Goal: Task Accomplishment & Management: Use online tool/utility

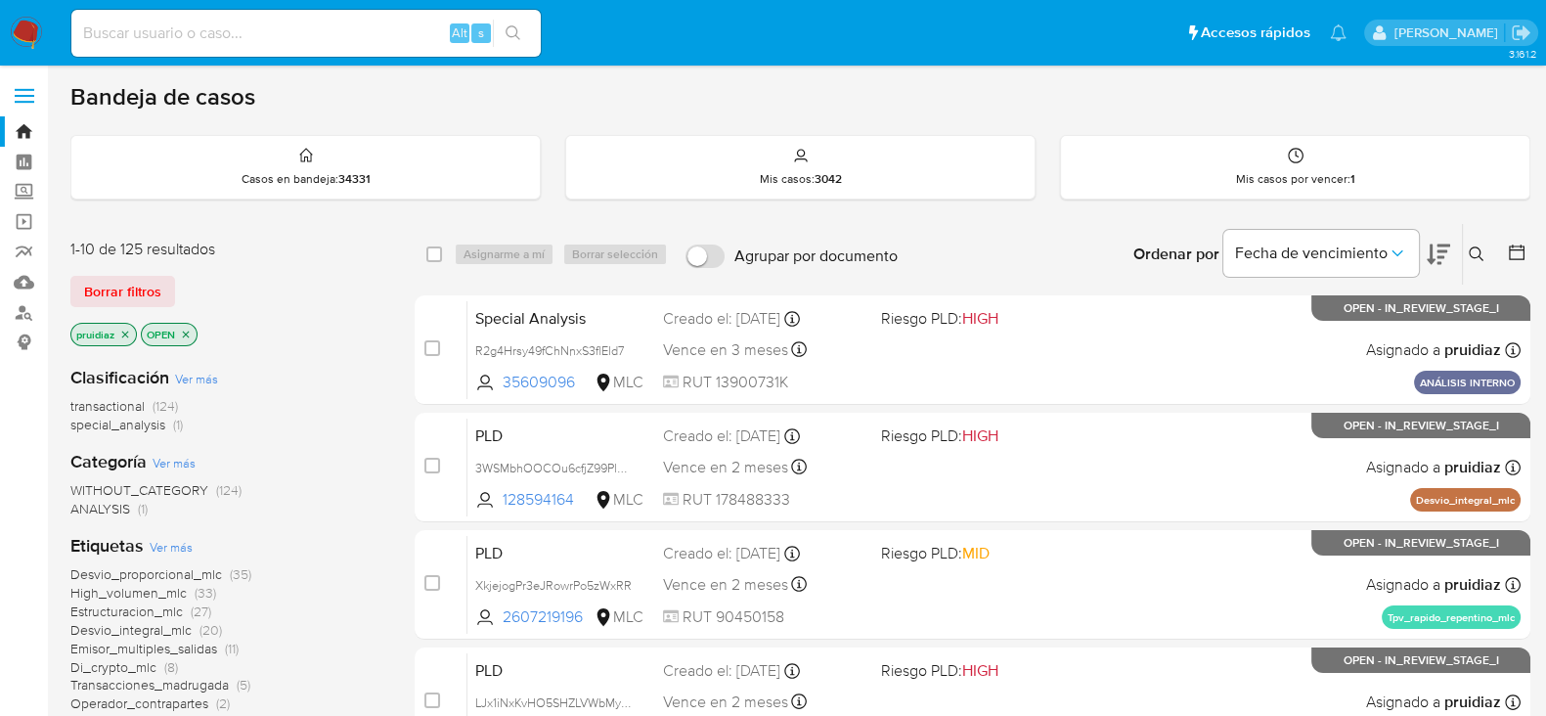
click at [1438, 263] on icon at bounding box center [1438, 254] width 23 height 23
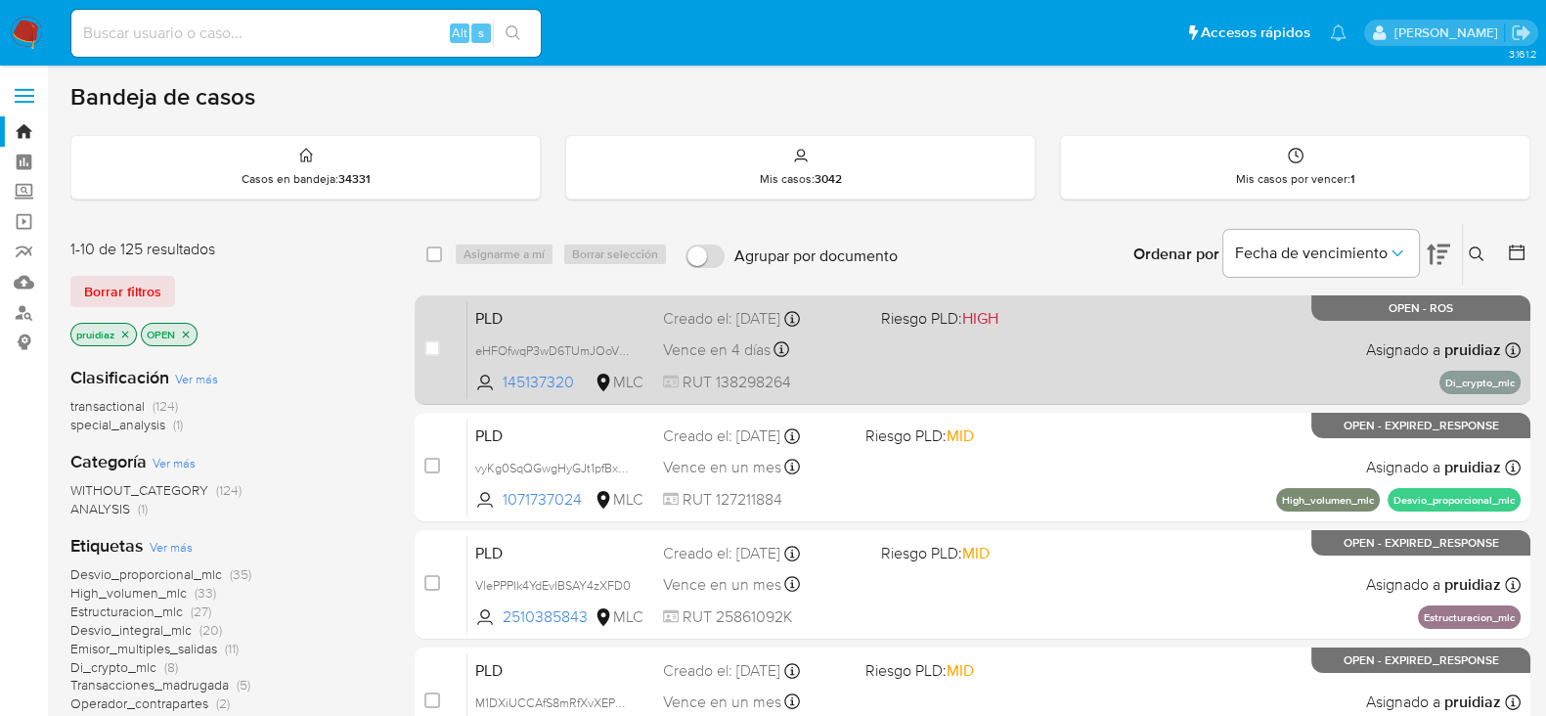
click at [1007, 389] on div "PLD eHFOfwqP3wD6TUmJOoVyODir 145137320 MLC Riesgo PLD: HIGH Creado el: 12/07/20…" at bounding box center [994, 349] width 1053 height 99
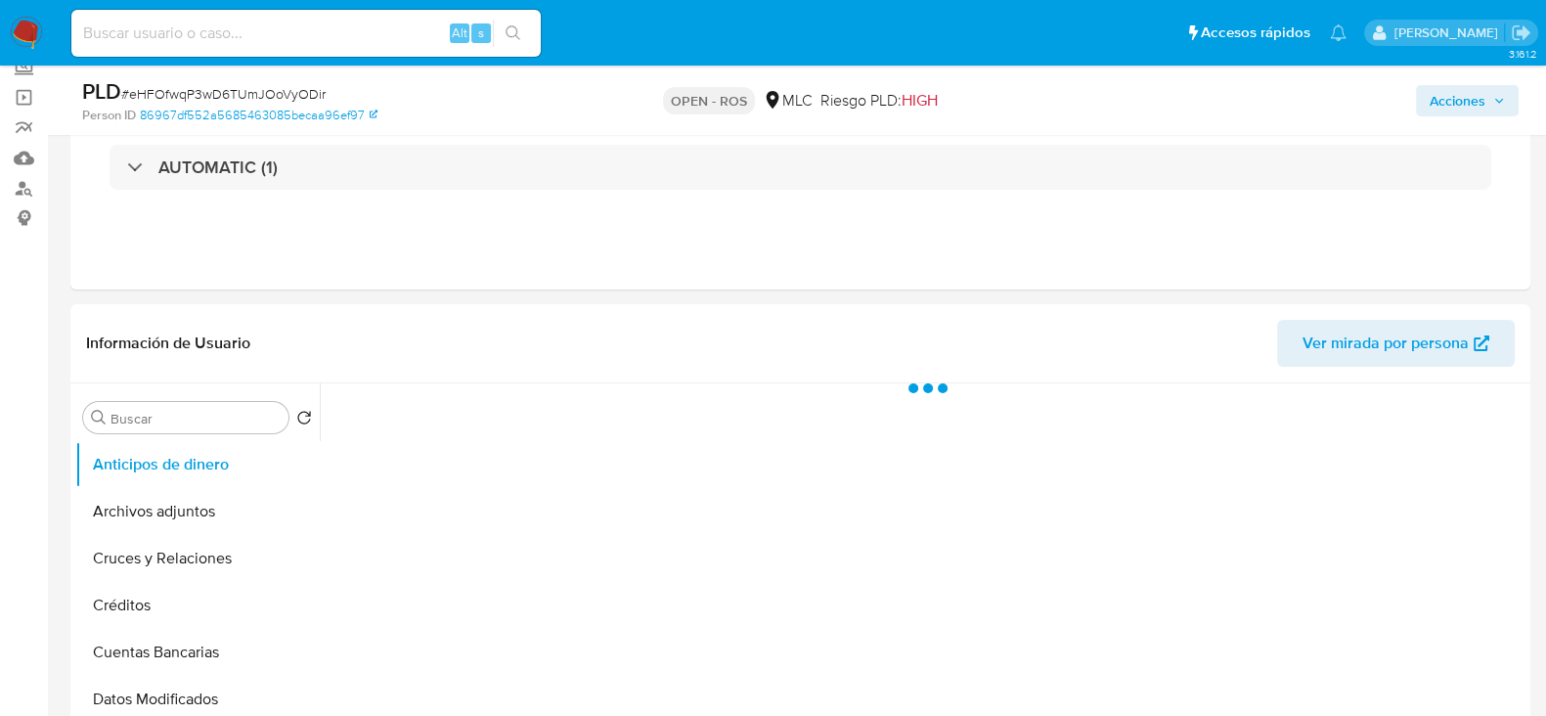
scroll to position [367, 0]
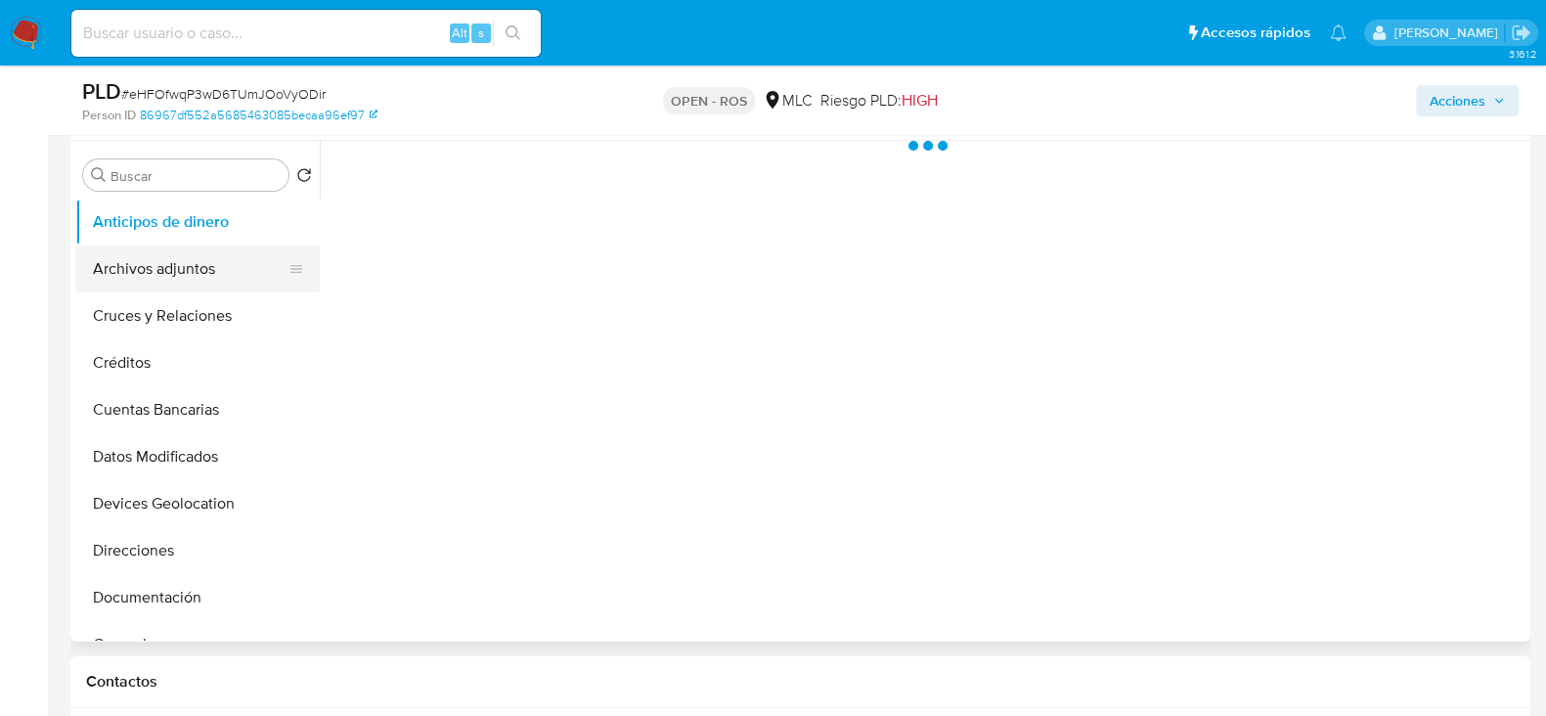
select select "10"
click at [150, 266] on button "Archivos adjuntos" at bounding box center [189, 268] width 229 height 47
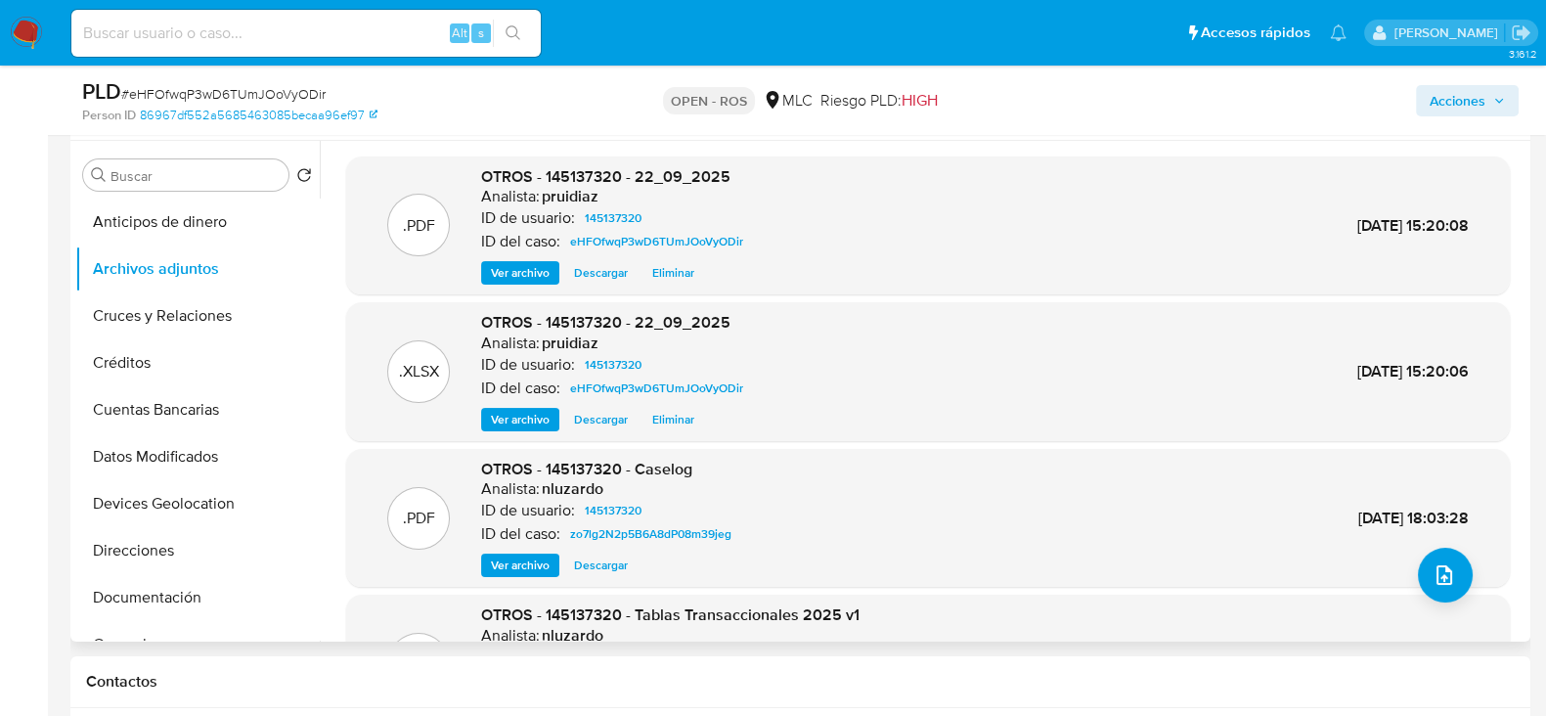
scroll to position [164, 0]
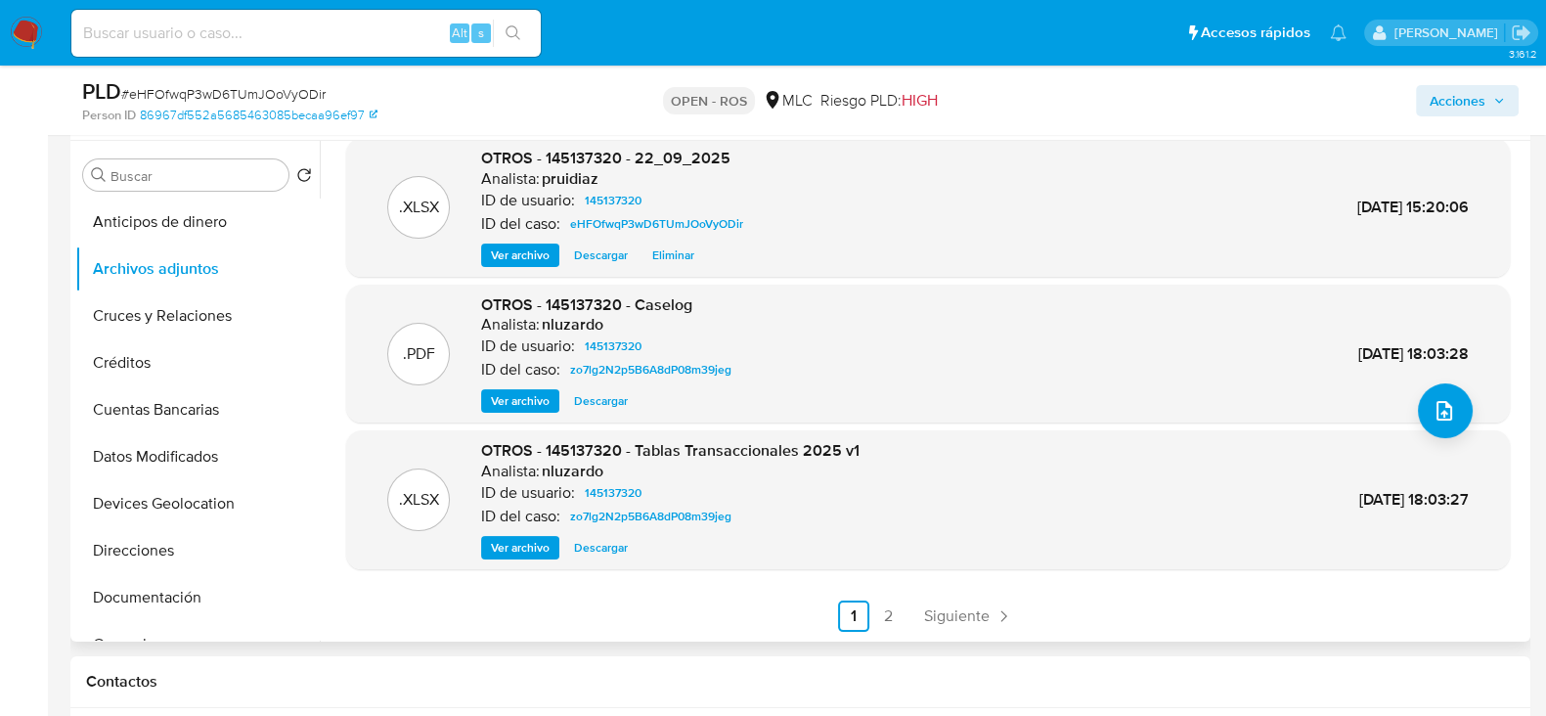
click at [891, 620] on link "2" at bounding box center [888, 616] width 31 height 31
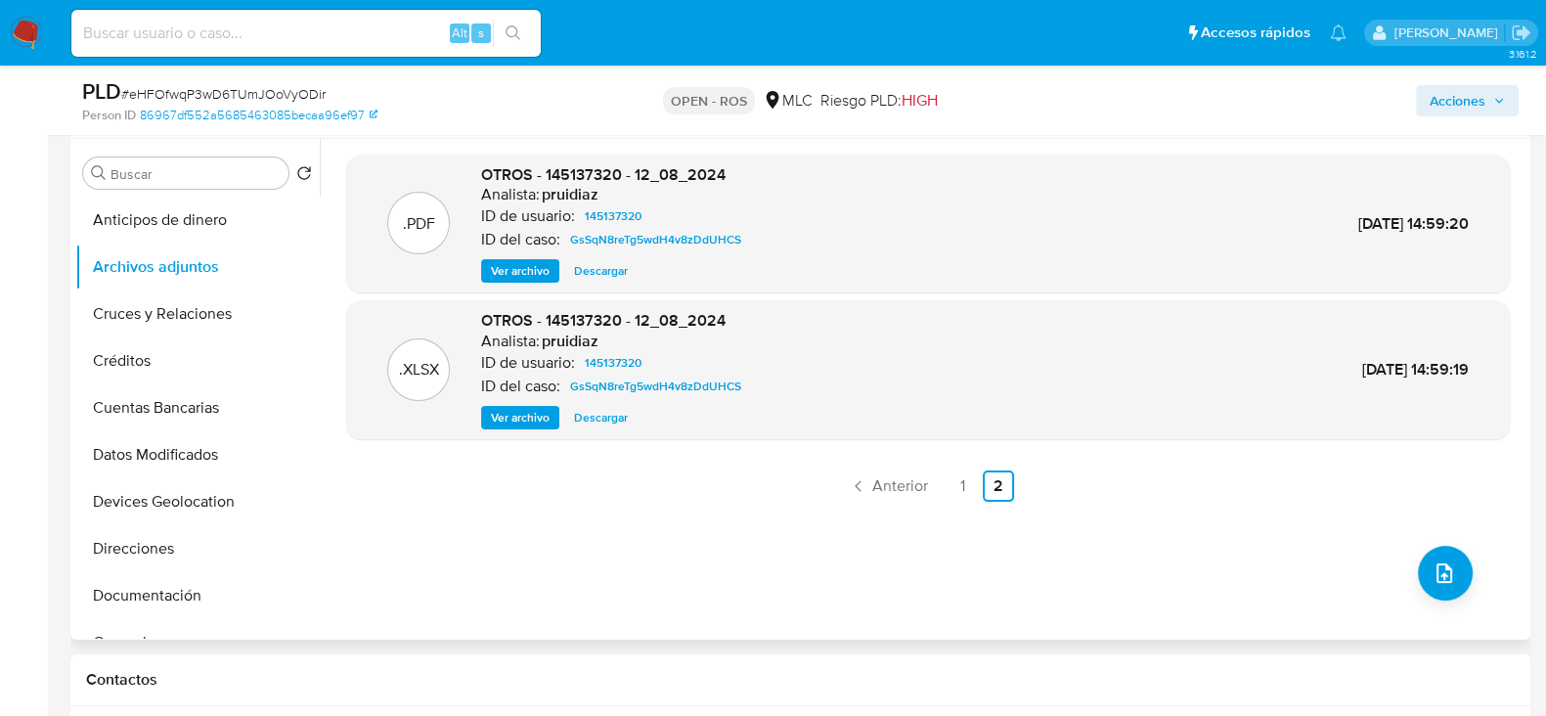
scroll to position [244, 0]
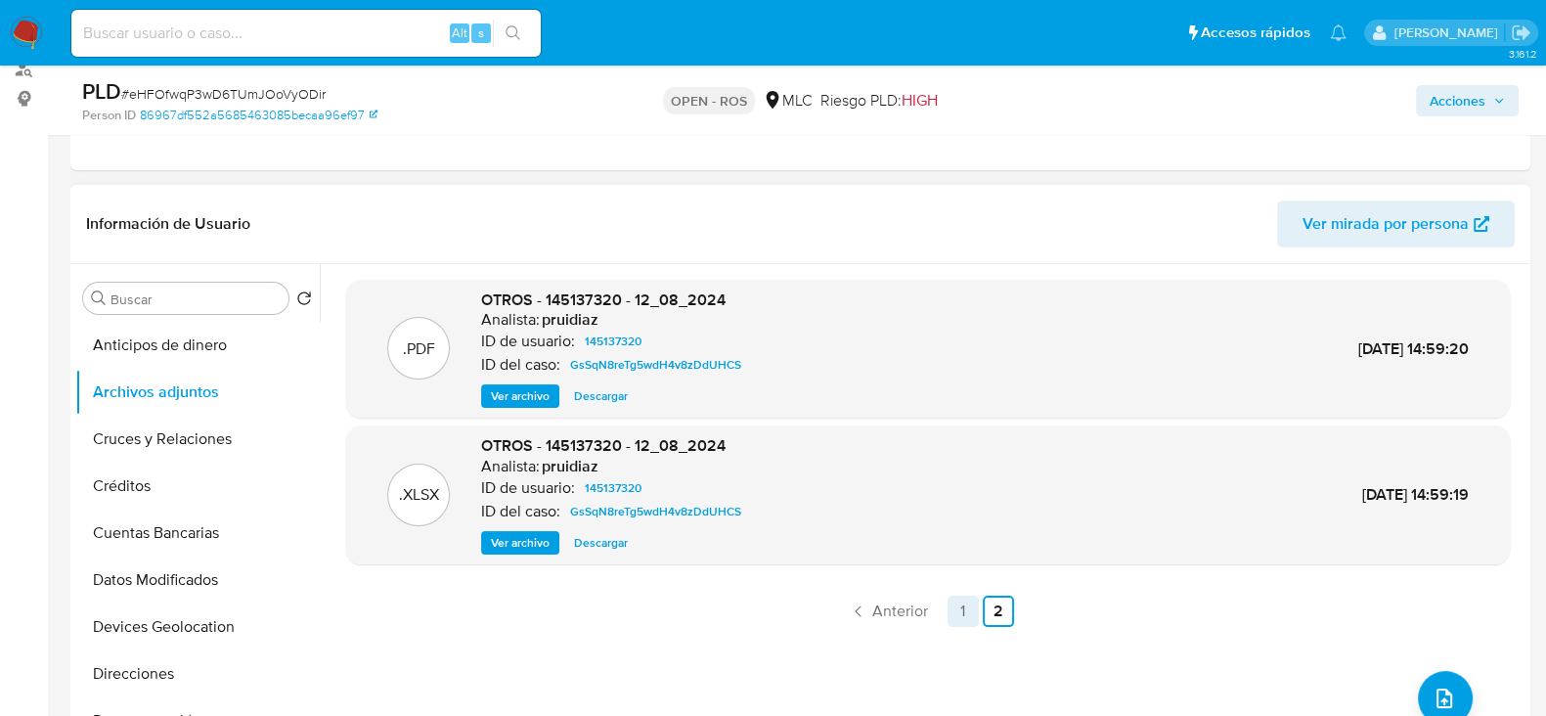
click at [959, 612] on link "1" at bounding box center [963, 611] width 31 height 31
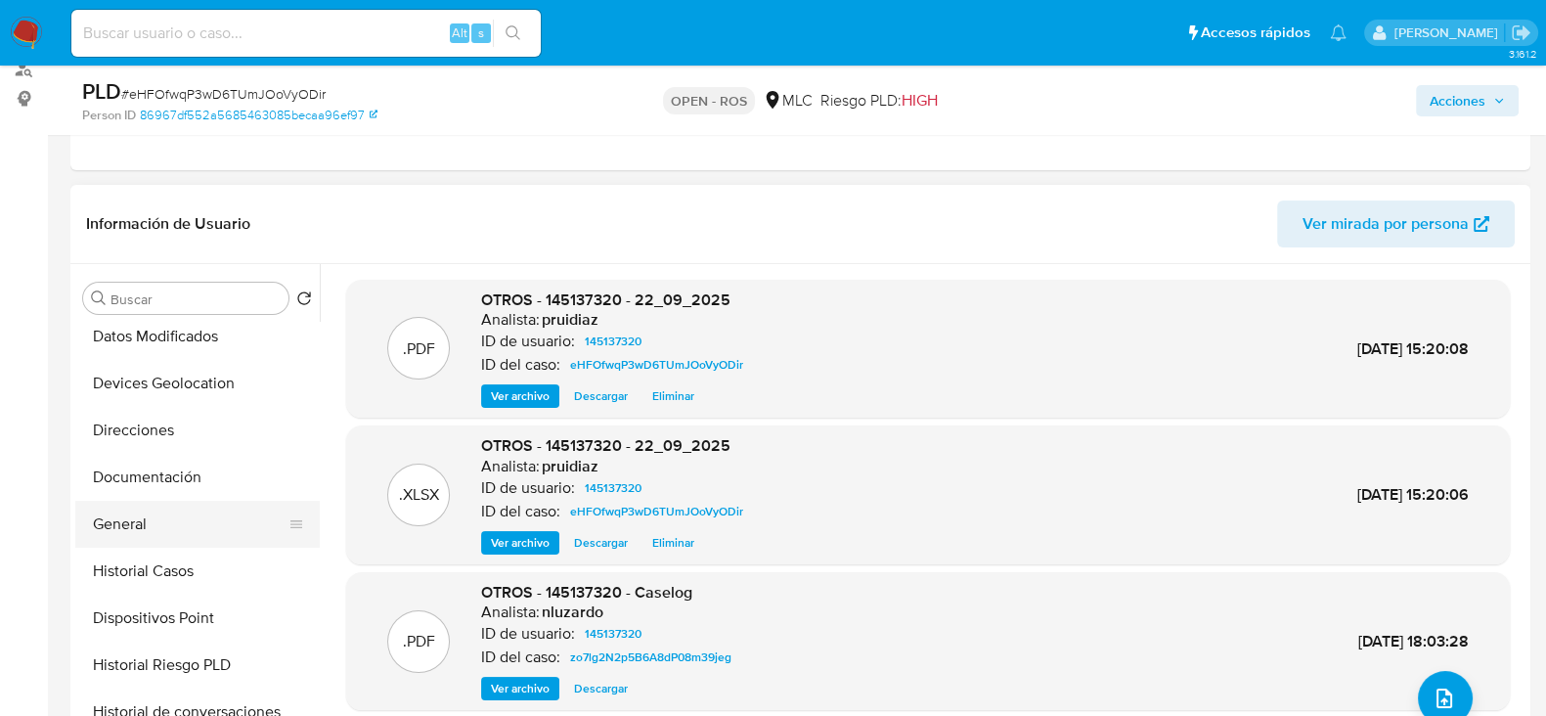
click at [102, 535] on button "General" at bounding box center [189, 524] width 229 height 47
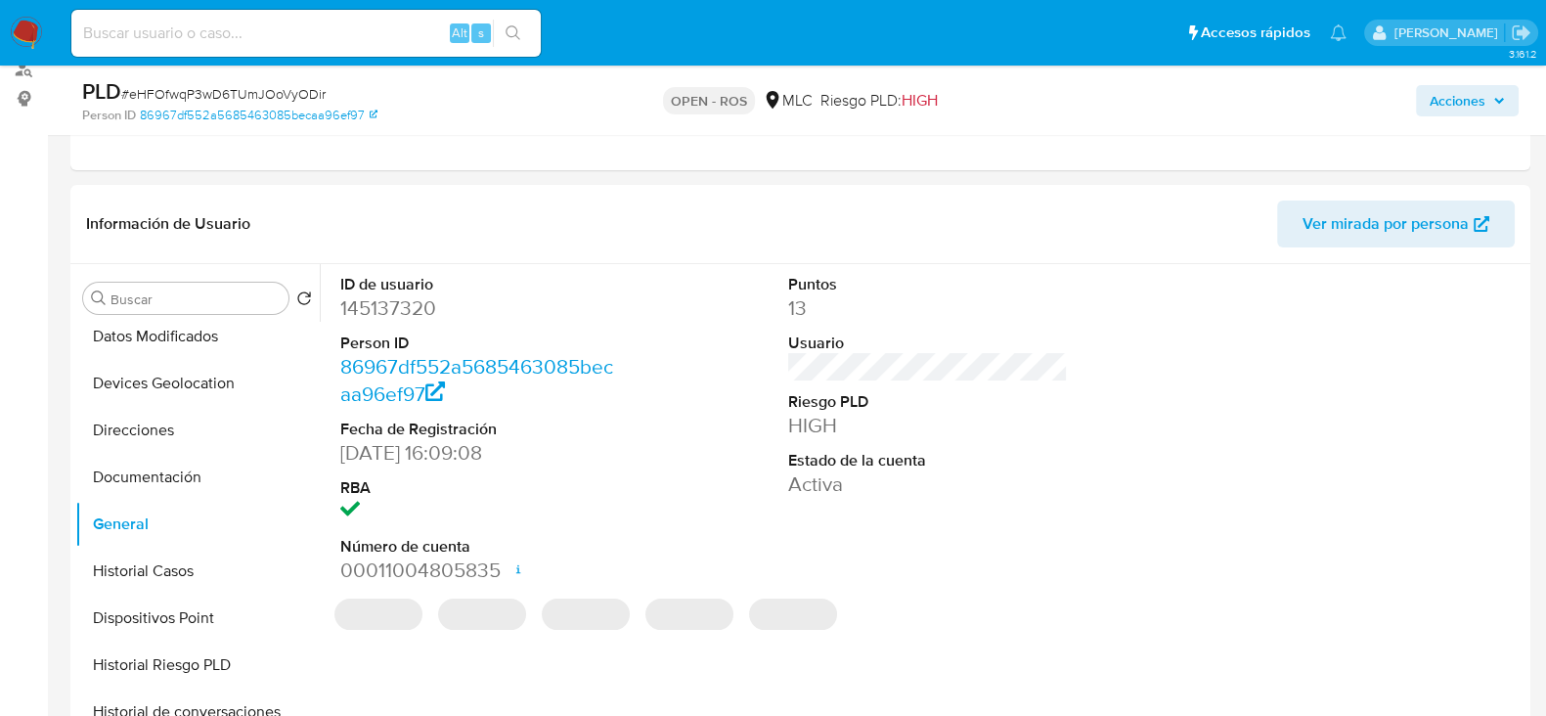
click at [408, 309] on dd "145137320" at bounding box center [480, 307] width 280 height 27
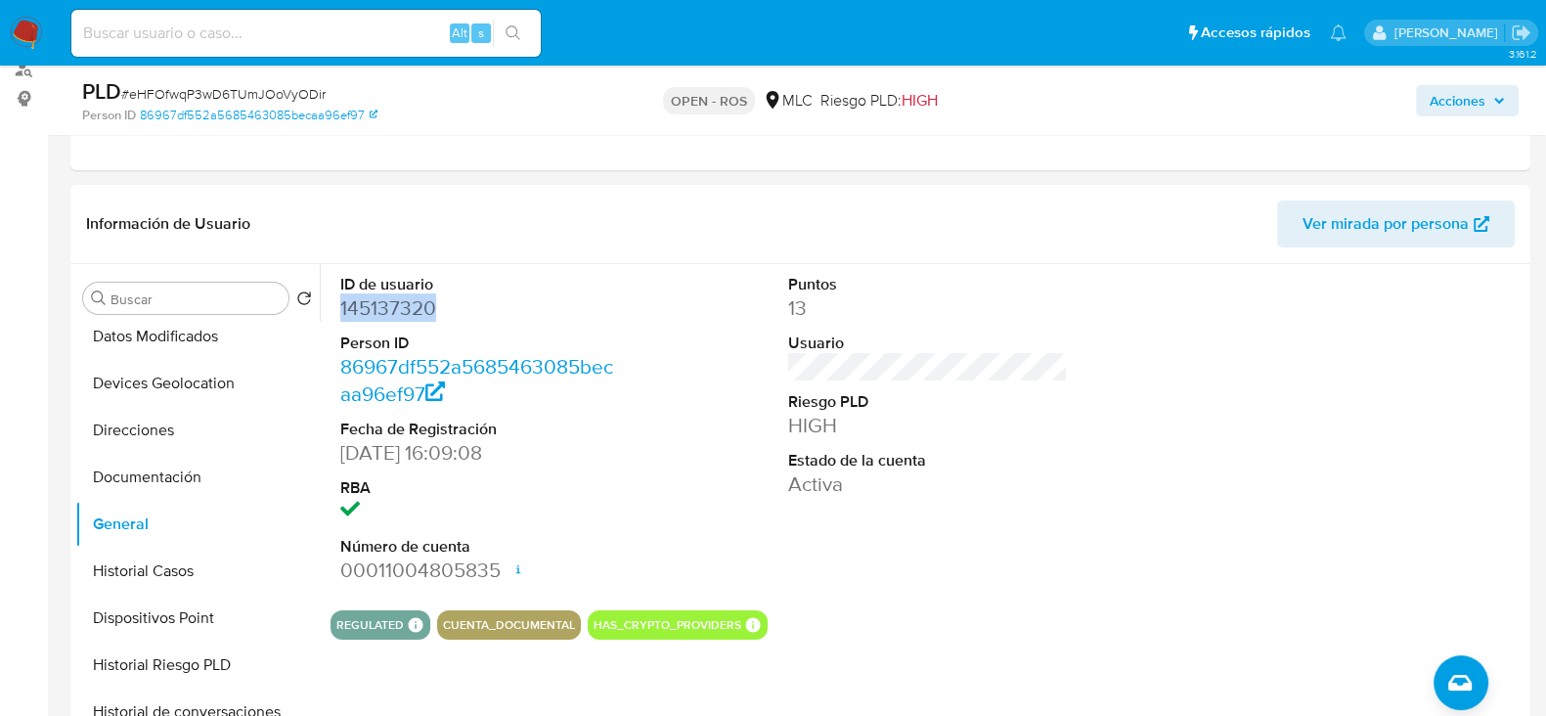
copy dd "145137320"
click at [127, 588] on button "Historial Casos" at bounding box center [189, 571] width 229 height 47
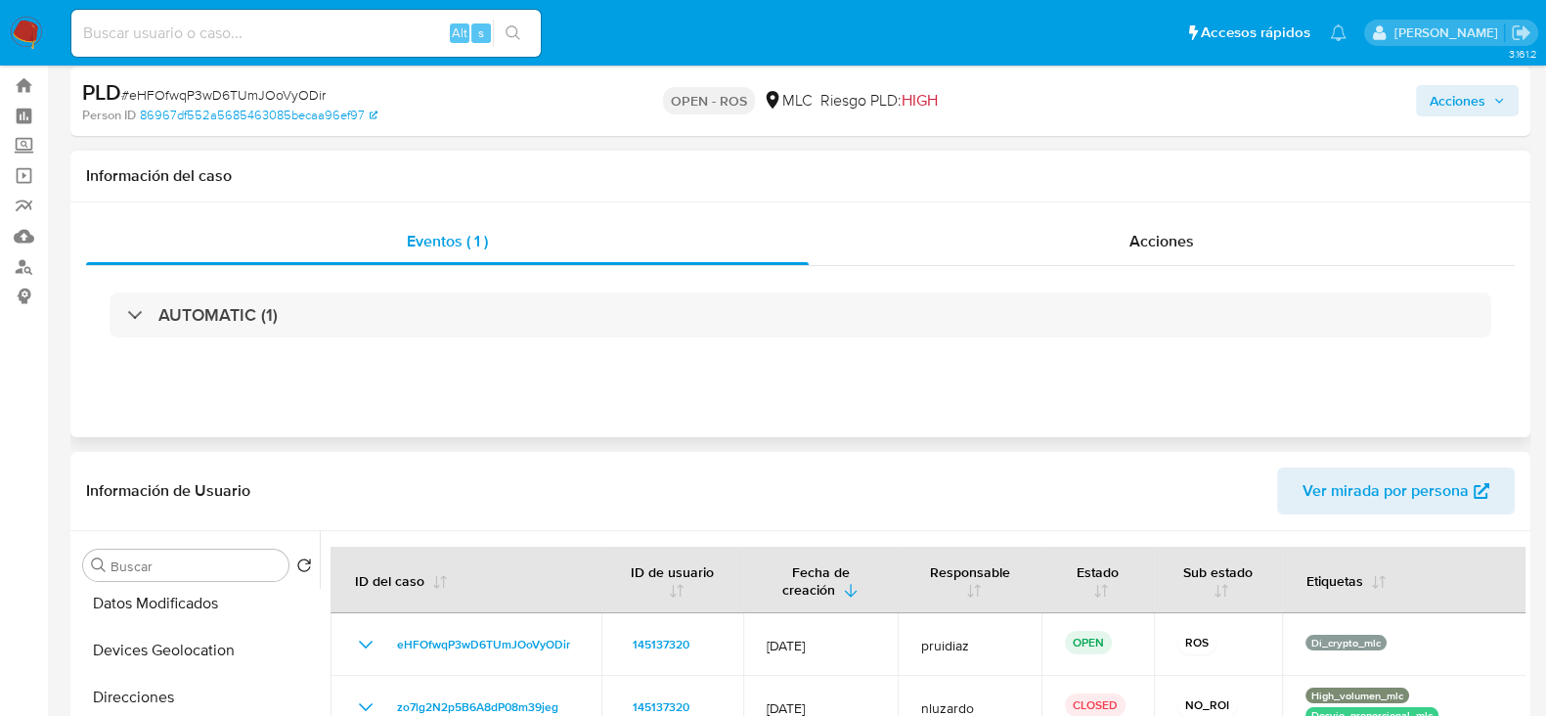
scroll to position [0, 0]
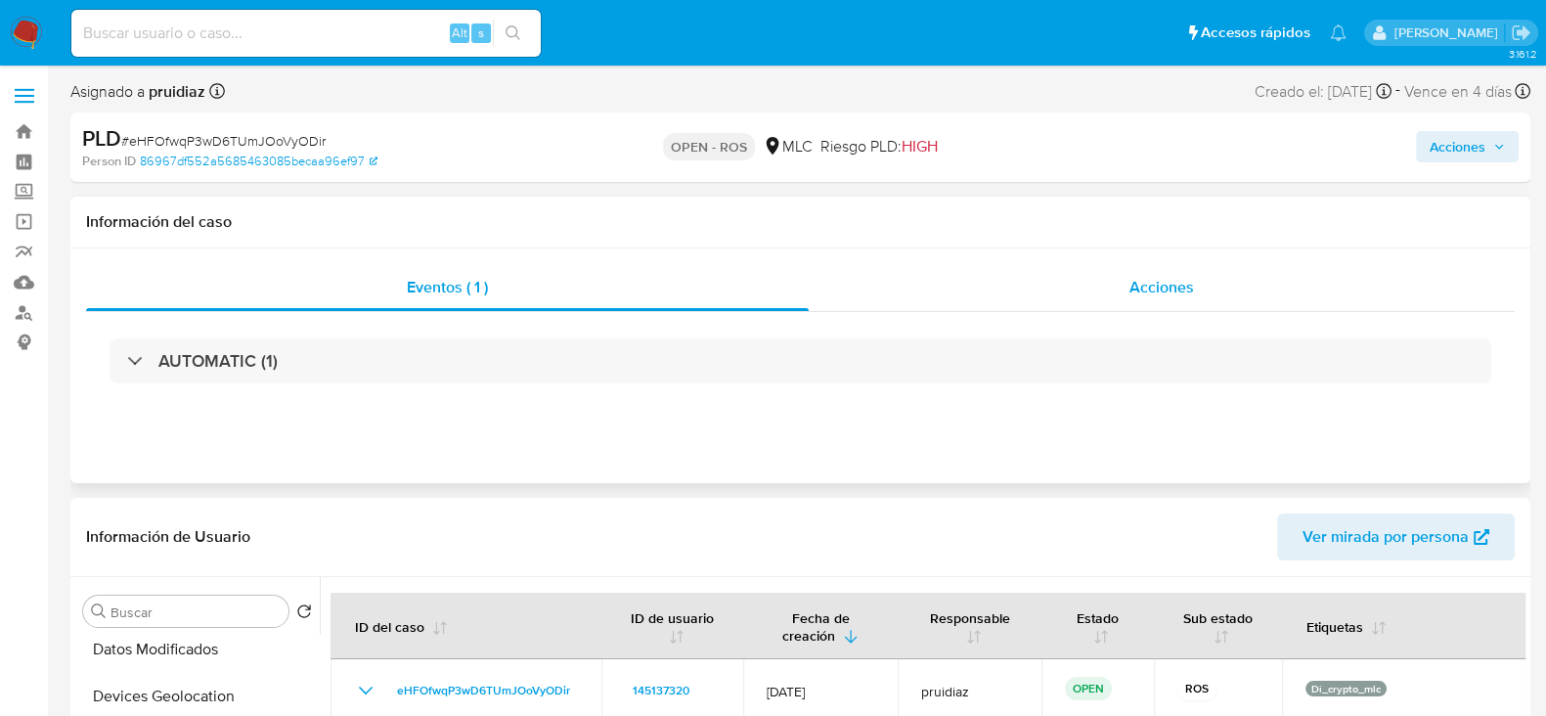
click at [1199, 266] on div "Acciones" at bounding box center [1162, 287] width 706 height 47
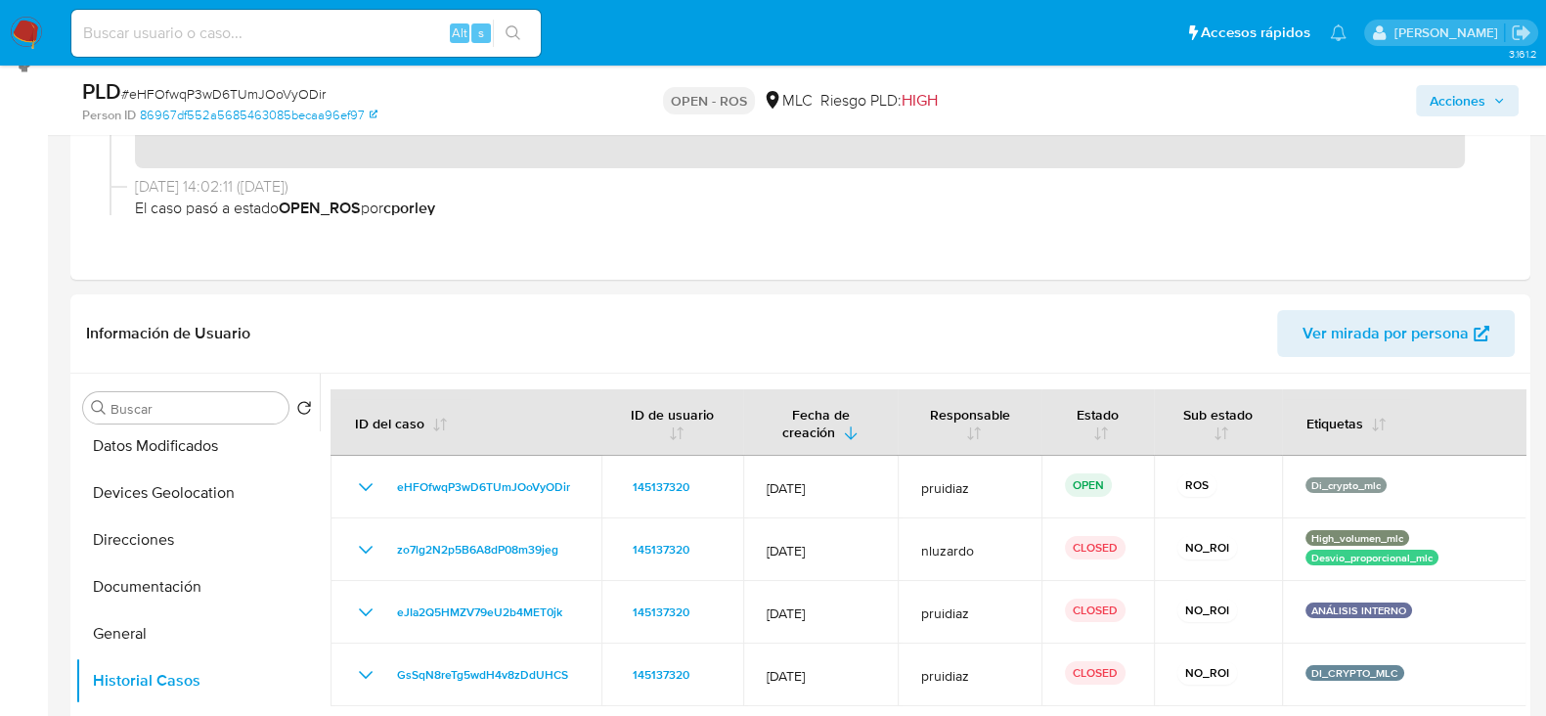
scroll to position [488, 0]
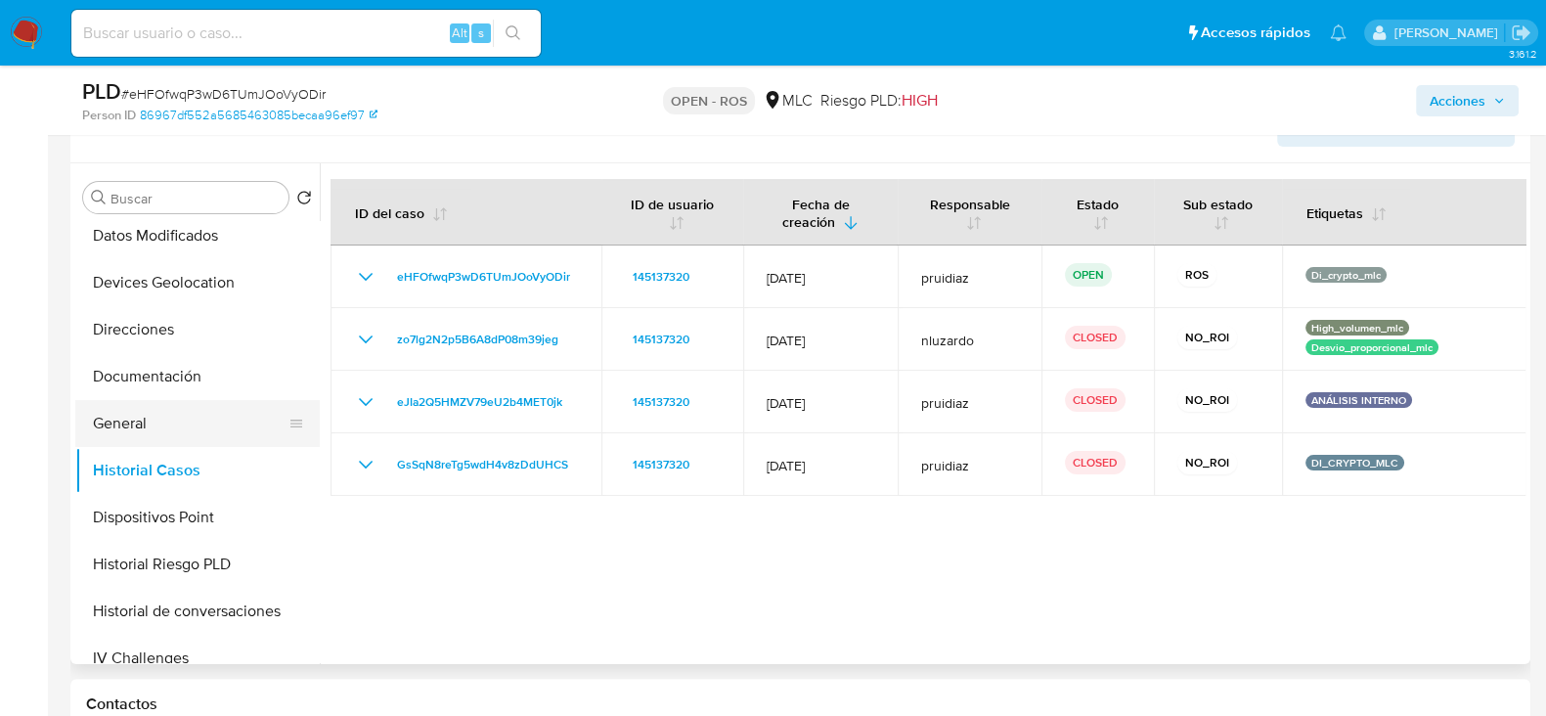
click at [132, 414] on button "General" at bounding box center [189, 423] width 229 height 47
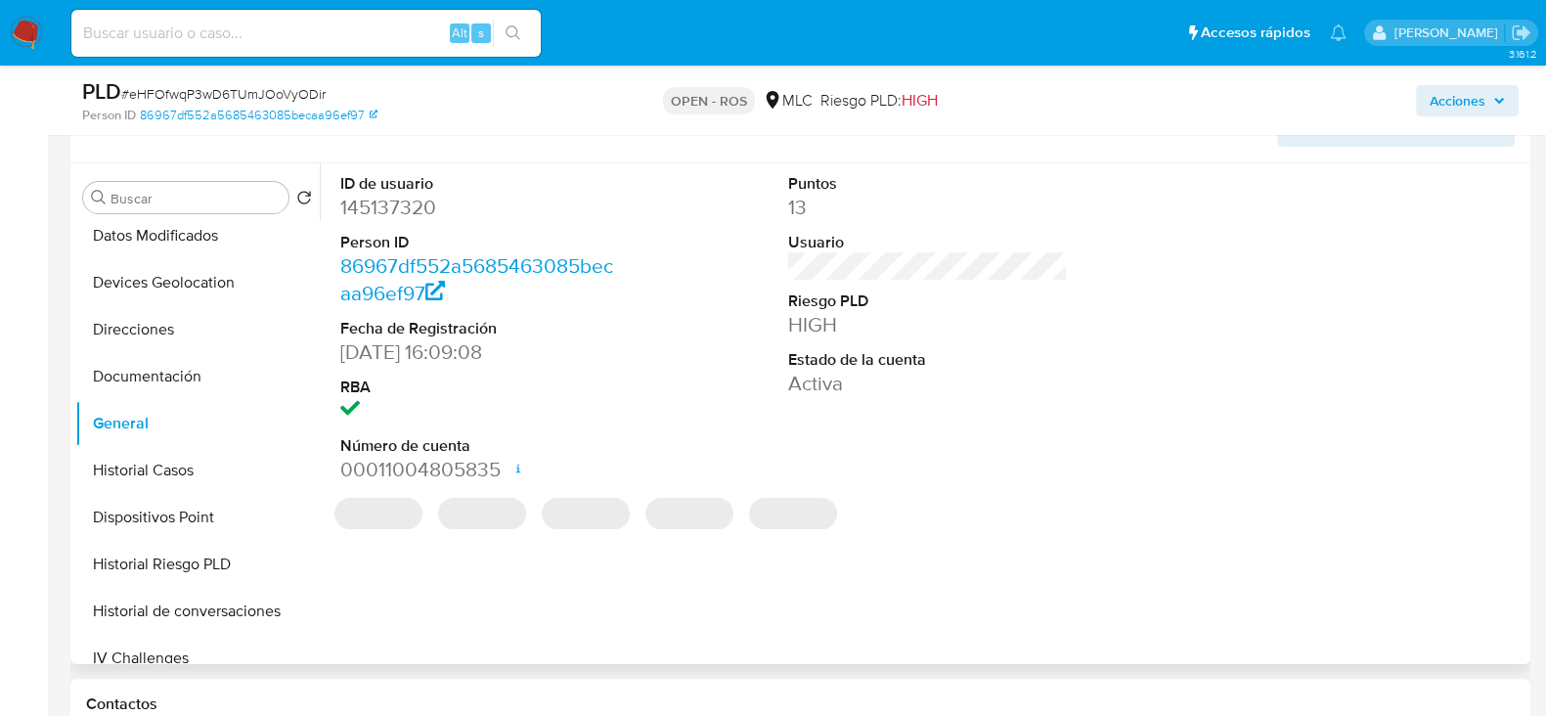
click at [414, 210] on dd "145137320" at bounding box center [480, 207] width 280 height 27
click at [414, 209] on dd "145137320" at bounding box center [480, 207] width 280 height 27
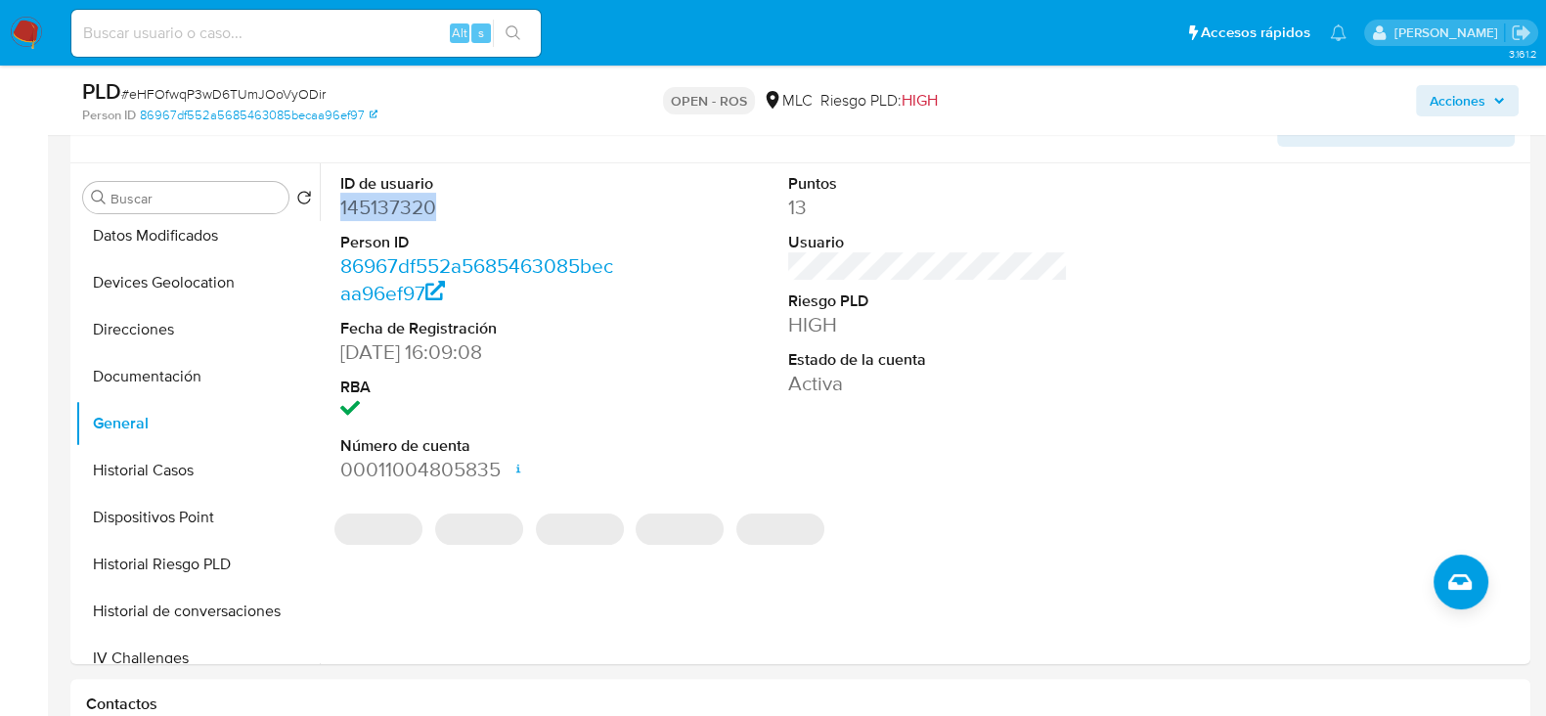
copy dd "145137320"
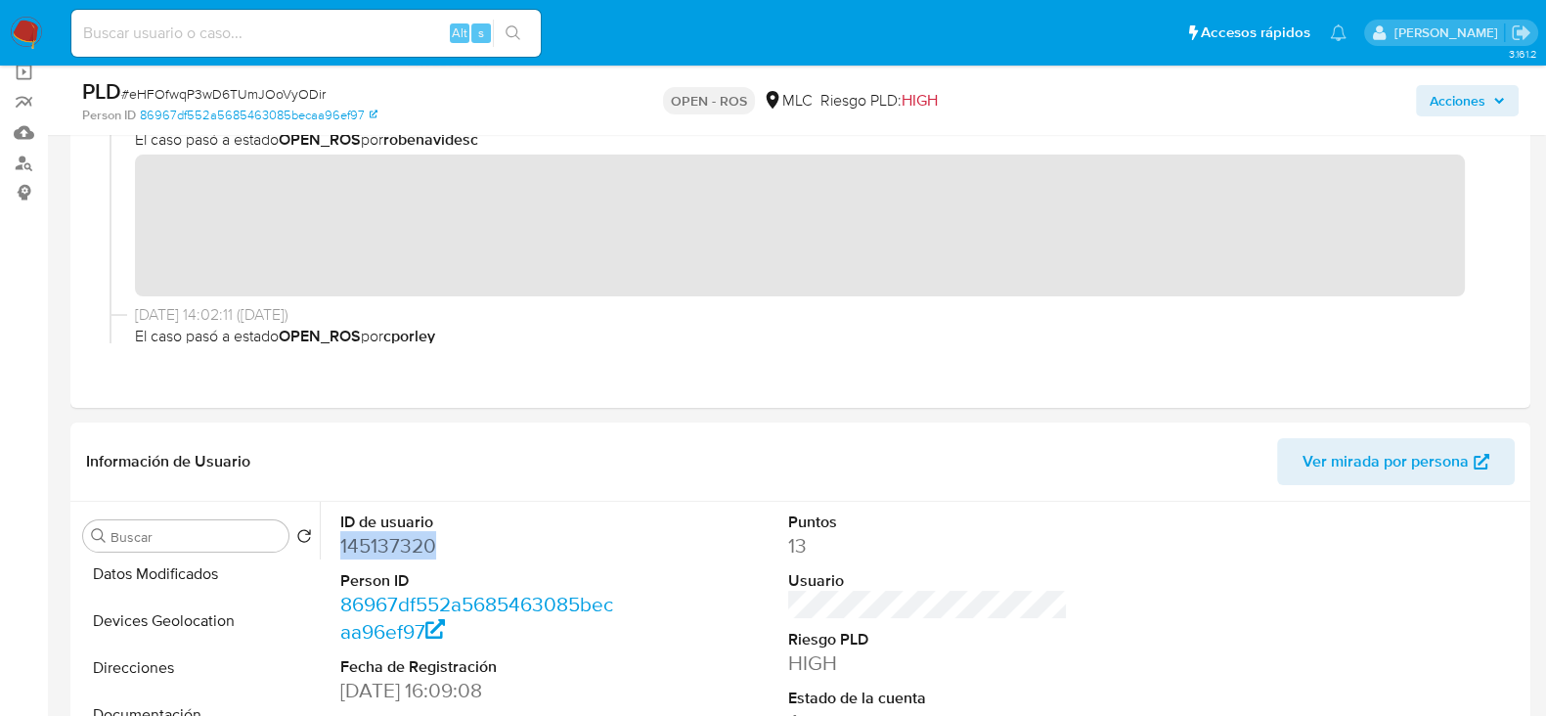
scroll to position [0, 0]
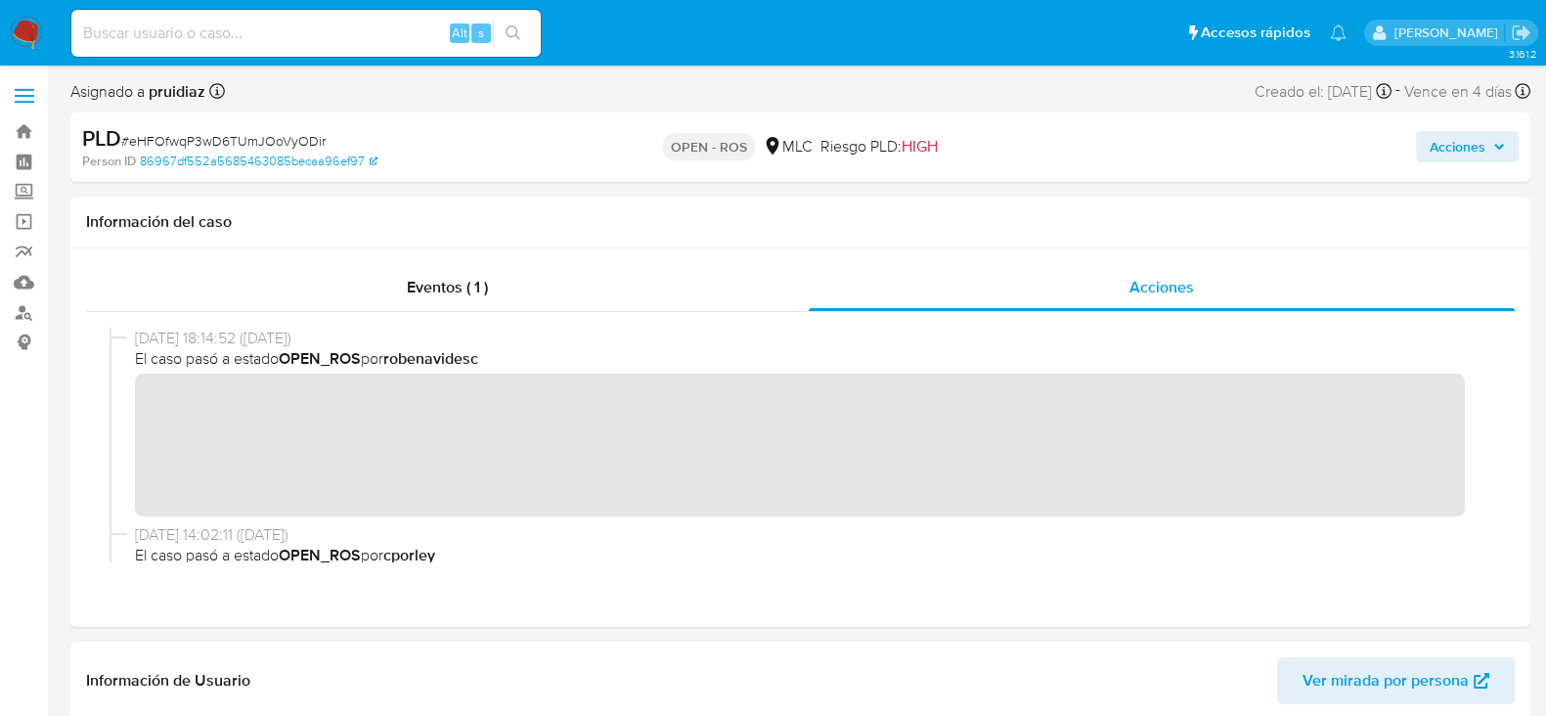
click at [224, 144] on span "# eHFOfwqP3wD6TUmJOoVyODir" at bounding box center [223, 141] width 204 height 20
copy span "eHFOfwqP3wD6TUmJOoVyODir"
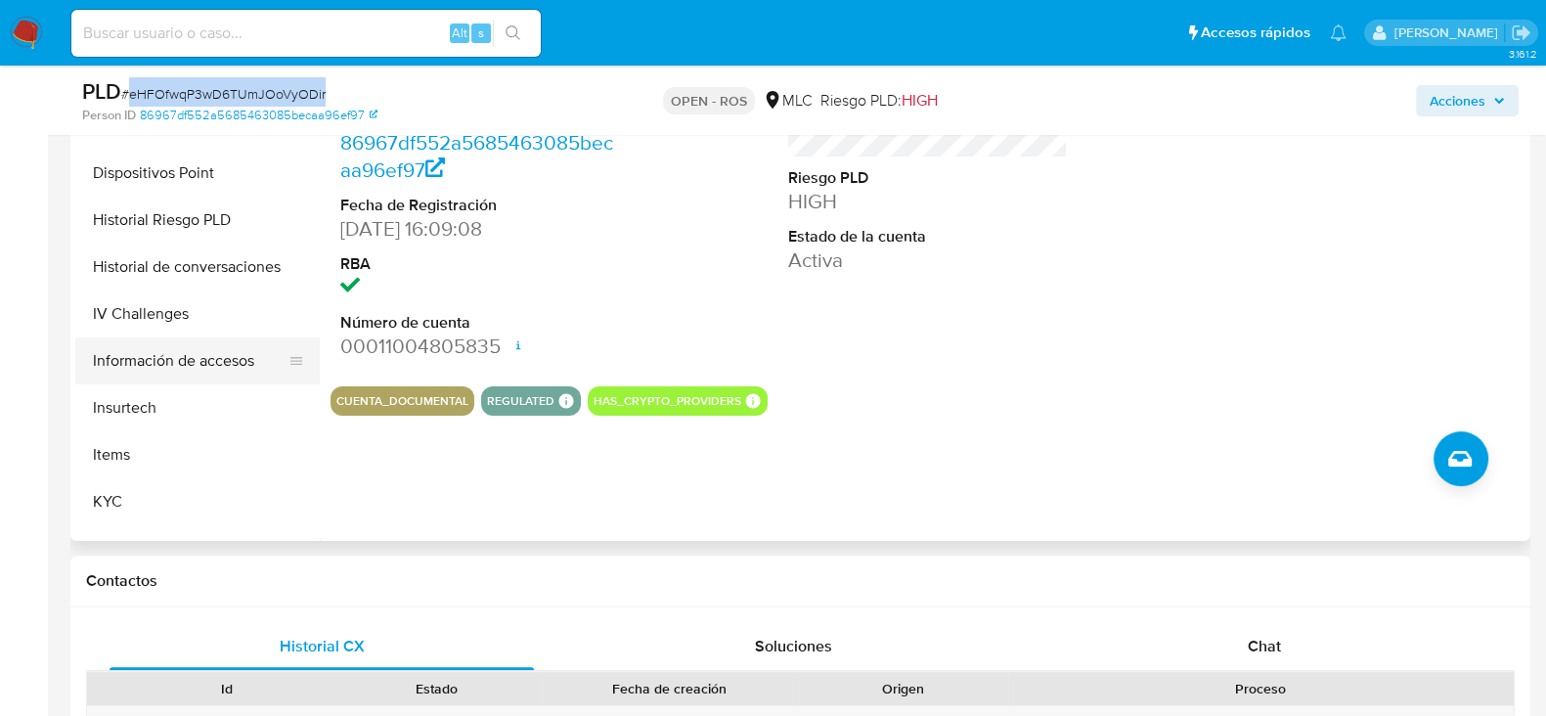
scroll to position [488, 0]
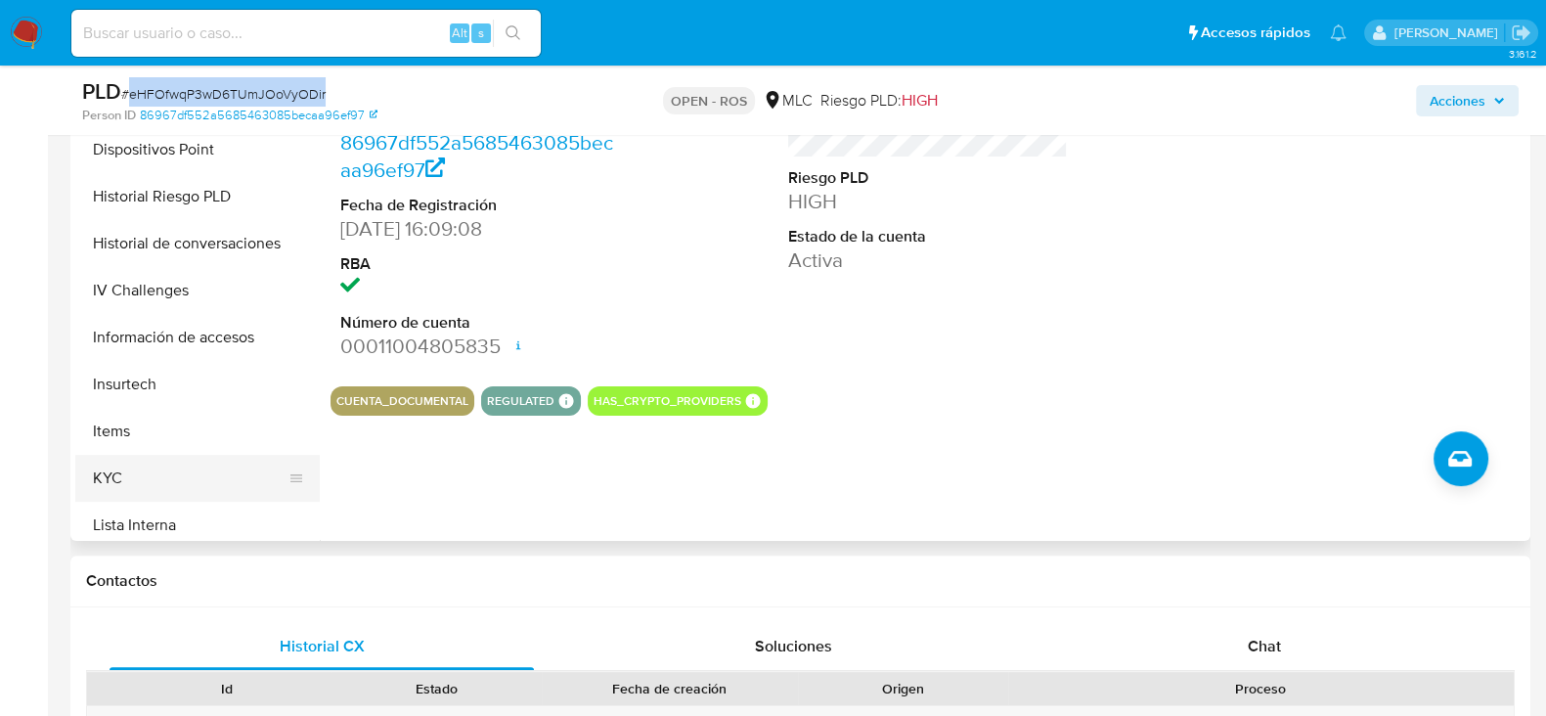
click at [94, 479] on button "KYC" at bounding box center [189, 478] width 229 height 47
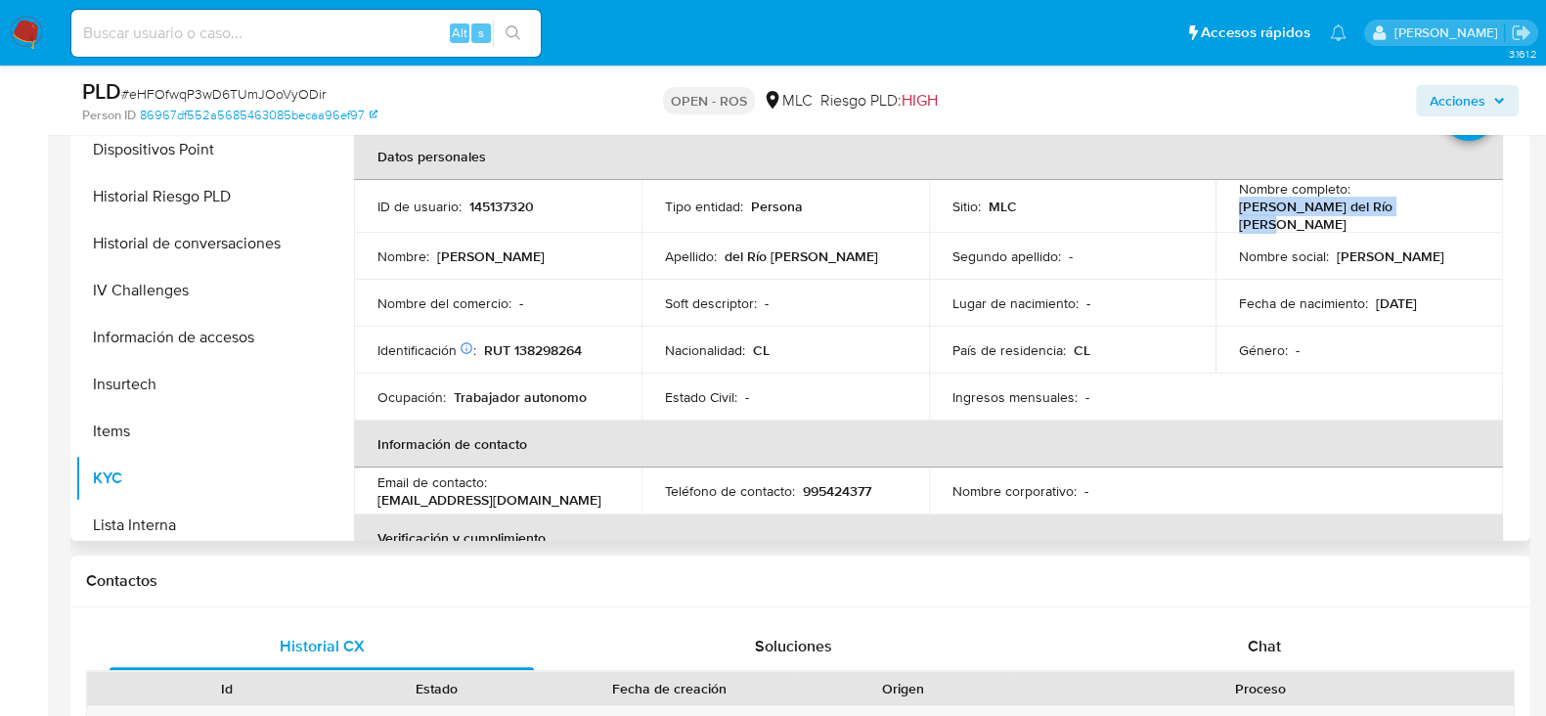
drag, startPoint x: 1428, startPoint y: 210, endPoint x: 1211, endPoint y: 208, distance: 217.1
click at [1216, 208] on td "Nombre completo : Nicolás Pedro del Río Silva" at bounding box center [1360, 206] width 288 height 53
copy p "Nicolás Pedro del Río Silva"
click at [537, 344] on p "RUT 138298264" at bounding box center [533, 350] width 98 height 18
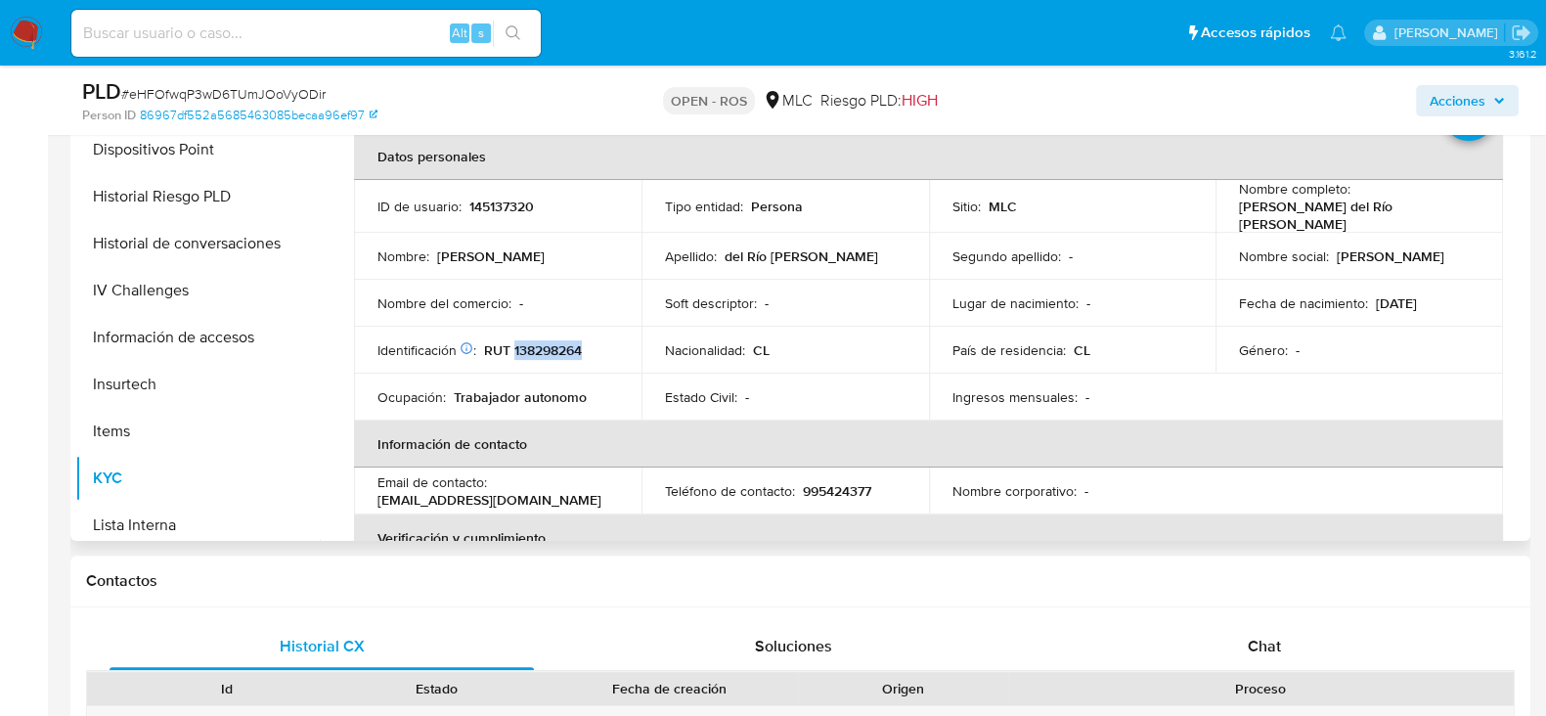
click at [537, 344] on p "RUT 138298264" at bounding box center [533, 350] width 98 height 18
click at [575, 349] on p "RUT 138298264" at bounding box center [533, 350] width 98 height 18
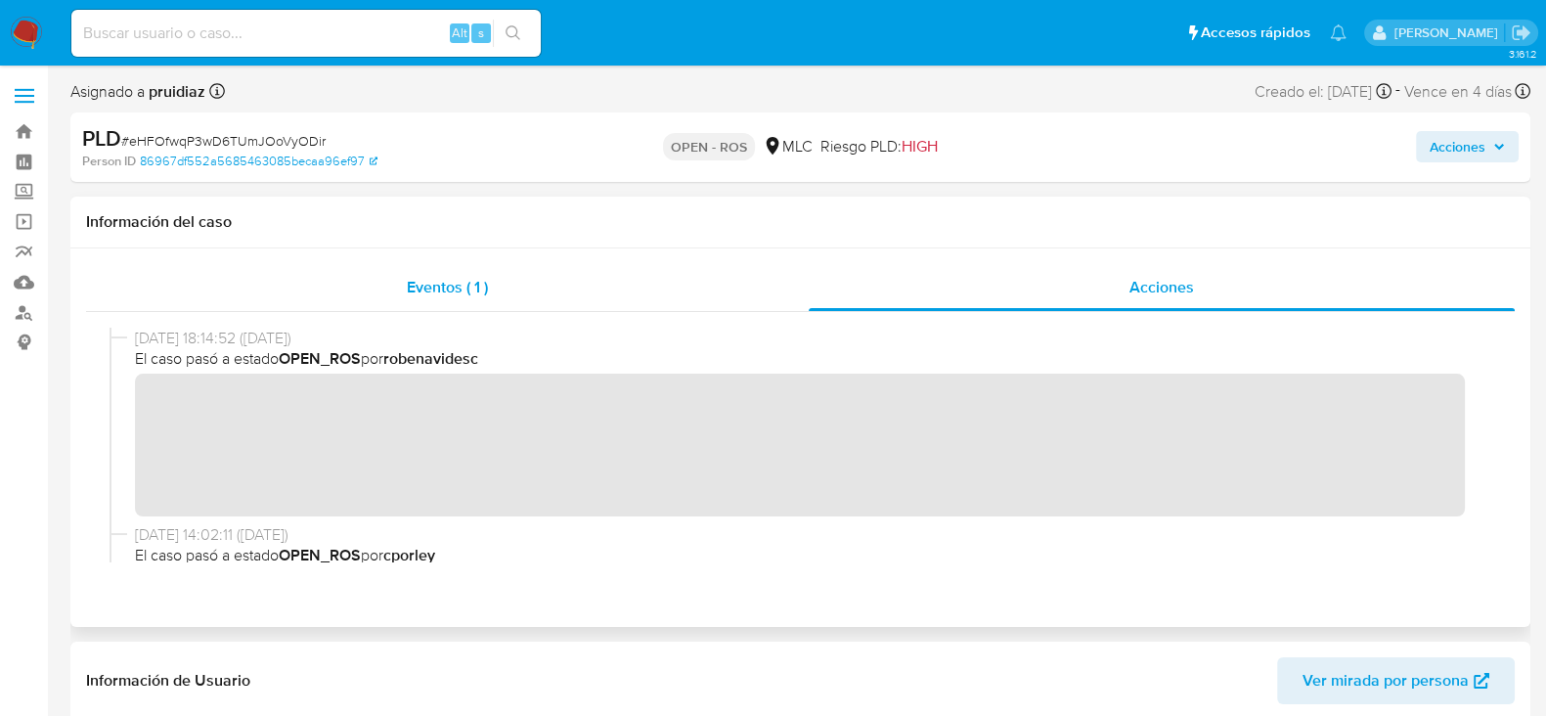
click at [442, 299] on div "Eventos ( 1 )" at bounding box center [447, 287] width 723 height 47
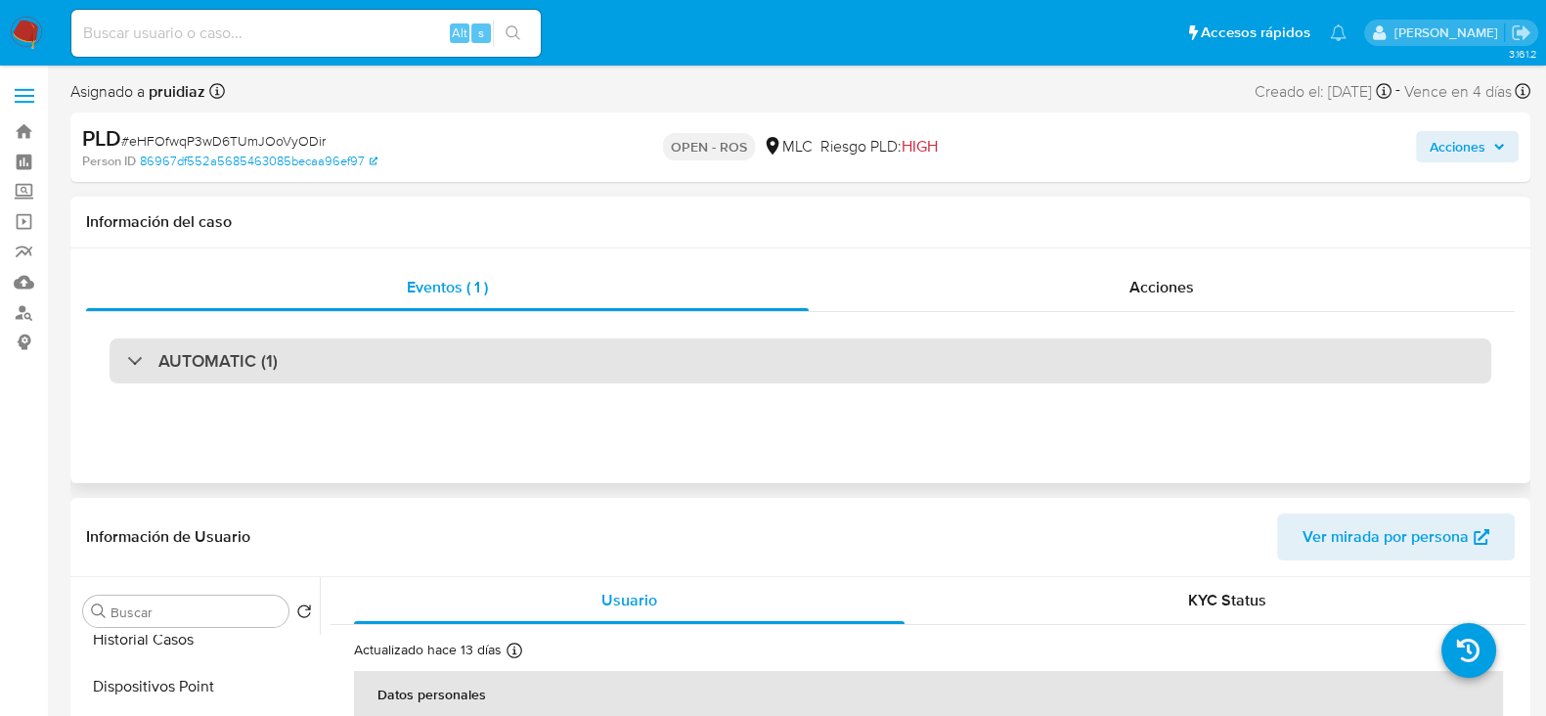
click at [212, 346] on div "AUTOMATIC (1)" at bounding box center [801, 360] width 1382 height 45
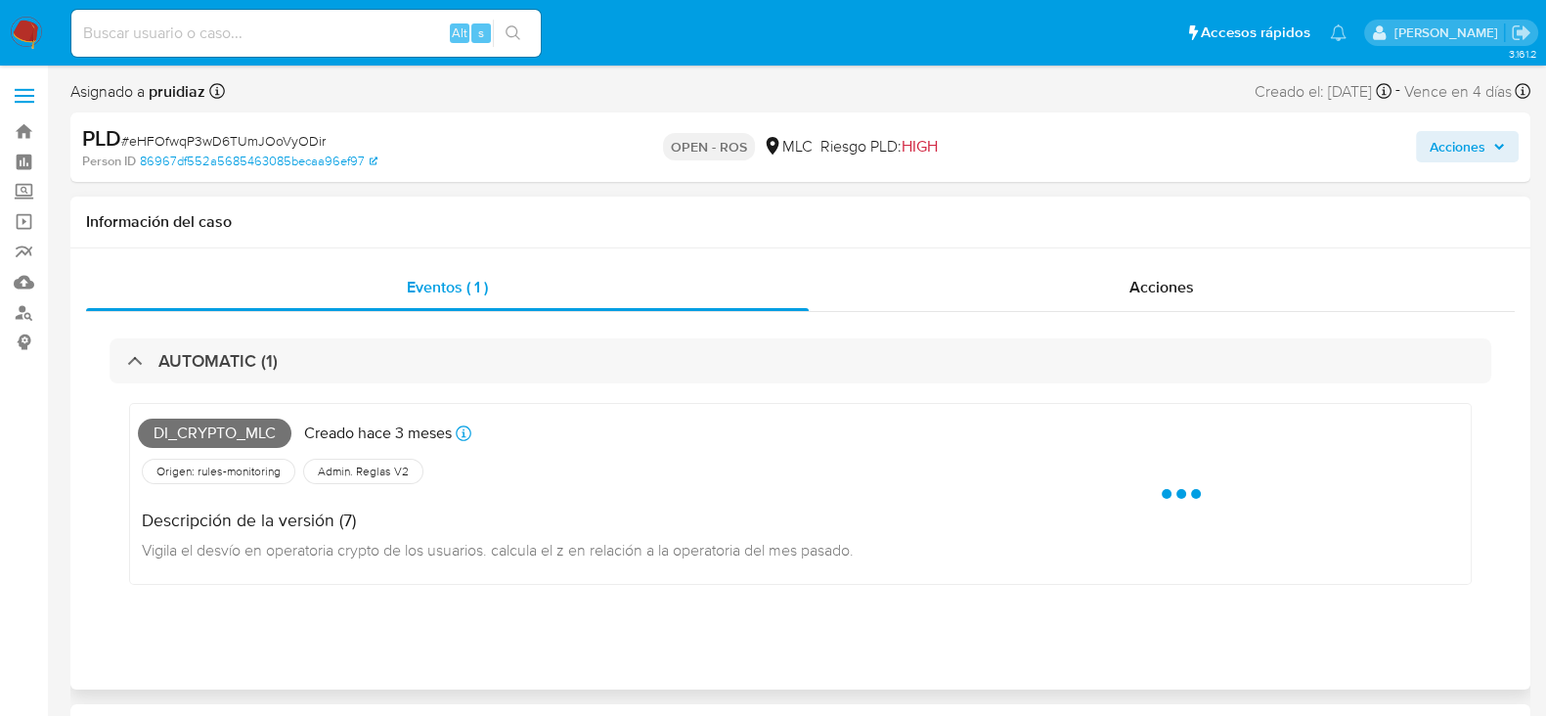
click at [211, 436] on span "Di_crypto_mlc" at bounding box center [215, 433] width 154 height 29
copy span "Di_crypto_mlc"
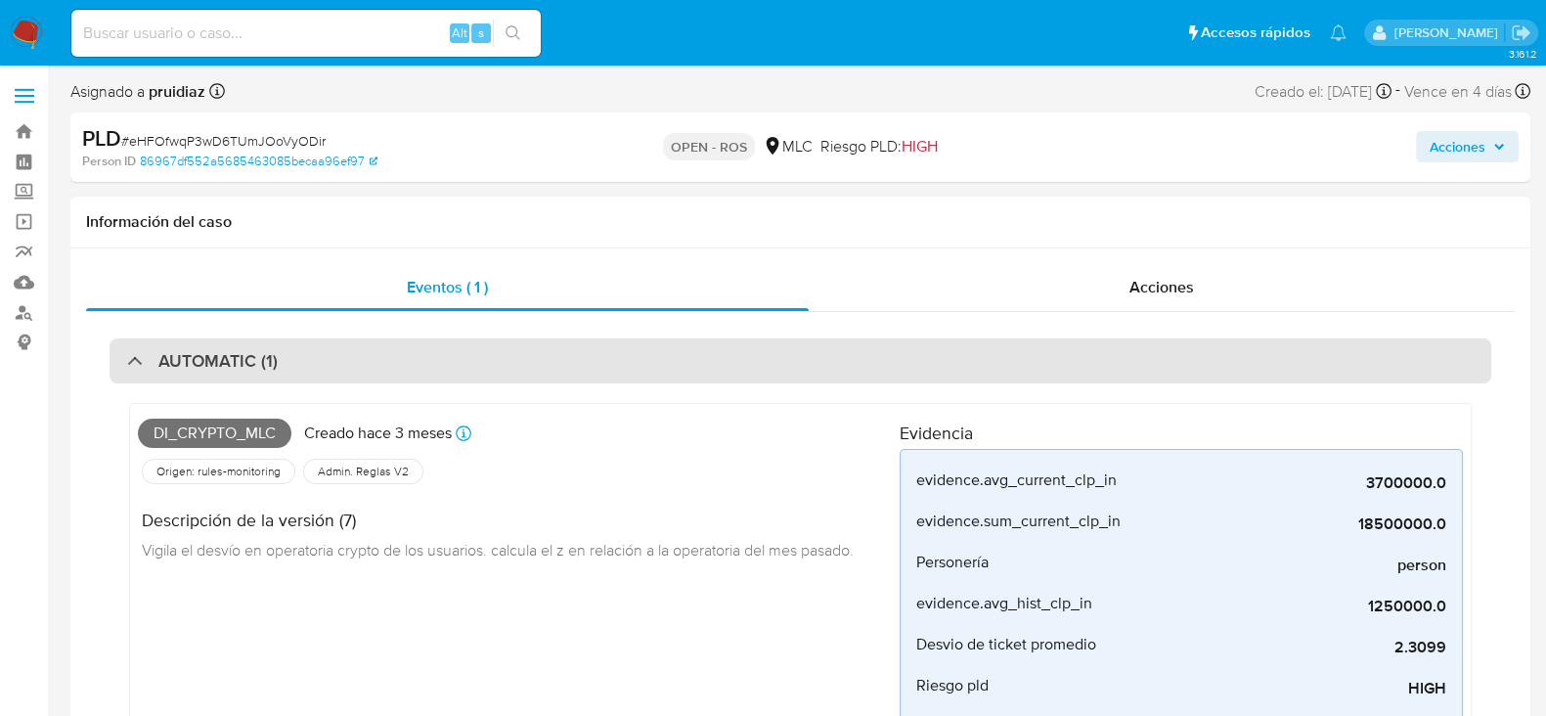
click at [294, 353] on div "AUTOMATIC (1)" at bounding box center [801, 360] width 1382 height 45
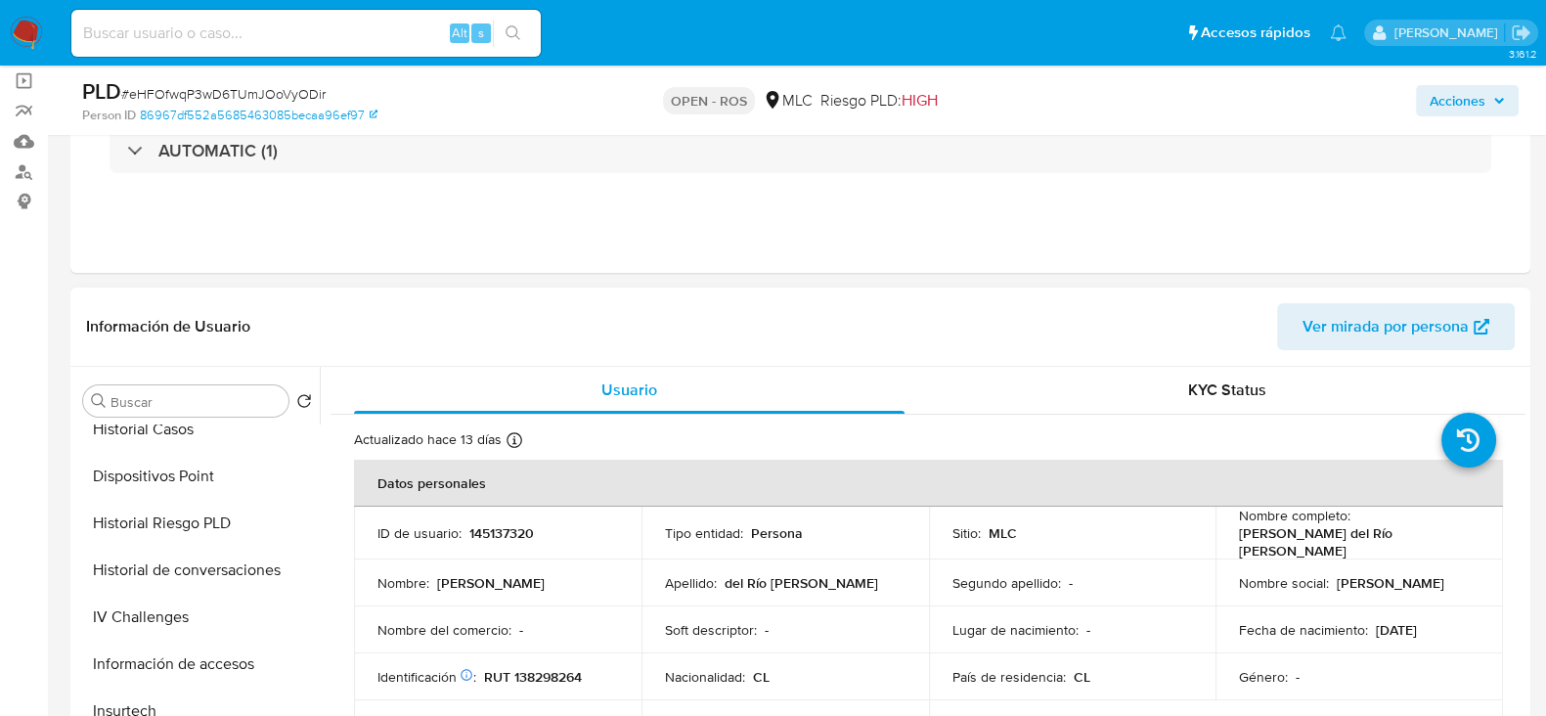
scroll to position [367, 0]
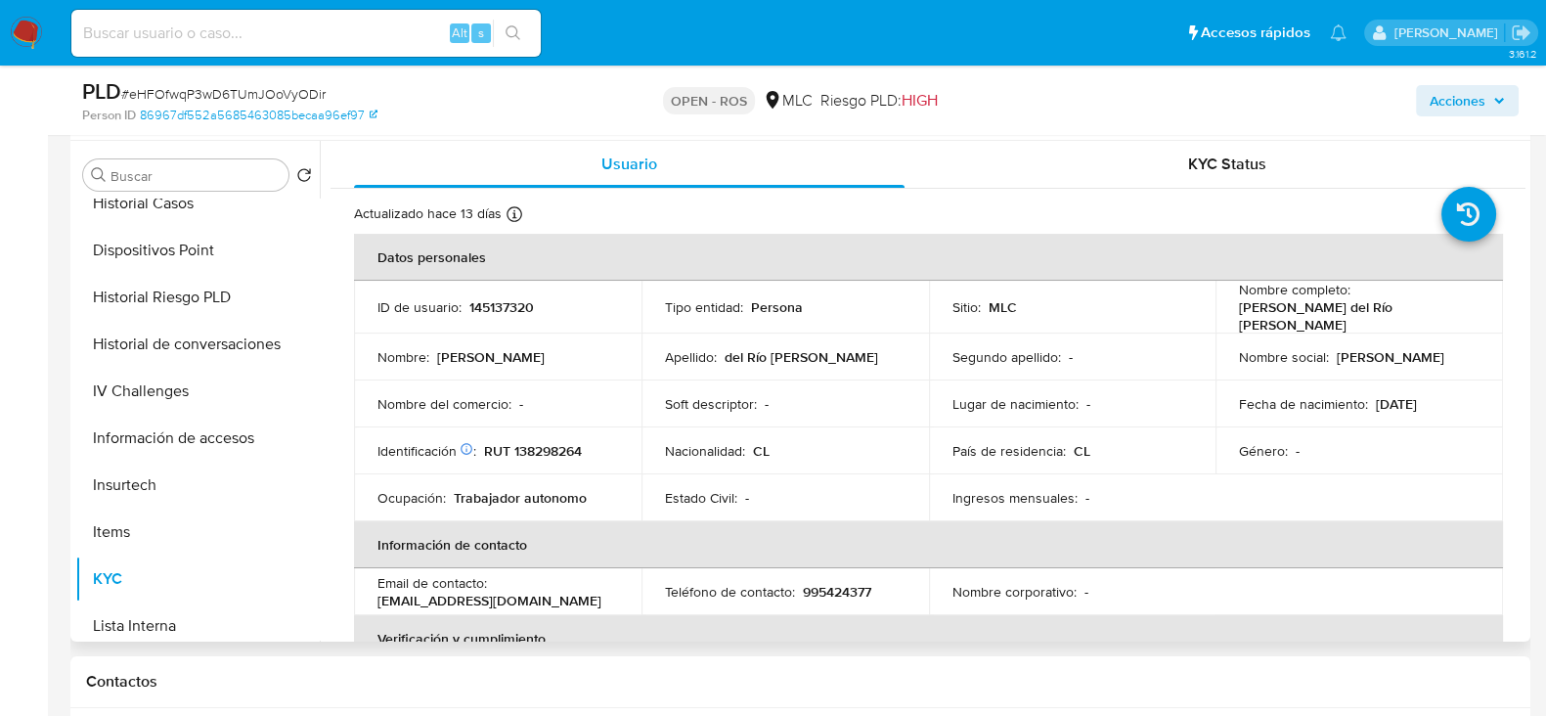
click at [513, 302] on p "145137320" at bounding box center [501, 307] width 65 height 18
copy p "145137320"
click at [523, 442] on p "RUT 138298264" at bounding box center [533, 451] width 98 height 18
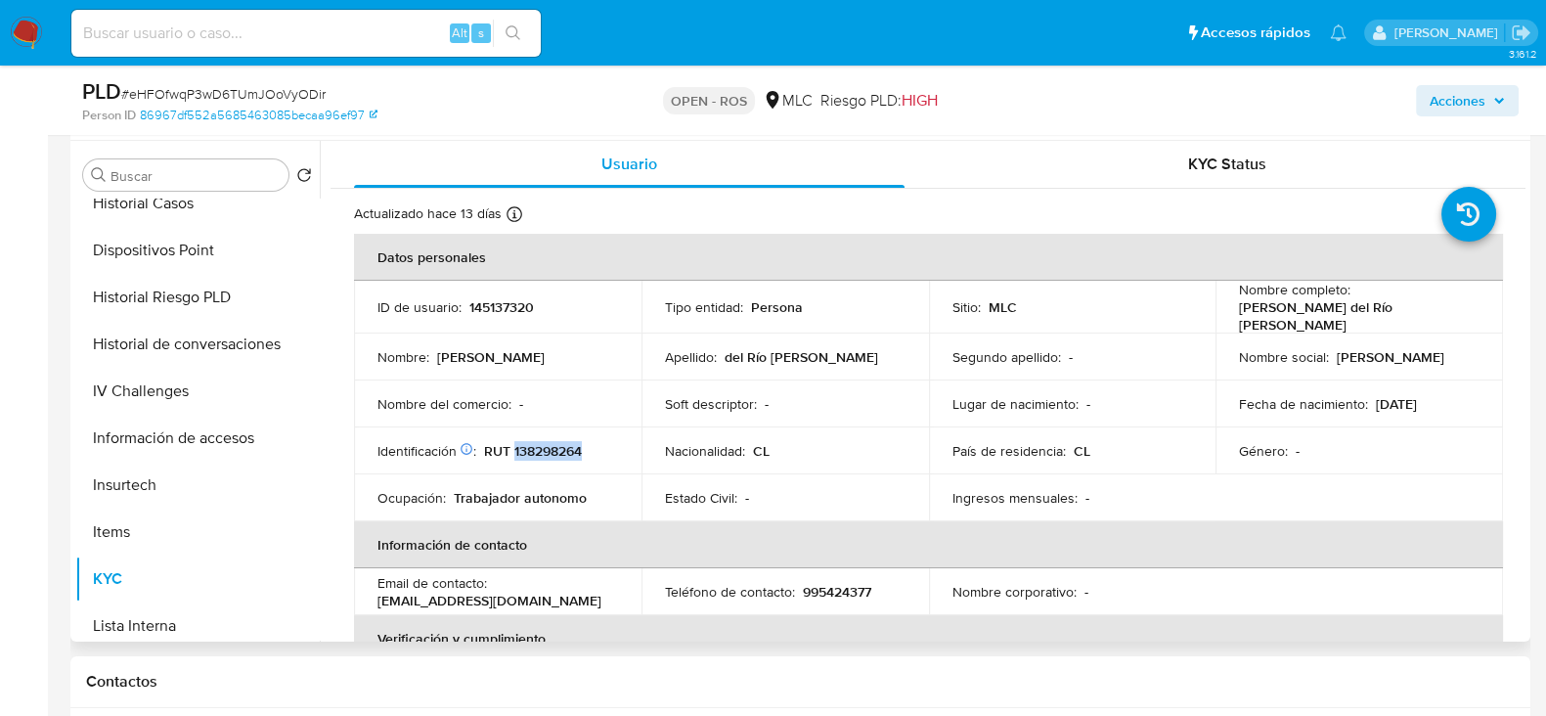
copy p "138298264"
click at [483, 298] on p "145137320" at bounding box center [501, 307] width 65 height 18
copy p "145137320"
click at [533, 447] on p "RUT 138298264" at bounding box center [533, 451] width 98 height 18
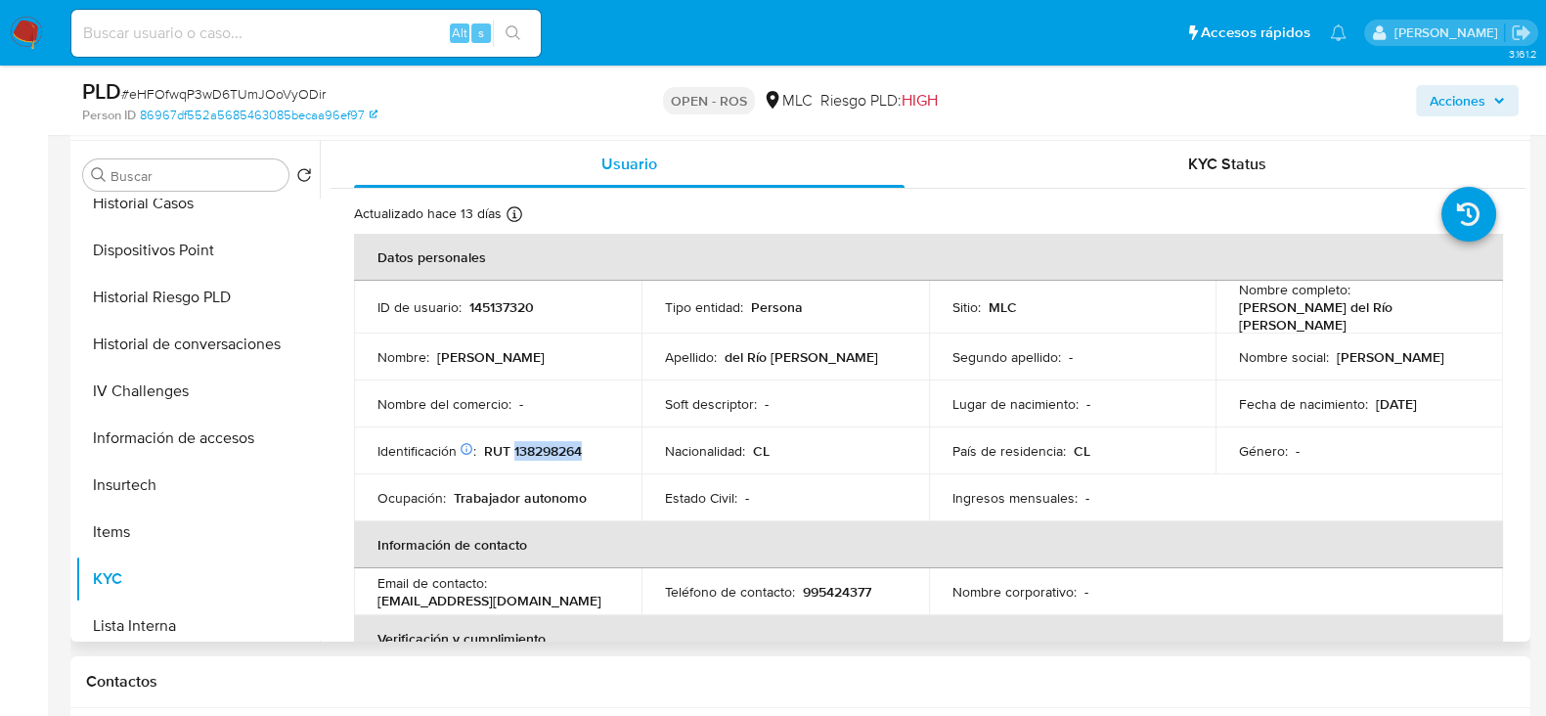
click at [533, 447] on p "RUT 138298264" at bounding box center [533, 451] width 98 height 18
copy p "138298264"
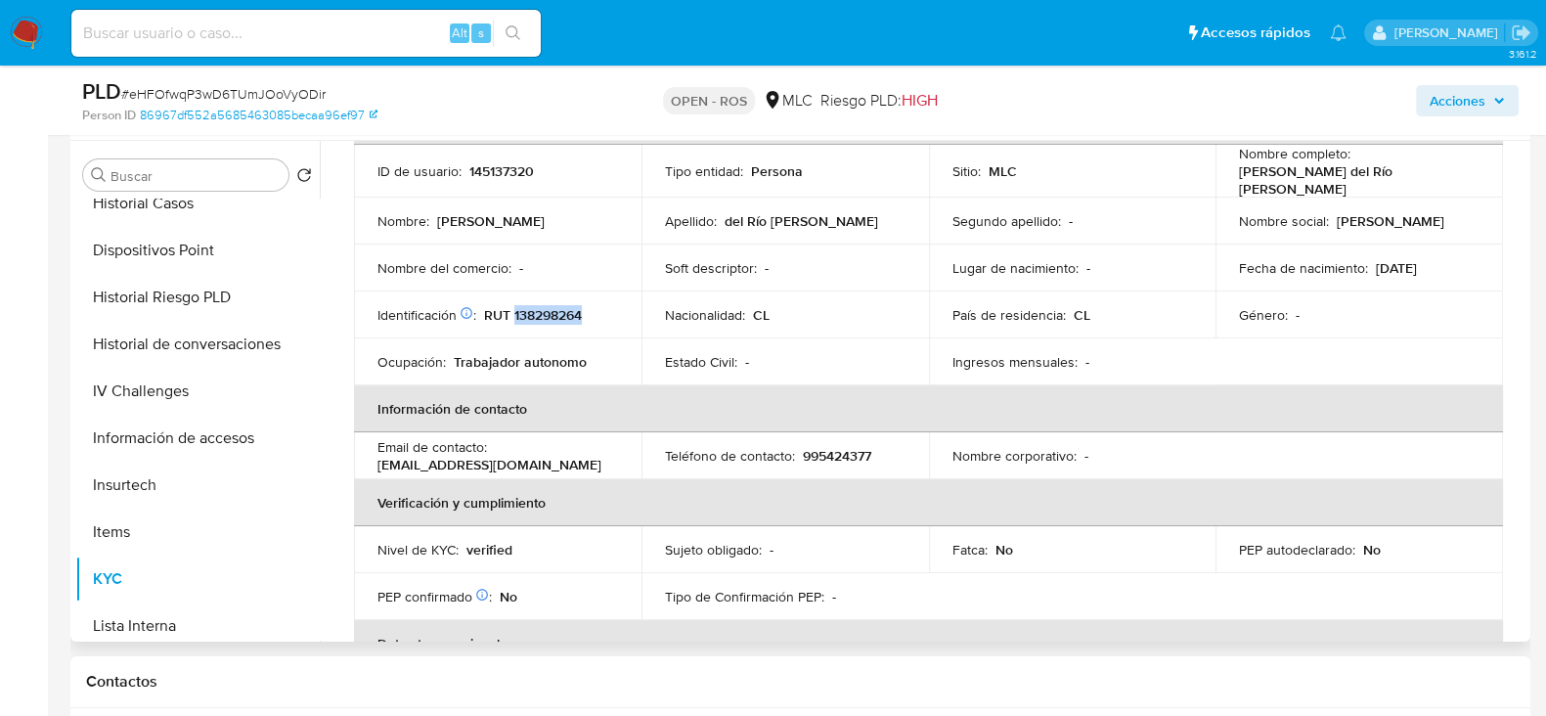
scroll to position [0, 0]
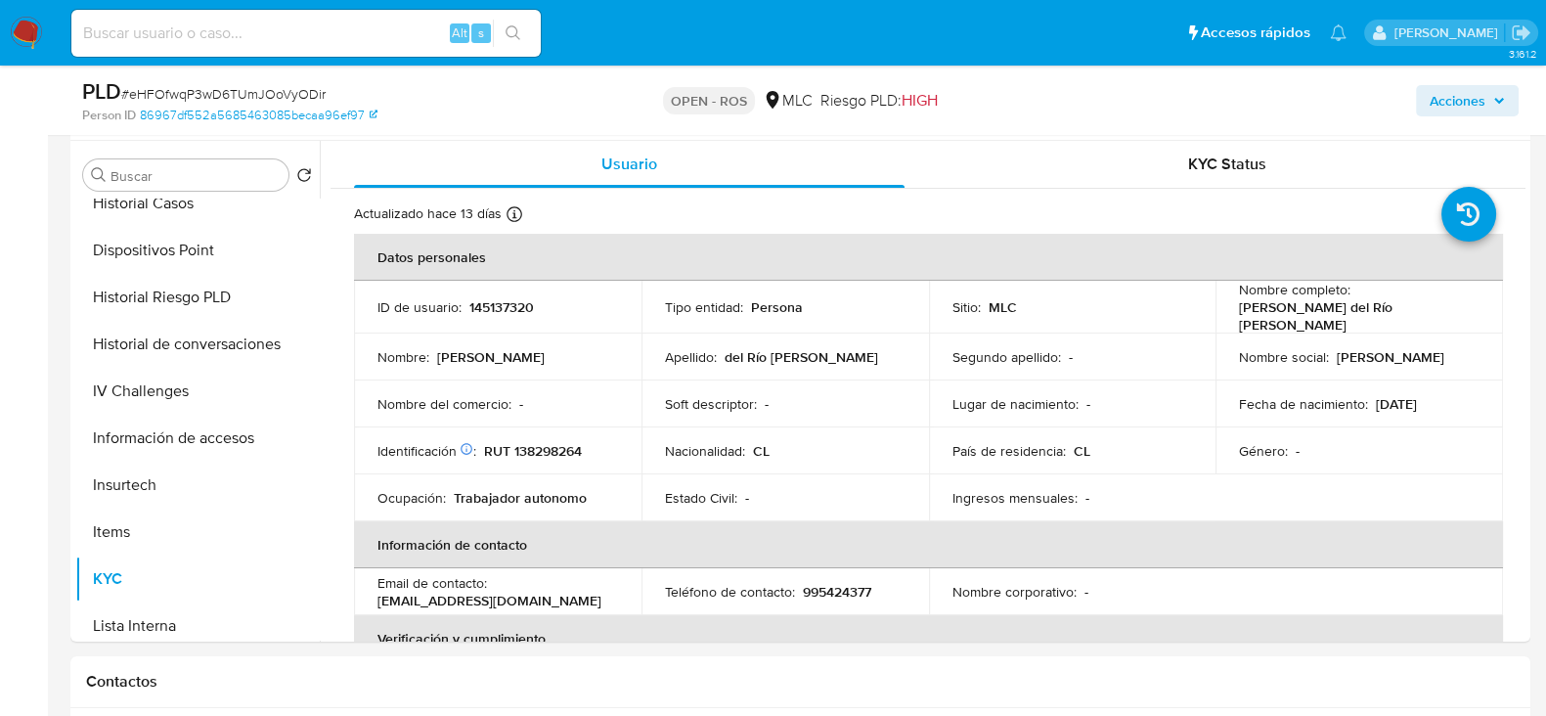
click at [1198, 129] on div "PLD # eHFOfwqP3wD6TUmJOoVyODir Person ID 86967df552a5685463085becaa96ef97 OPEN …" at bounding box center [800, 100] width 1460 height 69
click at [1207, 174] on div "KYC Status" at bounding box center [1227, 164] width 551 height 47
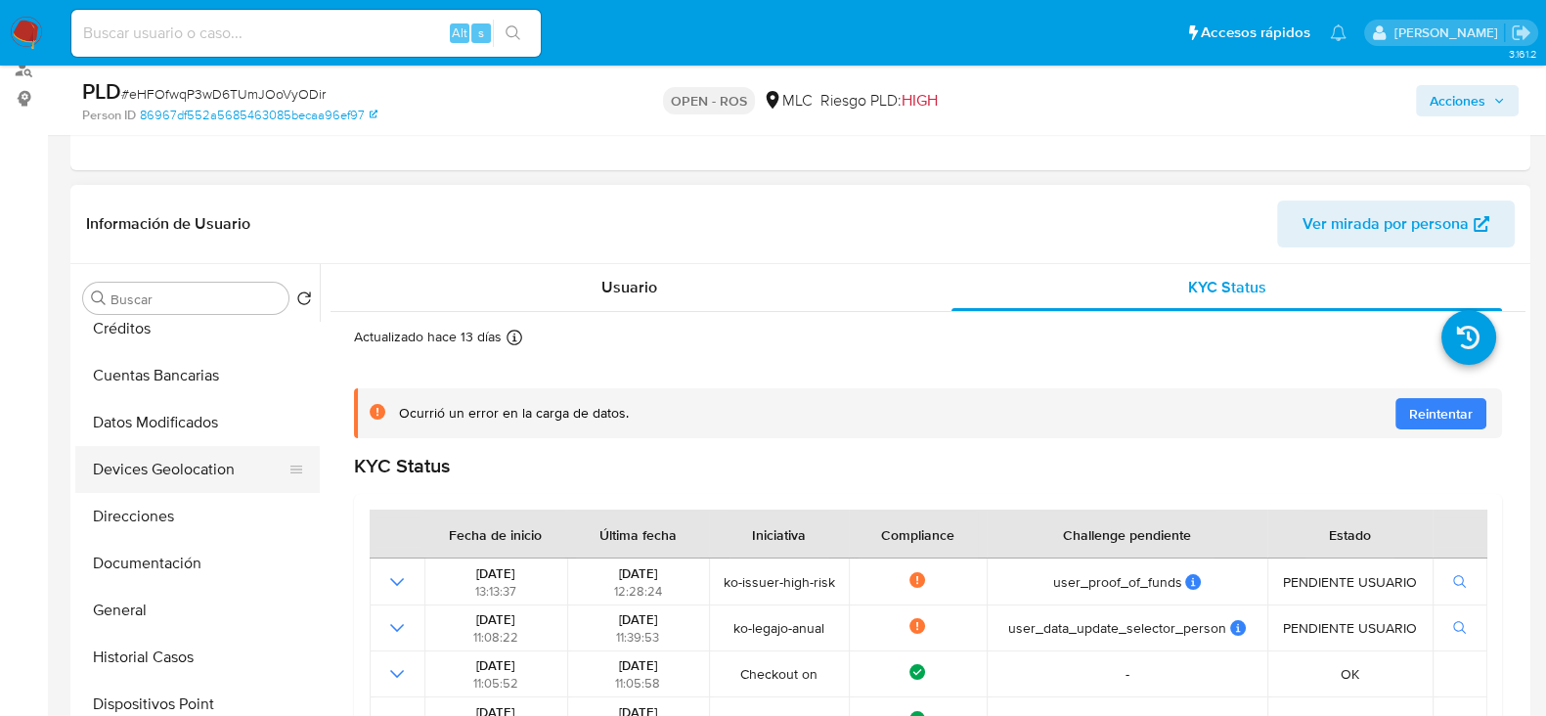
scroll to position [244, 0]
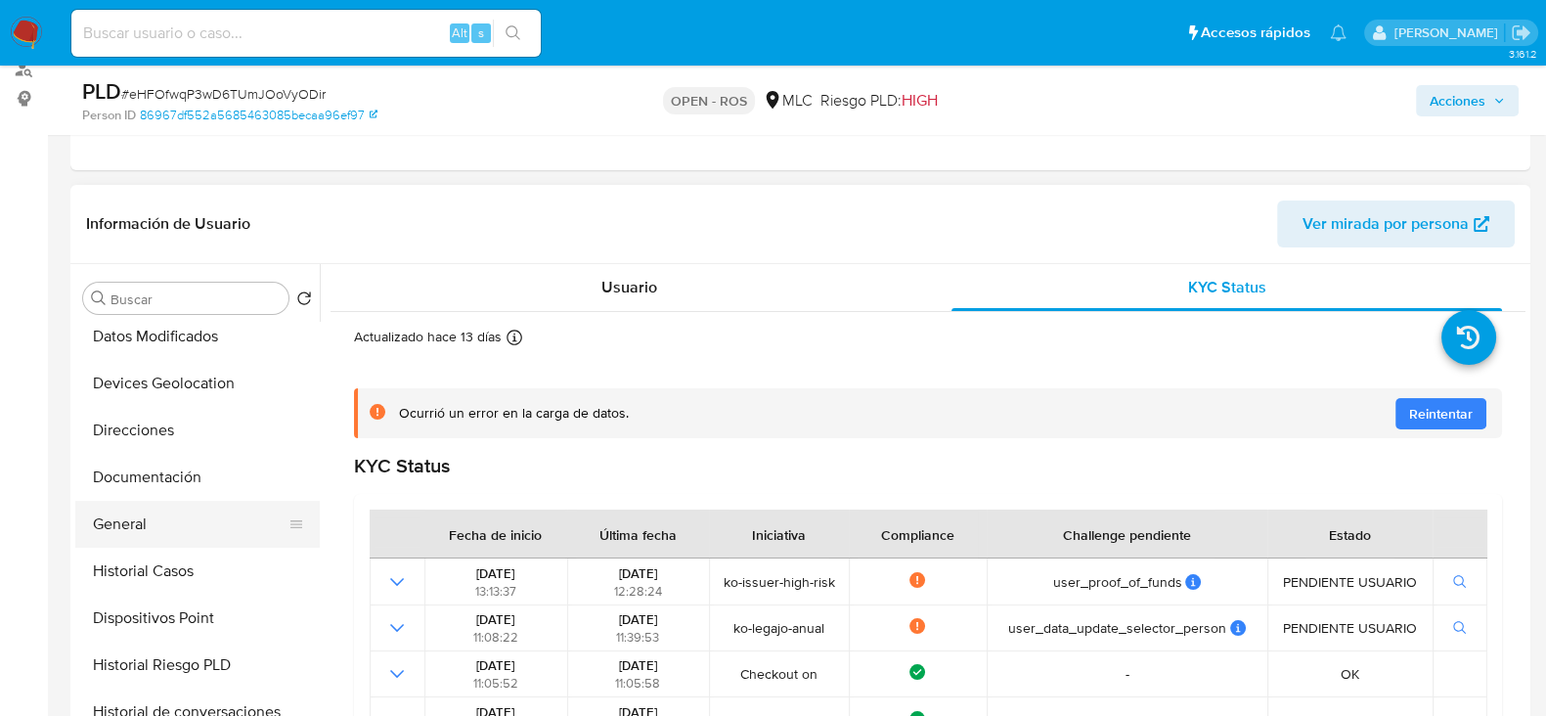
click at [134, 544] on button "General" at bounding box center [189, 524] width 229 height 47
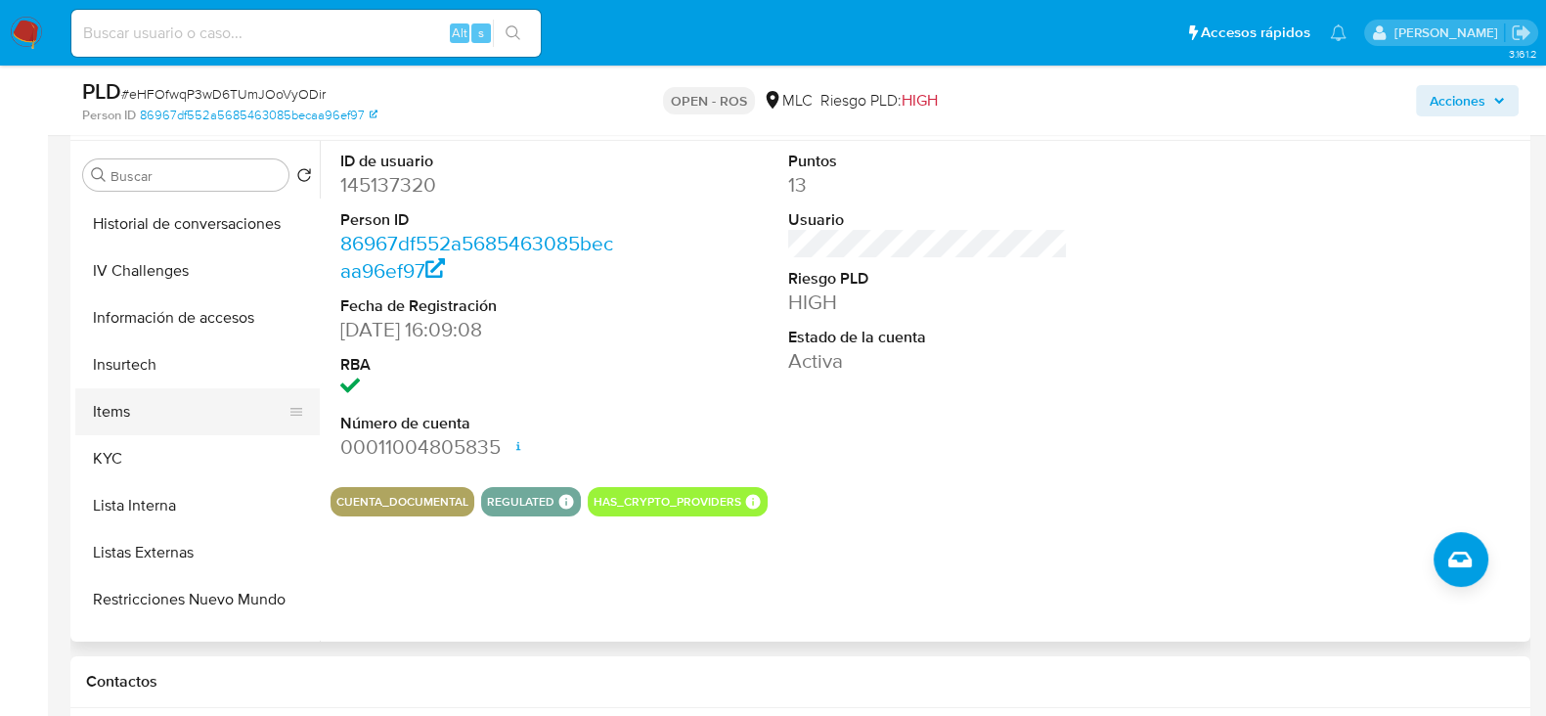
scroll to position [609, 0]
click at [122, 452] on button "KYC" at bounding box center [189, 457] width 229 height 47
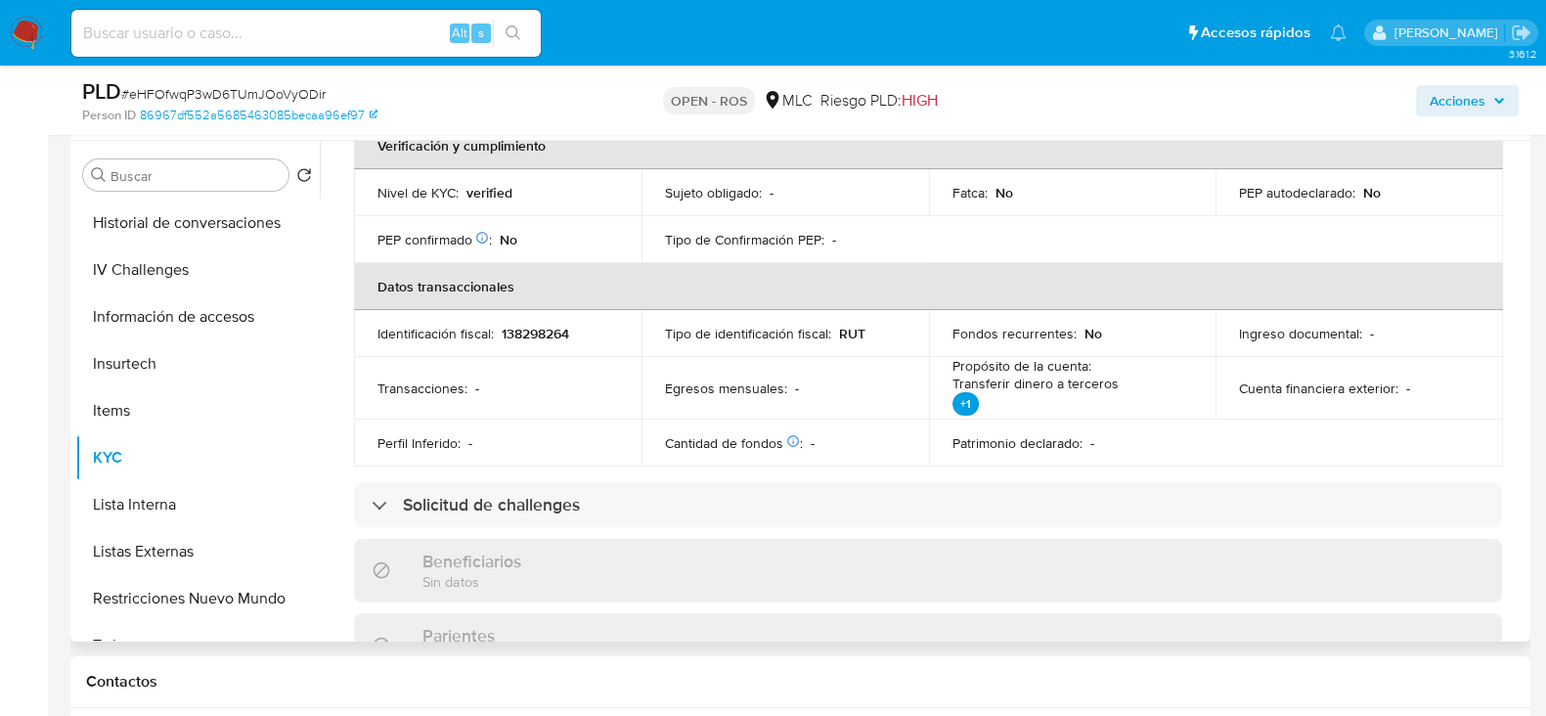
scroll to position [488, 0]
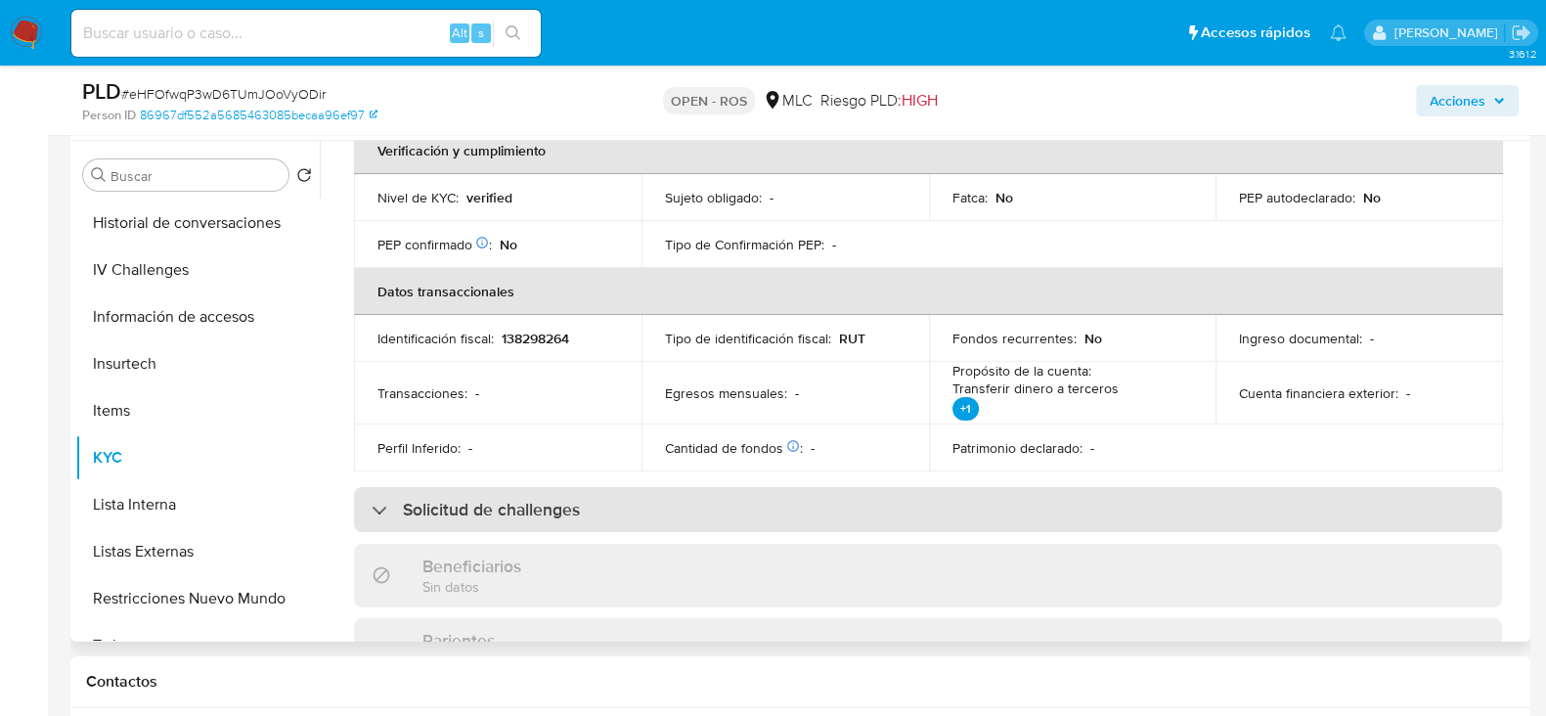
click at [474, 500] on h3 "Solicitud de challenges" at bounding box center [491, 510] width 177 height 22
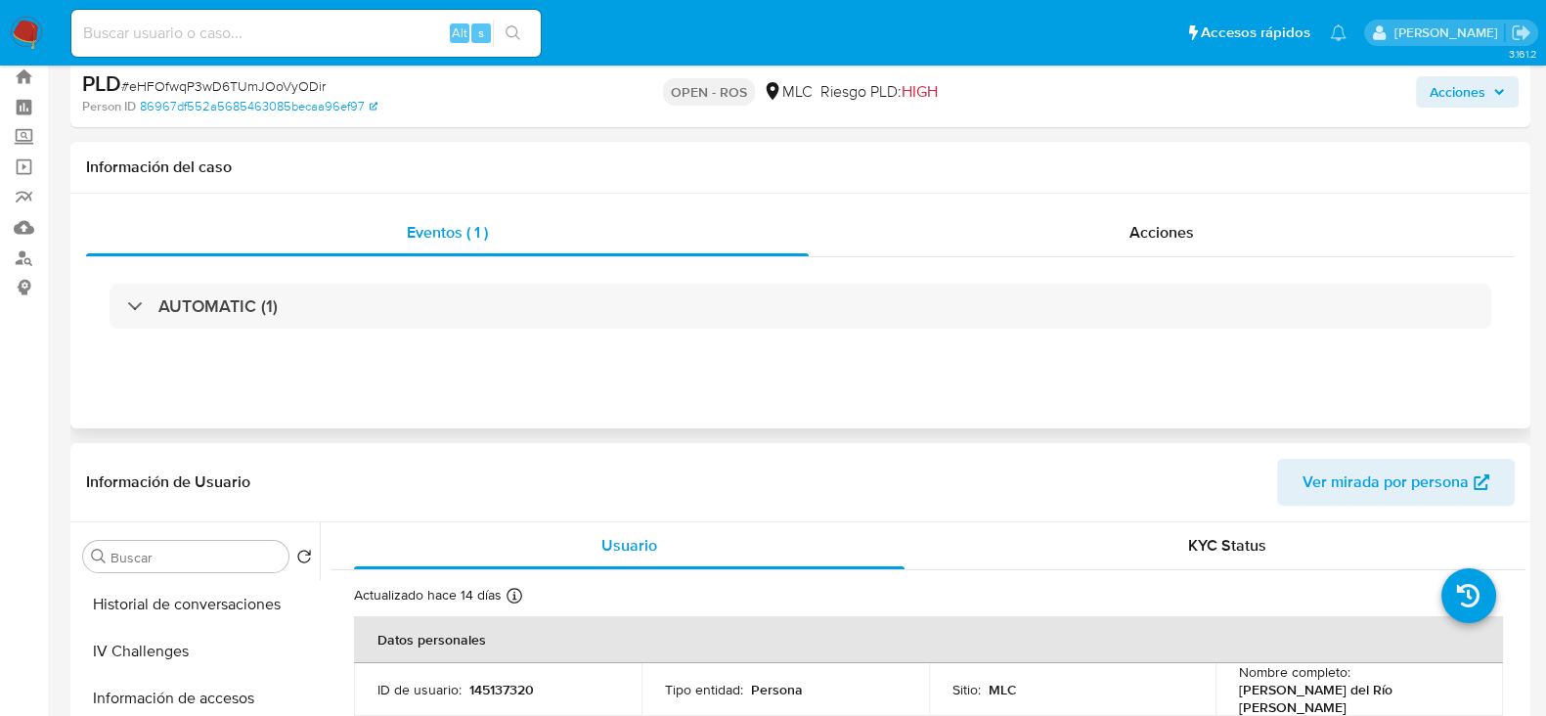
scroll to position [0, 0]
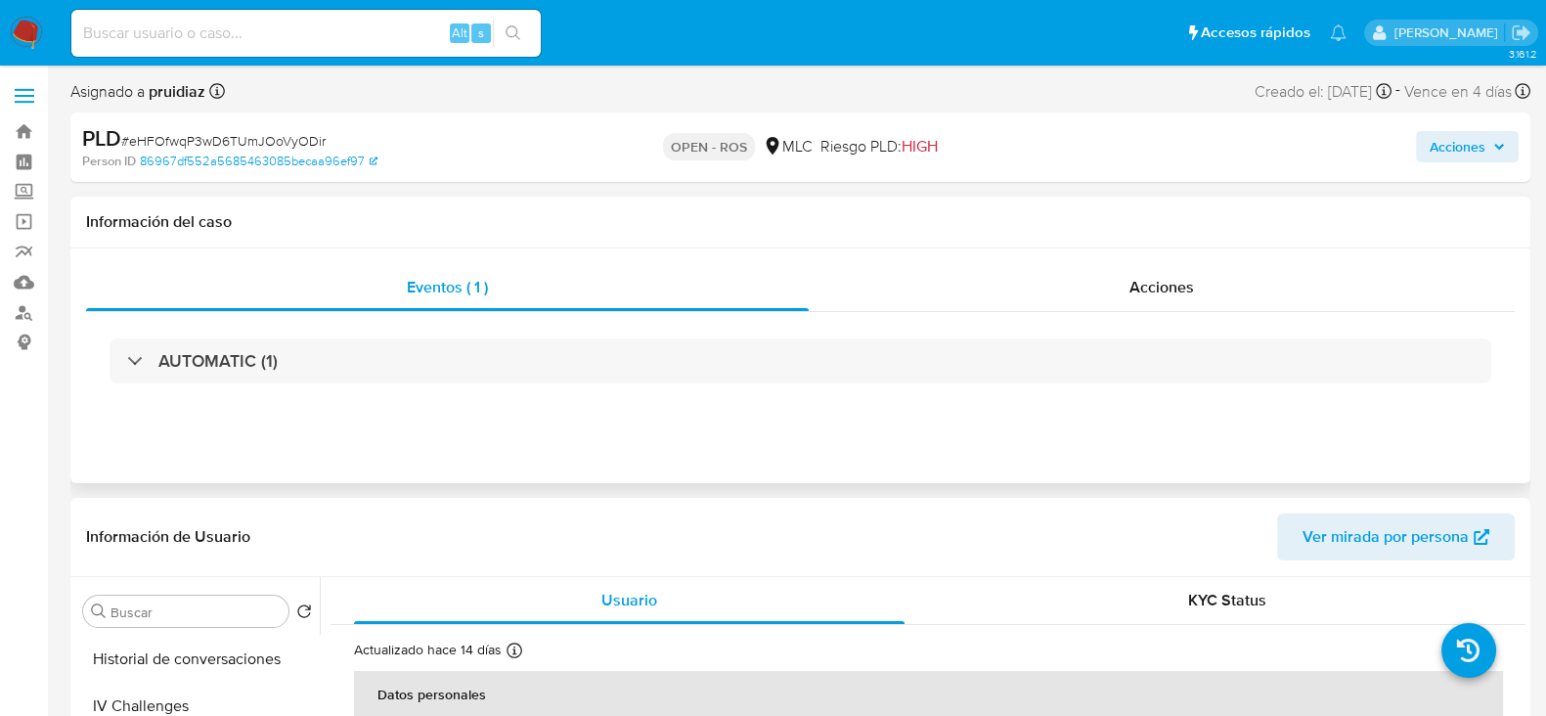
click at [1176, 260] on div "Eventos ( 1 ) Acciones AUTOMATIC (1)" at bounding box center [800, 365] width 1460 height 235
click at [1172, 271] on div "Acciones" at bounding box center [1162, 287] width 706 height 47
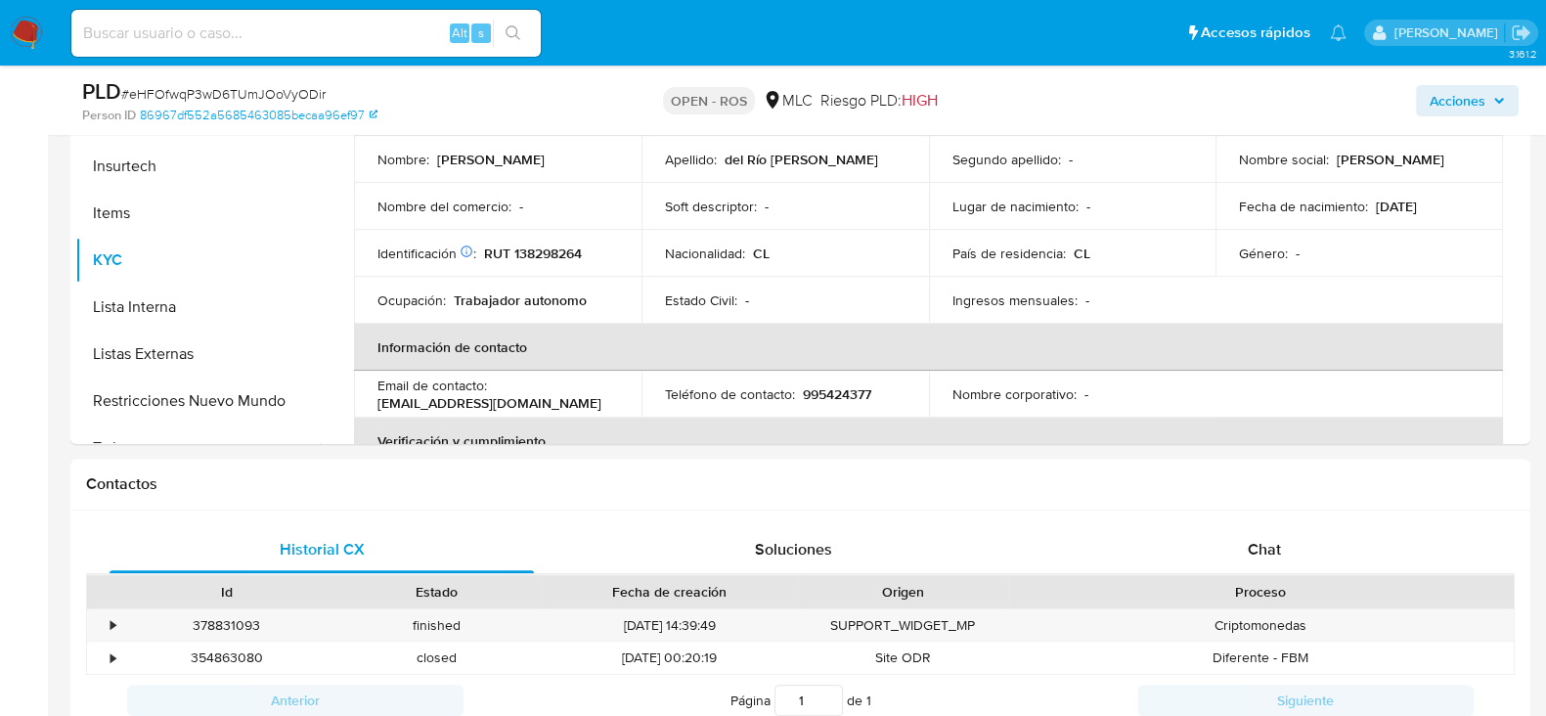
scroll to position [734, 0]
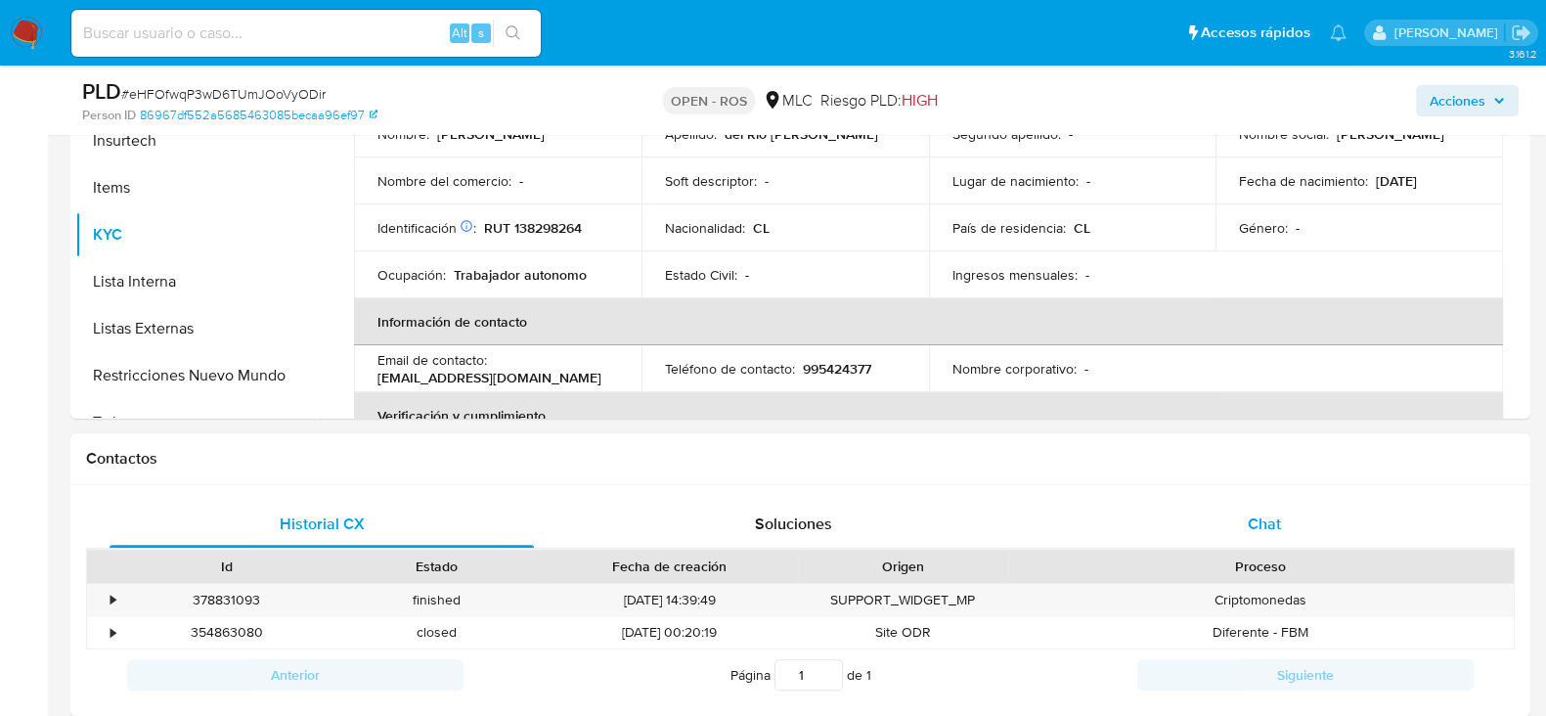
click at [1289, 518] on div "Chat" at bounding box center [1264, 524] width 424 height 47
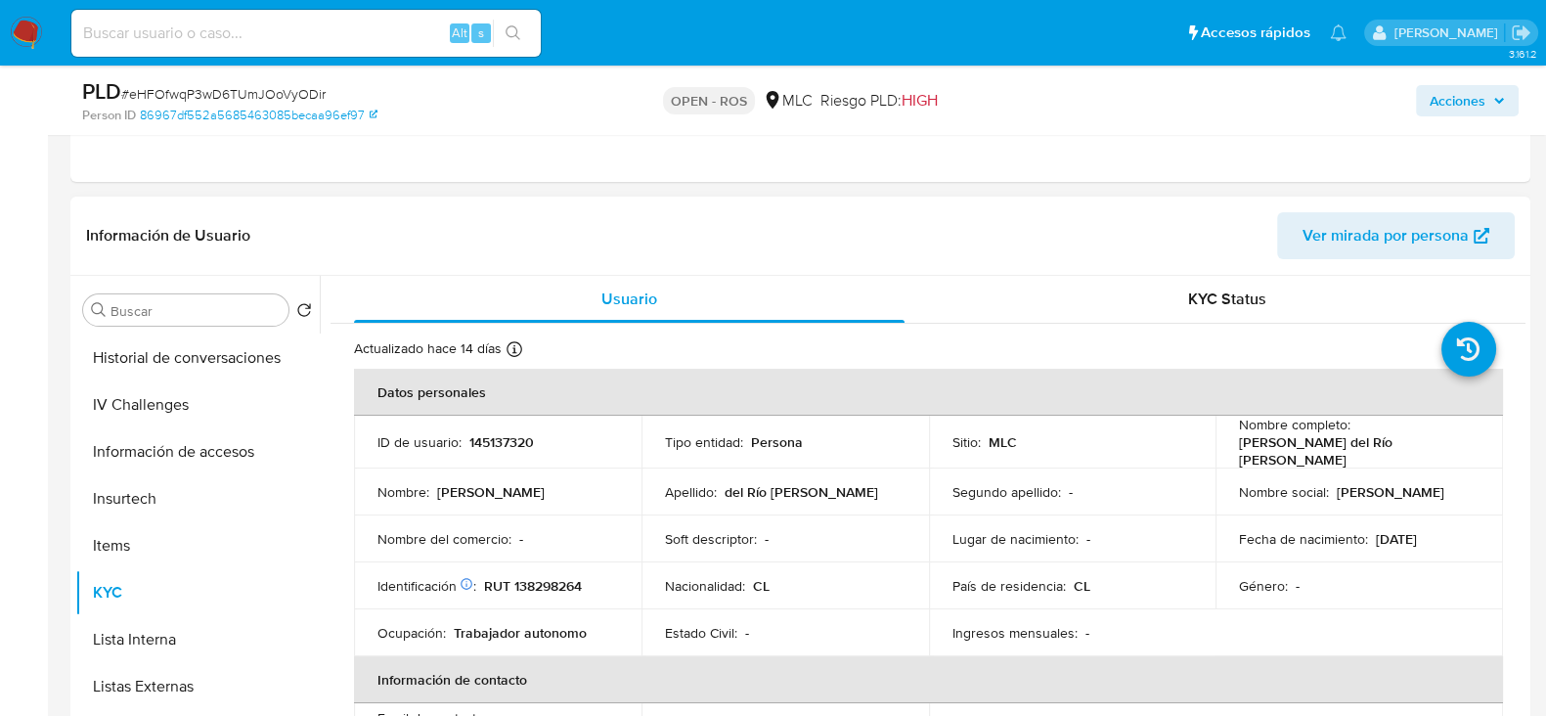
scroll to position [367, 0]
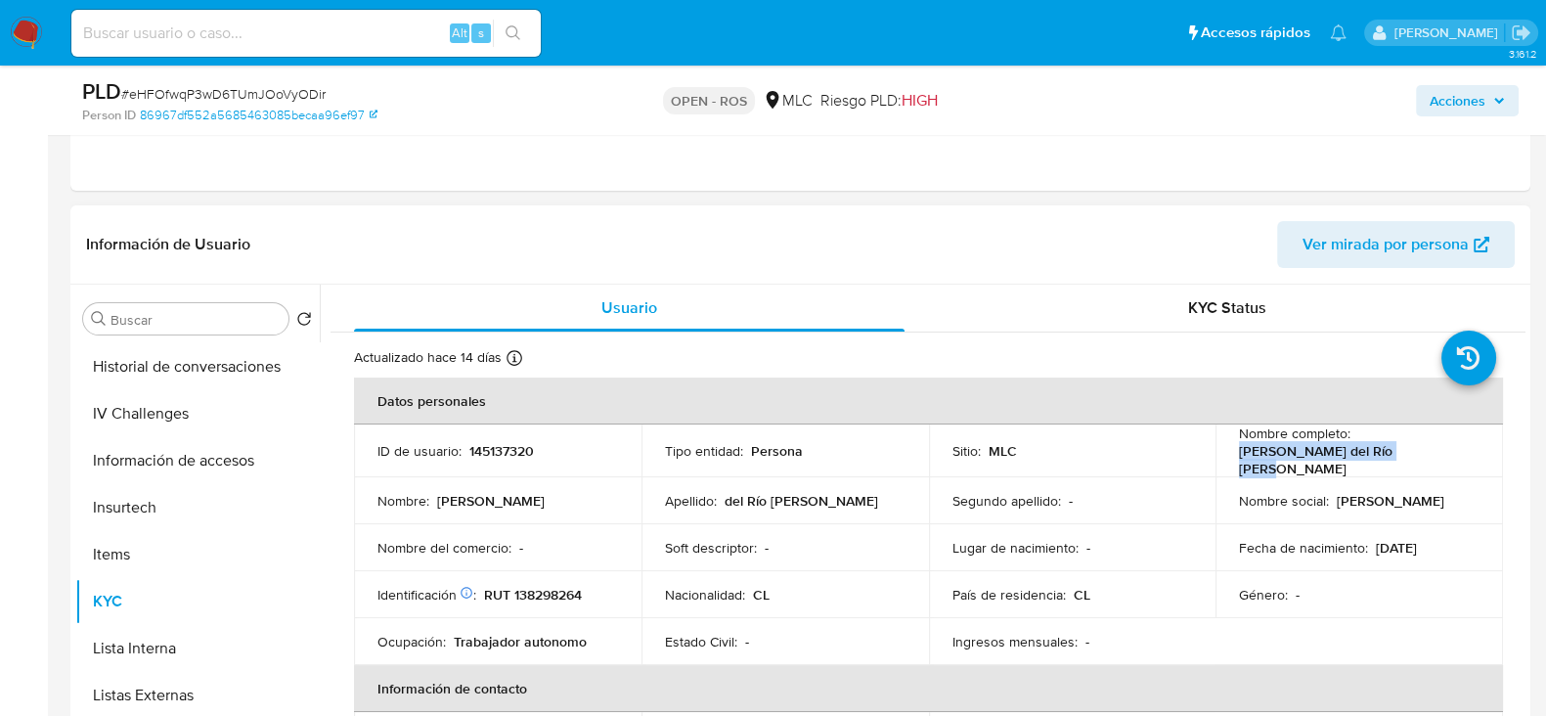
drag, startPoint x: 1429, startPoint y: 455, endPoint x: 1223, endPoint y: 462, distance: 206.5
click at [1223, 462] on td "Nombre completo : Nicolás Pedro del Río Silva" at bounding box center [1360, 450] width 288 height 53
copy p "Nicolás Pedro del Río Silva"
click at [548, 586] on p "RUT 138298264" at bounding box center [533, 595] width 98 height 18
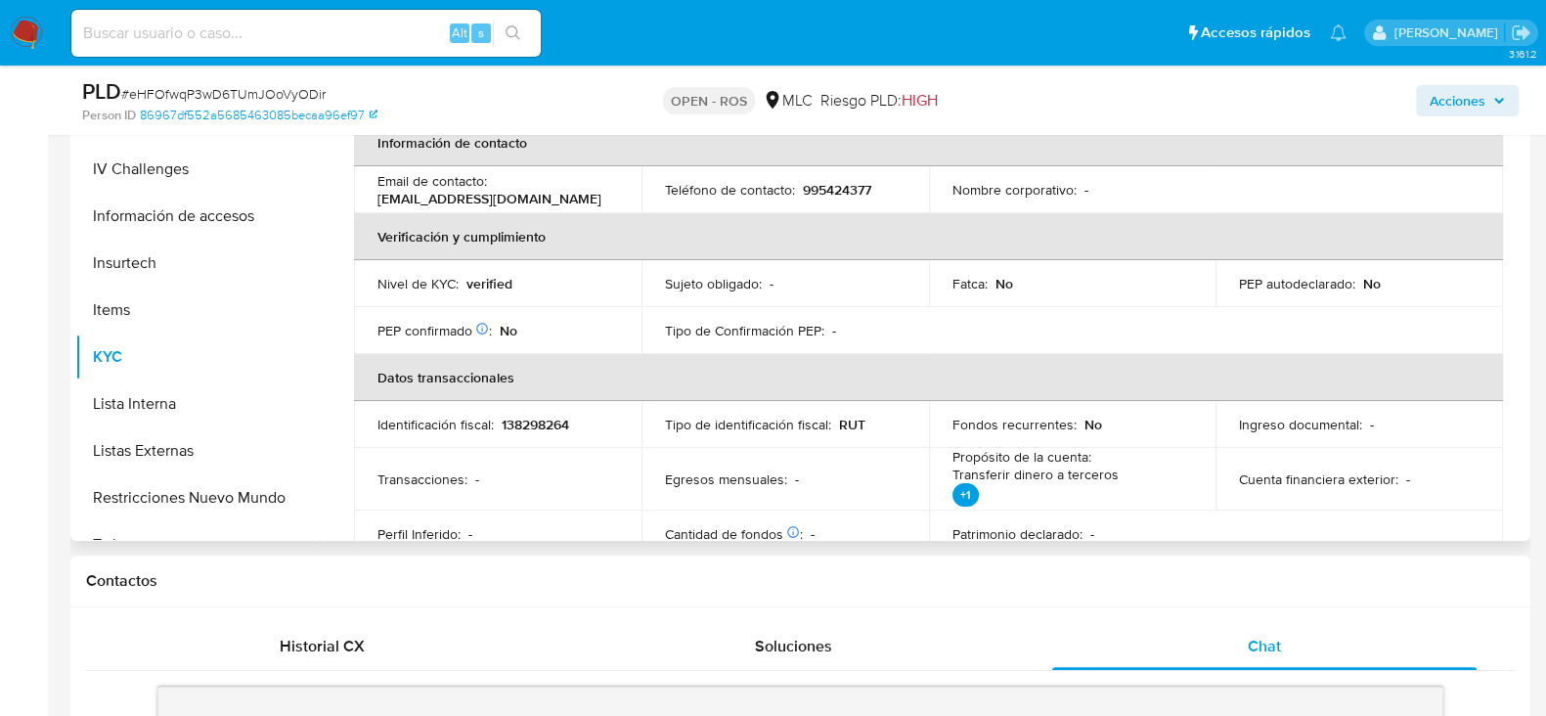
scroll to position [244, 0]
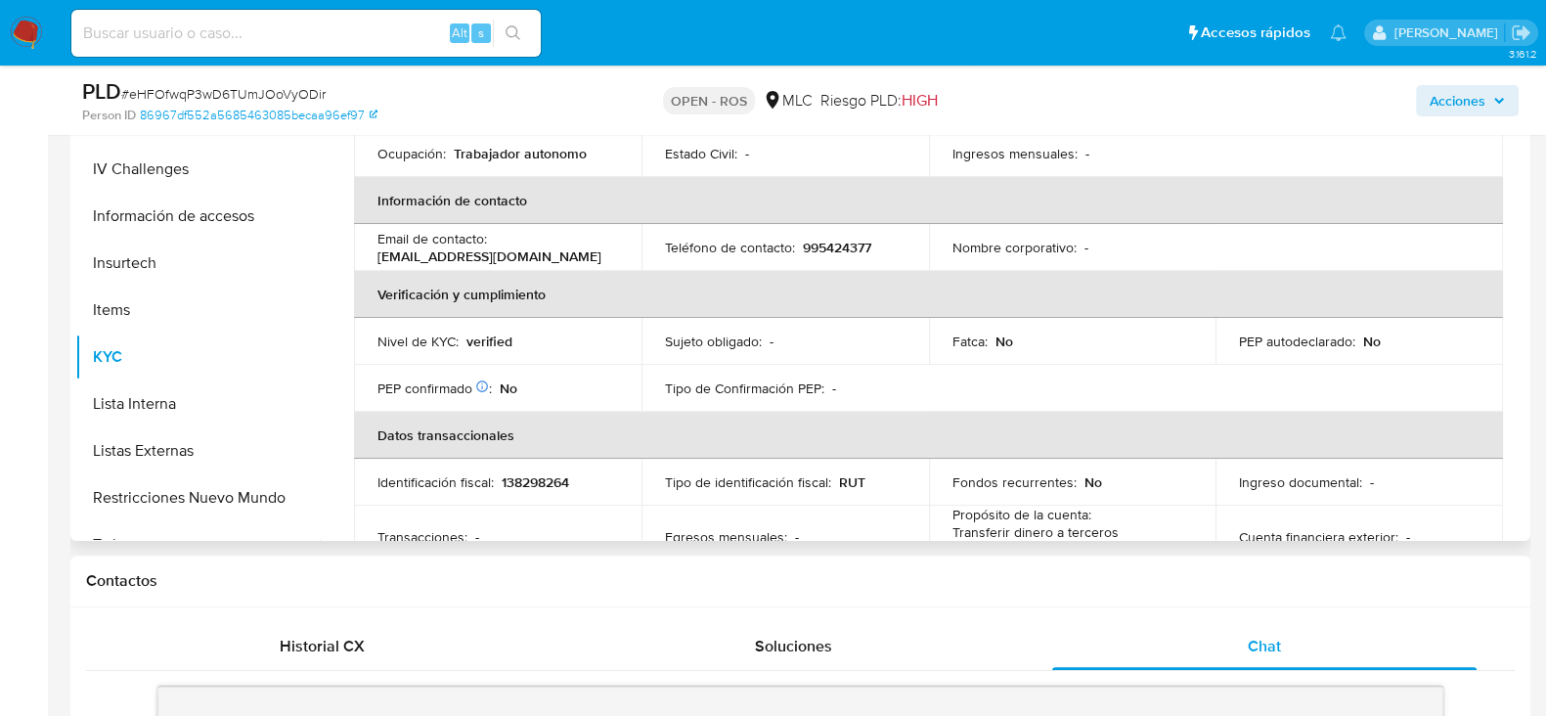
click at [851, 246] on p "995424377" at bounding box center [837, 248] width 68 height 18
drag, startPoint x: 513, startPoint y: 242, endPoint x: 366, endPoint y: 249, distance: 147.9
click at [366, 247] on td "Email de contacto : nico.delrio@gmail.com" at bounding box center [498, 247] width 288 height 47
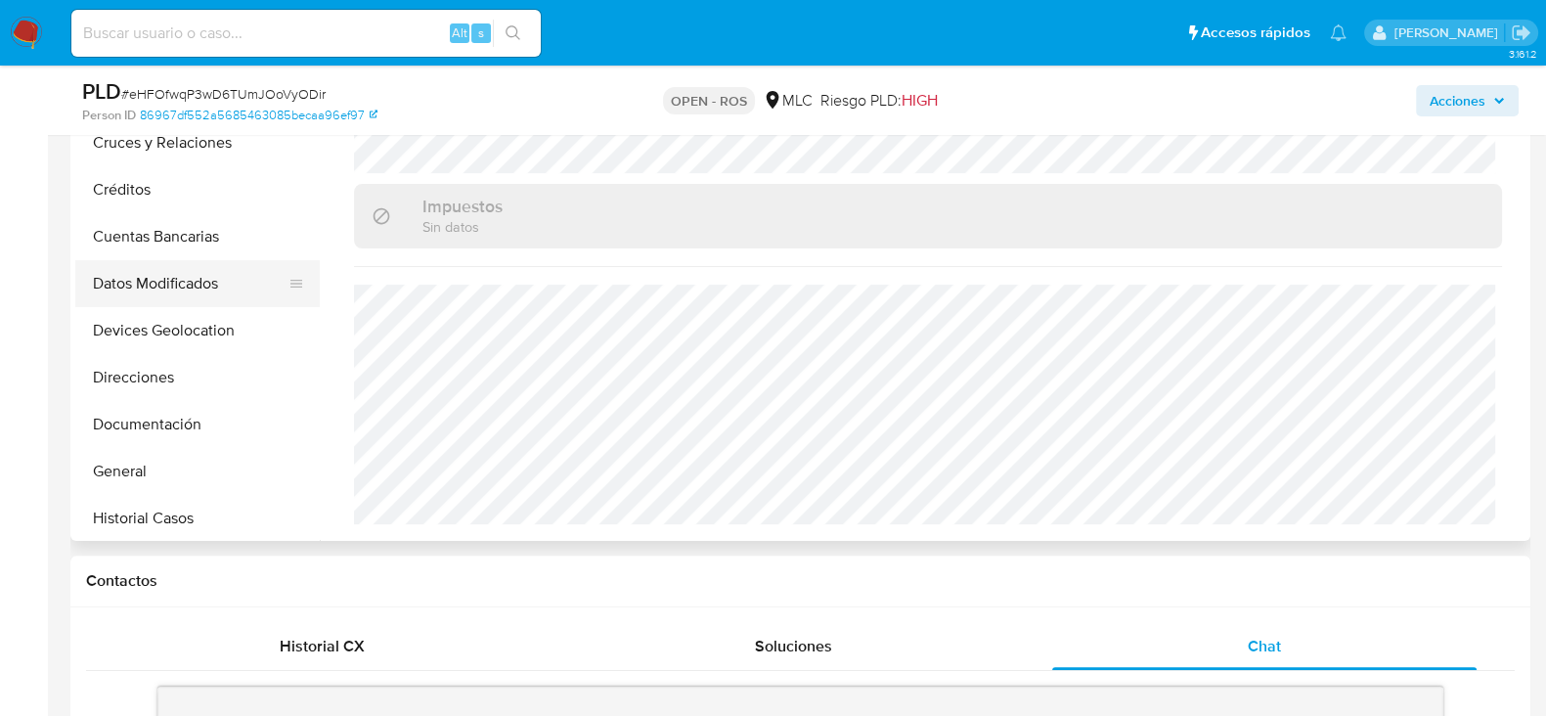
scroll to position [0, 0]
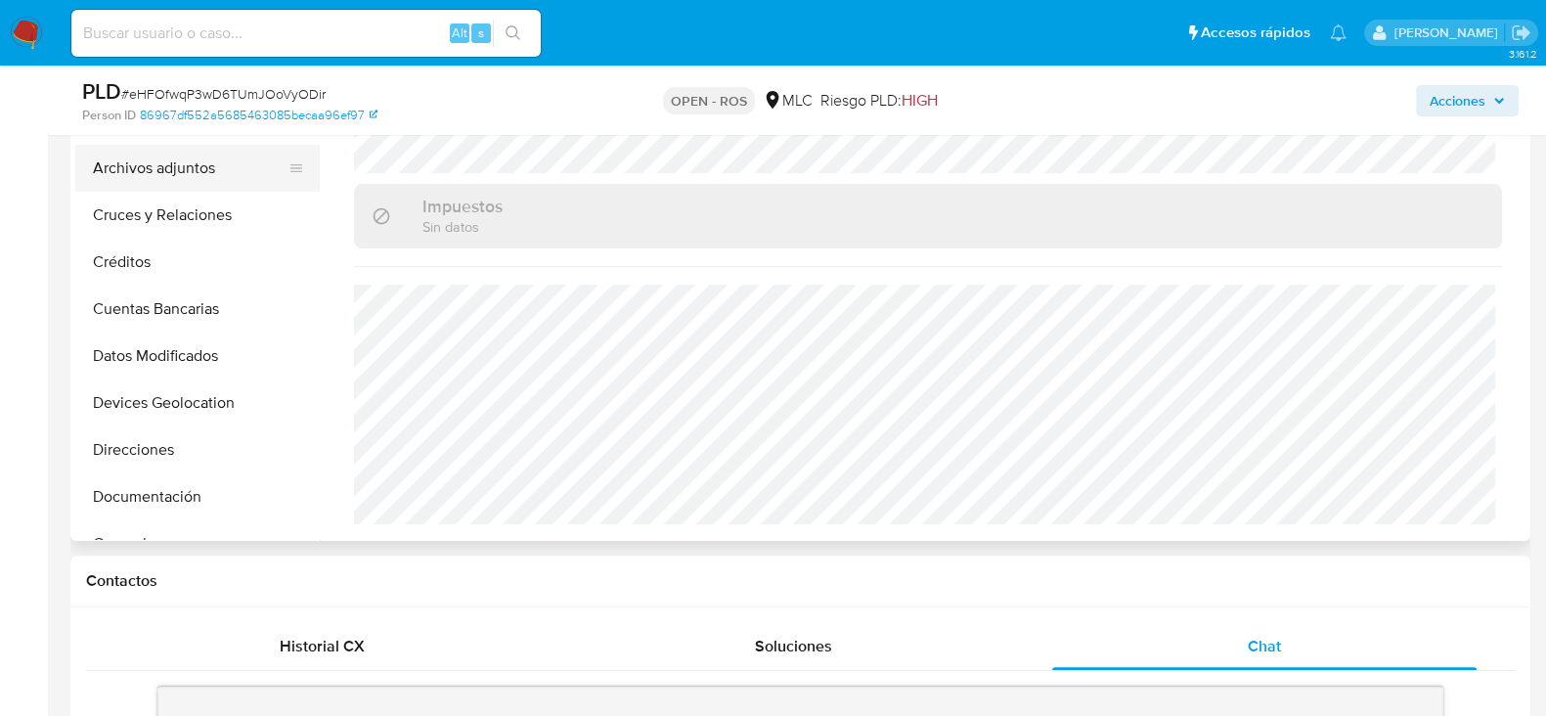
click at [176, 171] on button "Archivos adjuntos" at bounding box center [189, 168] width 229 height 47
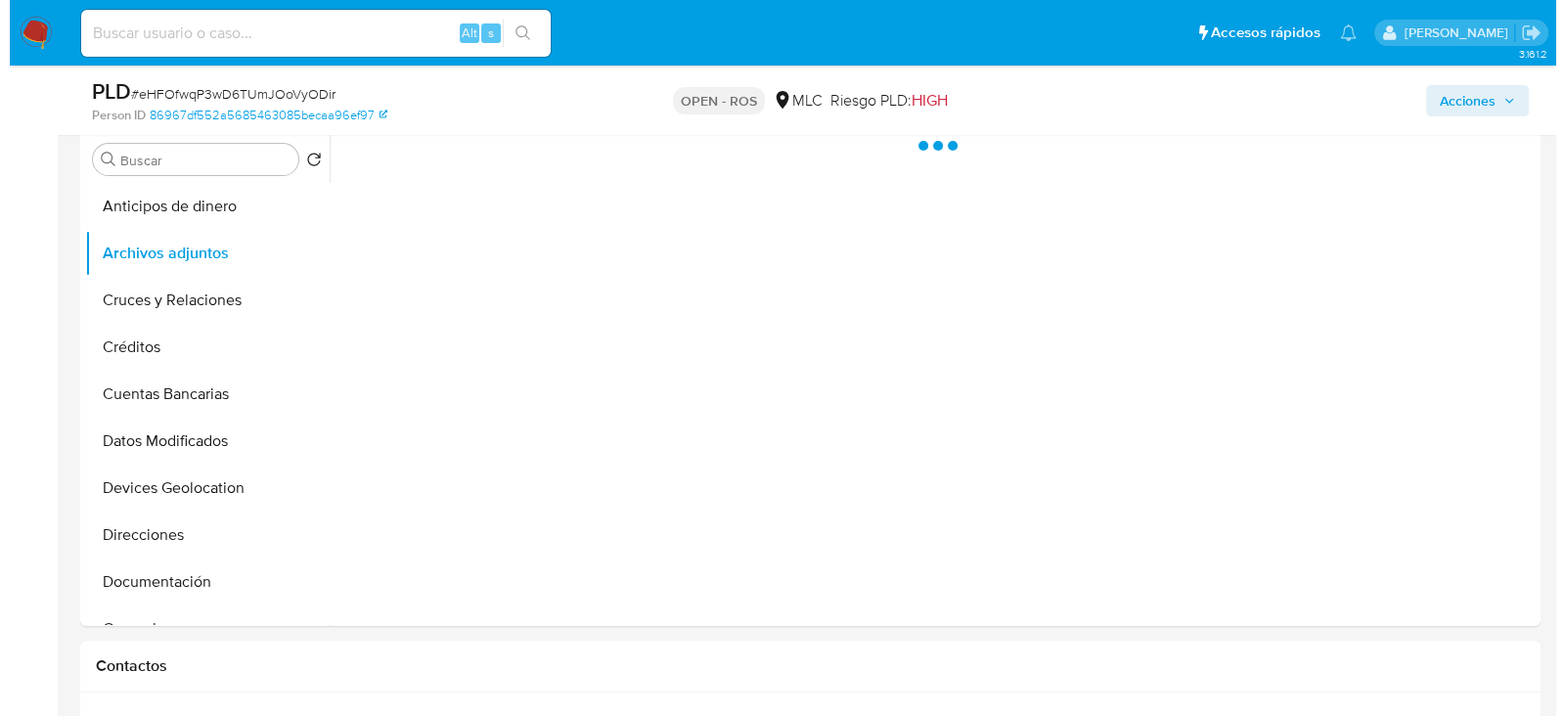
scroll to position [488, 0]
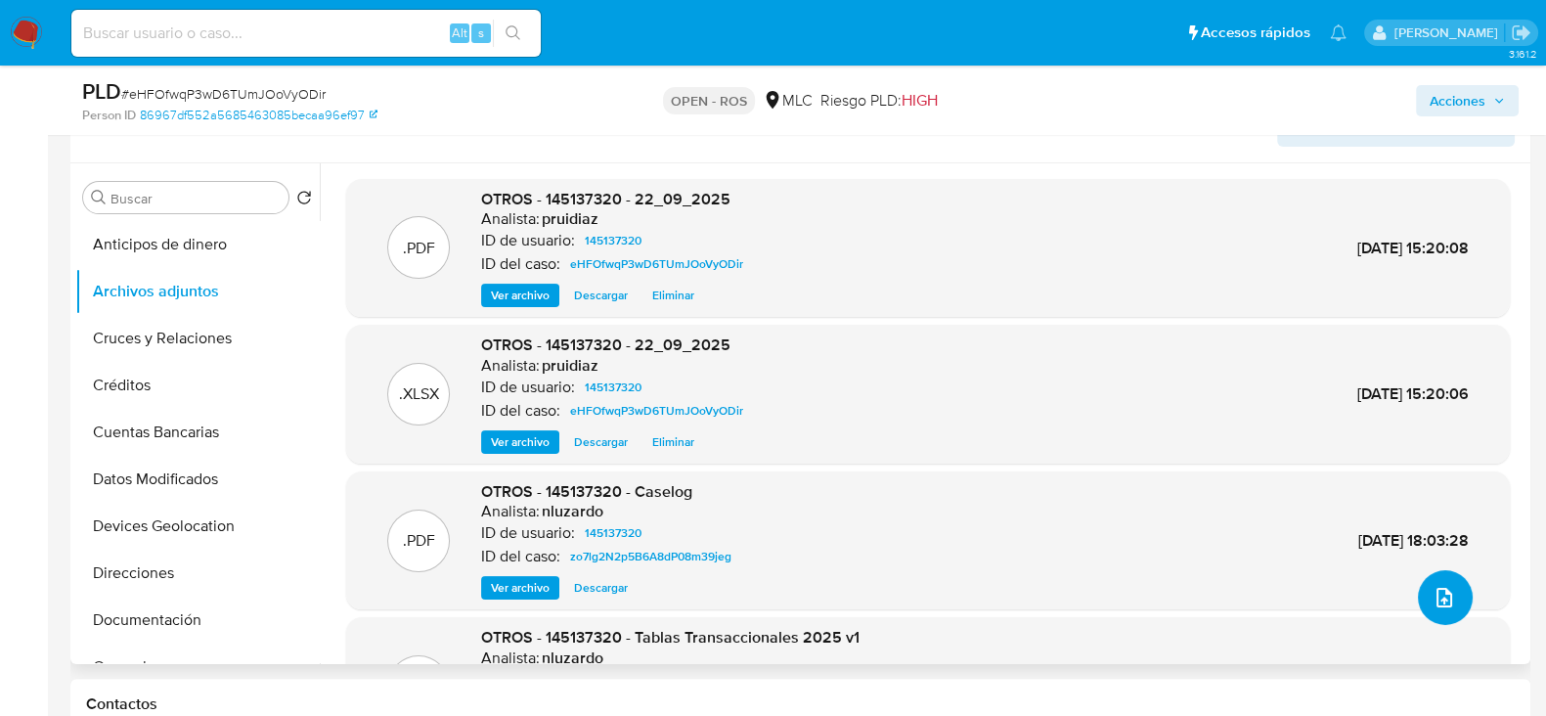
click at [1418, 597] on button "upload-file" at bounding box center [1445, 597] width 55 height 55
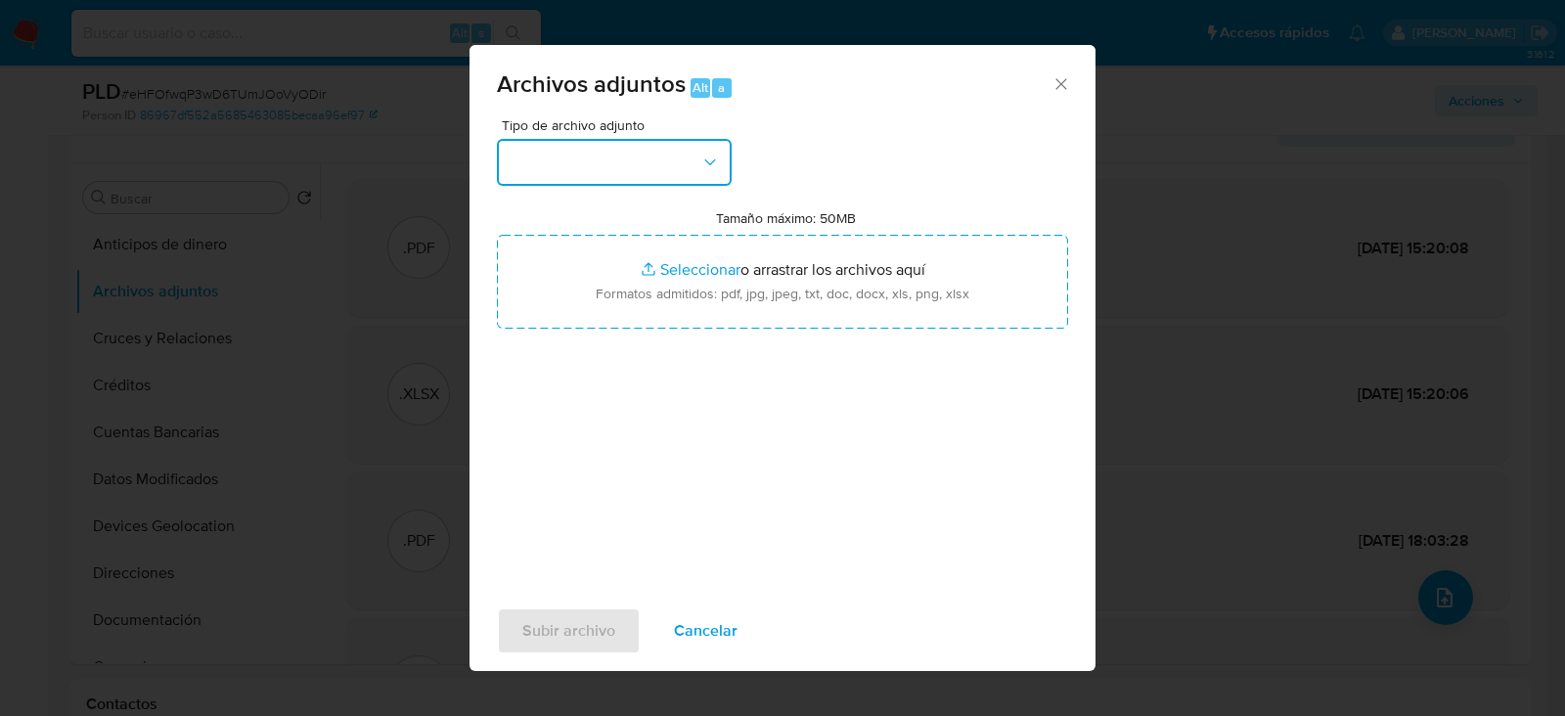
click at [675, 167] on button "button" at bounding box center [614, 162] width 235 height 47
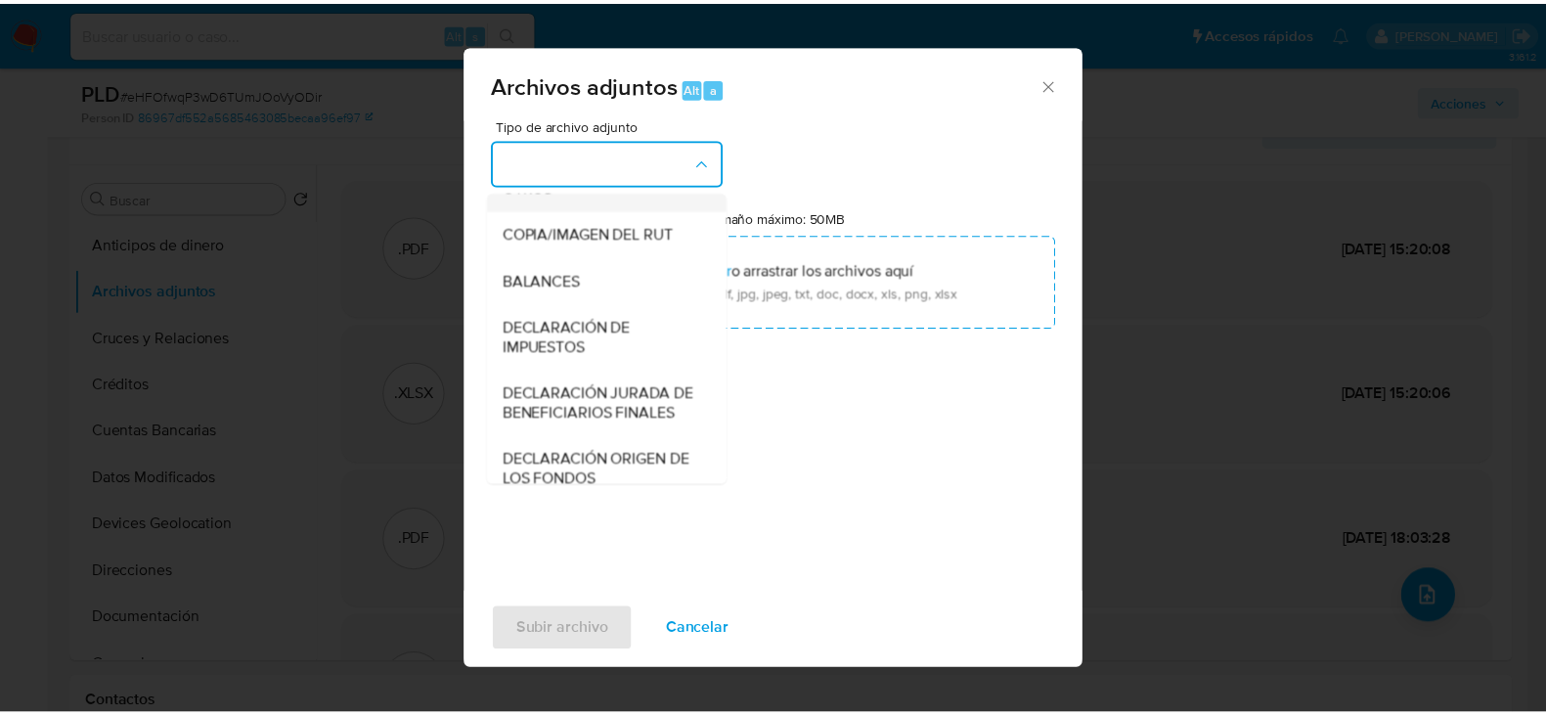
scroll to position [324, 0]
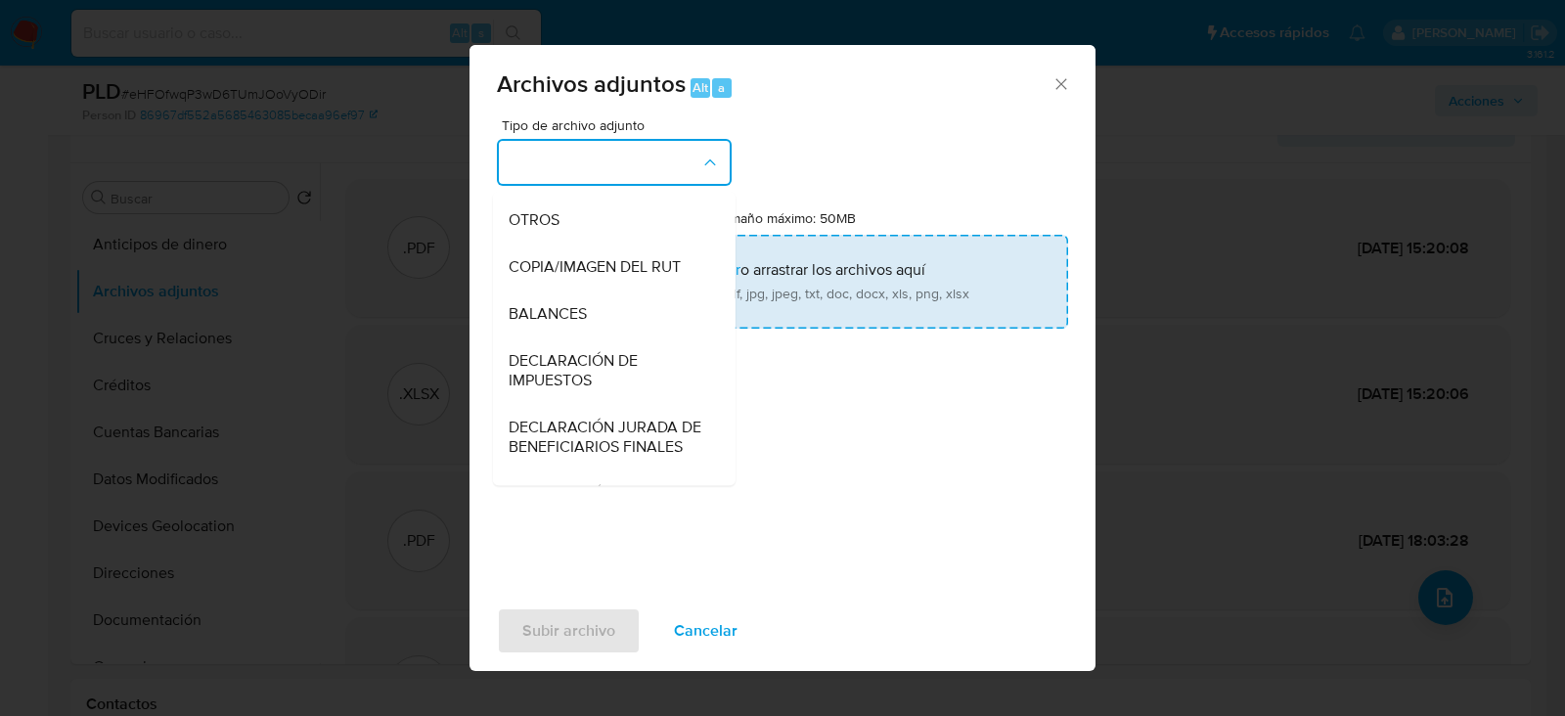
drag, startPoint x: 554, startPoint y: 235, endPoint x: 626, endPoint y: 257, distance: 75.8
click at [554, 230] on span "OTROS" at bounding box center [534, 220] width 51 height 20
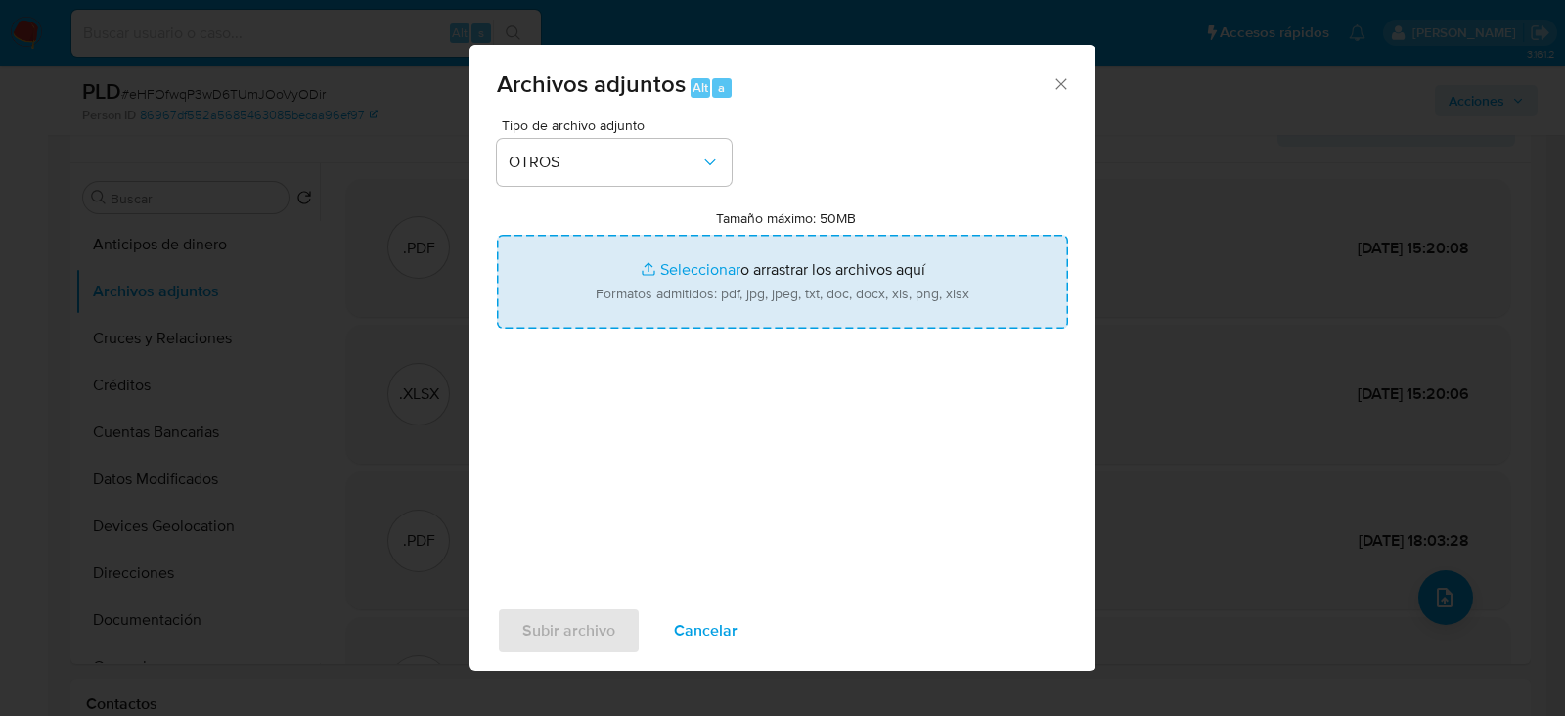
click at [770, 268] on input "Tamaño máximo: 50MB Seleccionar archivos" at bounding box center [782, 282] width 571 height 94
type input "C:\fakepath\Certificado UAF ROS #1349.pdf"
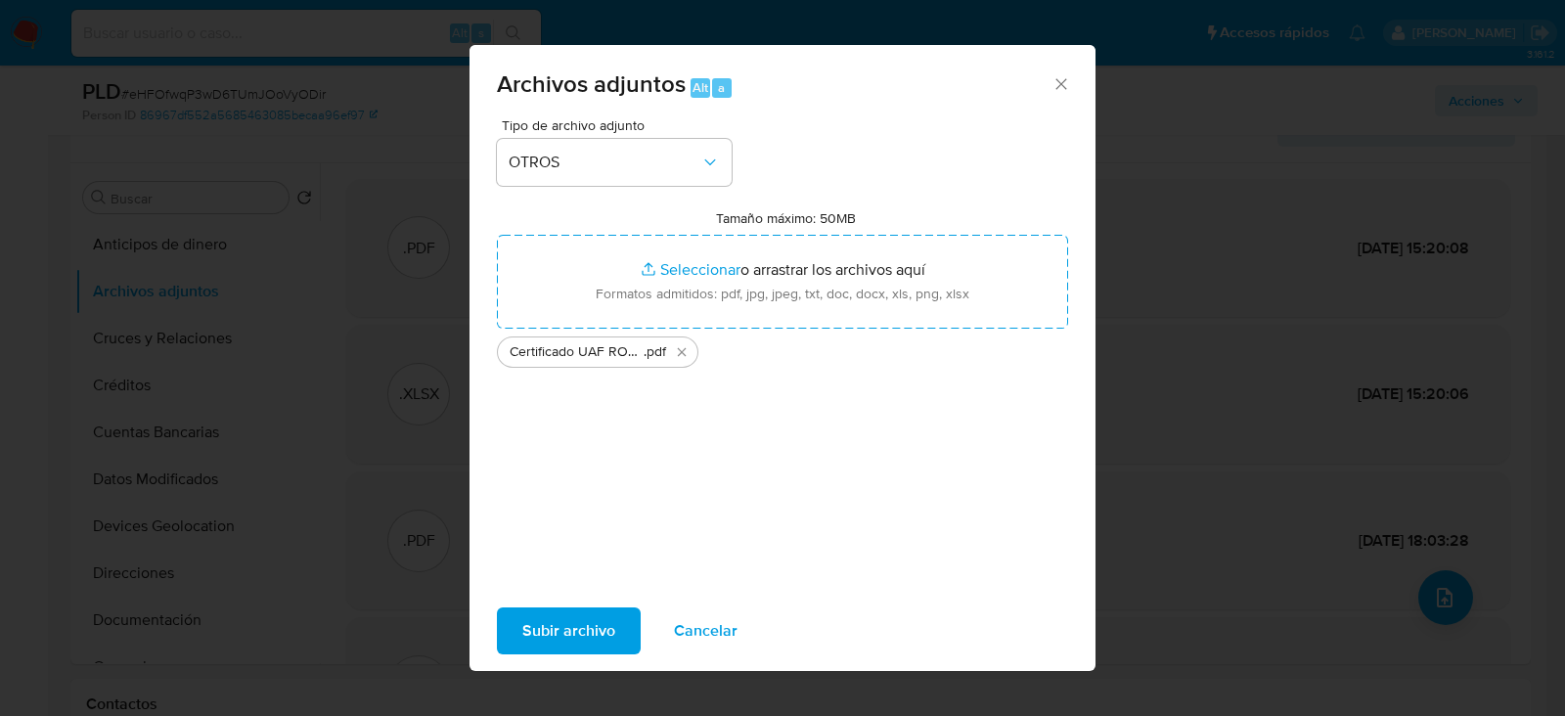
click at [570, 615] on span "Subir archivo" at bounding box center [568, 630] width 93 height 43
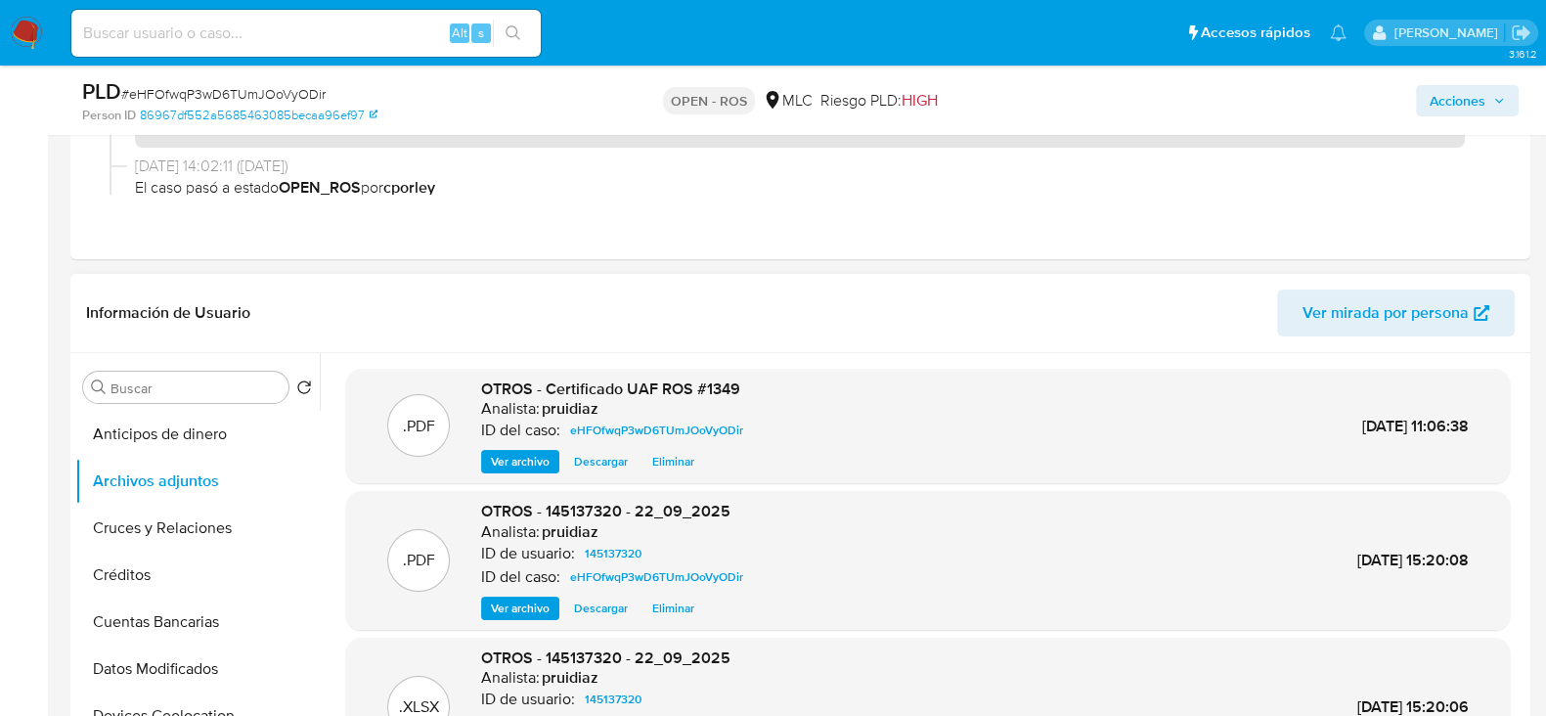
scroll to position [0, 0]
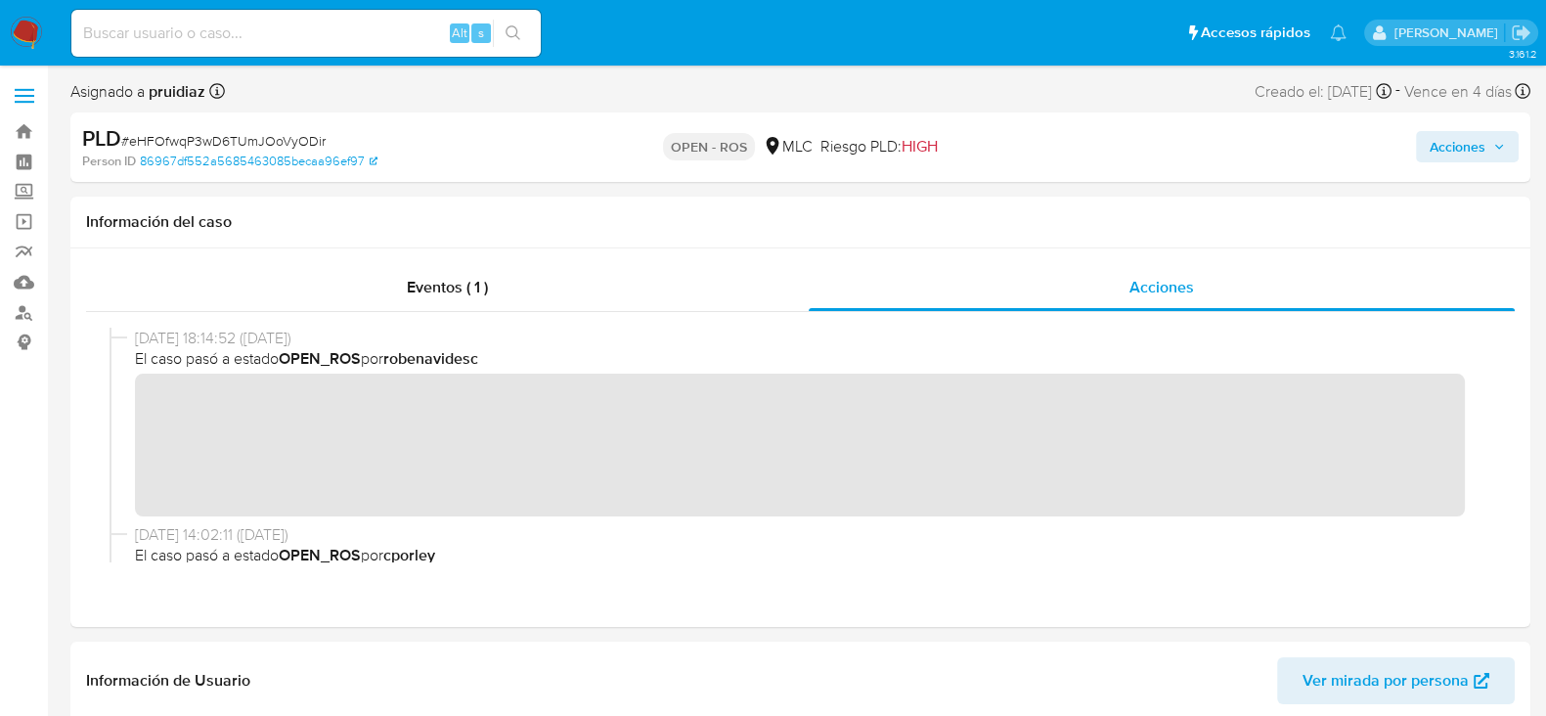
click at [1454, 156] on span "Acciones" at bounding box center [1458, 146] width 56 height 31
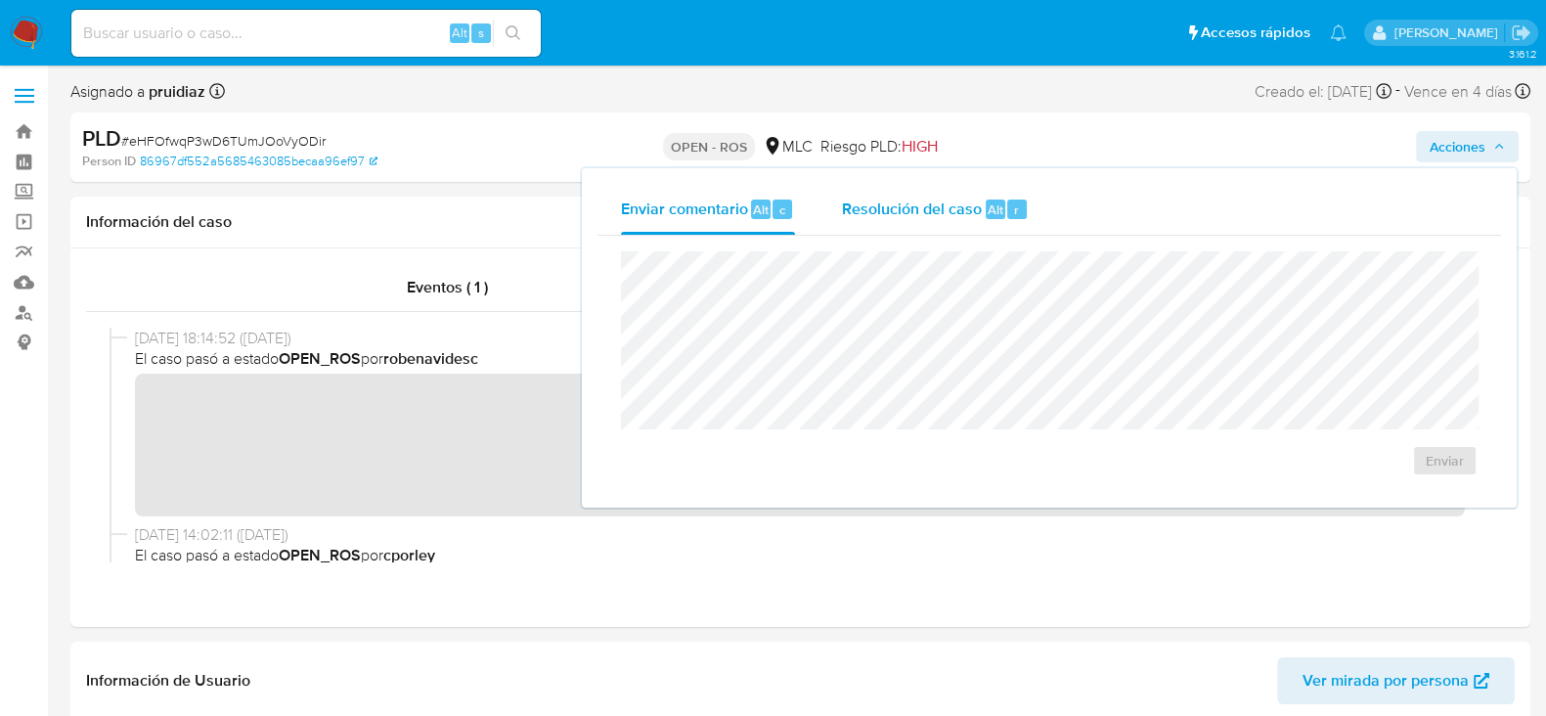
click at [967, 198] on span "Resolución del caso" at bounding box center [912, 209] width 140 height 22
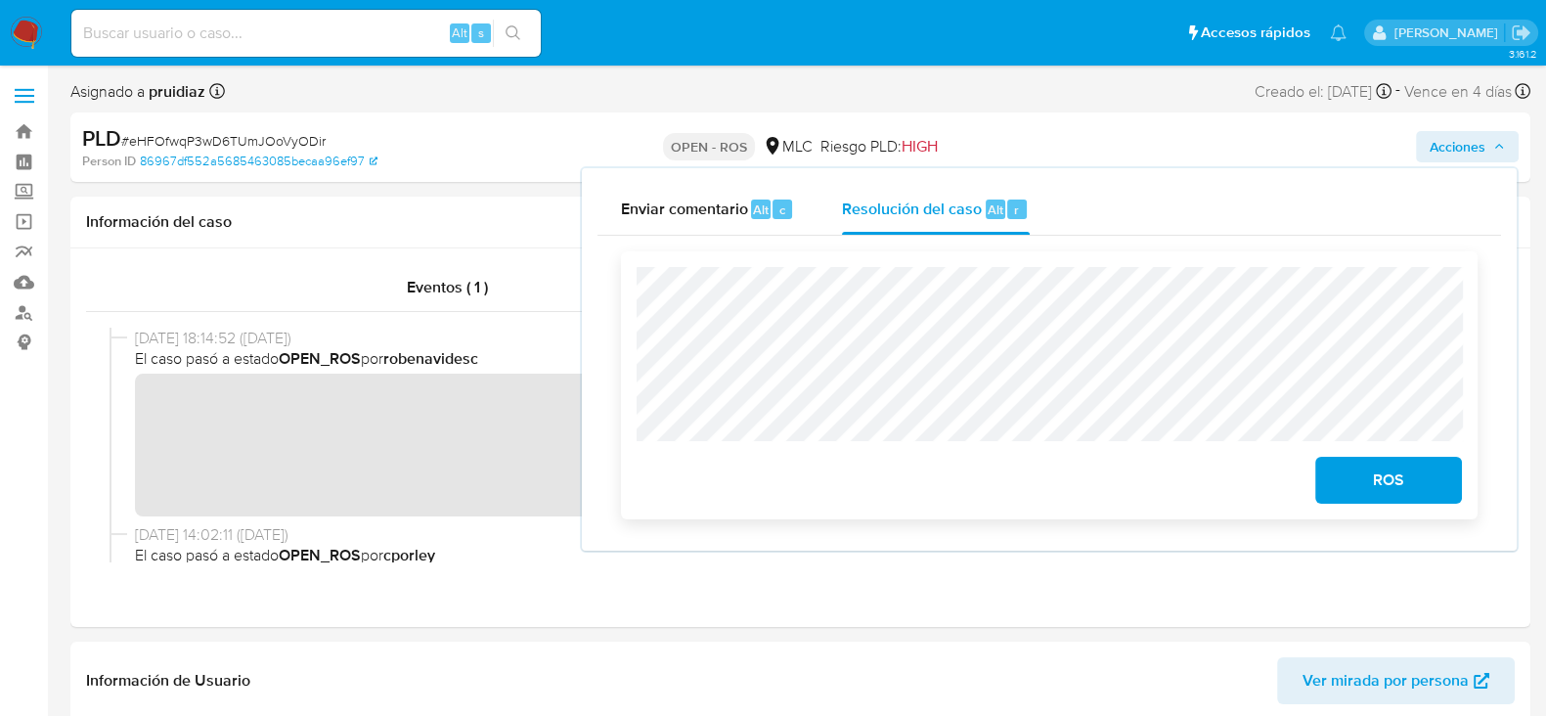
click at [1371, 461] on button "ROS" at bounding box center [1389, 480] width 147 height 47
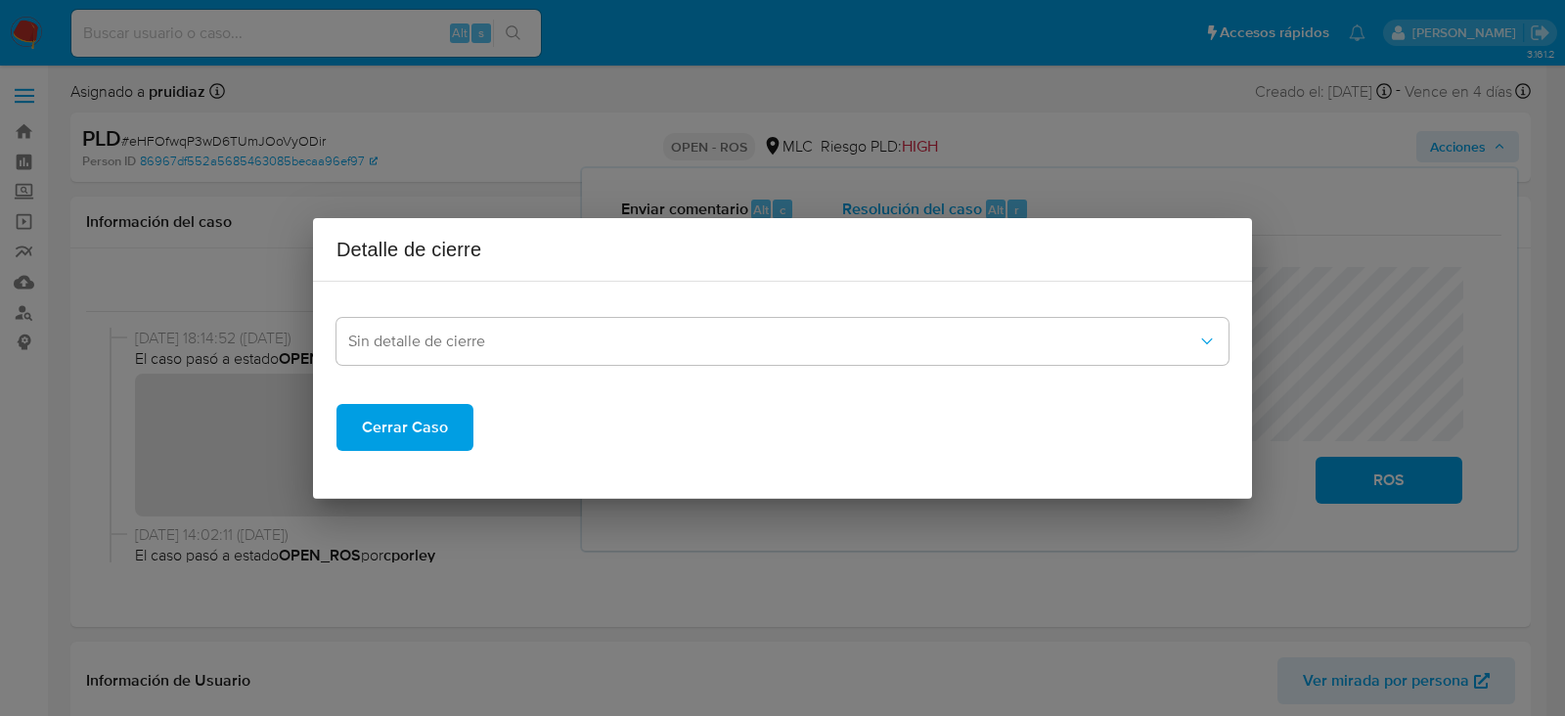
click at [479, 313] on div "Sin detalle de cierre" at bounding box center [782, 330] width 892 height 67
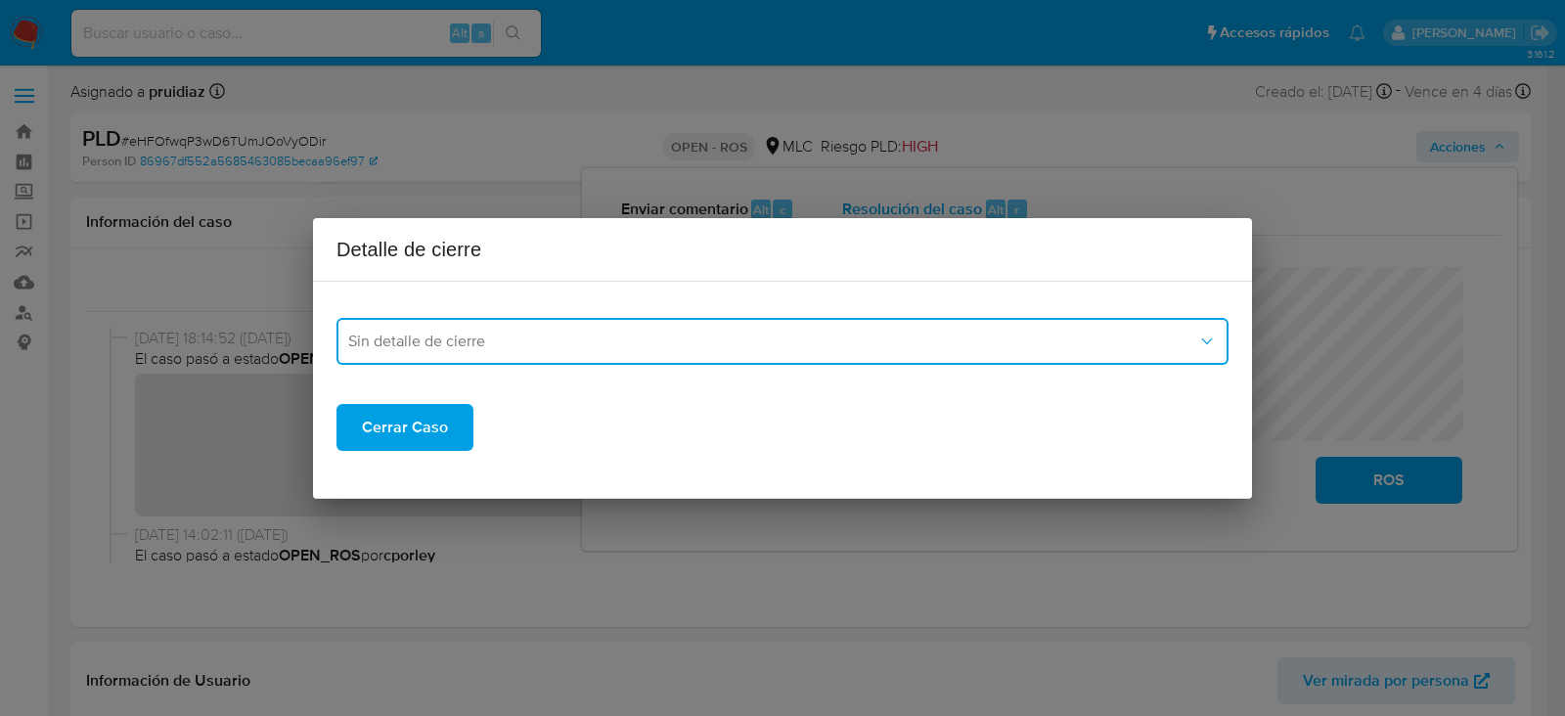
click at [472, 330] on button "Sin detalle de cierre" at bounding box center [782, 341] width 892 height 47
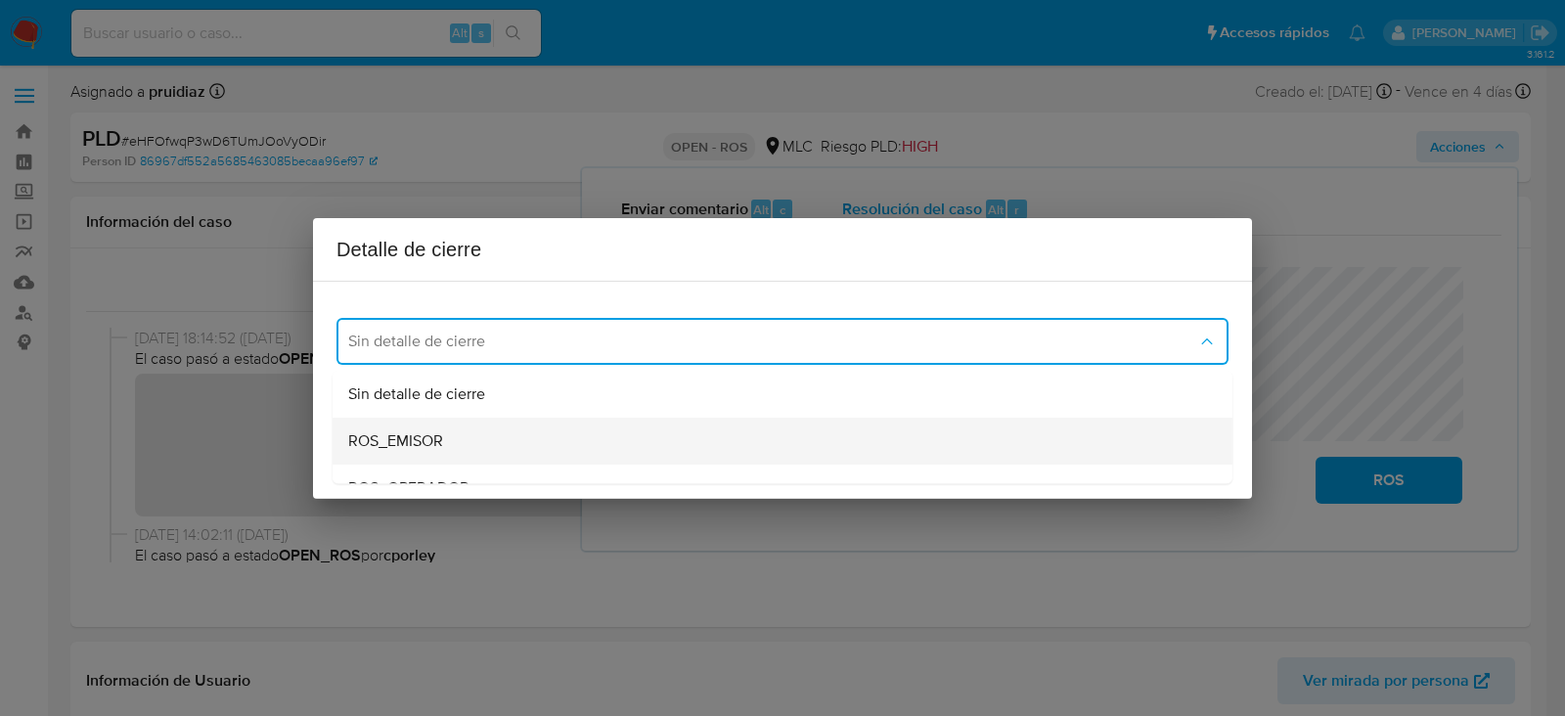
click at [400, 435] on span "ROS_EMISOR" at bounding box center [395, 441] width 95 height 20
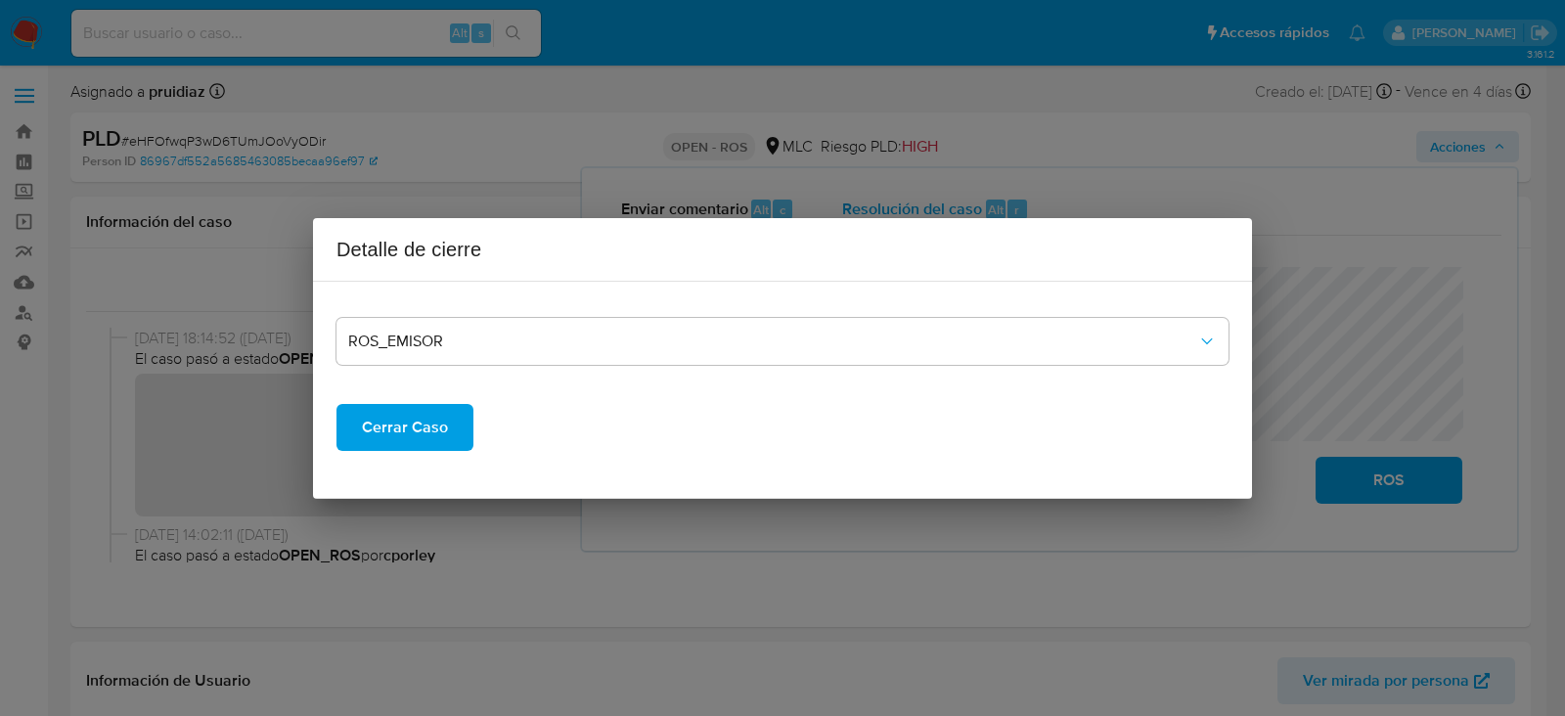
click at [398, 427] on span "Cerrar Caso" at bounding box center [405, 427] width 86 height 43
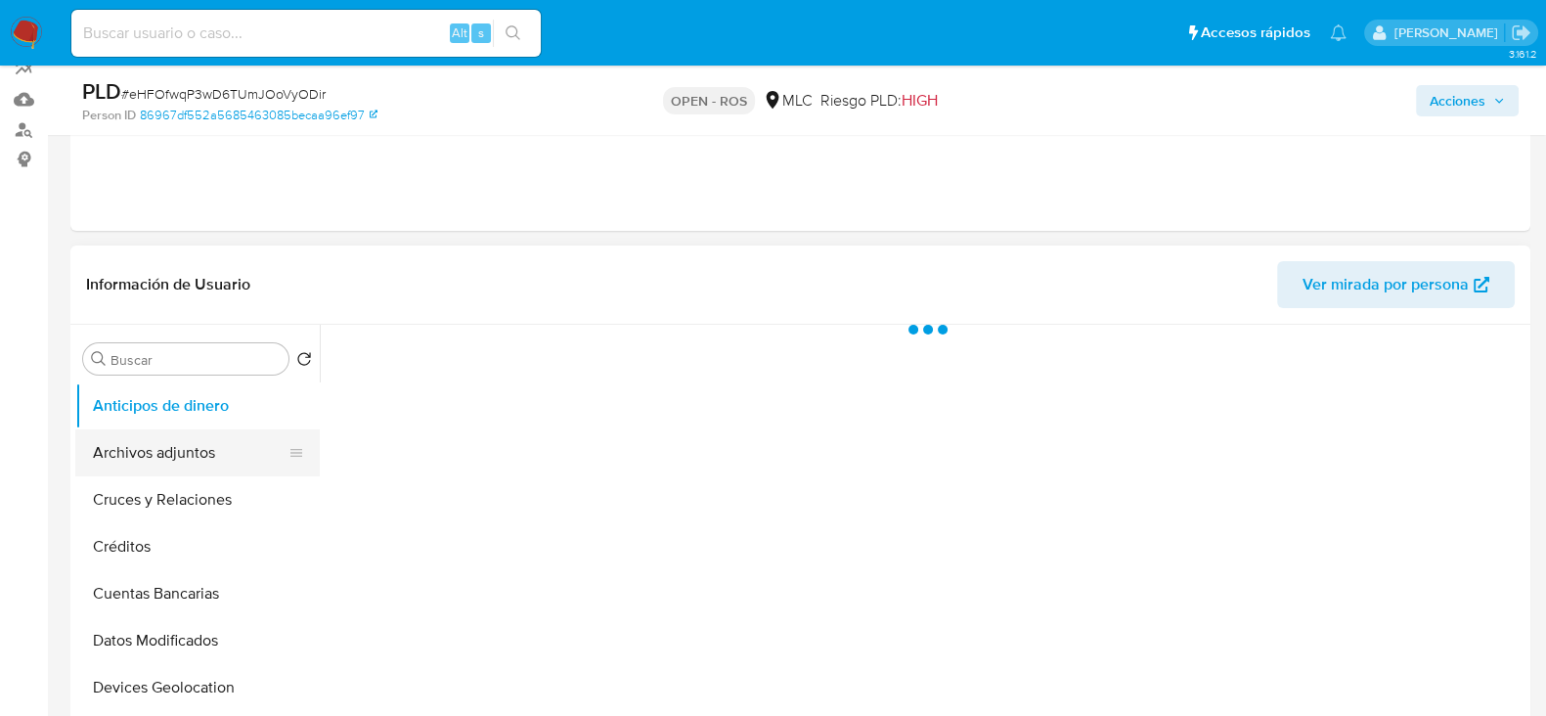
select select "10"
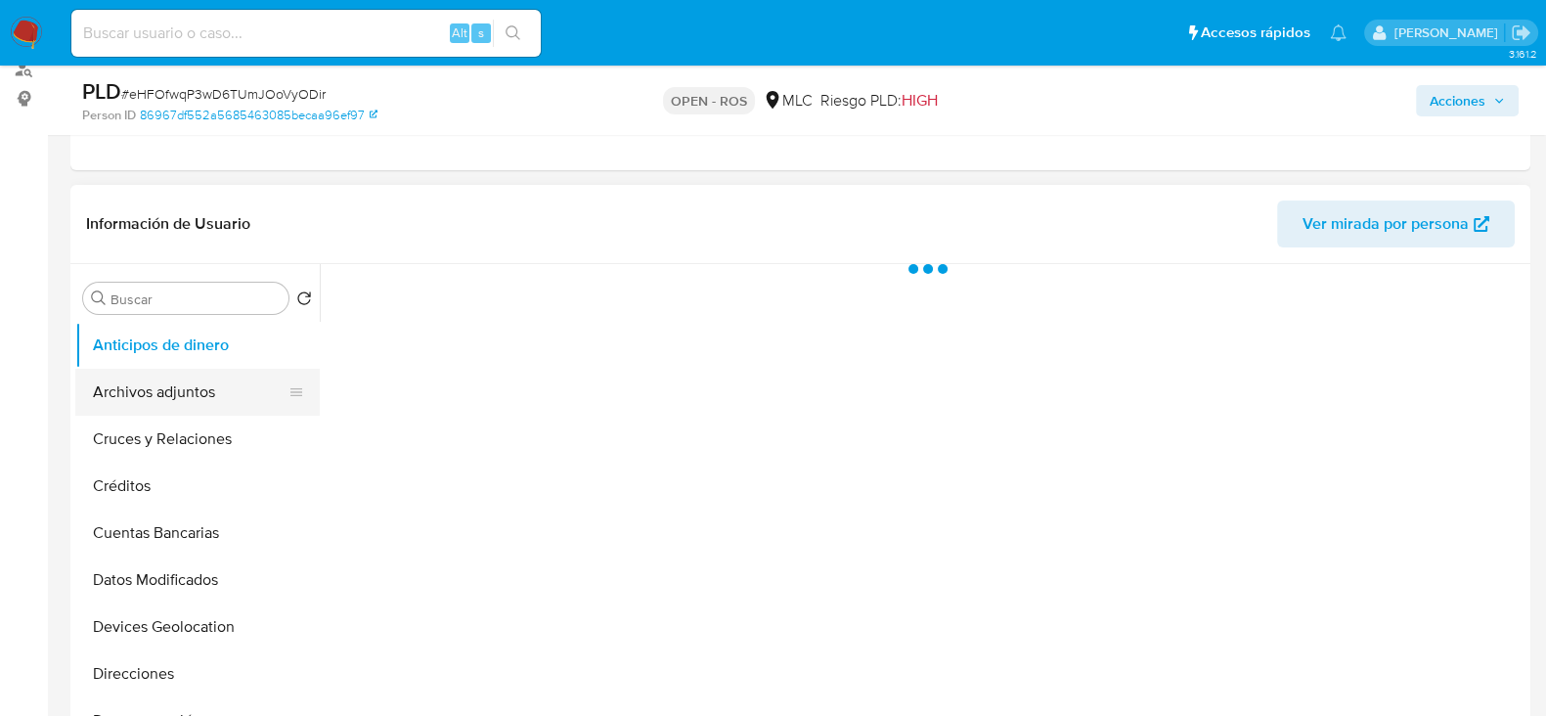
click at [154, 384] on button "Archivos adjuntos" at bounding box center [189, 392] width 229 height 47
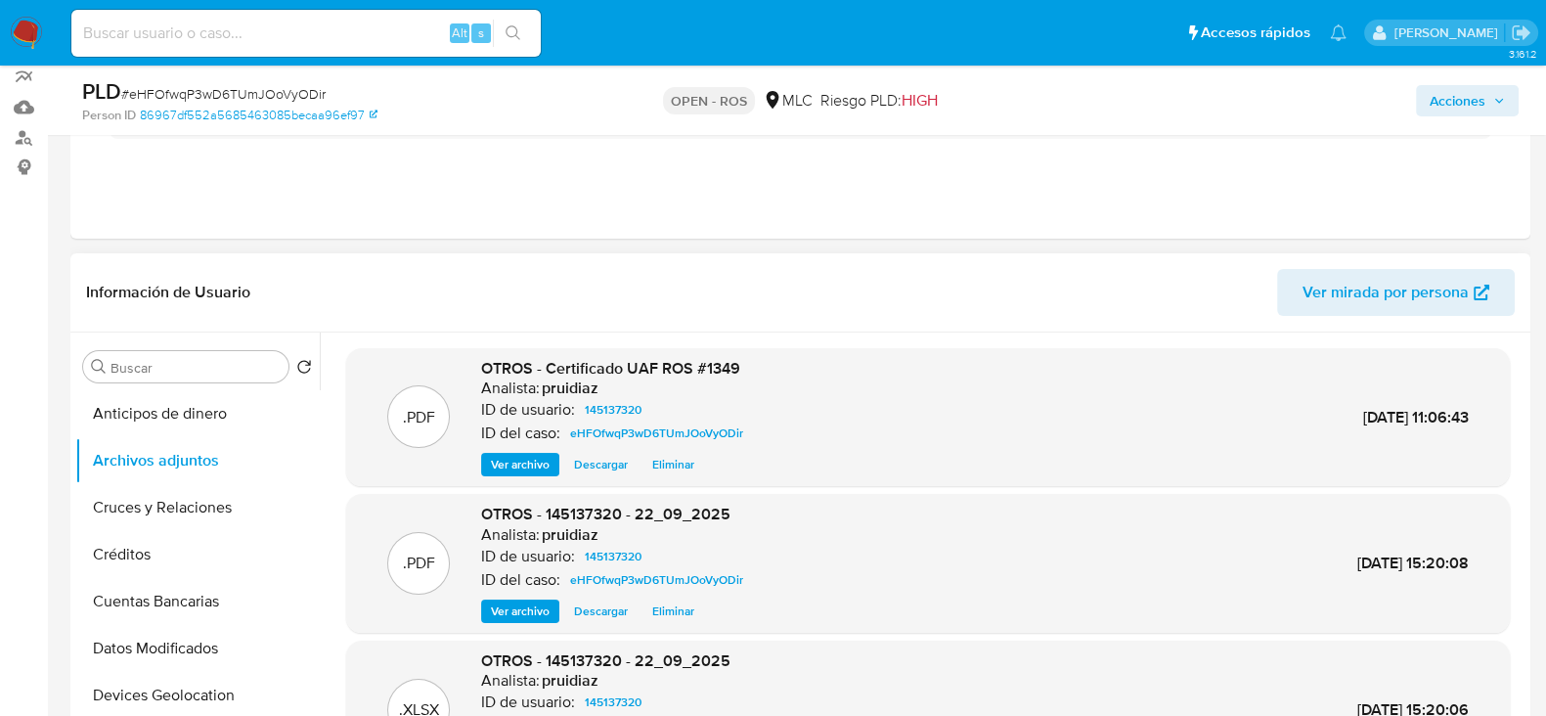
scroll to position [0, 0]
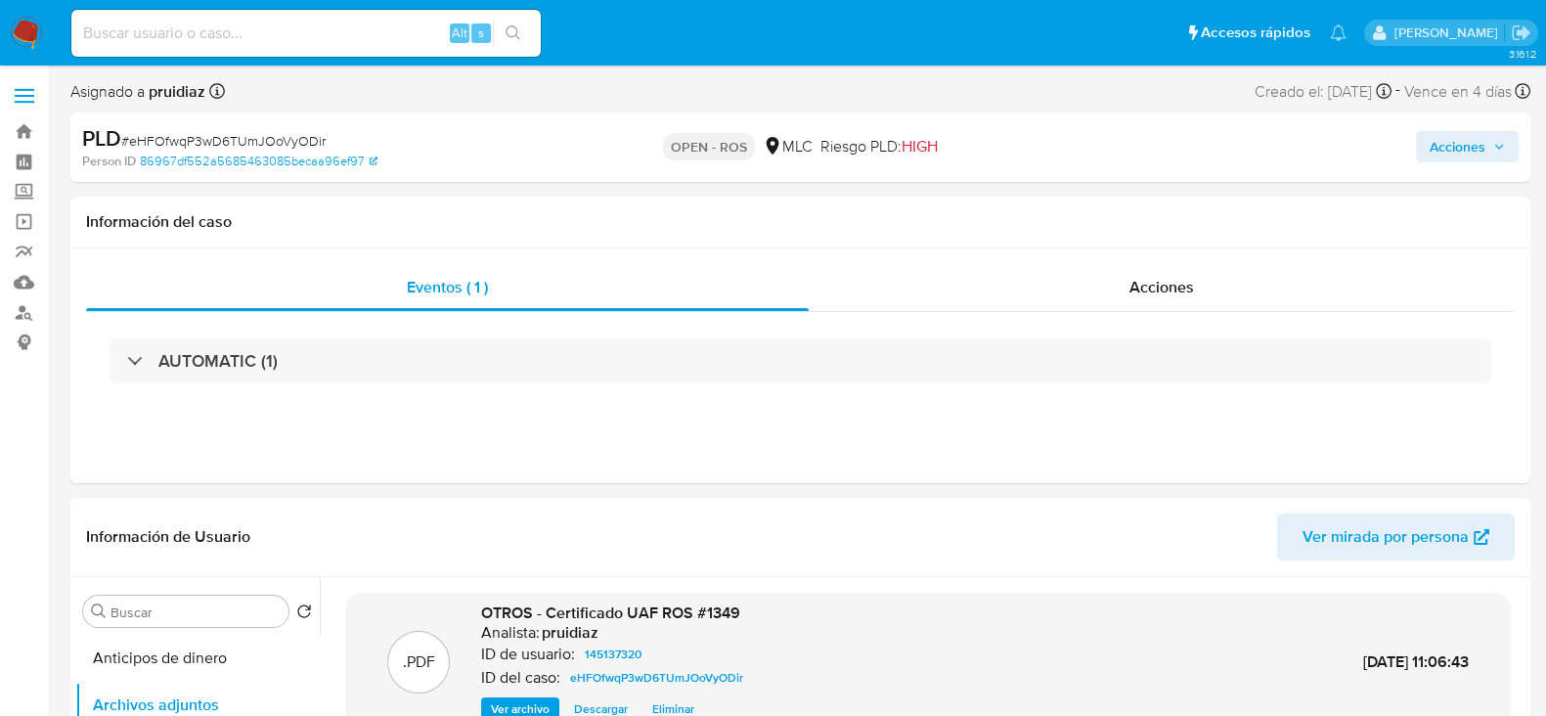
drag, startPoint x: 1475, startPoint y: 147, endPoint x: 1433, endPoint y: 158, distance: 43.7
click at [1475, 149] on span "Acciones" at bounding box center [1458, 146] width 56 height 31
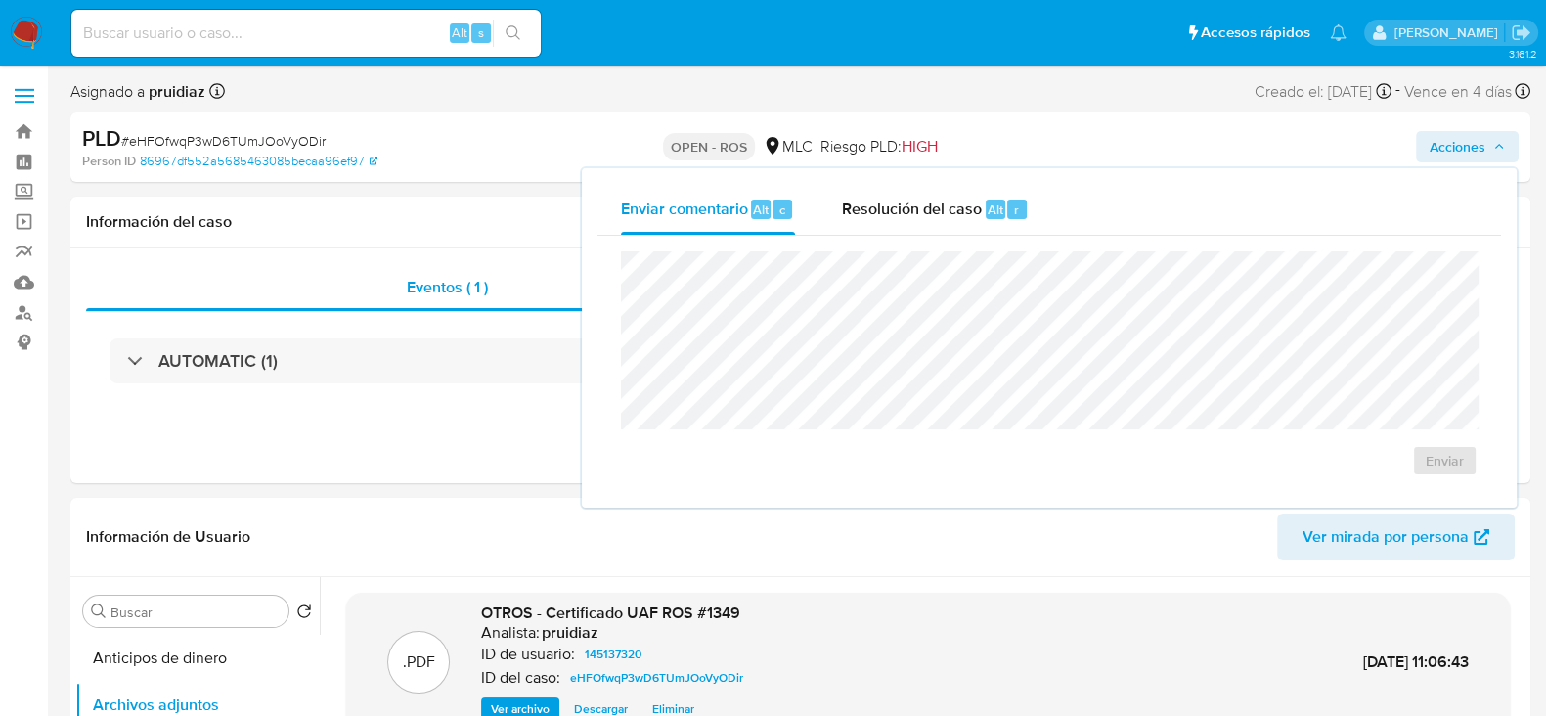
drag, startPoint x: 983, startPoint y: 195, endPoint x: 939, endPoint y: 235, distance: 59.5
click at [978, 203] on div "Resolución del caso Alt r" at bounding box center [935, 209] width 187 height 51
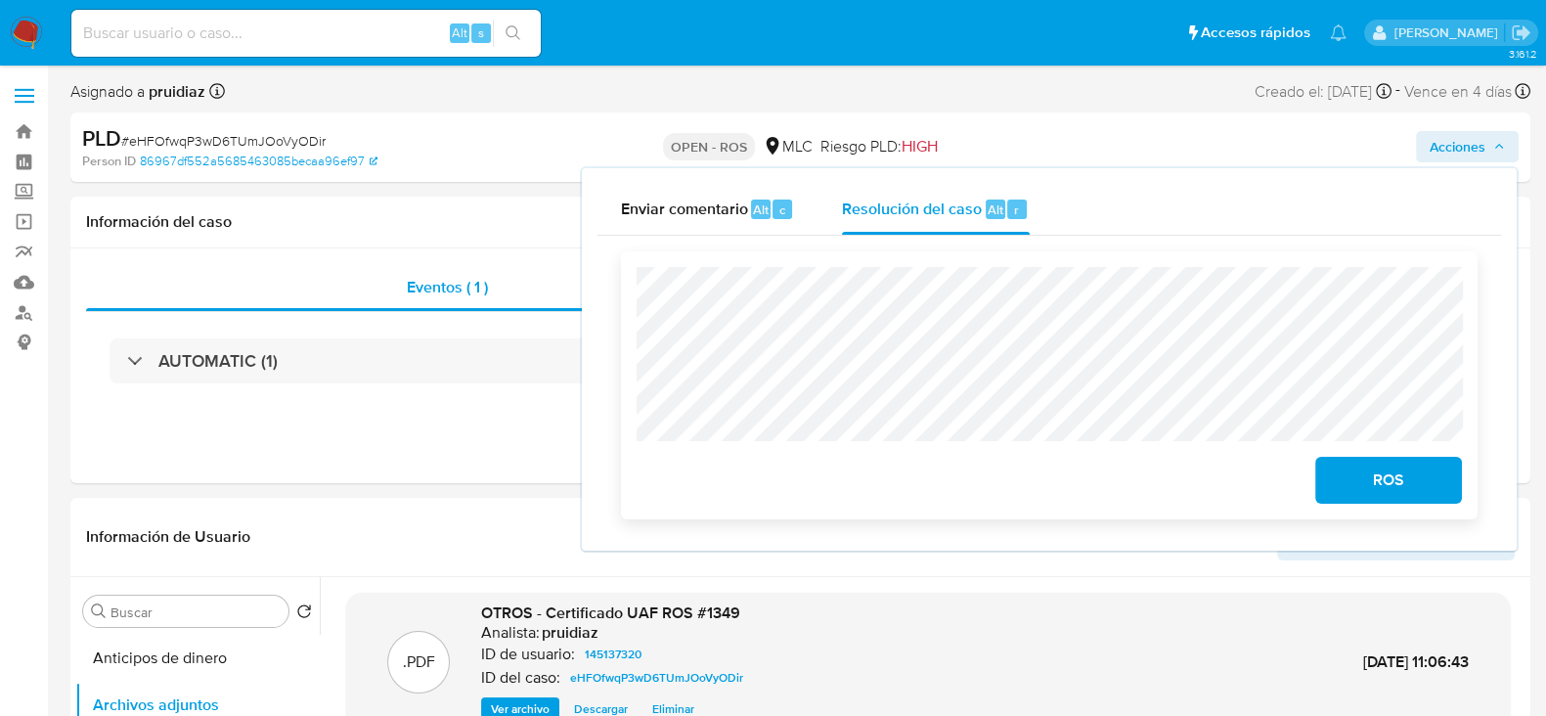
click at [1426, 481] on span "ROS" at bounding box center [1389, 480] width 96 height 43
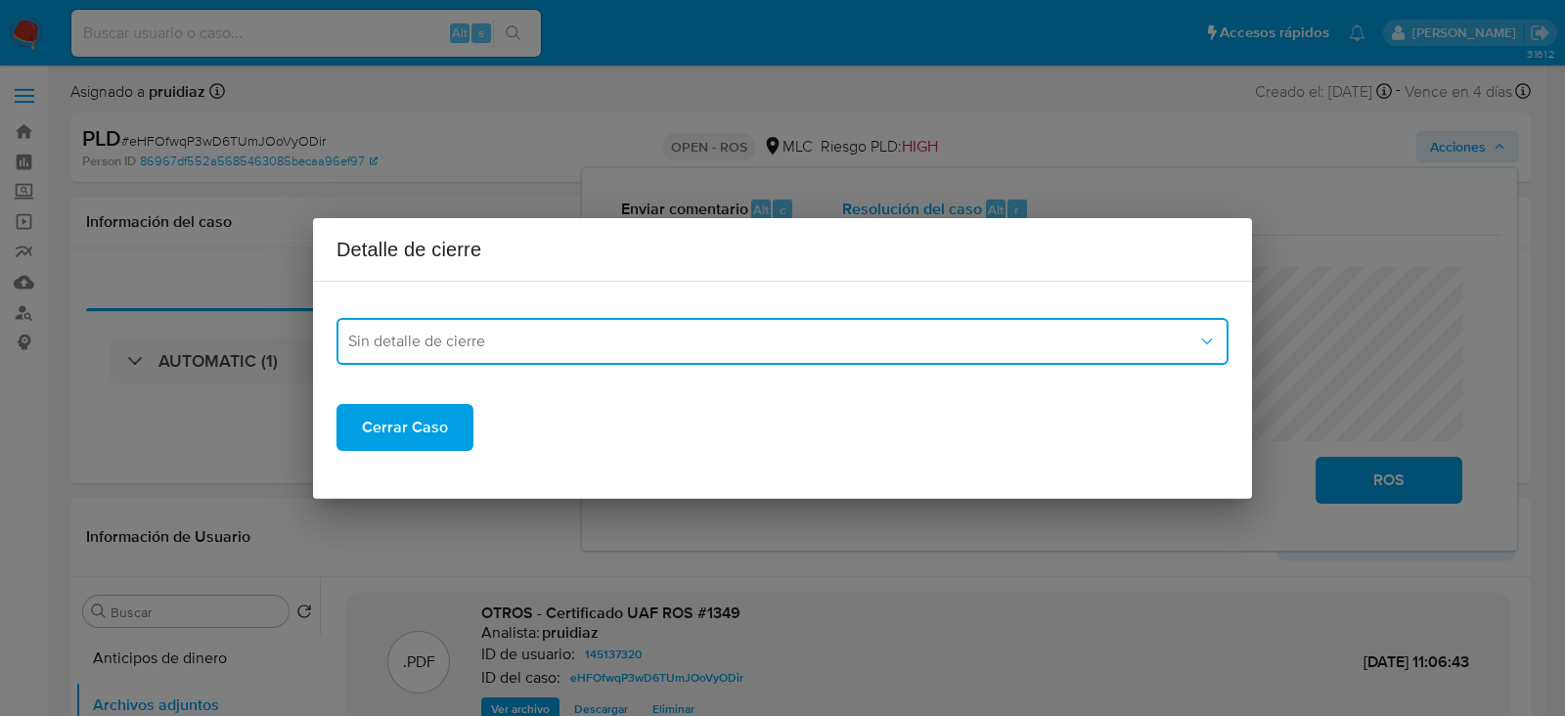
click at [476, 332] on span "Sin detalle de cierre" at bounding box center [772, 342] width 849 height 20
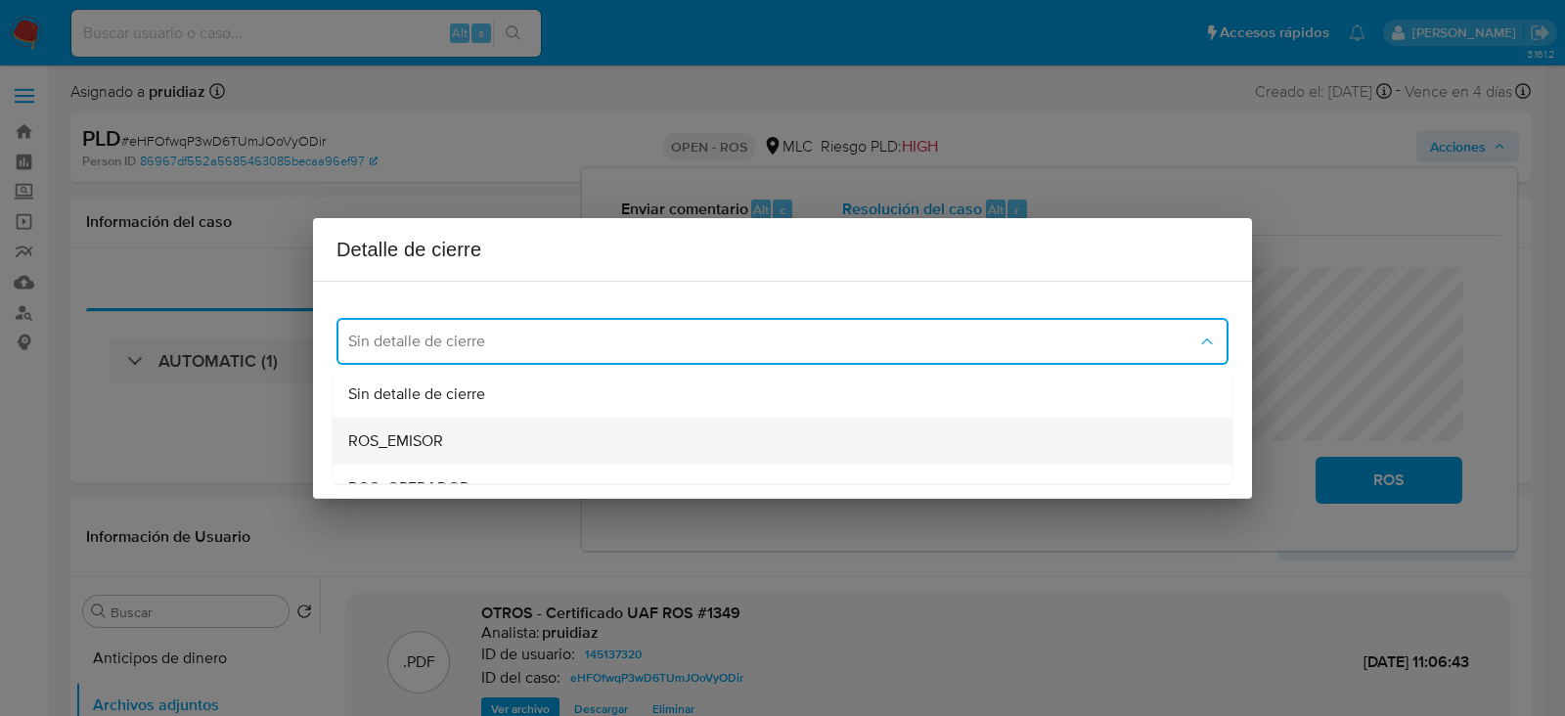
click at [397, 435] on span "ROS_EMISOR" at bounding box center [395, 441] width 95 height 20
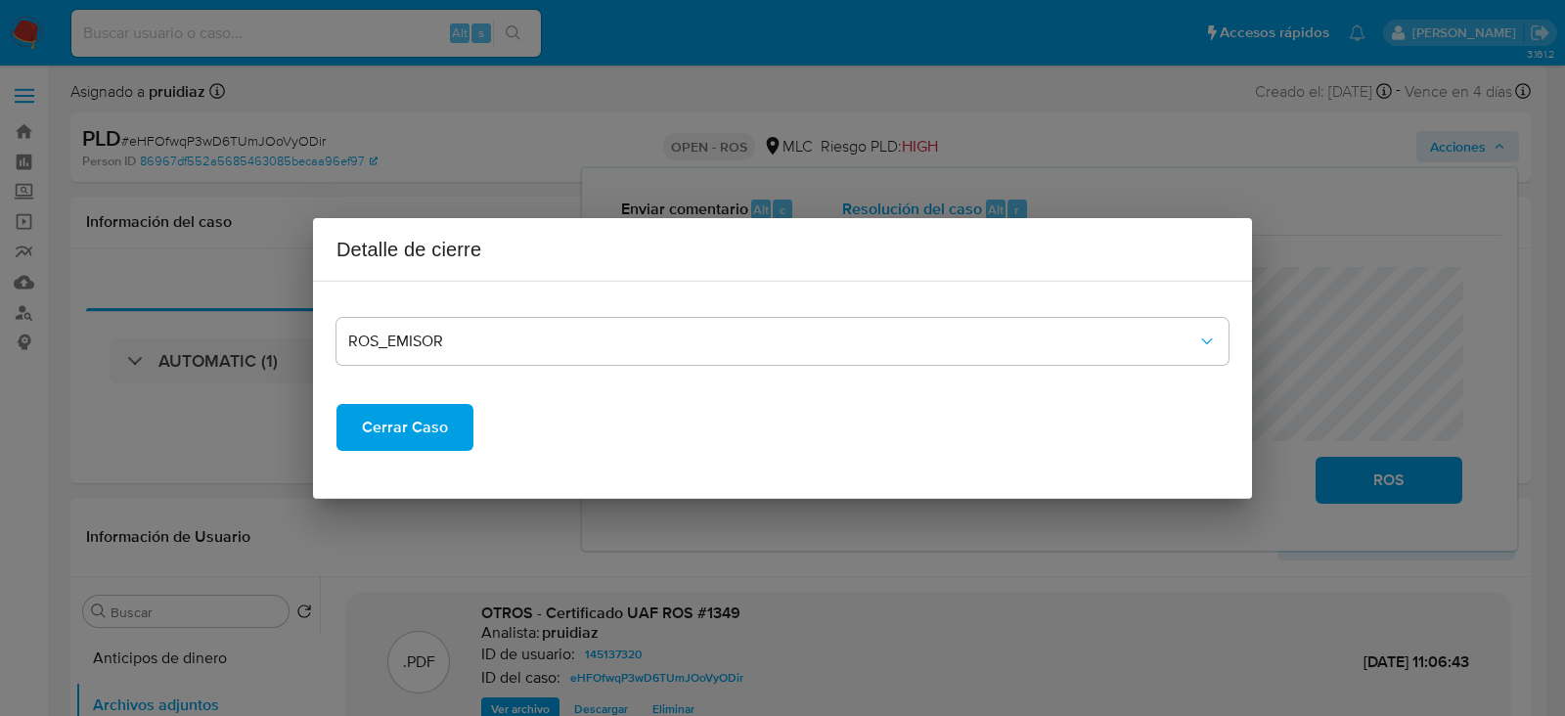
click at [377, 427] on span "Cerrar Caso" at bounding box center [405, 427] width 86 height 43
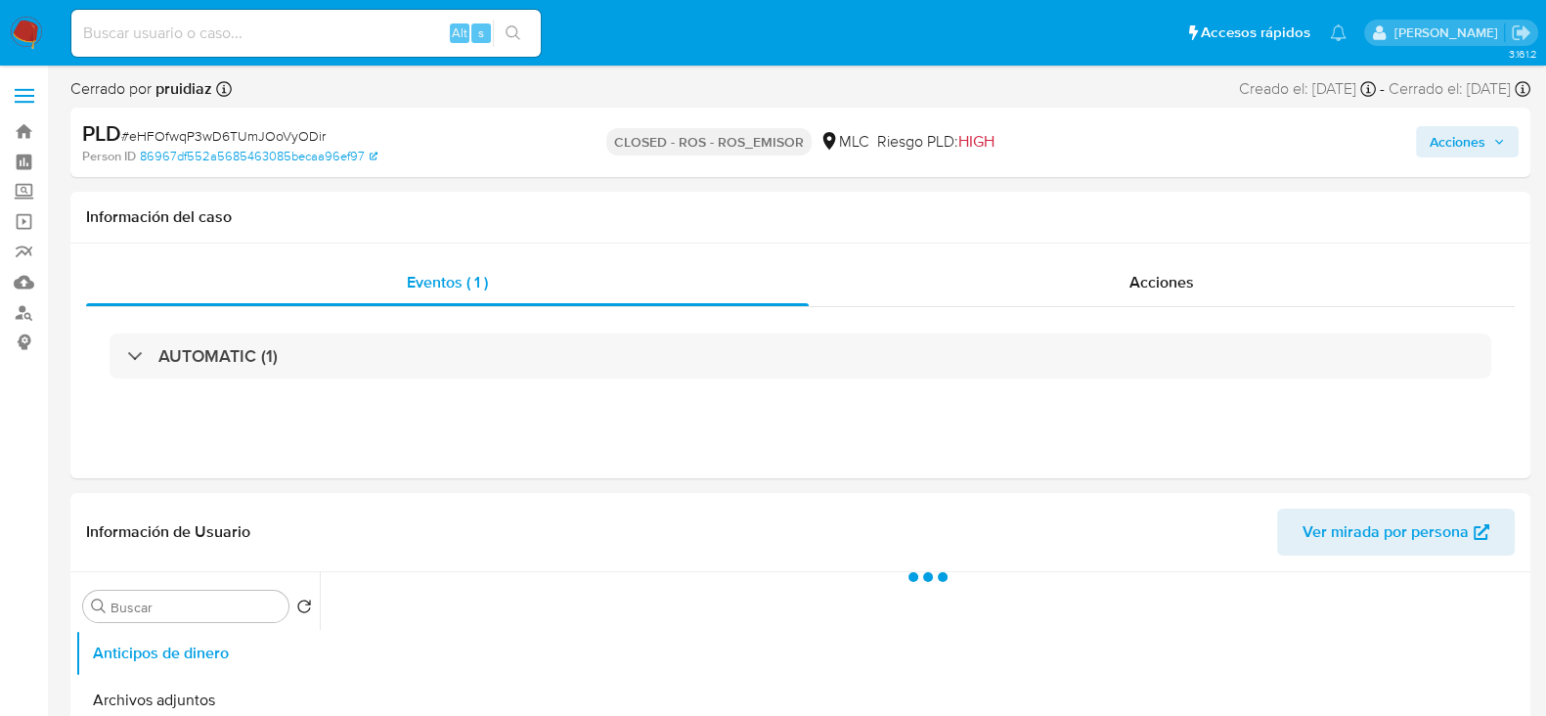
select select "10"
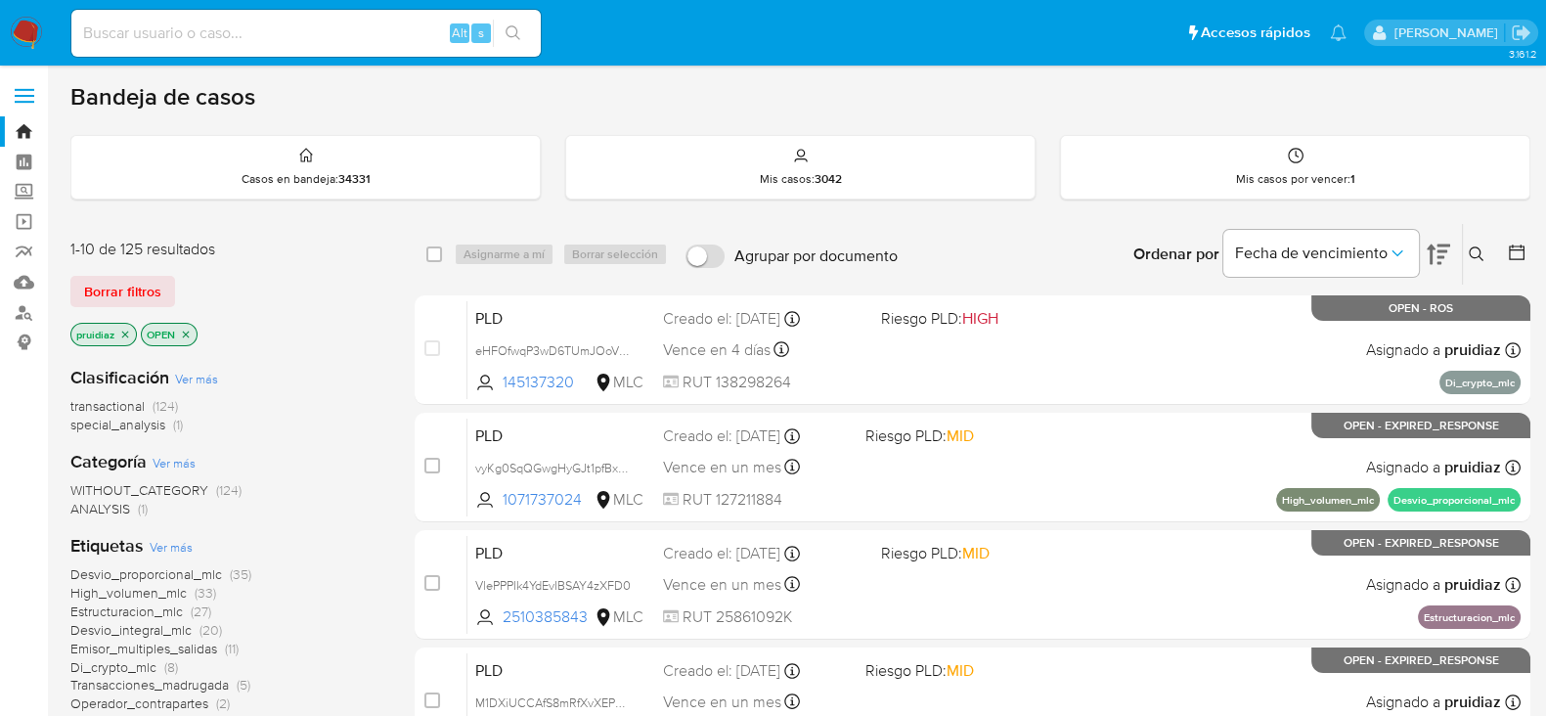
click at [27, 34] on img at bounding box center [26, 33] width 33 height 33
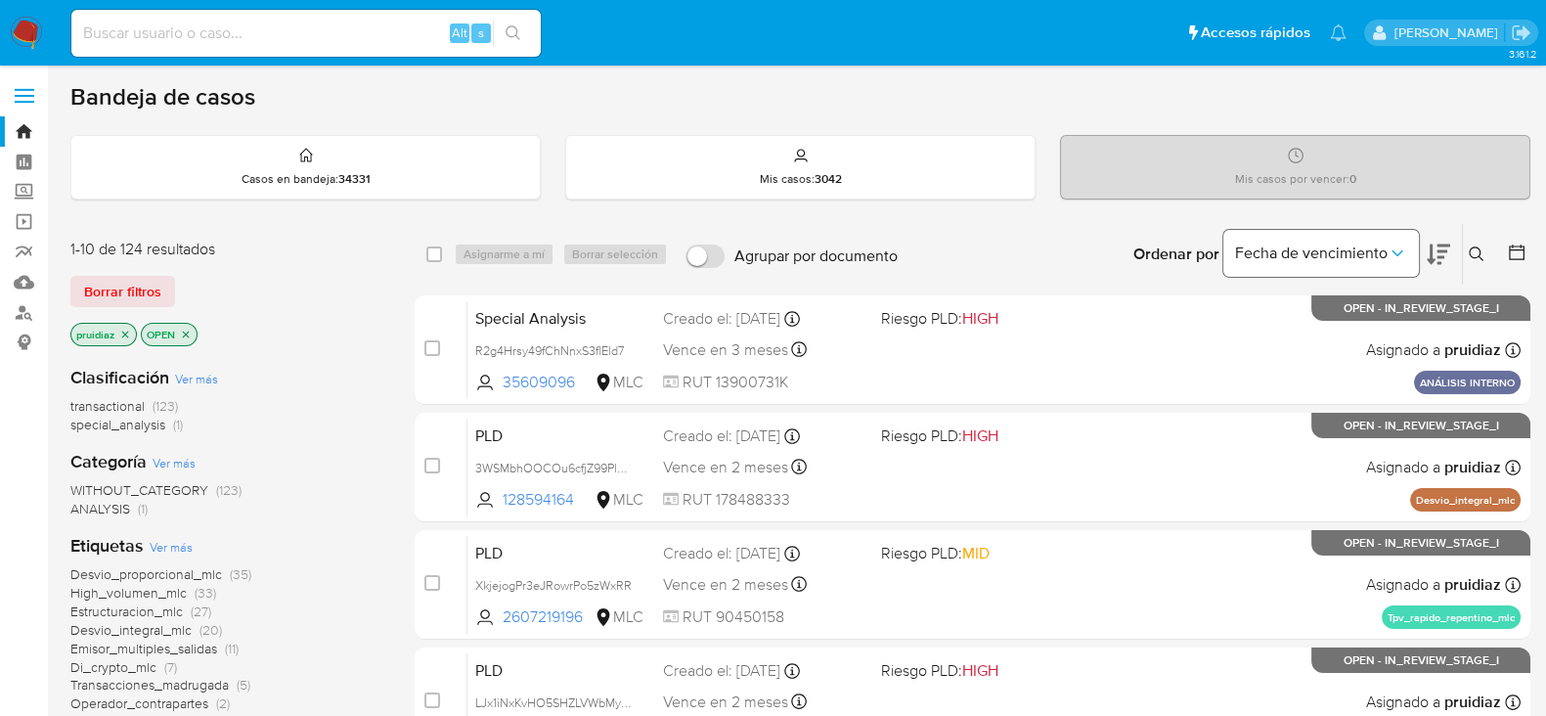
drag, startPoint x: 1439, startPoint y: 264, endPoint x: 1410, endPoint y: 263, distance: 28.4
click at [1439, 263] on icon at bounding box center [1438, 254] width 23 height 23
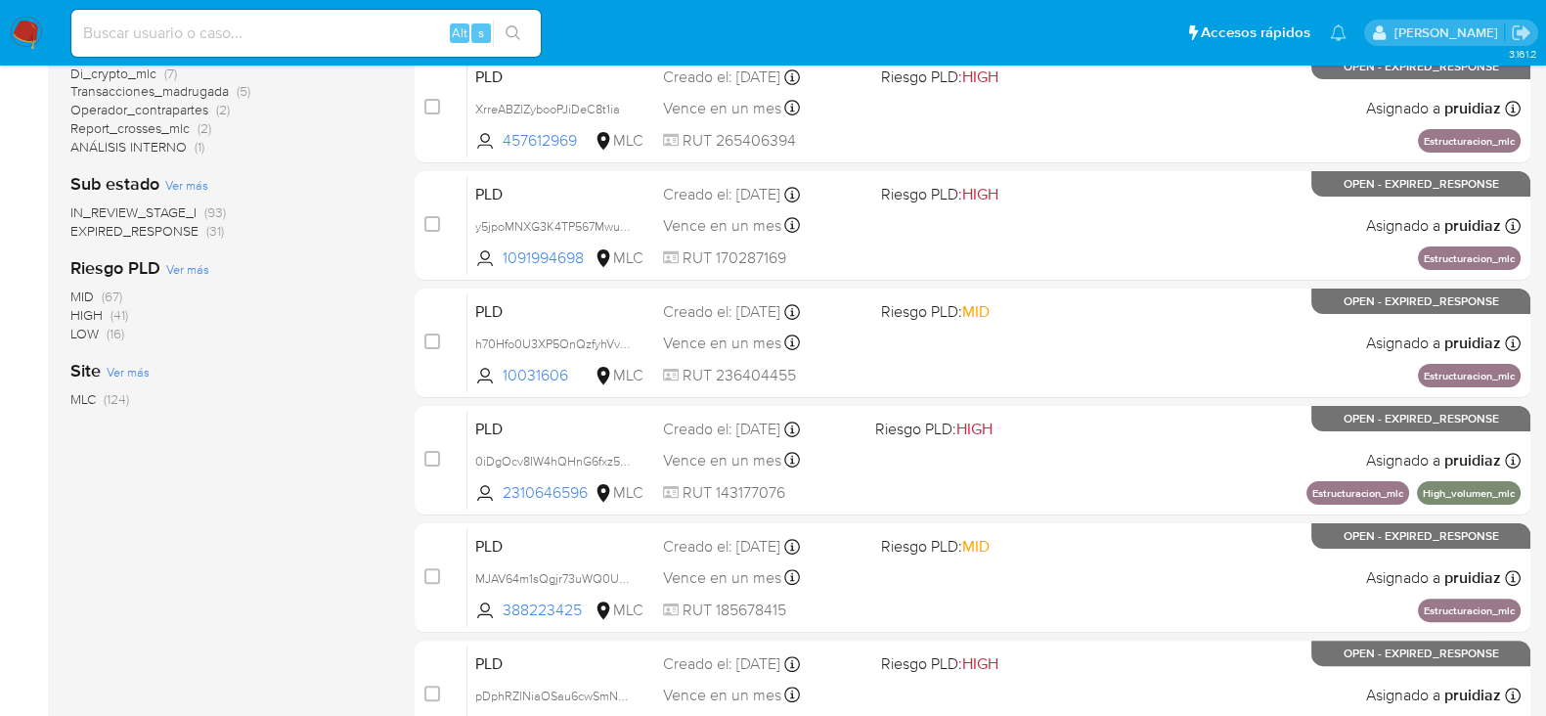
scroll to position [611, 0]
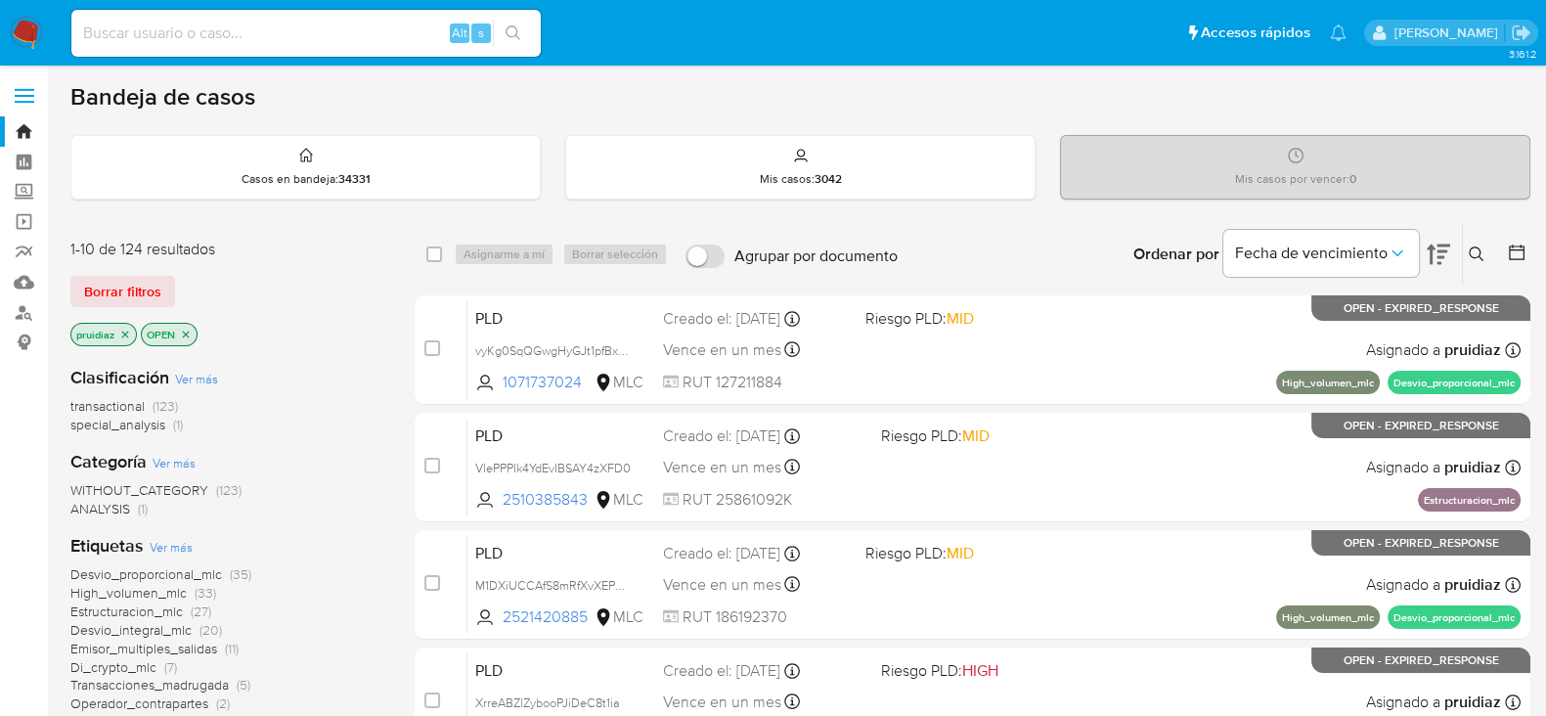
click at [194, 43] on div "Alt s" at bounding box center [305, 33] width 469 height 47
click at [201, 28] on input at bounding box center [305, 33] width 469 height 25
paste input "1474987763"
type input "1474987763"
click at [522, 30] on button "search-icon" at bounding box center [513, 33] width 40 height 27
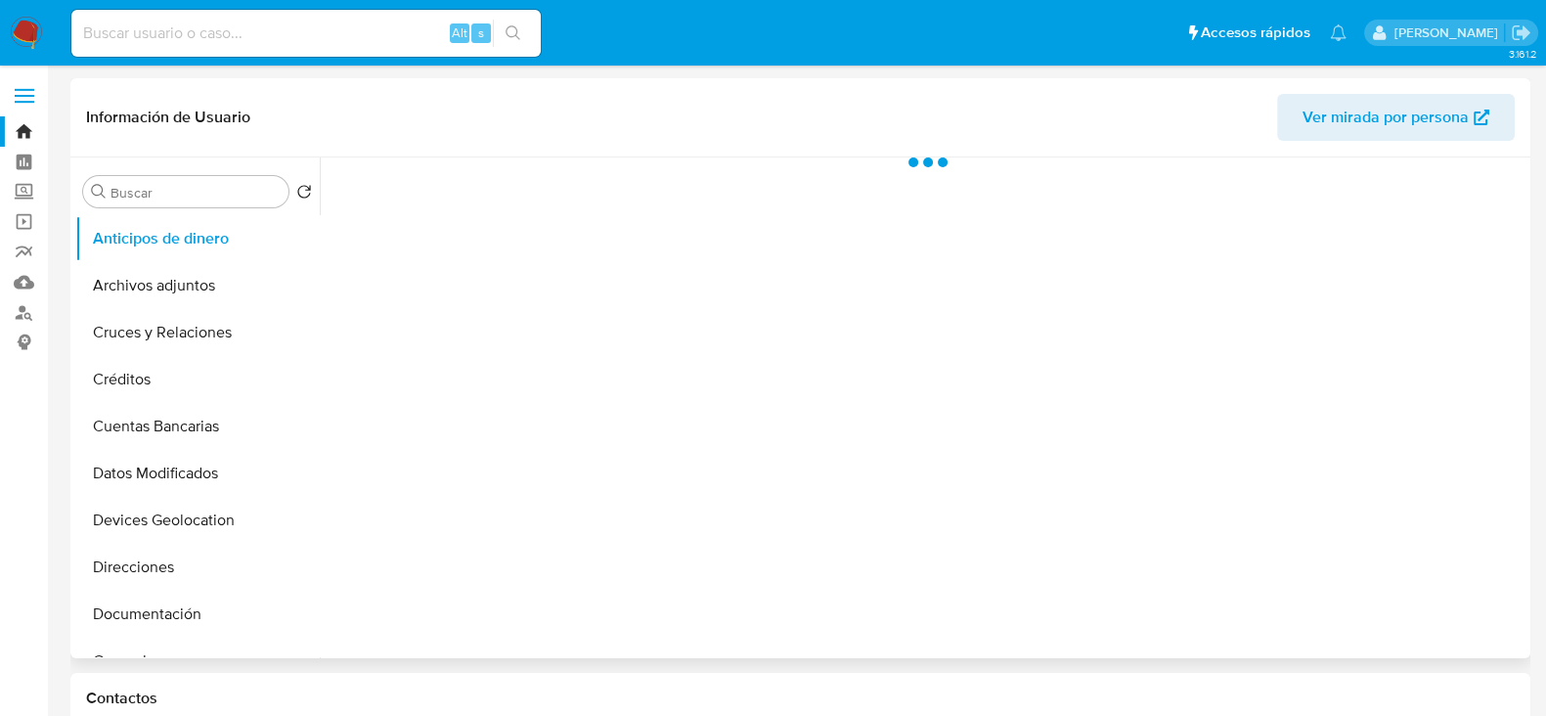
select select "10"
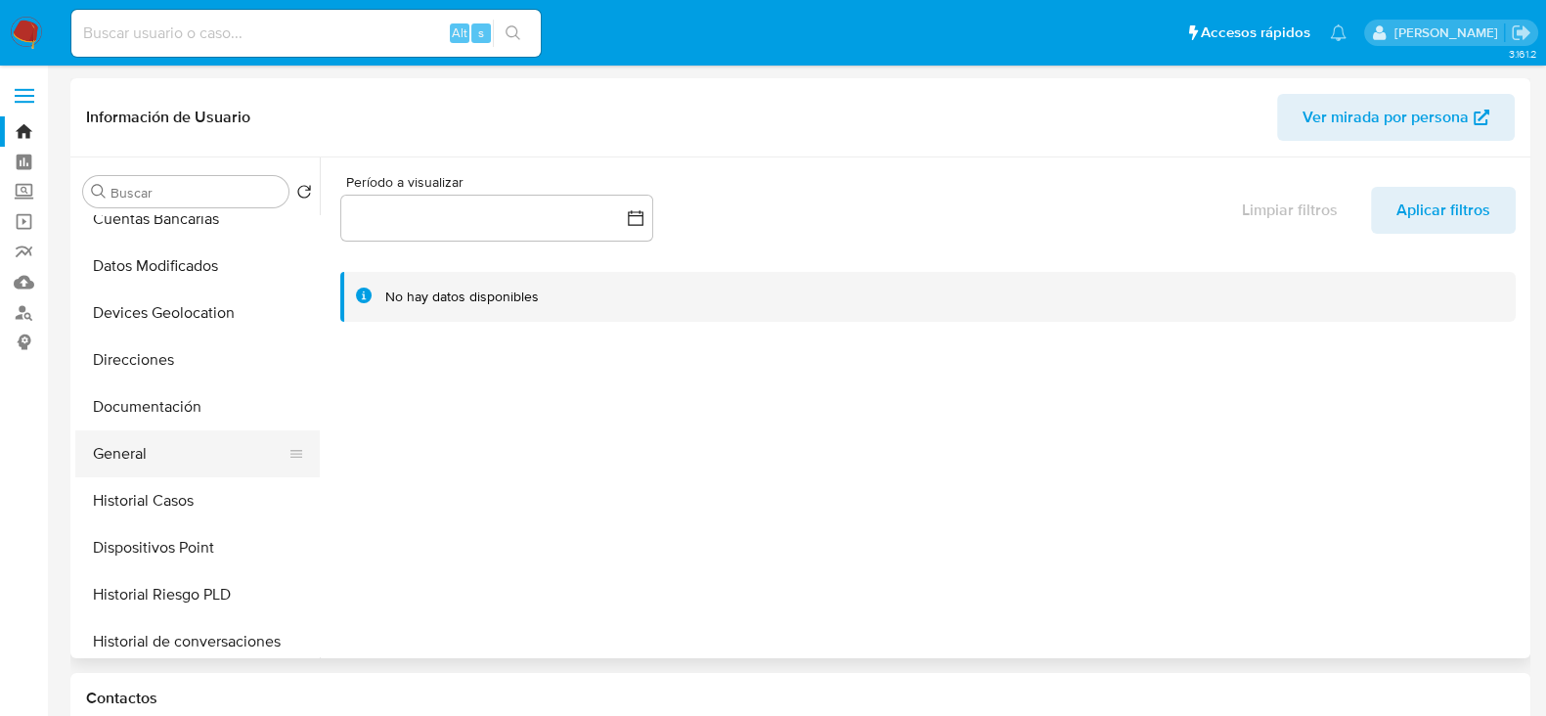
scroll to position [244, 0]
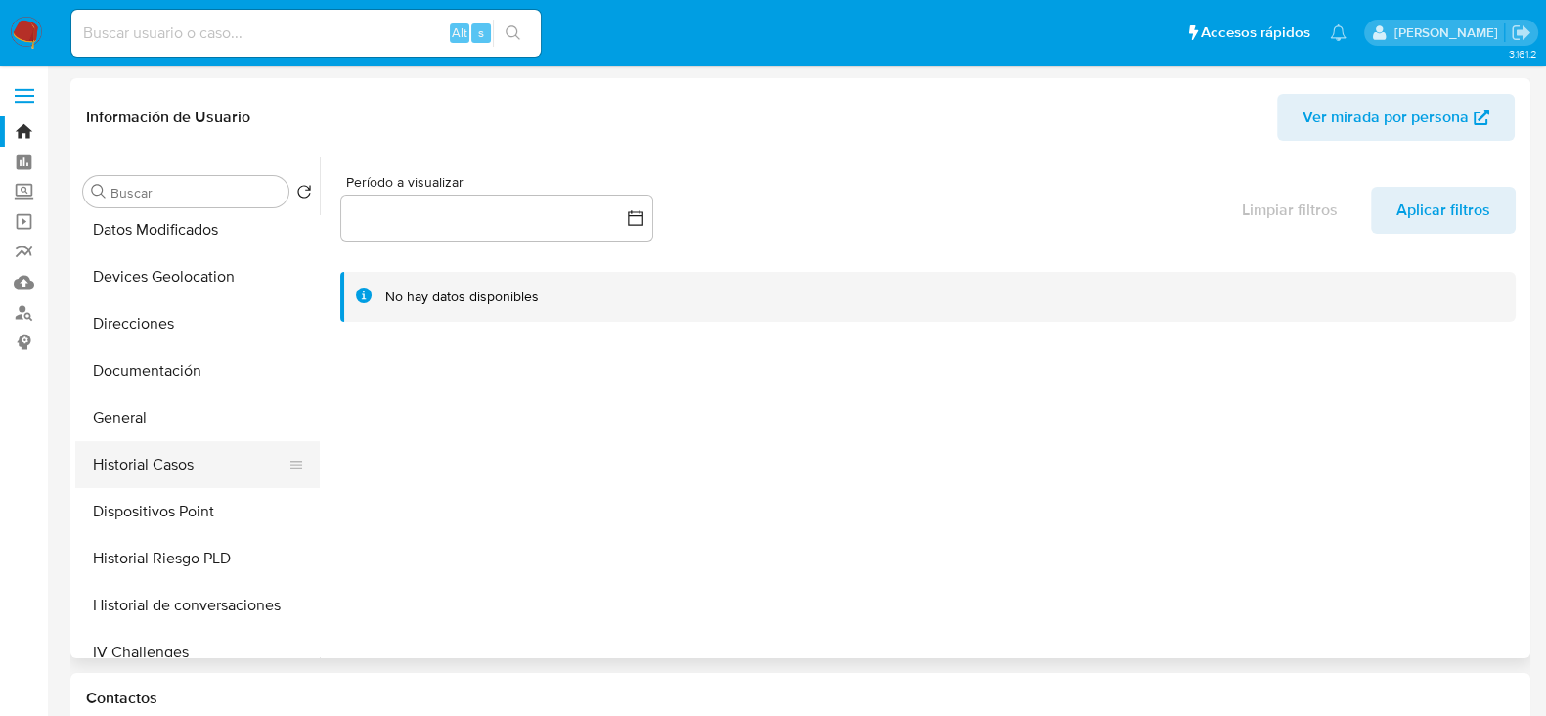
click at [164, 465] on button "Historial Casos" at bounding box center [189, 464] width 229 height 47
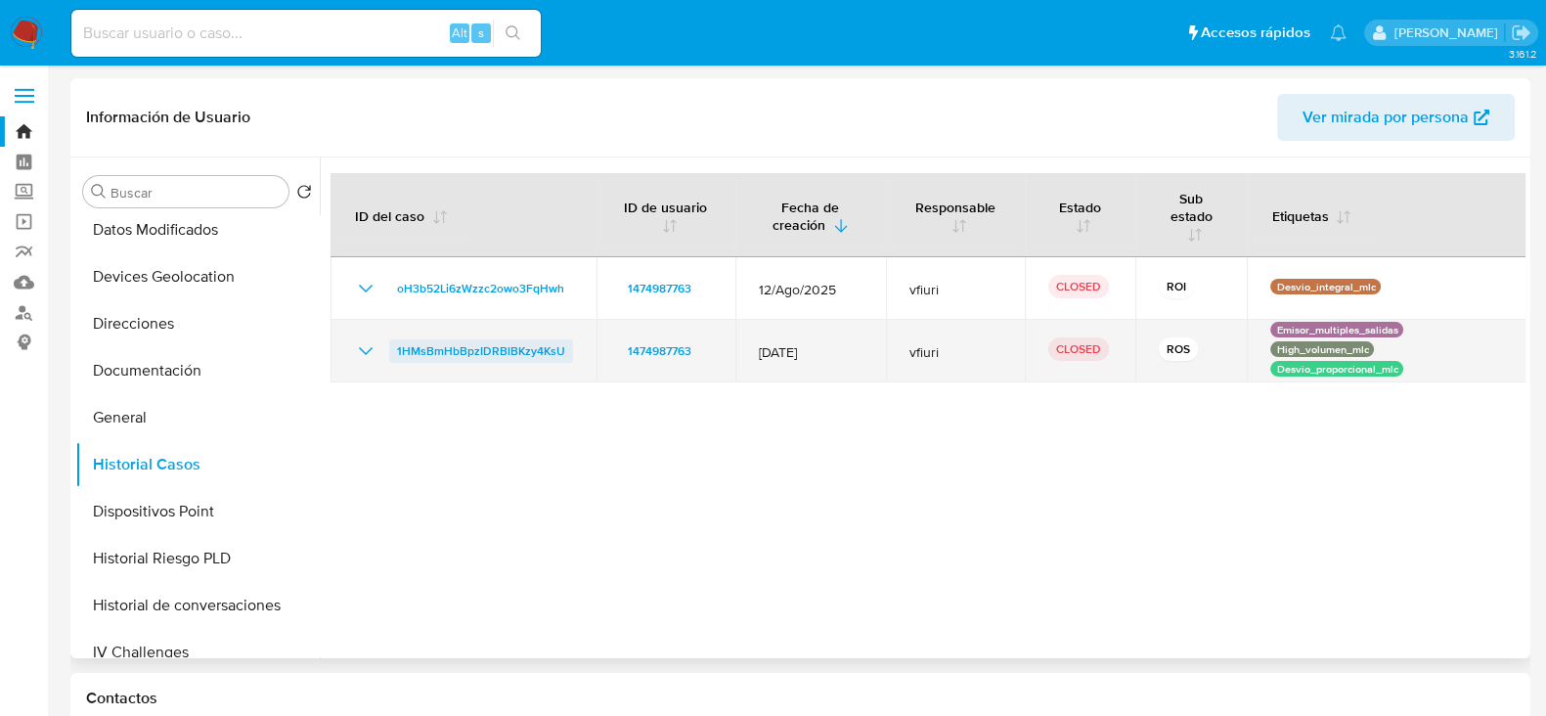
click at [473, 339] on span "1HMsBmHbBpzIDRBlBKzy4KsU" at bounding box center [481, 350] width 168 height 23
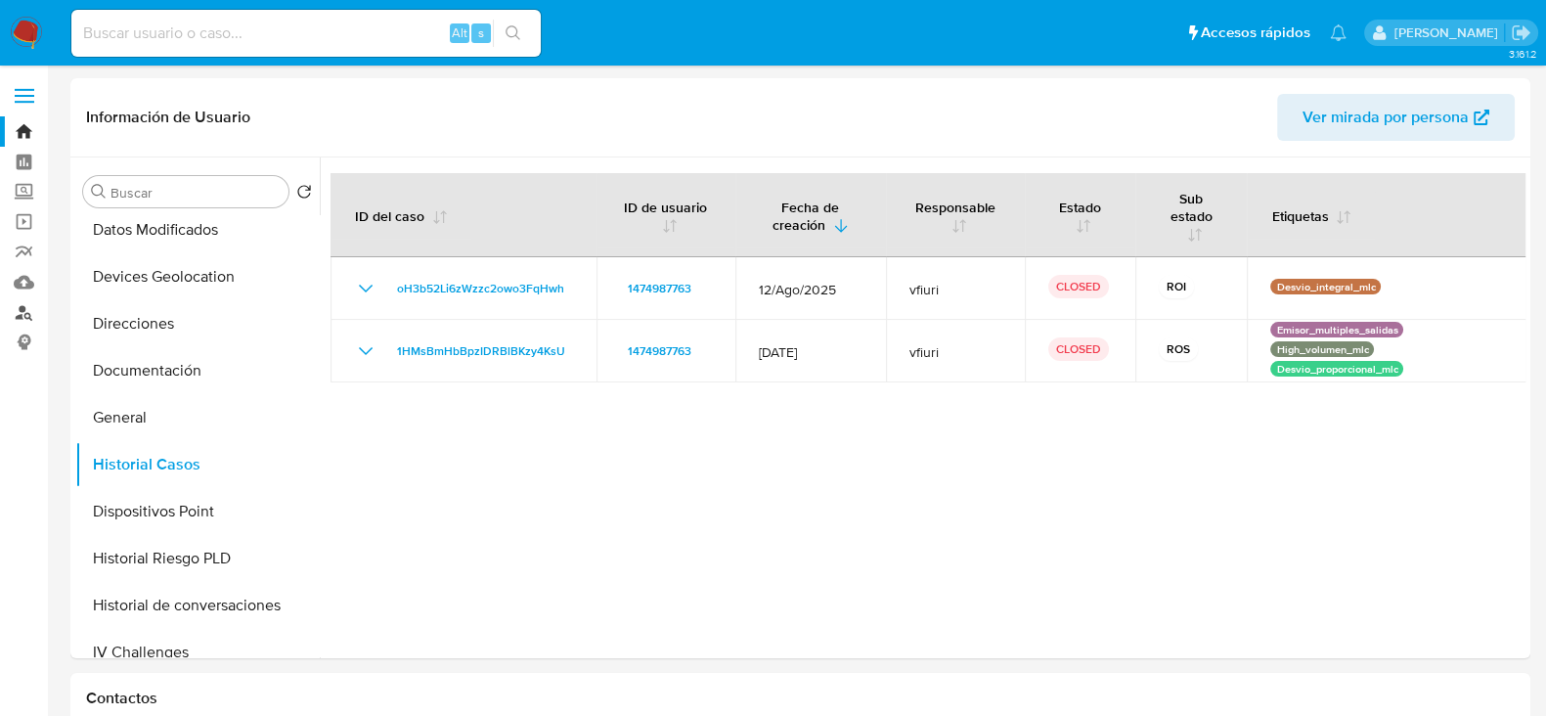
click at [32, 312] on link "Buscador de personas" at bounding box center [116, 312] width 233 height 30
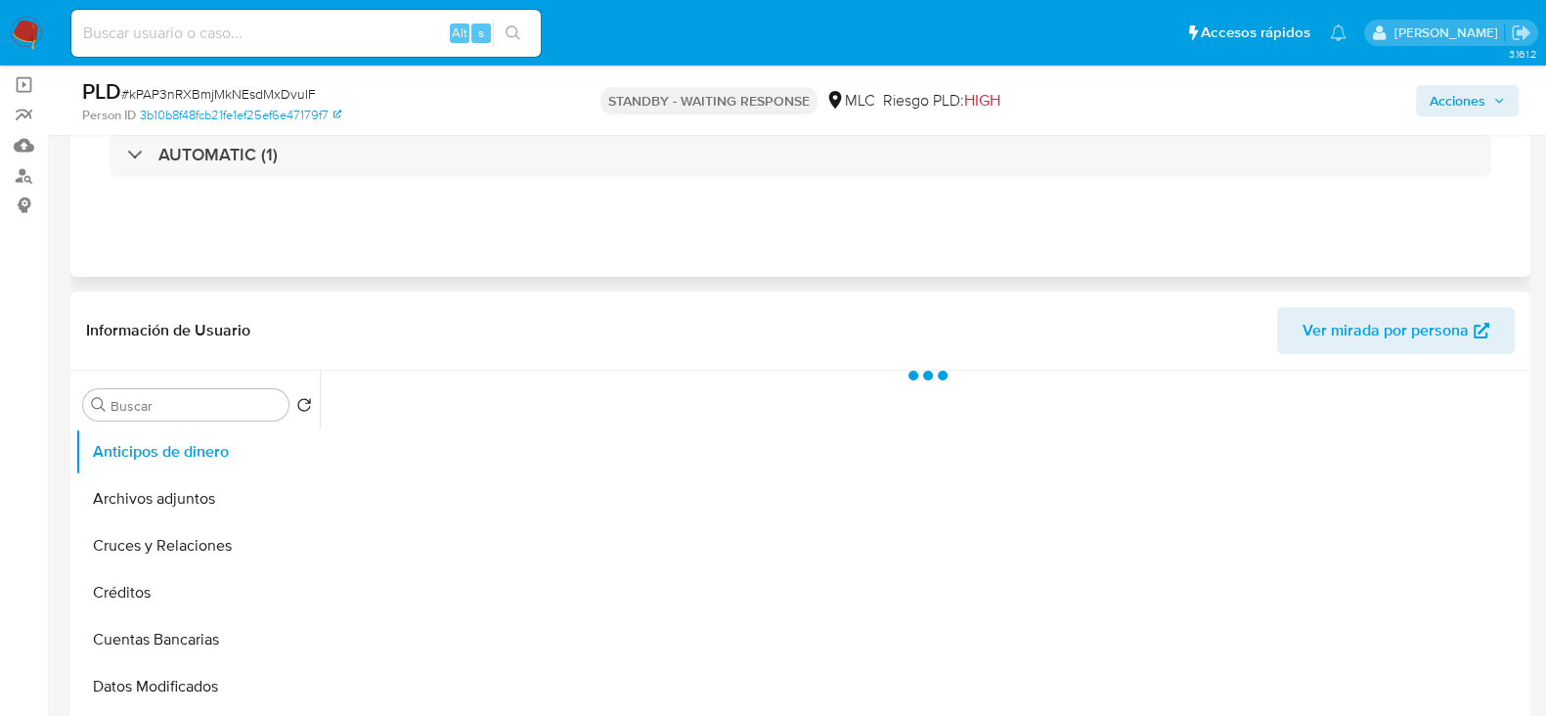
select select "10"
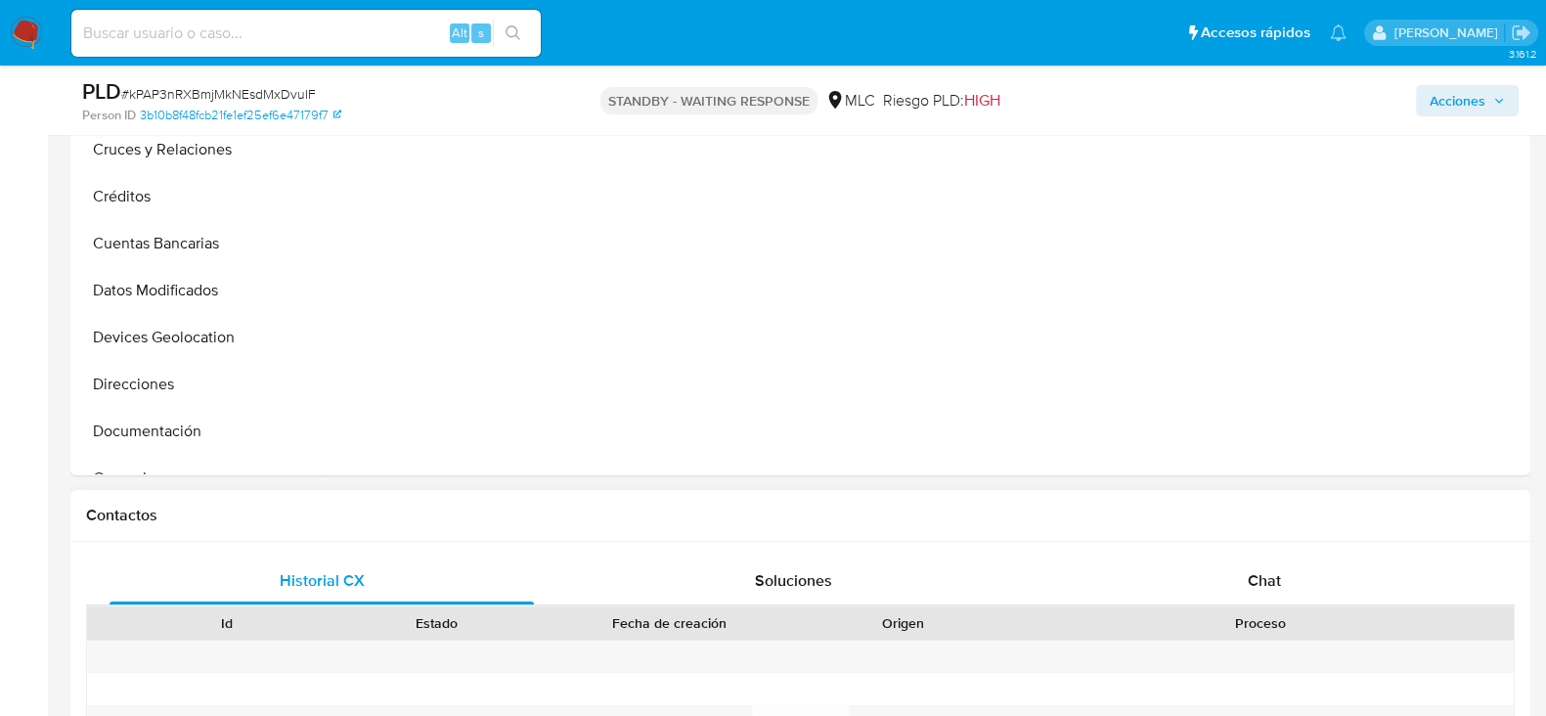
scroll to position [611, 0]
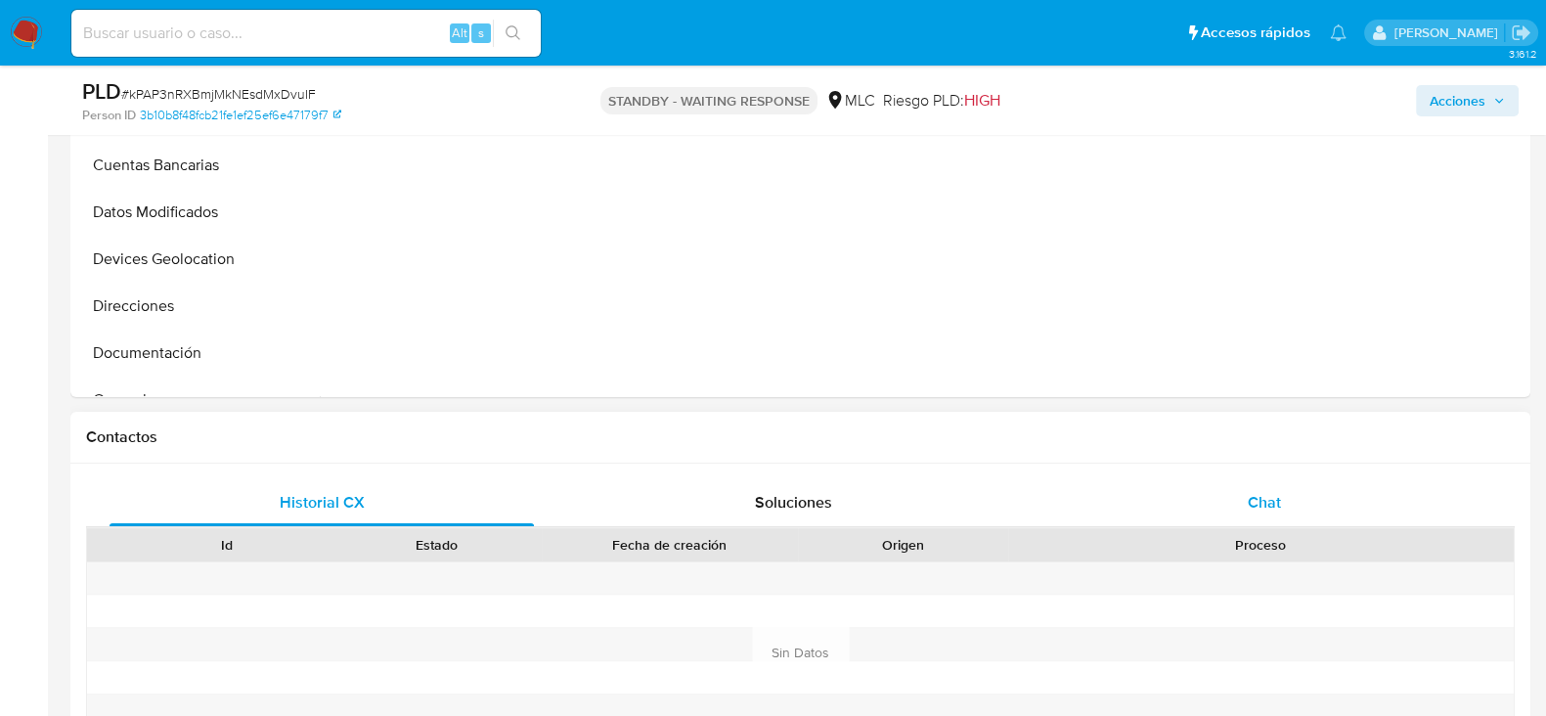
click at [1335, 509] on div "Chat" at bounding box center [1264, 502] width 424 height 47
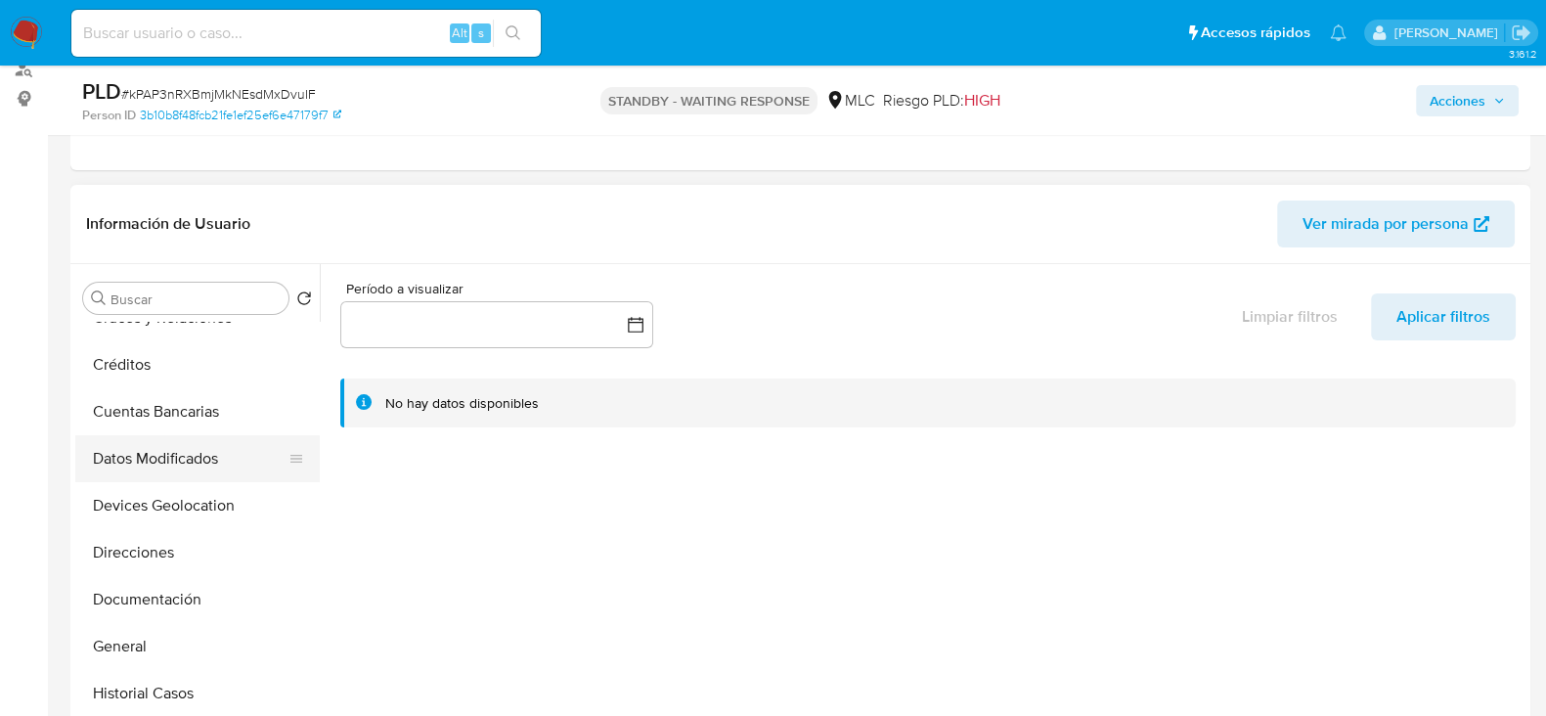
scroll to position [366, 0]
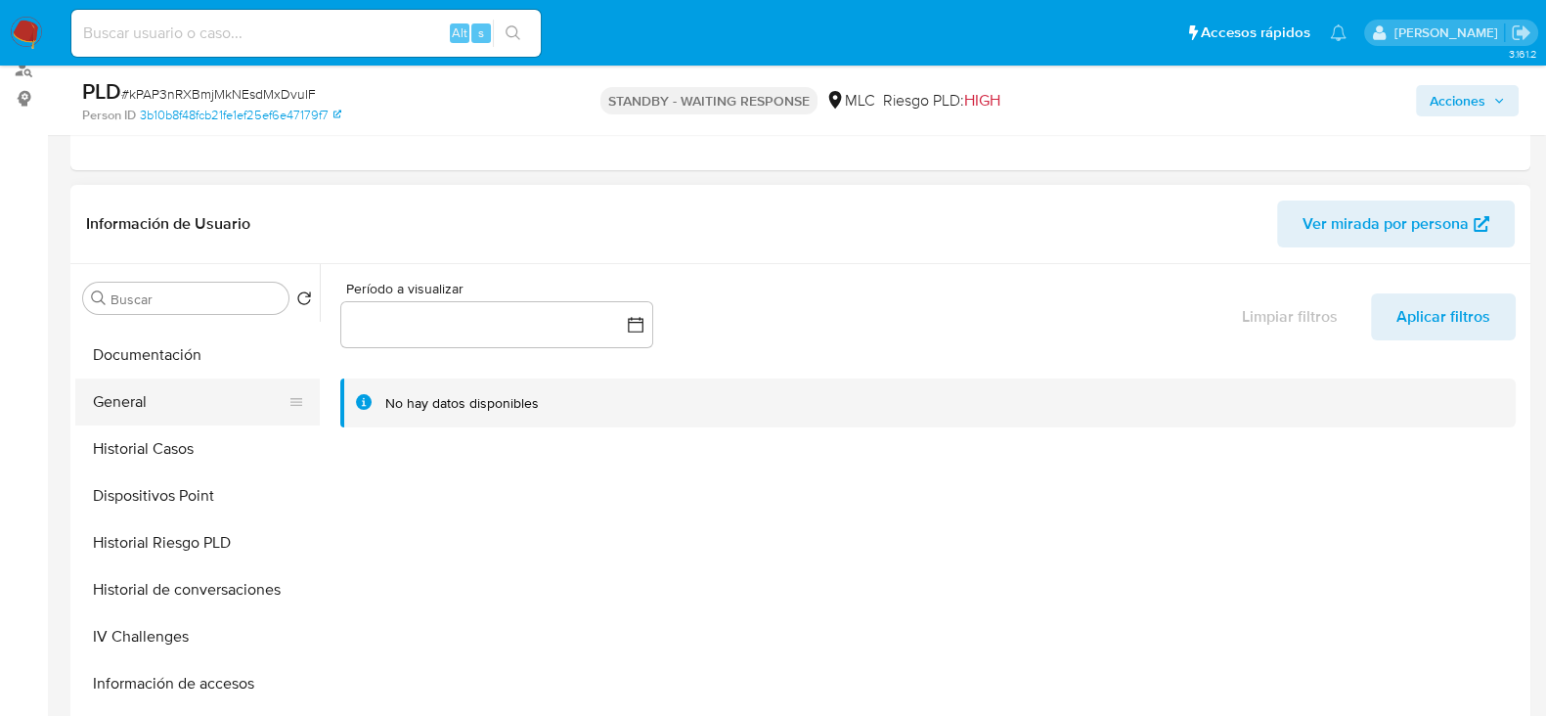
click at [131, 399] on button "General" at bounding box center [189, 402] width 229 height 47
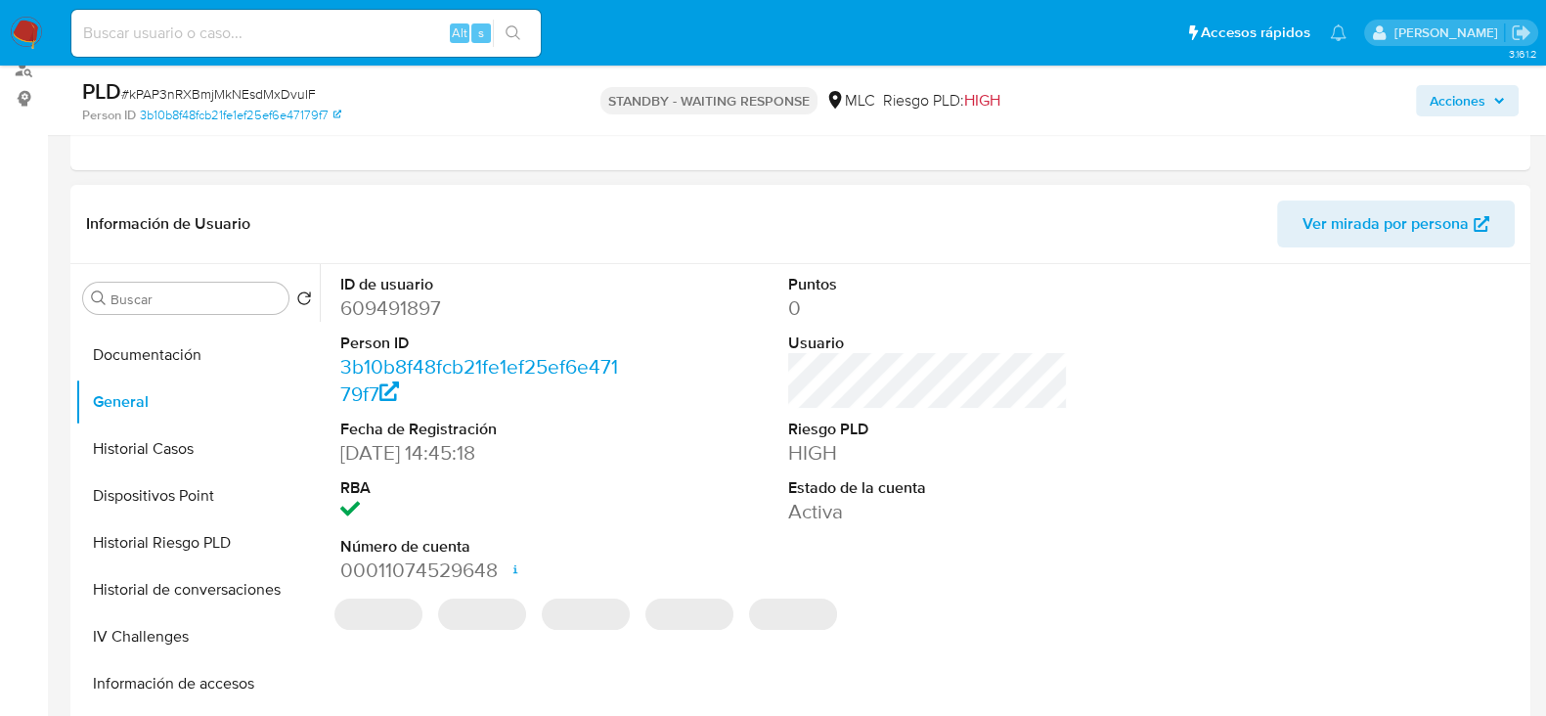
click at [396, 306] on dd "609491897" at bounding box center [480, 307] width 280 height 27
copy dd "609491897"
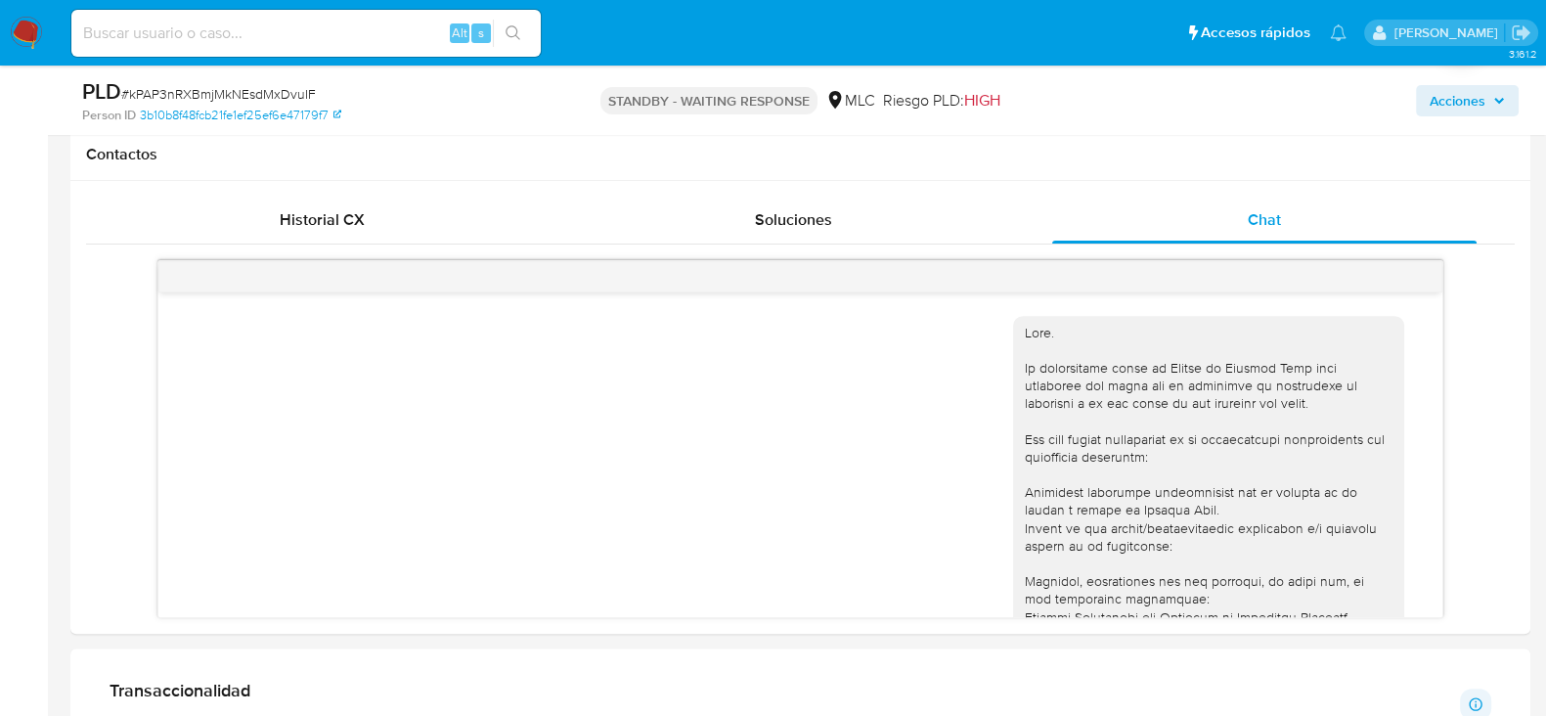
scroll to position [405, 0]
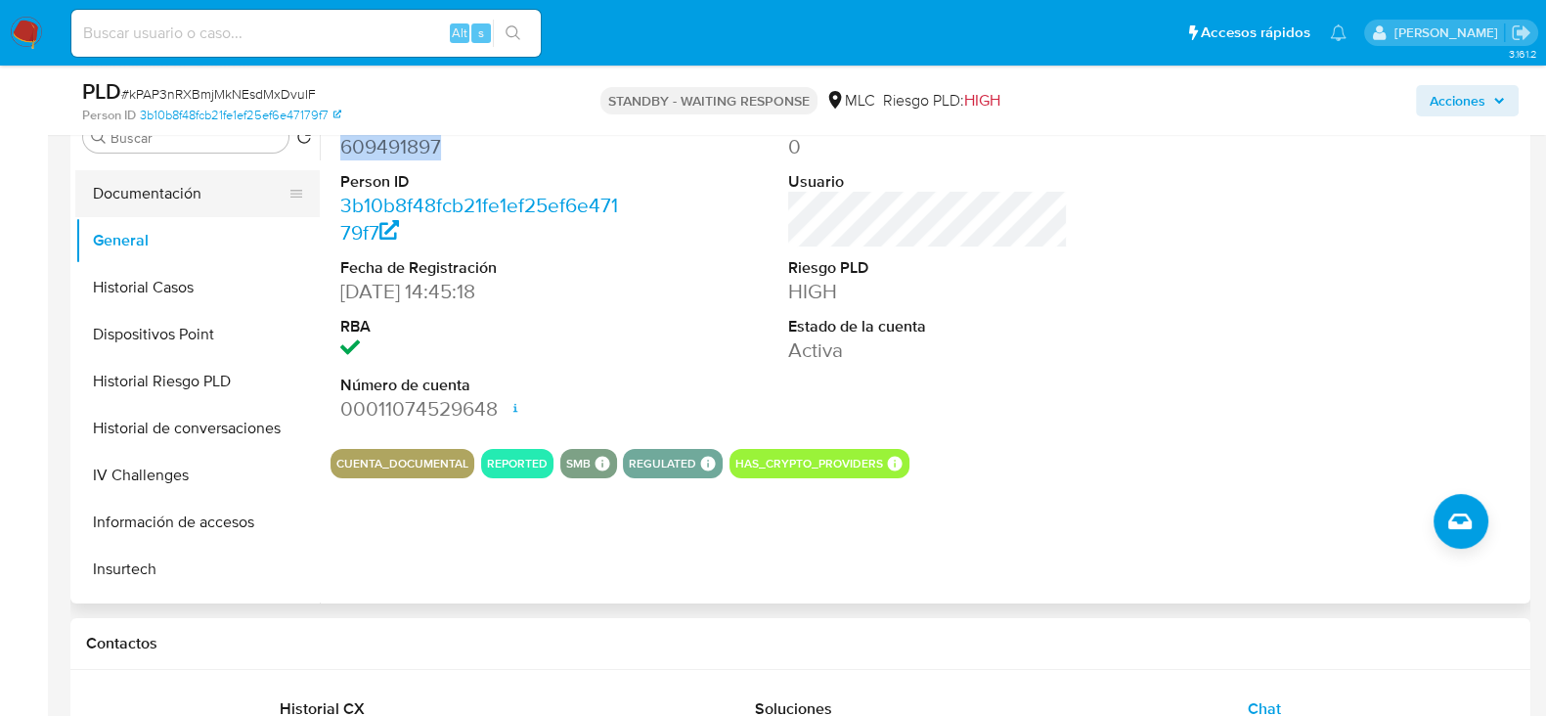
click at [170, 186] on button "Documentación" at bounding box center [189, 193] width 229 height 47
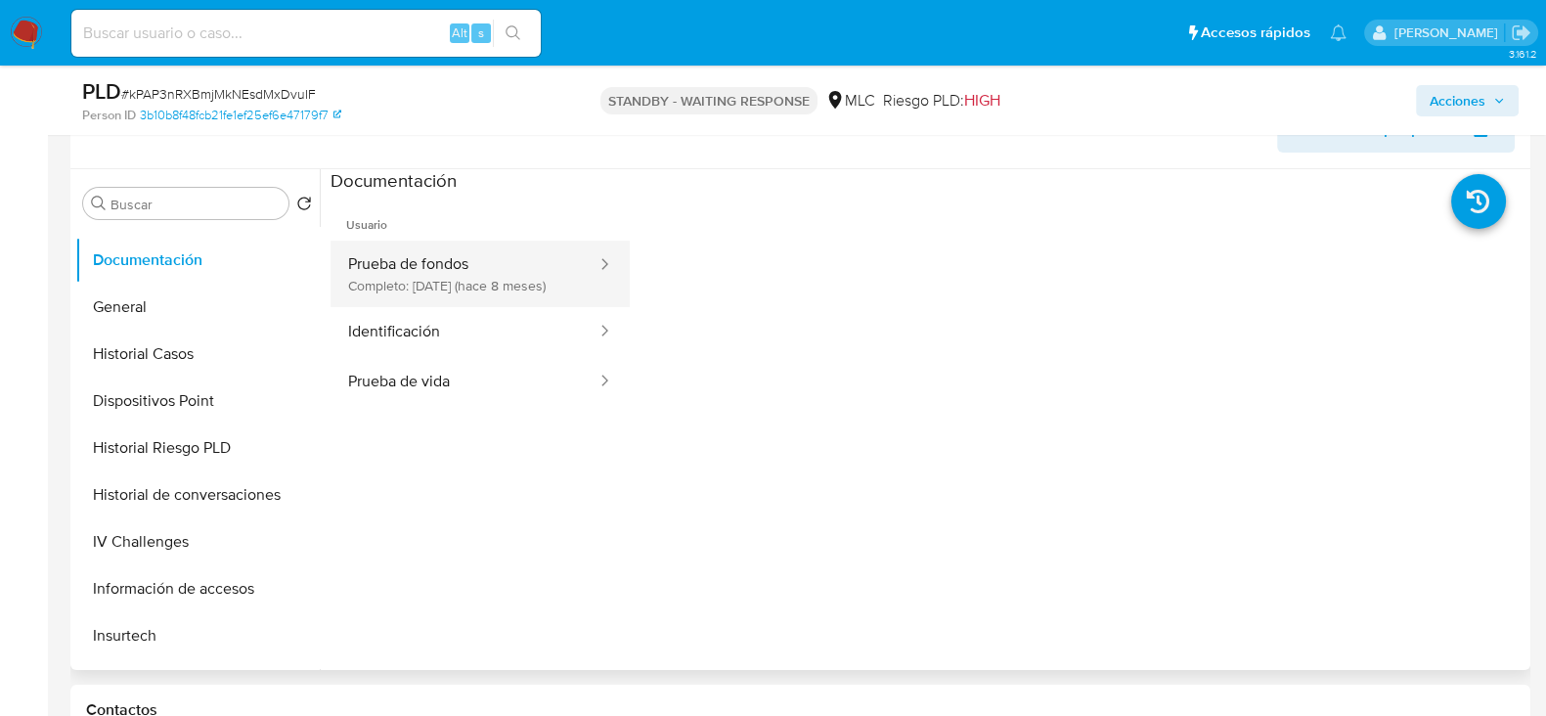
scroll to position [284, 0]
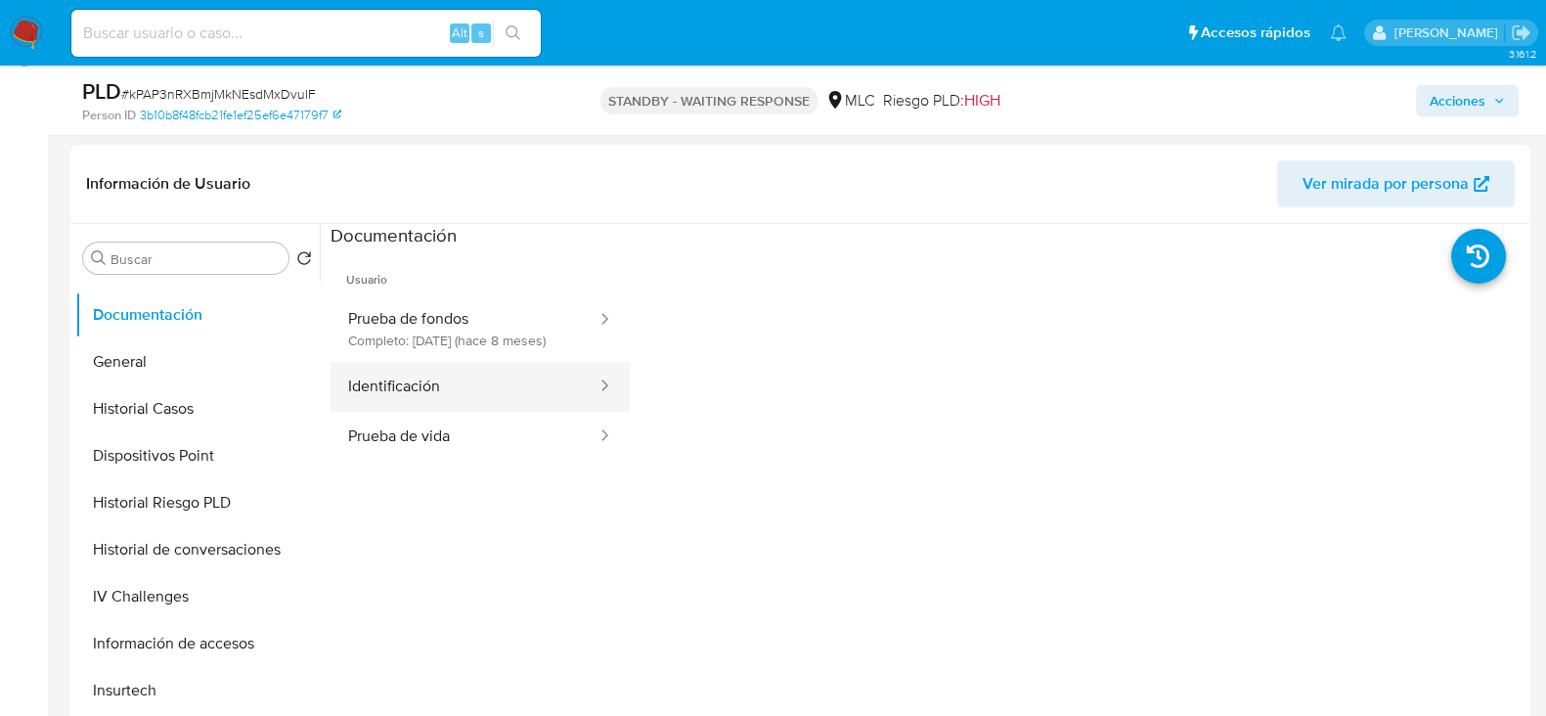
click at [446, 383] on button "Identificación" at bounding box center [465, 387] width 268 height 50
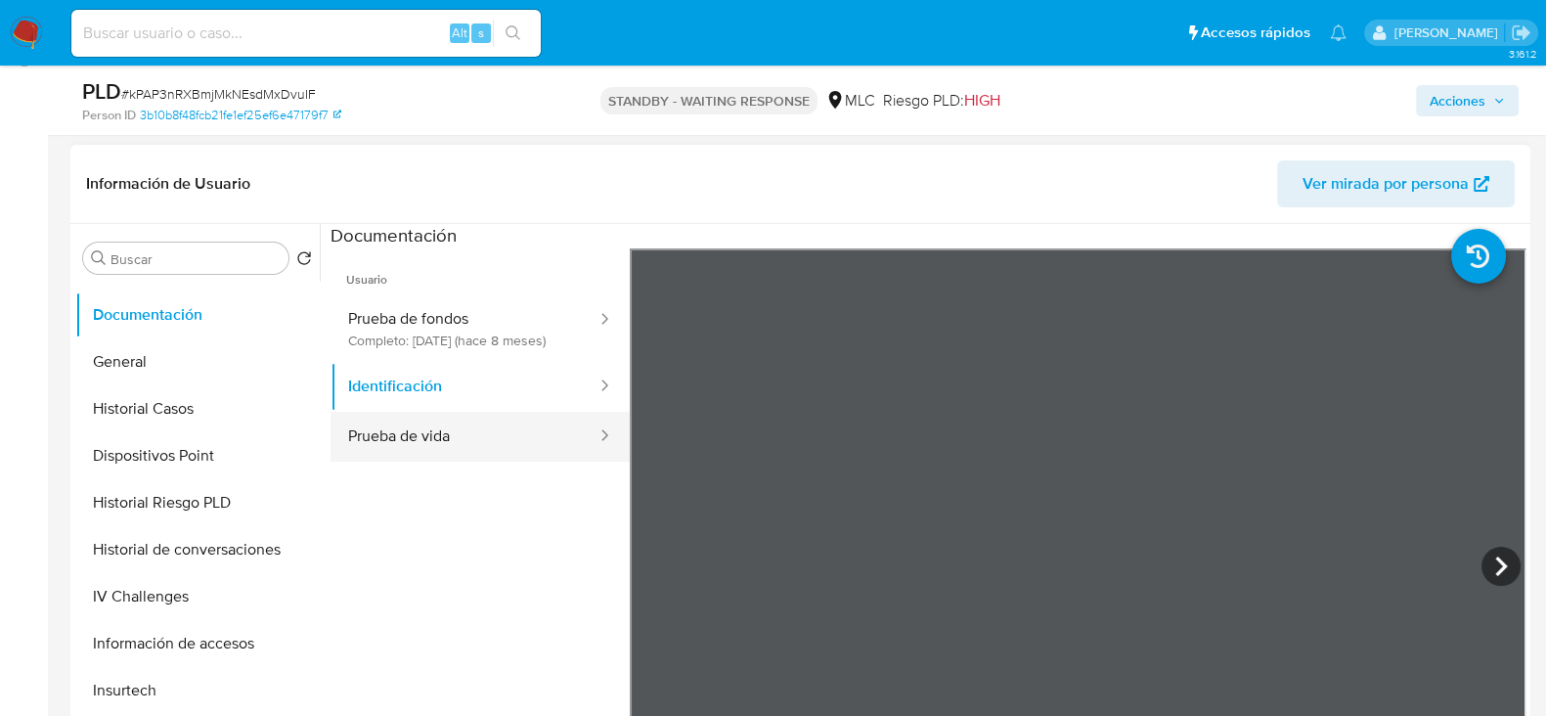
click at [474, 462] on button "Prueba de vida" at bounding box center [465, 437] width 268 height 50
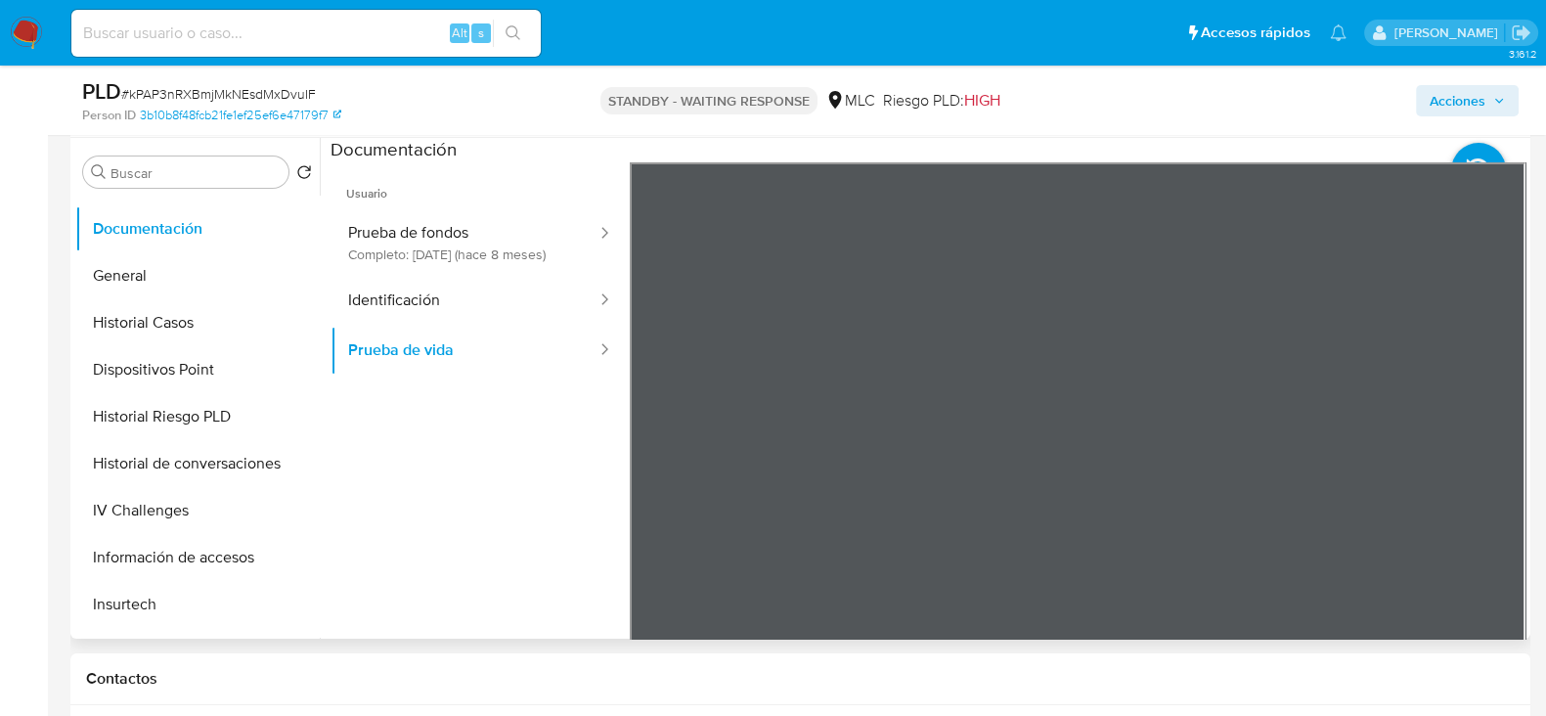
scroll to position [405, 0]
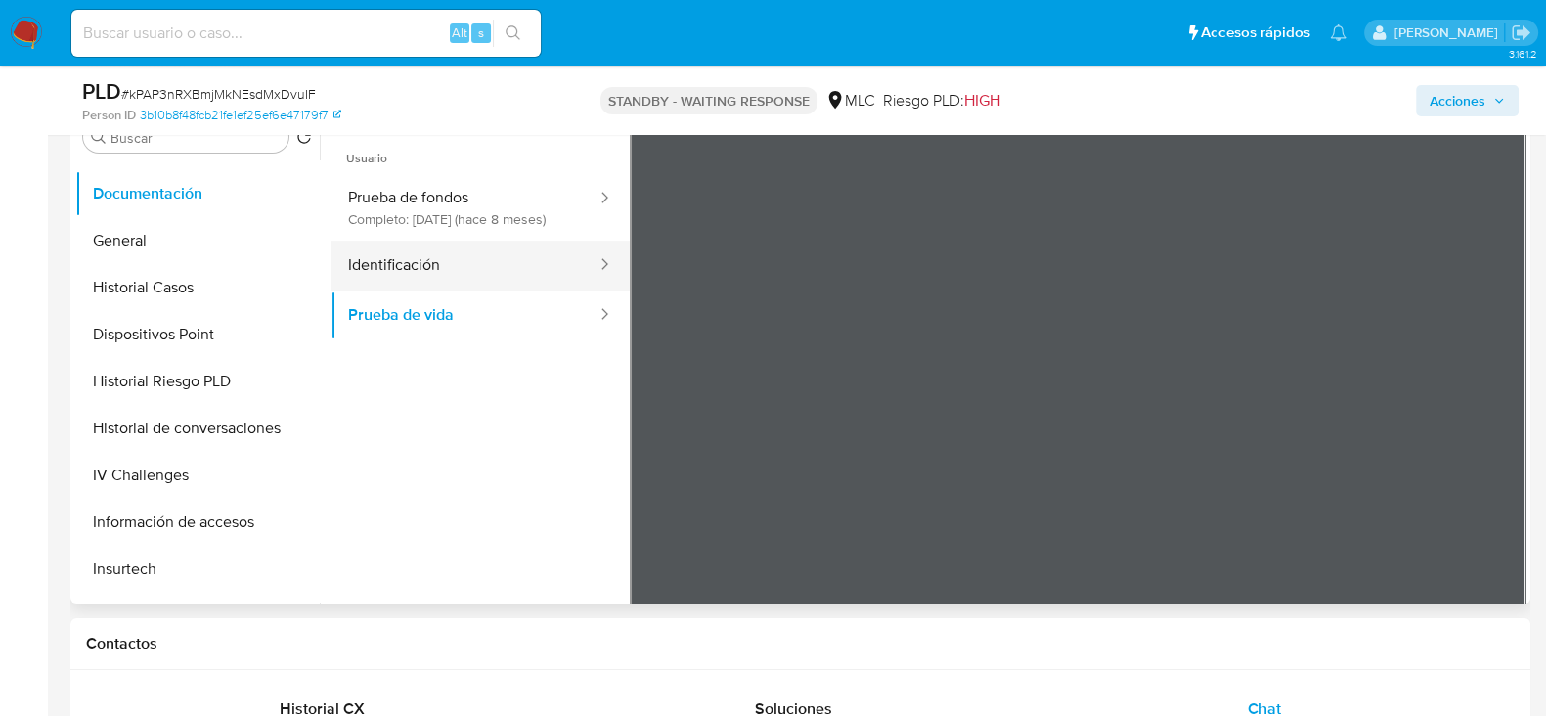
click at [536, 278] on button "Identificación" at bounding box center [465, 266] width 268 height 50
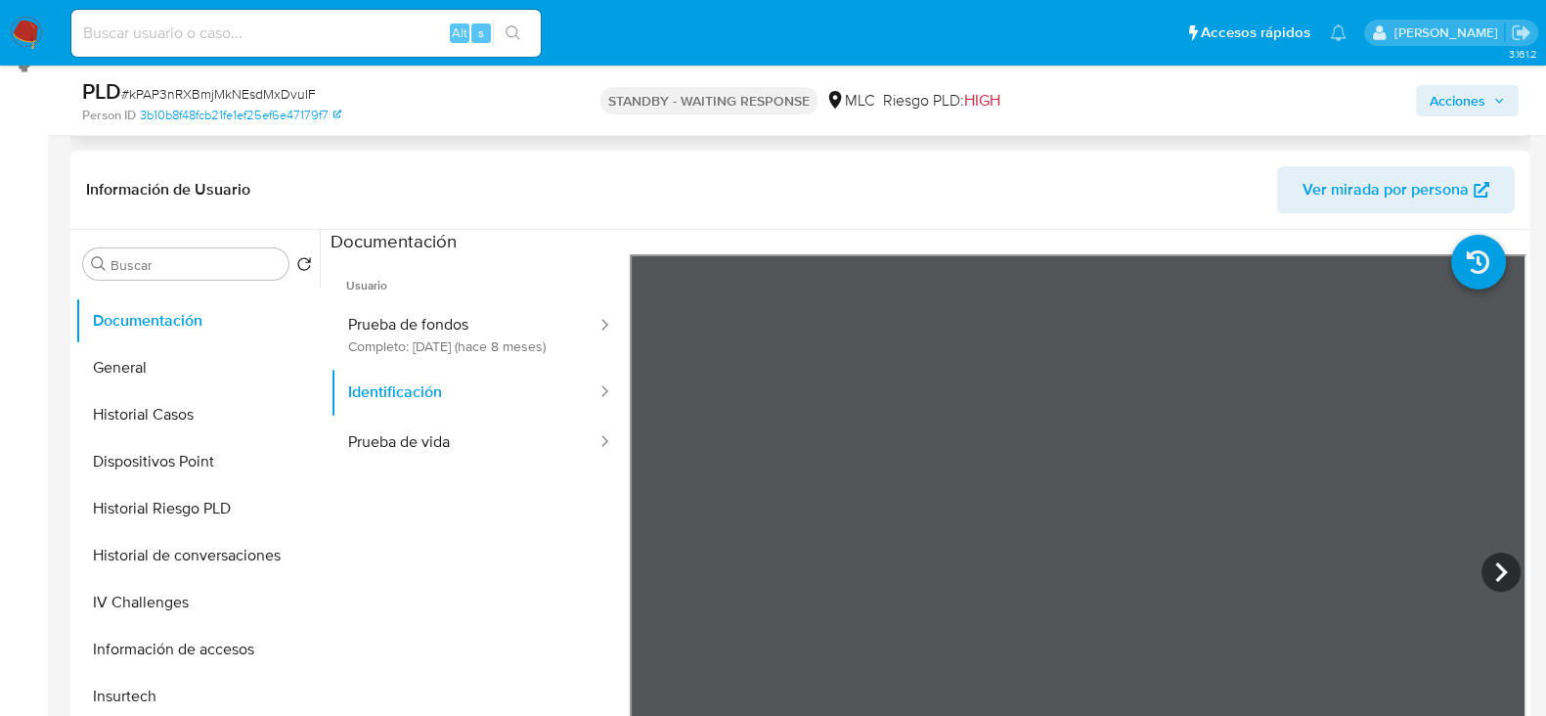
scroll to position [0, 0]
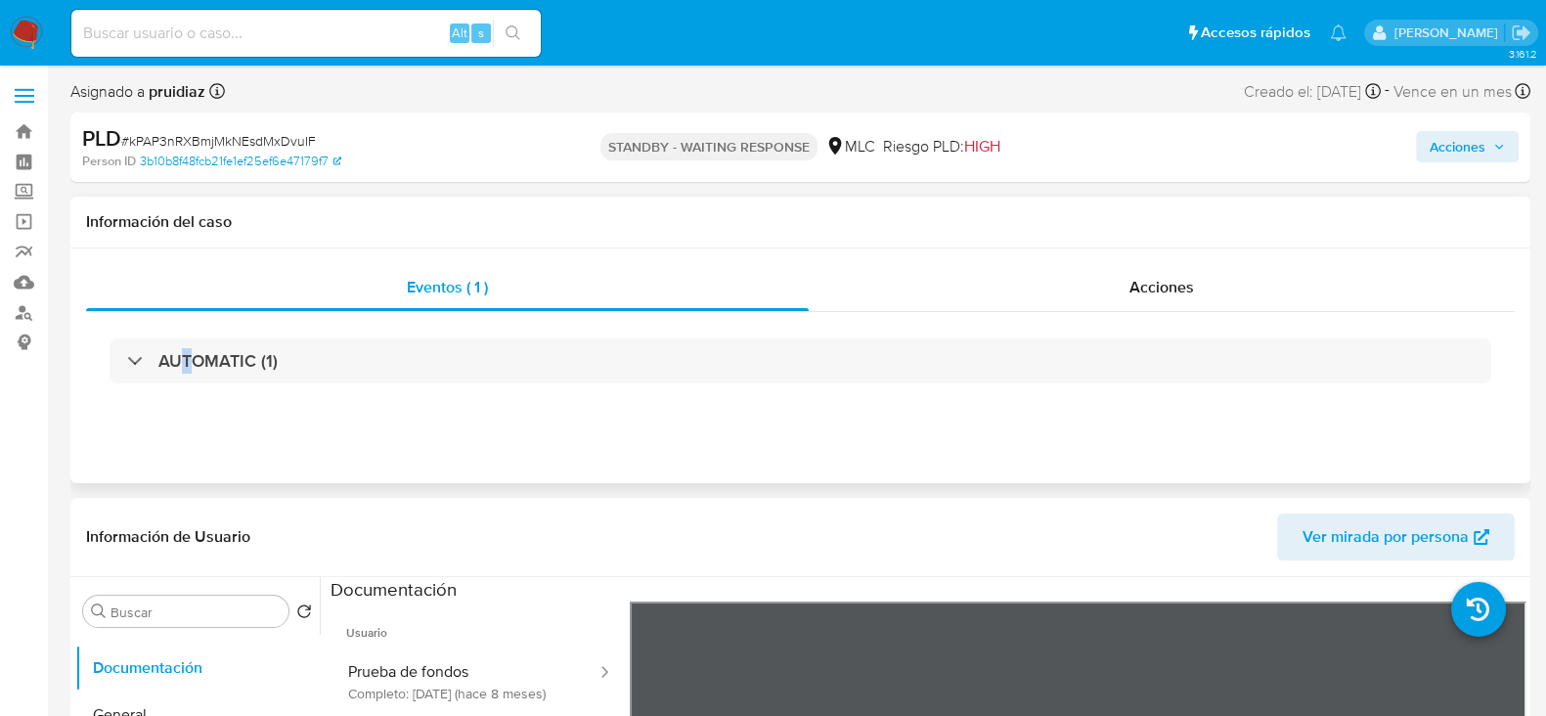
click at [184, 401] on div "AUTOMATIC (1)" at bounding box center [800, 361] width 1429 height 98
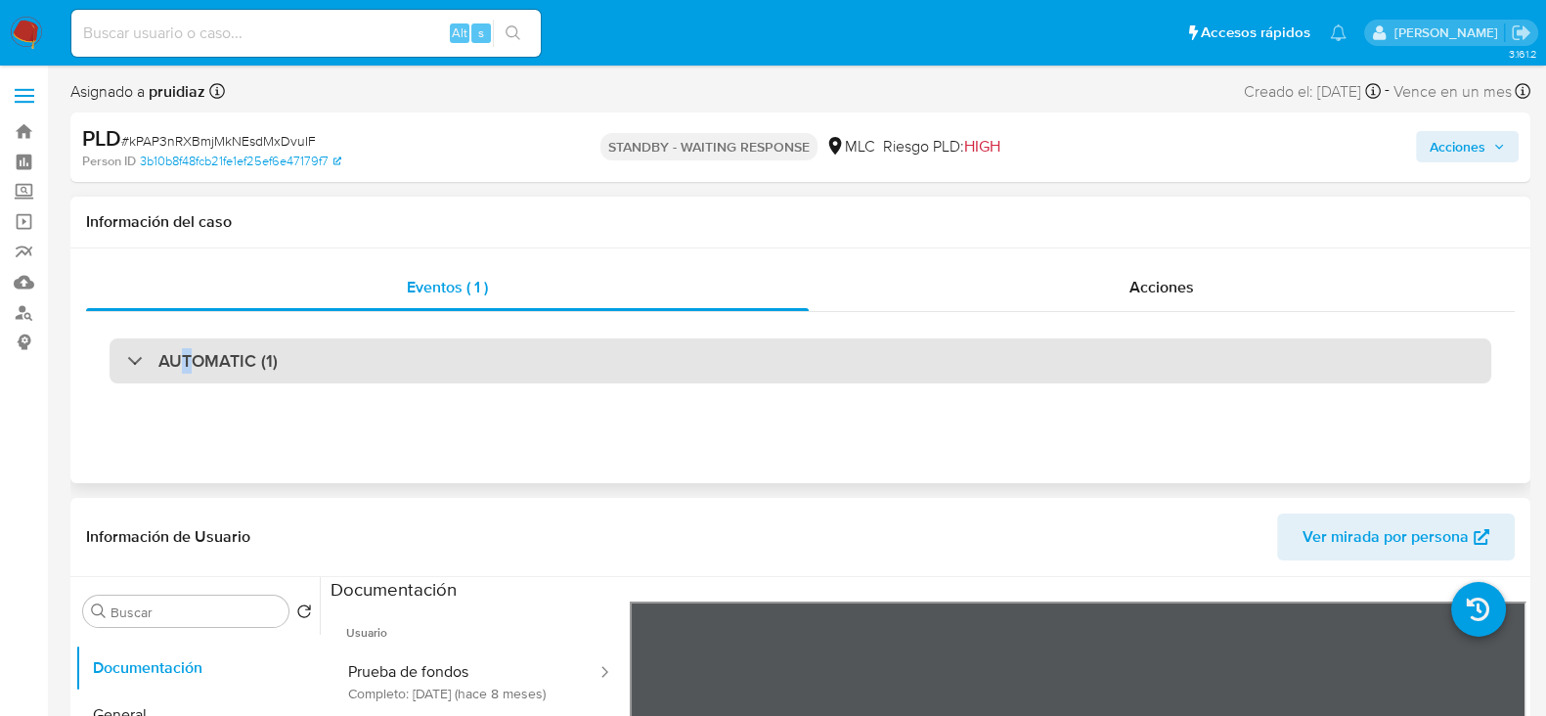
click at [192, 378] on div "AUTOMATIC (1)" at bounding box center [801, 360] width 1382 height 45
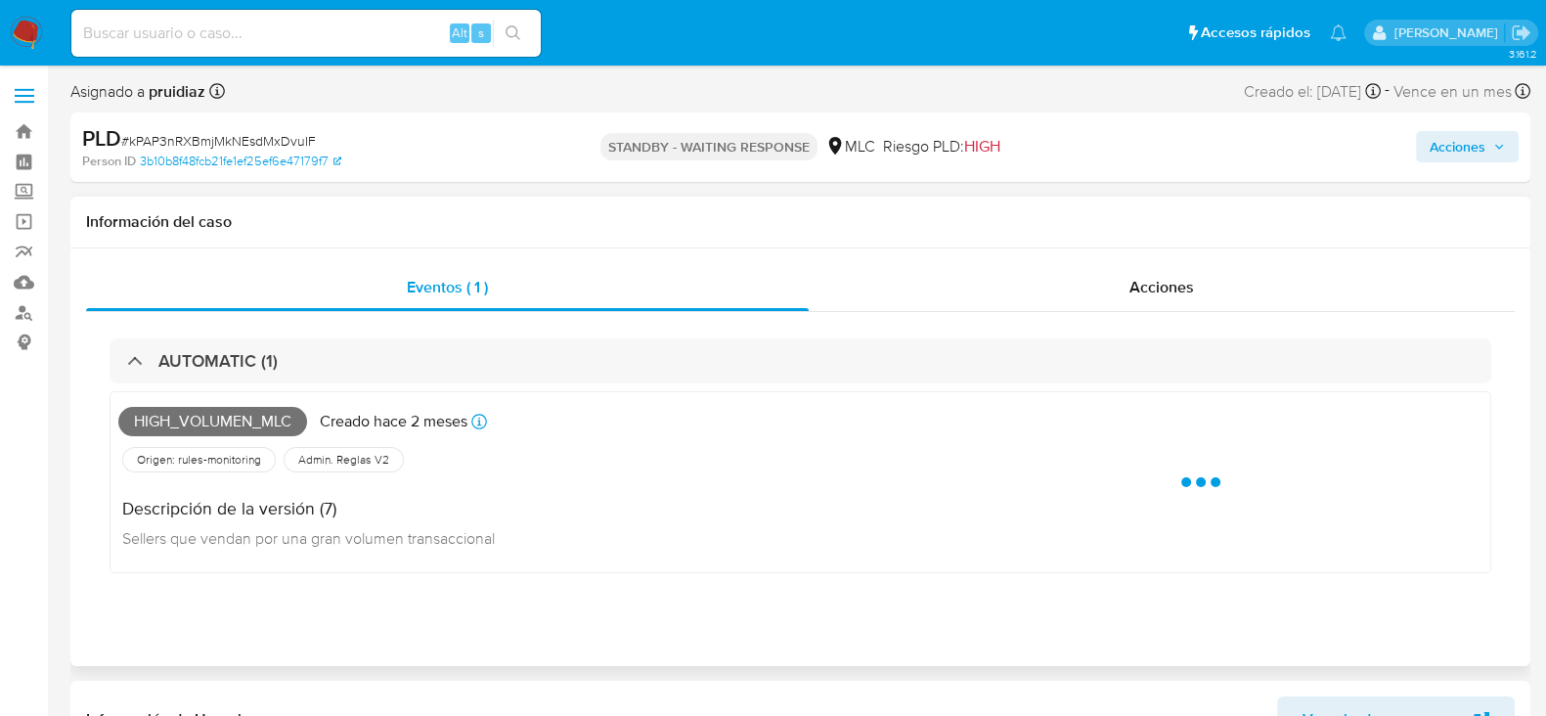
click at [246, 427] on span "High_volumen_mlc" at bounding box center [212, 421] width 189 height 29
copy span "High_volumen_mlc"
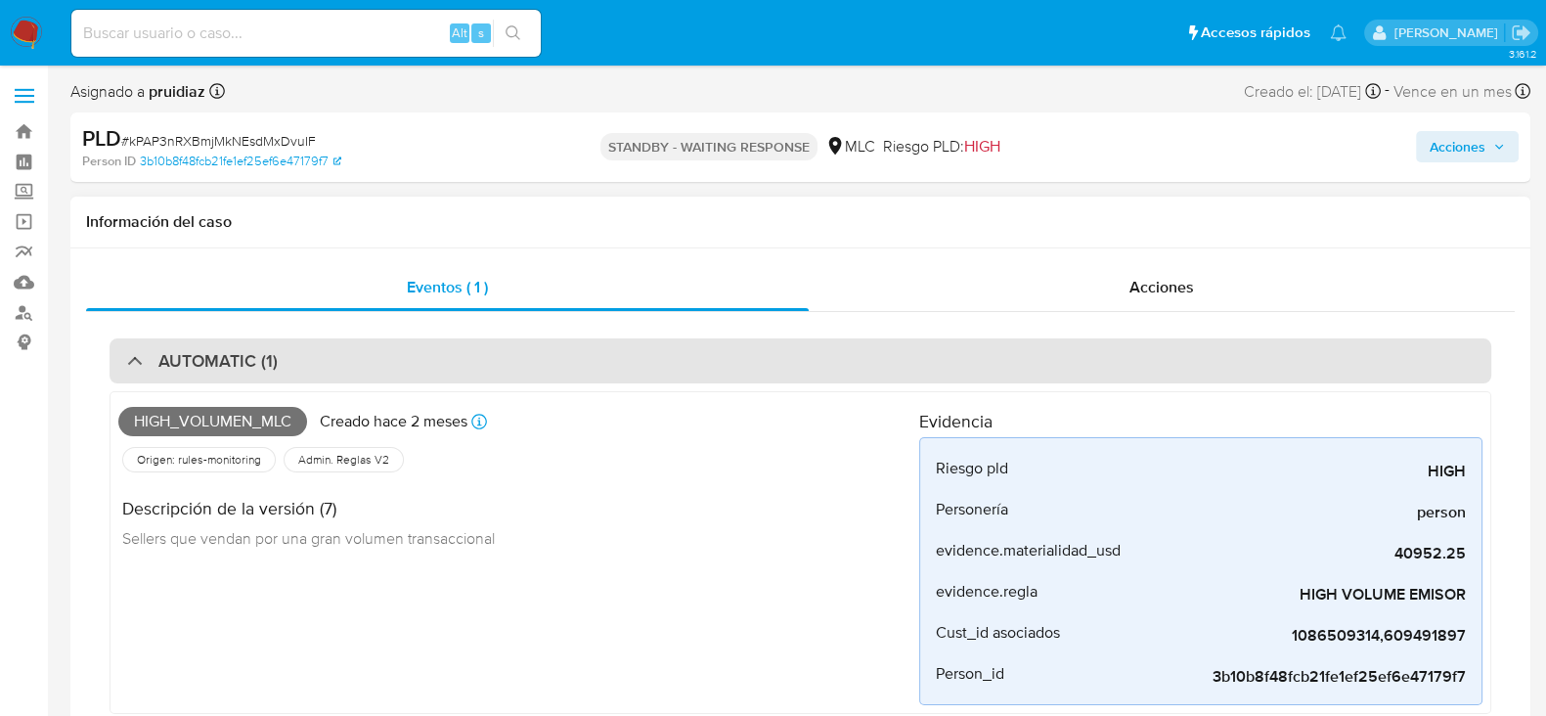
click at [263, 360] on h3 "AUTOMATIC (1)" at bounding box center [217, 361] width 119 height 22
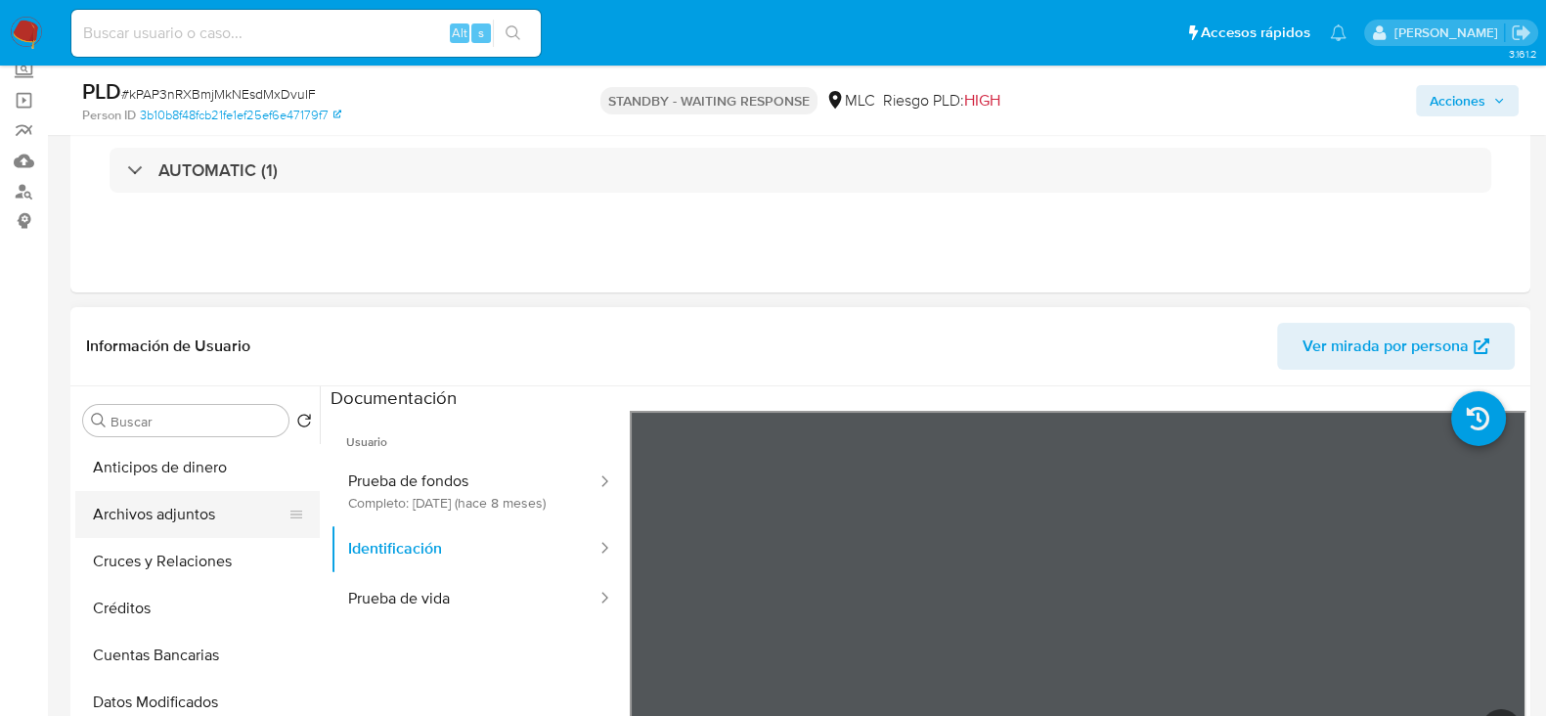
click at [146, 513] on button "Archivos adjuntos" at bounding box center [189, 514] width 229 height 47
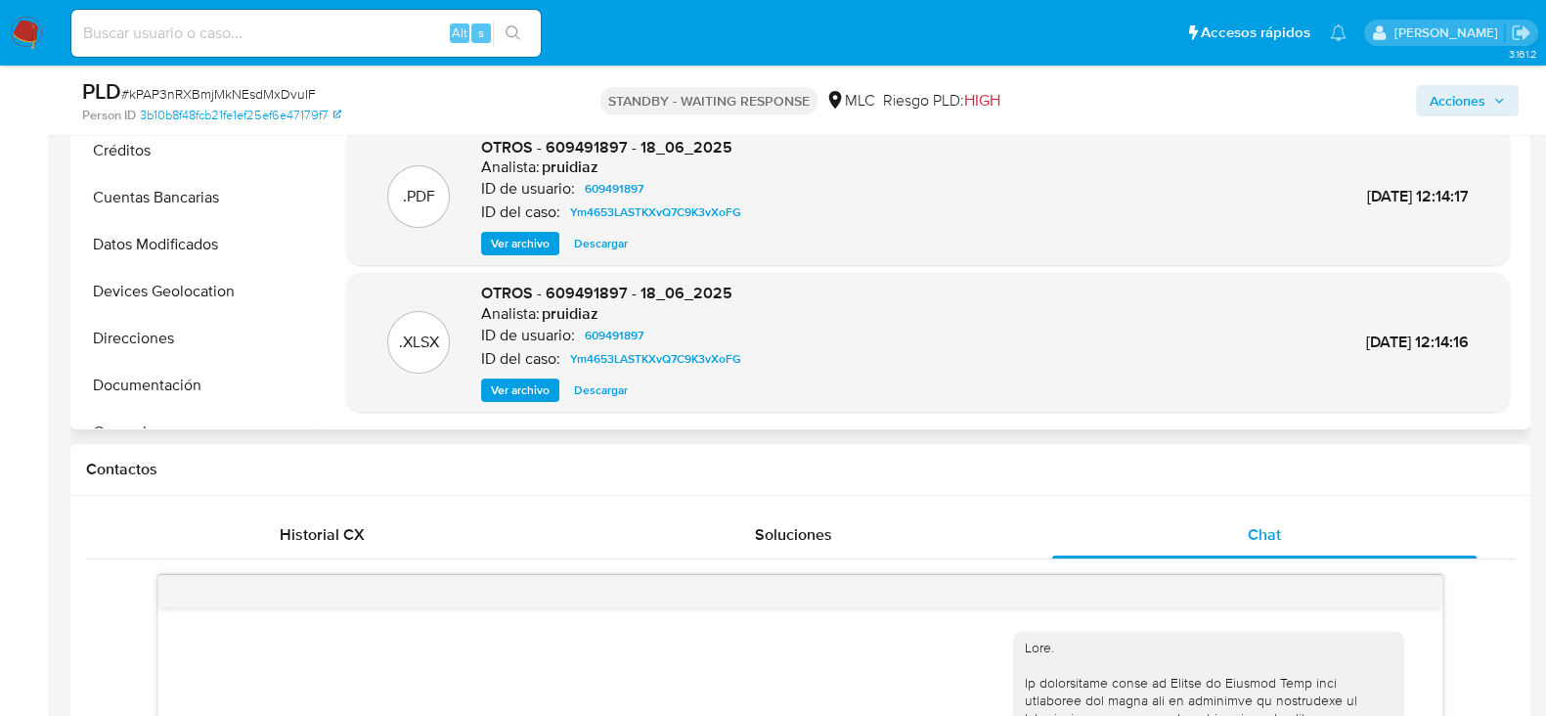
scroll to position [488, 0]
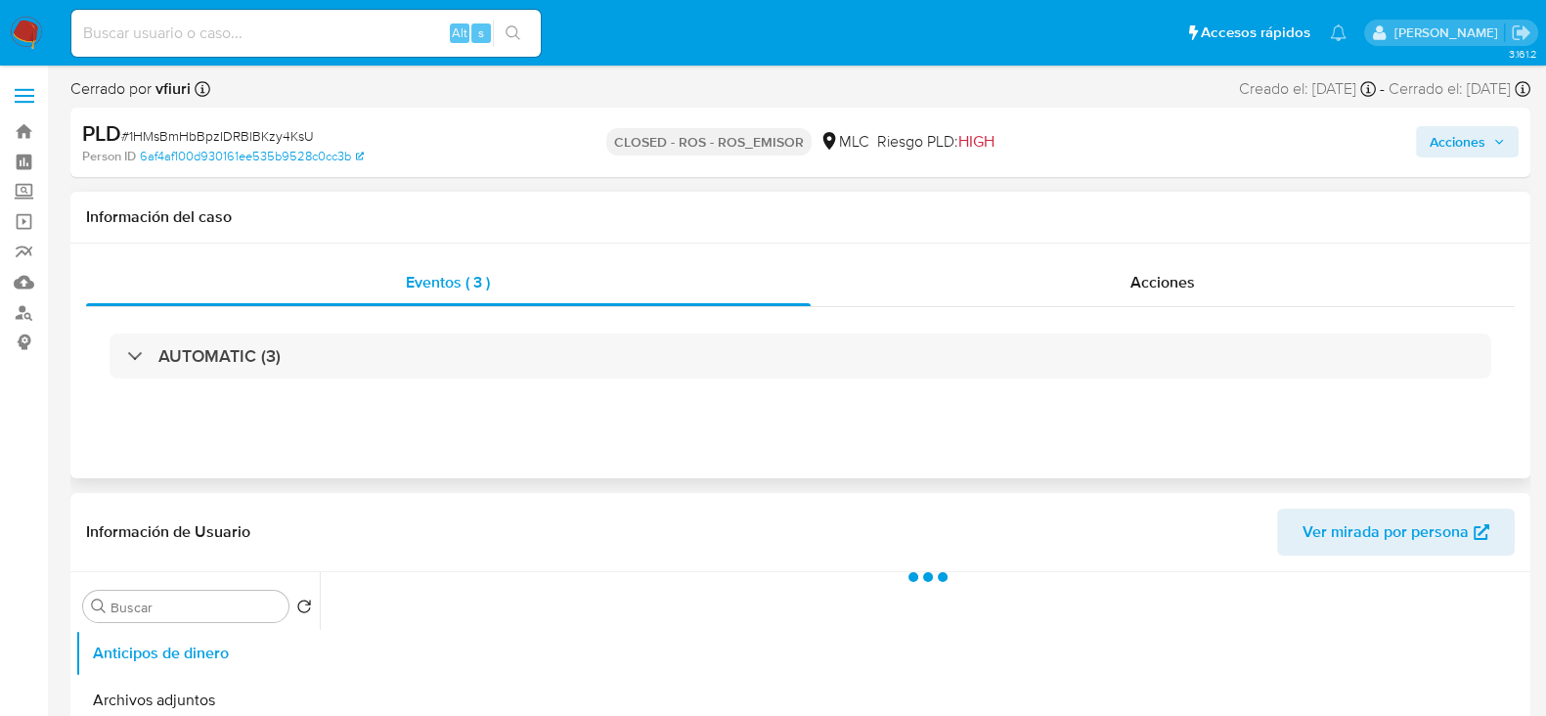
select select "10"
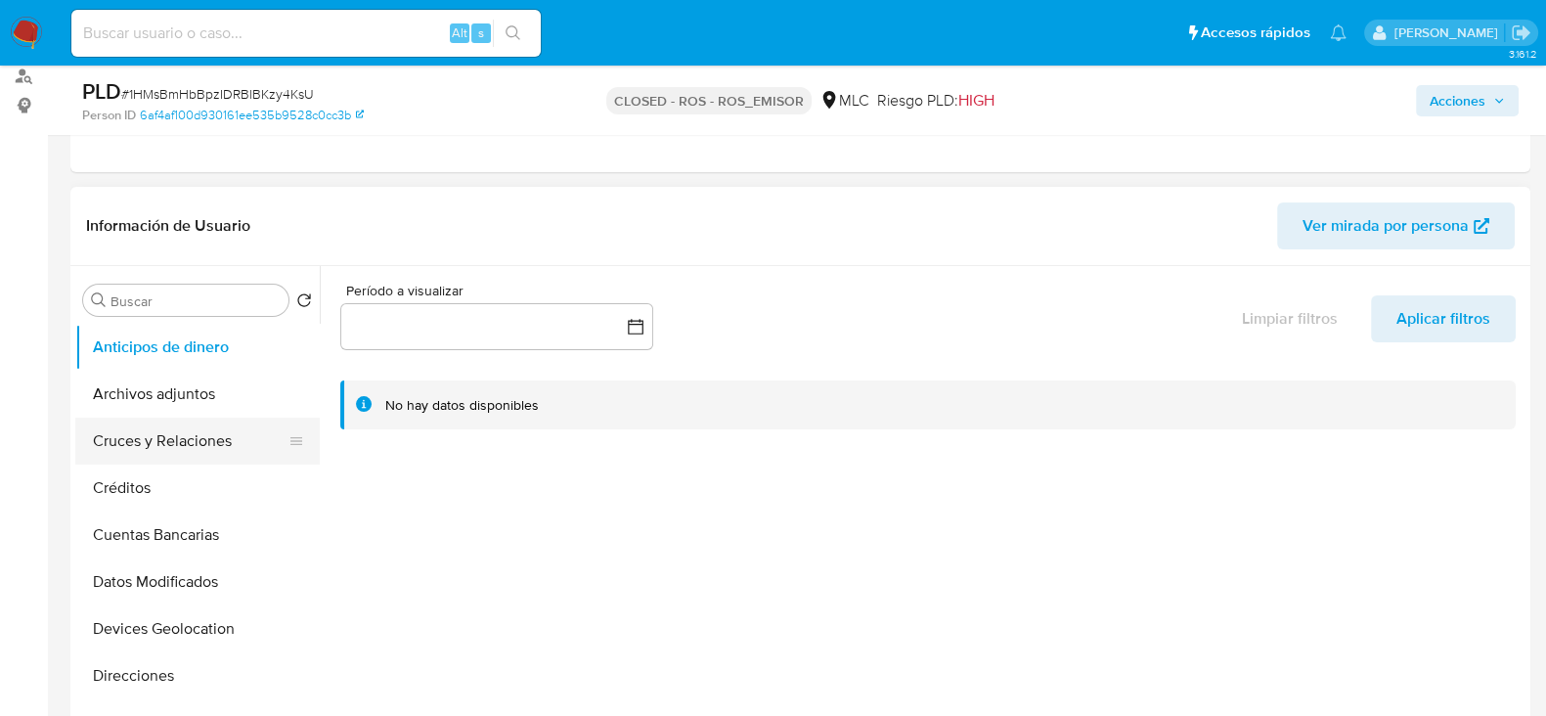
scroll to position [244, 0]
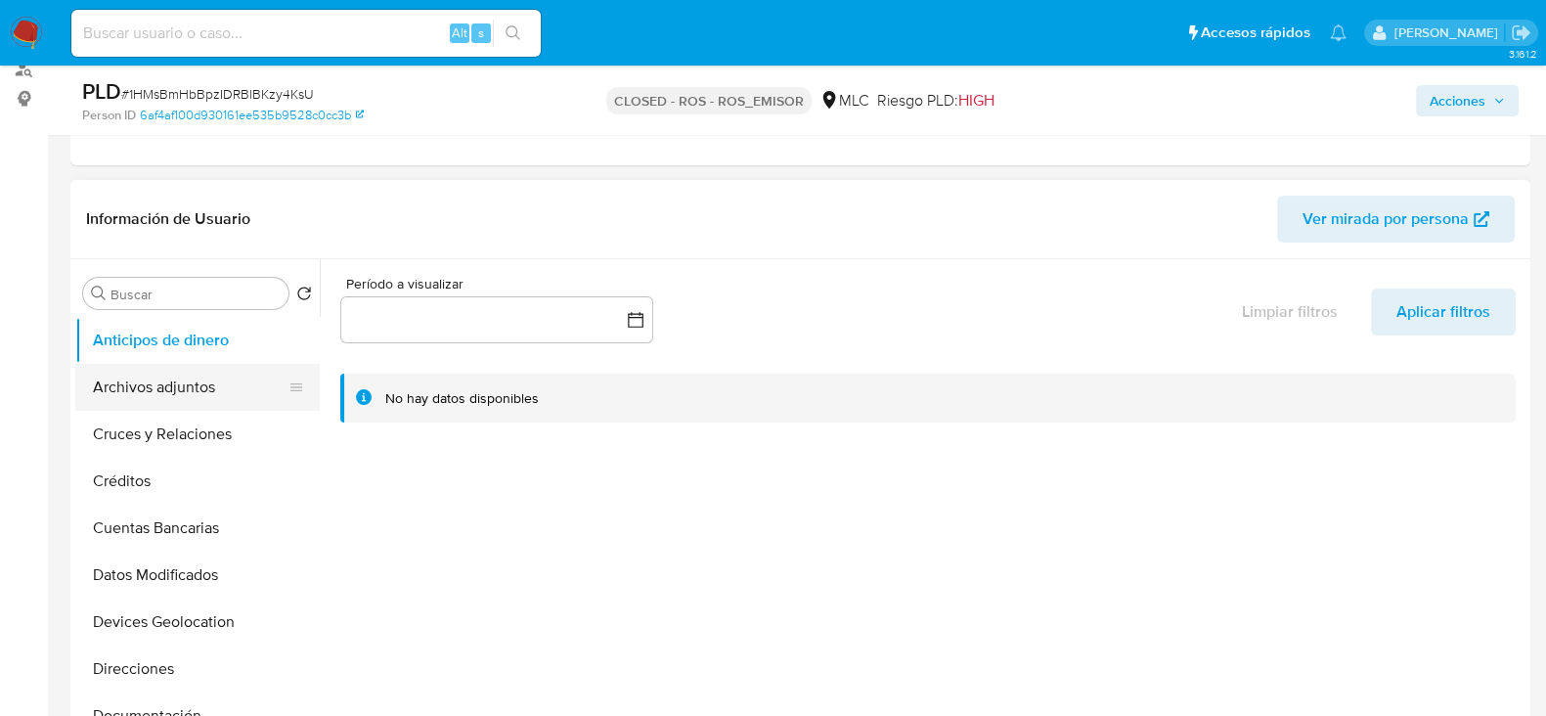
click at [137, 385] on button "Archivos adjuntos" at bounding box center [189, 387] width 229 height 47
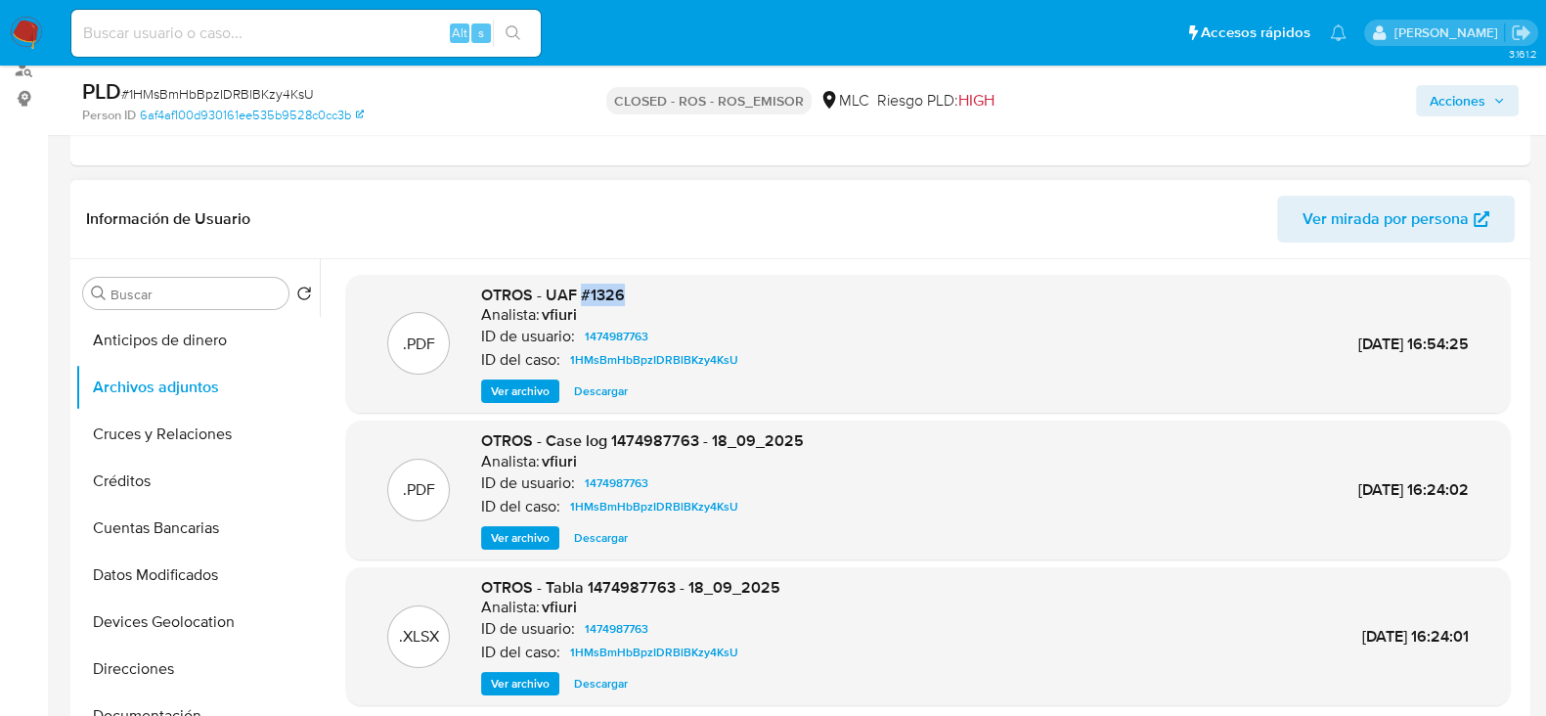
drag, startPoint x: 635, startPoint y: 287, endPoint x: 578, endPoint y: 299, distance: 58.1
click at [578, 299] on div "OTROS - UAF #1326 Analista: vfiuri ID de usuario: 1474987763 ID del caso: 1HMsB…" at bounding box center [613, 344] width 265 height 119
copy span "#1326"
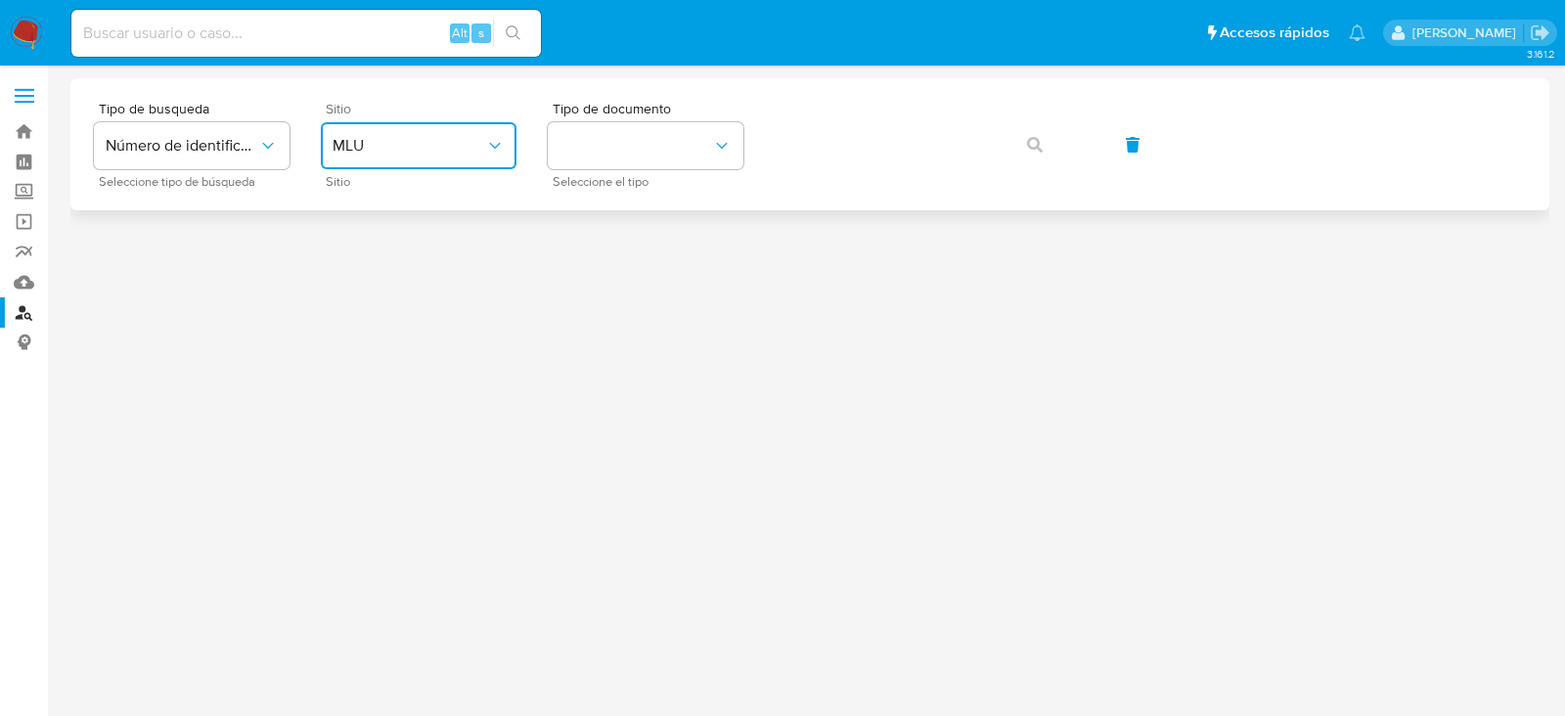
click at [431, 146] on span "MLU" at bounding box center [409, 146] width 153 height 20
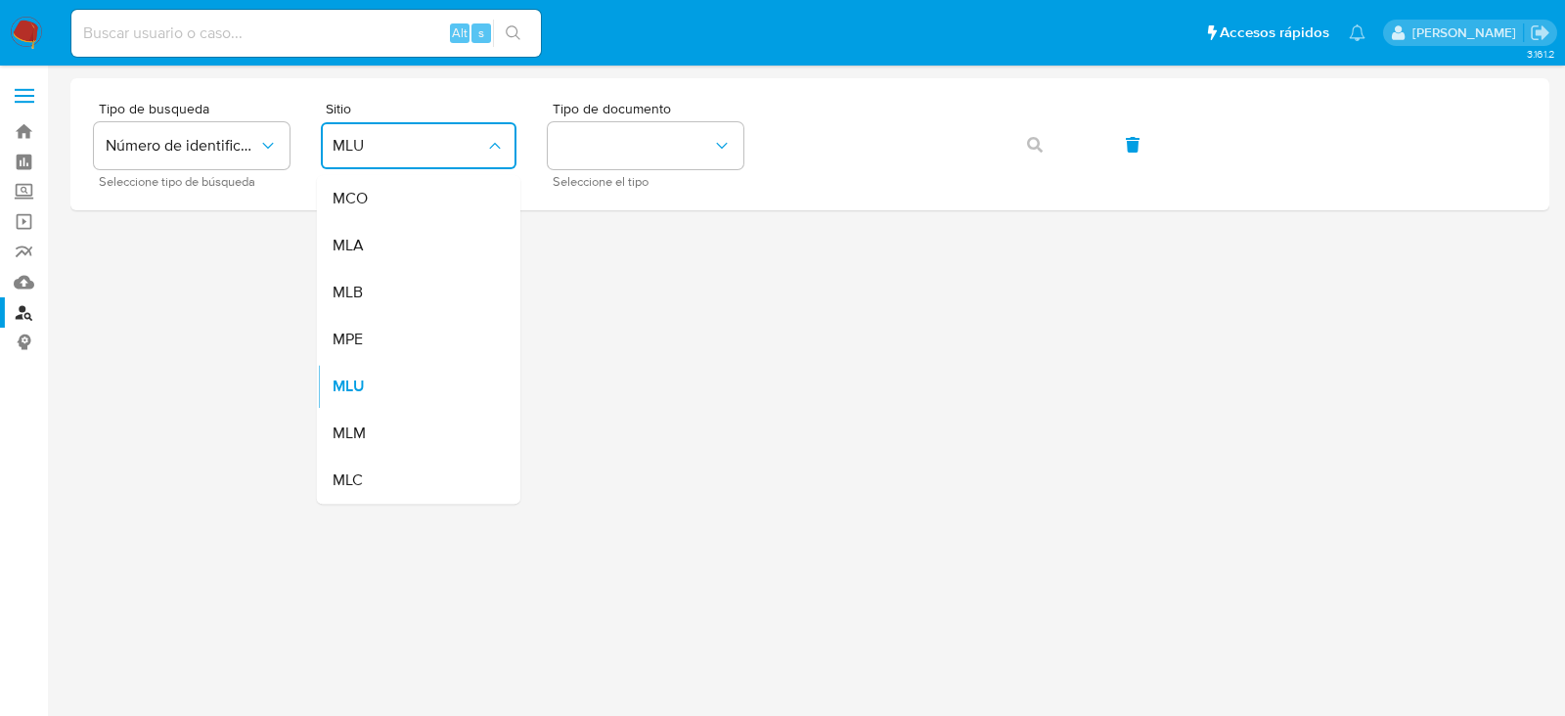
click at [386, 471] on div "MLC" at bounding box center [413, 480] width 160 height 47
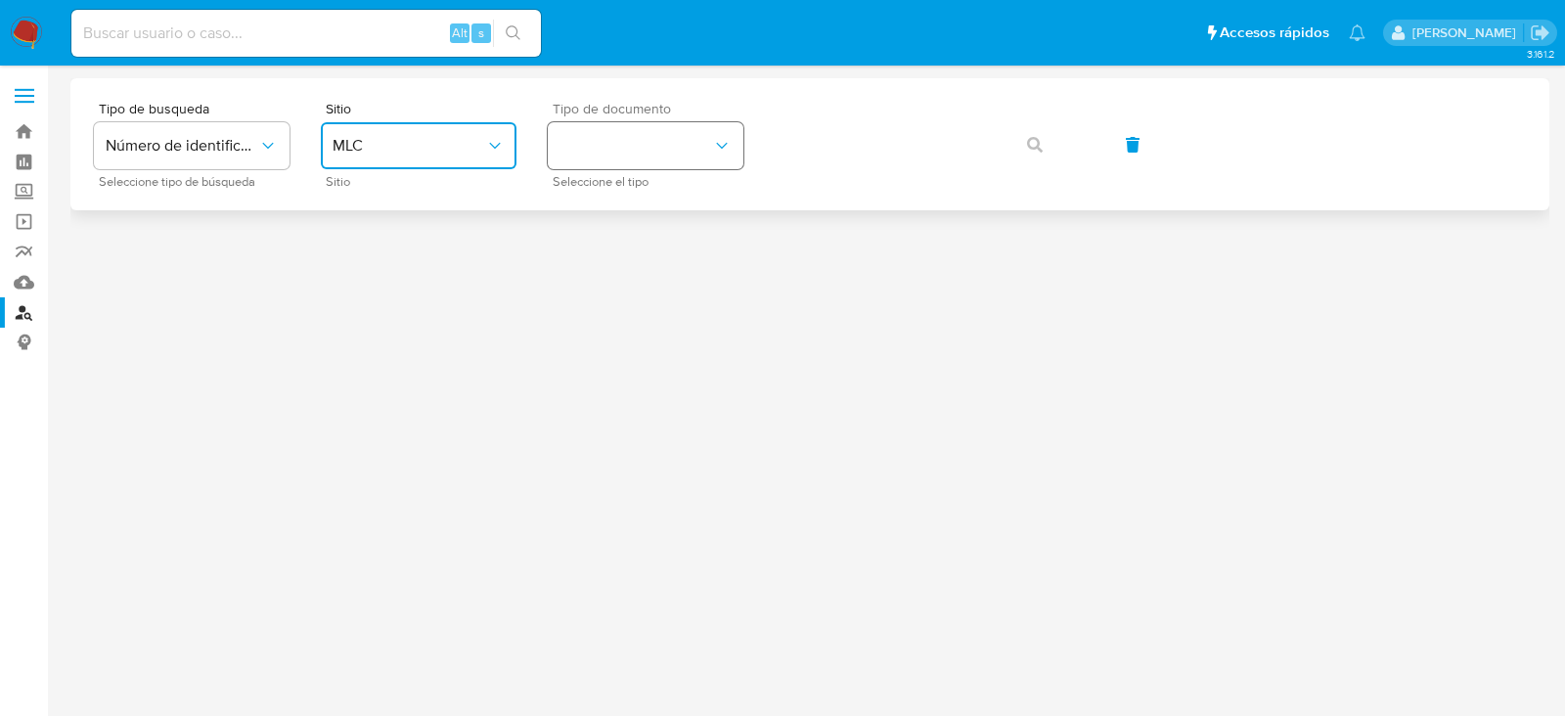
click at [676, 168] on button "identificationType" at bounding box center [646, 145] width 196 height 47
drag, startPoint x: 641, startPoint y: 204, endPoint x: 676, endPoint y: 198, distance: 35.9
click at [641, 203] on div "RUT RUT" at bounding box center [639, 208] width 160 height 67
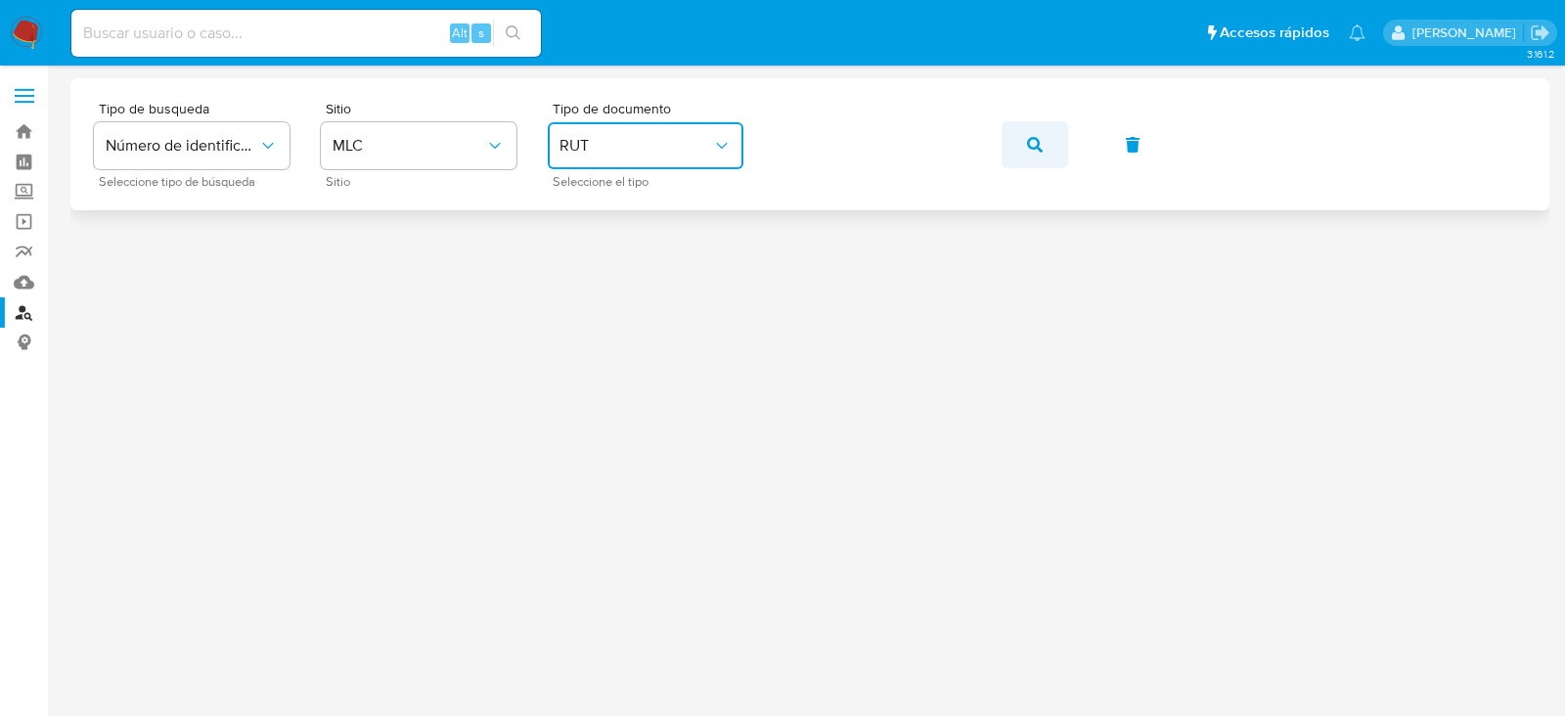
click at [1045, 124] on button "button" at bounding box center [1035, 144] width 67 height 47
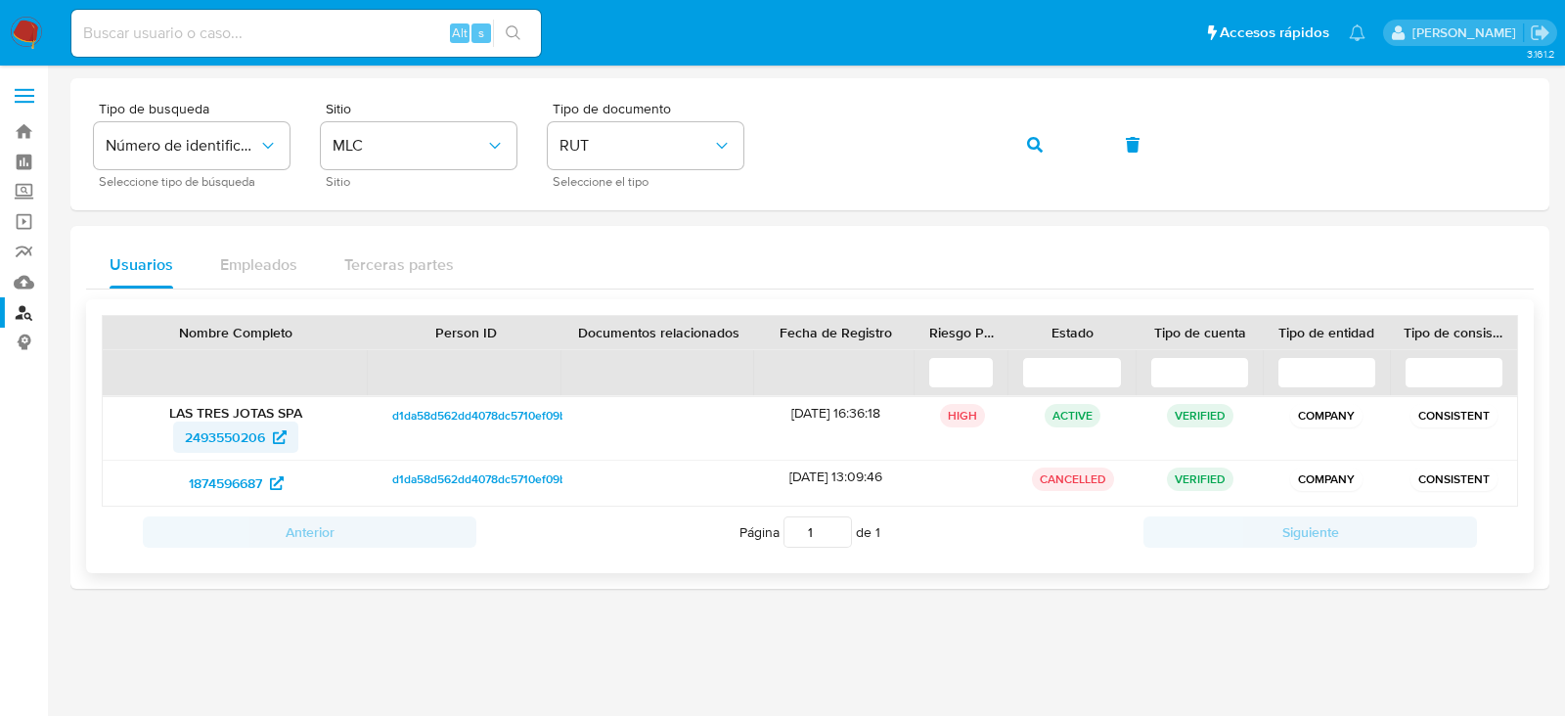
click at [222, 436] on span "2493550206" at bounding box center [225, 437] width 80 height 31
click at [36, 26] on img at bounding box center [26, 33] width 33 height 33
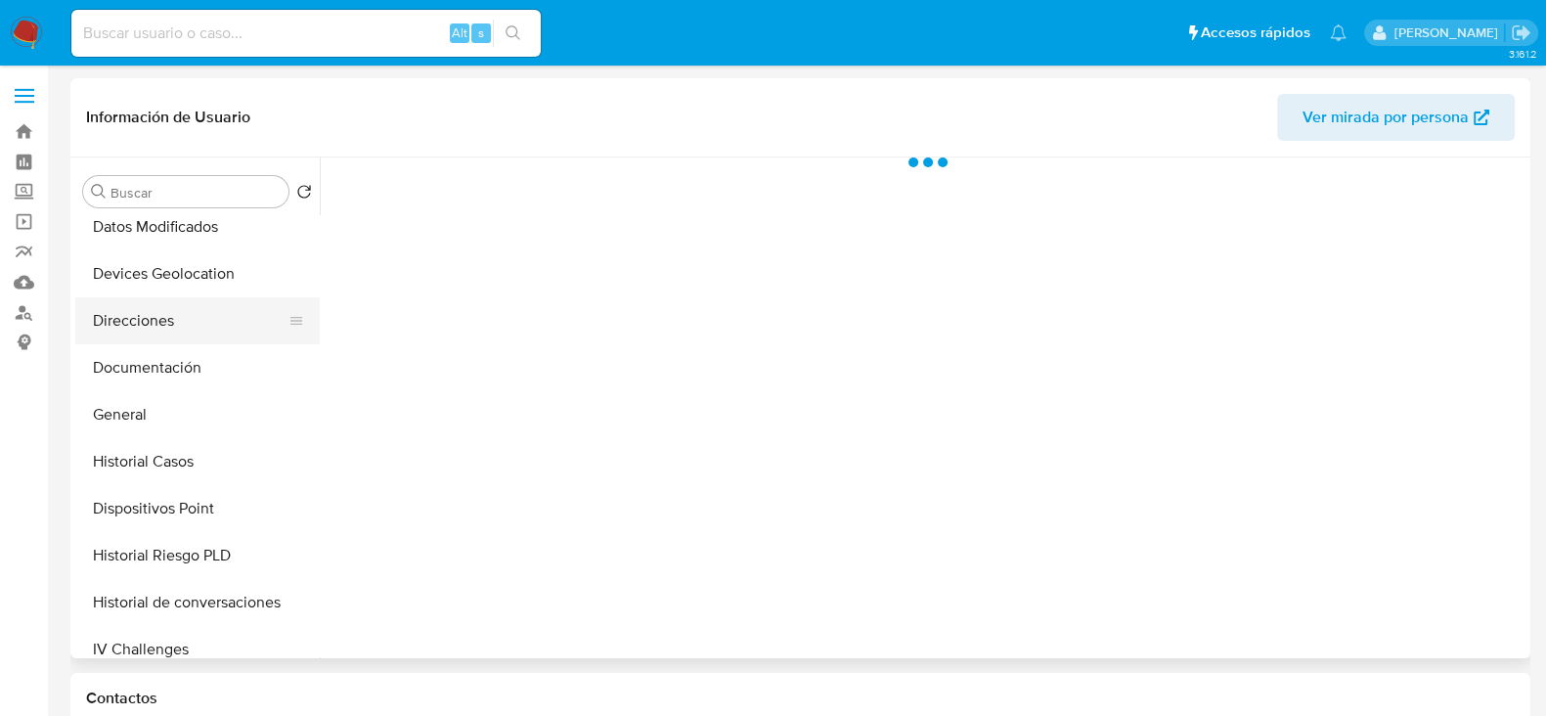
select select "10"
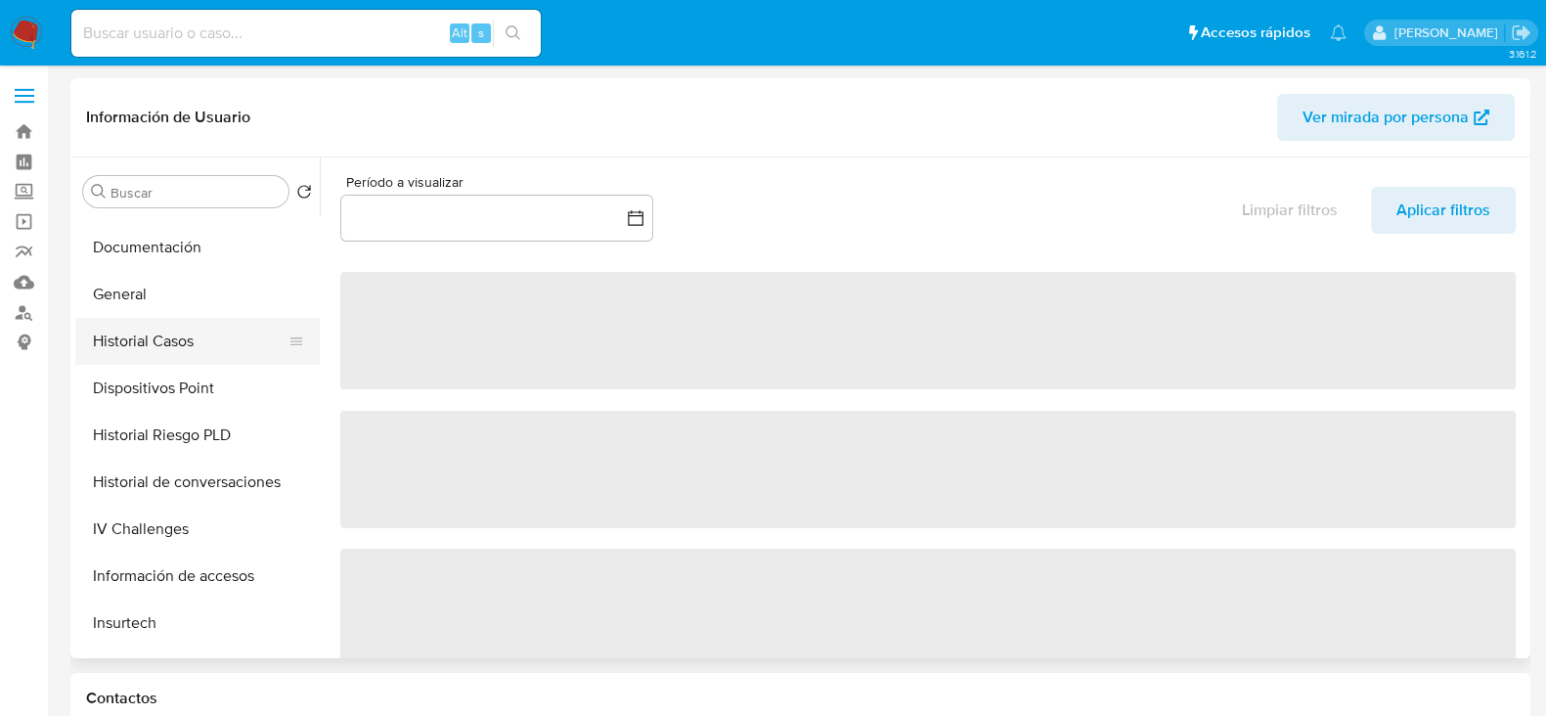
click at [173, 349] on button "Historial Casos" at bounding box center [189, 341] width 229 height 47
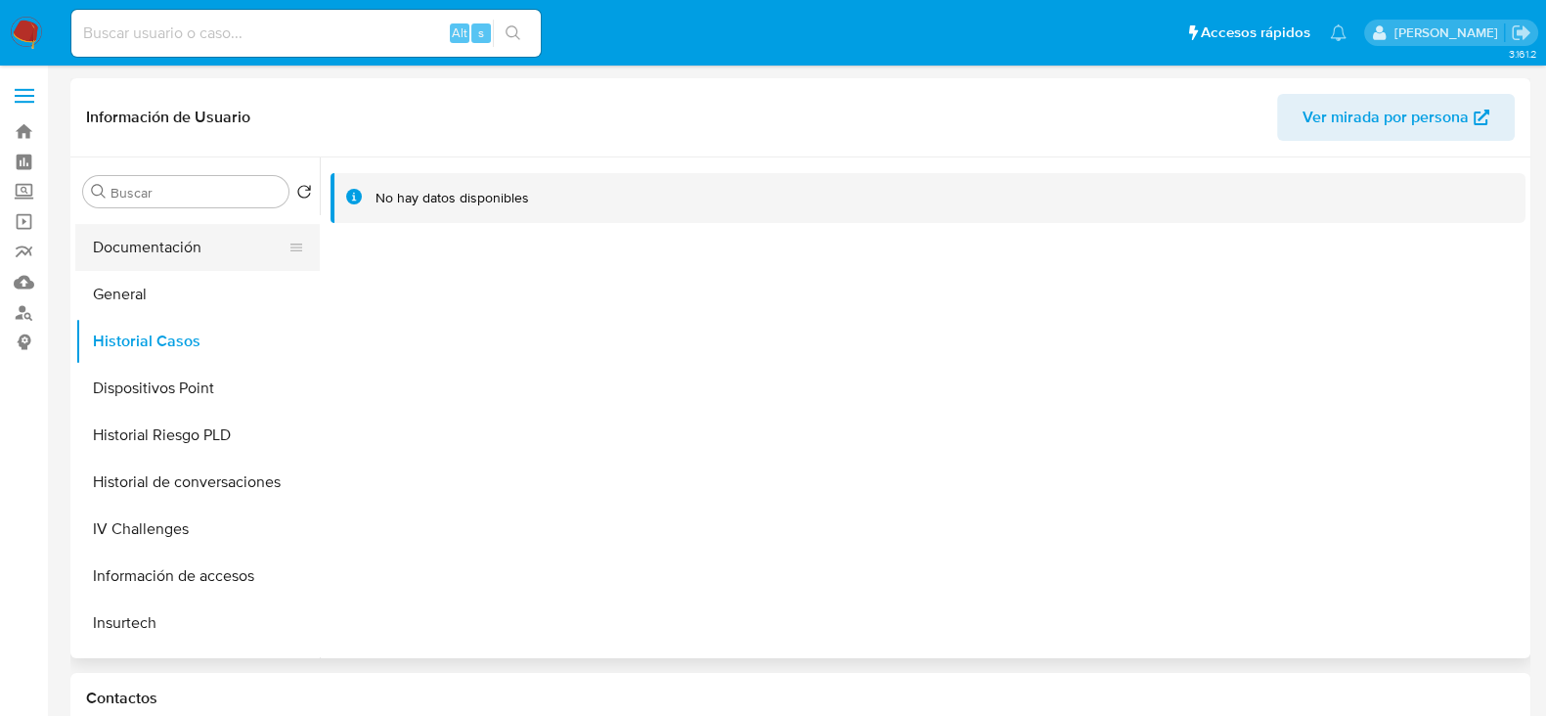
click at [189, 257] on button "Documentación" at bounding box center [189, 247] width 229 height 47
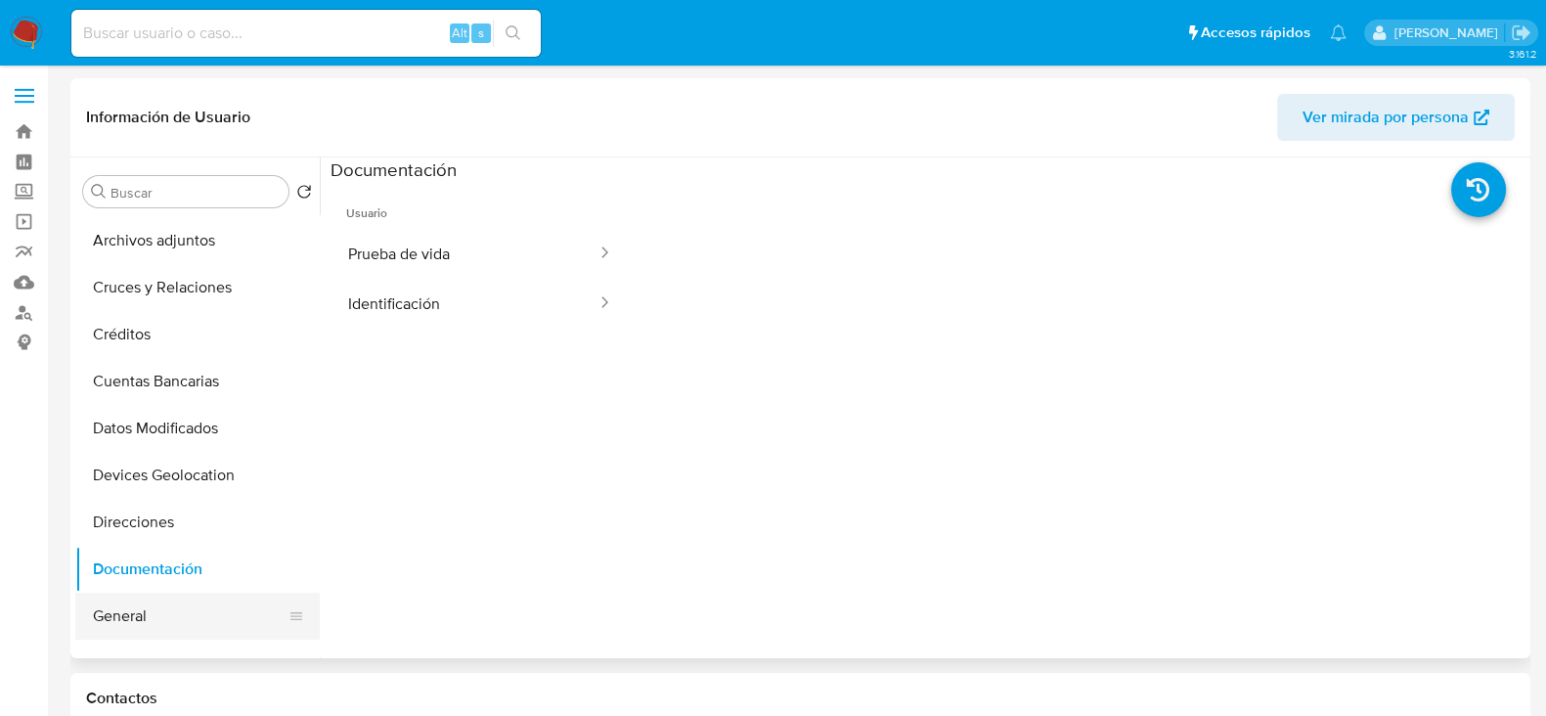
scroll to position [0, 0]
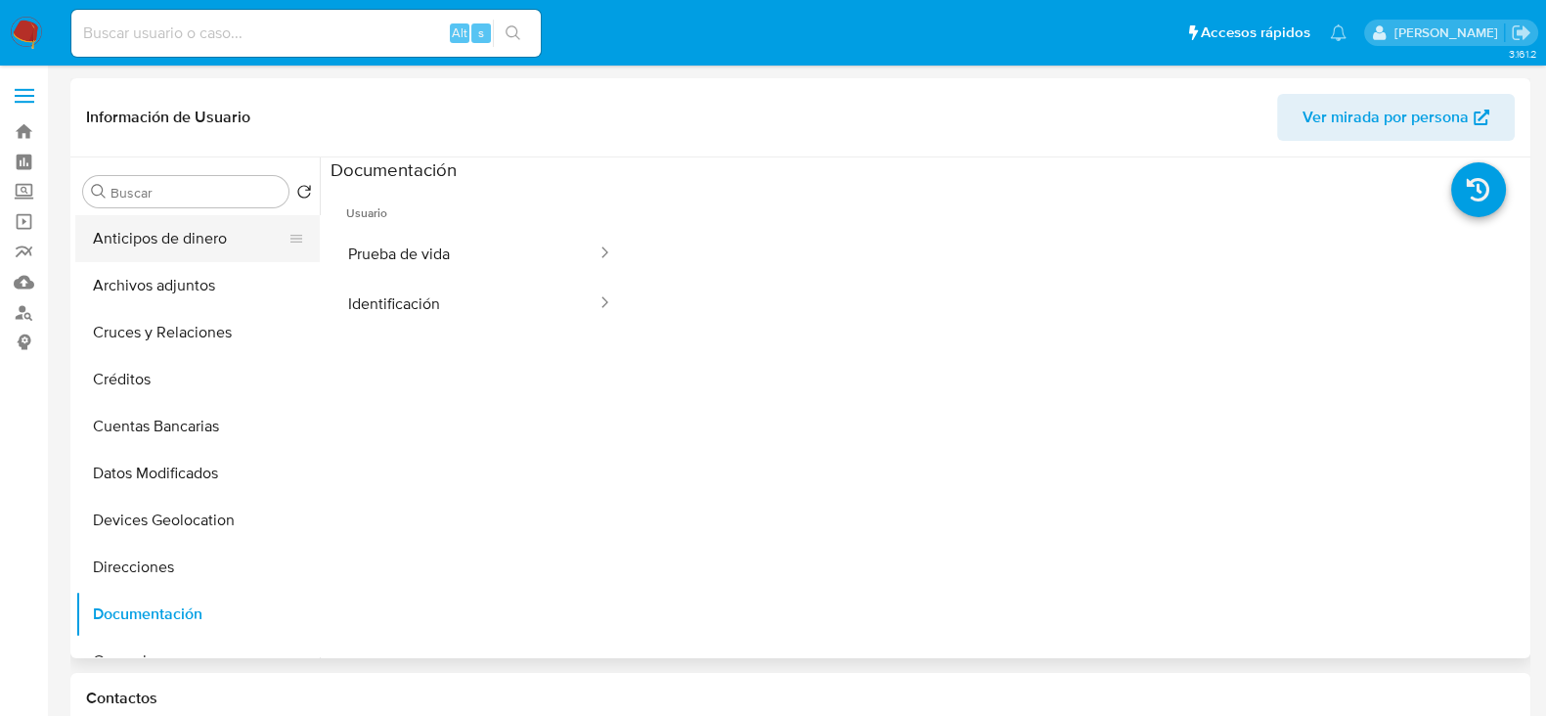
click at [158, 258] on button "Anticipos de dinero" at bounding box center [189, 238] width 229 height 47
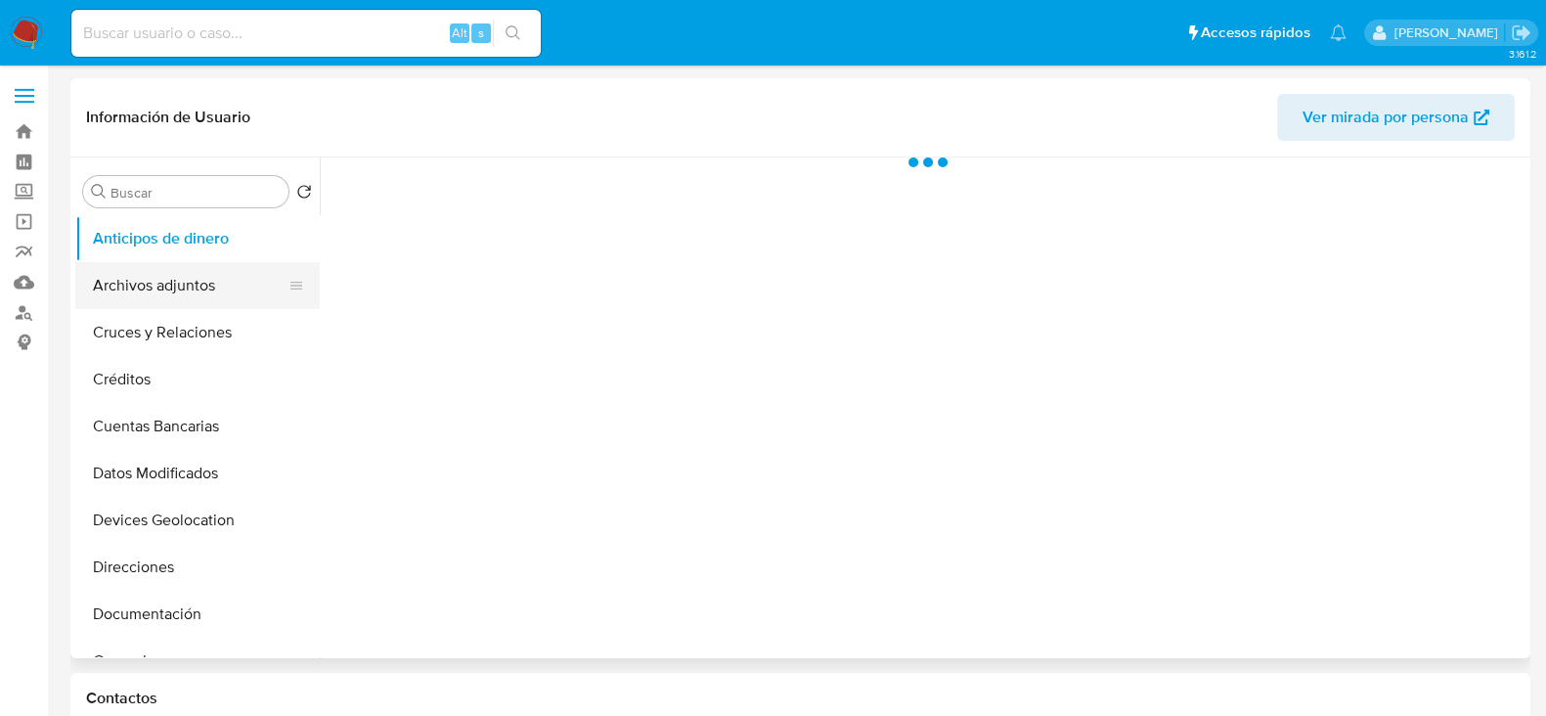
click at [158, 268] on button "Archivos adjuntos" at bounding box center [189, 285] width 229 height 47
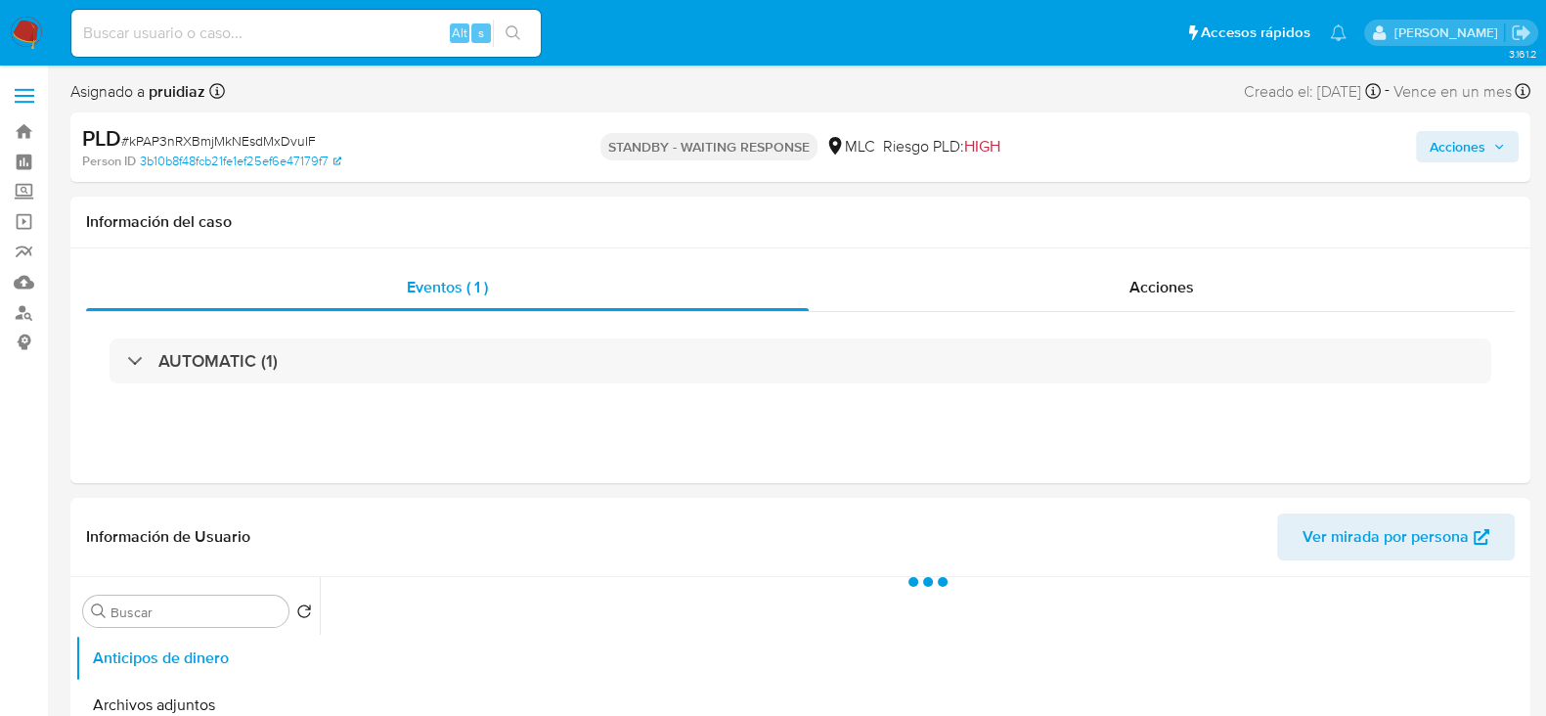
select select "10"
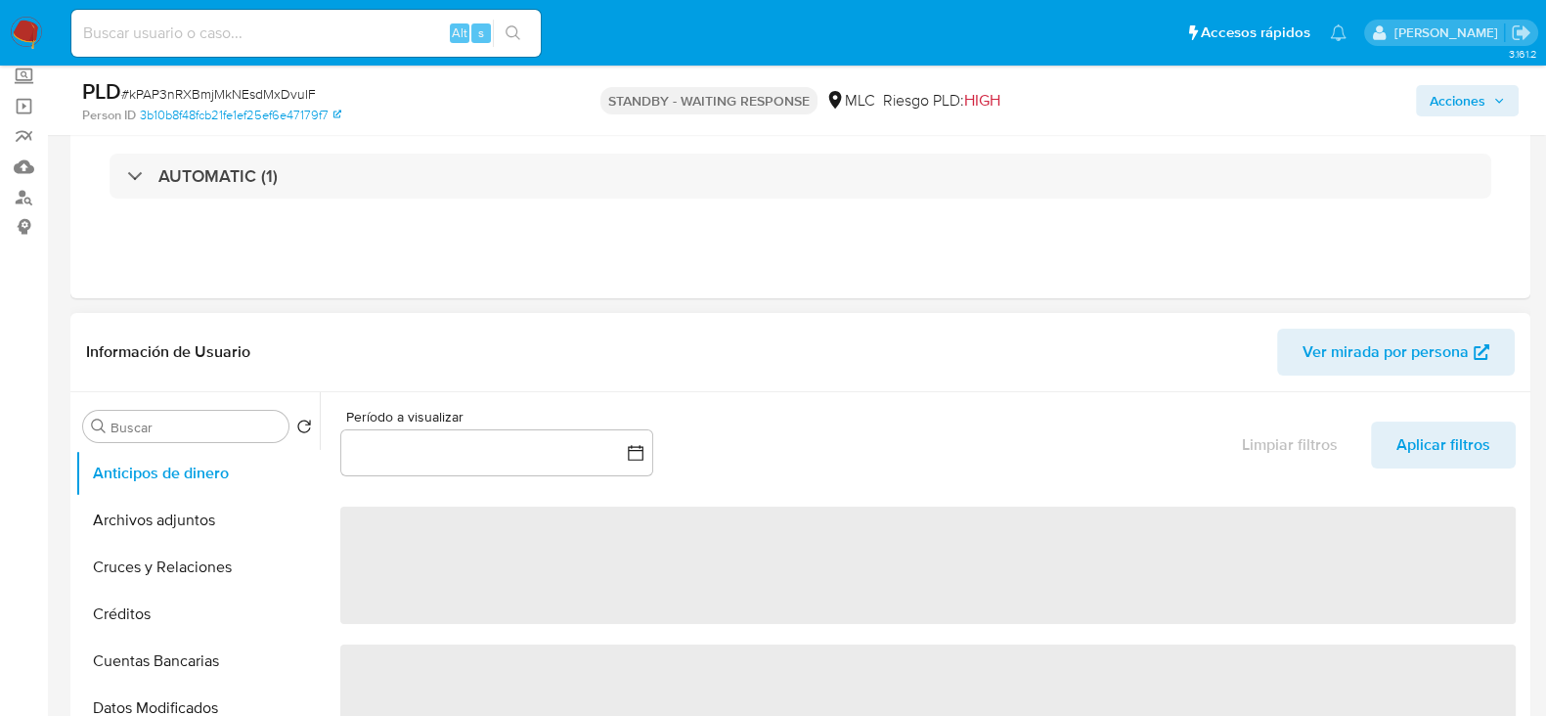
scroll to position [244, 0]
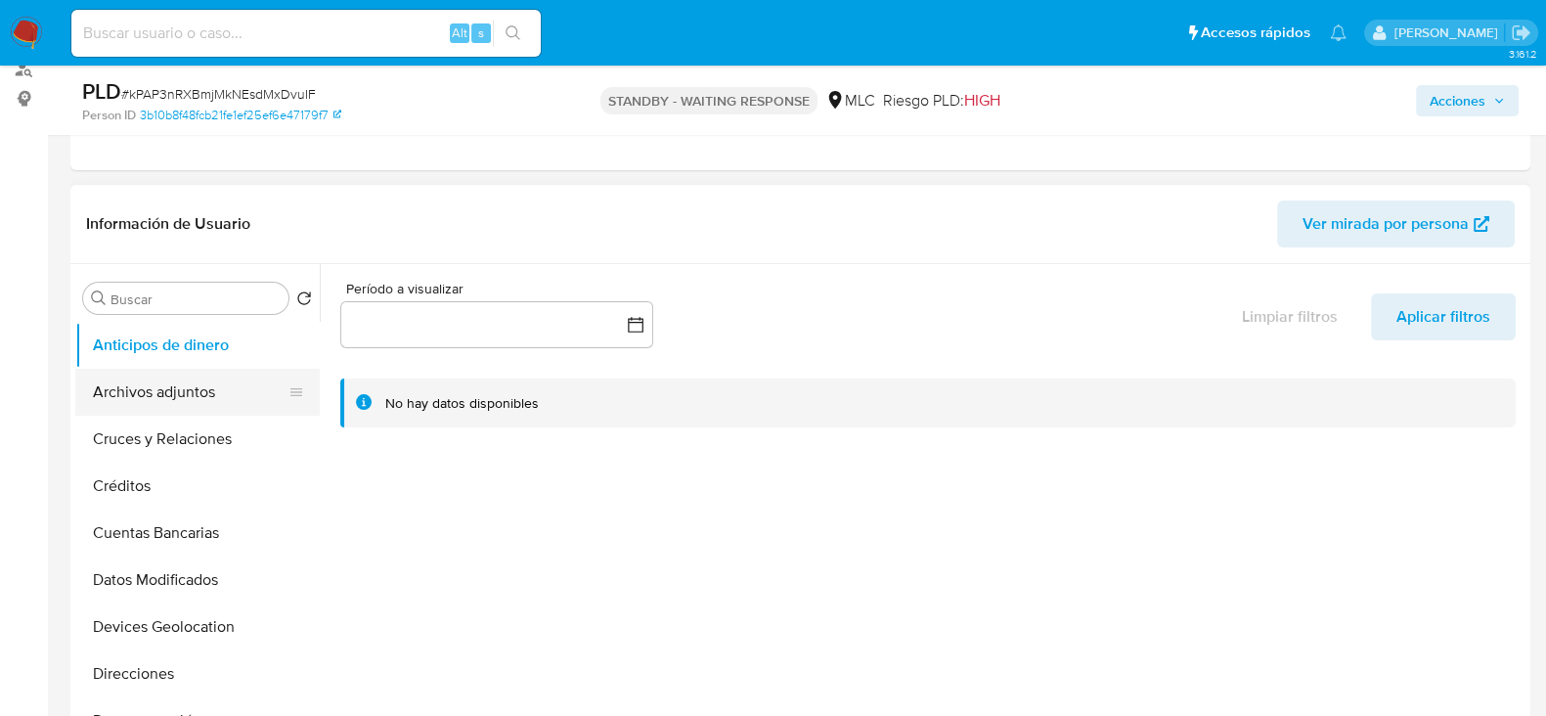
click at [173, 387] on button "Archivos adjuntos" at bounding box center [189, 392] width 229 height 47
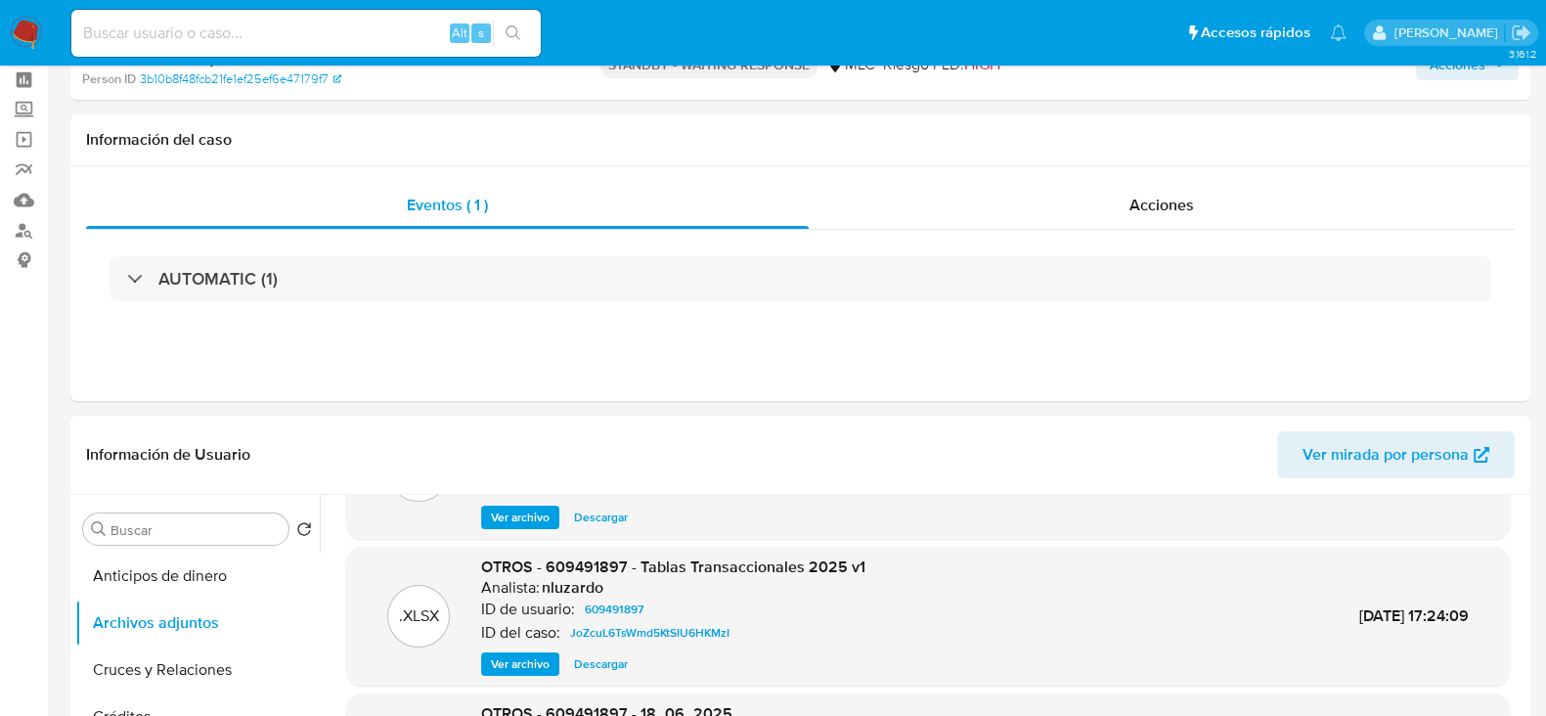
scroll to position [0, 0]
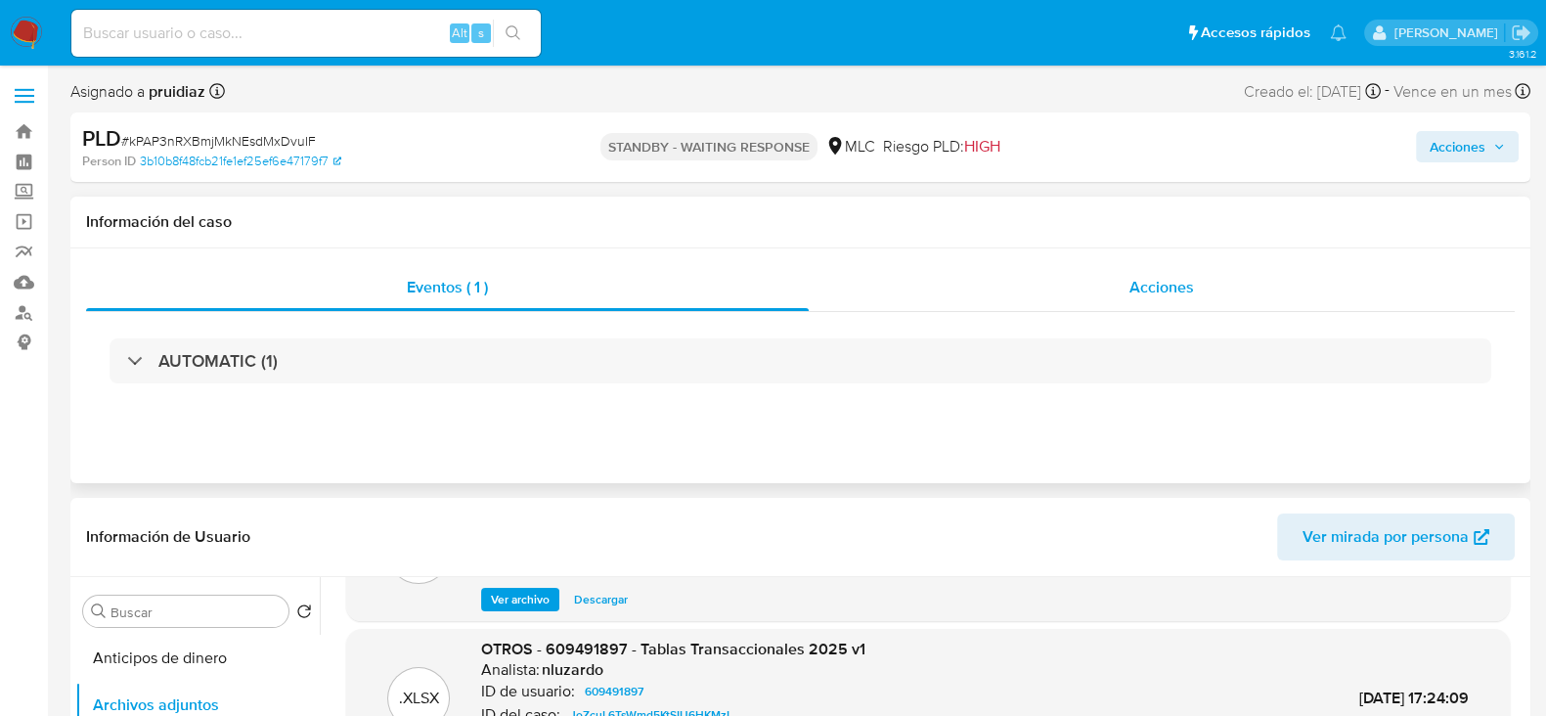
click at [1141, 272] on div "Acciones" at bounding box center [1162, 287] width 706 height 47
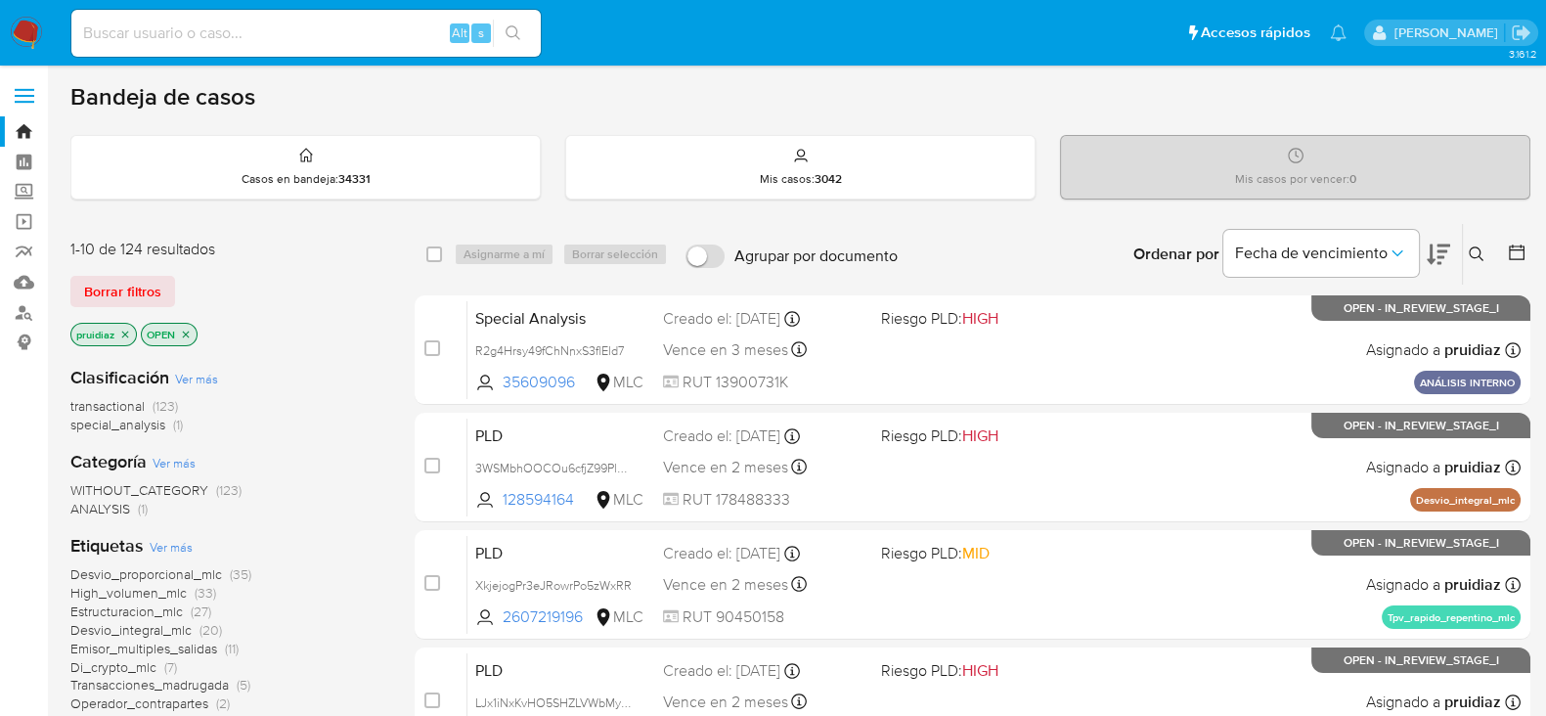
click at [27, 30] on img at bounding box center [26, 33] width 33 height 33
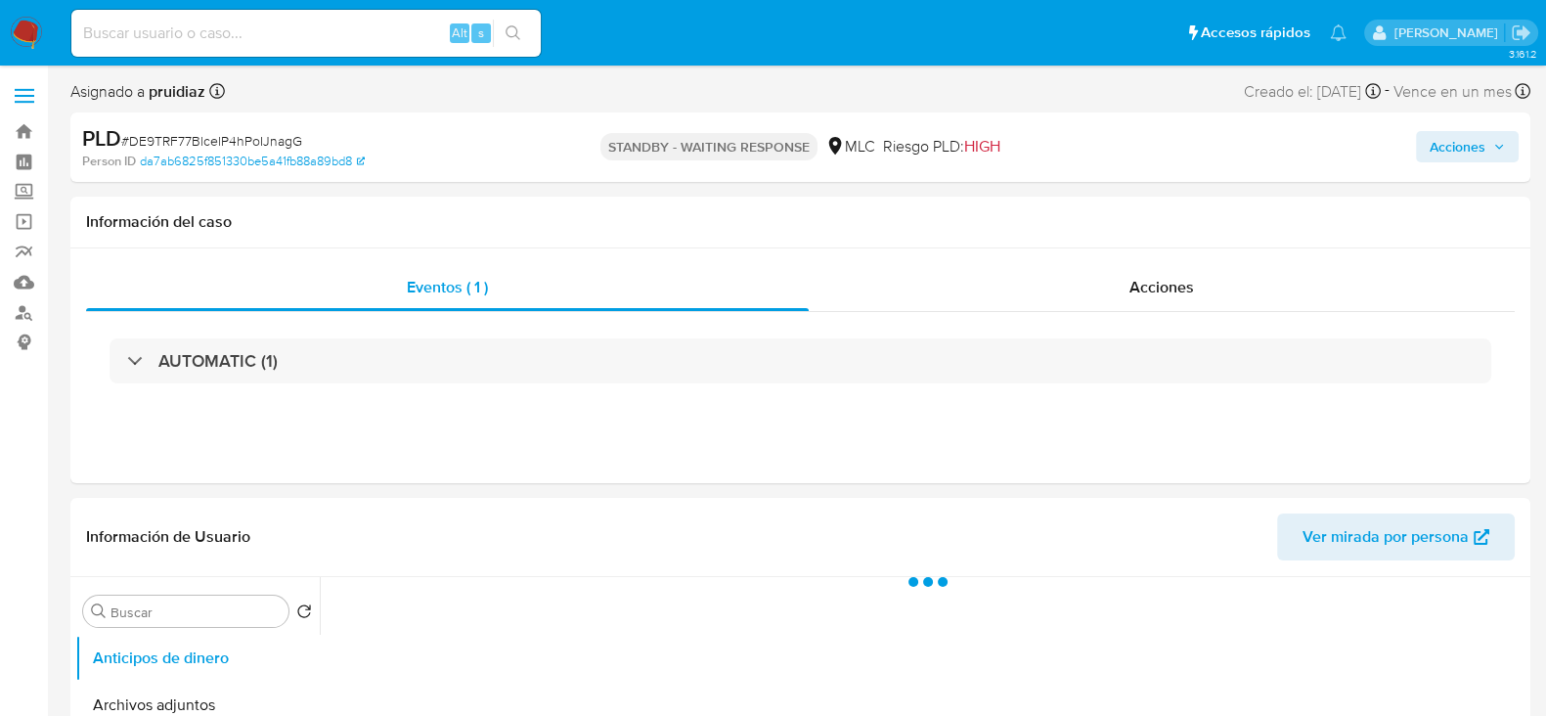
select select "10"
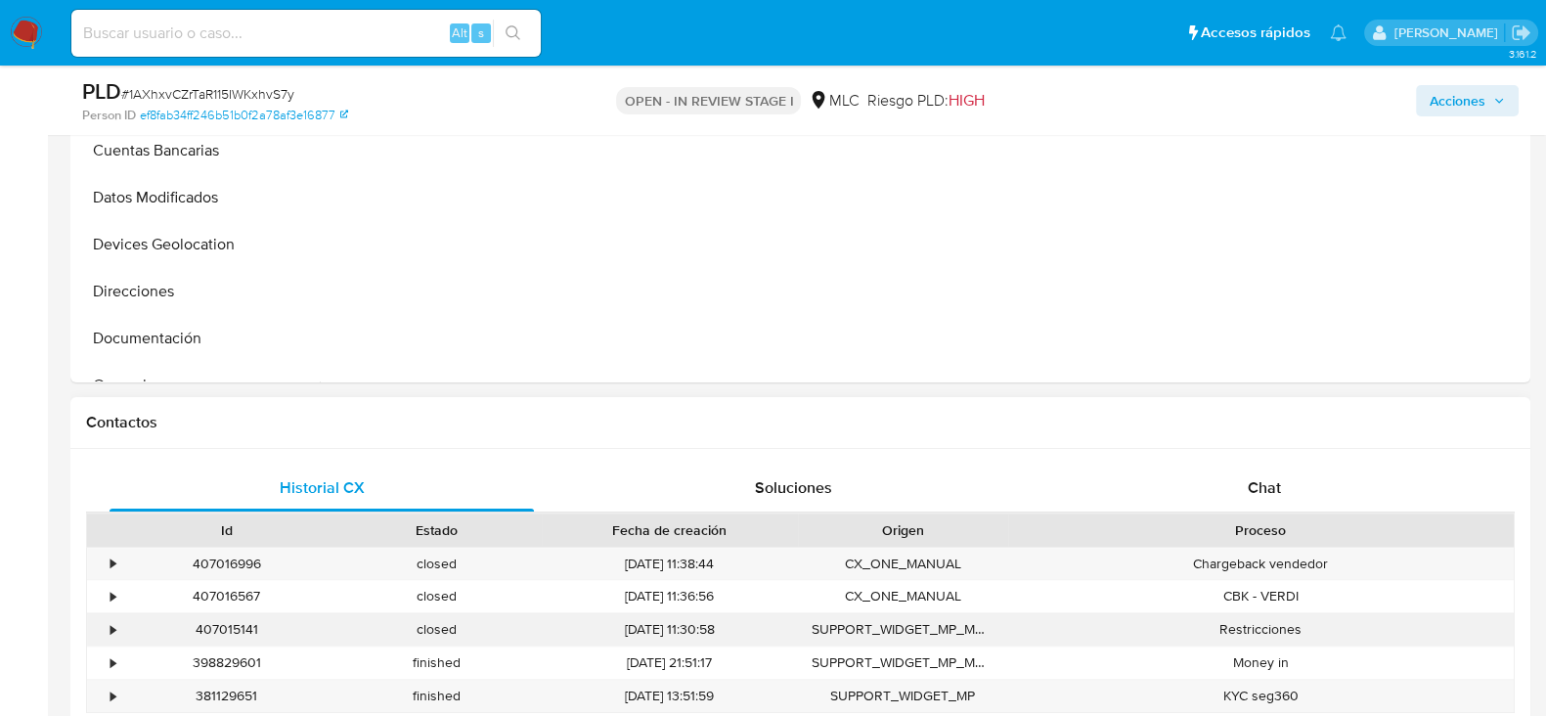
scroll to position [734, 0]
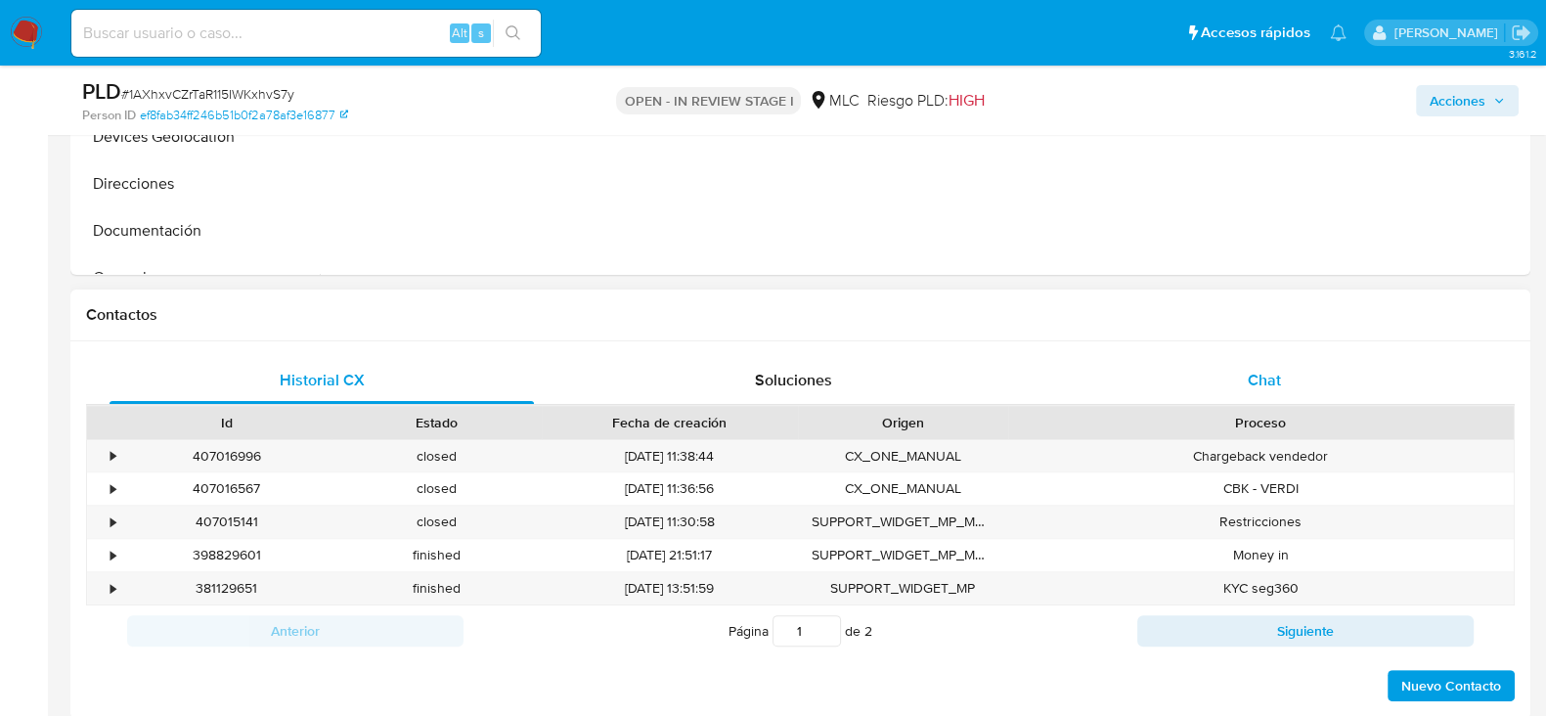
click at [1266, 383] on span "Chat" at bounding box center [1264, 380] width 33 height 22
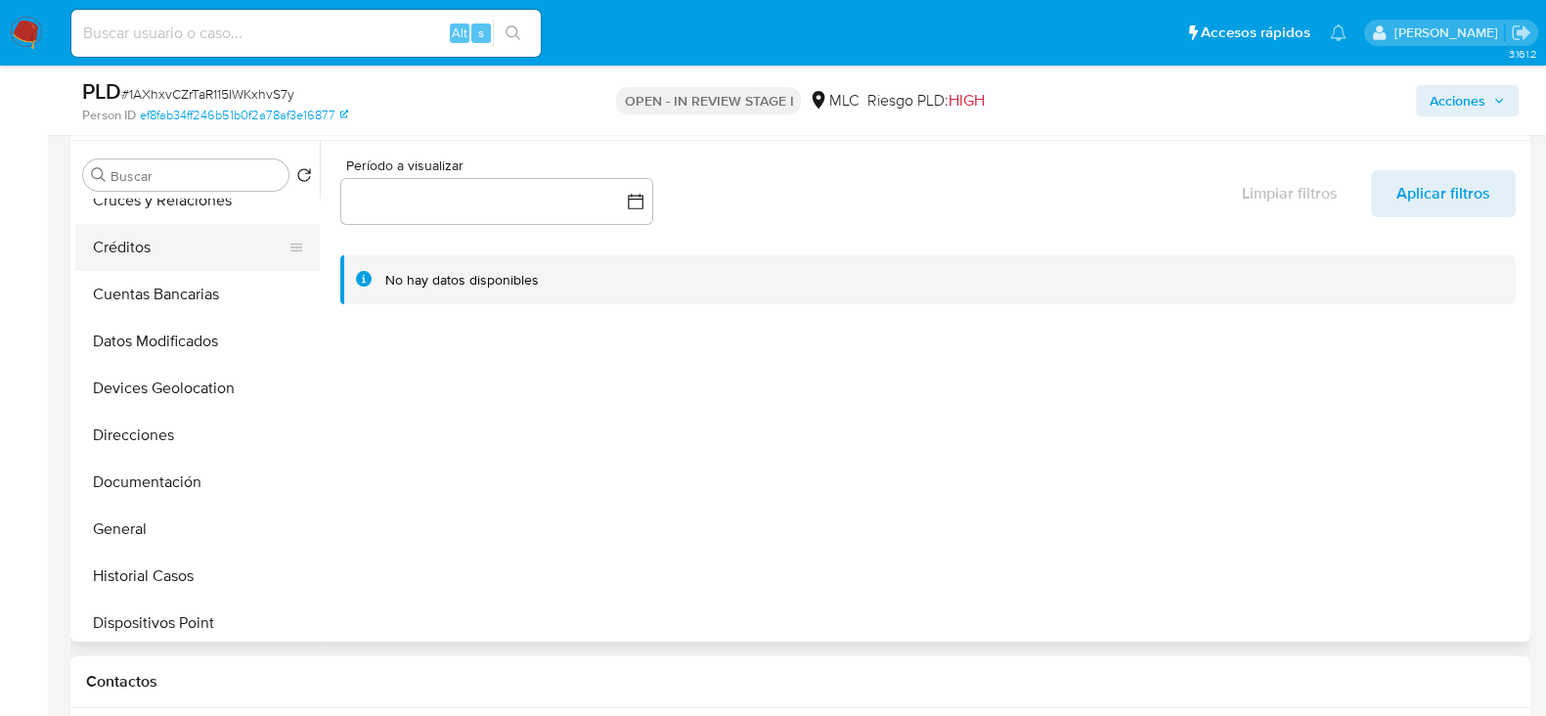
scroll to position [244, 0]
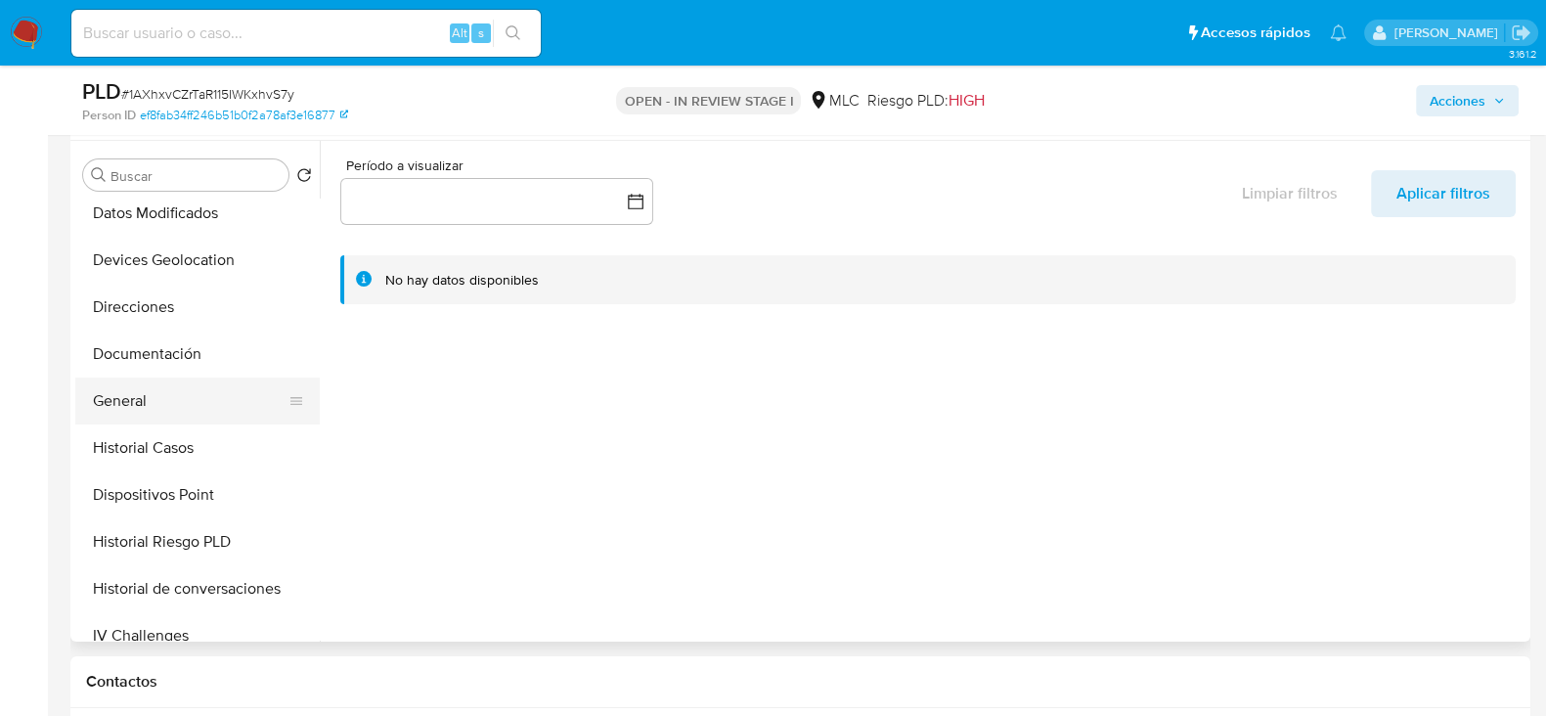
click at [138, 396] on button "General" at bounding box center [189, 401] width 229 height 47
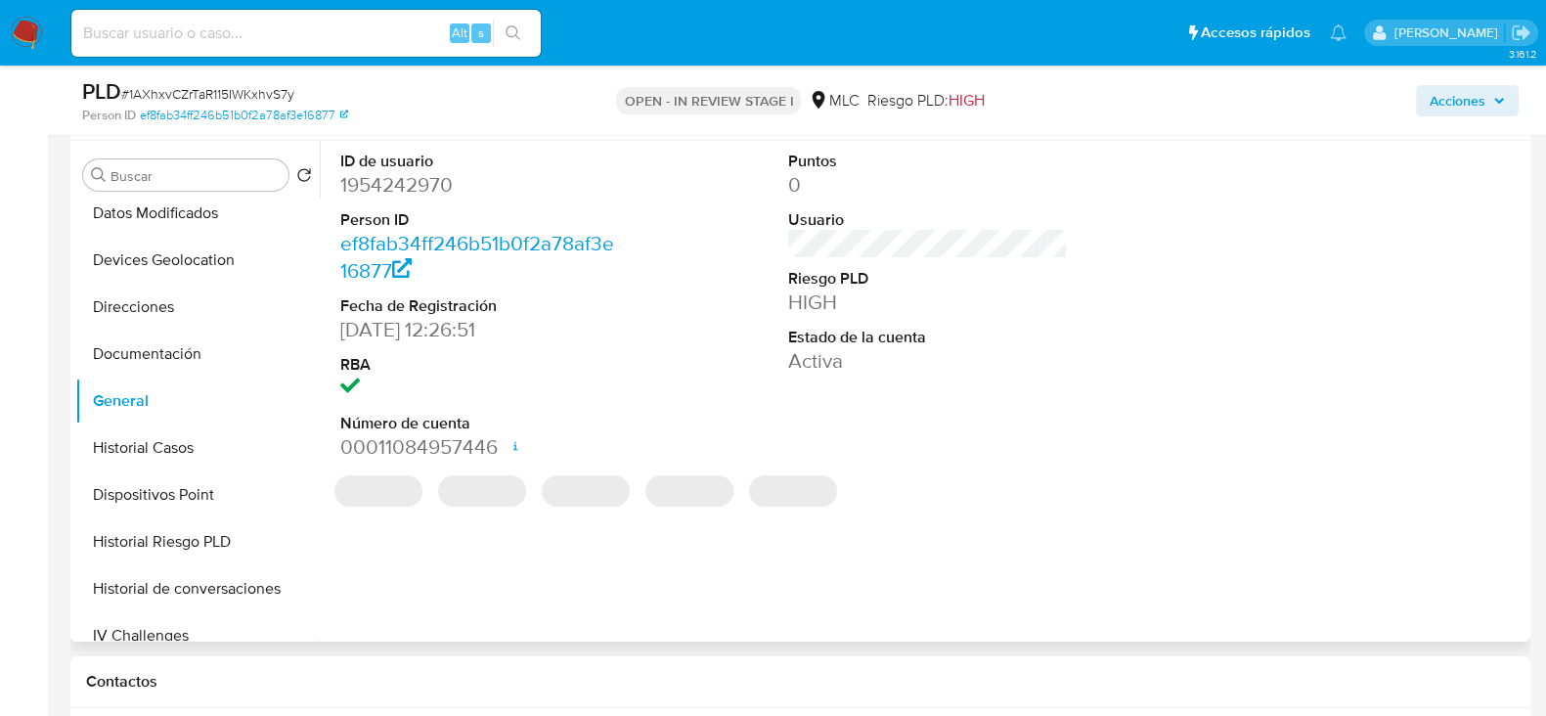
click at [394, 193] on dd "1954242970" at bounding box center [480, 184] width 280 height 27
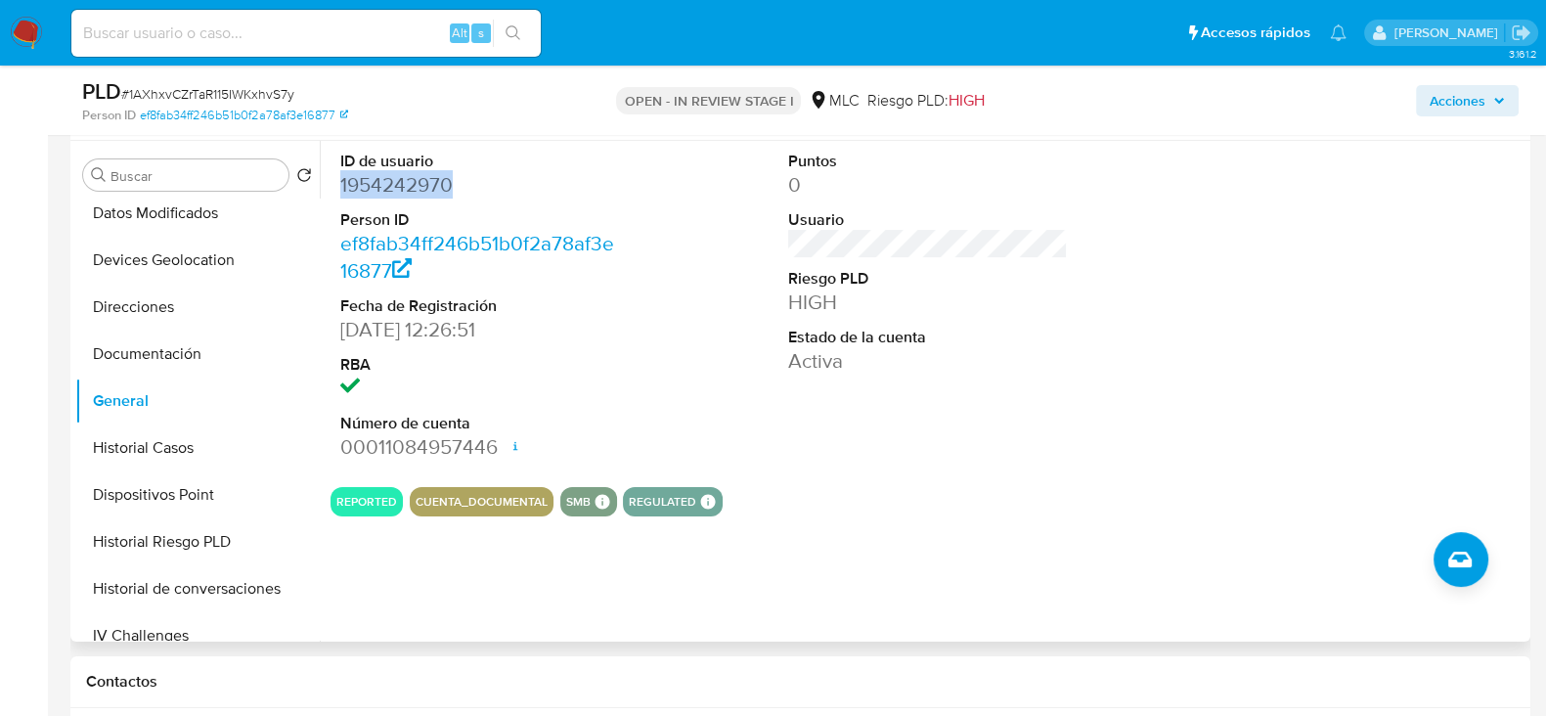
copy dd "1954242970"
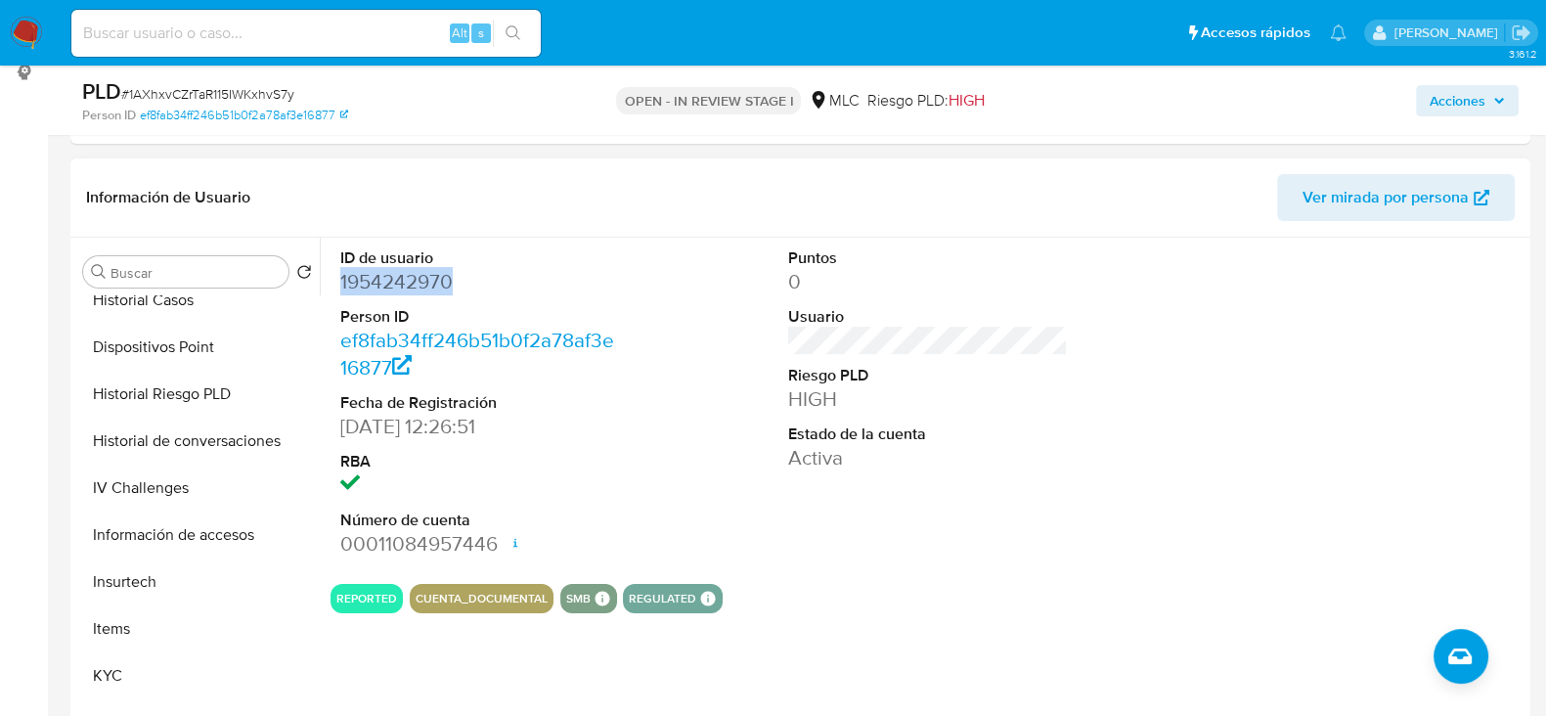
scroll to position [367, 0]
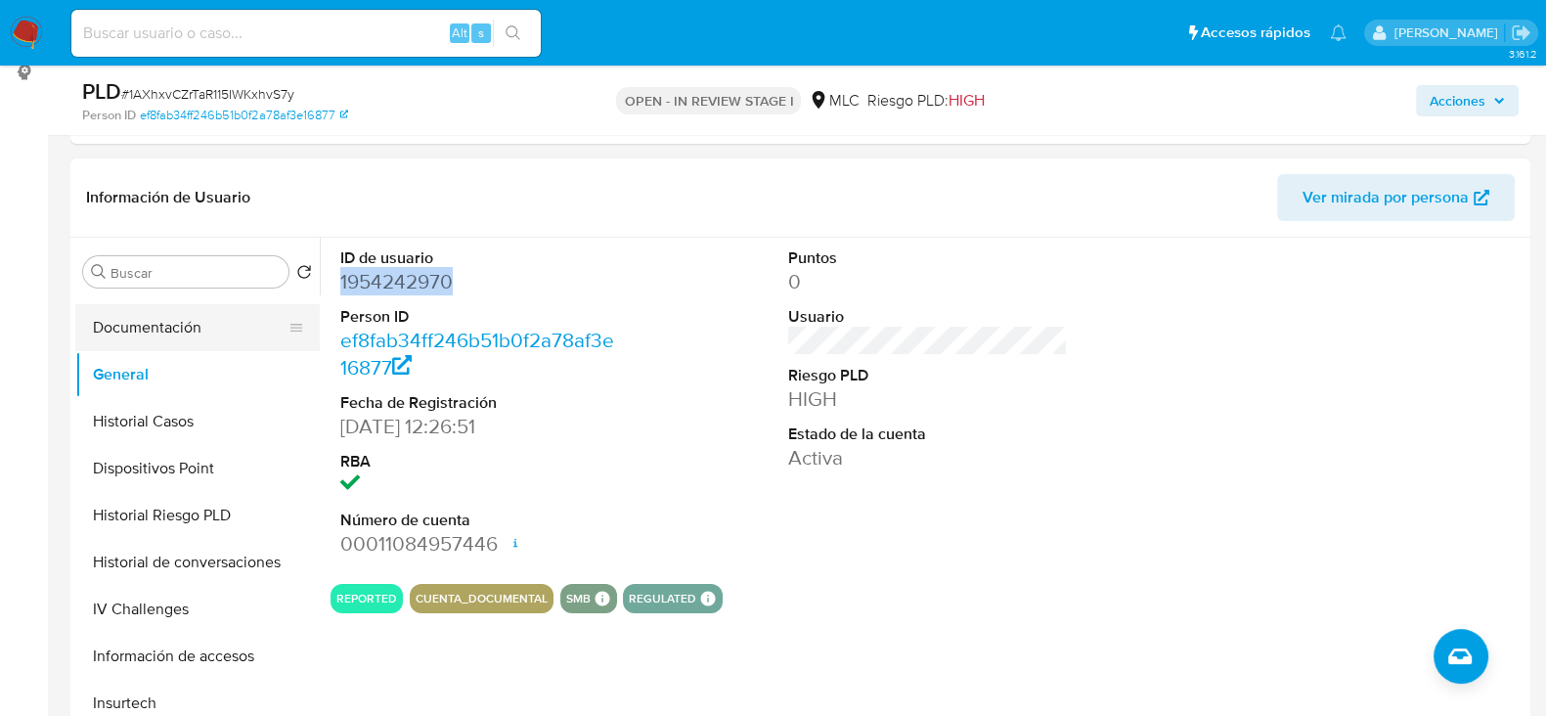
click at [163, 326] on button "Documentación" at bounding box center [189, 327] width 229 height 47
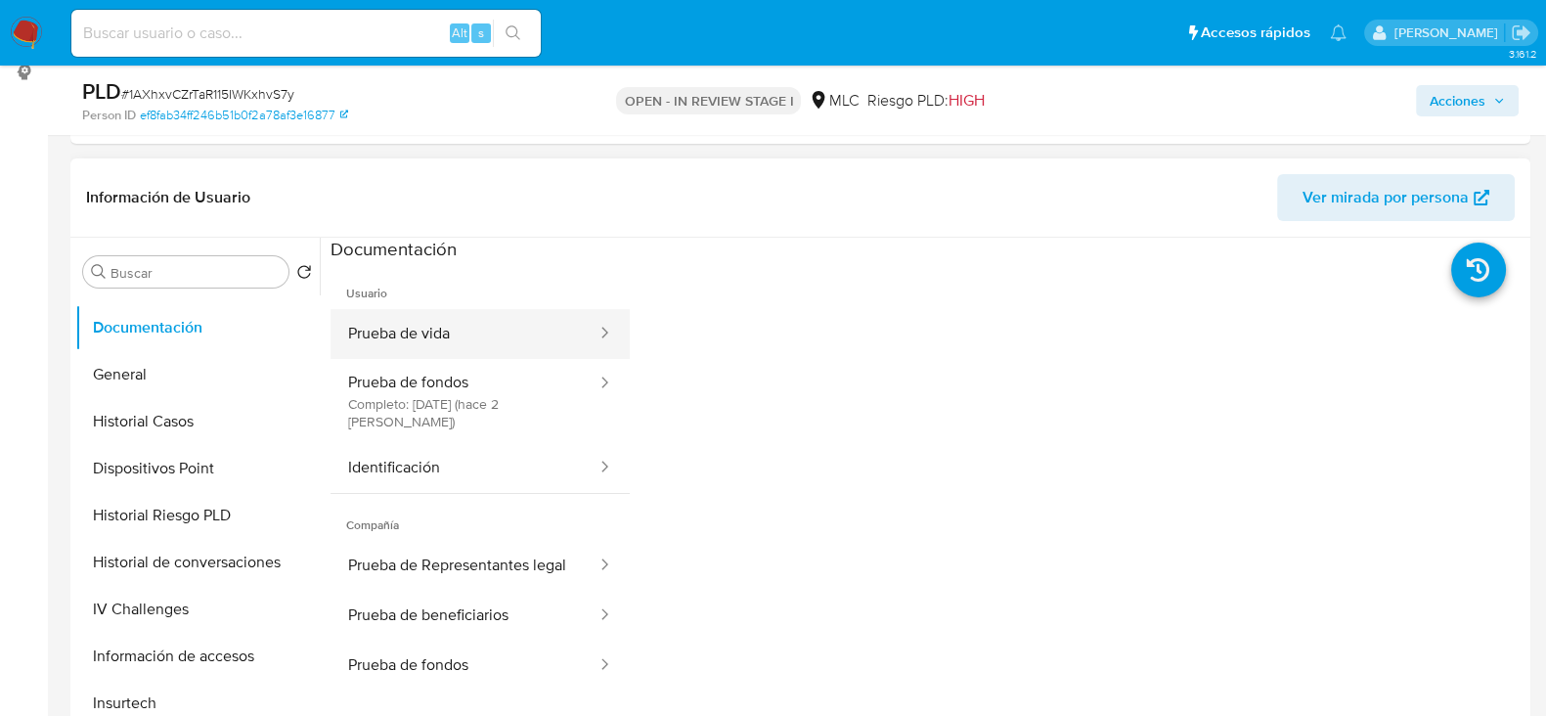
click at [495, 334] on button "Prueba de vida" at bounding box center [465, 334] width 268 height 50
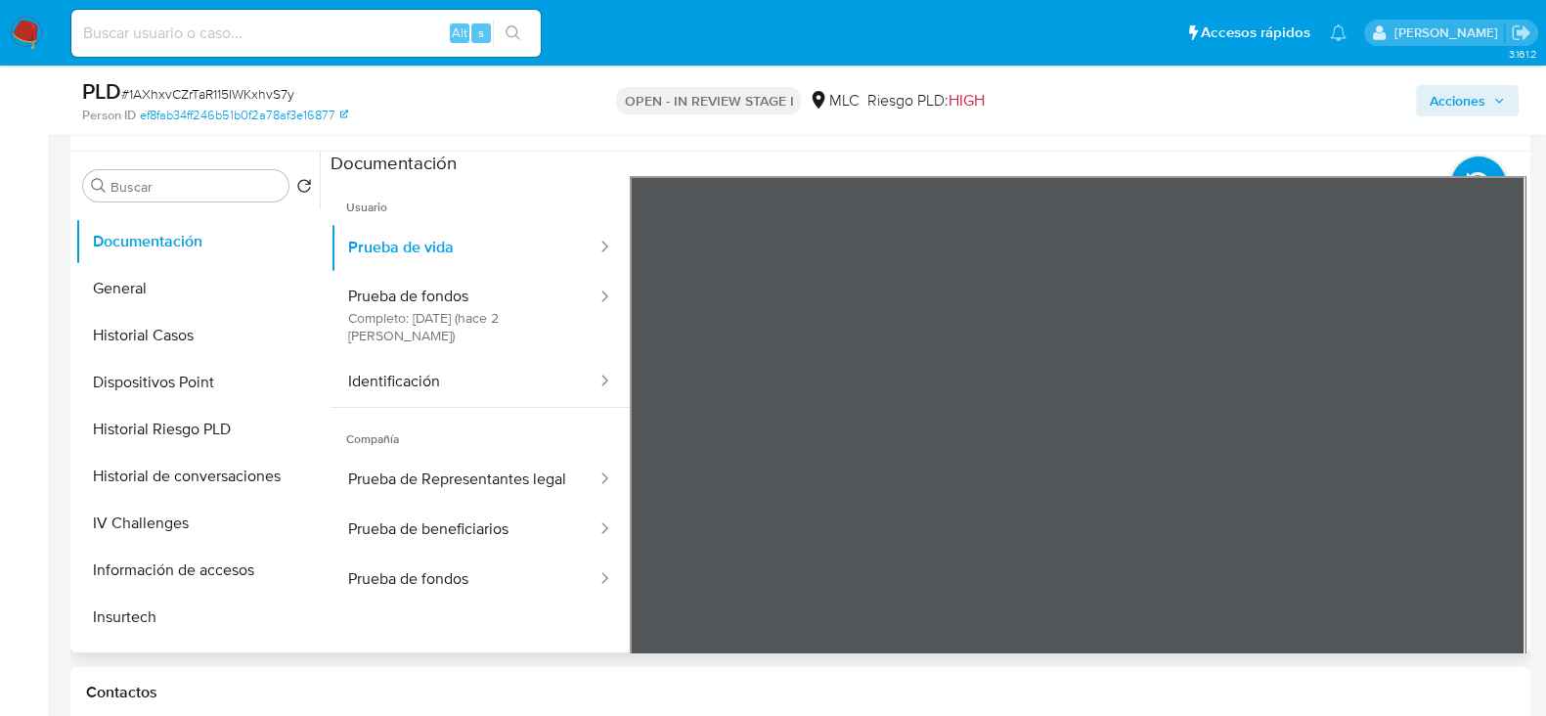
scroll to position [392, 0]
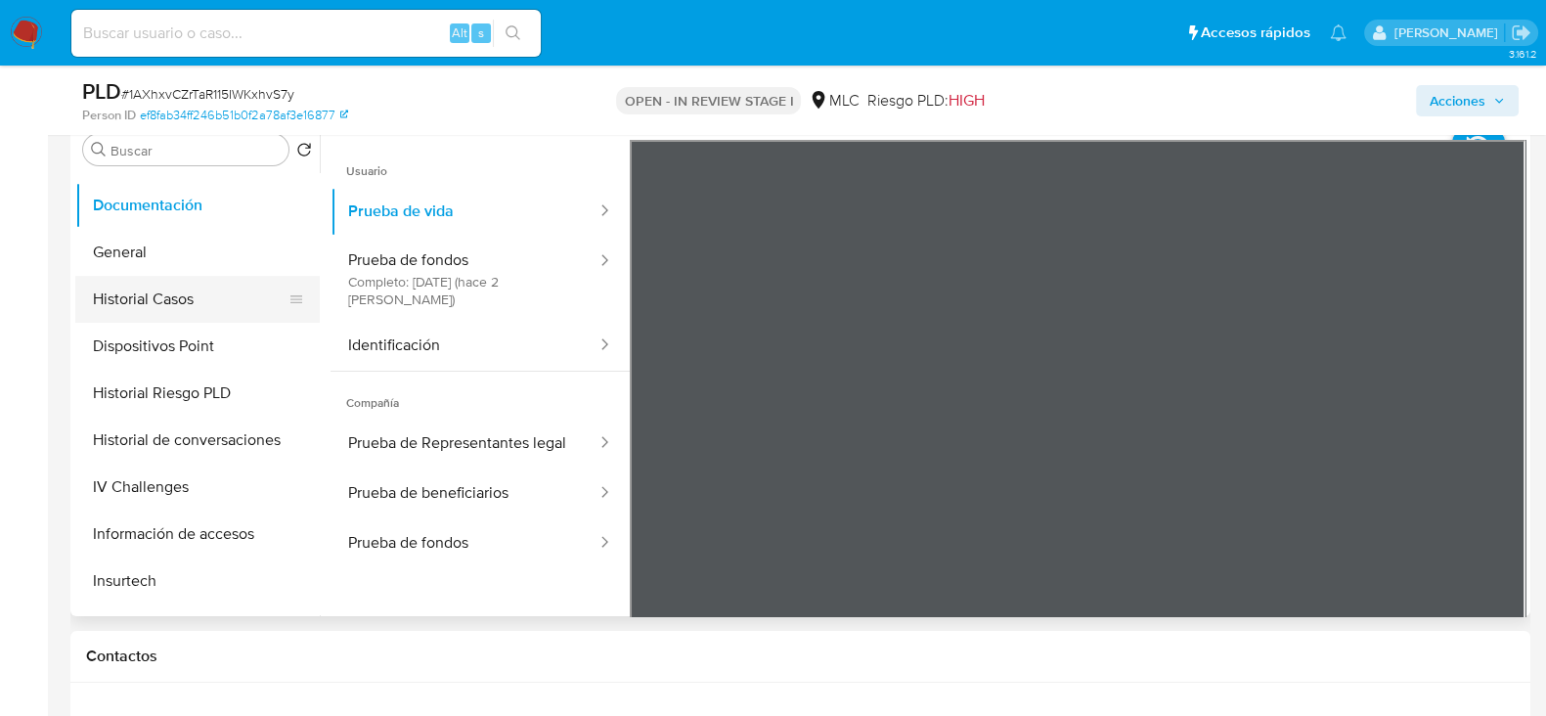
click at [187, 297] on button "Historial Casos" at bounding box center [189, 299] width 229 height 47
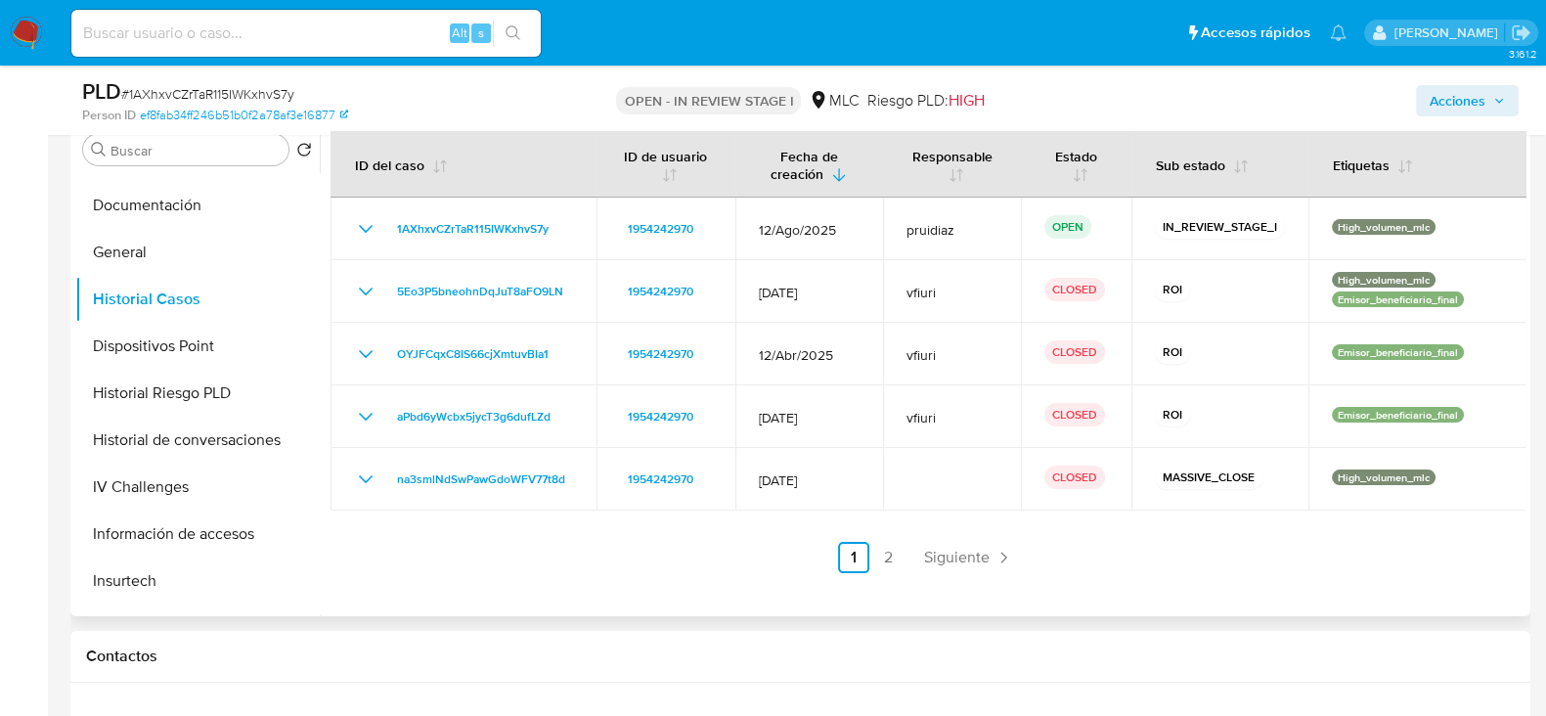
click at [877, 555] on link "2" at bounding box center [888, 557] width 31 height 31
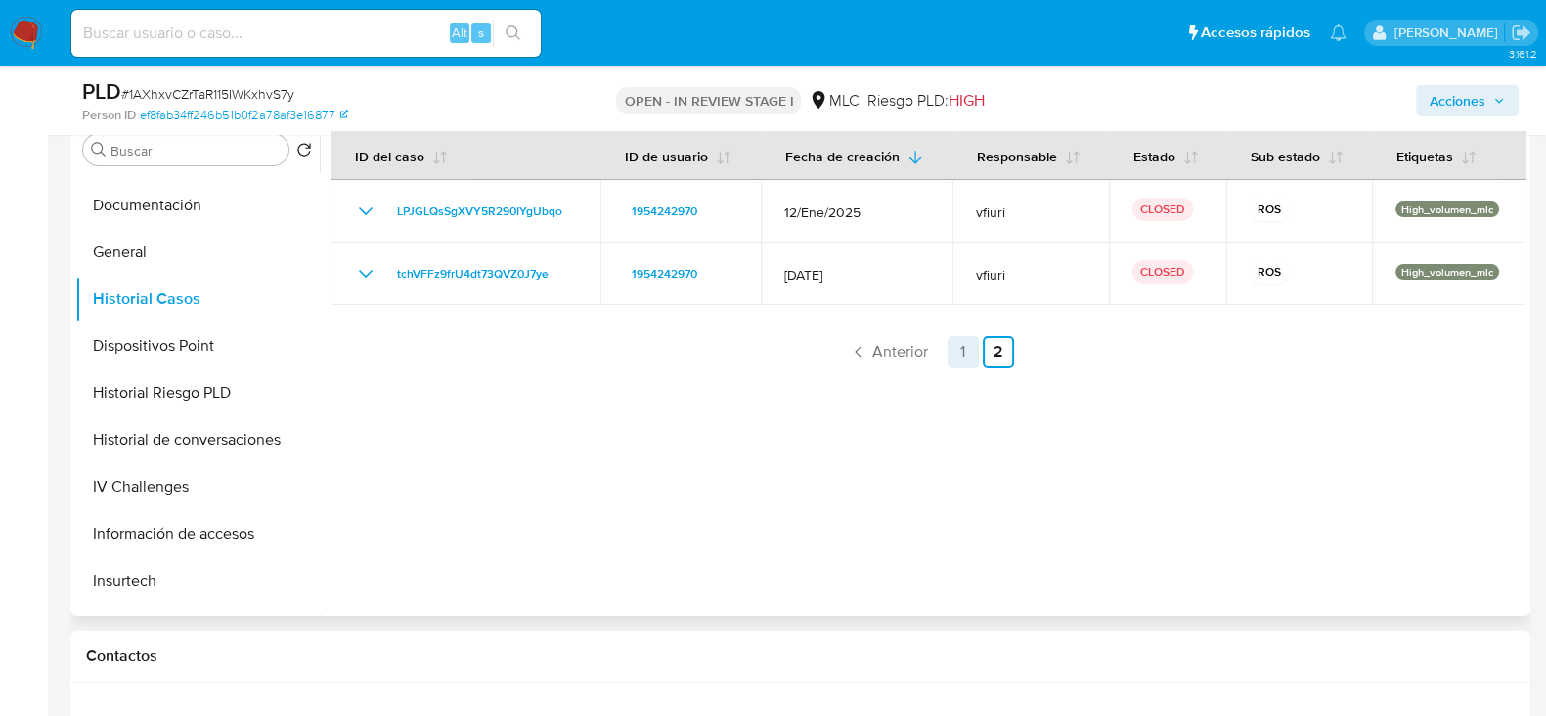
click at [959, 349] on link "1" at bounding box center [963, 351] width 31 height 31
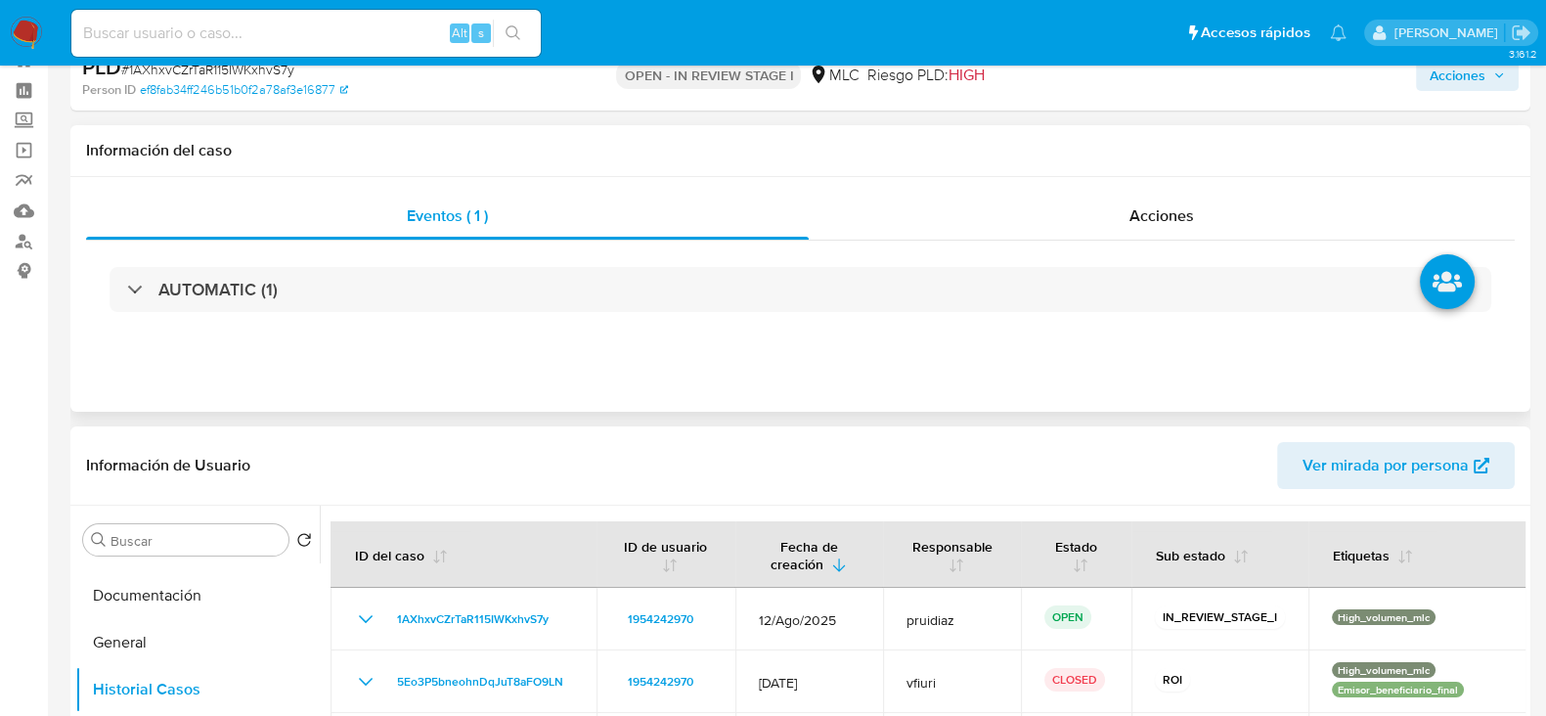
scroll to position [0, 0]
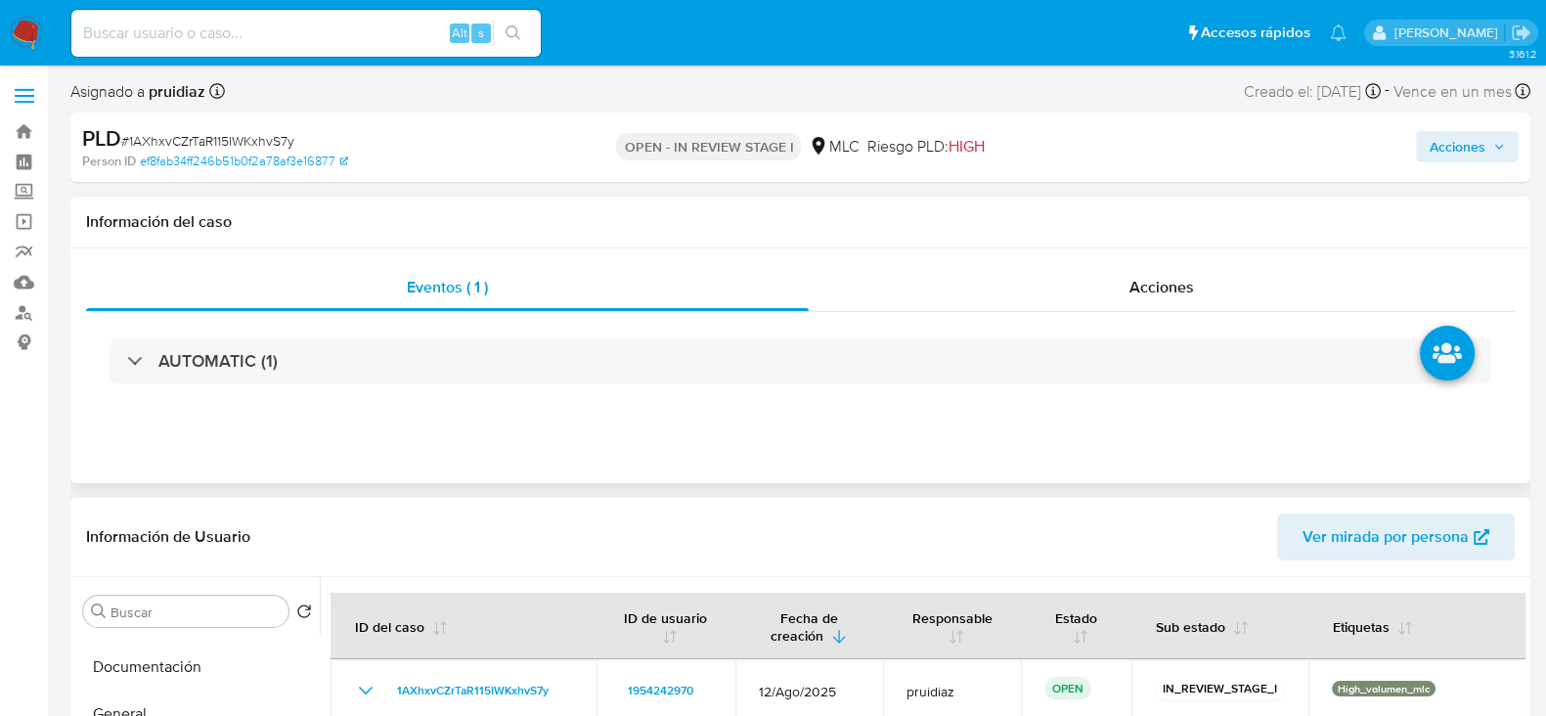
click at [245, 390] on div "AUTOMATIC (1)" at bounding box center [800, 361] width 1429 height 98
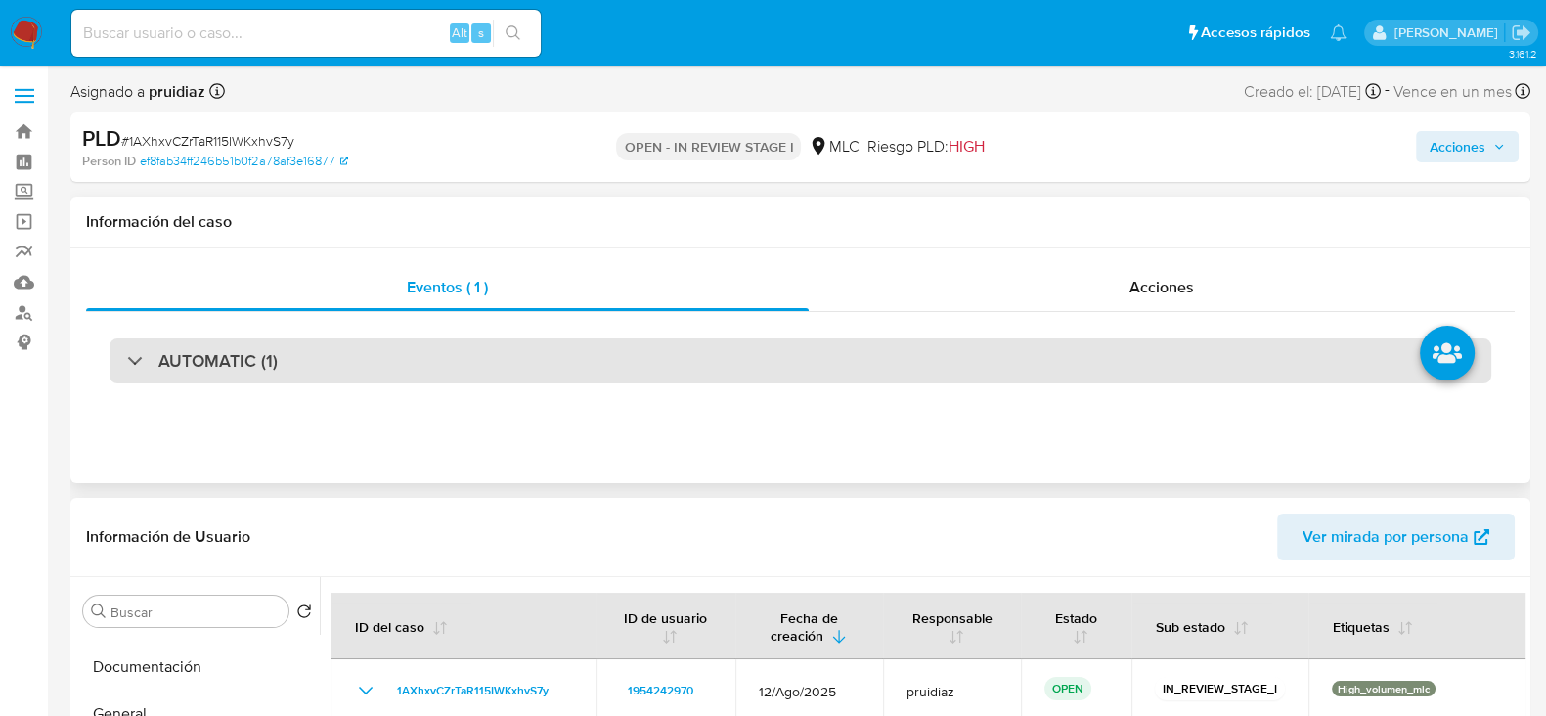
click at [254, 362] on h3 "AUTOMATIC (1)" at bounding box center [217, 361] width 119 height 22
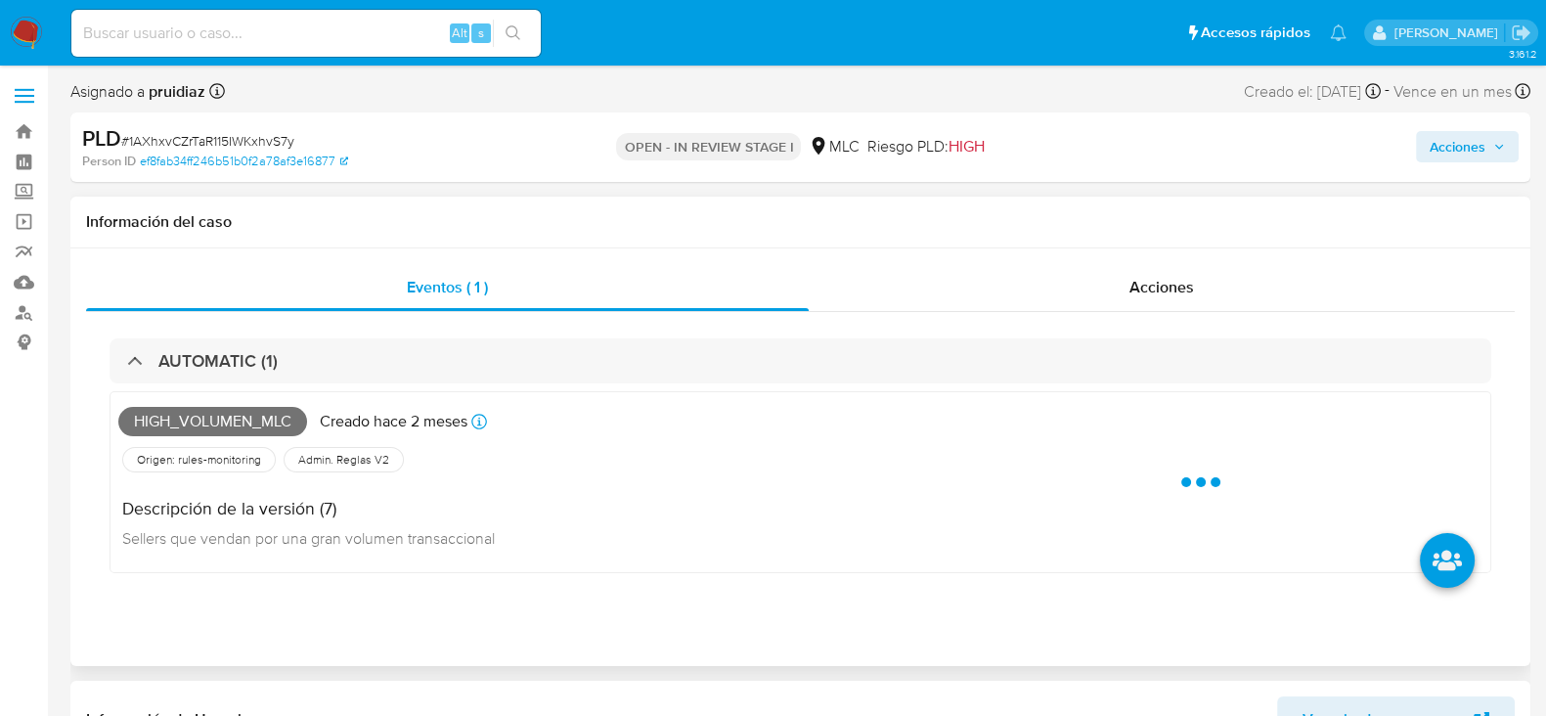
click at [212, 428] on span "High_volumen_mlc" at bounding box center [212, 421] width 189 height 29
copy span "High_volumen_mlc"
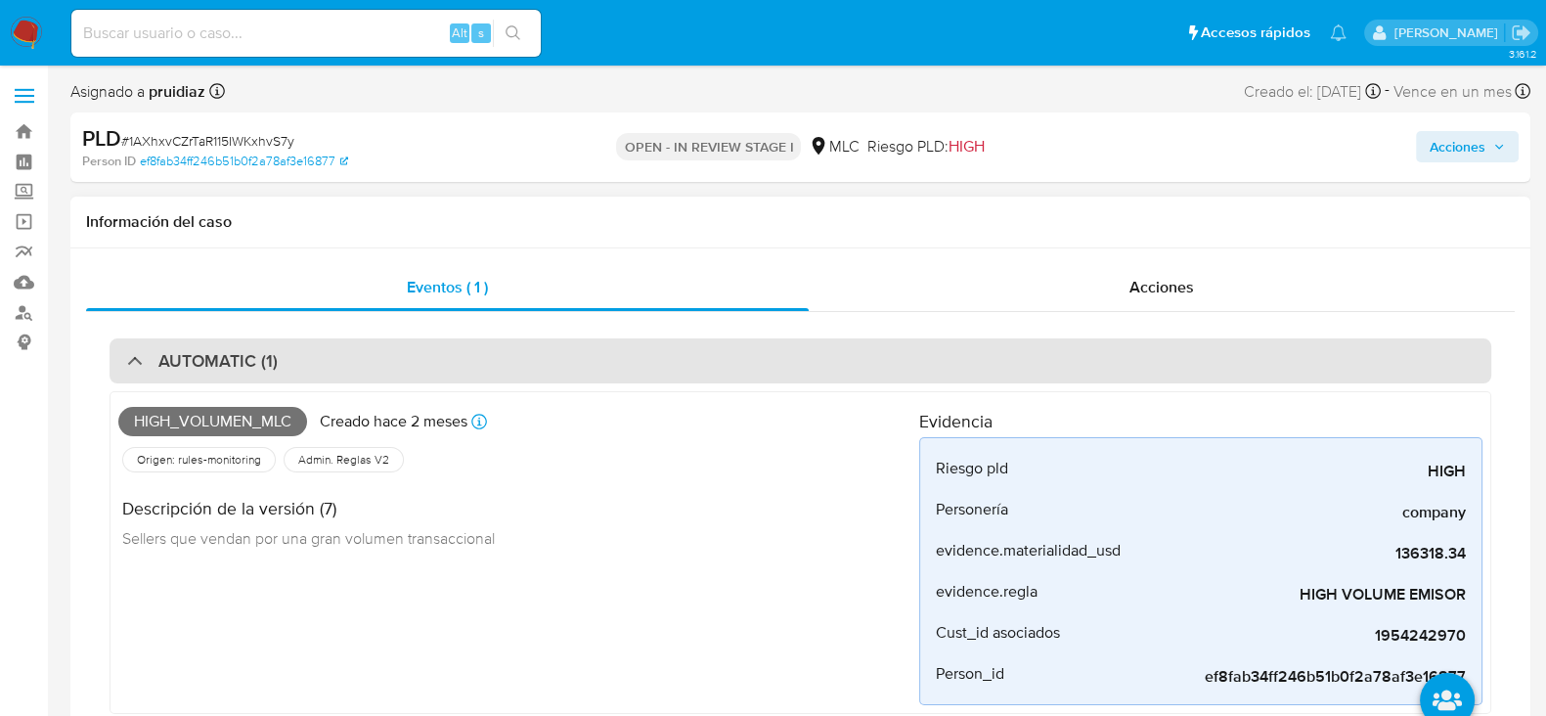
click at [258, 348] on div "AUTOMATIC (1)" at bounding box center [801, 360] width 1382 height 45
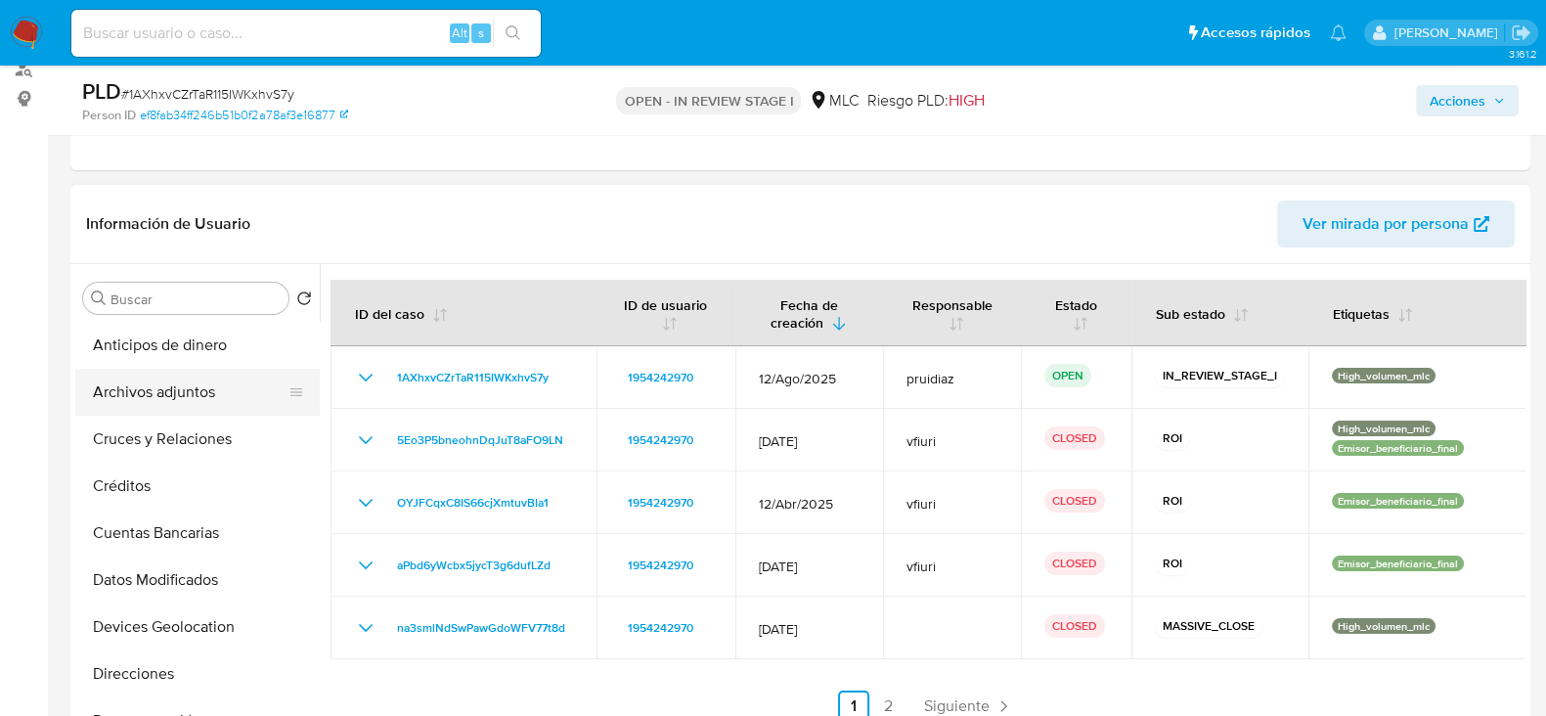
click at [171, 388] on button "Archivos adjuntos" at bounding box center [189, 392] width 229 height 47
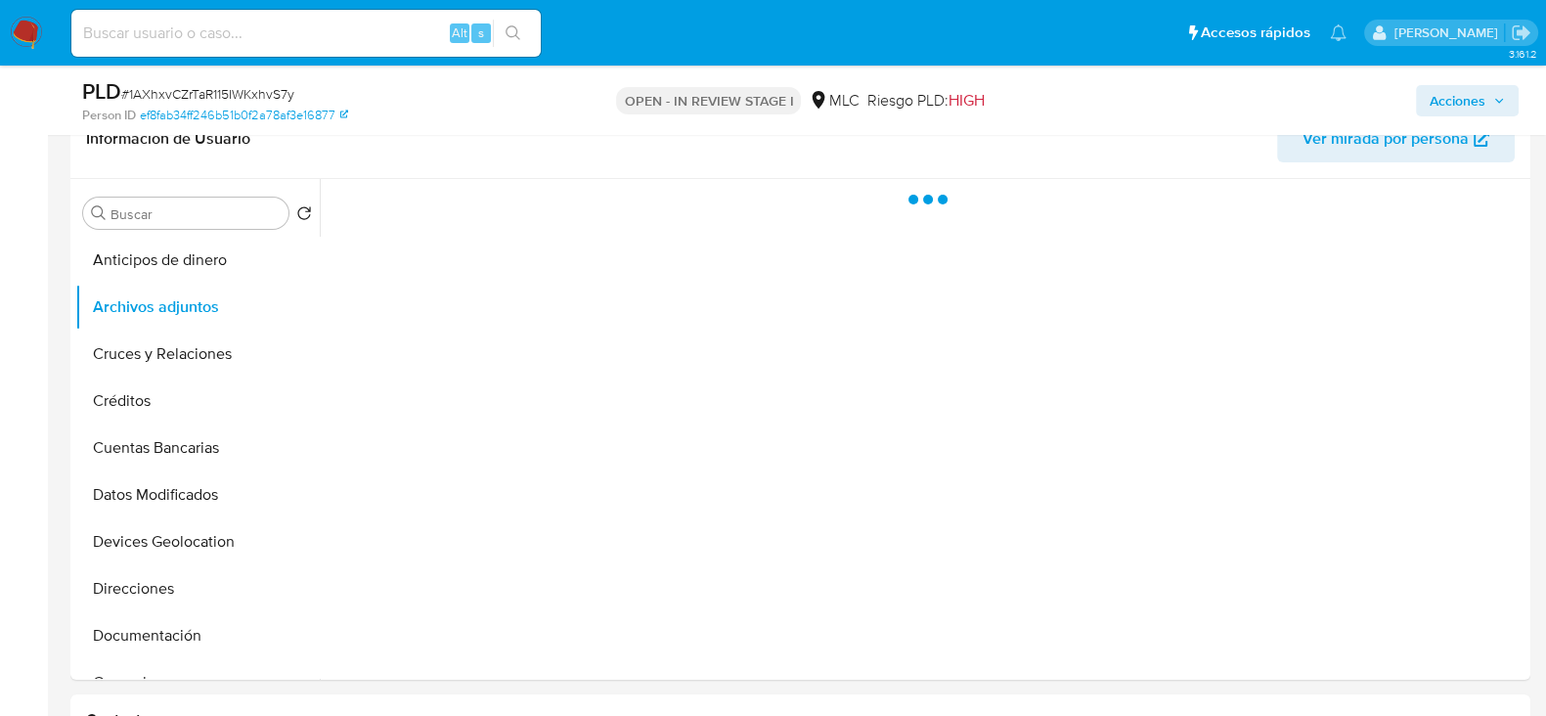
scroll to position [367, 0]
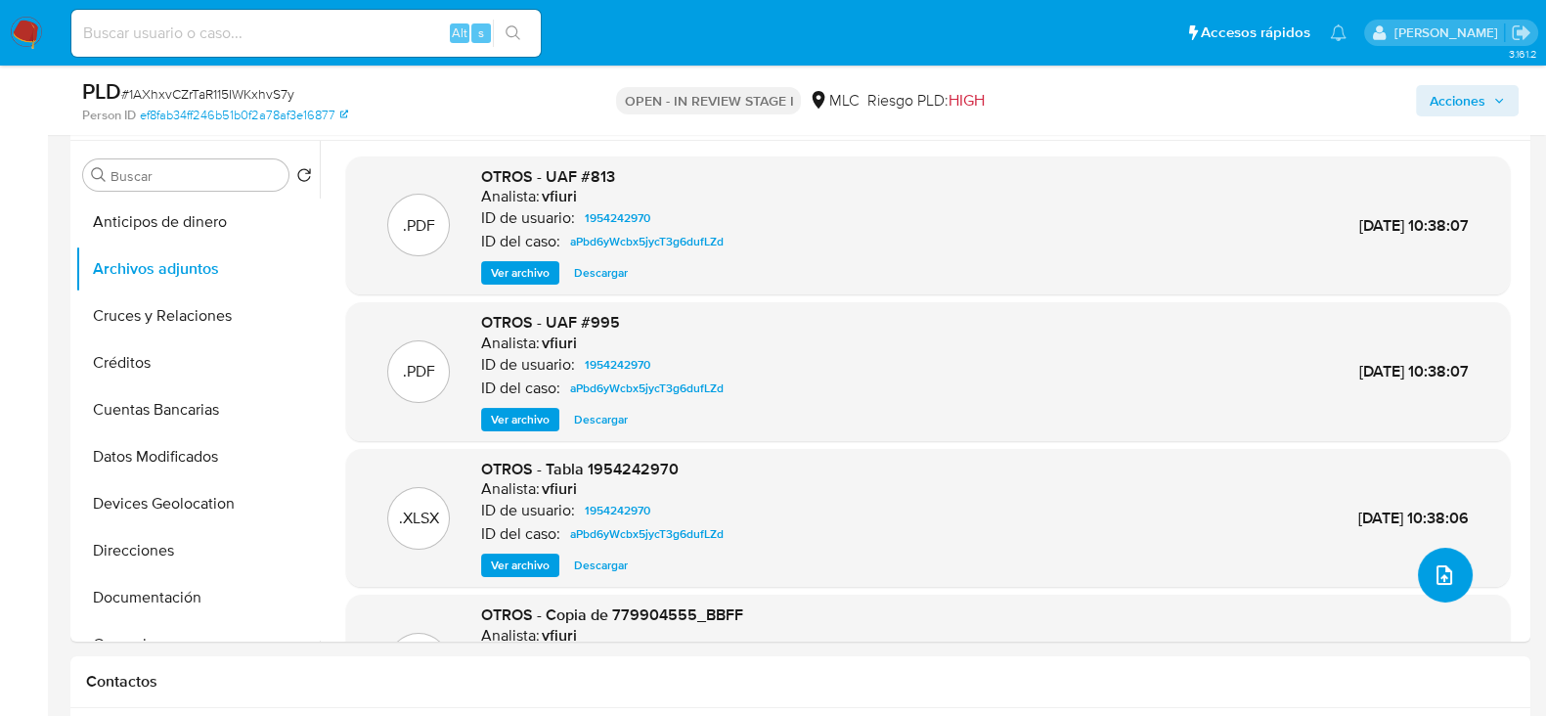
click at [1436, 565] on icon "upload-file" at bounding box center [1444, 574] width 23 height 23
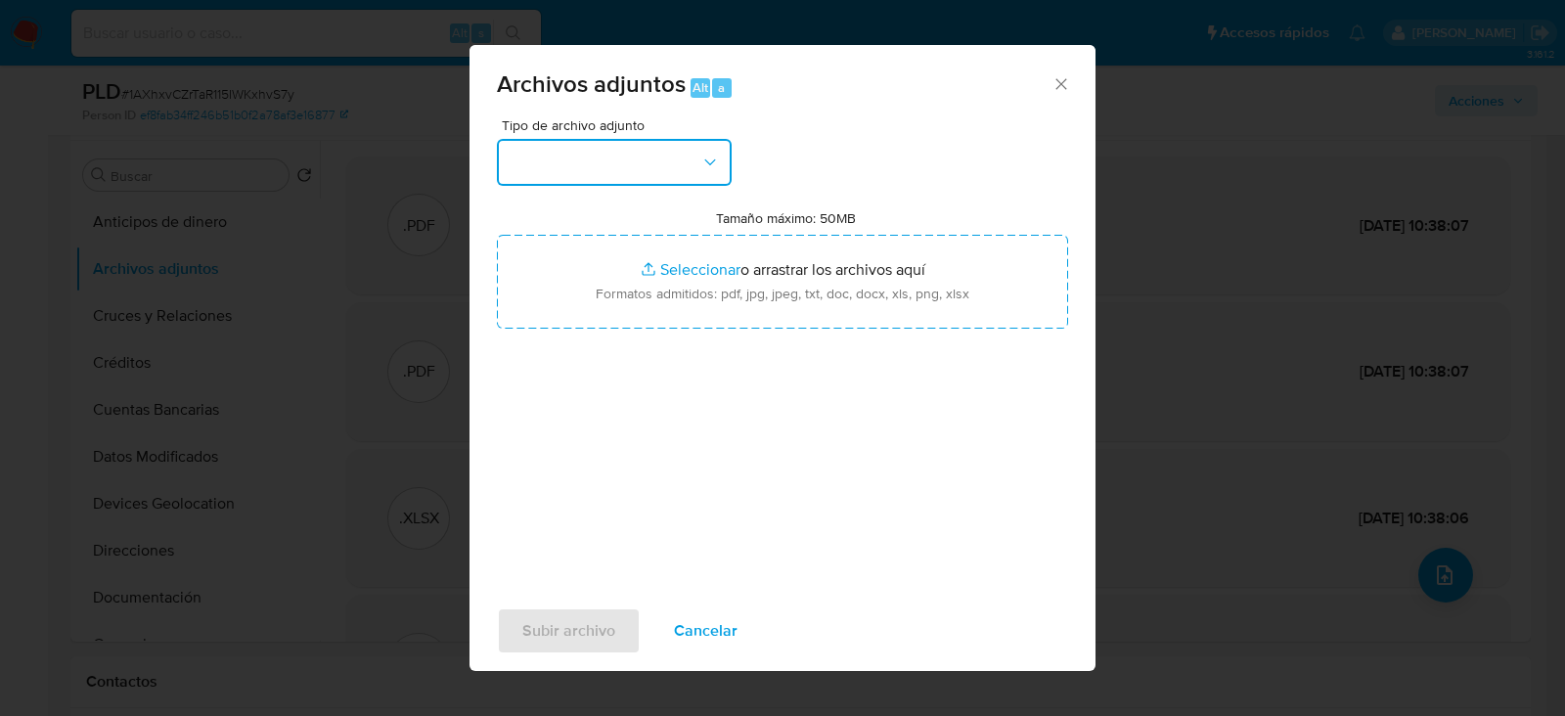
click at [675, 162] on button "button" at bounding box center [614, 162] width 235 height 47
click at [1066, 85] on icon "Cerrar" at bounding box center [1061, 84] width 20 height 20
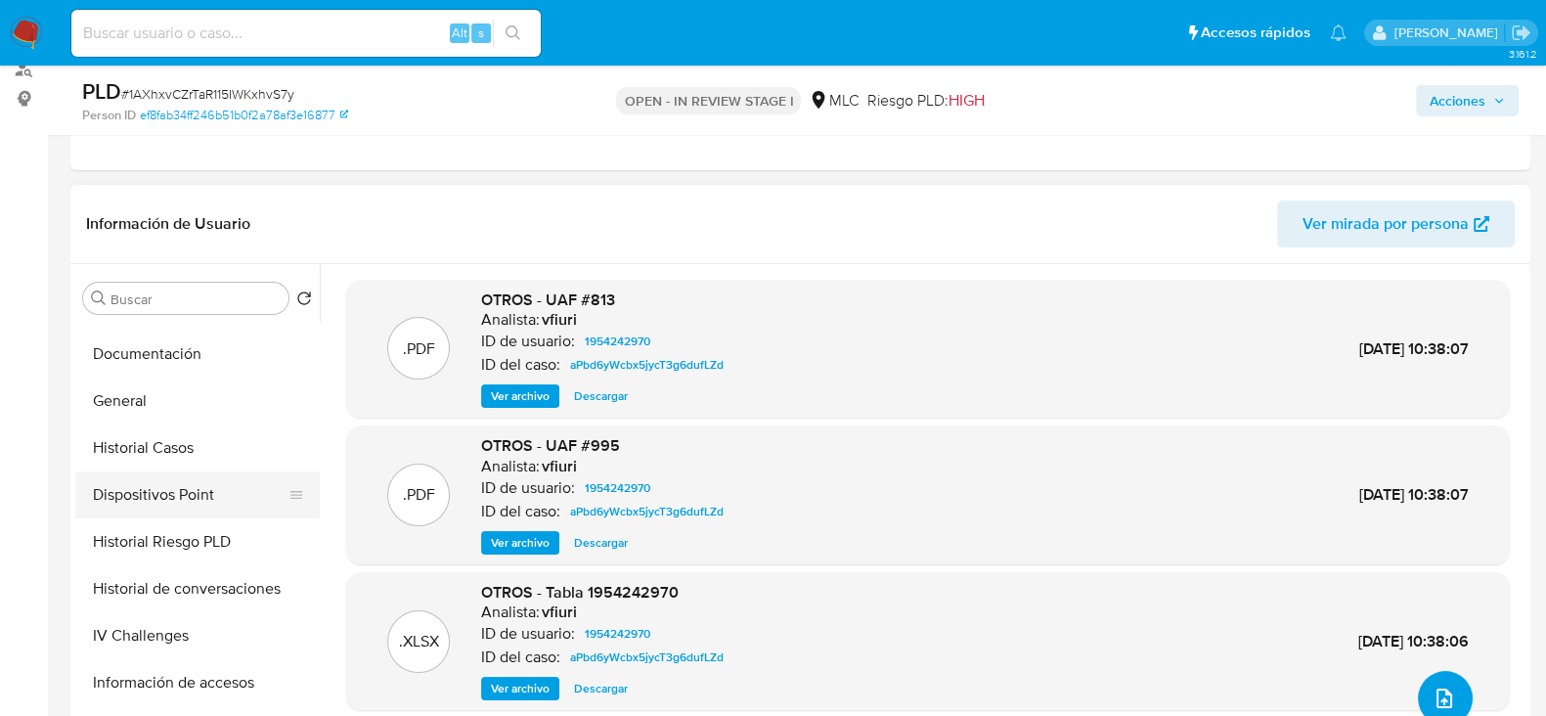
scroll to position [611, 0]
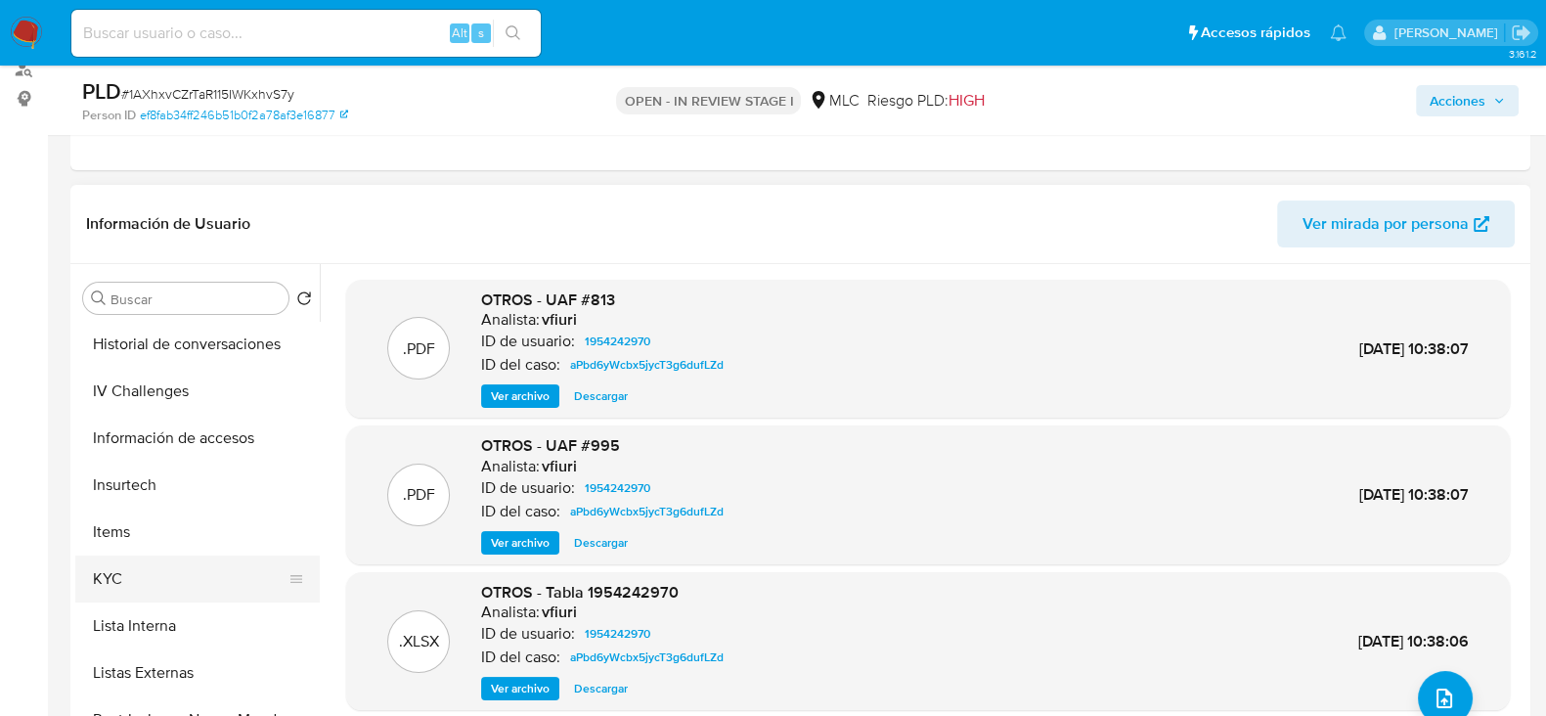
click at [125, 580] on button "KYC" at bounding box center [189, 579] width 229 height 47
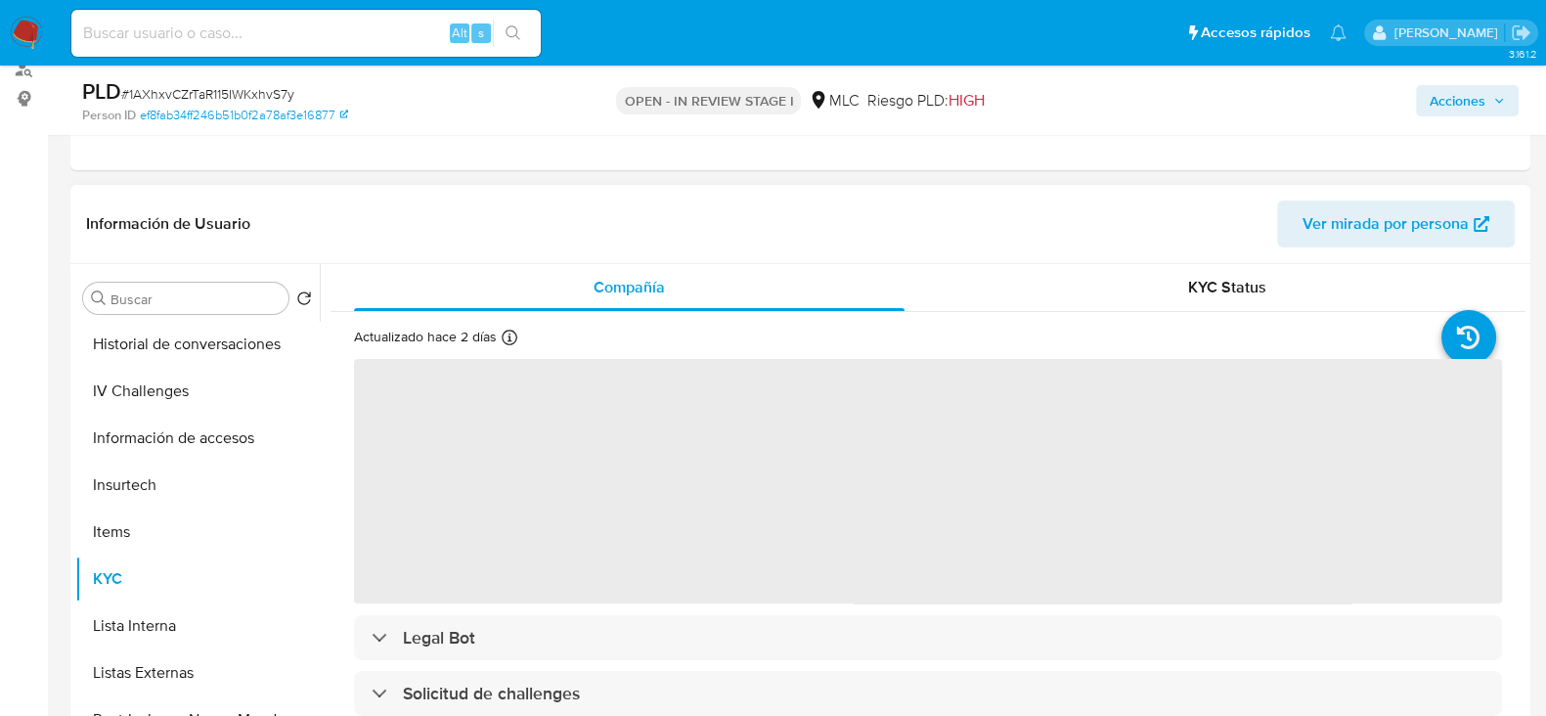
scroll to position [488, 0]
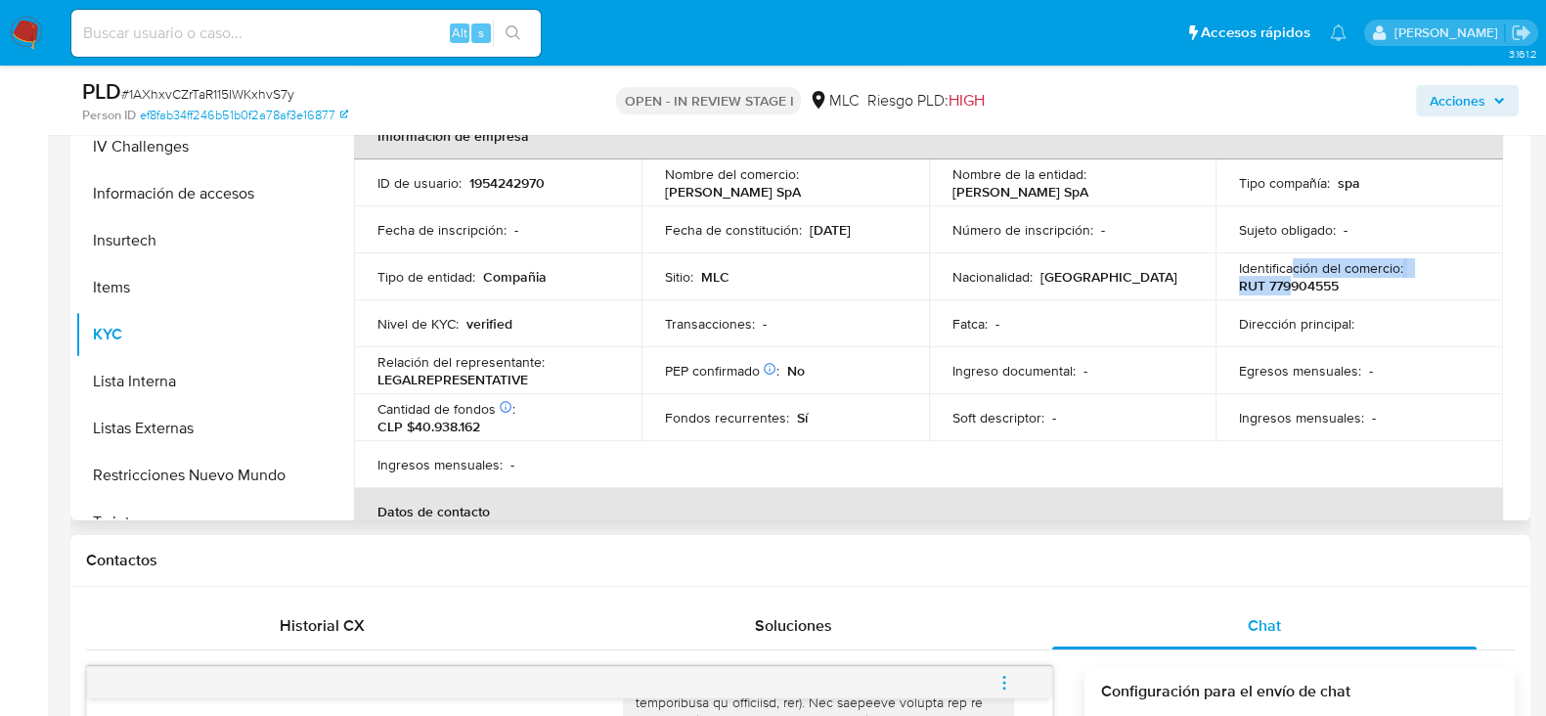
click at [1286, 277] on p "RUT 779904555" at bounding box center [1289, 286] width 100 height 18
click at [1284, 290] on p "RUT 779904555" at bounding box center [1289, 286] width 100 height 18
copy p "779904555"
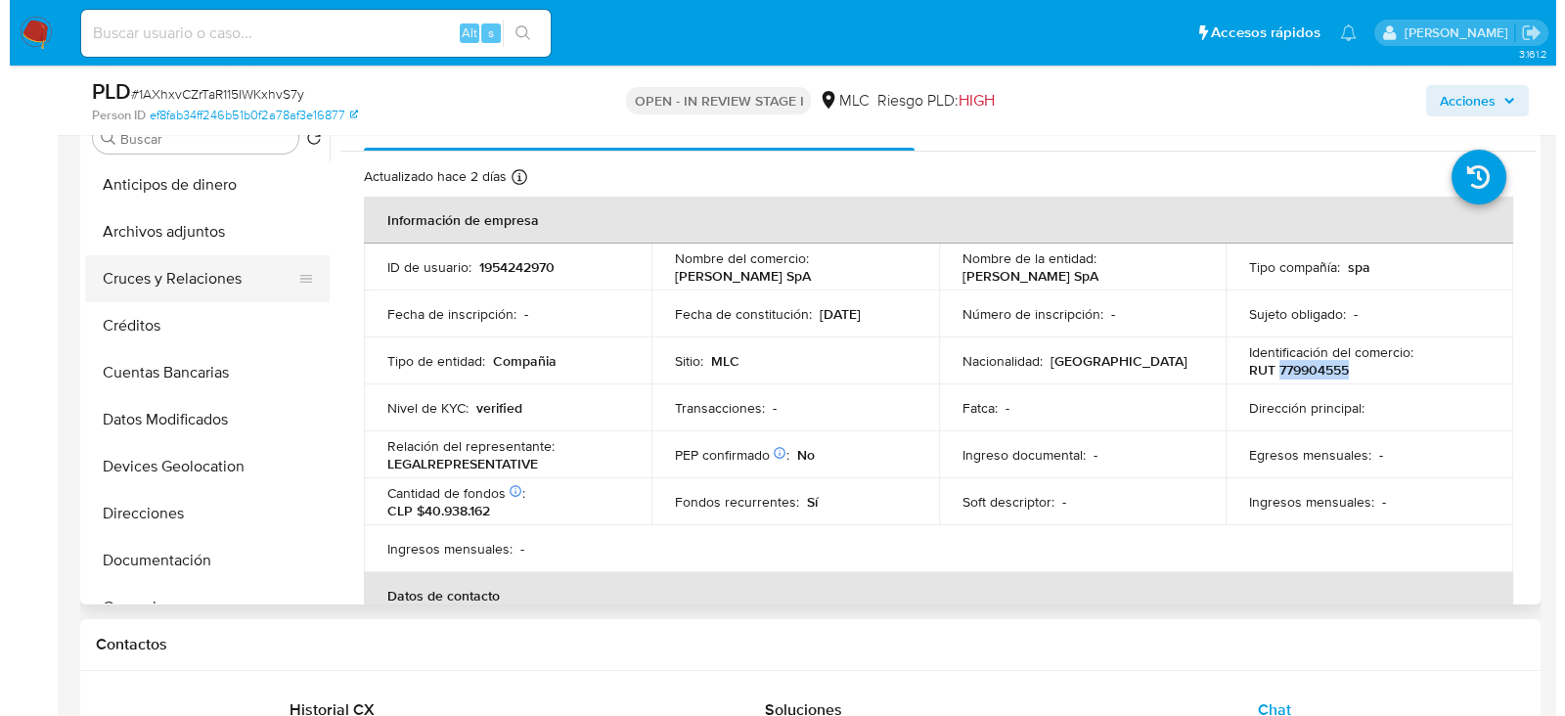
scroll to position [367, 0]
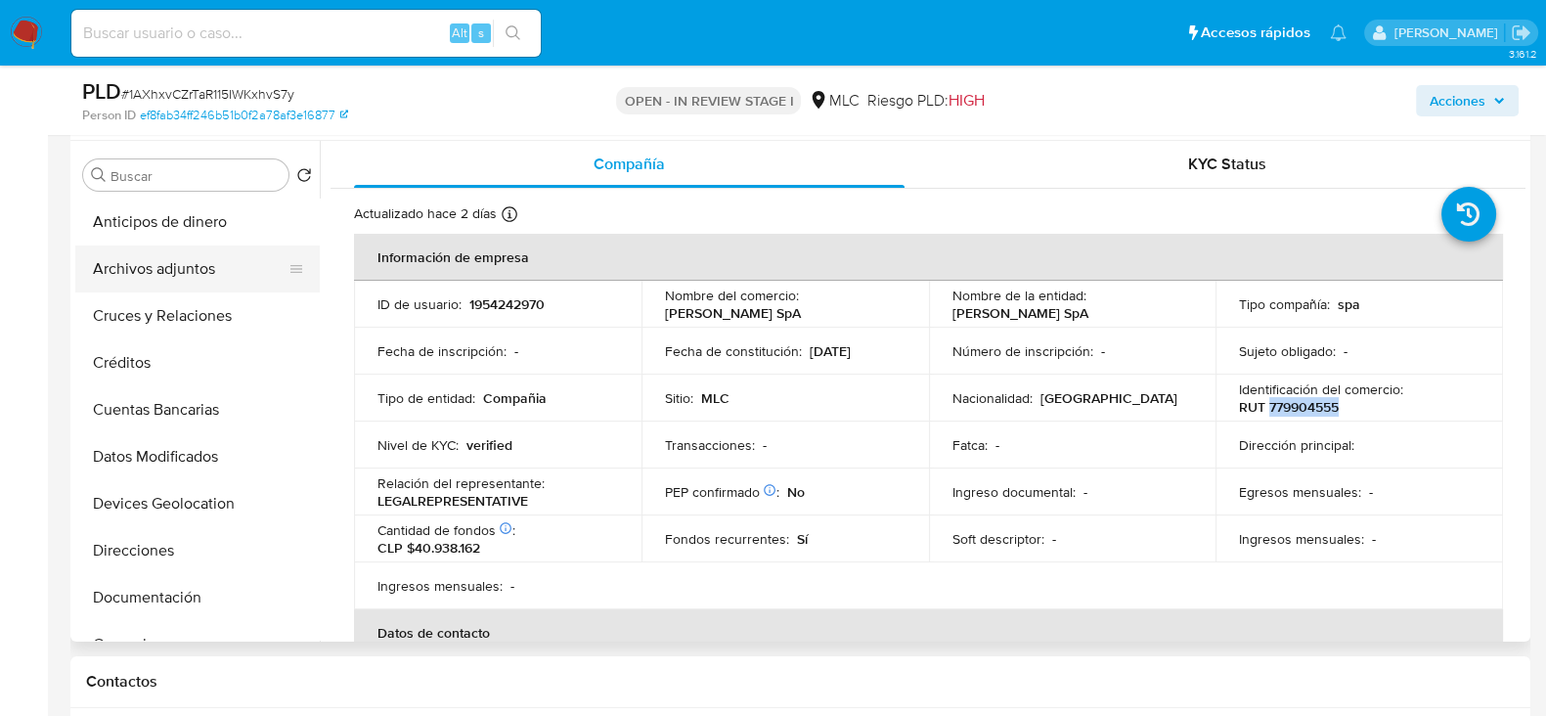
click at [162, 248] on button "Archivos adjuntos" at bounding box center [189, 268] width 229 height 47
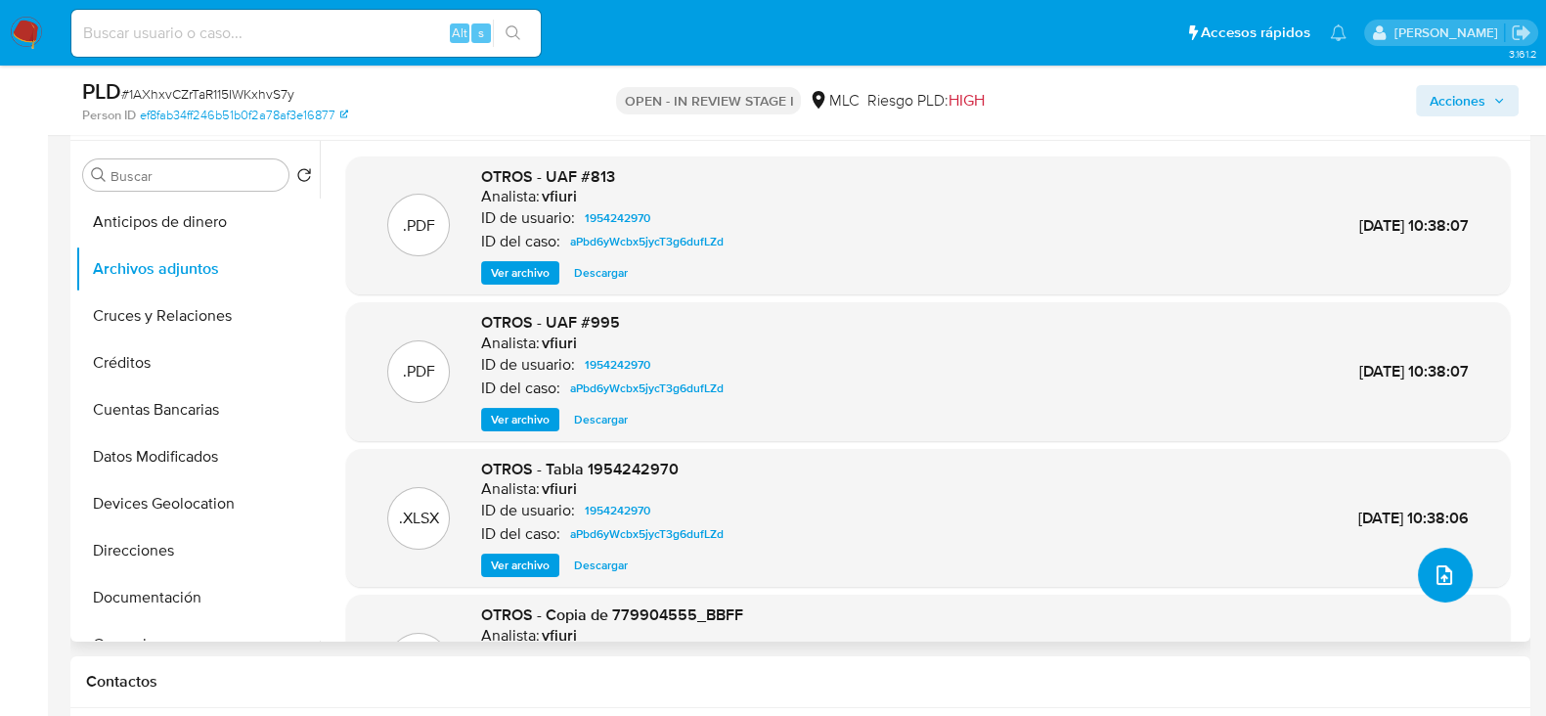
click at [1437, 580] on icon "upload-file" at bounding box center [1444, 574] width 23 height 23
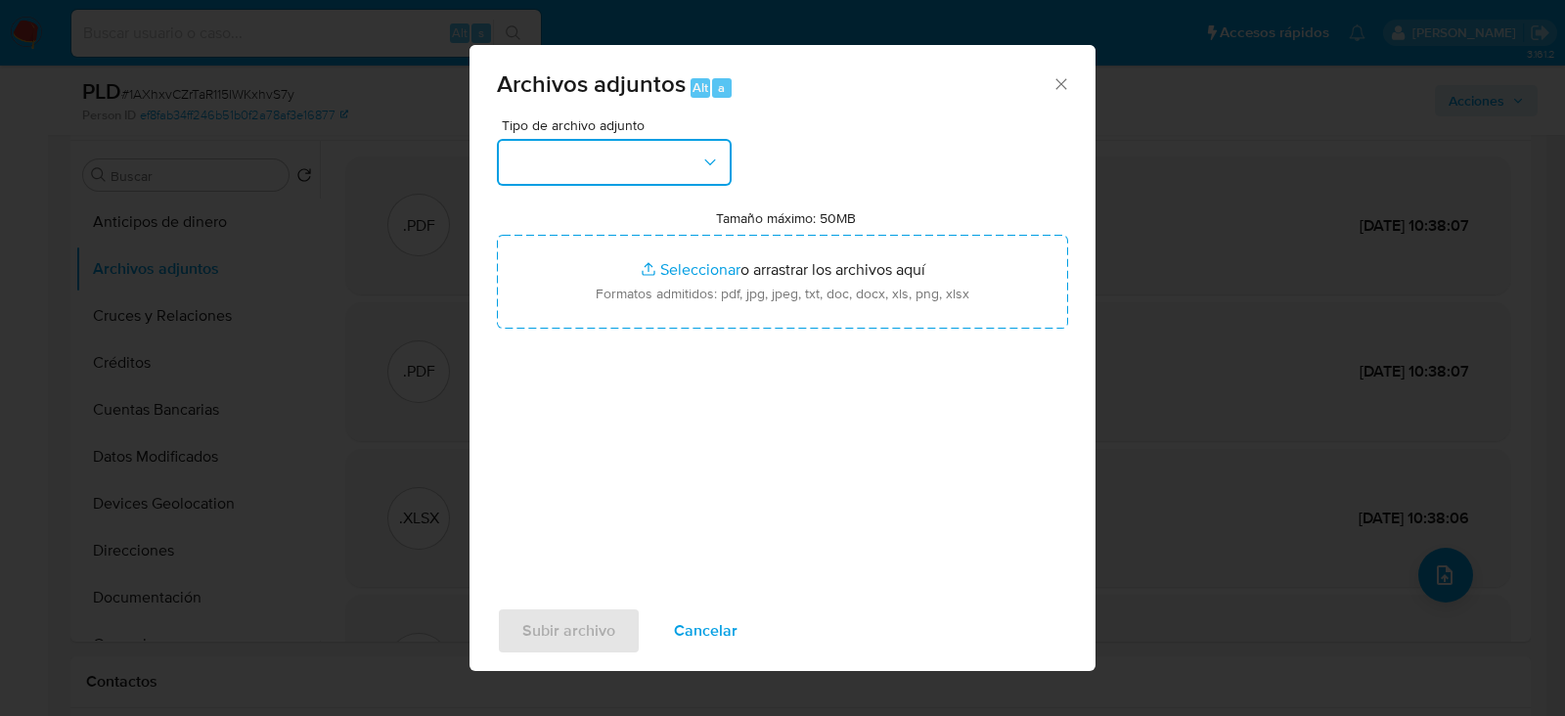
click at [649, 161] on button "button" at bounding box center [614, 162] width 235 height 47
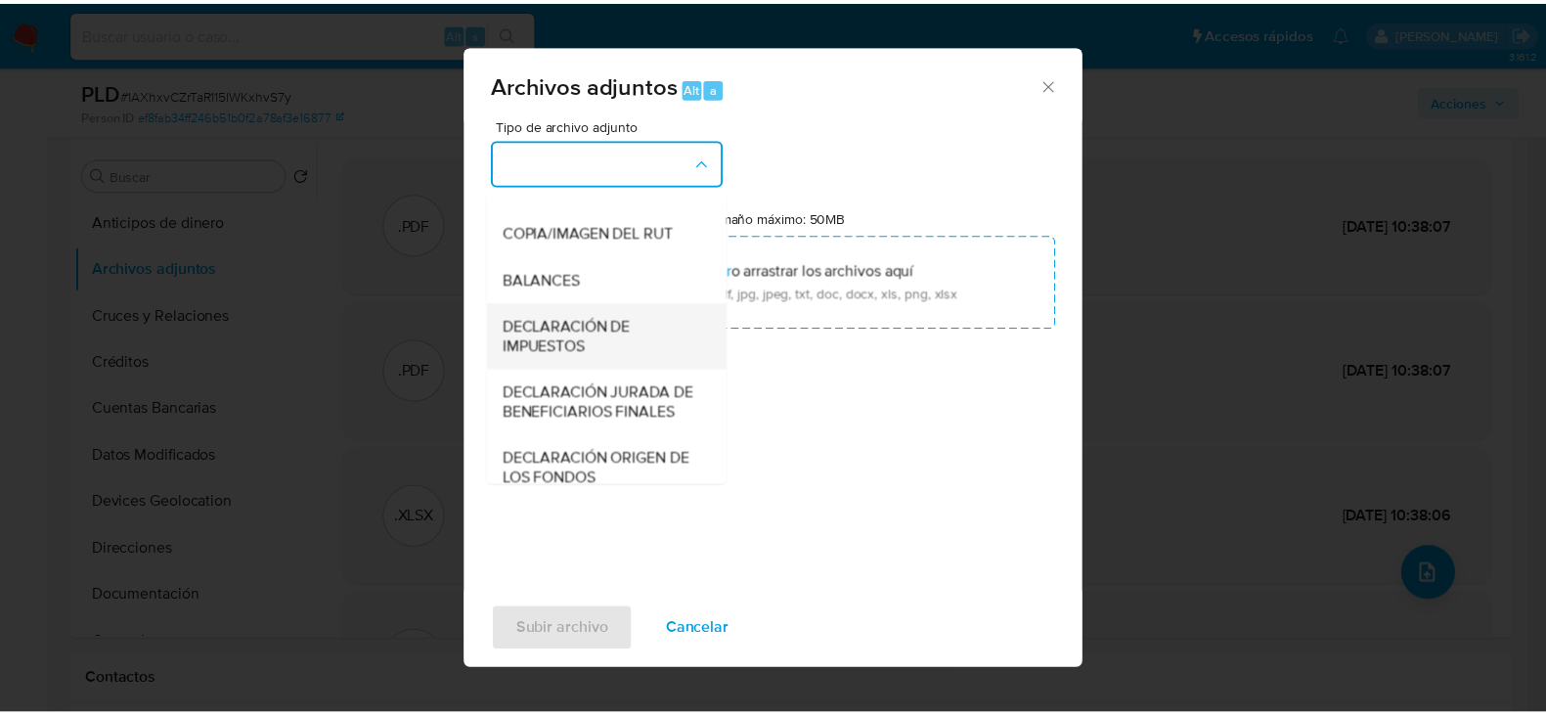
scroll to position [324, 0]
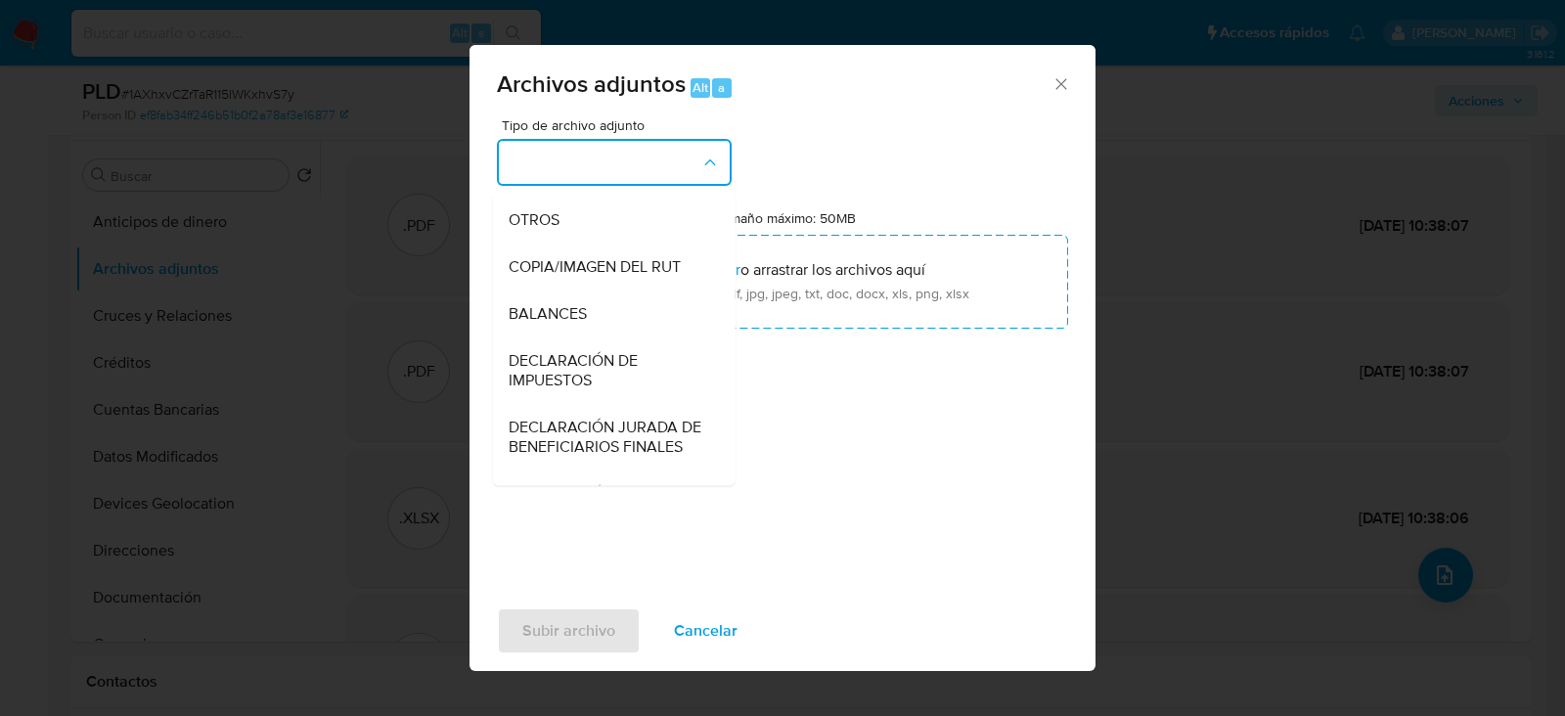
click at [537, 224] on div "OTROS" at bounding box center [609, 220] width 200 height 47
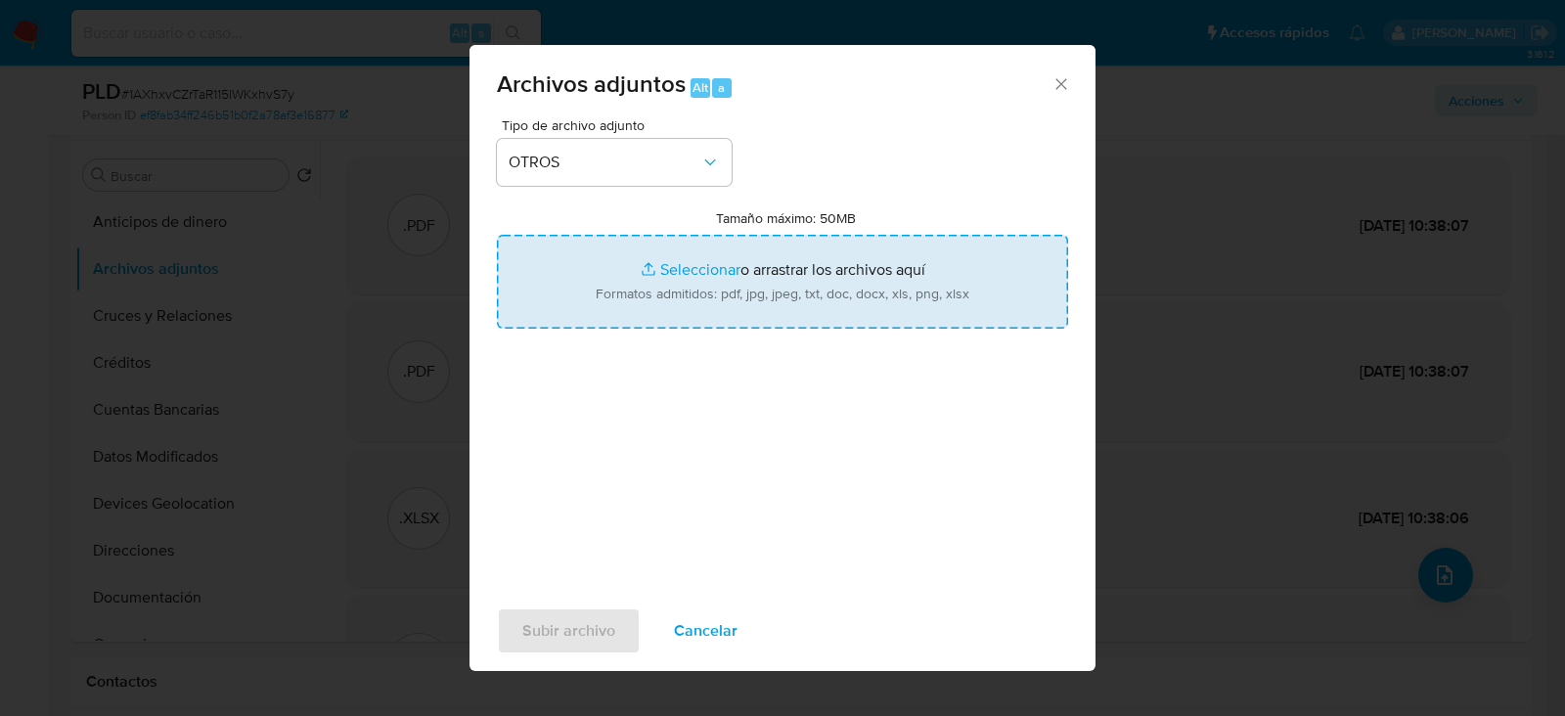
click at [716, 282] on input "Tamaño máximo: 50MB Seleccionar archivos" at bounding box center [782, 282] width 571 height 94
type input "C:\fakepath\1954242970 - 30_09_2025.pdf"
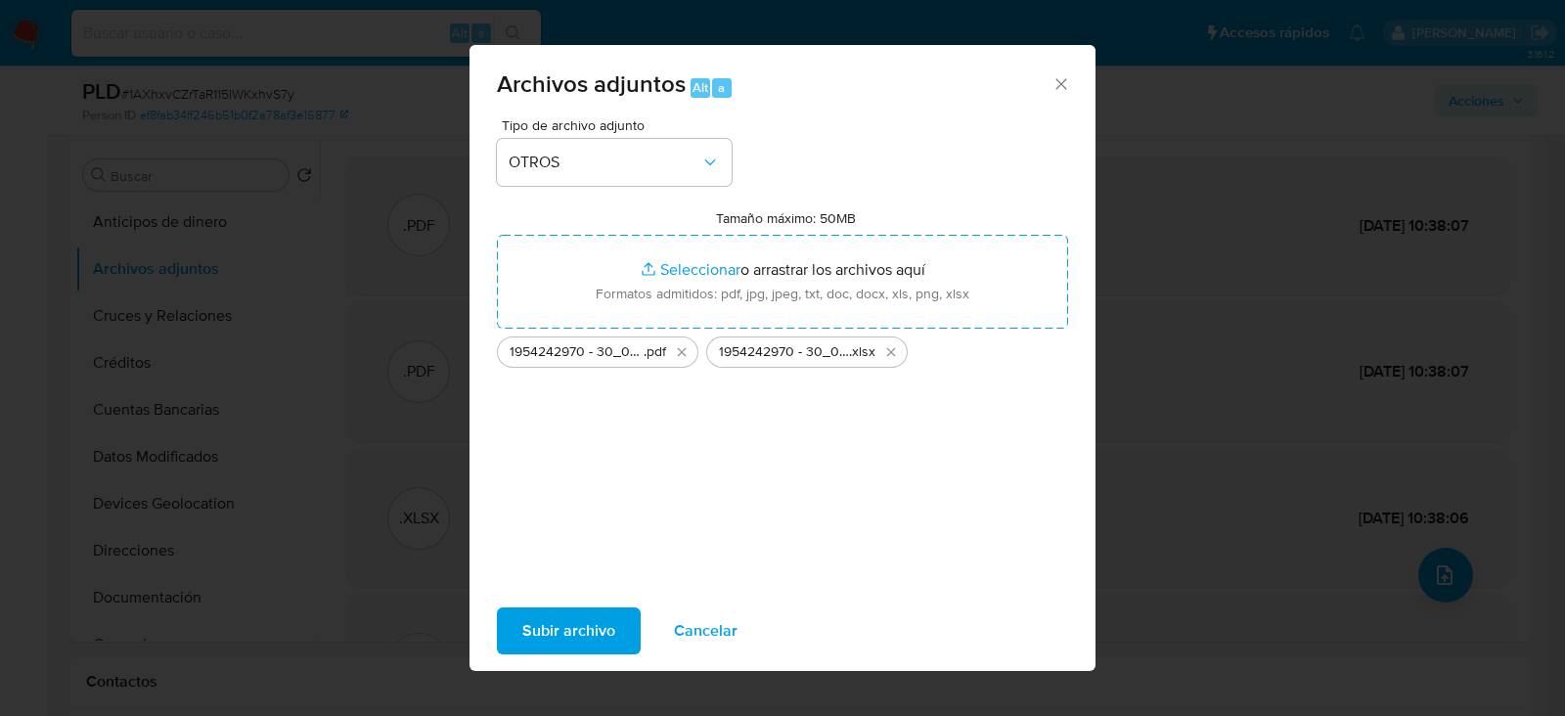
click at [576, 625] on span "Subir archivo" at bounding box center [568, 630] width 93 height 43
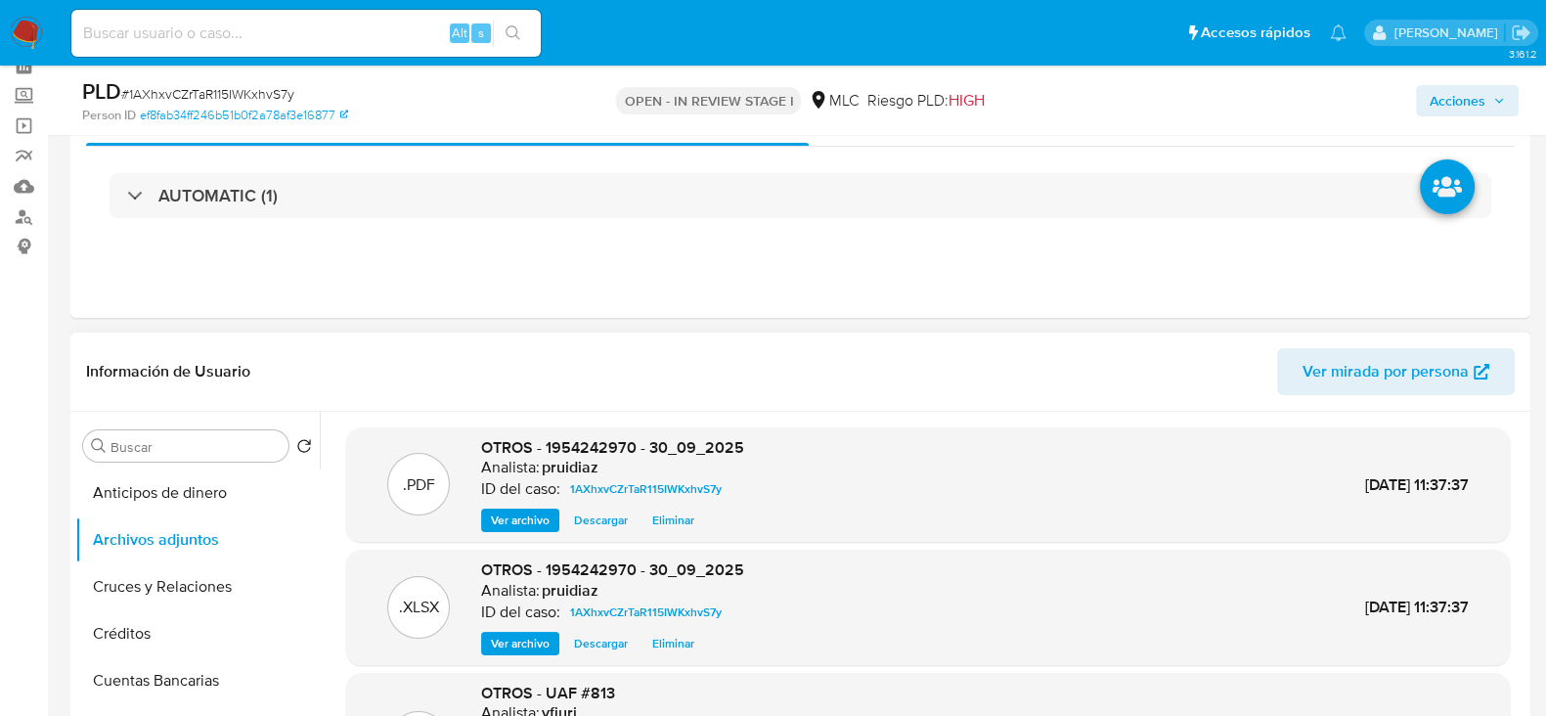
scroll to position [0, 0]
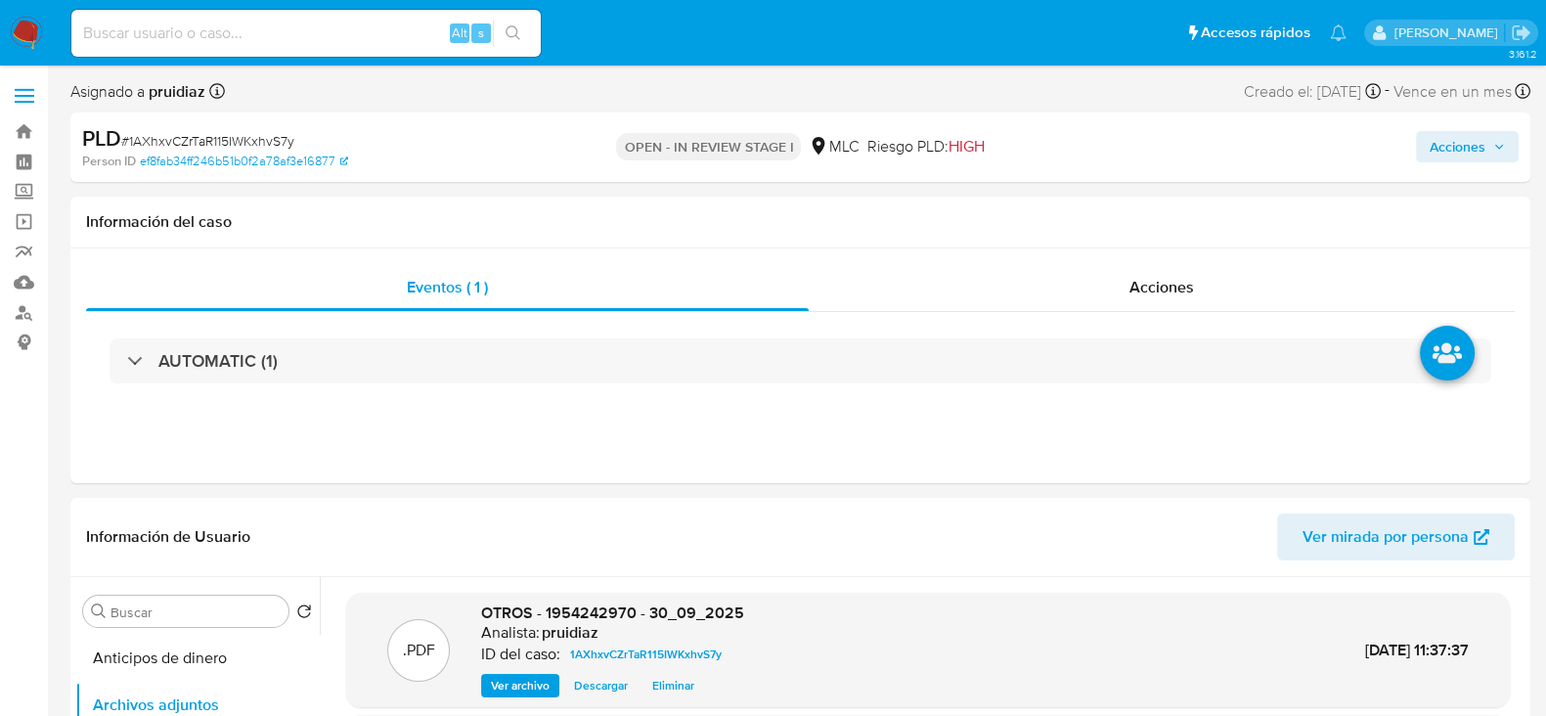
drag, startPoint x: 1478, startPoint y: 147, endPoint x: 1465, endPoint y: 160, distance: 18.7
click at [1478, 148] on span "Acciones" at bounding box center [1458, 146] width 56 height 31
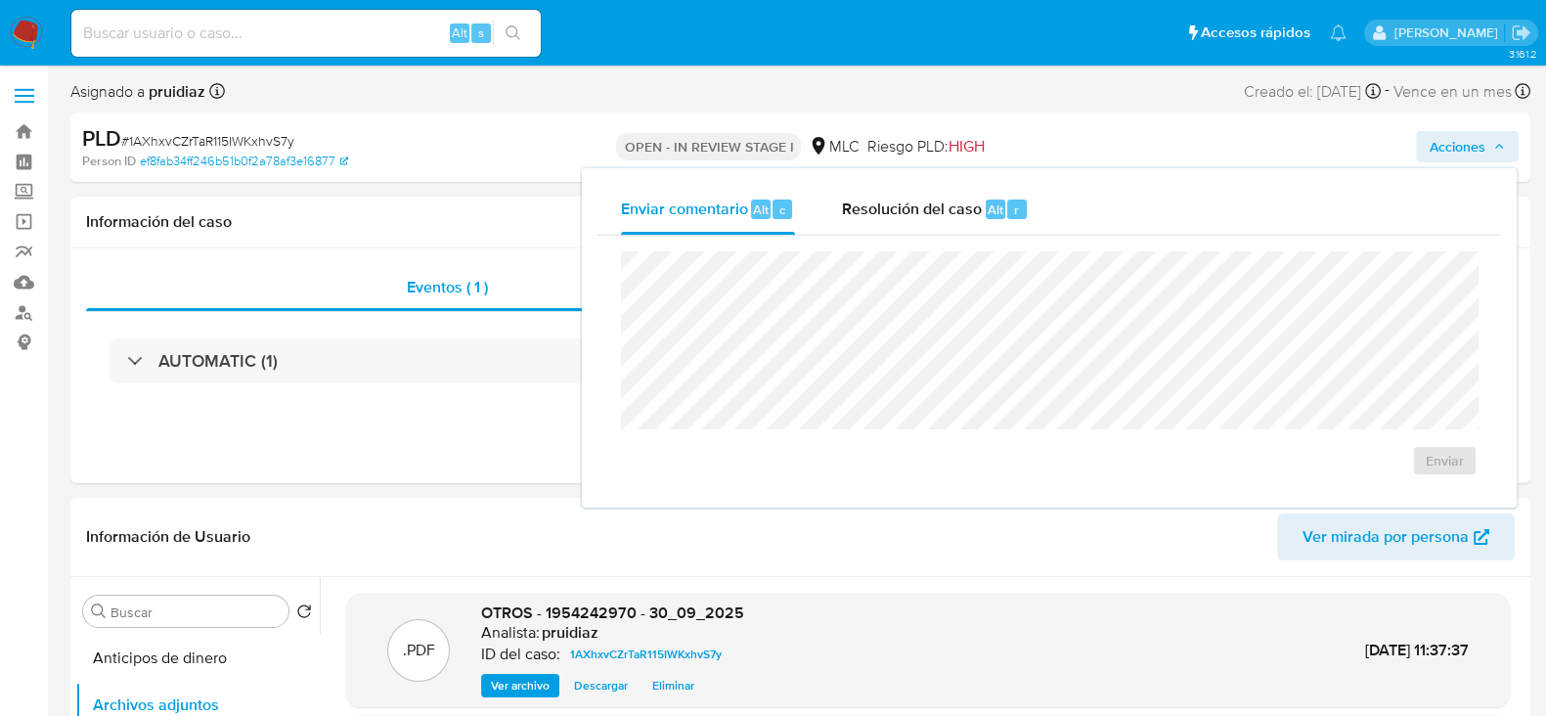
drag, startPoint x: 971, startPoint y: 227, endPoint x: 963, endPoint y: 240, distance: 14.9
click at [970, 227] on div "Resolución del caso Alt r" at bounding box center [935, 209] width 187 height 51
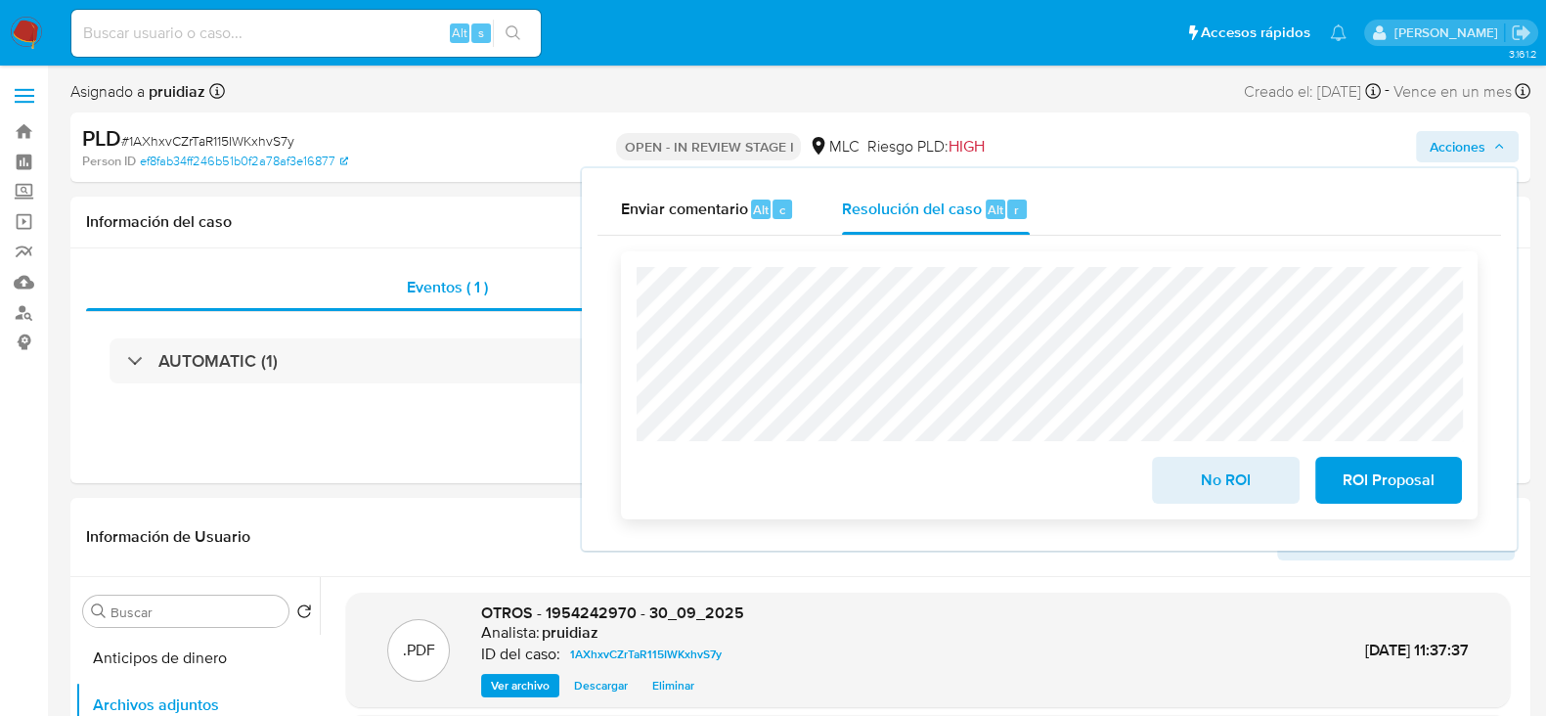
click at [1377, 475] on span "ROI Proposal" at bounding box center [1389, 480] width 96 height 43
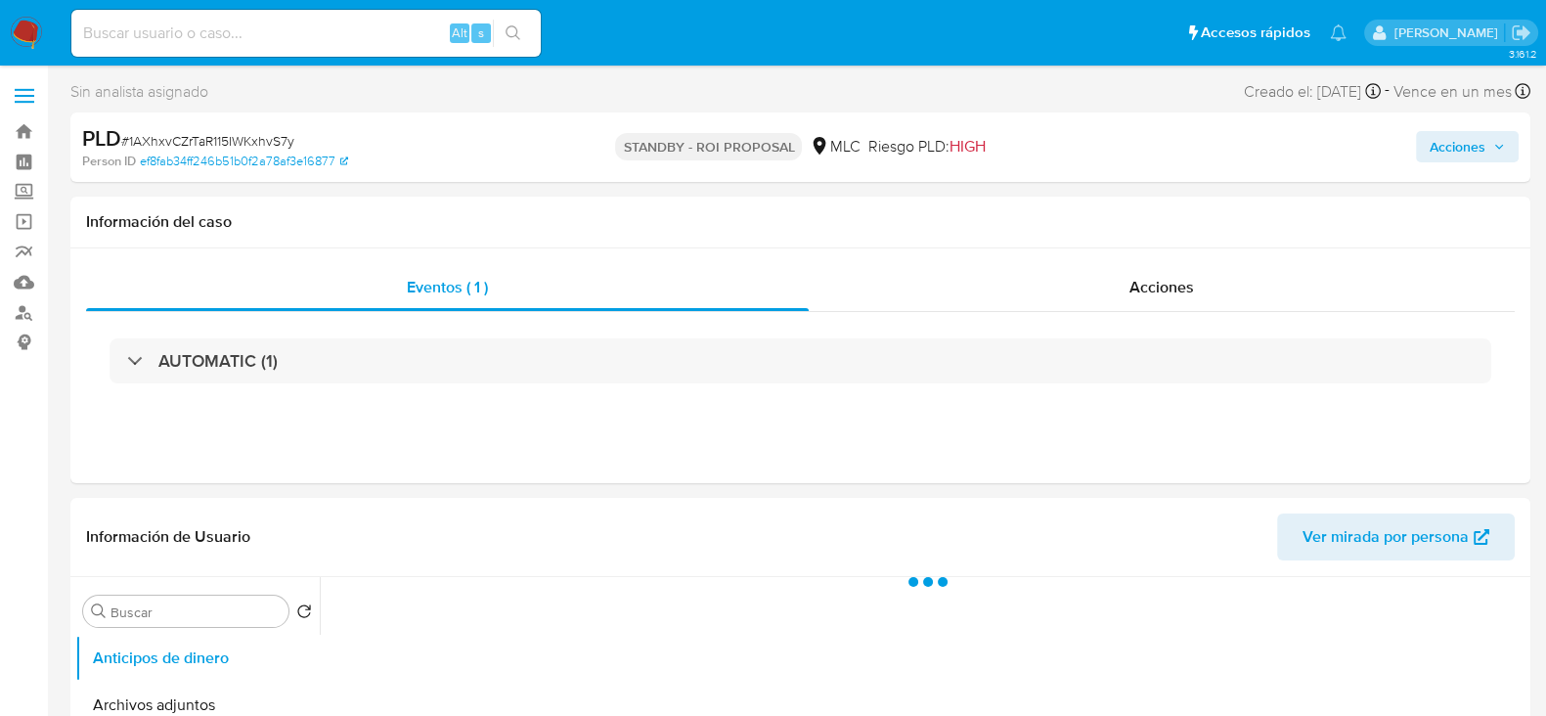
select select "10"
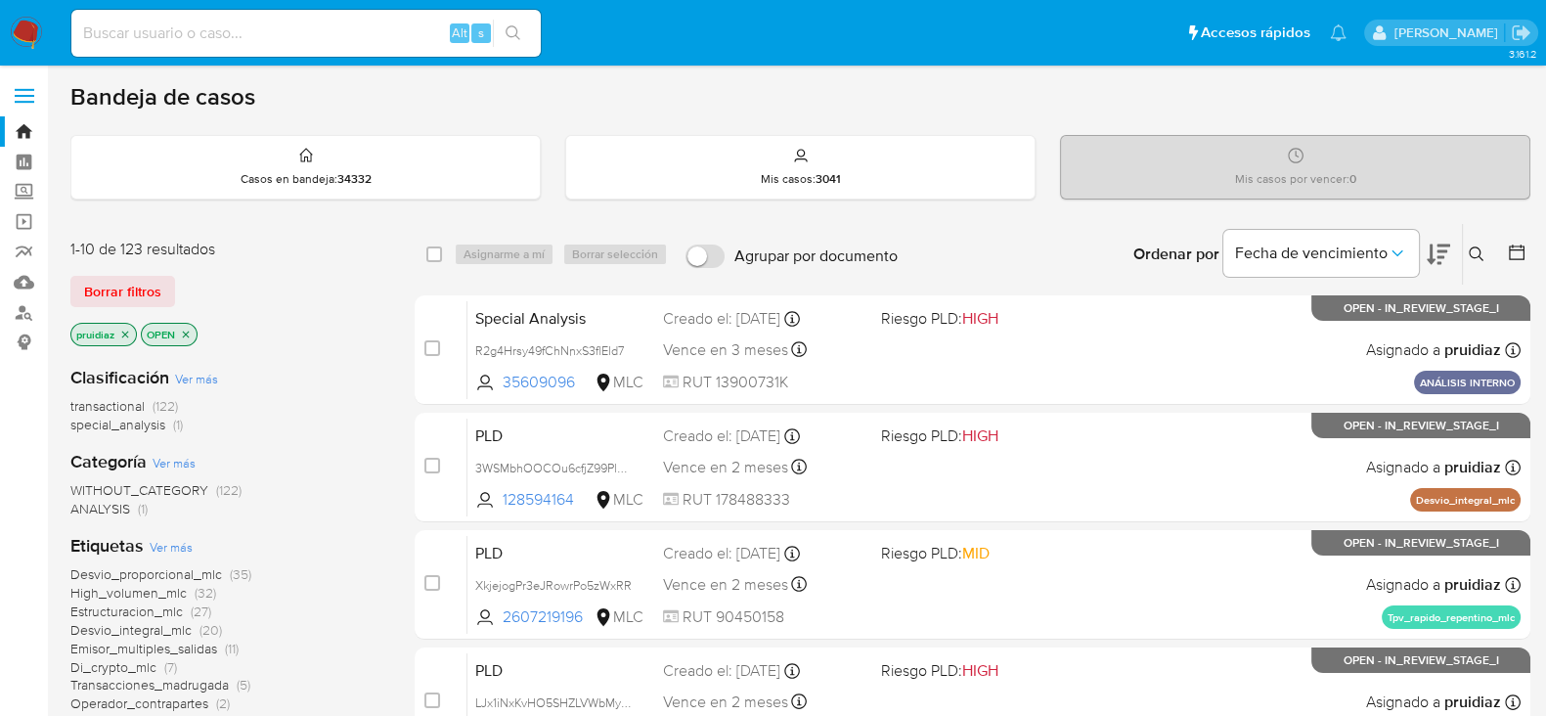
click at [244, 31] on input at bounding box center [305, 33] width 469 height 25
paste input "CX1eWVHkM9KFmLBf2tqpXhItg"
type input "CX1eWVHkM9KFmLBf2tqpXhItg"
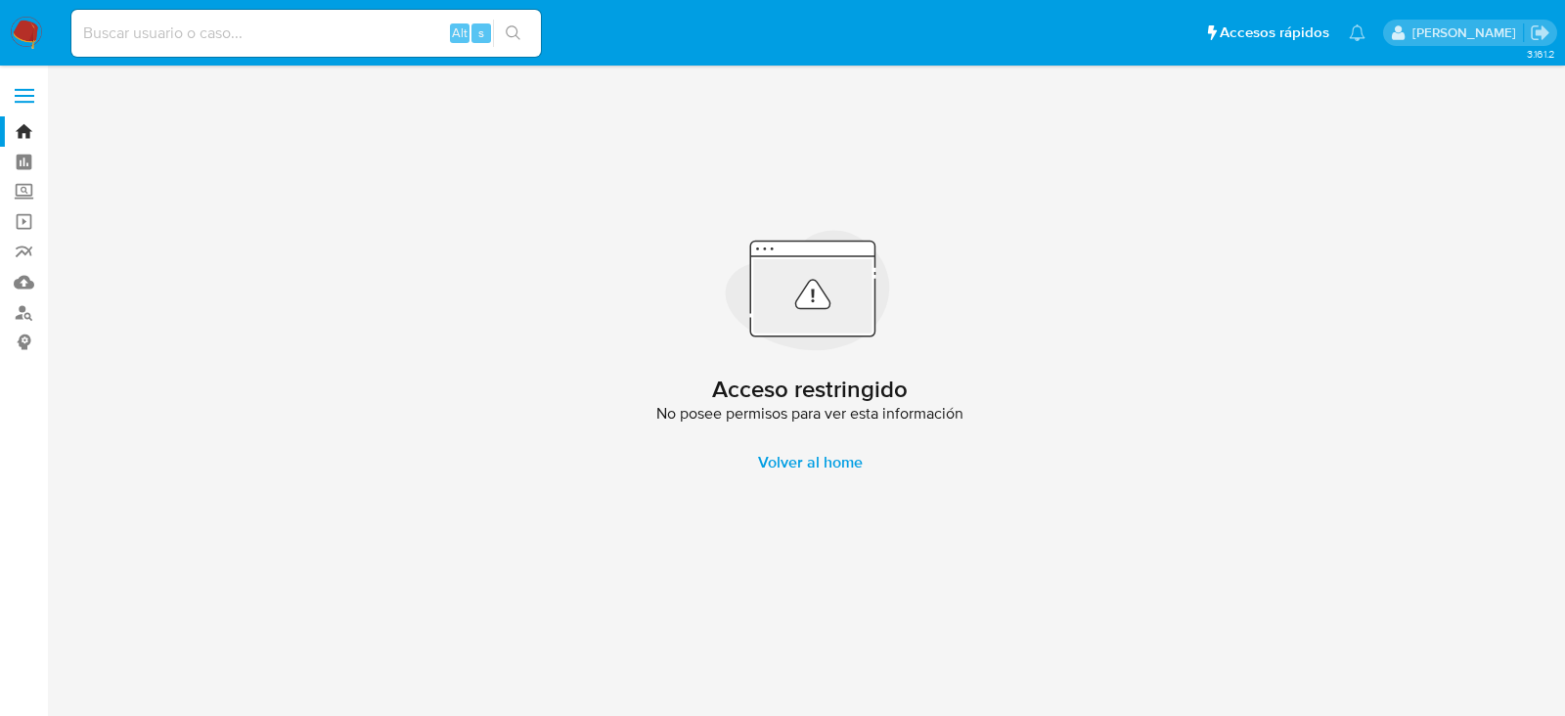
click at [245, 12] on div "Alt s" at bounding box center [305, 33] width 469 height 47
click at [240, 28] on input at bounding box center [305, 33] width 469 height 25
paste input "DE9TRF77BlcelP4hPoIJnagG"
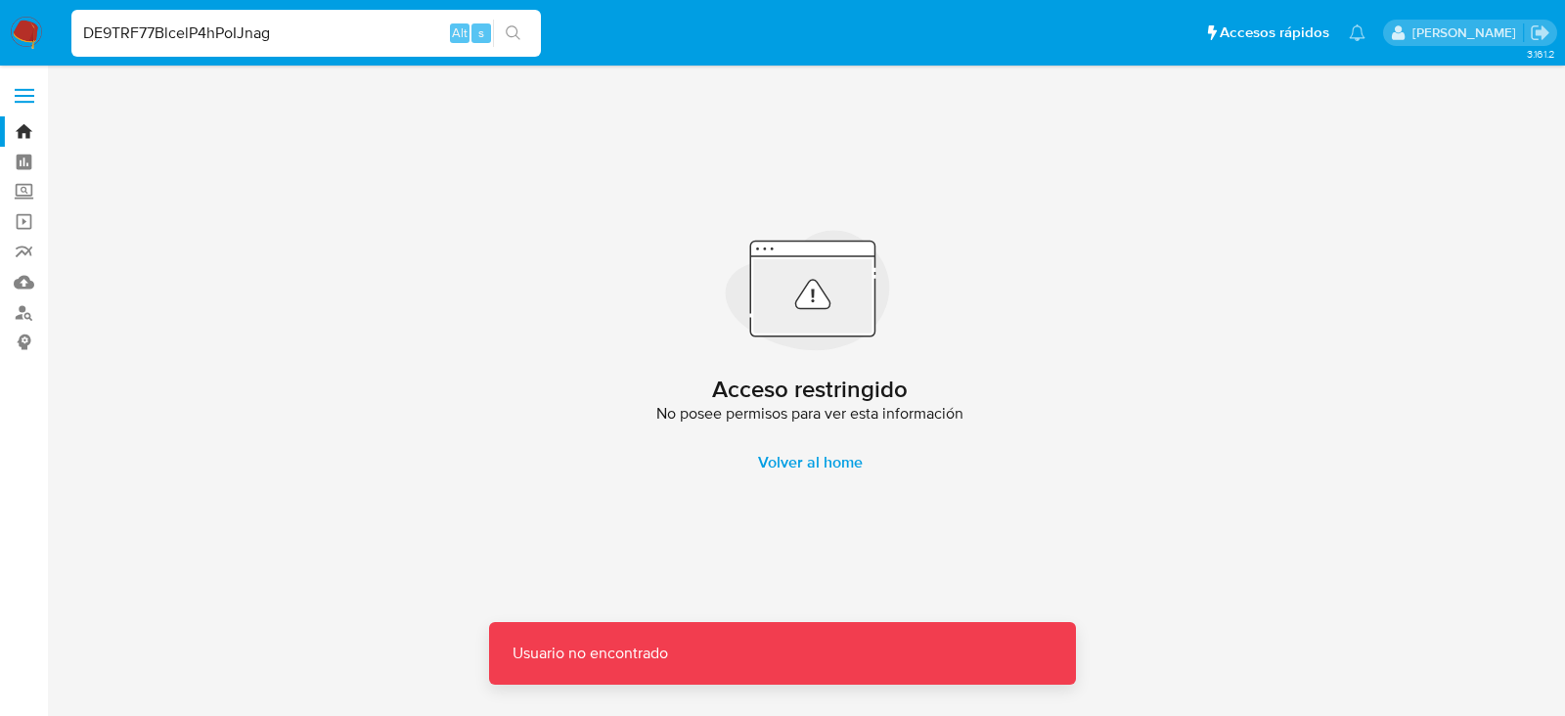
drag, startPoint x: 316, startPoint y: 27, endPoint x: 625, endPoint y: 44, distance: 309.5
click at [315, 30] on input "DE9TRF77BlcelP4hPoIJnag" at bounding box center [305, 33] width 469 height 25
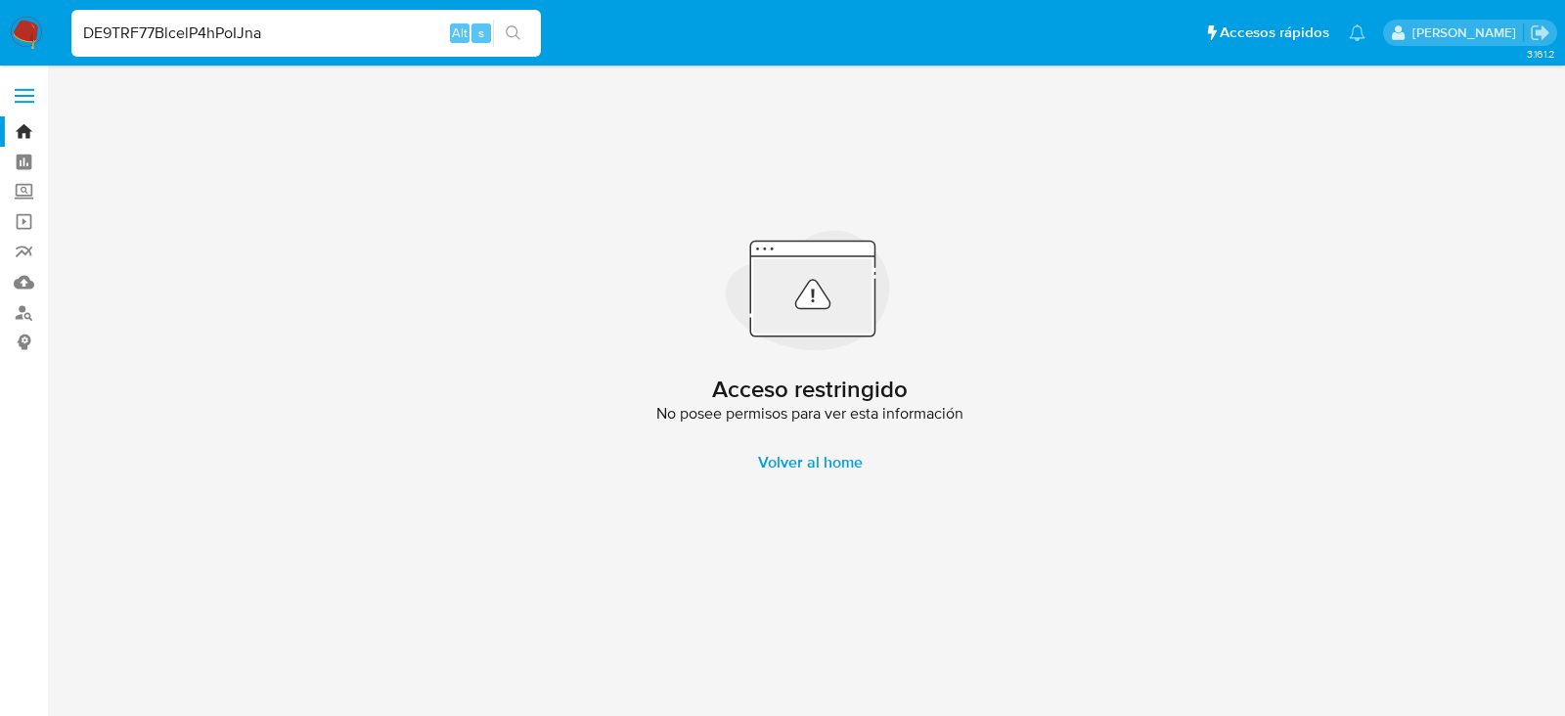
type input "DE9TRF77BlcelP4hPoIJna"
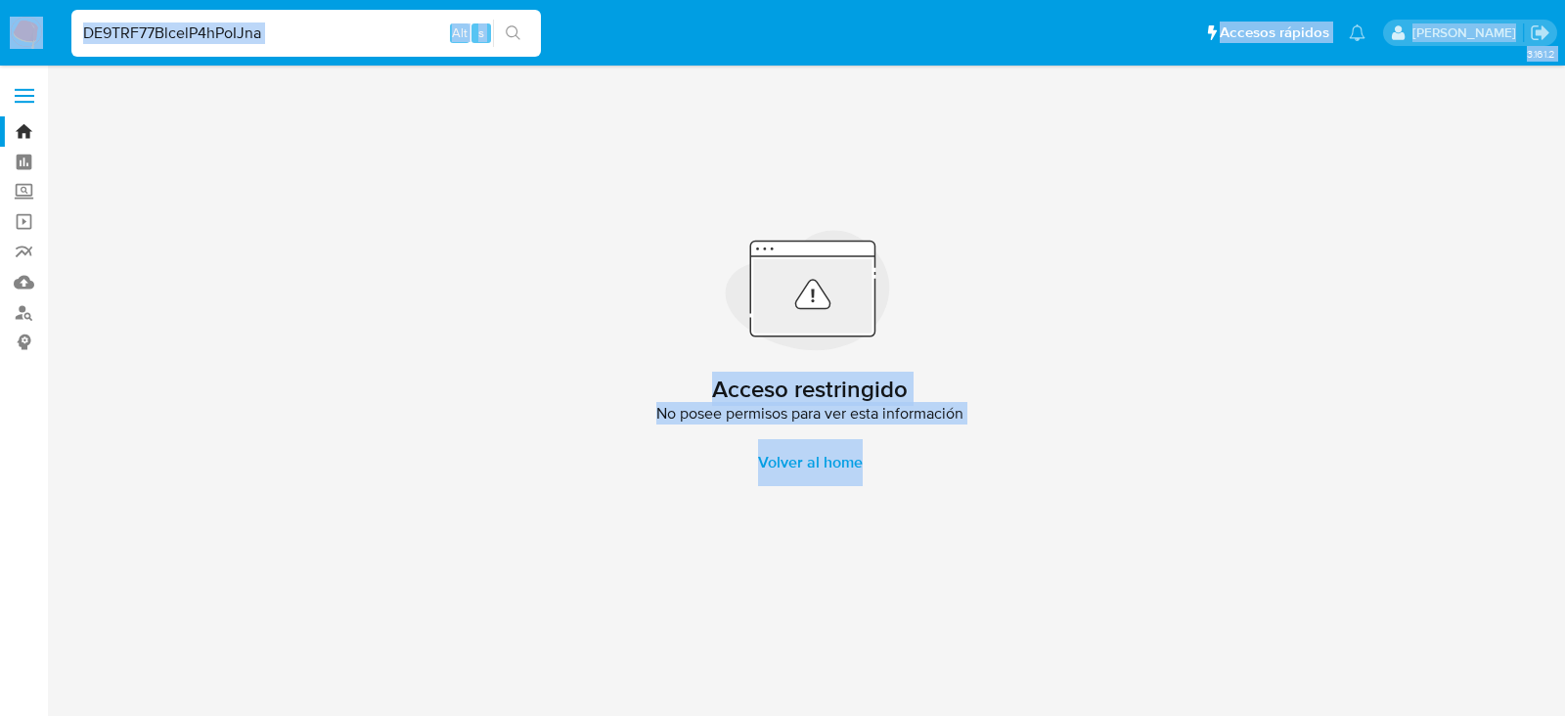
click at [18, 36] on img at bounding box center [26, 33] width 33 height 33
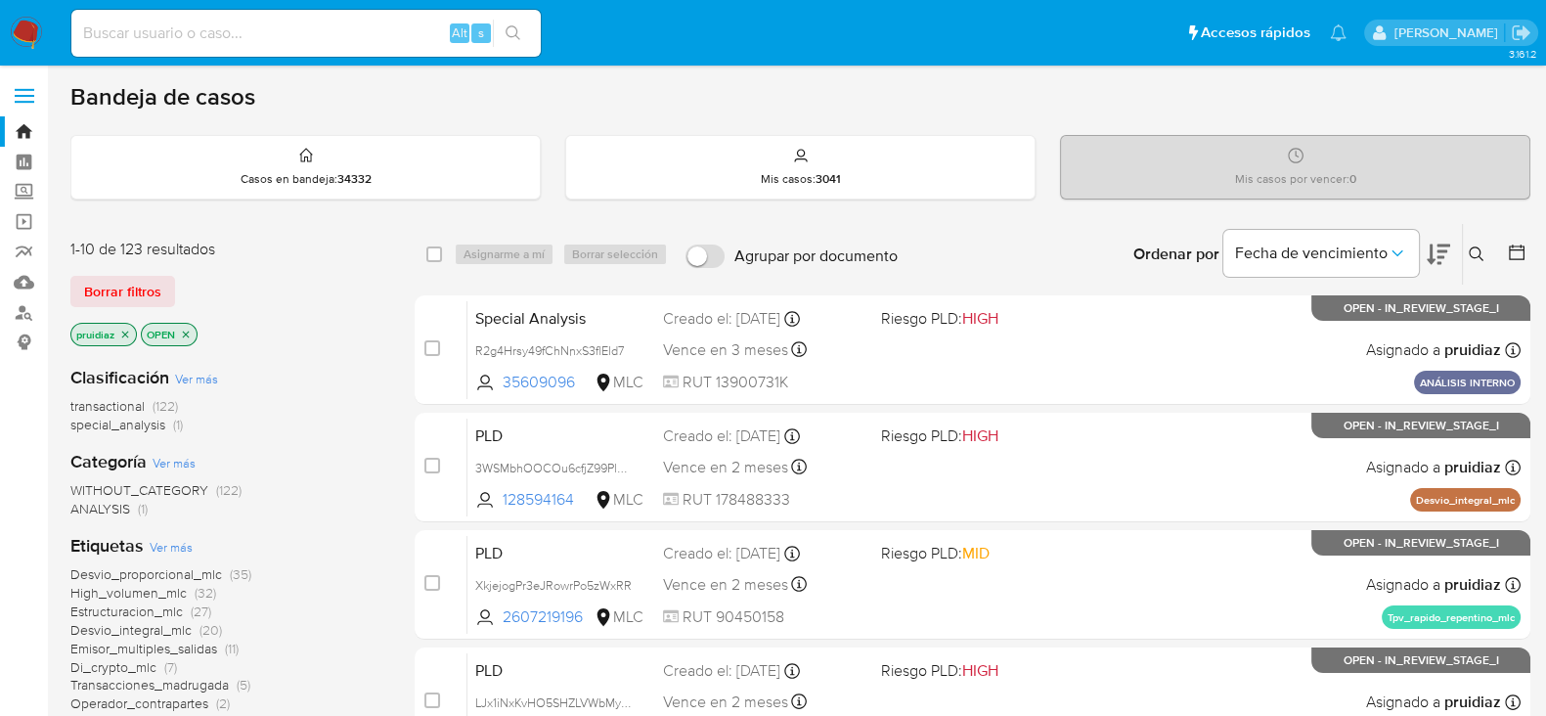
click at [1438, 249] on icon at bounding box center [1438, 255] width 23 height 21
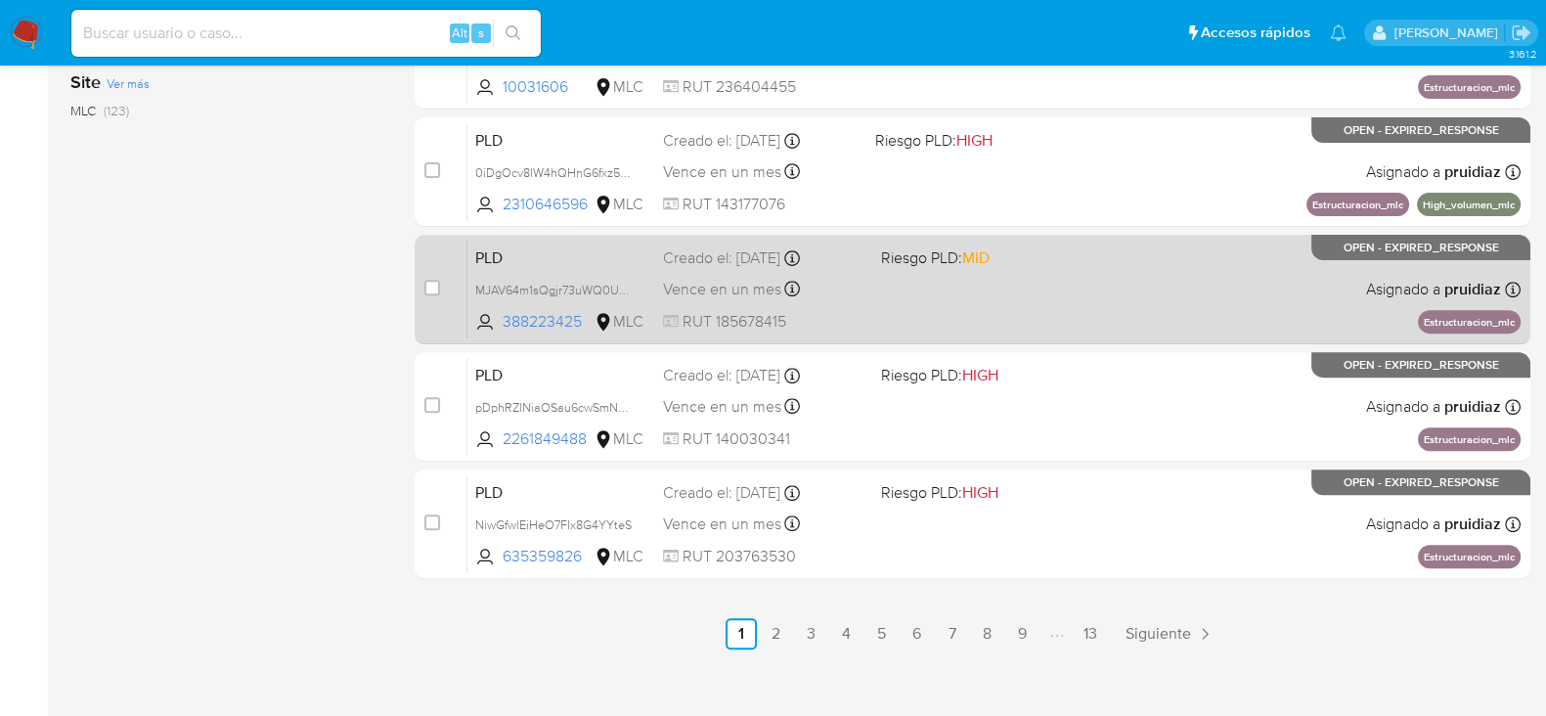
scroll to position [897, 0]
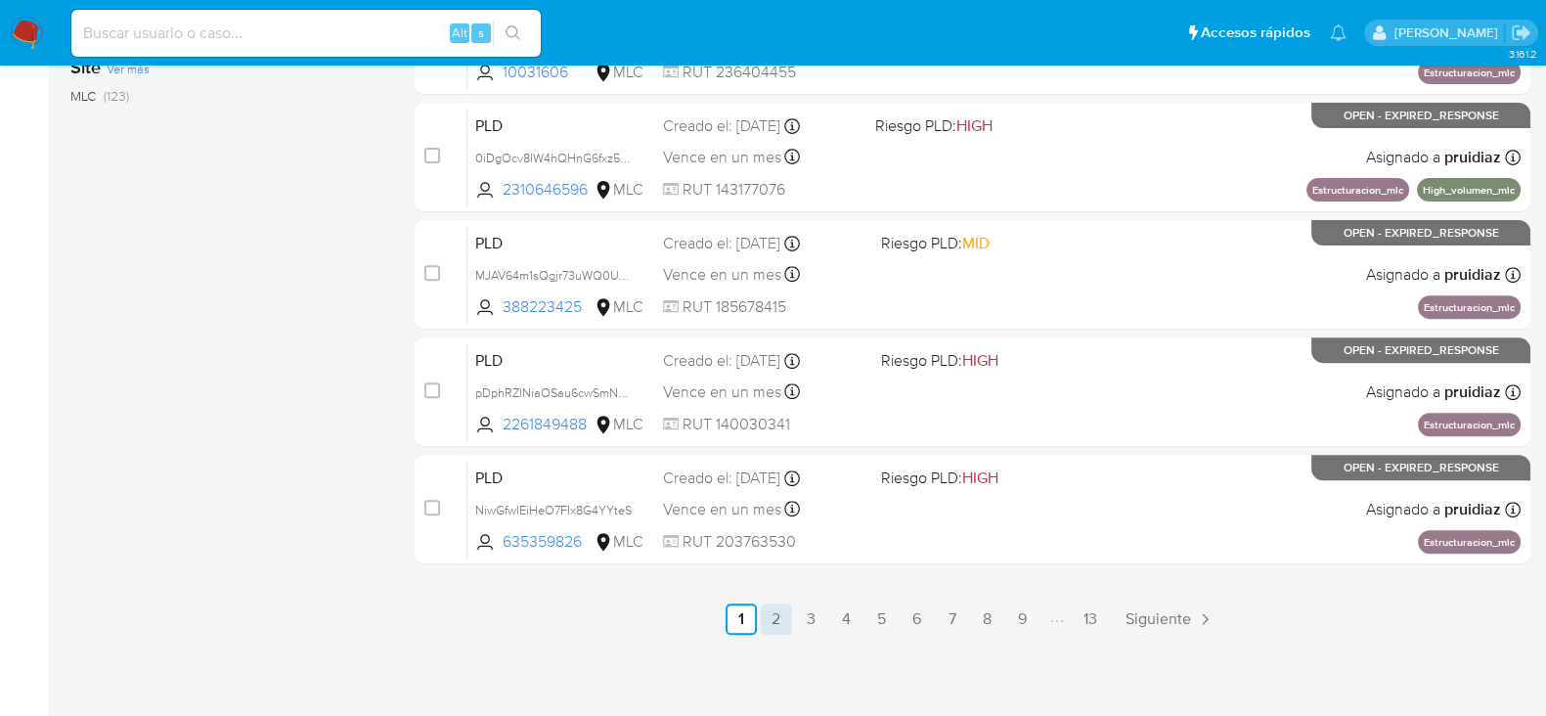
click at [773, 608] on link "2" at bounding box center [776, 618] width 31 height 31
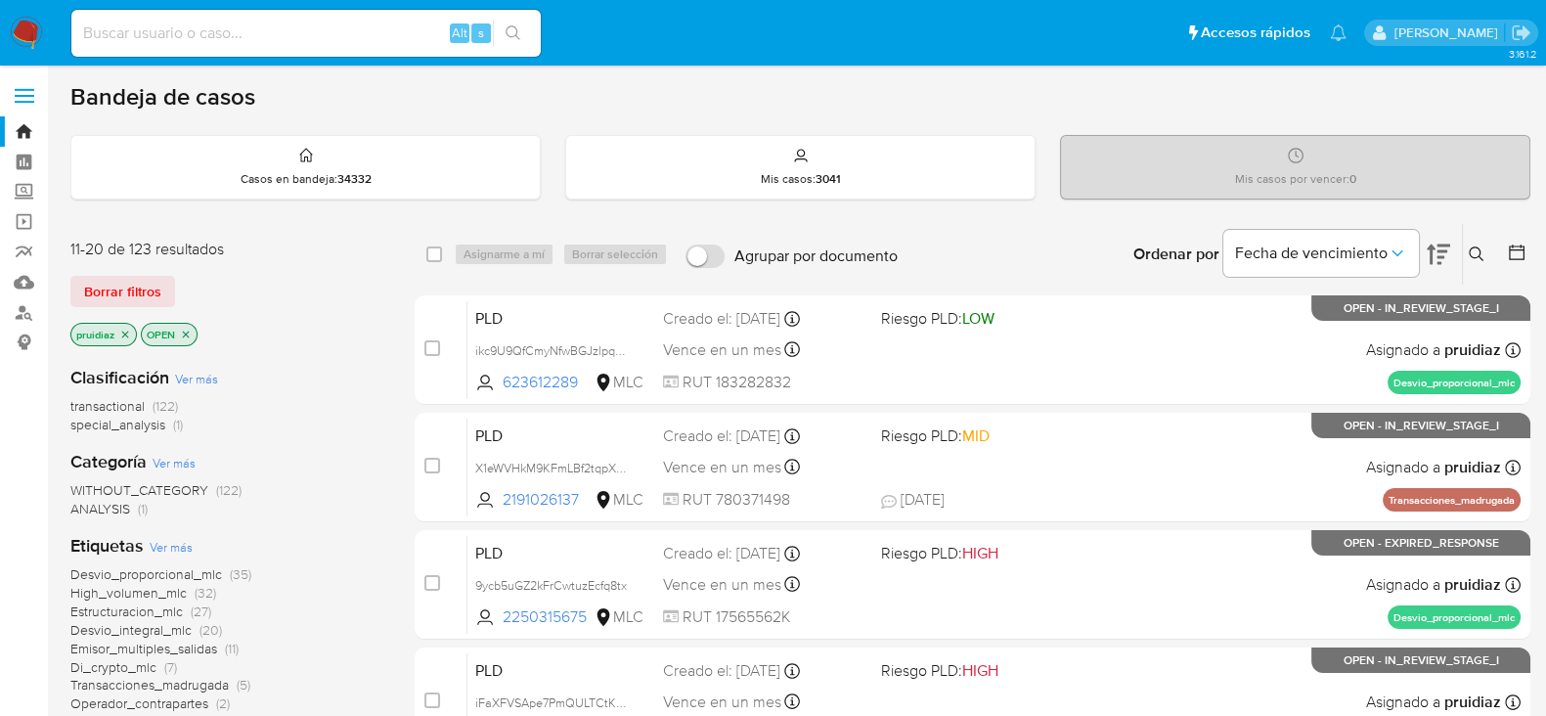
scroll to position [897, 0]
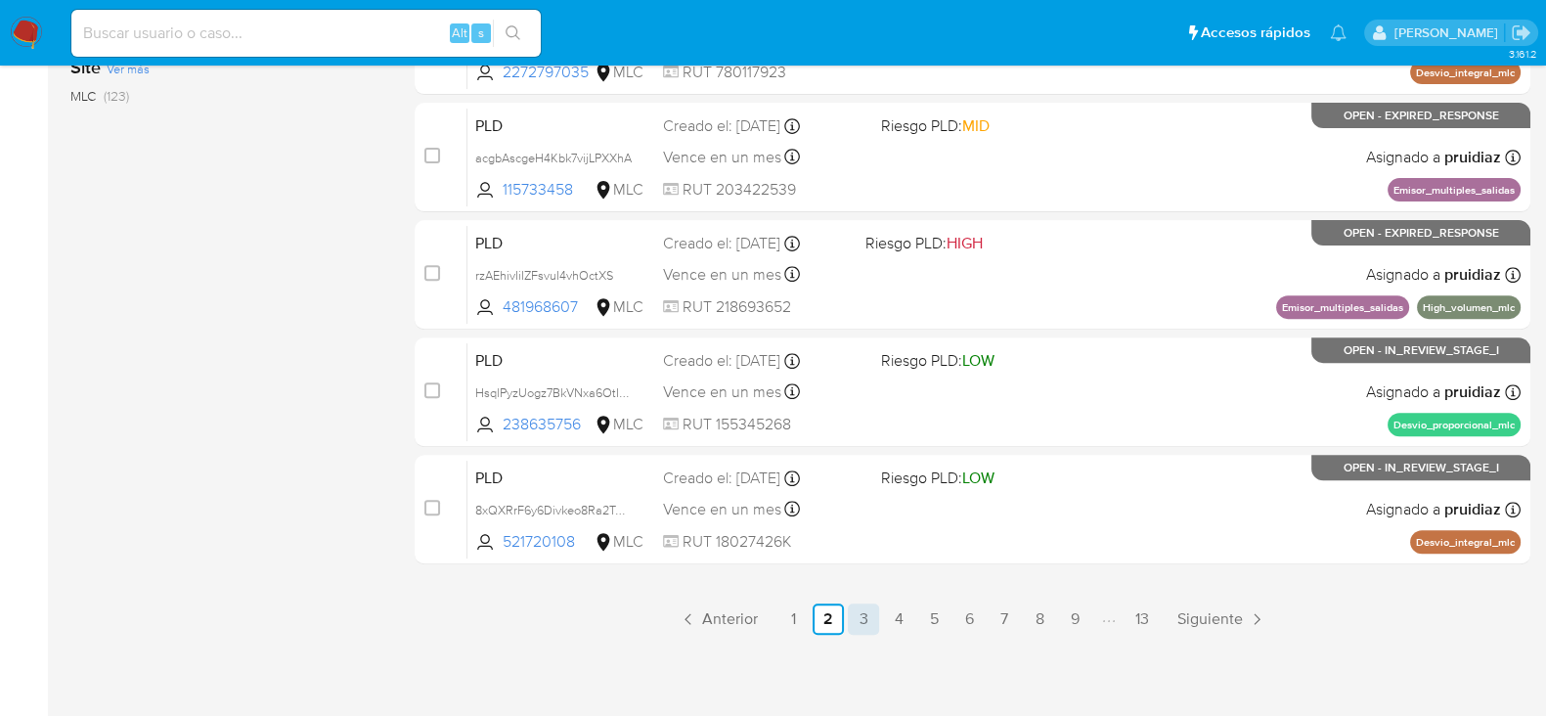
click at [867, 616] on link "3" at bounding box center [863, 618] width 31 height 31
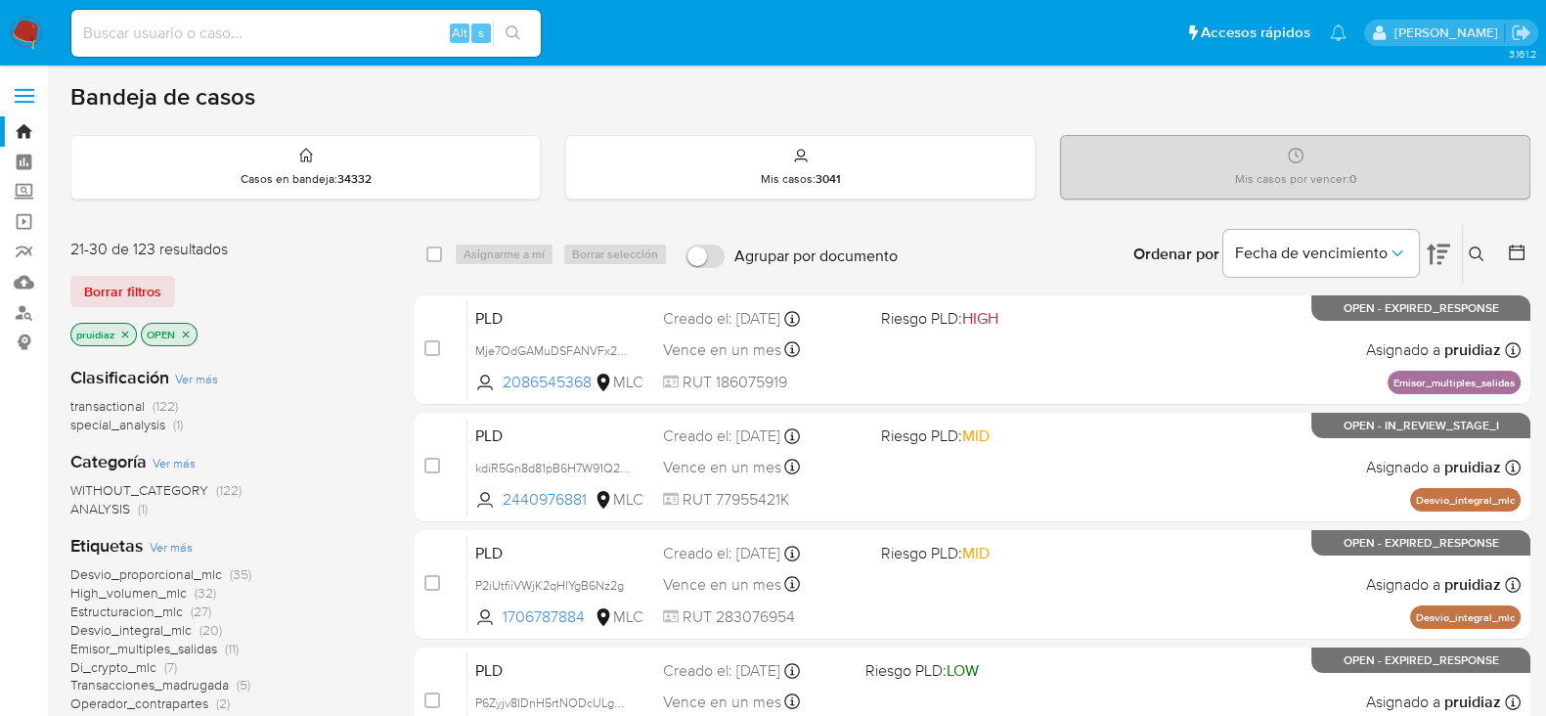
scroll to position [897, 0]
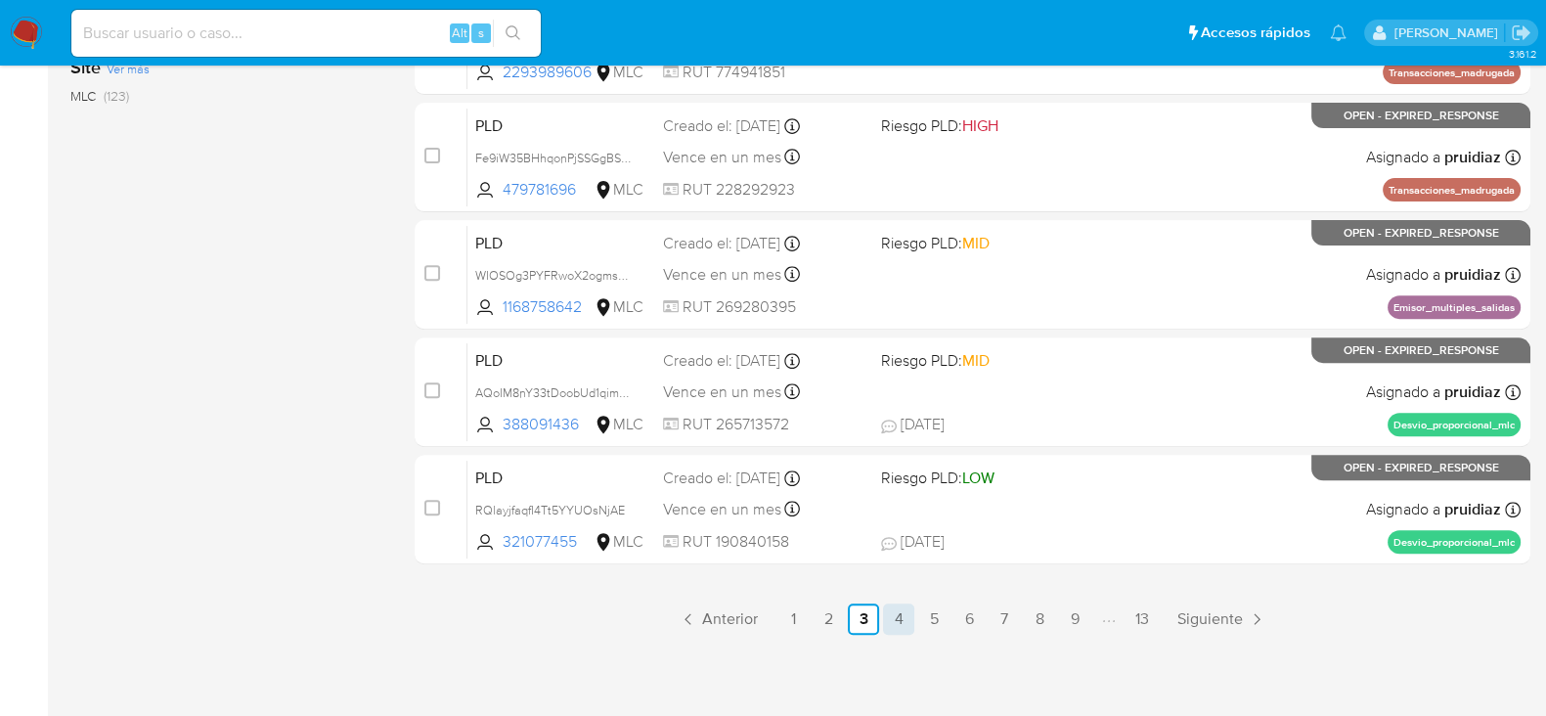
click at [890, 611] on link "4" at bounding box center [898, 618] width 31 height 31
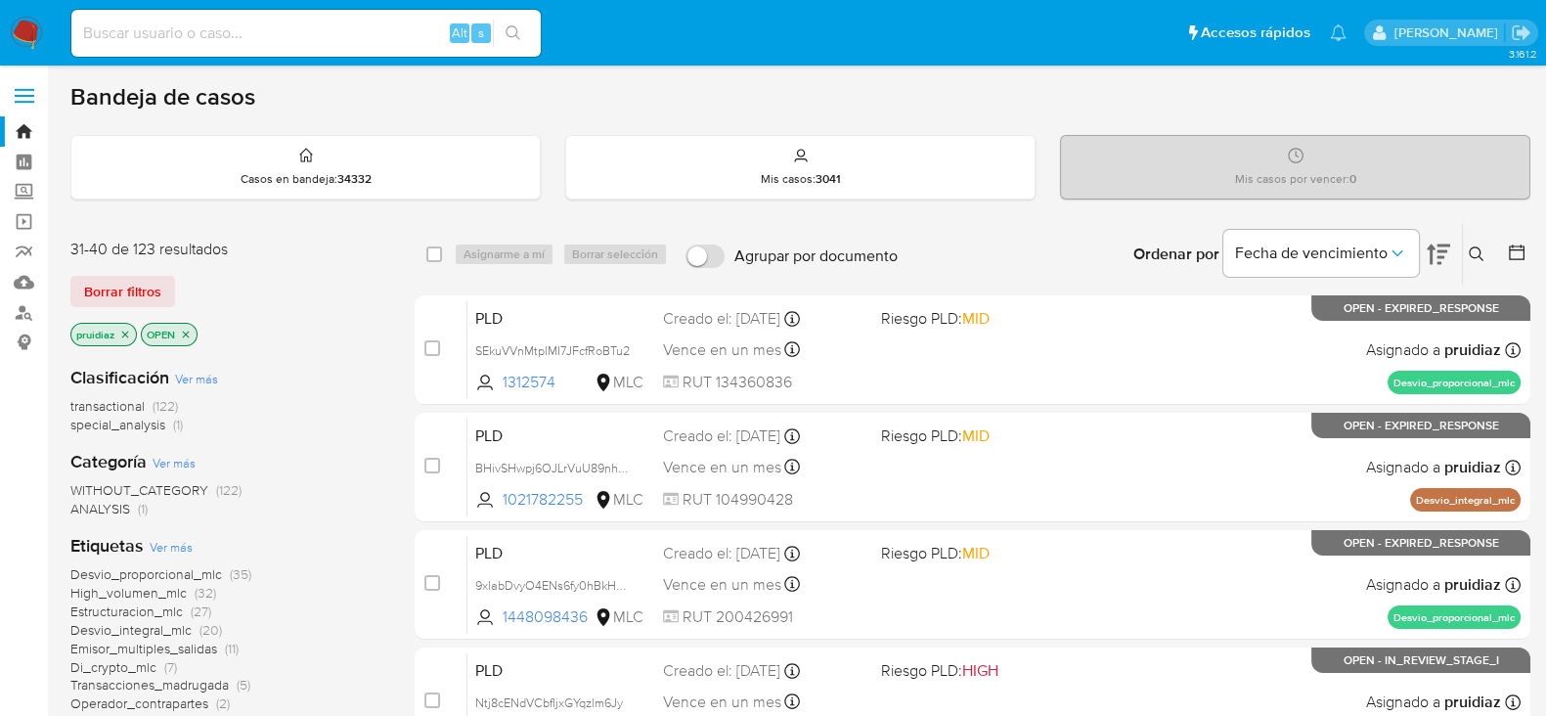
scroll to position [897, 0]
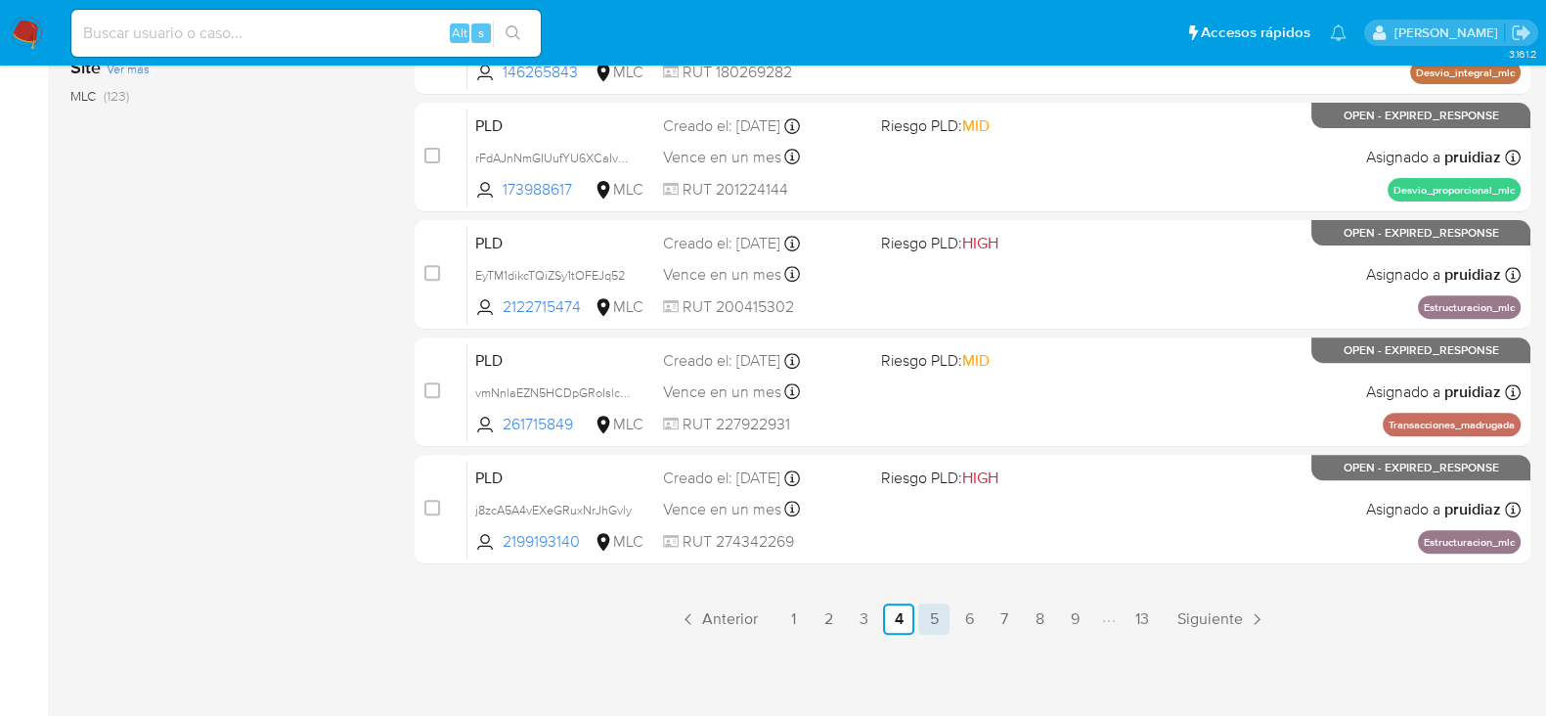
click at [949, 629] on link "5" at bounding box center [933, 618] width 31 height 31
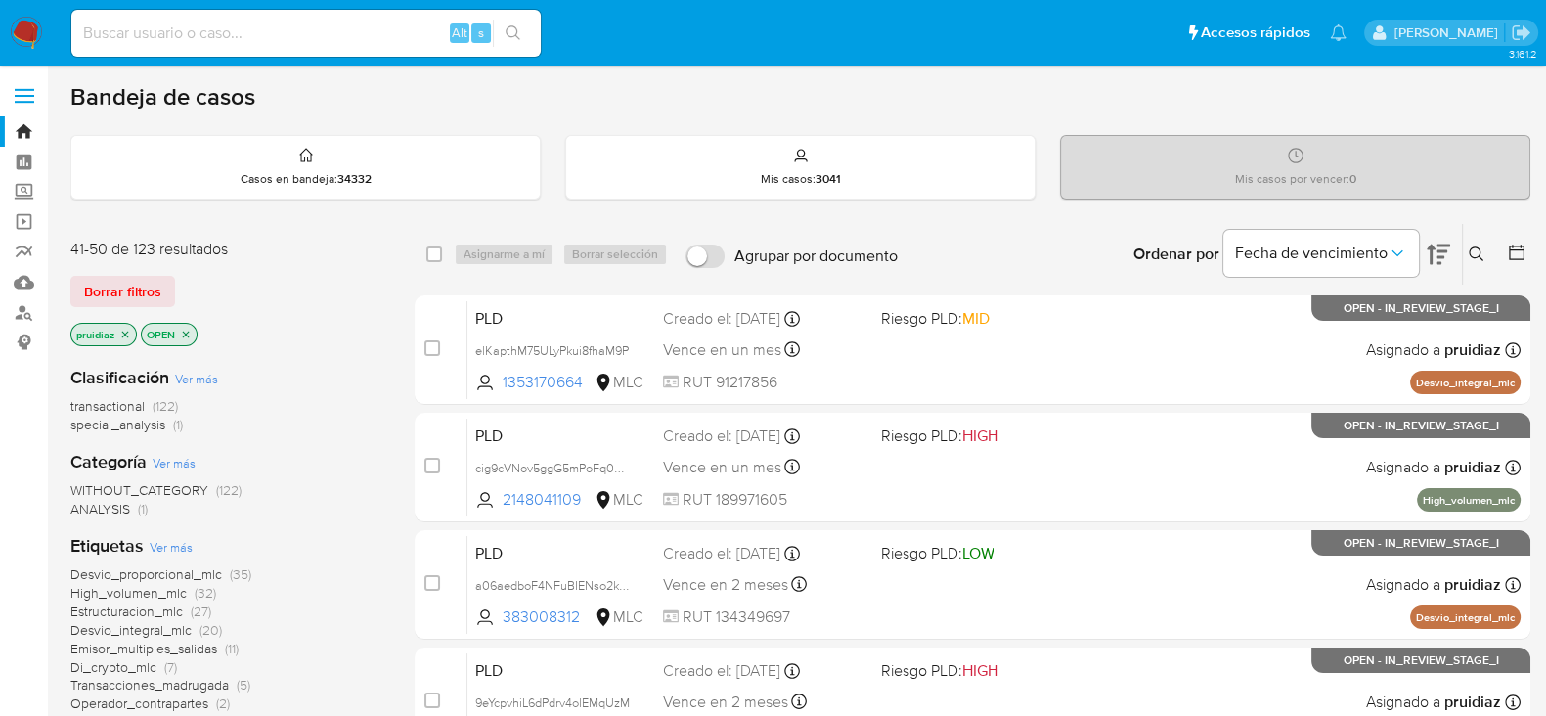
scroll to position [897, 0]
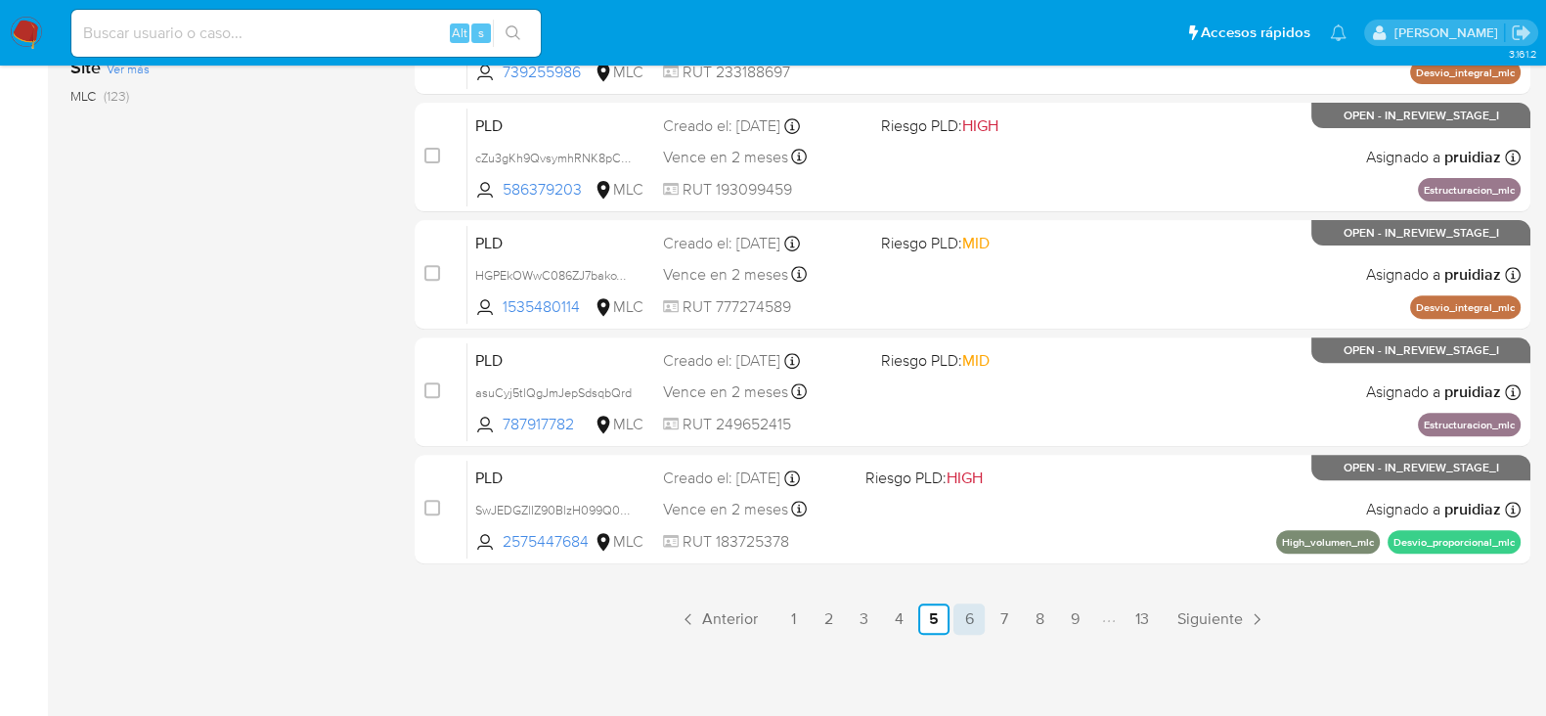
click at [966, 616] on link "6" at bounding box center [969, 618] width 31 height 31
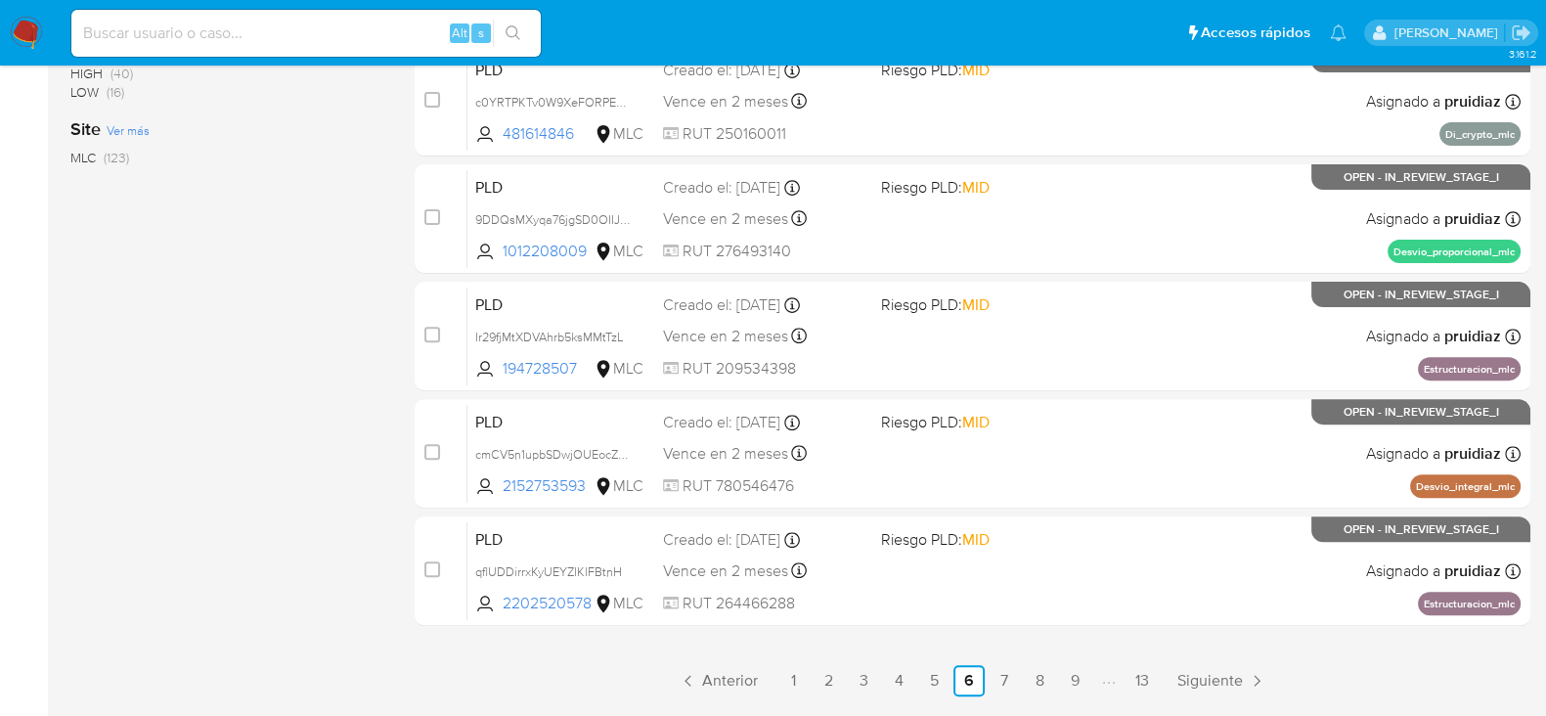
scroll to position [897, 0]
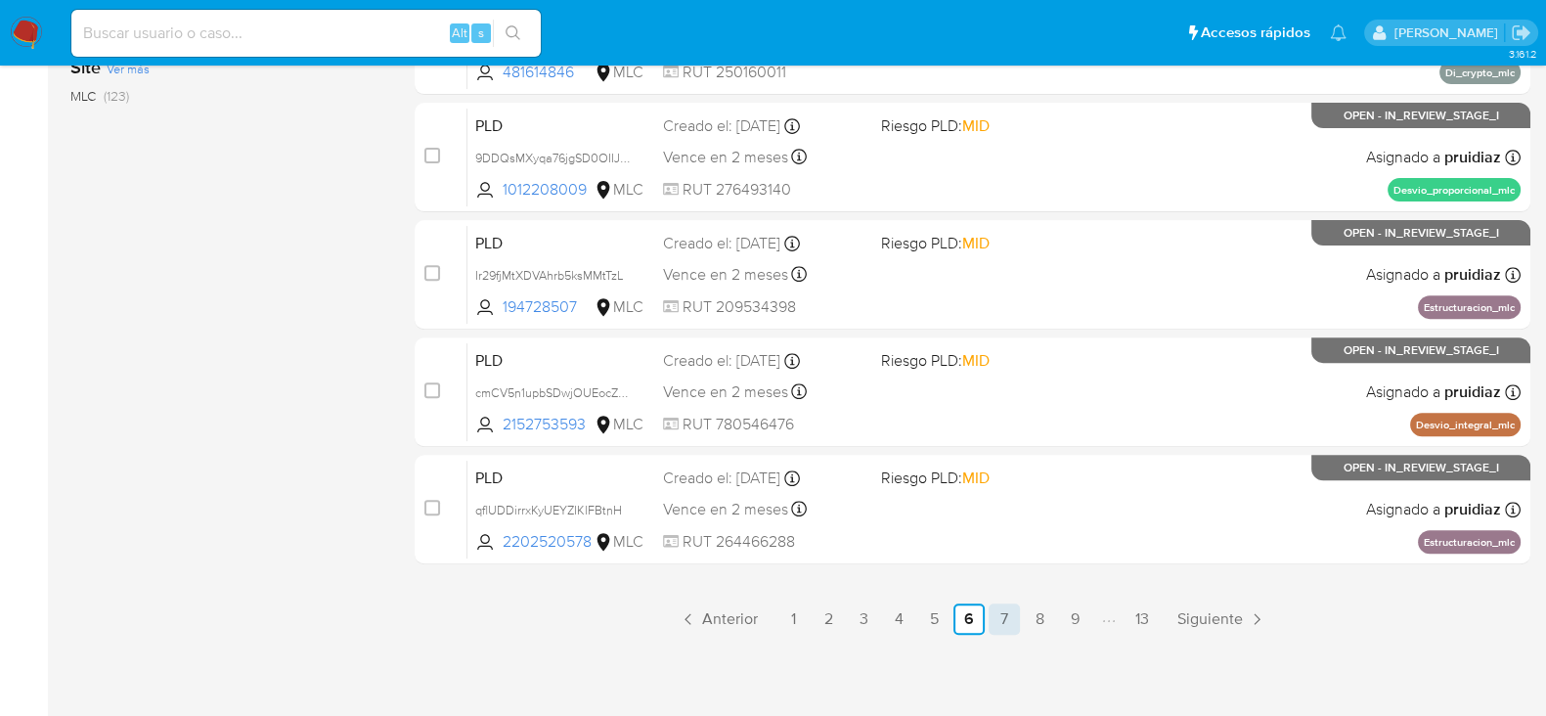
click at [1005, 617] on link "7" at bounding box center [1004, 618] width 31 height 31
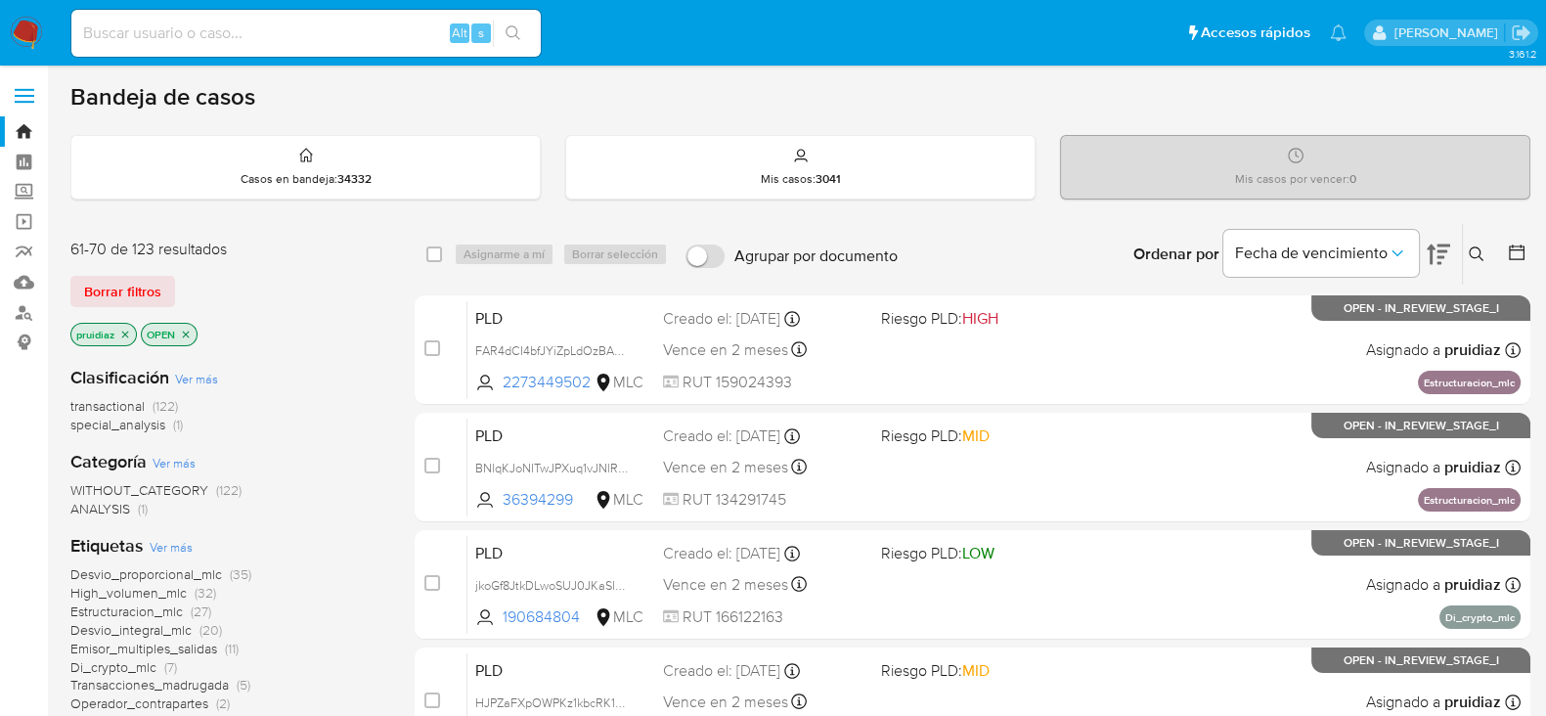
scroll to position [897, 0]
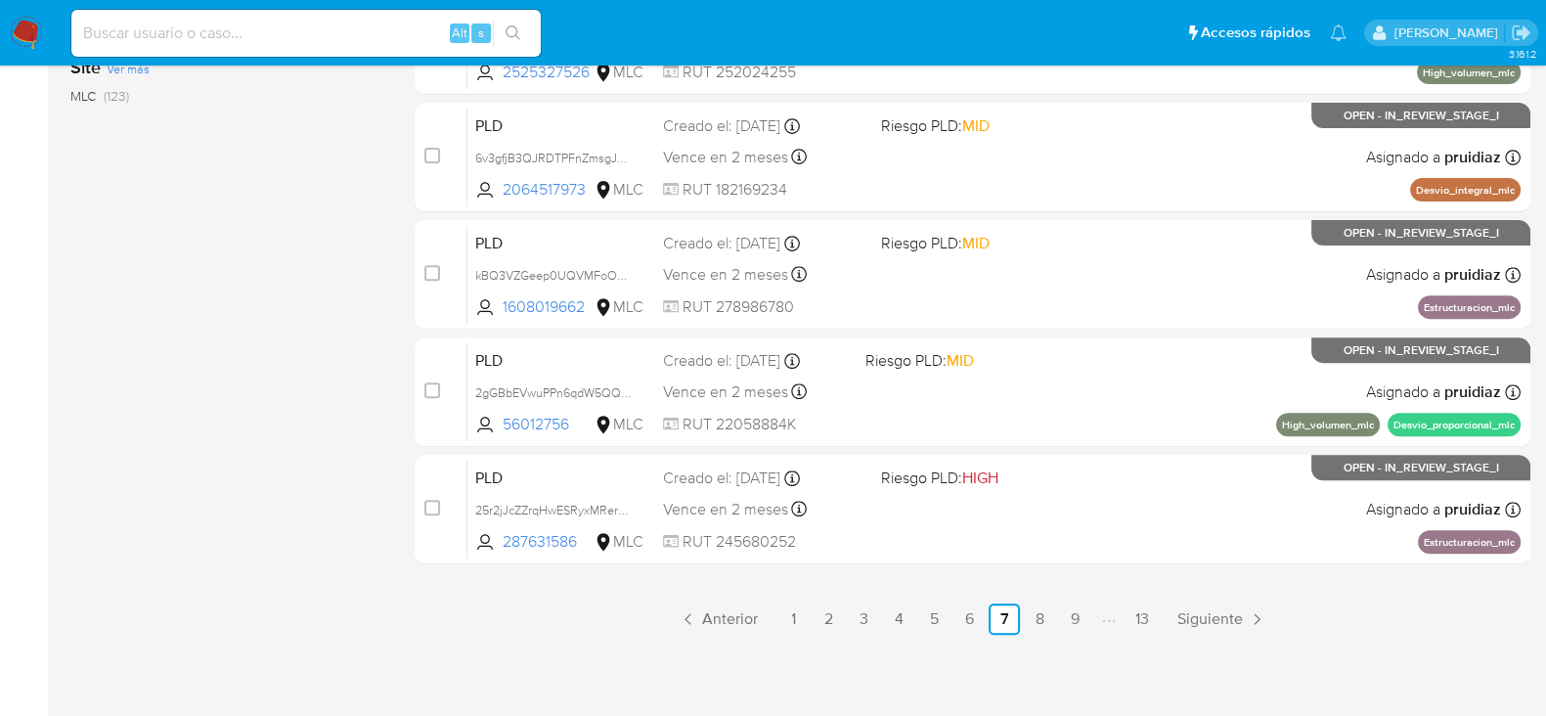
click at [1042, 620] on link "8" at bounding box center [1039, 618] width 31 height 31
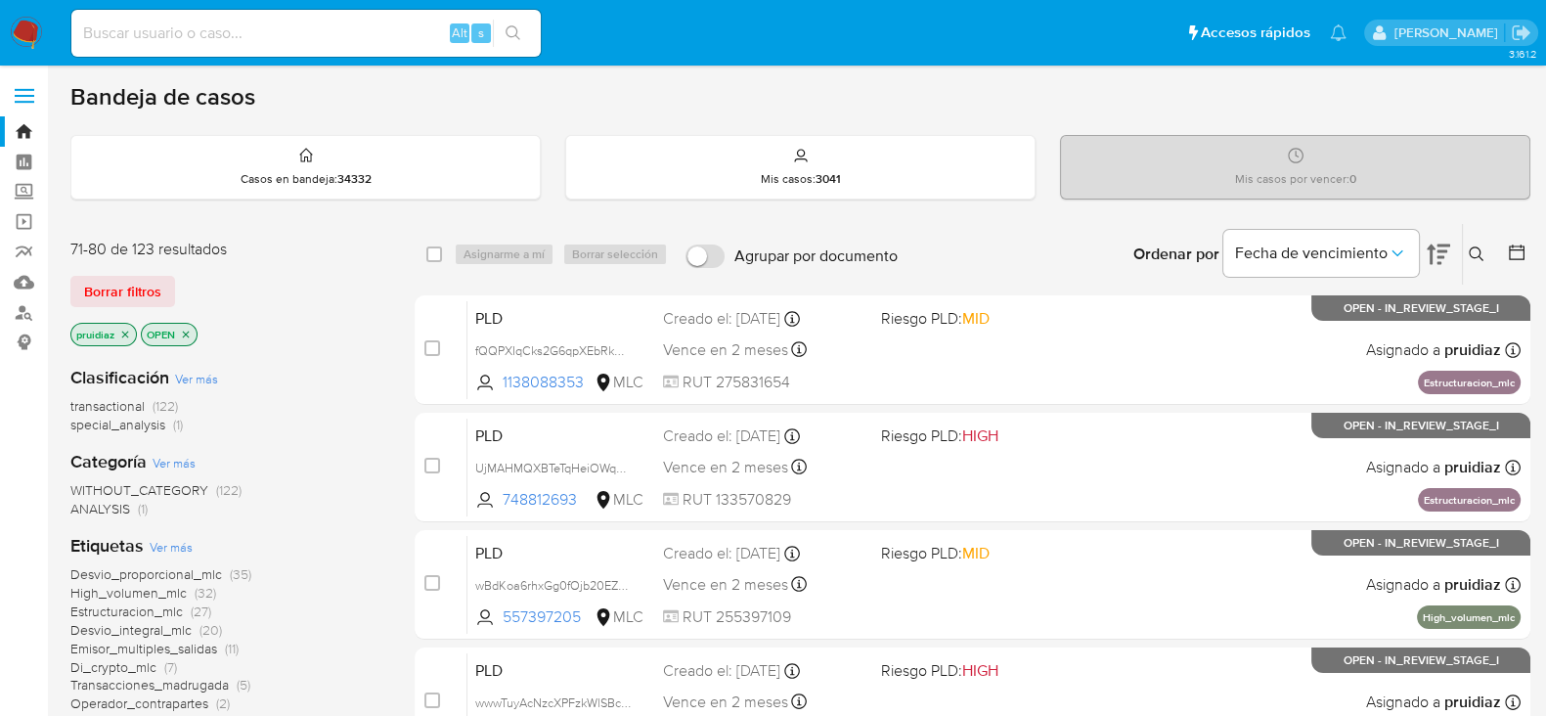
click at [10, 22] on img at bounding box center [26, 33] width 33 height 33
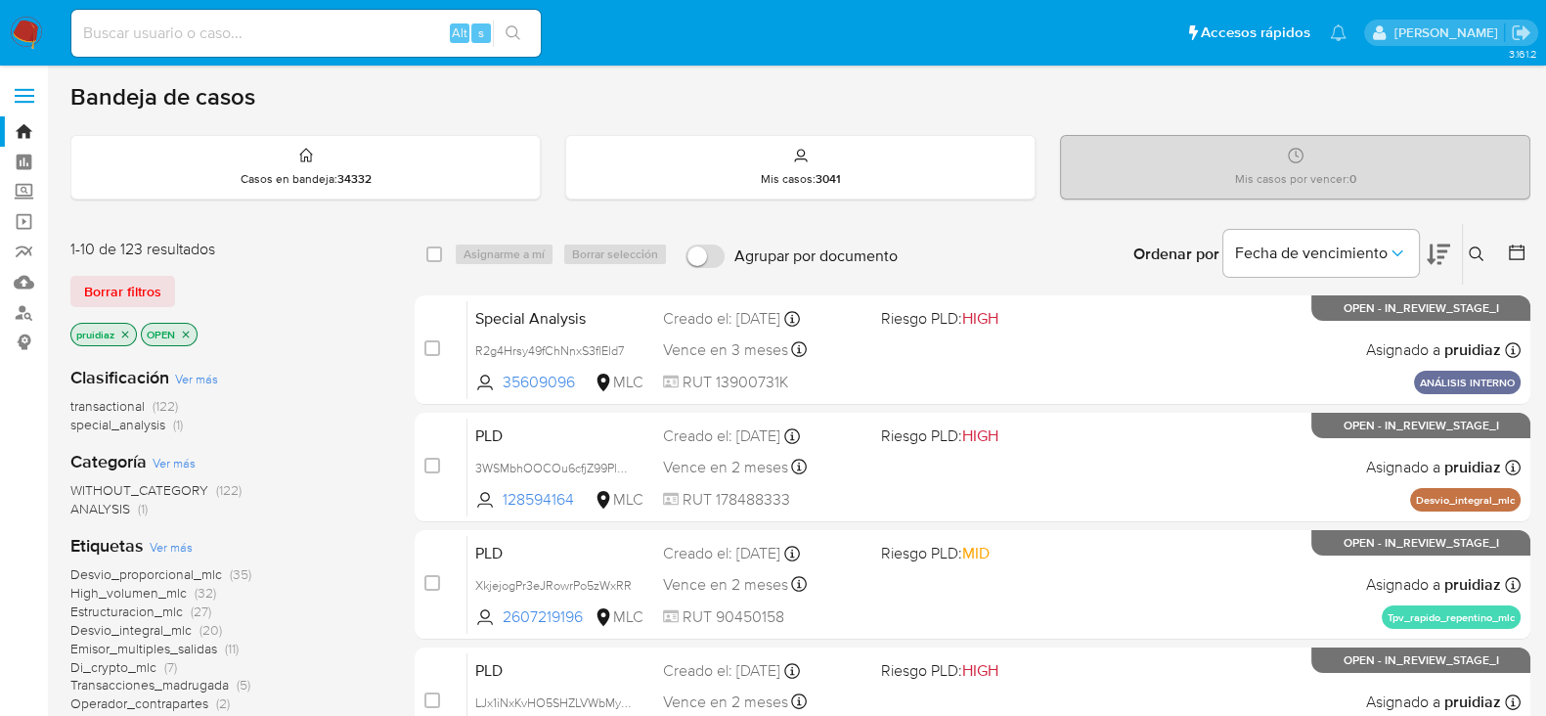
click at [1445, 252] on icon at bounding box center [1438, 254] width 23 height 23
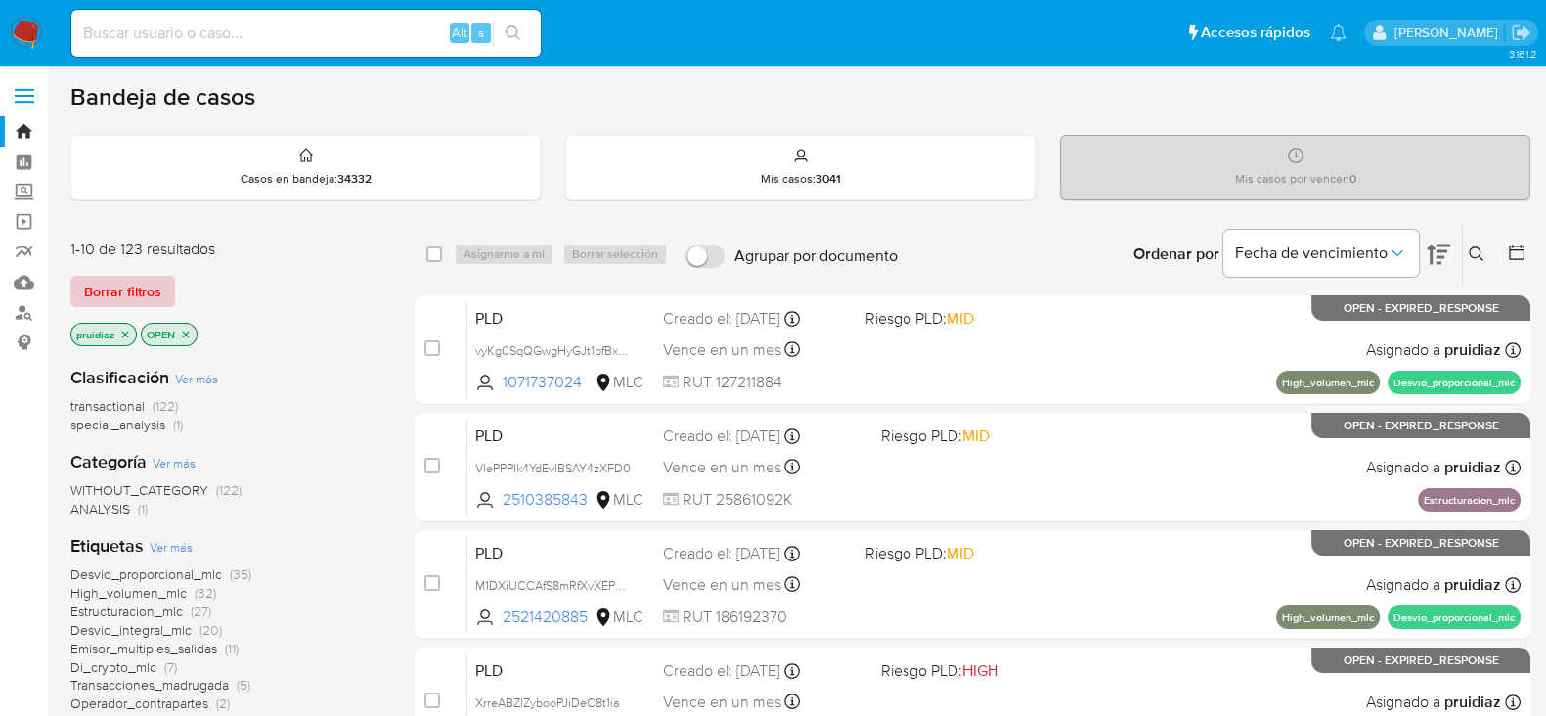
click at [136, 280] on span "Borrar filtros" at bounding box center [122, 291] width 77 height 27
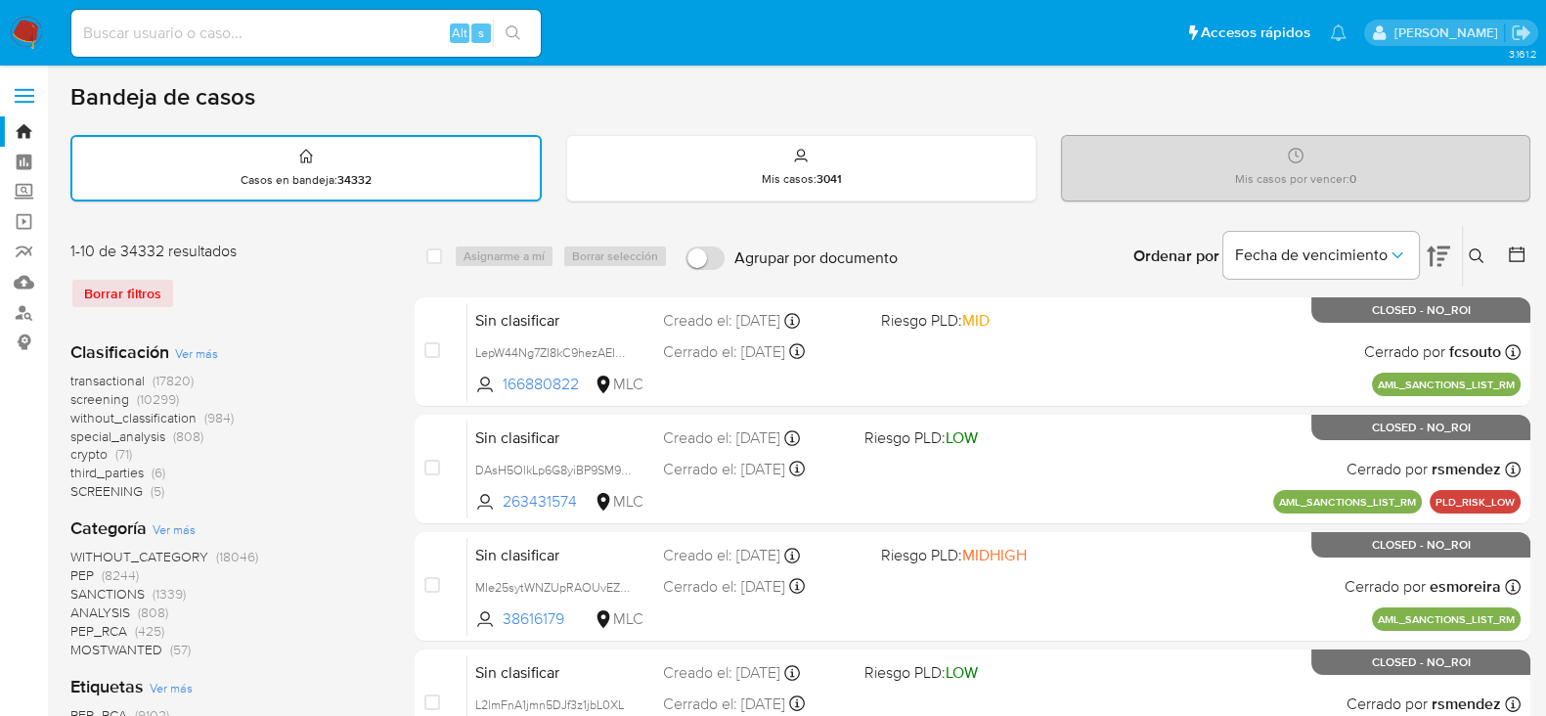
click at [1526, 249] on icon at bounding box center [1517, 255] width 20 height 20
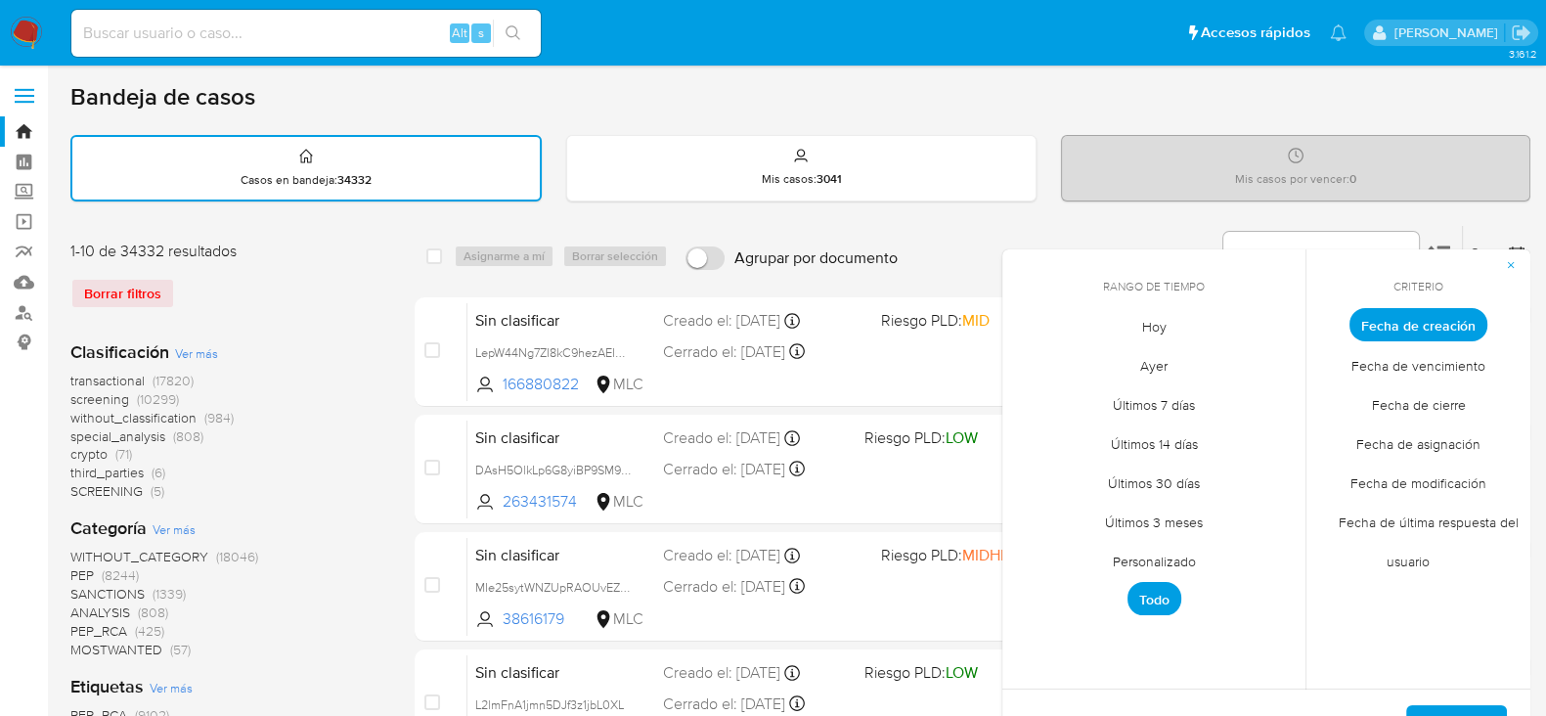
click at [1137, 547] on span "Personalizado" at bounding box center [1155, 561] width 124 height 40
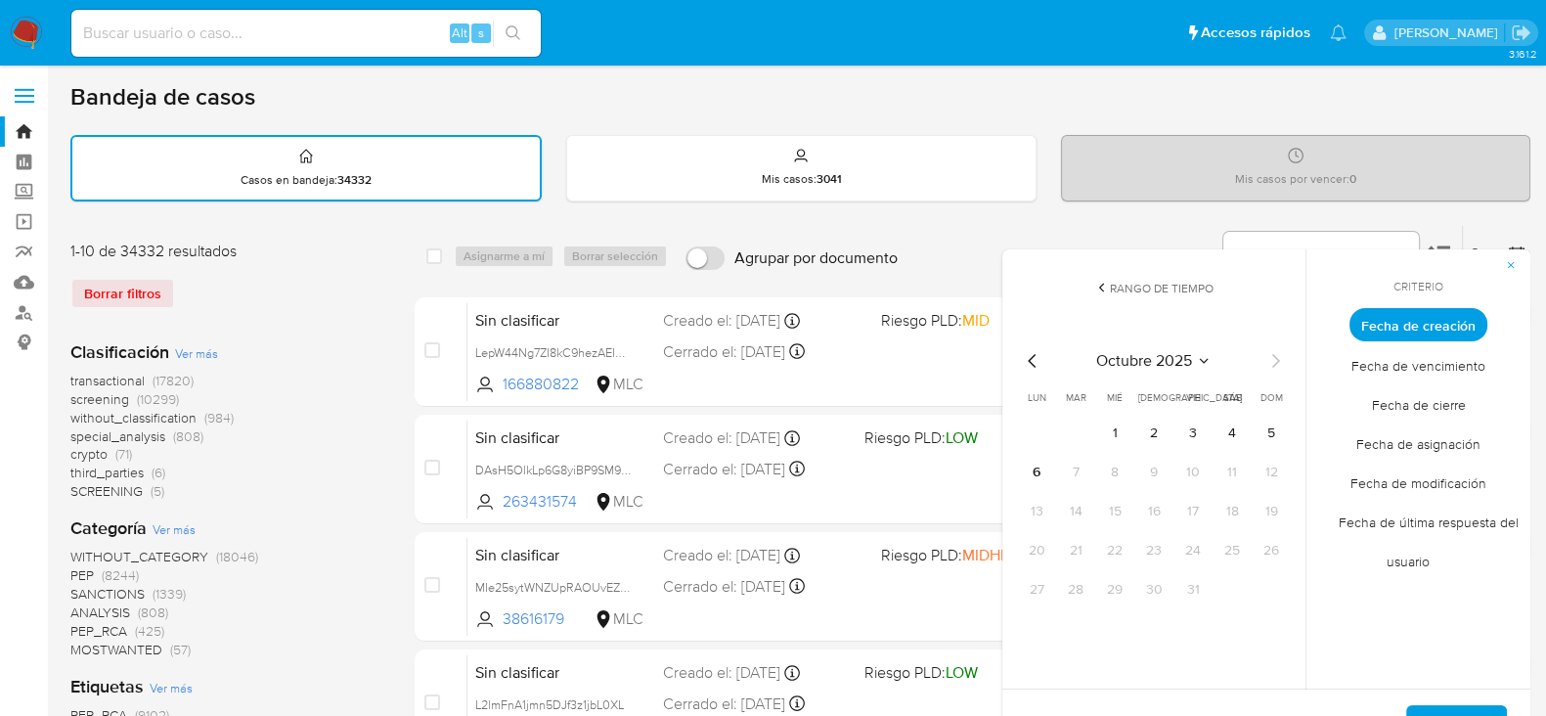
click at [1036, 358] on icon "Mes anterior" at bounding box center [1032, 360] width 23 height 23
click at [1193, 428] on button "1" at bounding box center [1193, 433] width 31 height 31
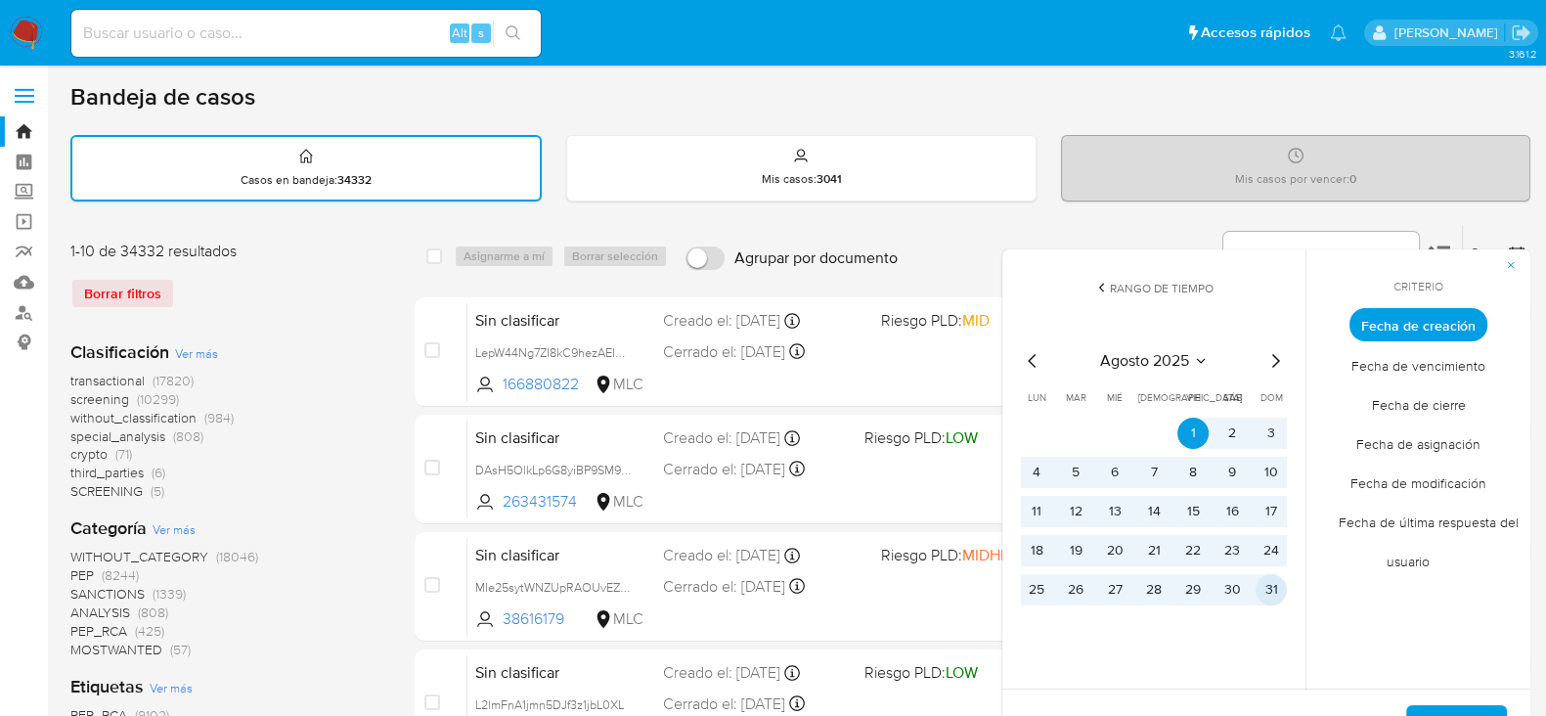
click at [1267, 585] on button "31" at bounding box center [1271, 589] width 31 height 31
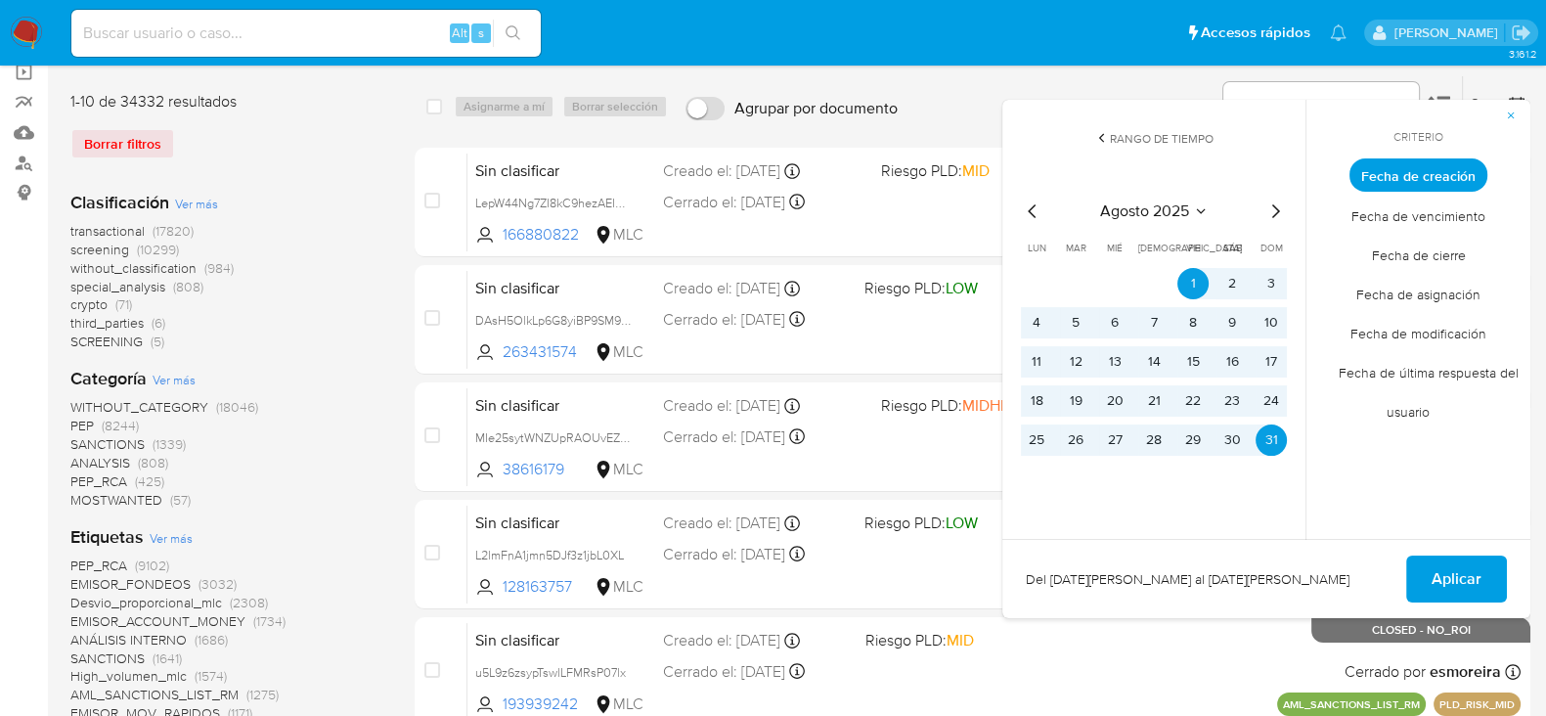
scroll to position [367, 0]
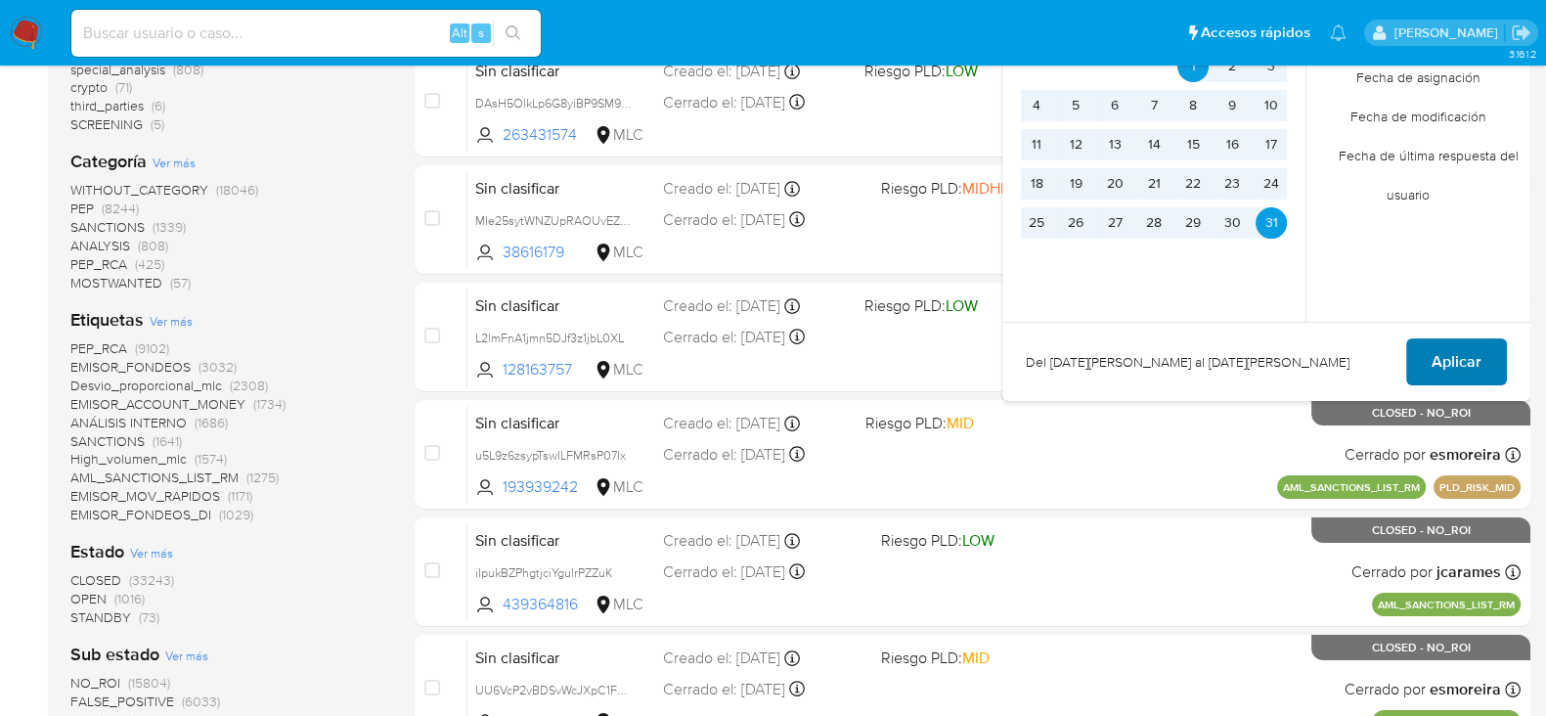
click at [1465, 352] on span "Aplicar" at bounding box center [1457, 361] width 50 height 43
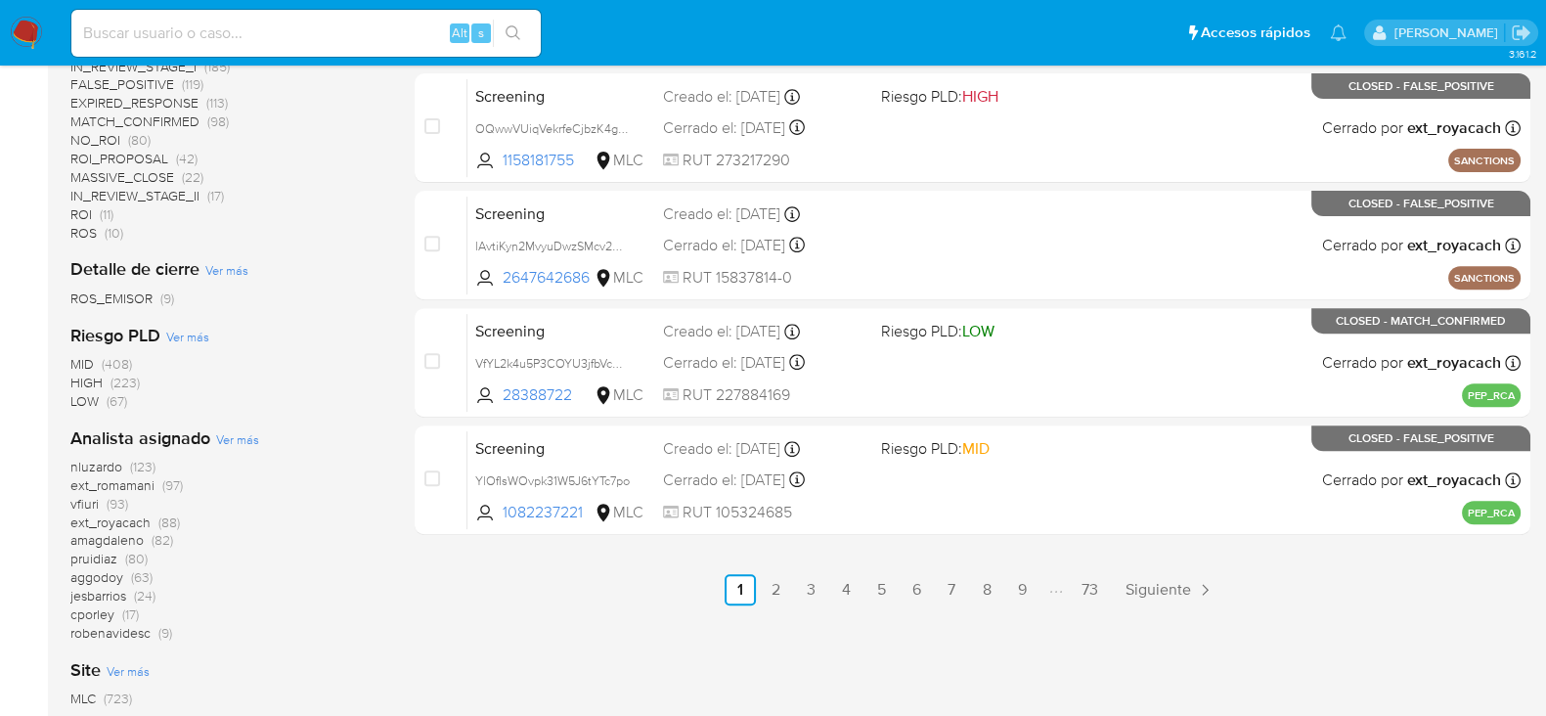
scroll to position [1095, 0]
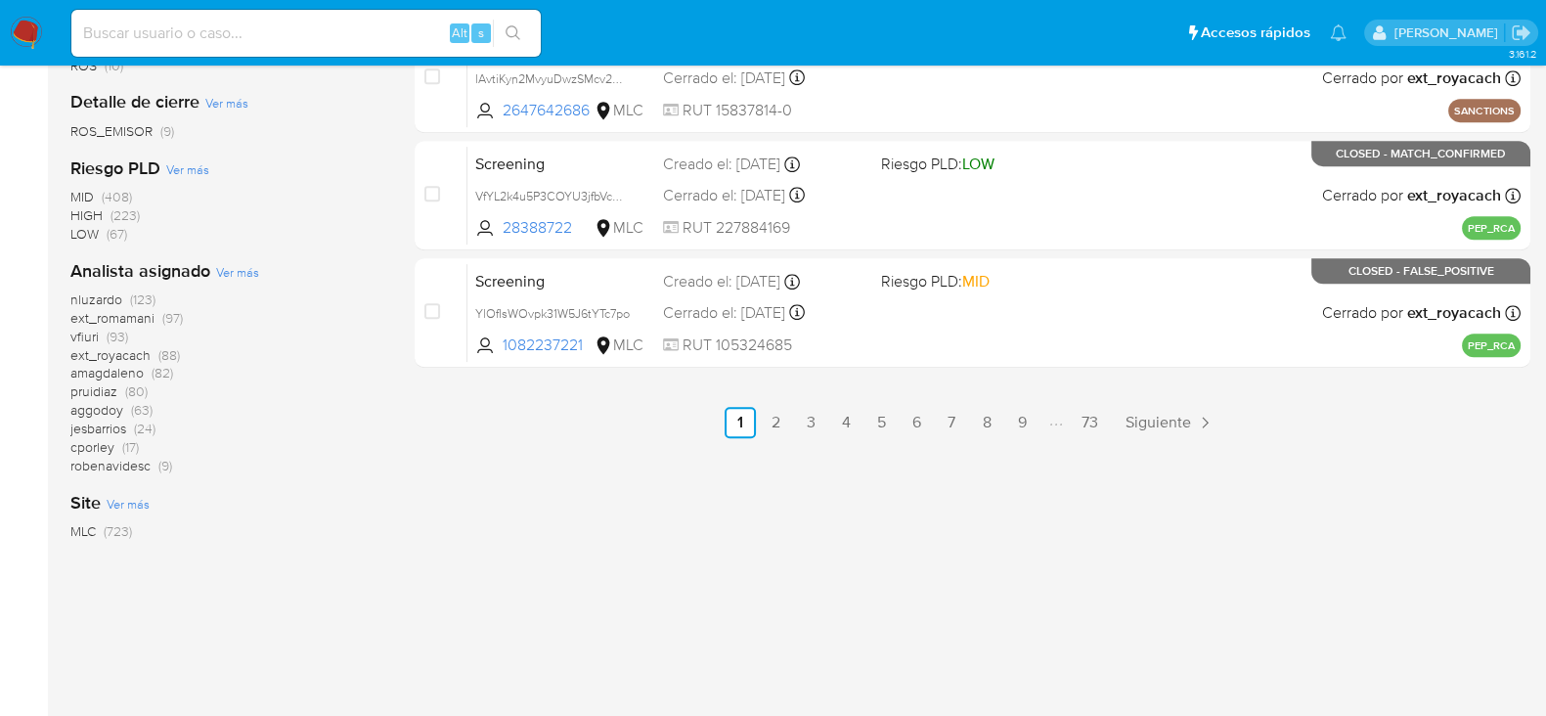
click at [91, 387] on span "pruidiaz" at bounding box center [93, 391] width 47 height 20
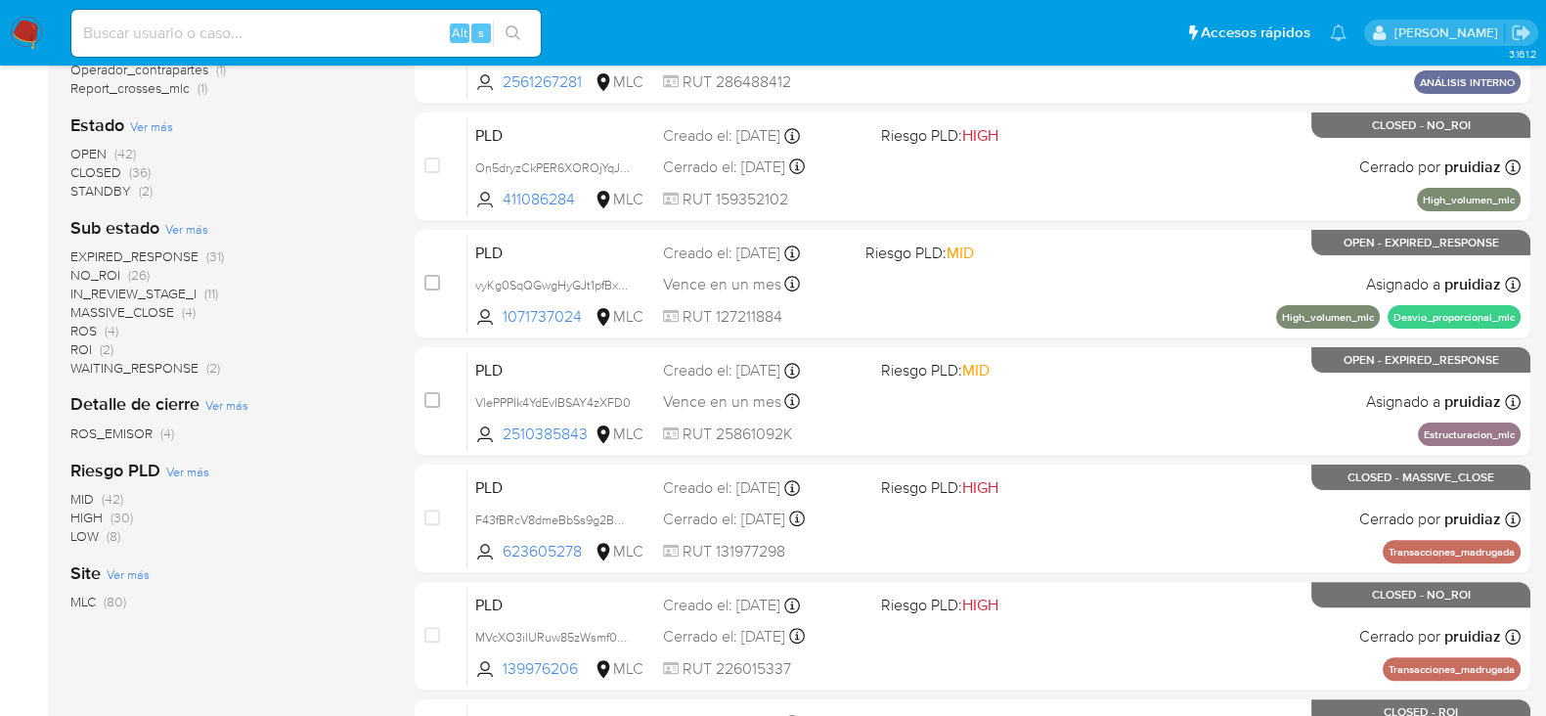
scroll to position [532, 0]
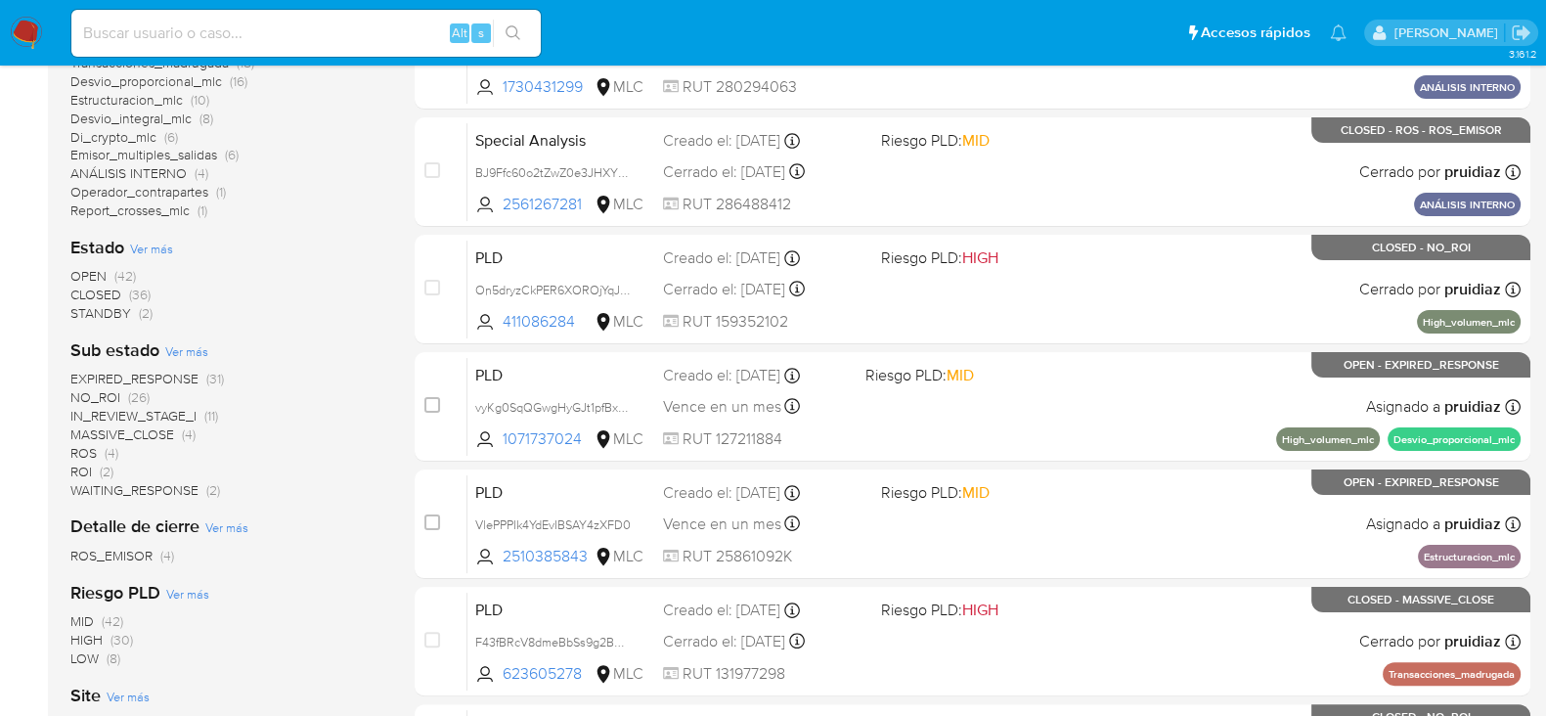
click at [87, 266] on span "OPEN" at bounding box center [88, 276] width 36 height 20
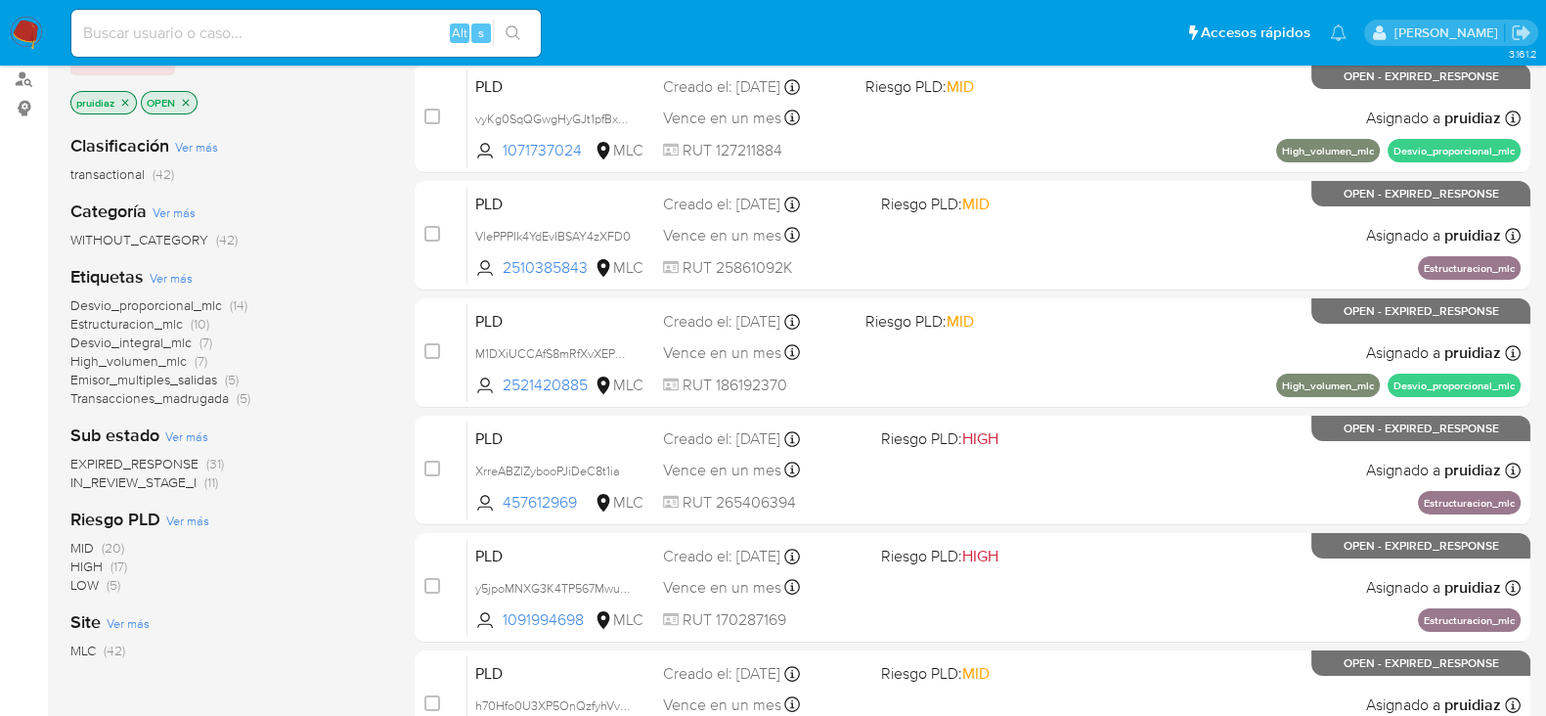
scroll to position [244, 0]
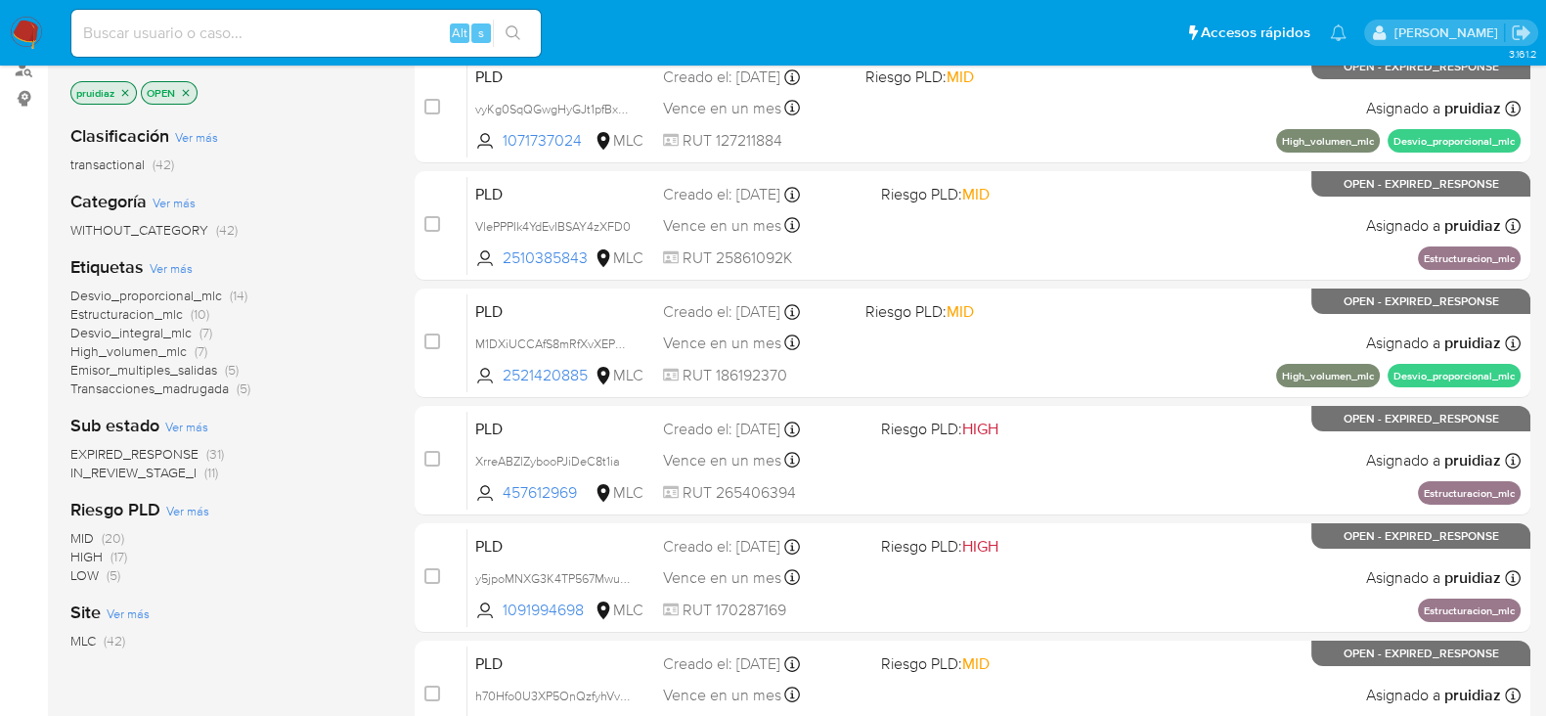
click at [210, 388] on span "Transacciones_madrugada" at bounding box center [149, 389] width 158 height 20
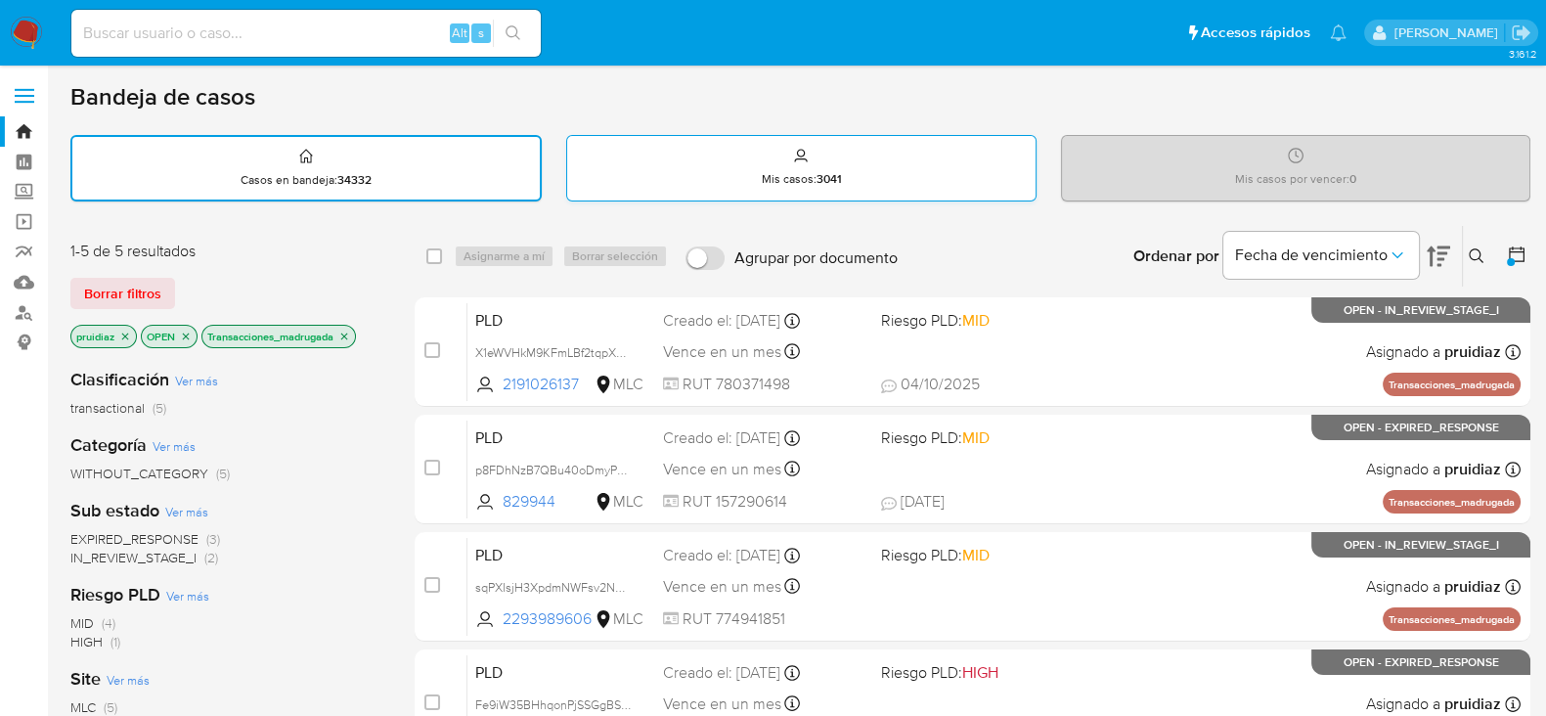
scroll to position [121, 0]
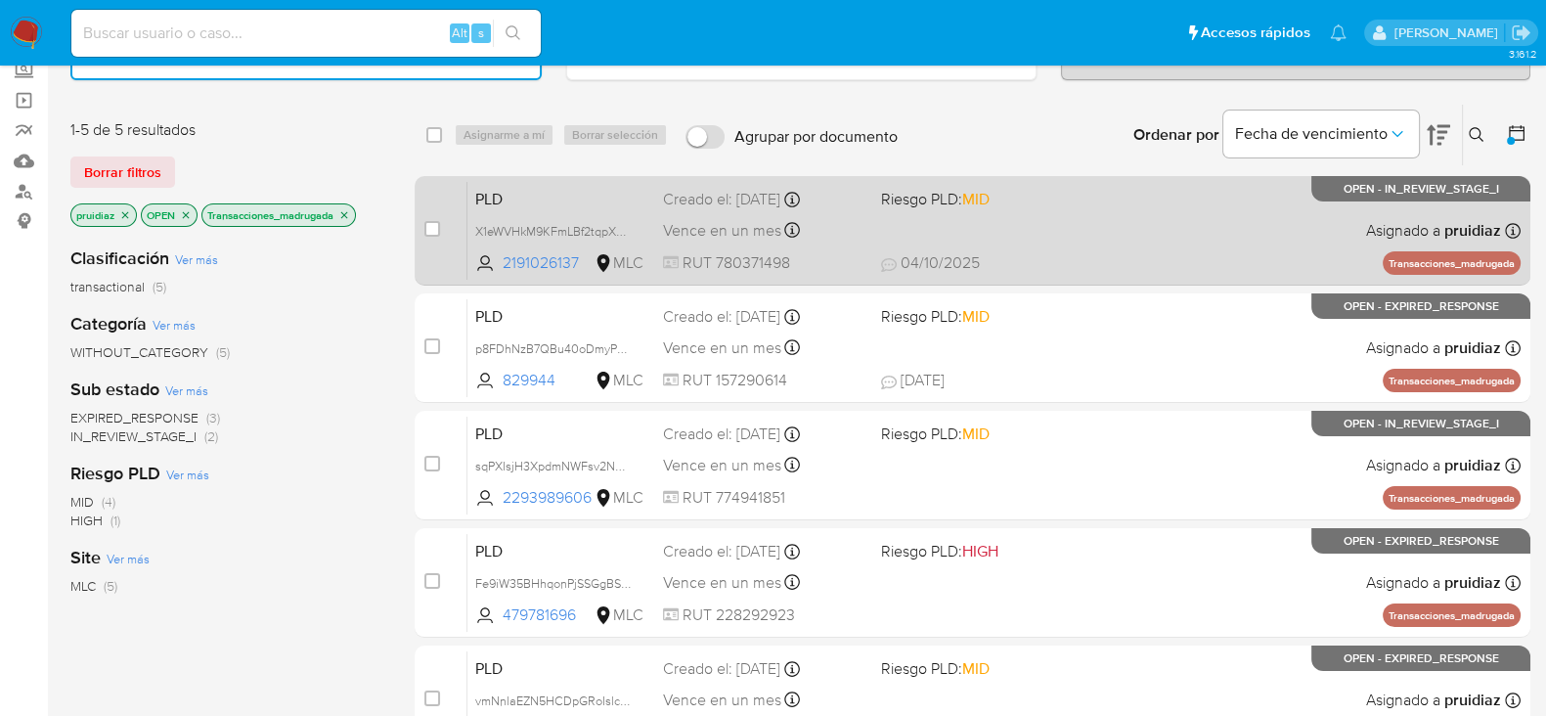
click at [1147, 217] on div "PLD X1eWVHkM9KFmLBf2tqpXhItg 2191026137 MLC Riesgo PLD: MID Creado el: [DATE] C…" at bounding box center [994, 230] width 1053 height 99
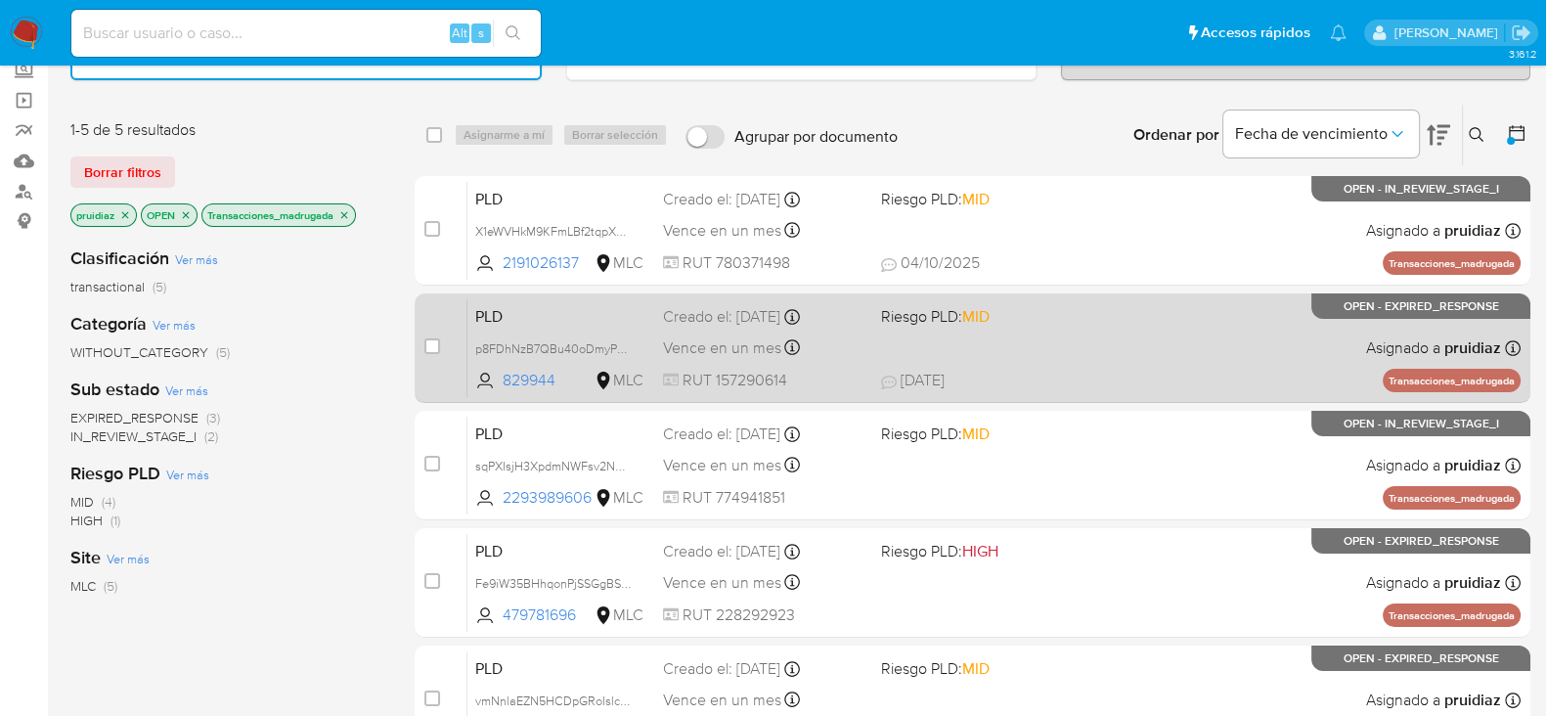
click at [1068, 363] on div "PLD p8FDhNzB7QBu40oDmyPXasbI 829944 MLC Riesgo PLD: MID Creado el: [DATE] Cread…" at bounding box center [994, 347] width 1053 height 99
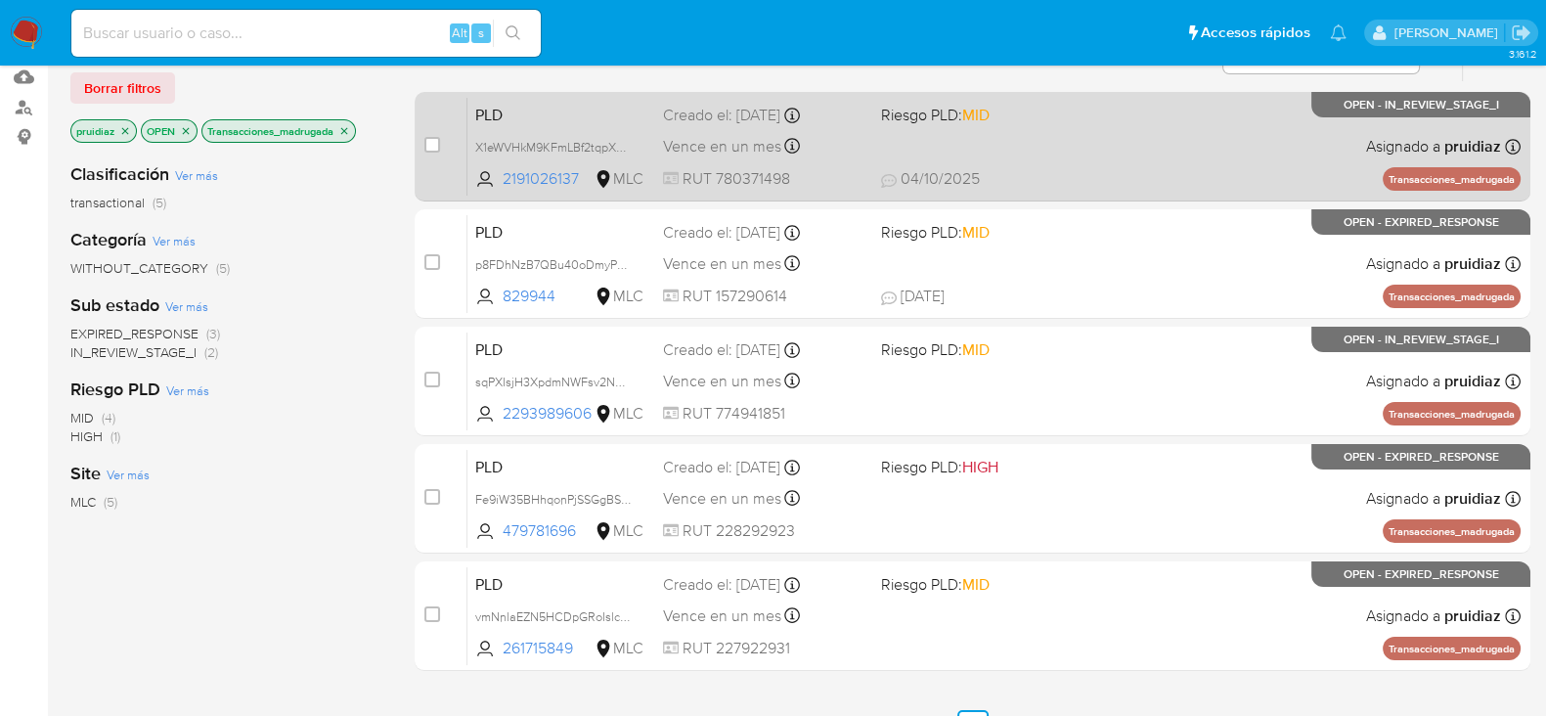
scroll to position [244, 0]
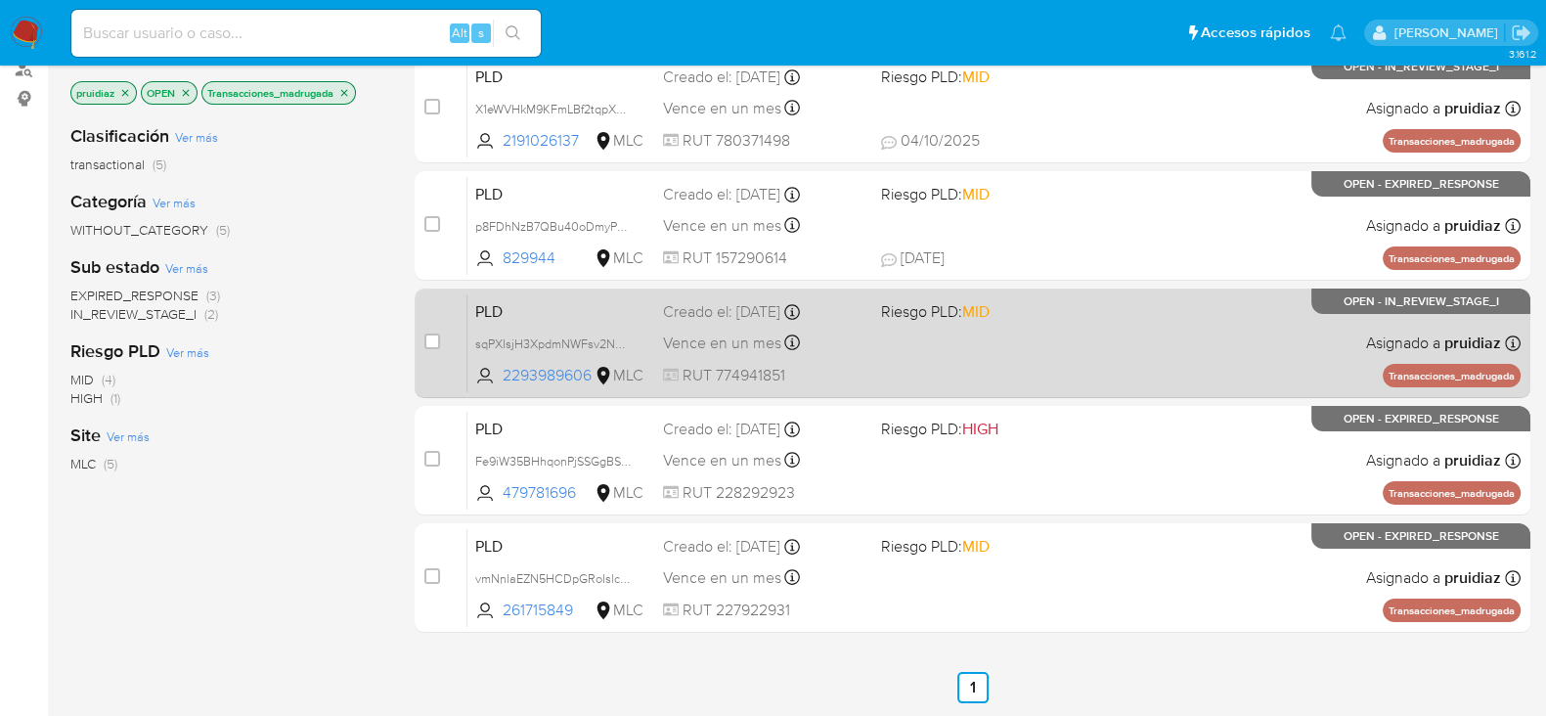
click at [1164, 360] on div "PLD sqPXIsjH3XpdmNWFsv2NmODz 2293989606 MLC Riesgo PLD: MID Creado el: [DATE] C…" at bounding box center [994, 342] width 1053 height 99
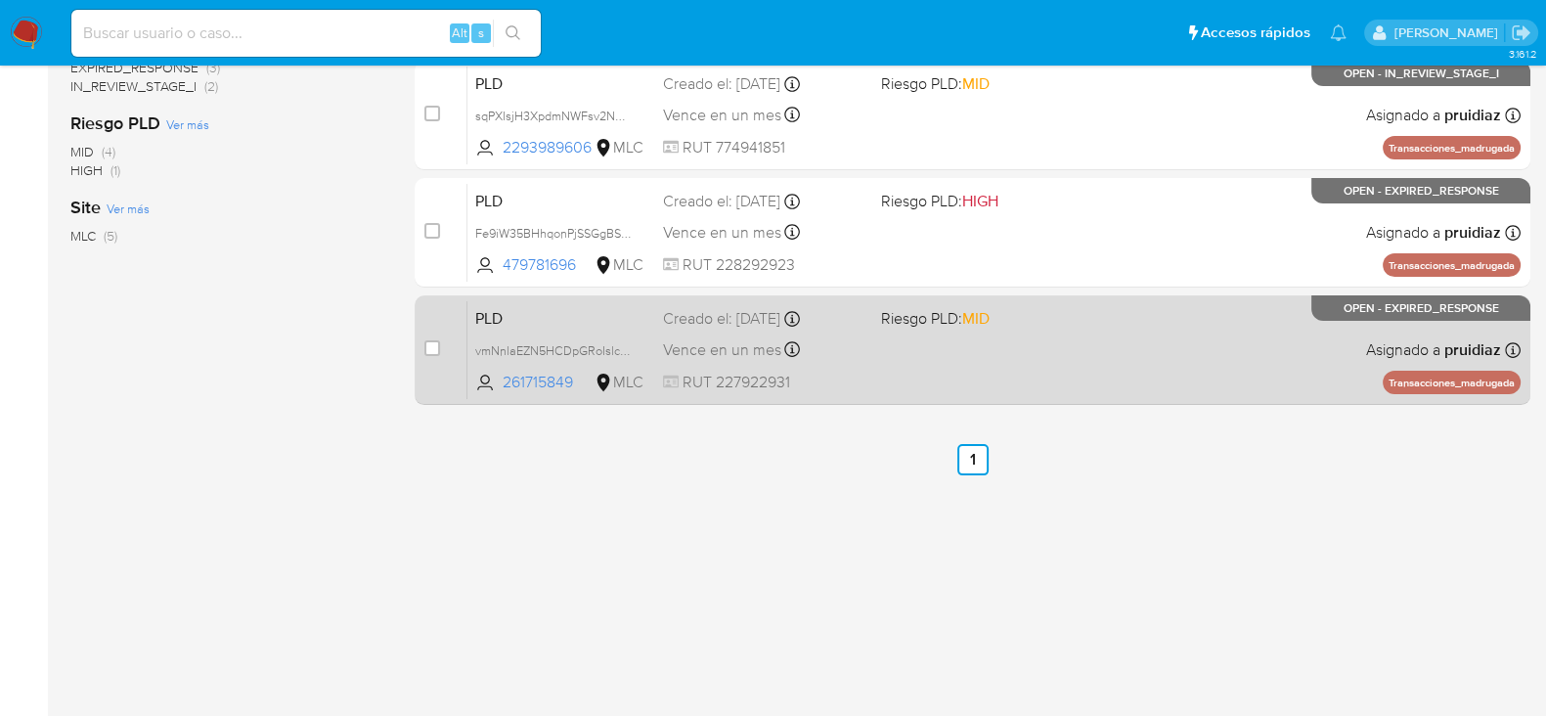
scroll to position [475, 0]
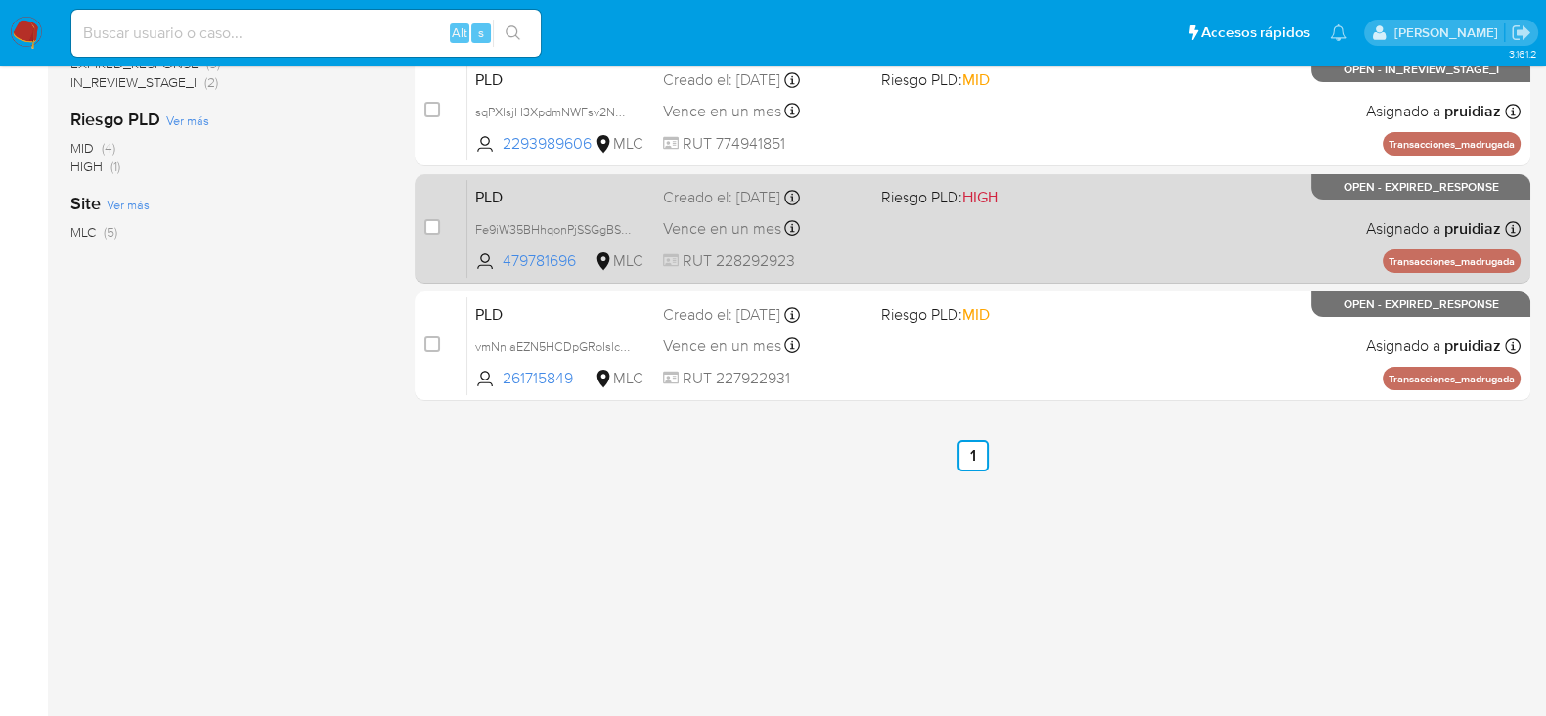
click at [1152, 207] on div "PLD Fe9iW35BHhqonPjSSGgBSFQr 479781696 MLC Riesgo PLD: HIGH Creado el: [DATE] C…" at bounding box center [994, 228] width 1053 height 99
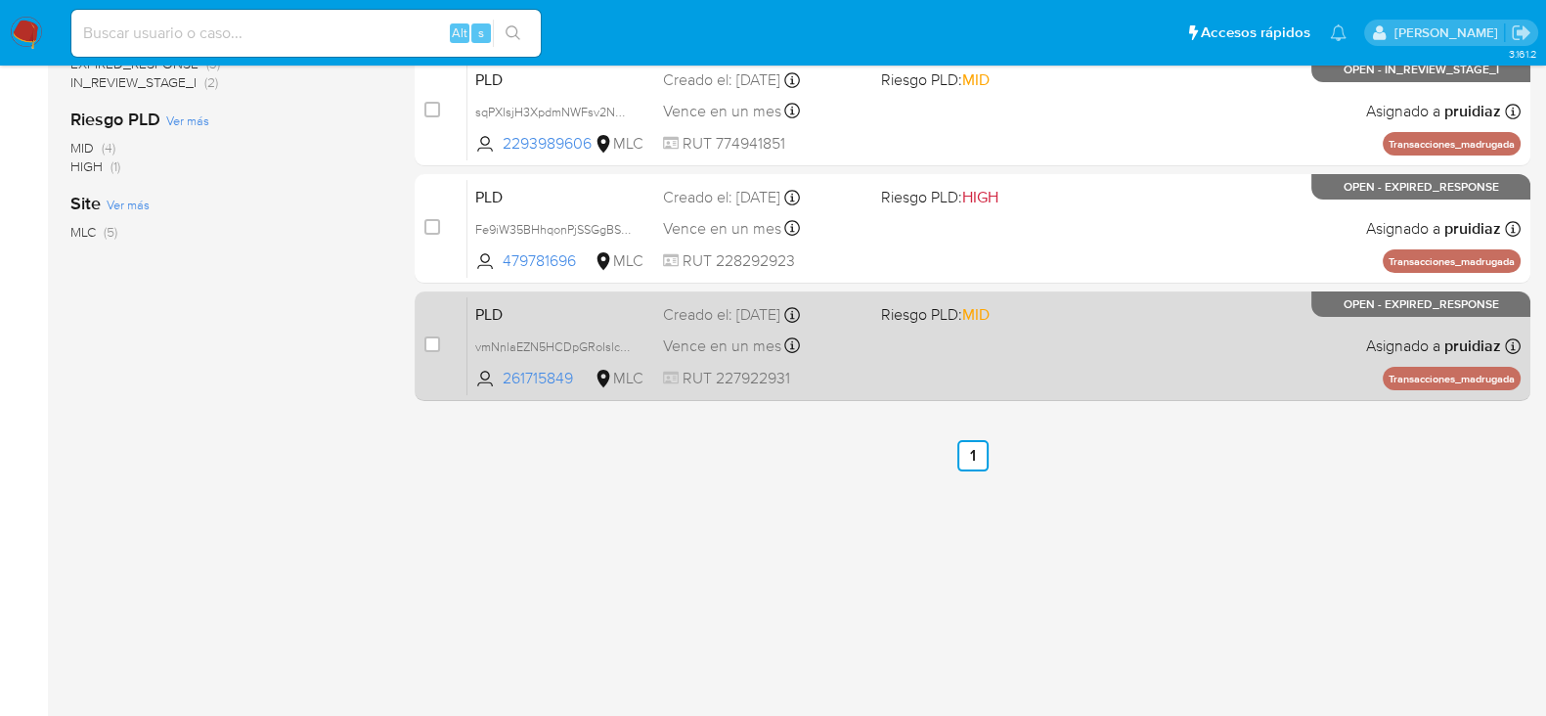
click at [1177, 355] on div "PLD vmNnlaEZN5HCDpGRoIslcVD0 261715849 MLC Riesgo PLD: MID Creado el: [DATE] Cr…" at bounding box center [994, 345] width 1053 height 99
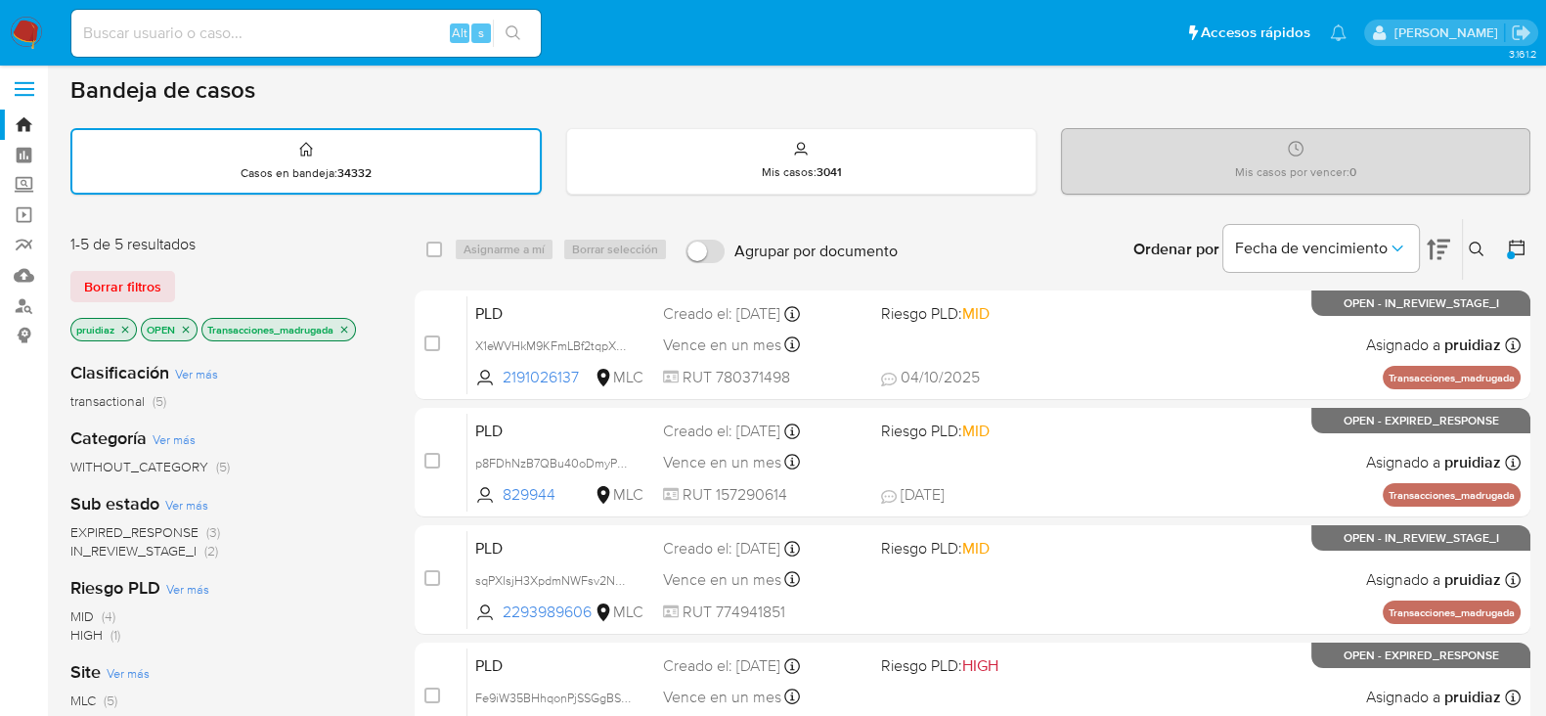
scroll to position [0, 0]
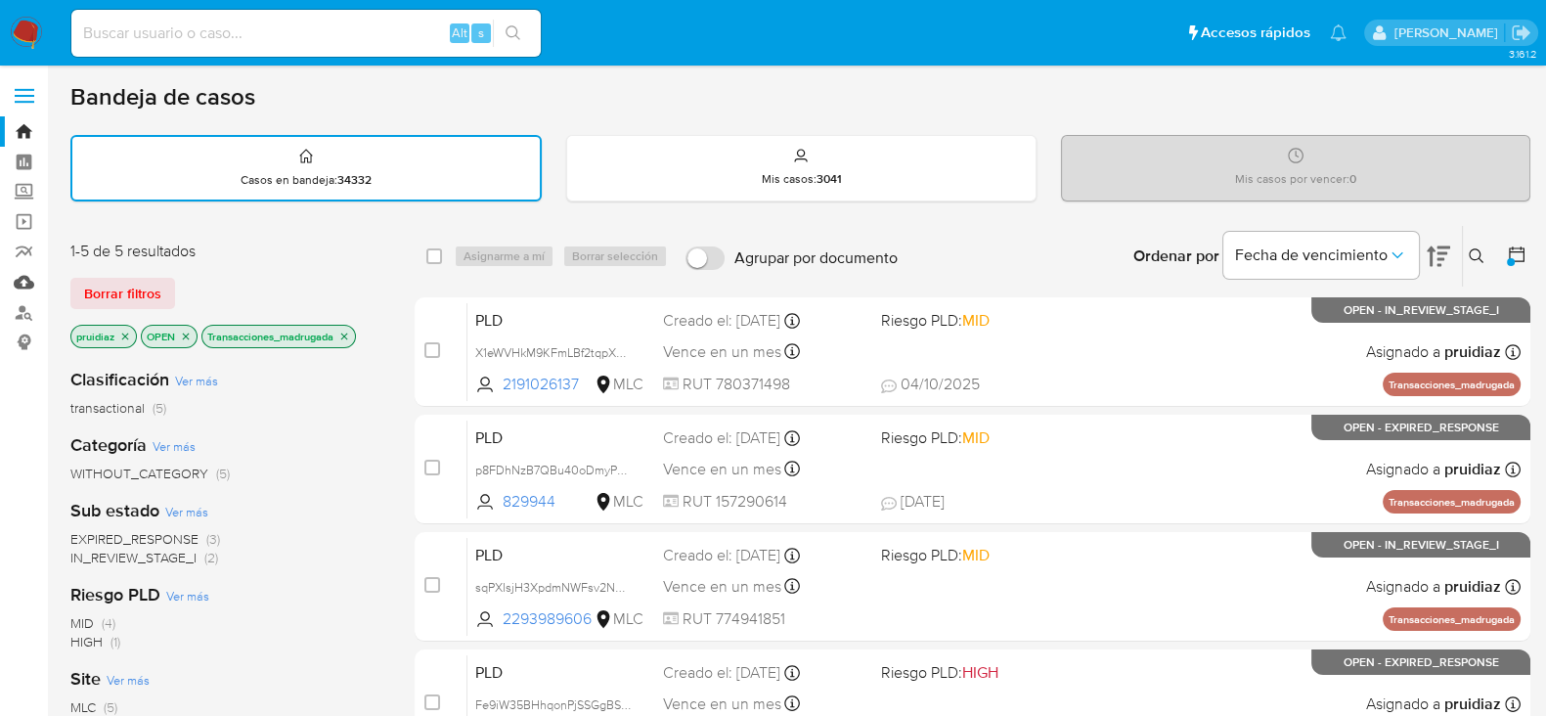
click at [27, 280] on link "Mulan" at bounding box center [116, 282] width 233 height 30
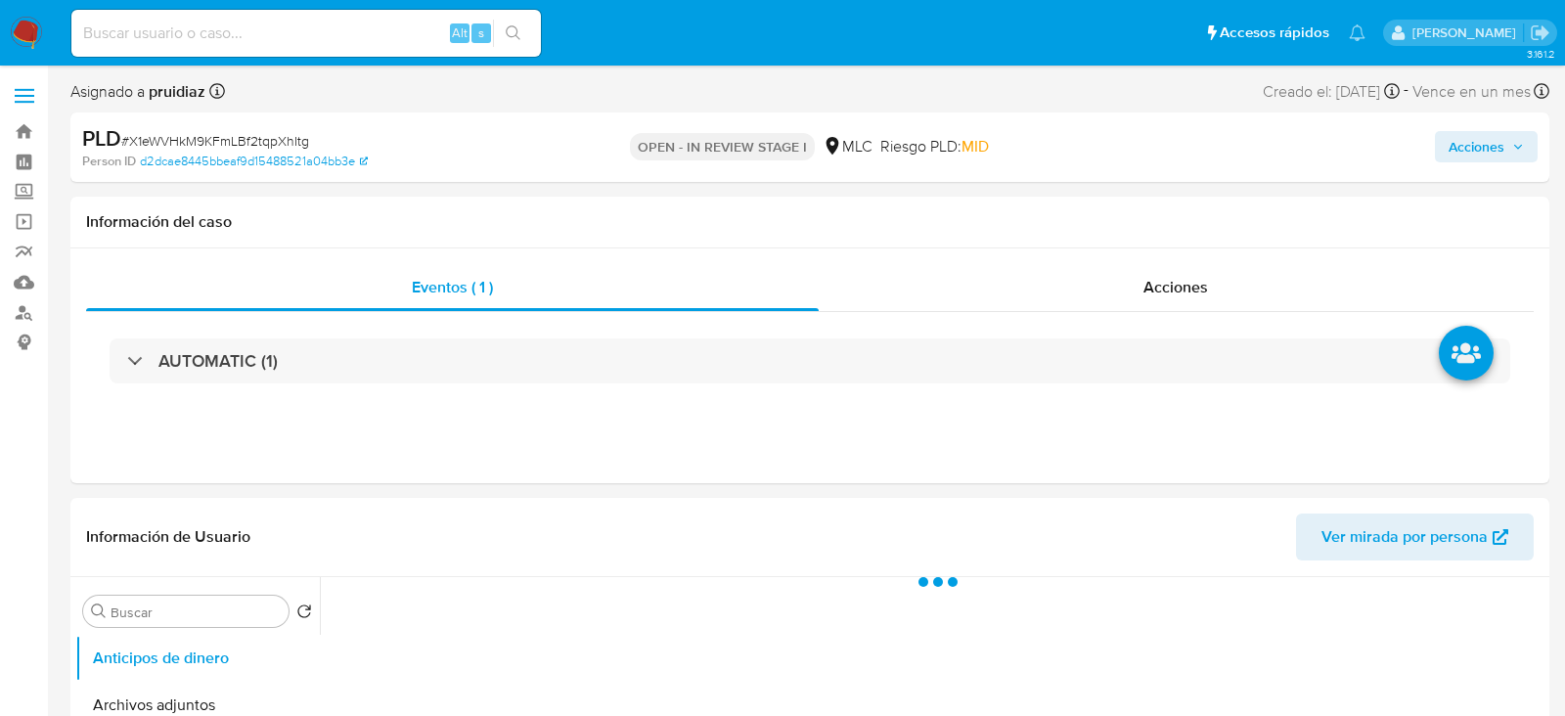
select select "10"
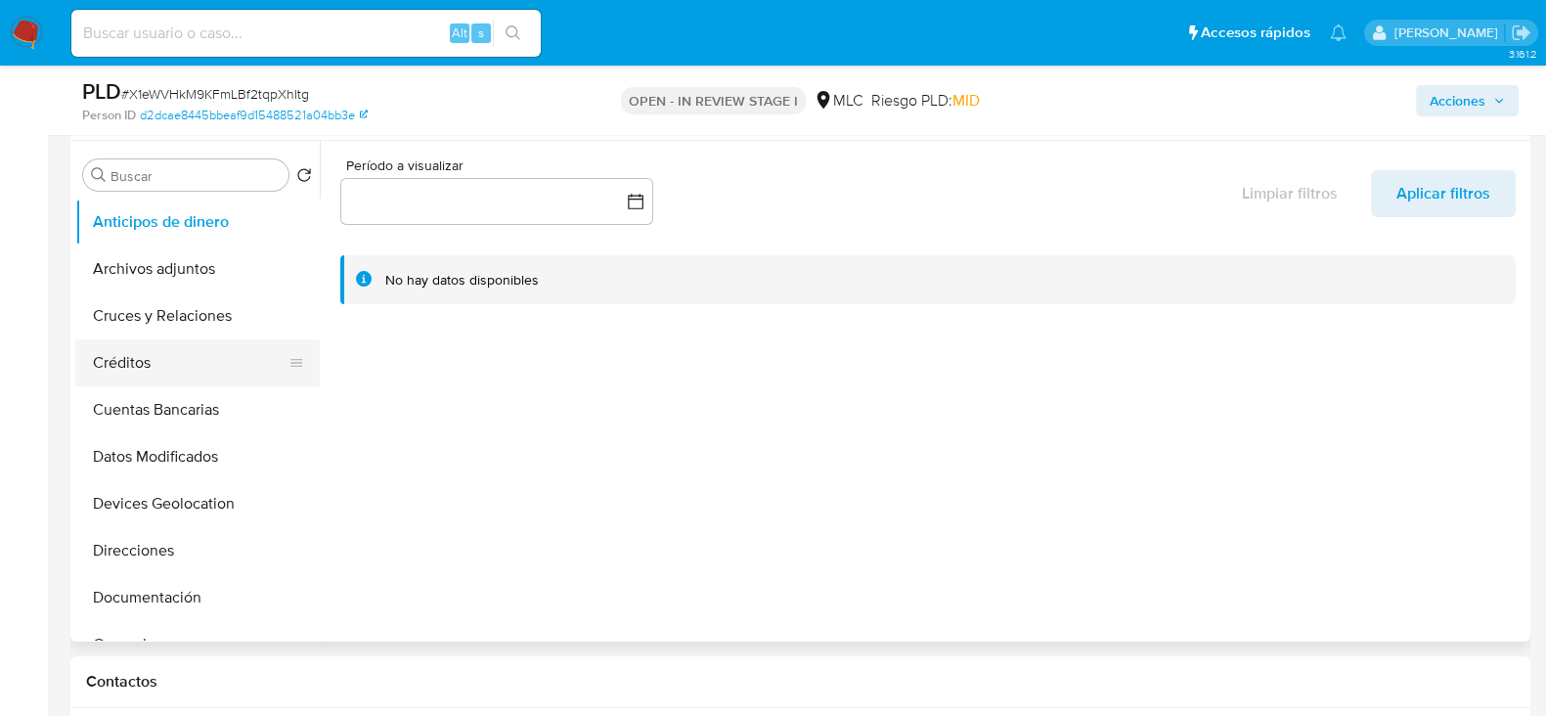
scroll to position [121, 0]
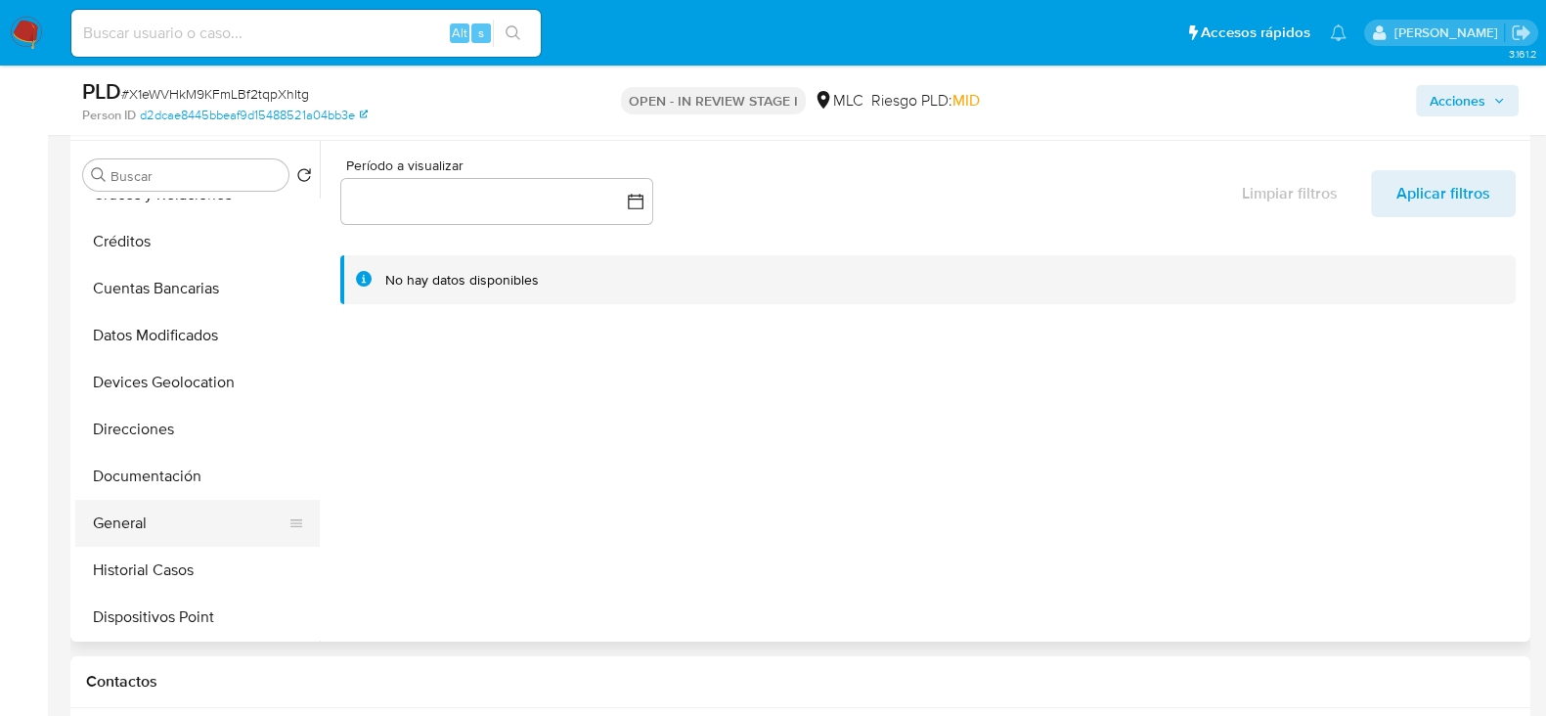
click at [116, 524] on button "General" at bounding box center [189, 523] width 229 height 47
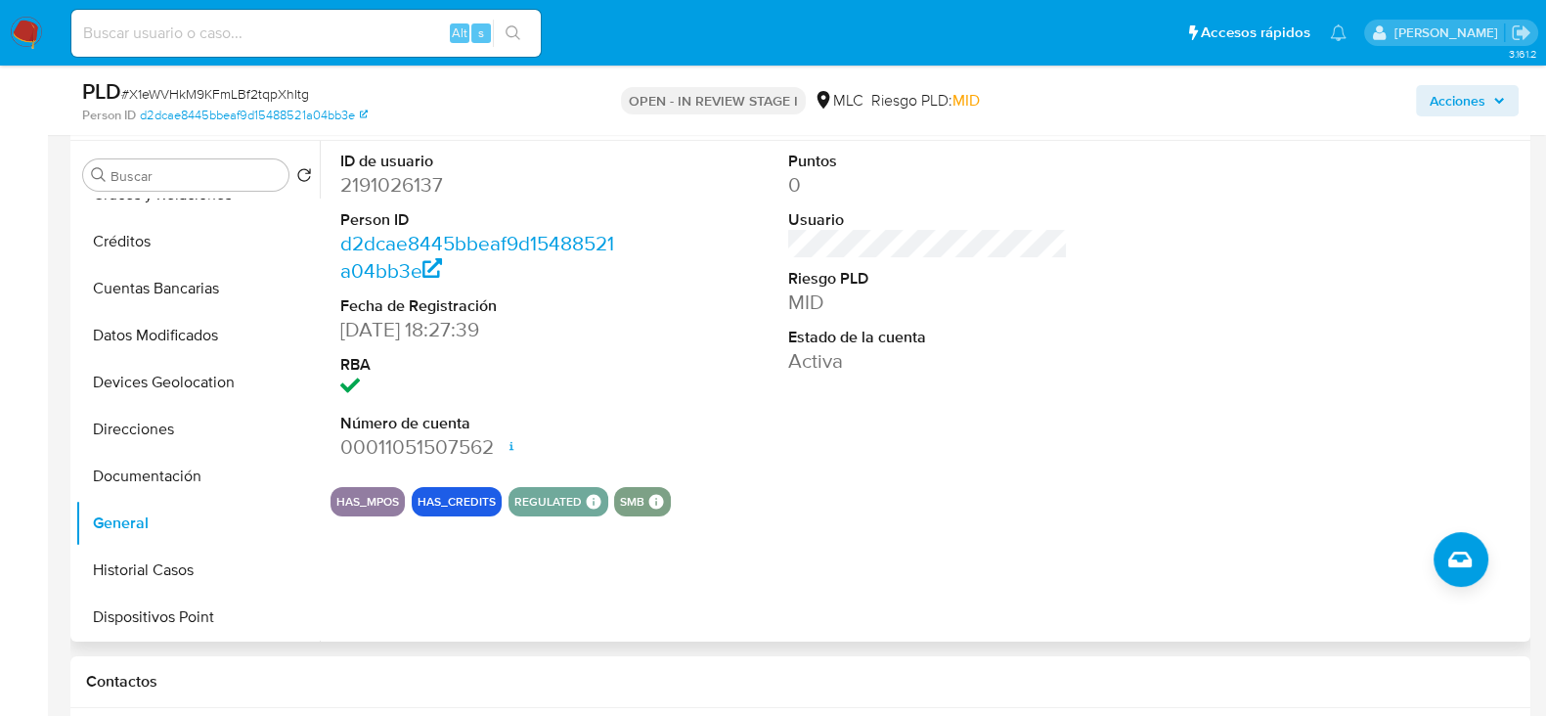
click at [406, 181] on dd "2191026137" at bounding box center [480, 184] width 280 height 27
copy dd "2191026137"
click at [418, 179] on dd "2191026137" at bounding box center [480, 184] width 280 height 27
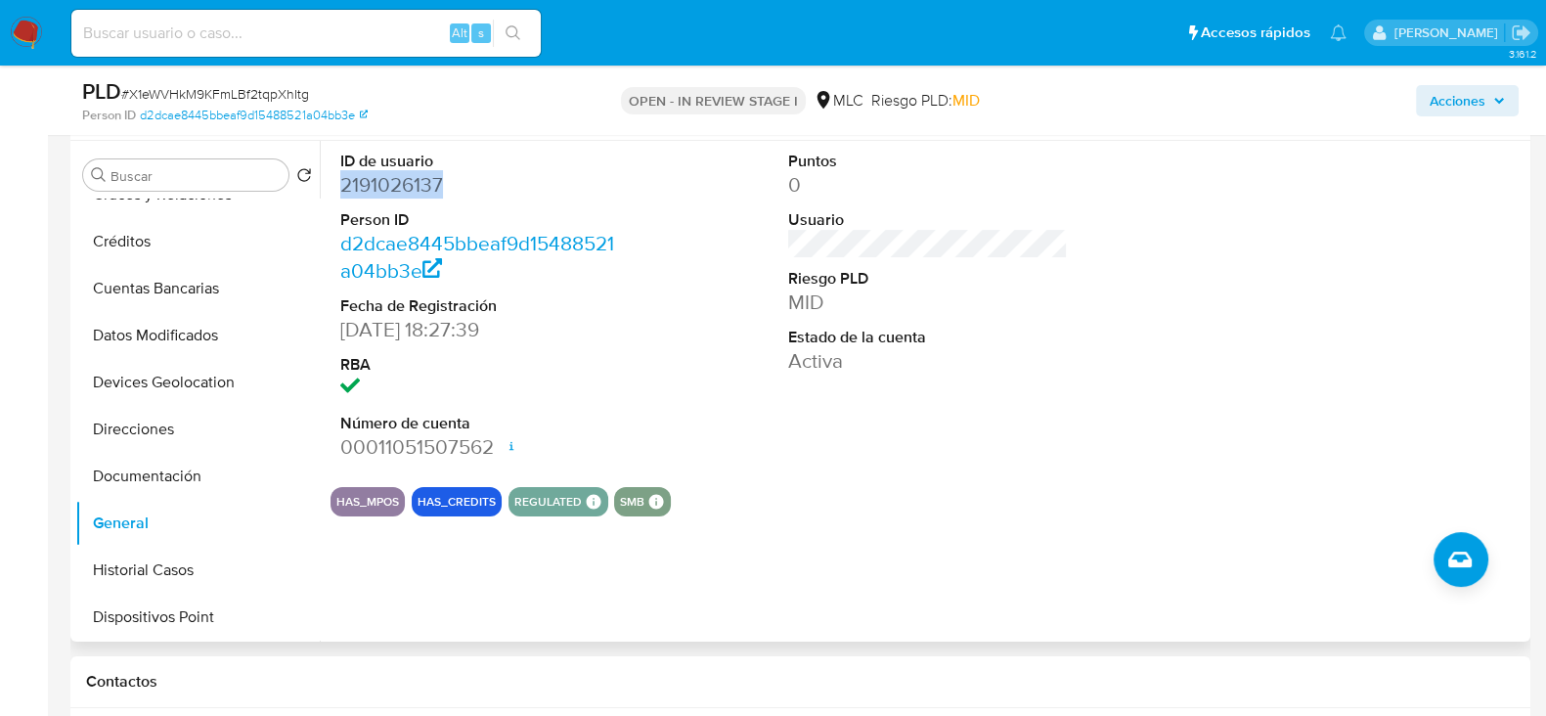
copy dd "2191026137"
click at [411, 173] on dd "2191026137" at bounding box center [480, 184] width 280 height 27
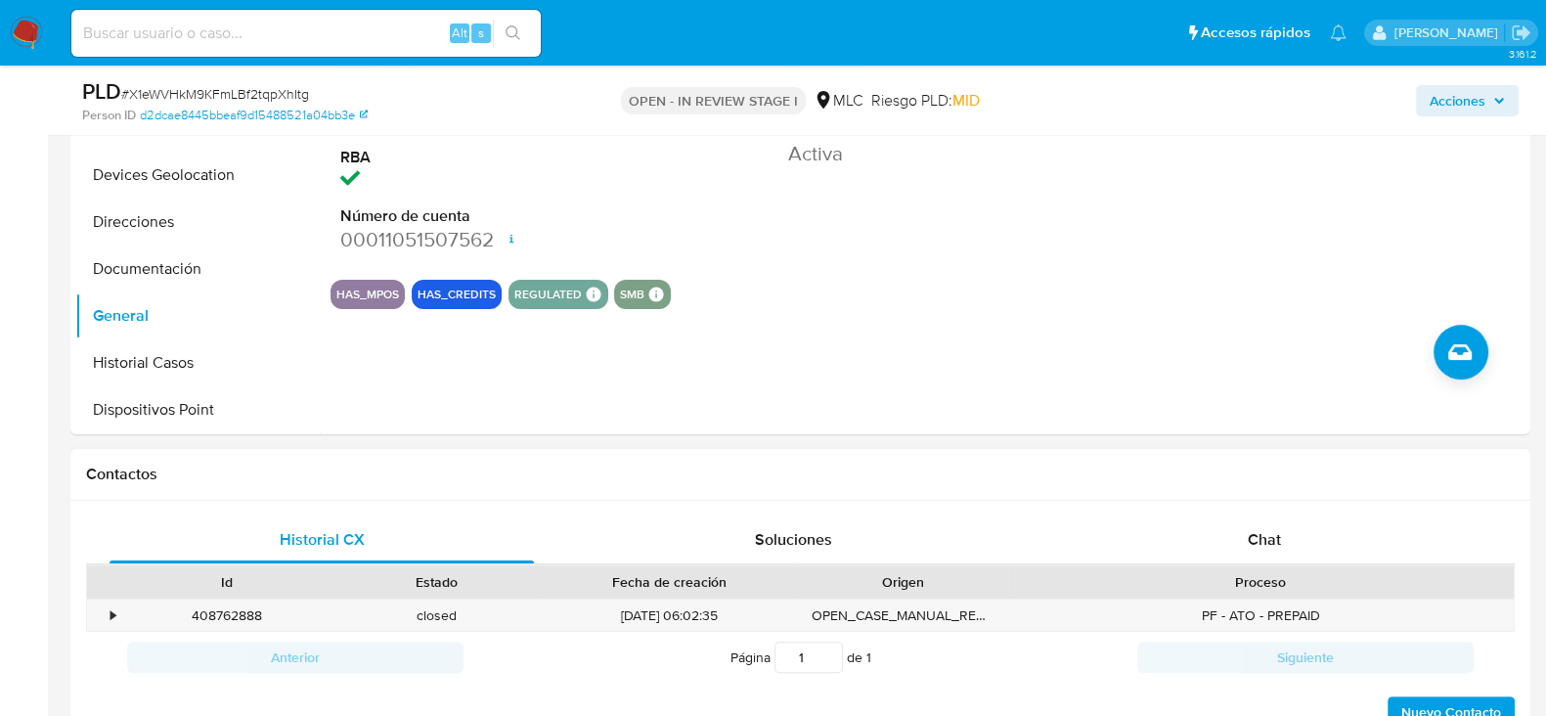
scroll to position [611, 0]
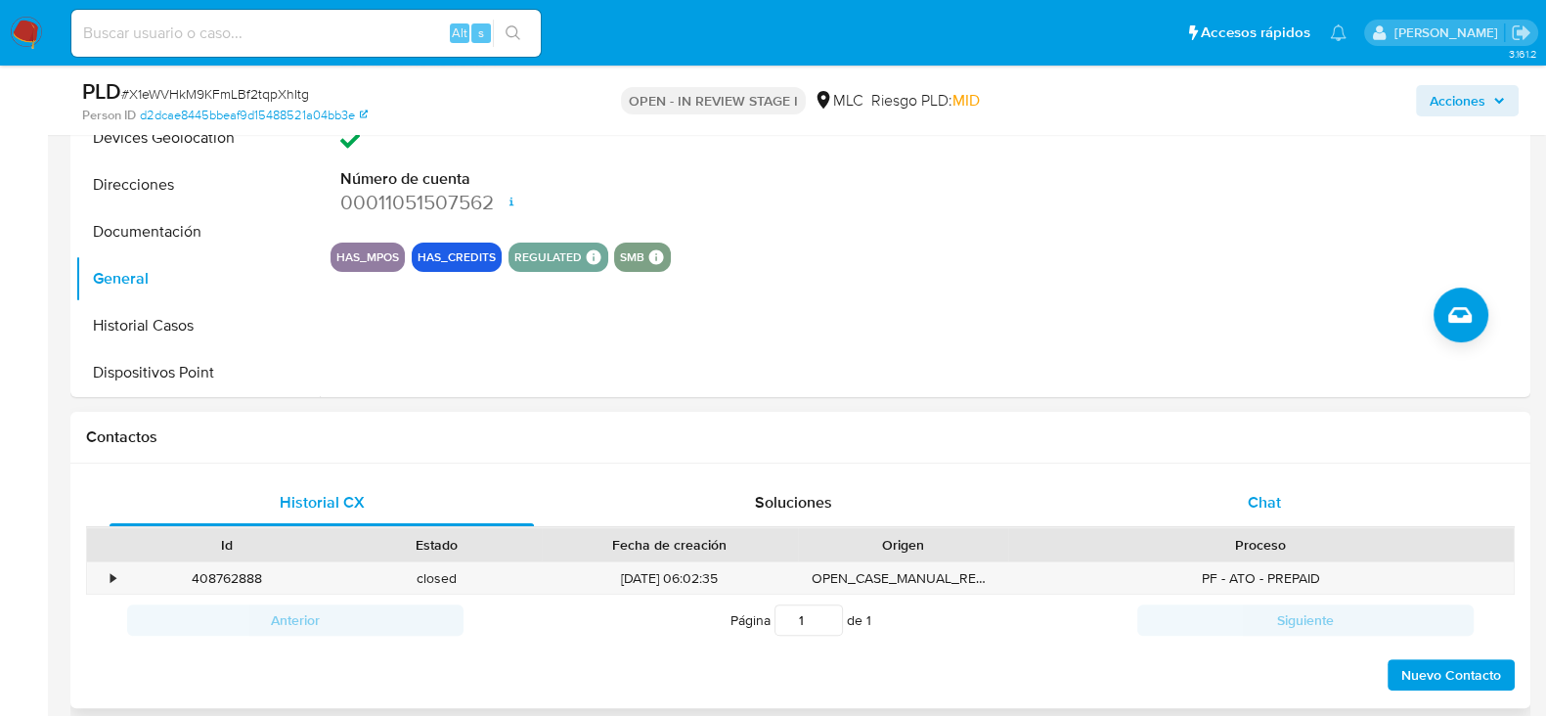
click at [1283, 516] on div "Chat" at bounding box center [1264, 502] width 424 height 47
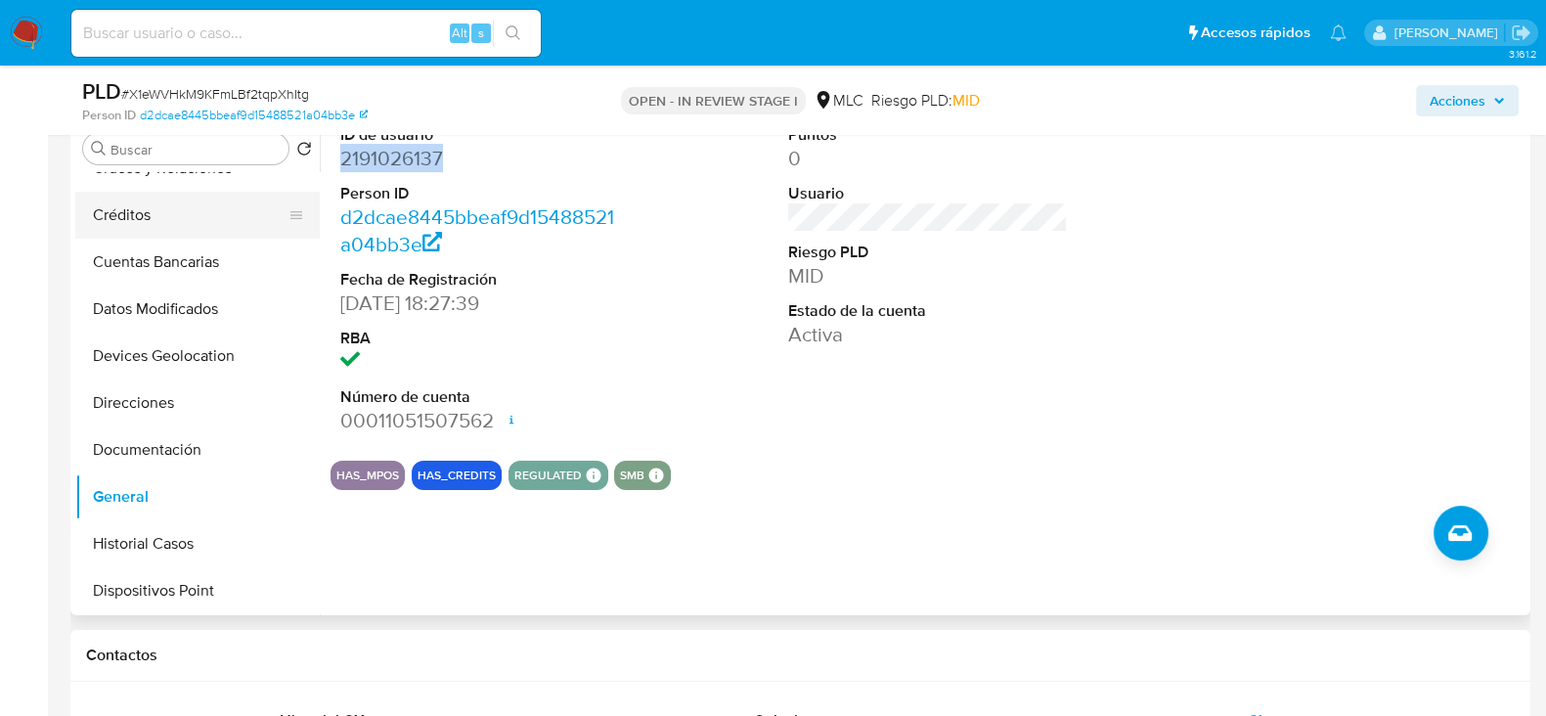
scroll to position [367, 0]
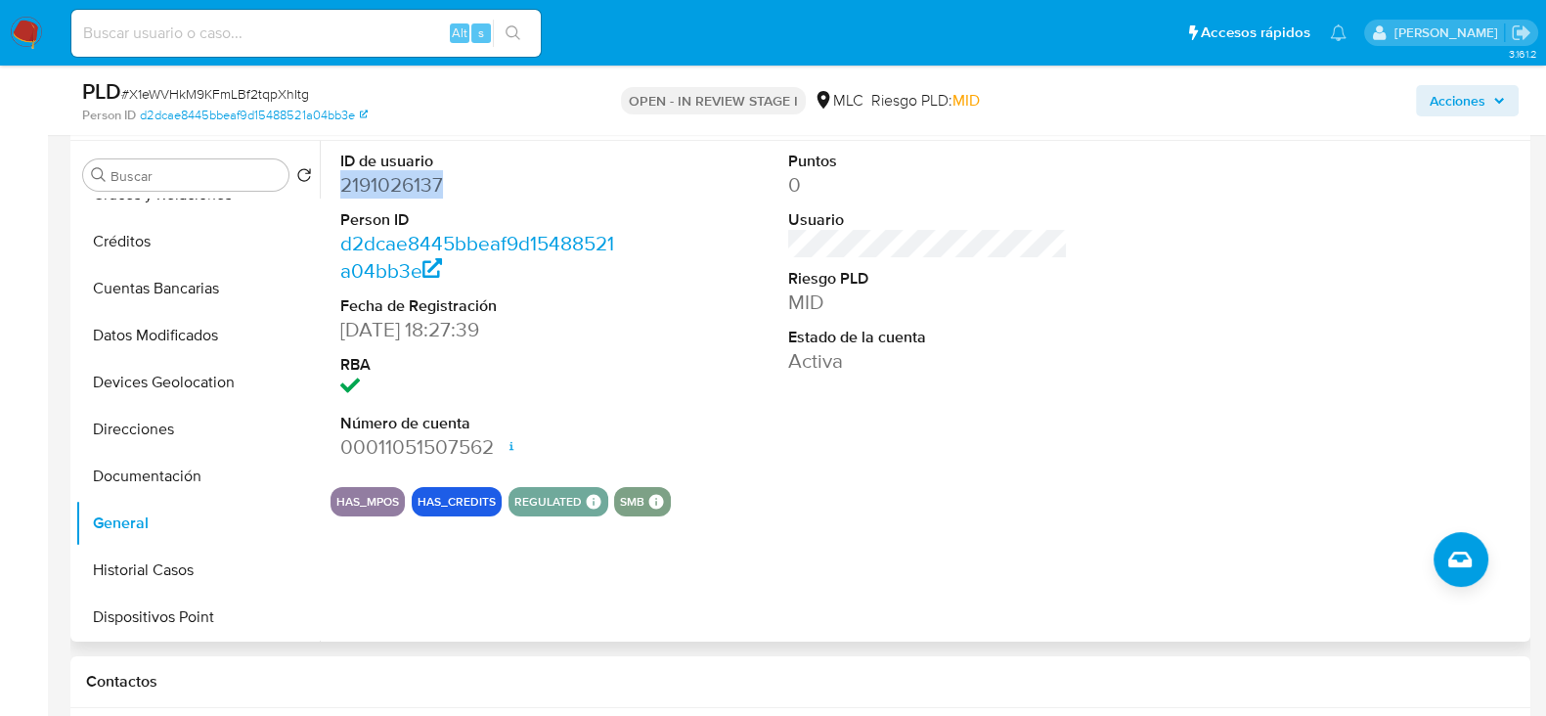
click at [386, 178] on dd "2191026137" at bounding box center [480, 184] width 280 height 27
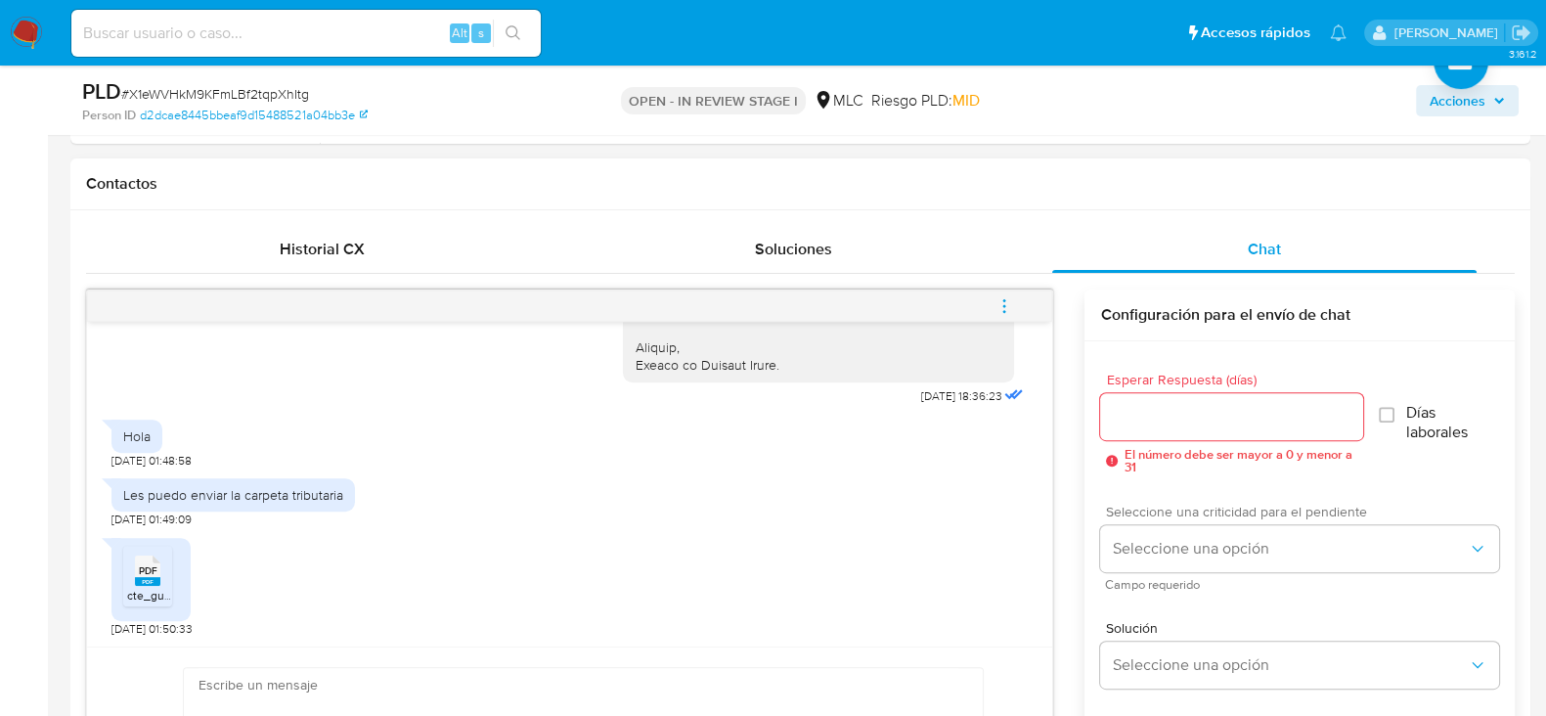
scroll to position [977, 0]
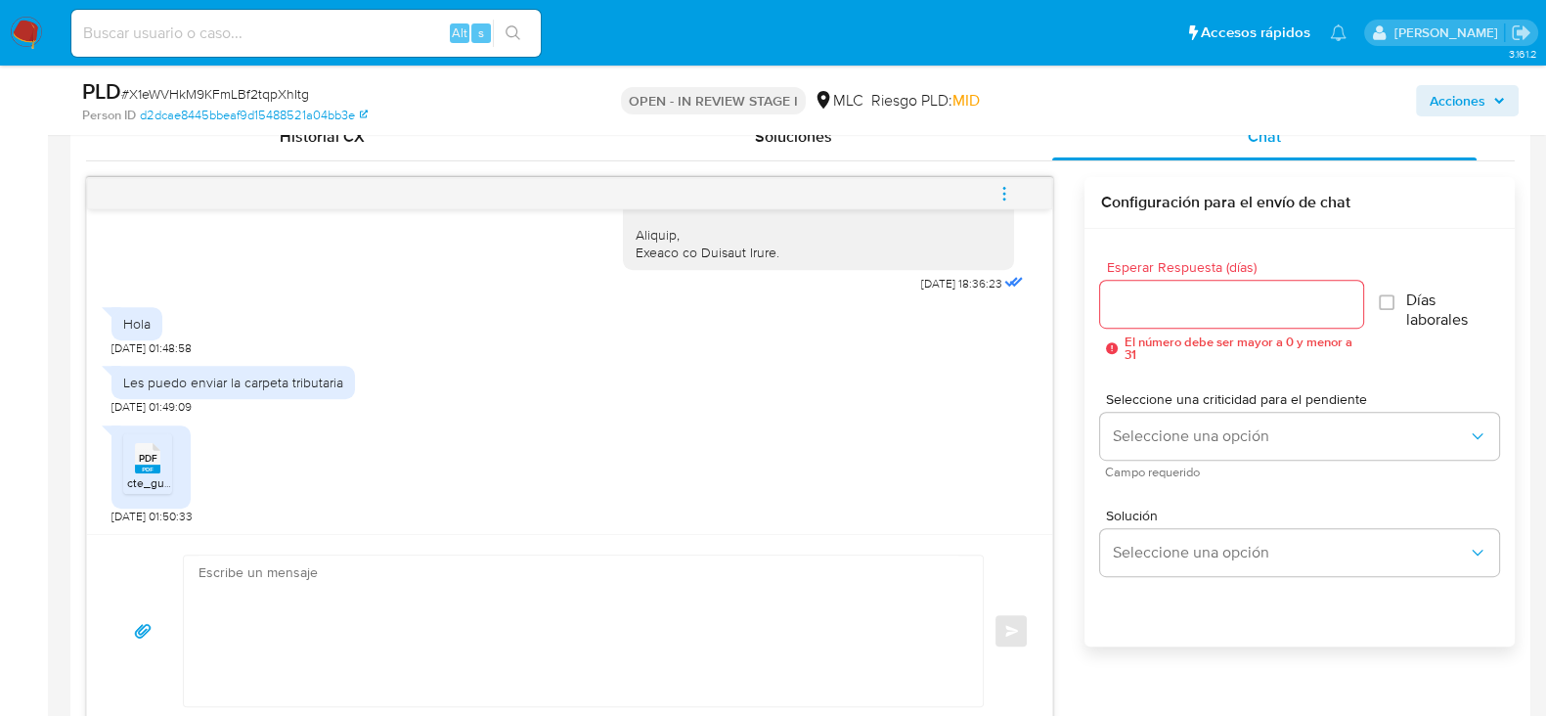
click at [156, 458] on span "PDF" at bounding box center [148, 458] width 19 height 13
click at [1161, 302] on input "Esperar Respuesta (días)" at bounding box center [1231, 303] width 262 height 25
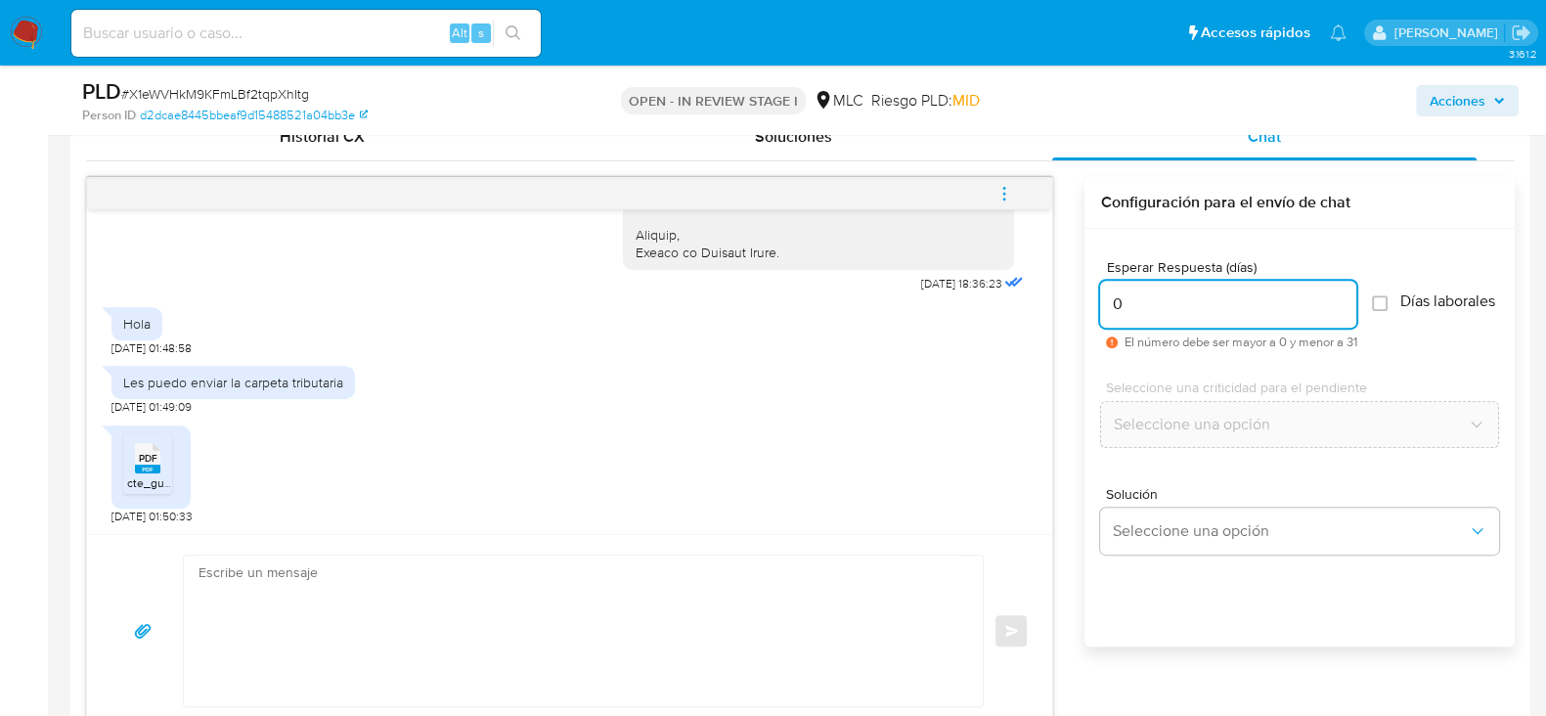
type input "0"
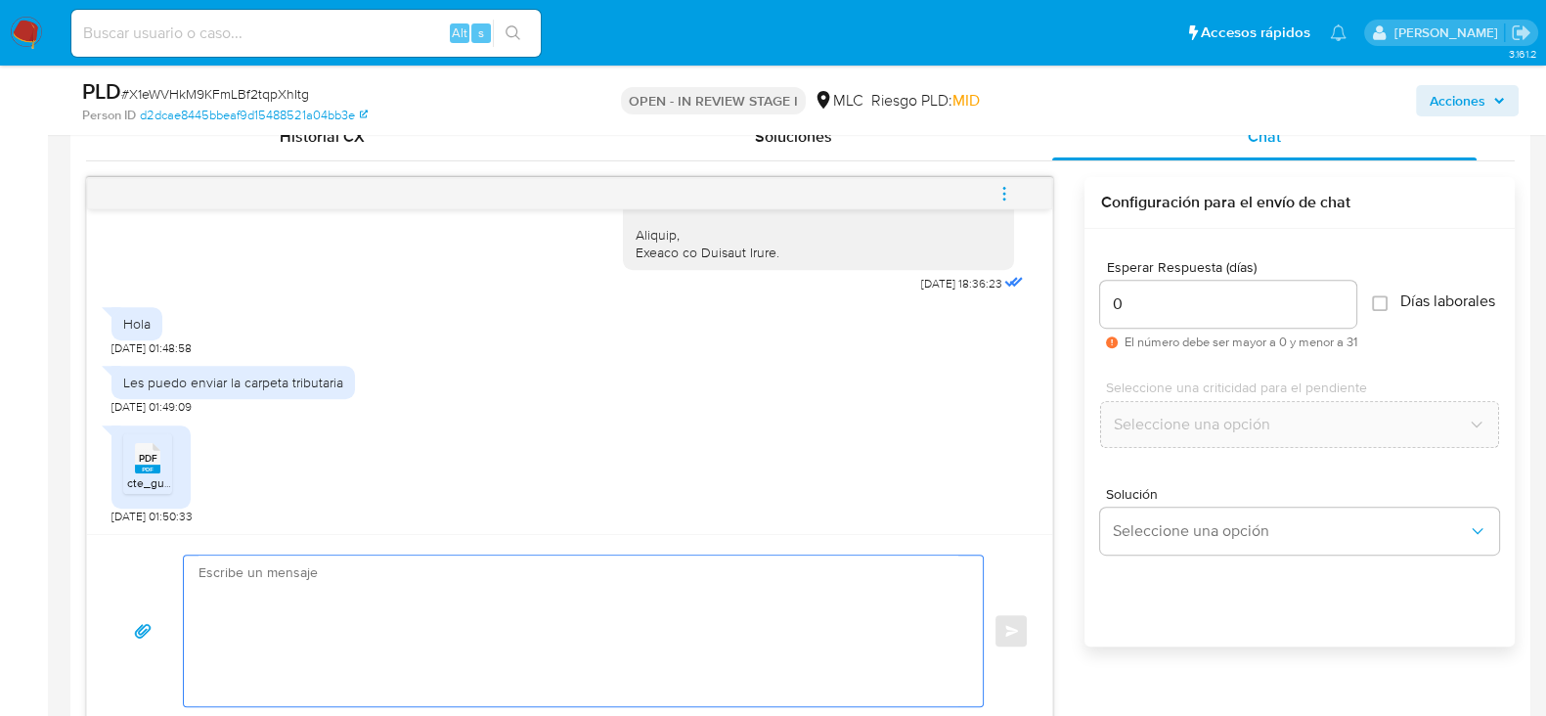
click at [730, 609] on textarea at bounding box center [579, 631] width 760 height 151
type textarea "Muchas gracias por la información enviada. Saludos, Equipo de Mercado Libre."
click at [1020, 620] on button "Enviar" at bounding box center [1011, 630] width 35 height 35
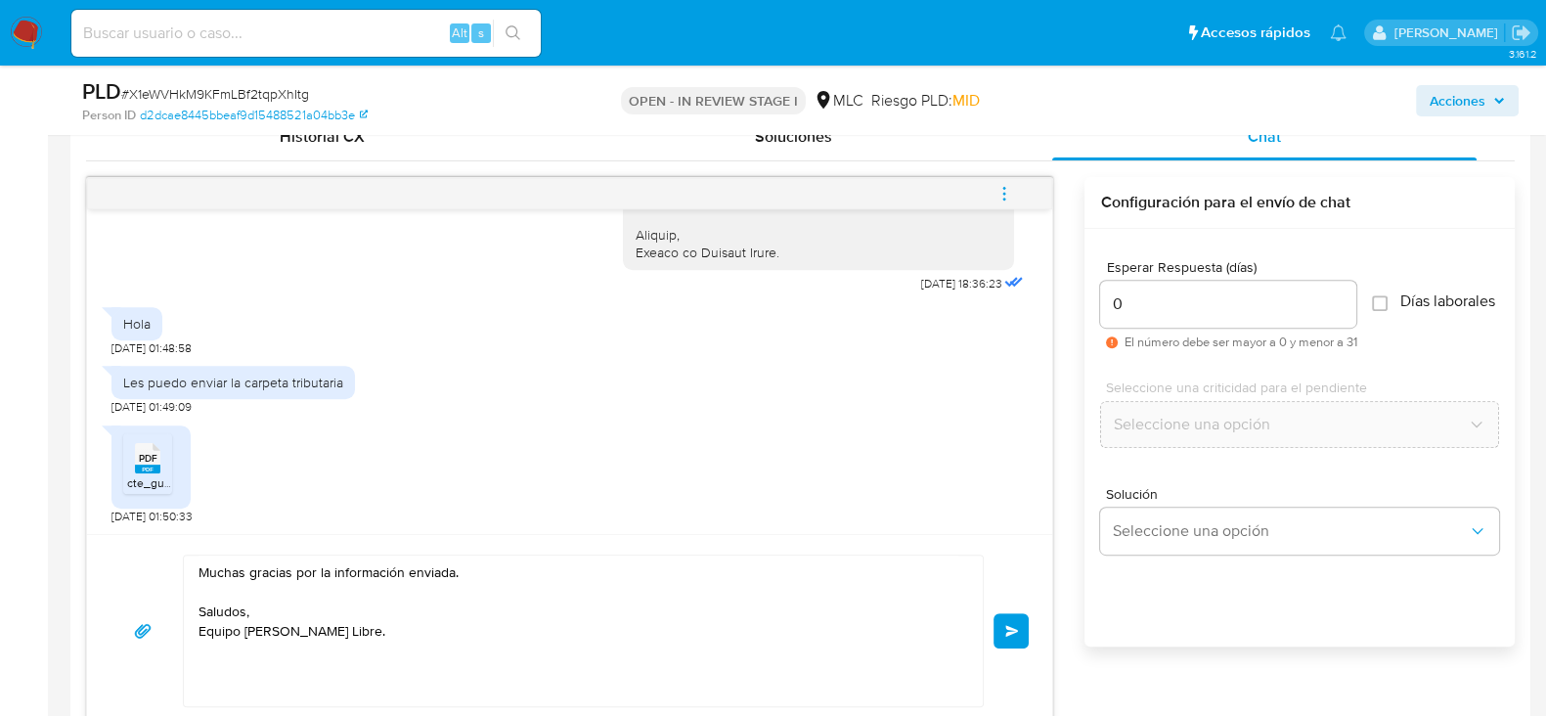
click at [1011, 633] on span "Enviar" at bounding box center [1012, 631] width 14 height 12
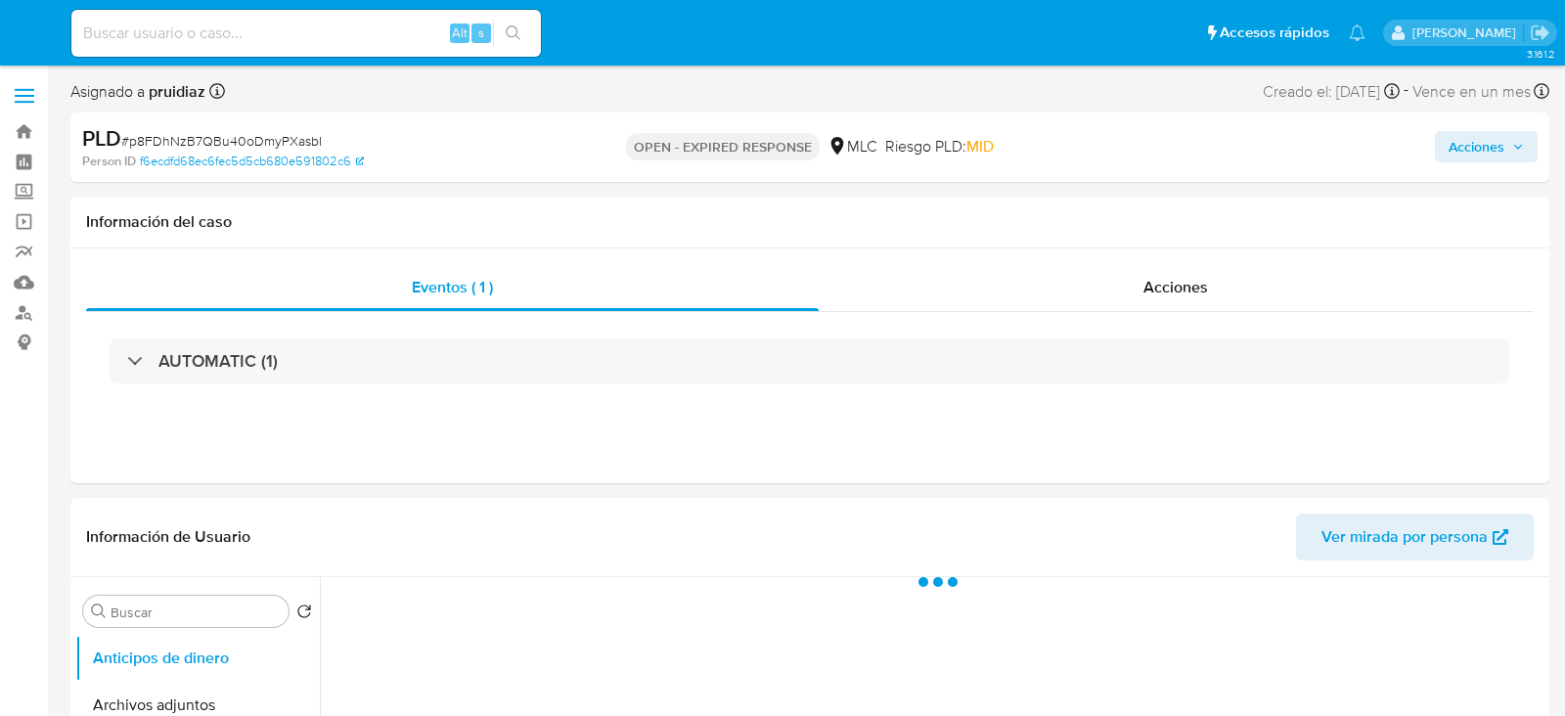
select select "10"
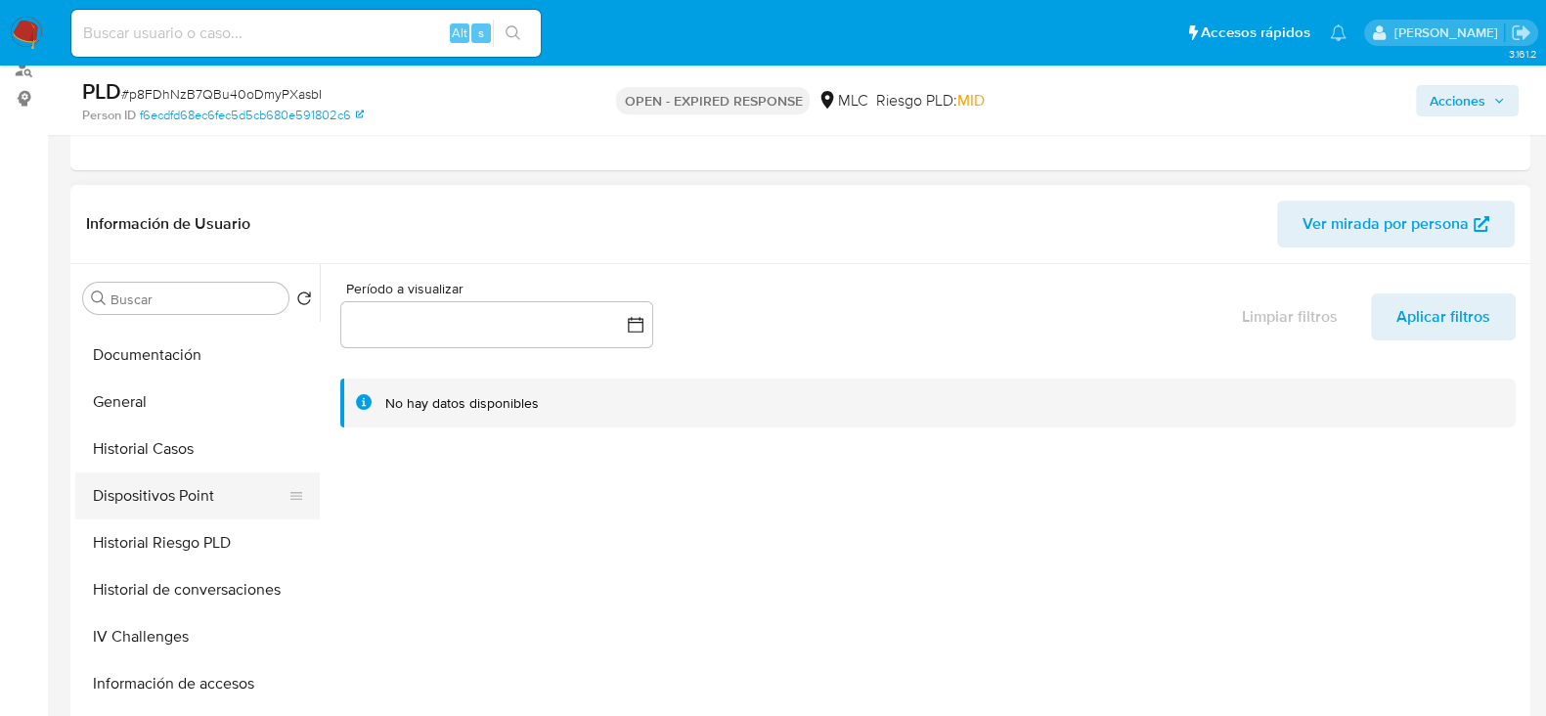
scroll to position [365, 0]
click at [117, 399] on button "General" at bounding box center [189, 402] width 229 height 47
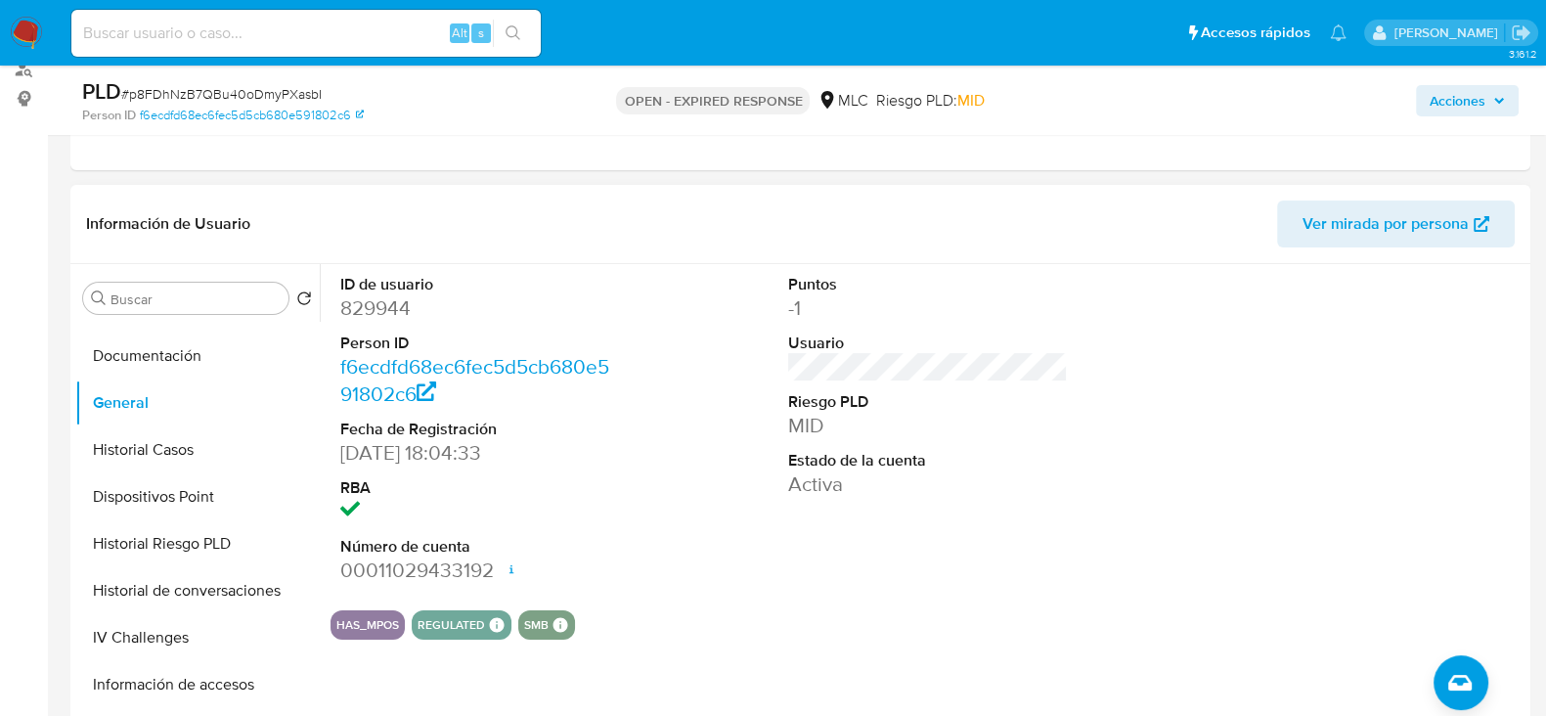
click at [381, 298] on dd "829944" at bounding box center [480, 307] width 280 height 27
copy dd "829944"
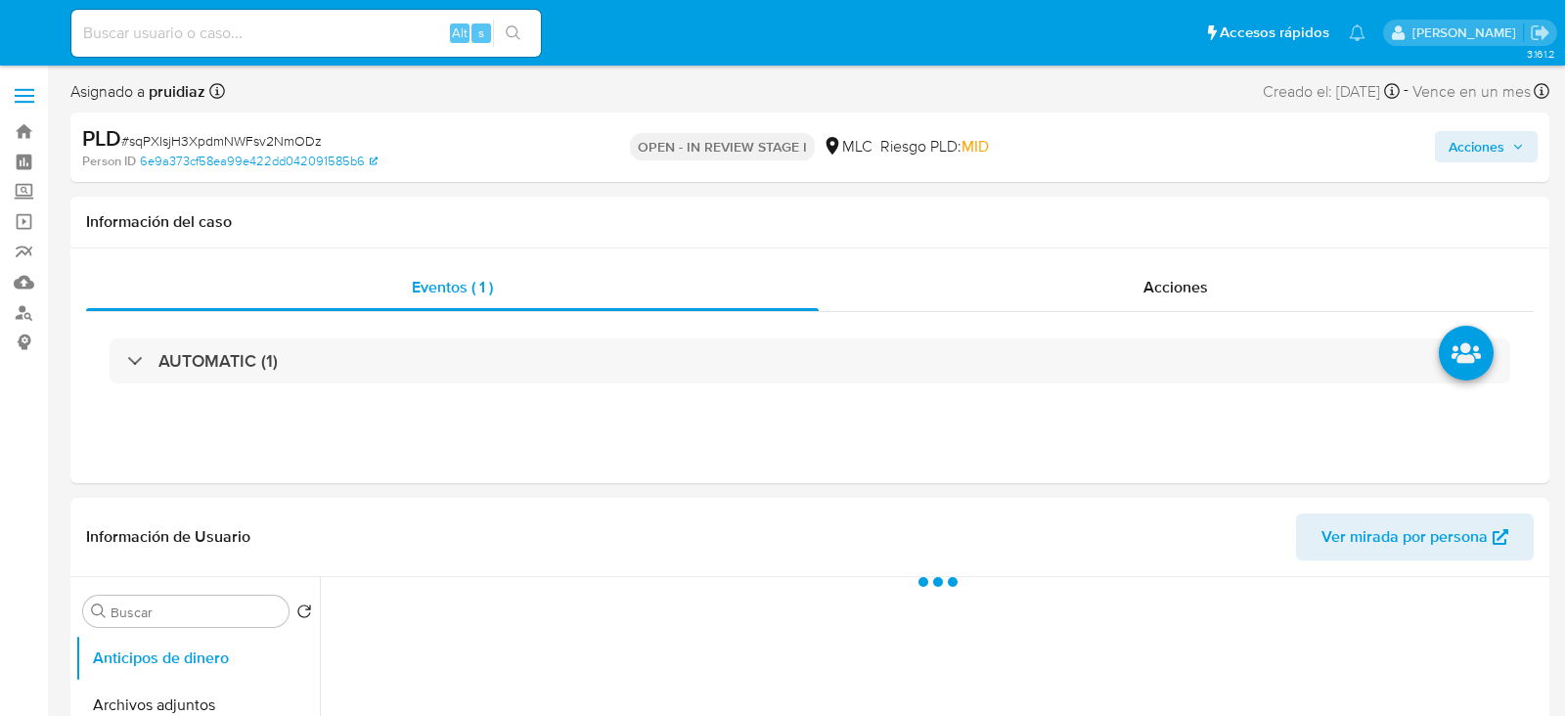
select select "10"
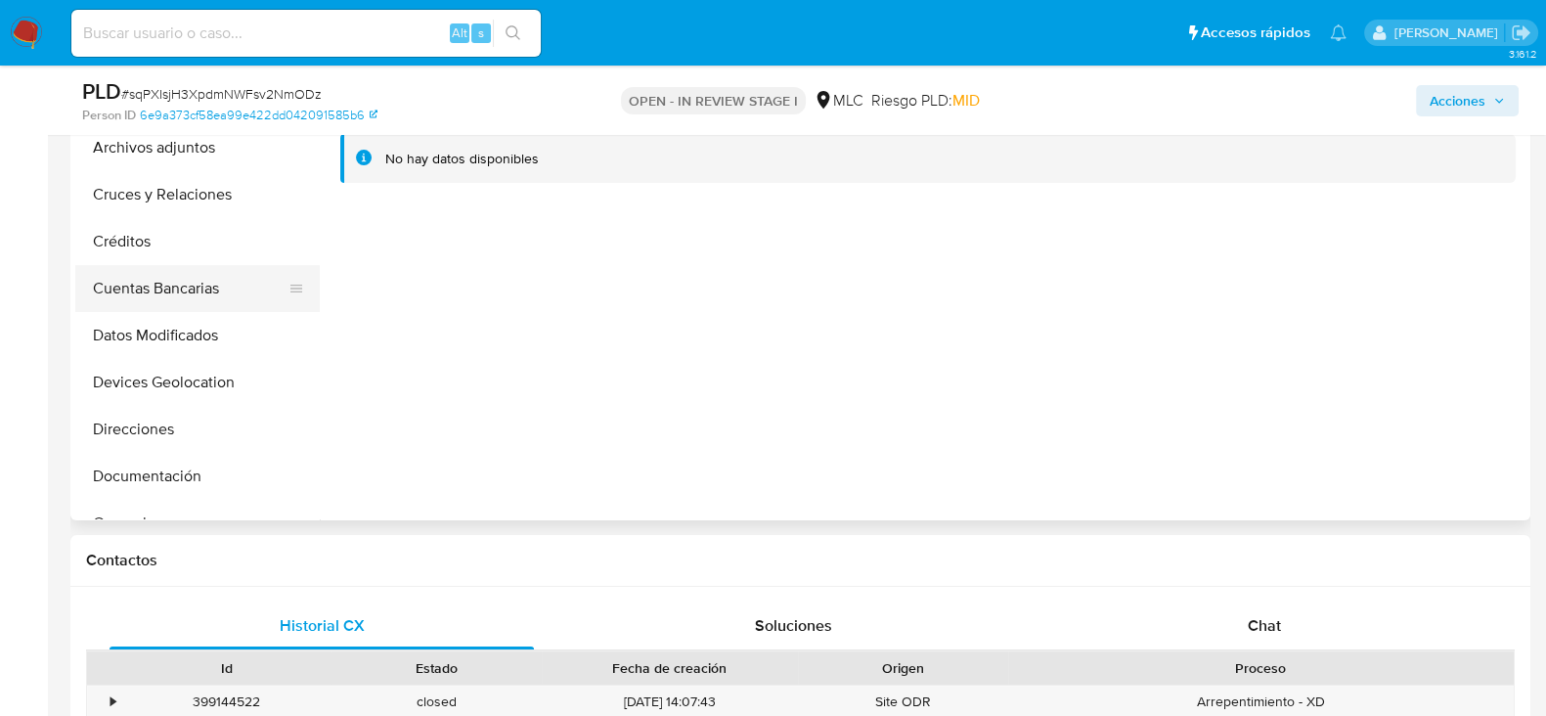
scroll to position [244, 0]
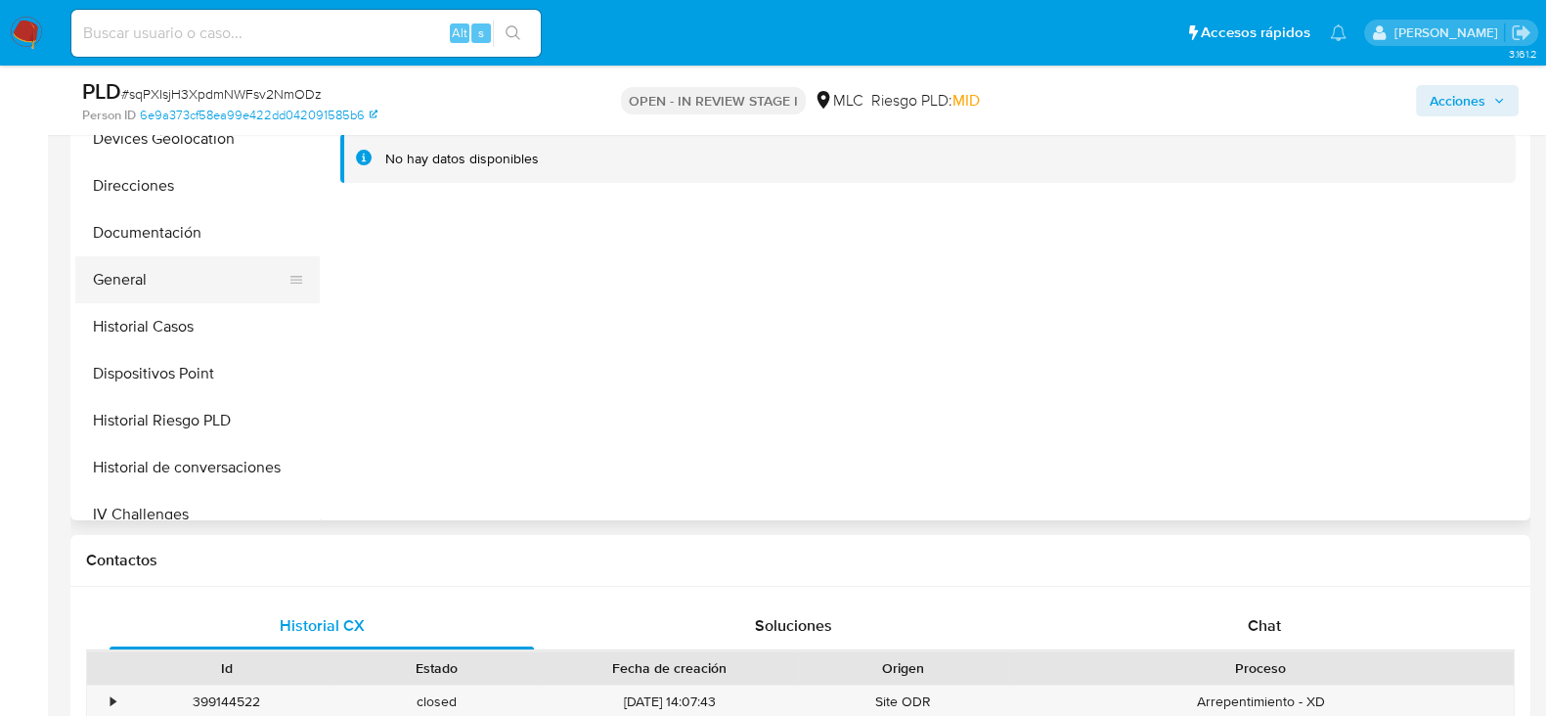
click at [148, 276] on button "General" at bounding box center [189, 279] width 229 height 47
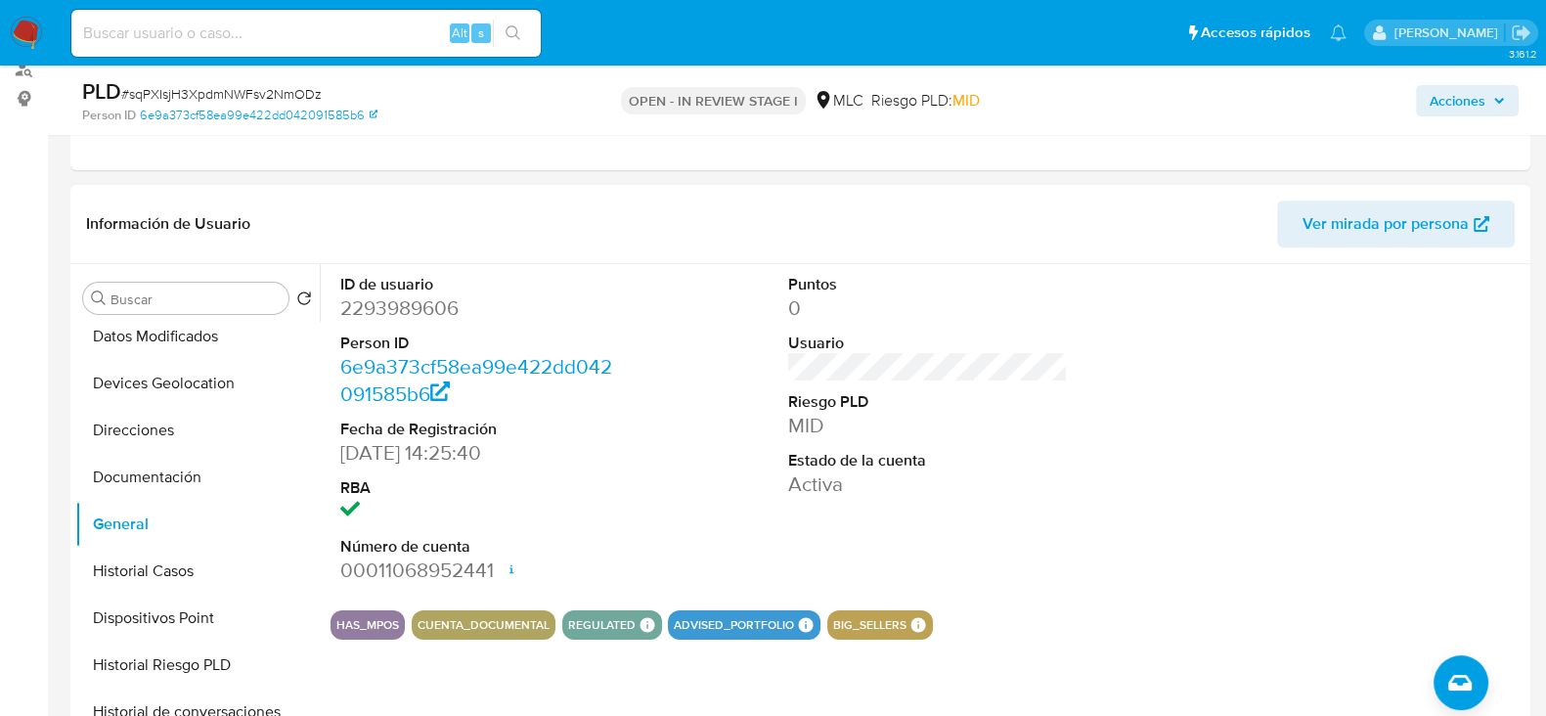
click at [421, 305] on dd "2293989606" at bounding box center [480, 307] width 280 height 27
copy dd "2293989606"
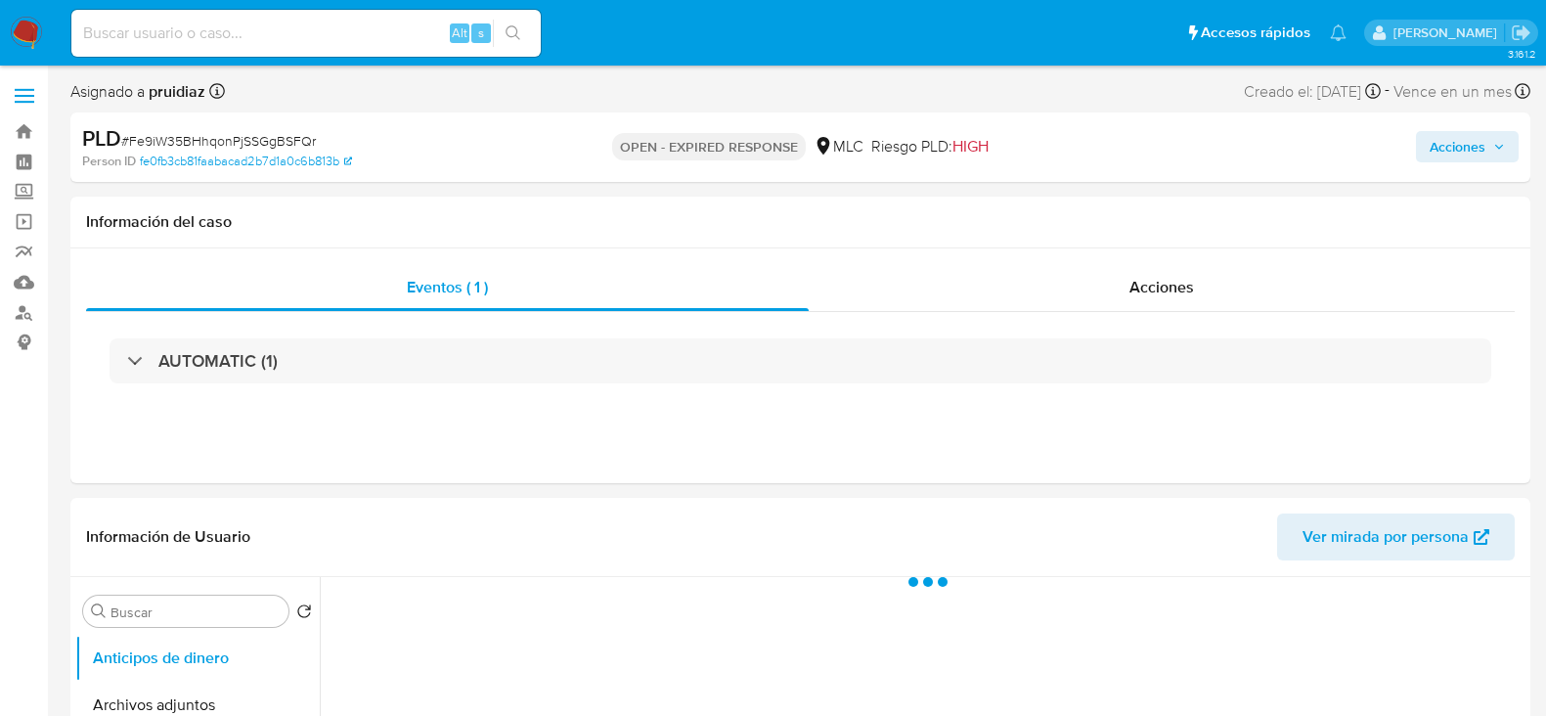
select select "10"
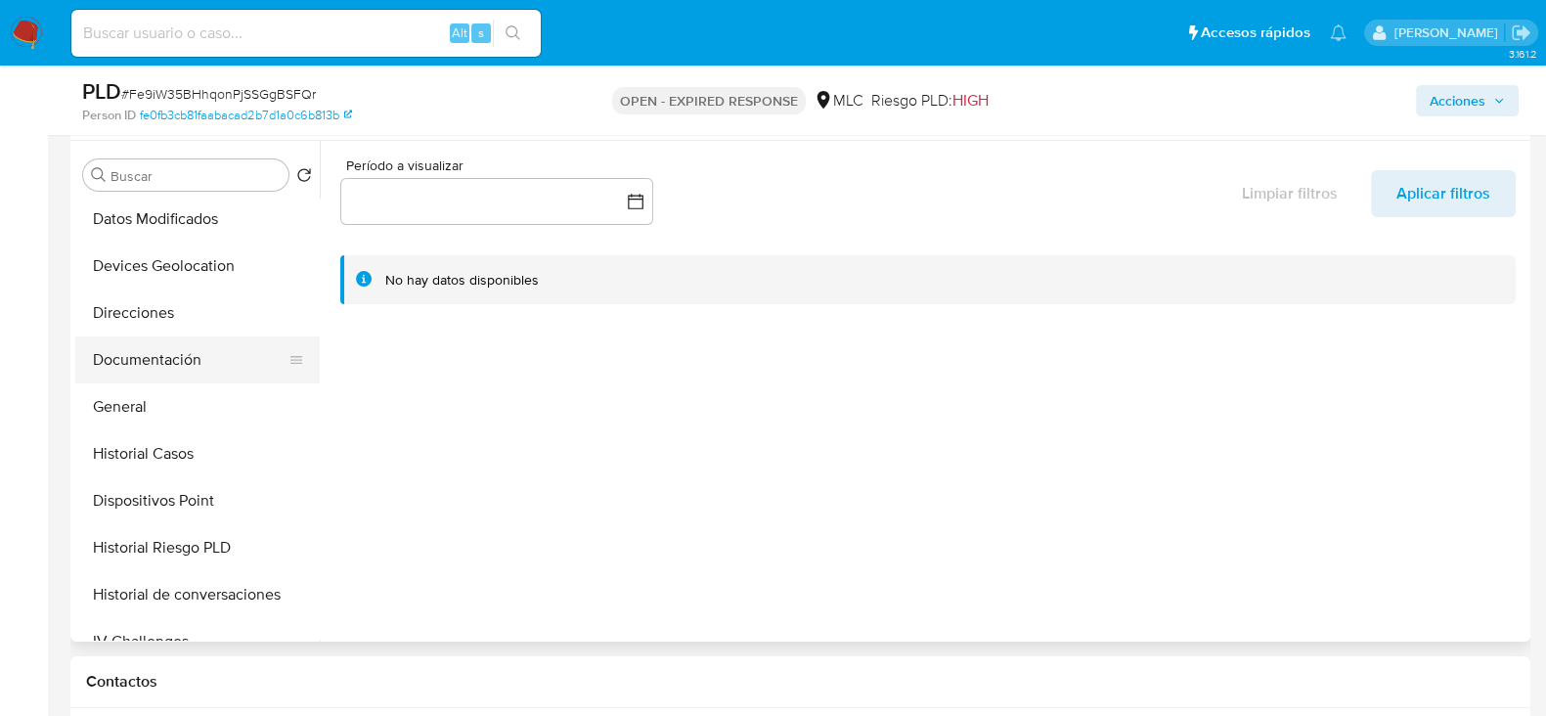
scroll to position [244, 0]
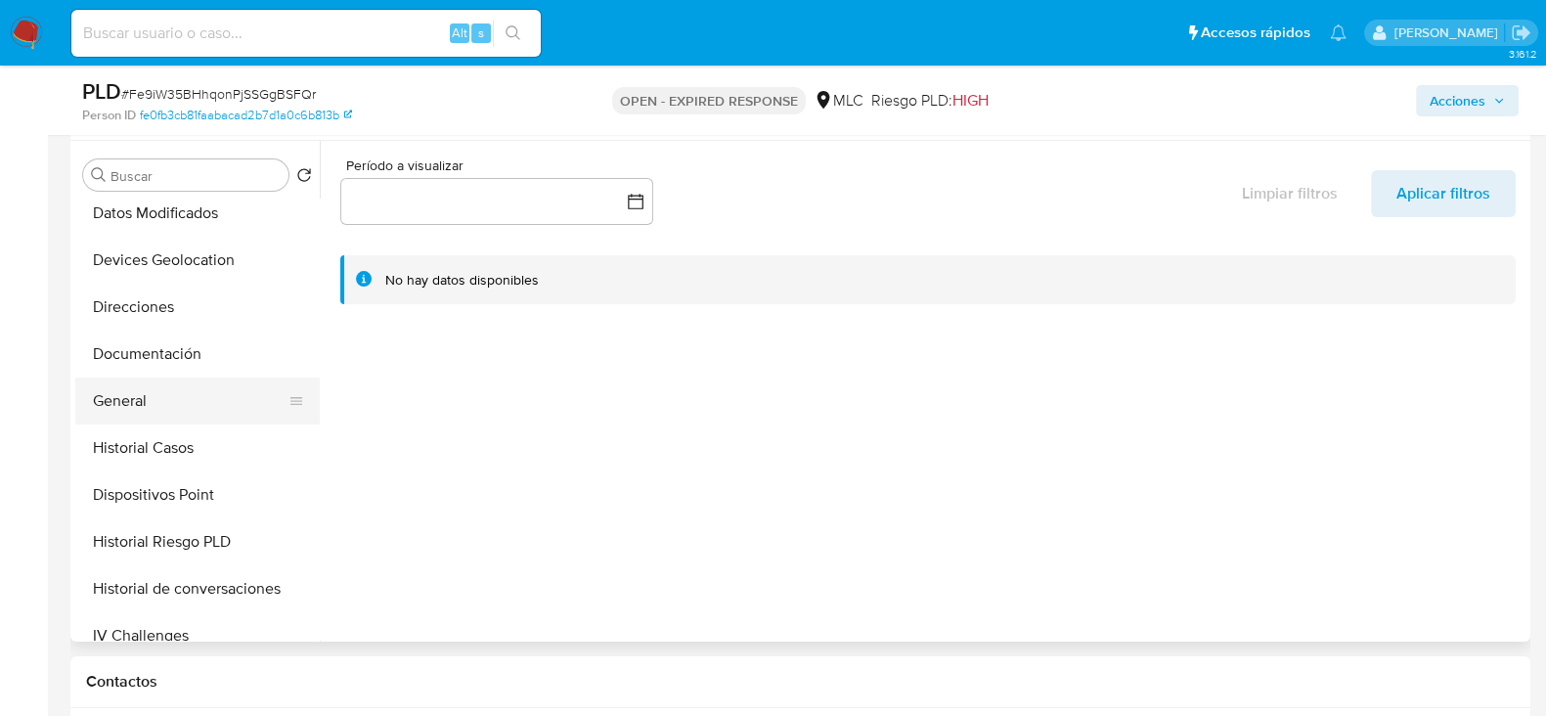
click at [154, 382] on button "General" at bounding box center [189, 401] width 229 height 47
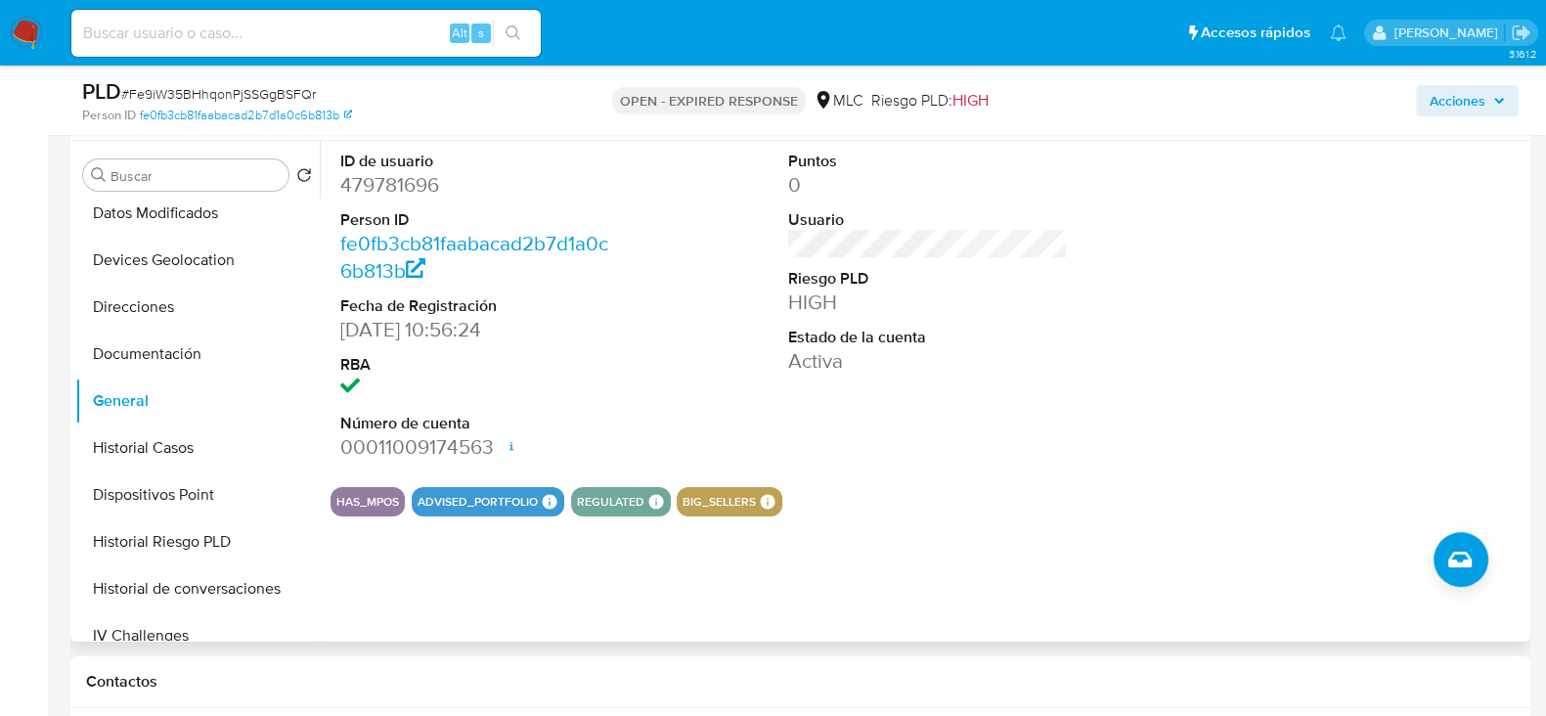
click at [424, 179] on dd "479781696" at bounding box center [480, 184] width 280 height 27
click at [424, 180] on dd "479781696" at bounding box center [480, 184] width 280 height 27
copy dd "479781696"
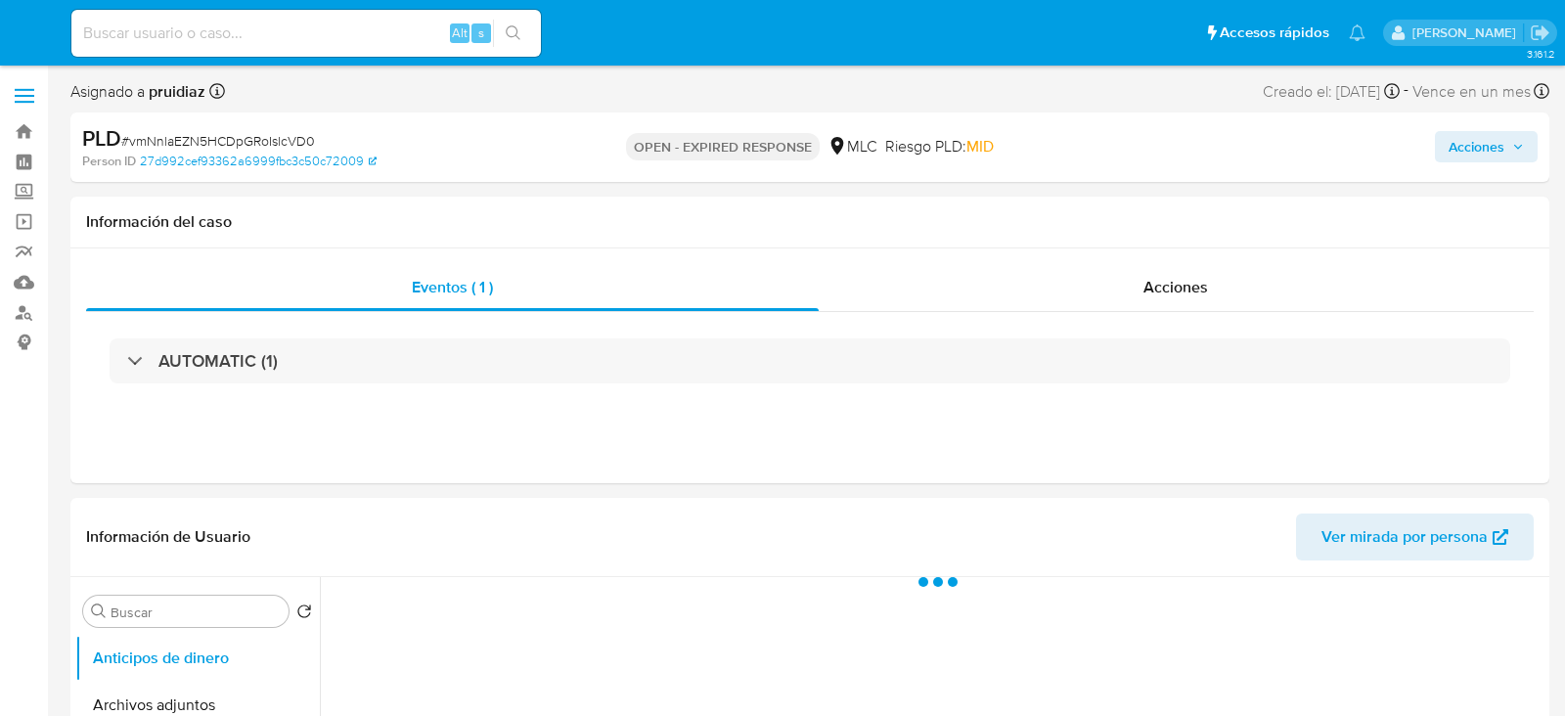
select select "10"
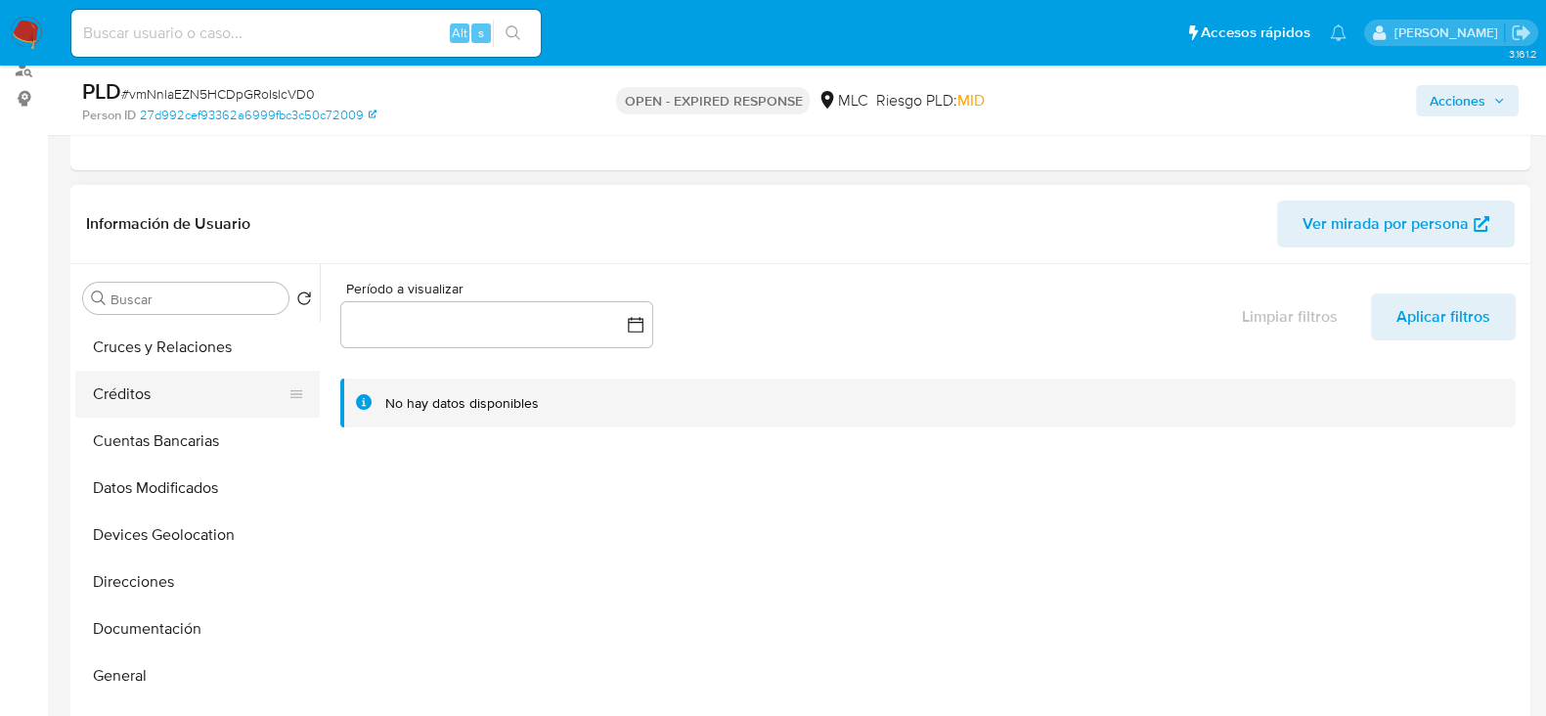
scroll to position [244, 0]
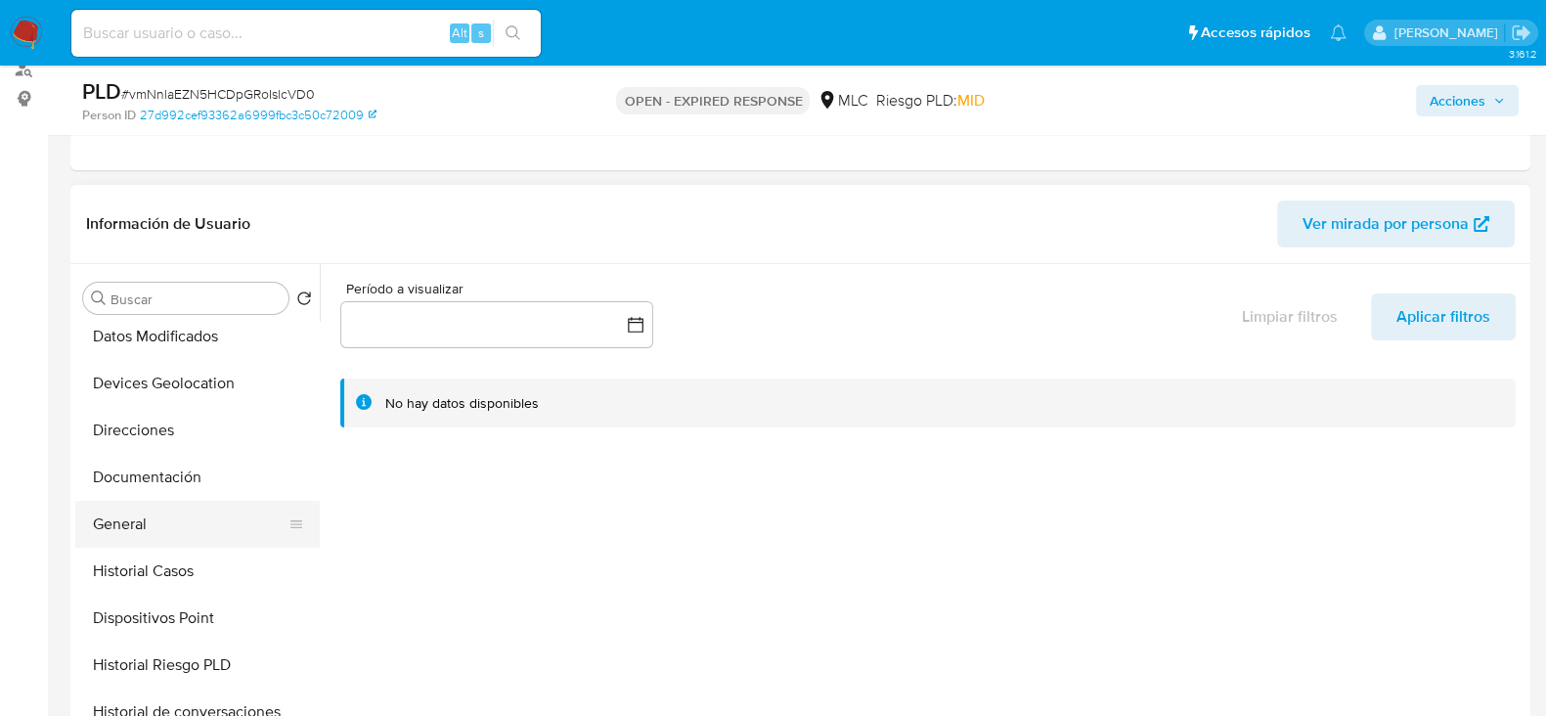
click at [123, 511] on button "General" at bounding box center [189, 524] width 229 height 47
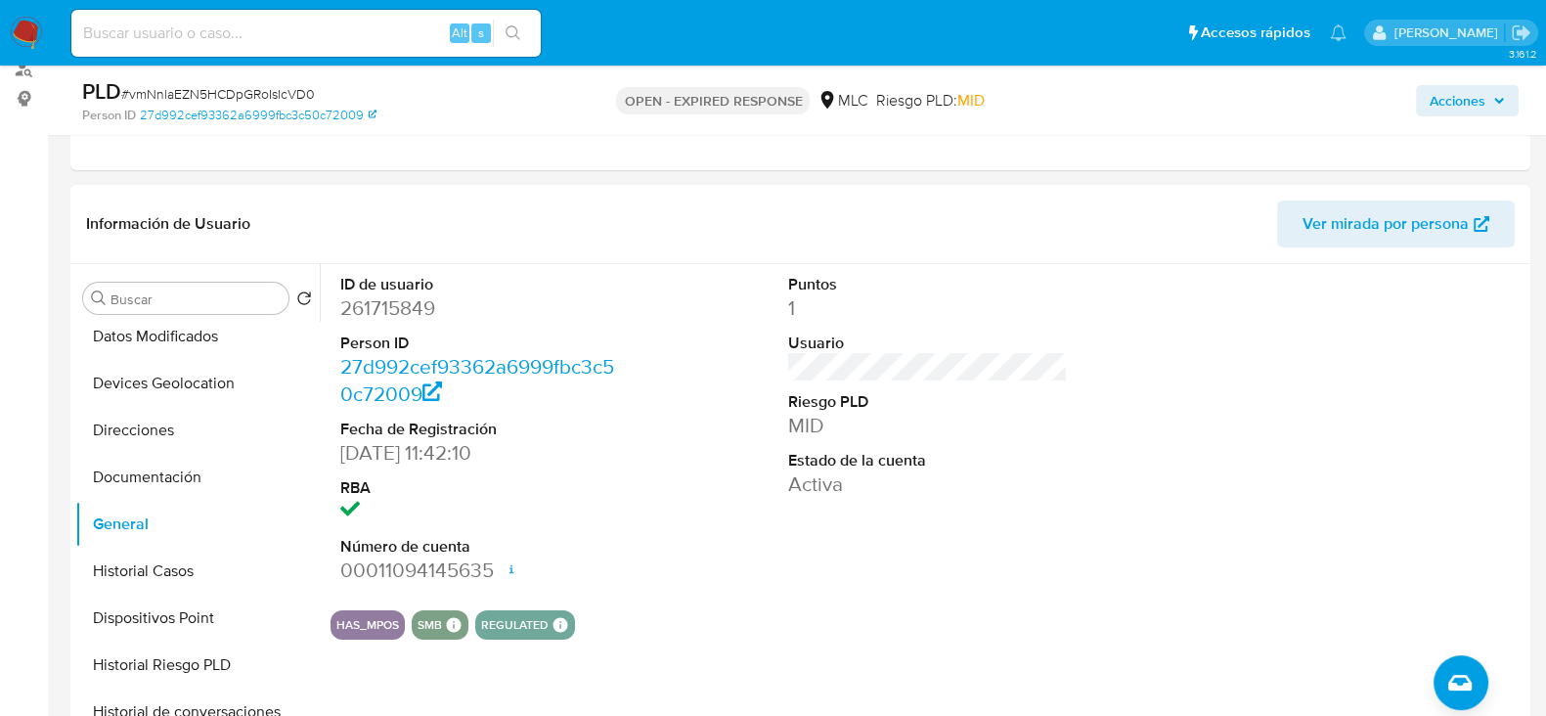
click at [400, 290] on dl "ID de usuario 261715849 Person ID 27d992cef93362a6999fbc3c50c72009 Fecha de Reg…" at bounding box center [480, 429] width 280 height 311
click at [397, 309] on dd "261715849" at bounding box center [480, 307] width 280 height 27
click at [410, 316] on dd "261715849" at bounding box center [480, 307] width 280 height 27
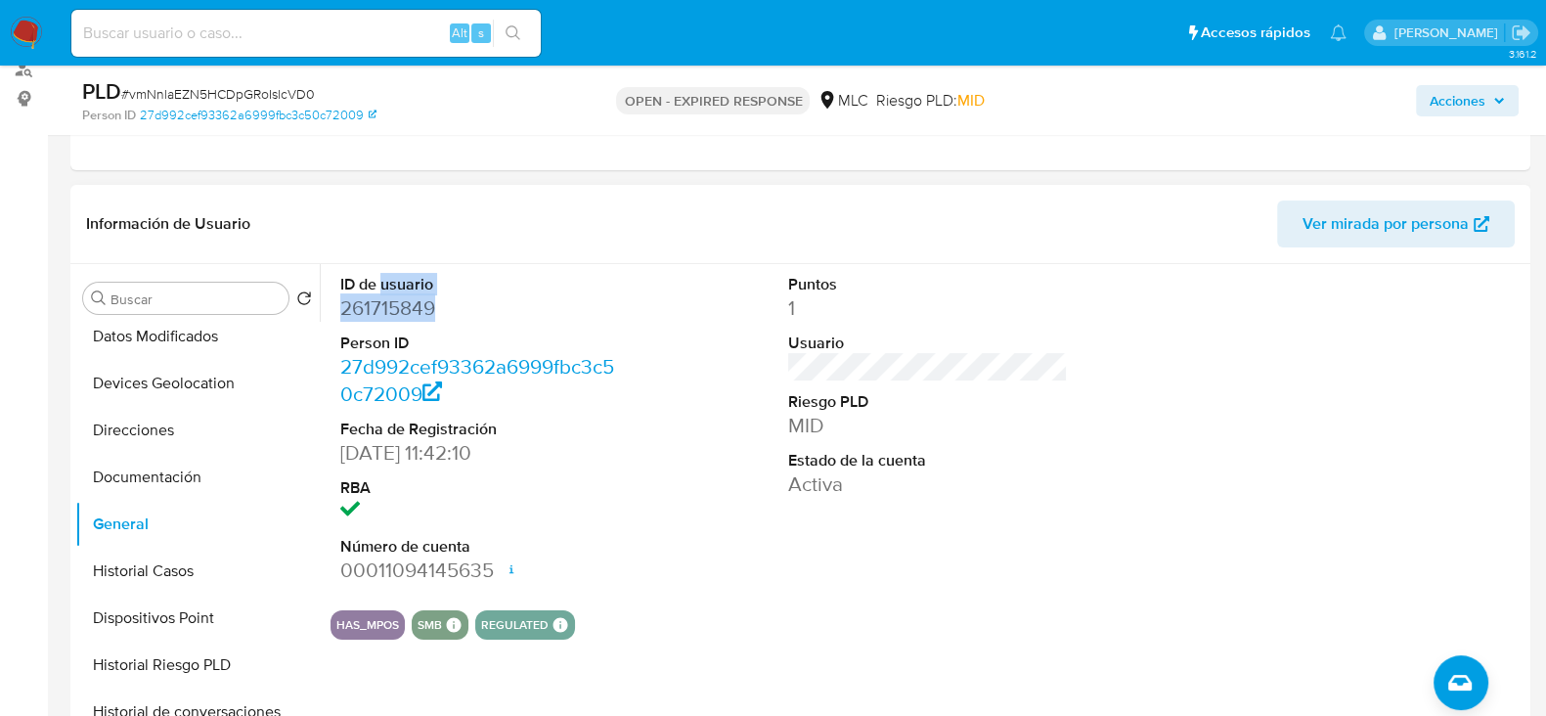
click at [409, 313] on dd "261715849" at bounding box center [480, 307] width 280 height 27
click at [403, 300] on dd "261715849" at bounding box center [480, 307] width 280 height 27
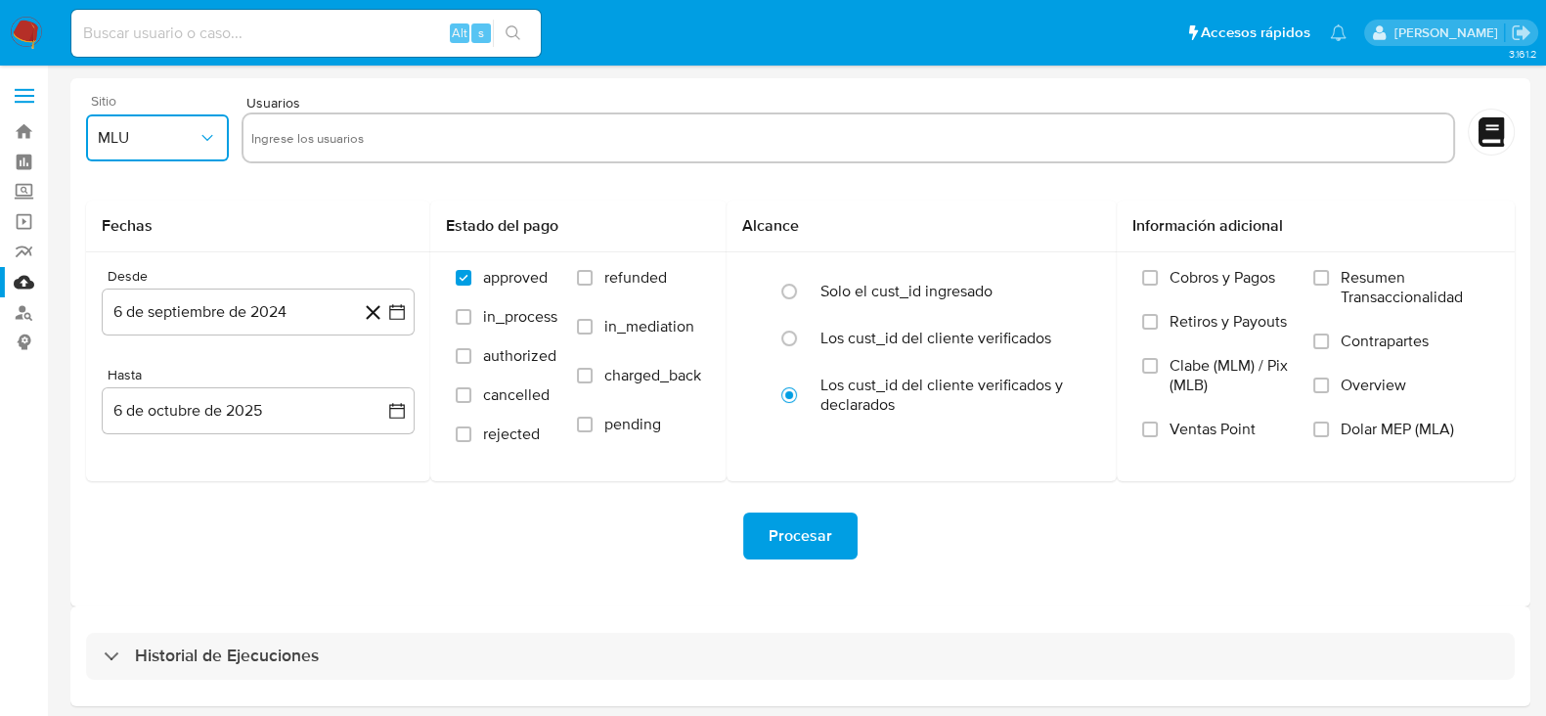
click at [169, 139] on span "MLU" at bounding box center [148, 138] width 100 height 20
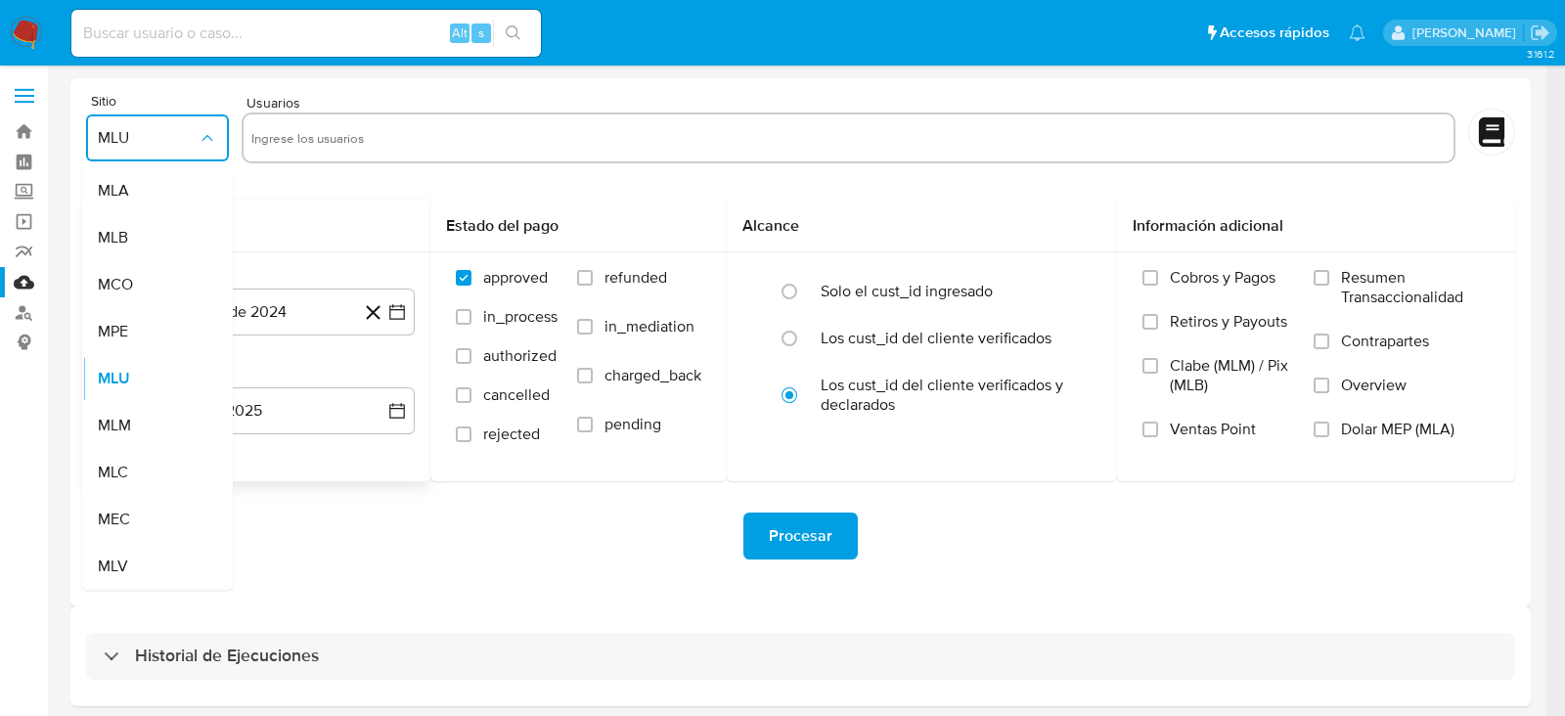
drag, startPoint x: 121, startPoint y: 466, endPoint x: 137, endPoint y: 462, distance: 16.1
click at [121, 467] on span "MLC" at bounding box center [113, 473] width 30 height 20
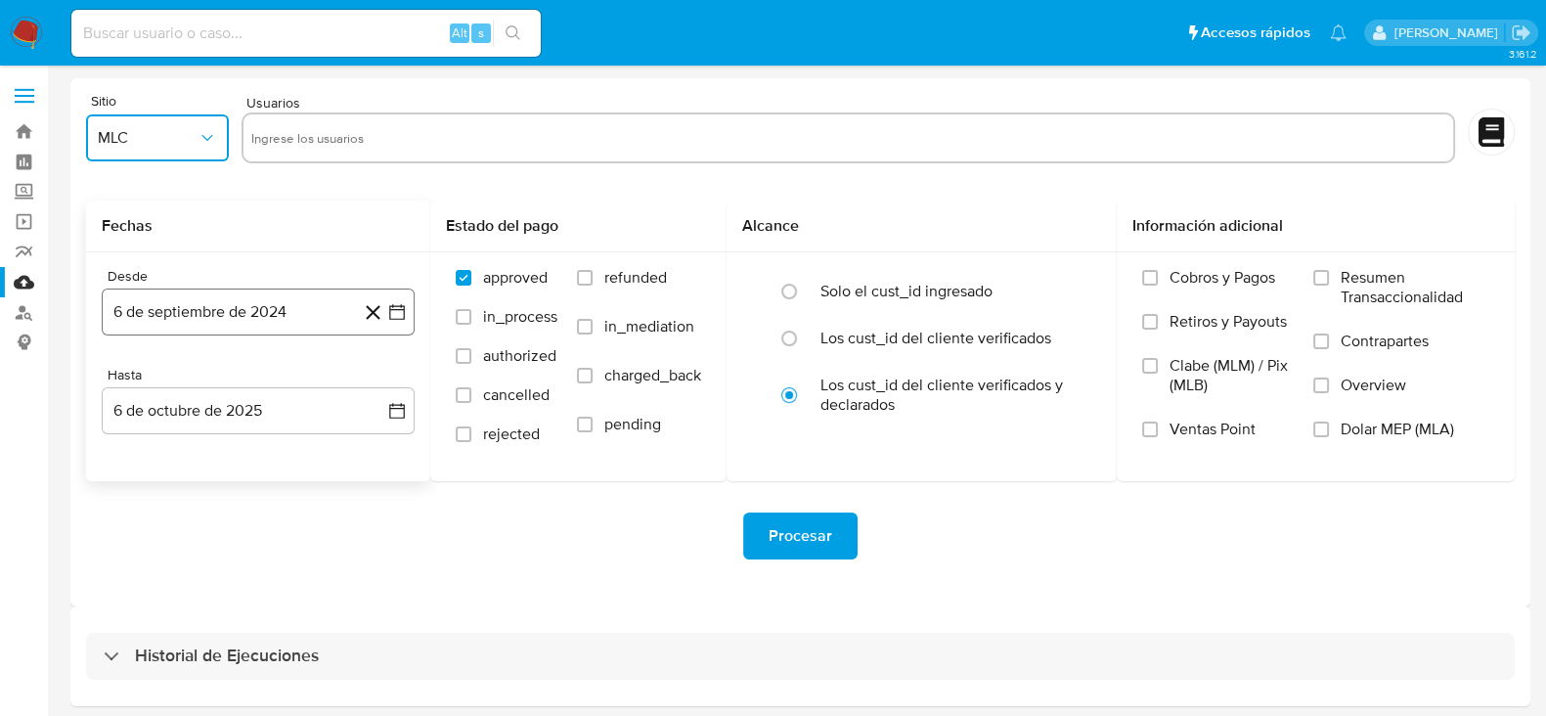
click at [396, 306] on icon "button" at bounding box center [397, 312] width 20 height 20
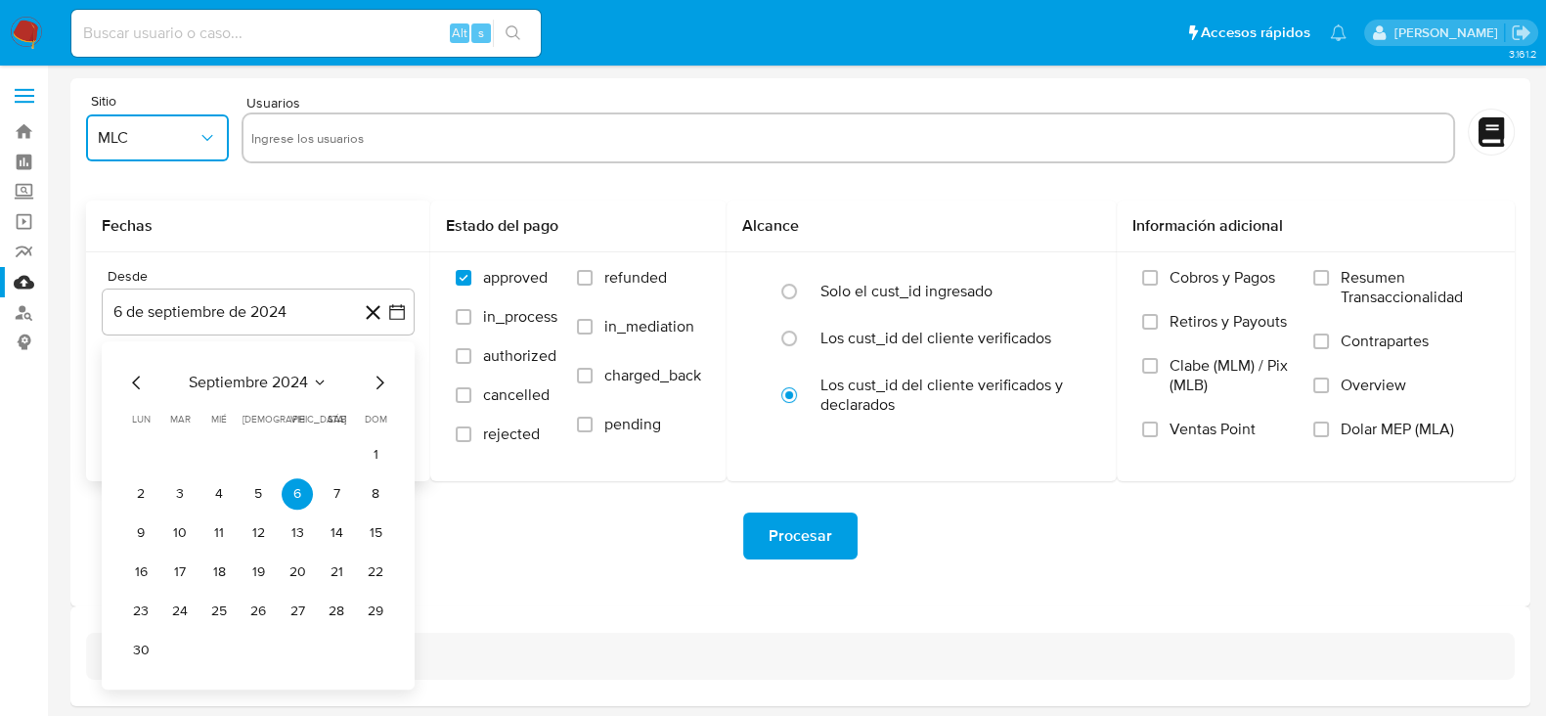
click at [375, 380] on icon "Mes siguiente" at bounding box center [379, 382] width 23 height 23
click at [142, 380] on icon "Mes anterior" at bounding box center [136, 382] width 23 height 23
click at [224, 603] on button "25" at bounding box center [218, 611] width 31 height 31
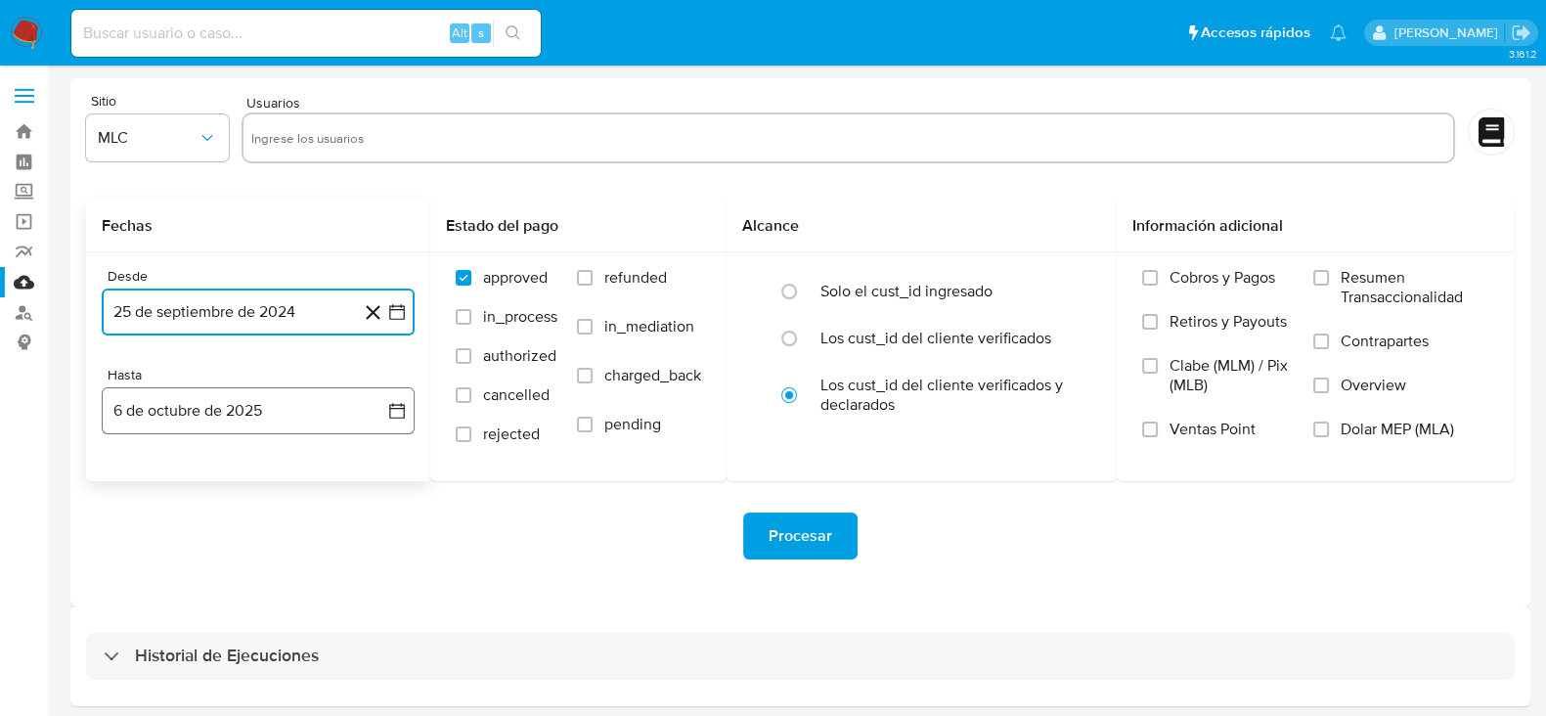
drag, startPoint x: 399, startPoint y: 406, endPoint x: 367, endPoint y: 430, distance: 40.5
click at [399, 407] on icon "button" at bounding box center [397, 411] width 20 height 20
click at [132, 476] on icon "Mes anterior" at bounding box center [136, 480] width 23 height 23
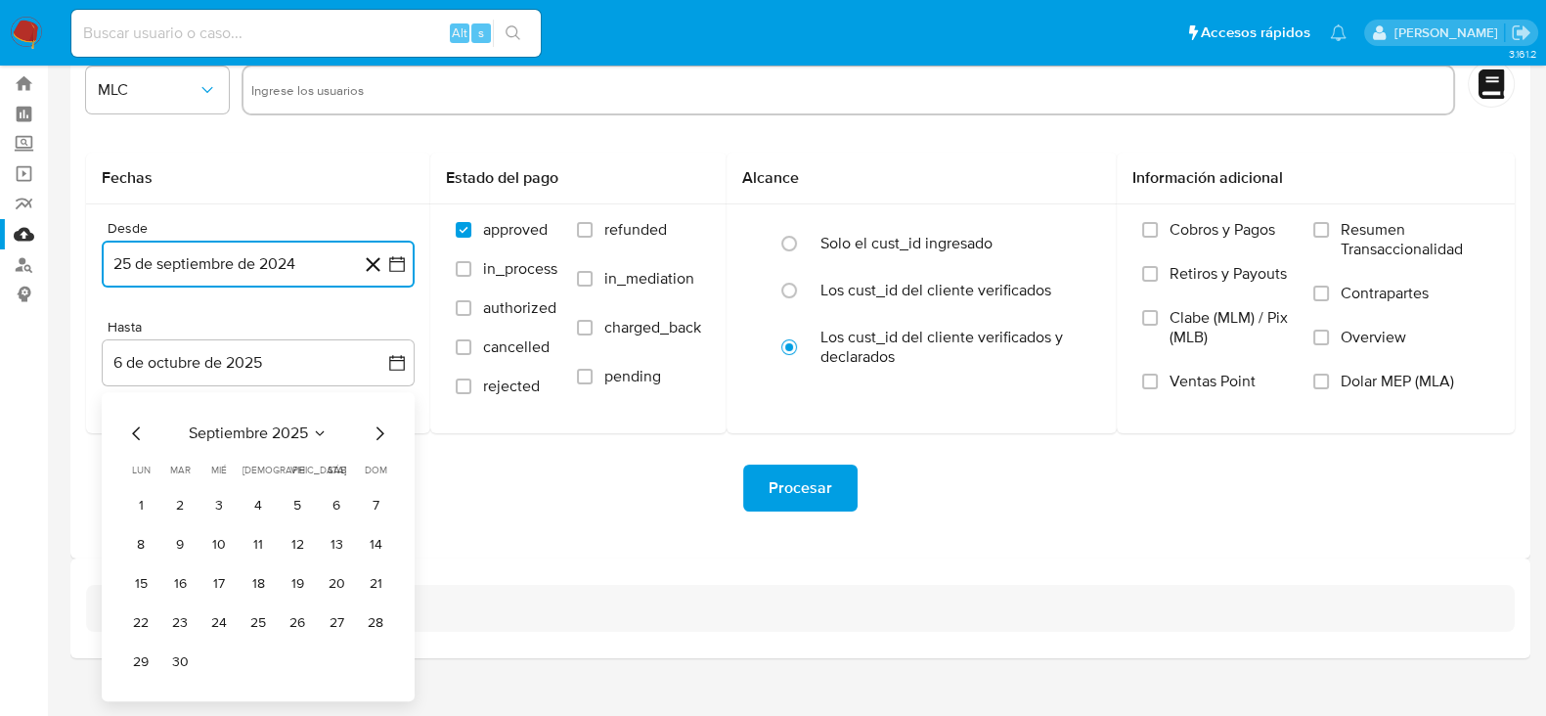
scroll to position [73, 0]
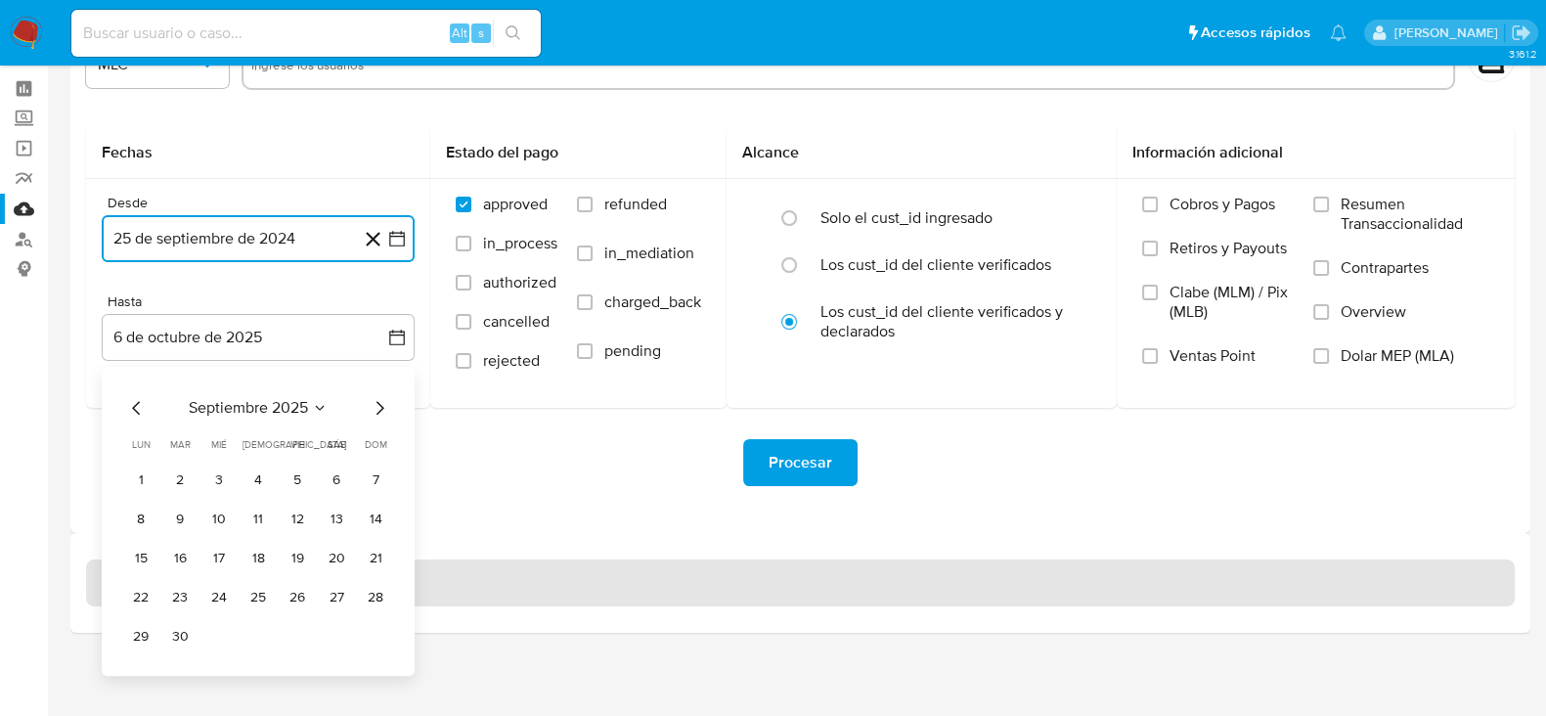
click at [209, 591] on button "24" at bounding box center [218, 597] width 31 height 31
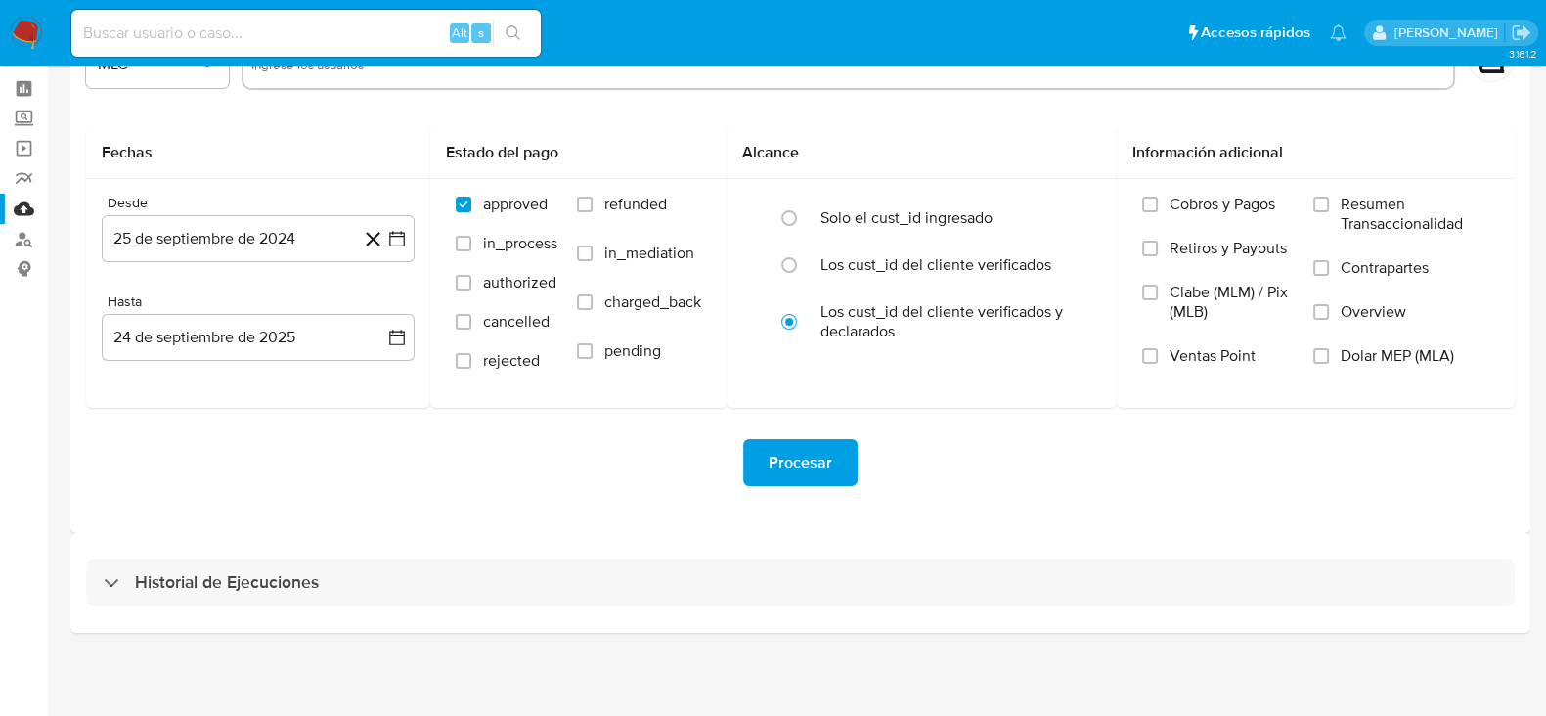
drag, startPoint x: 440, startPoint y: 518, endPoint x: 455, endPoint y: 501, distance: 22.9
click at [440, 519] on div "Sitio MLC Usuarios Fechas Desde [DATE] [DATE] Hasta [DATE] [DATE] Estado del pa…" at bounding box center [800, 269] width 1460 height 528
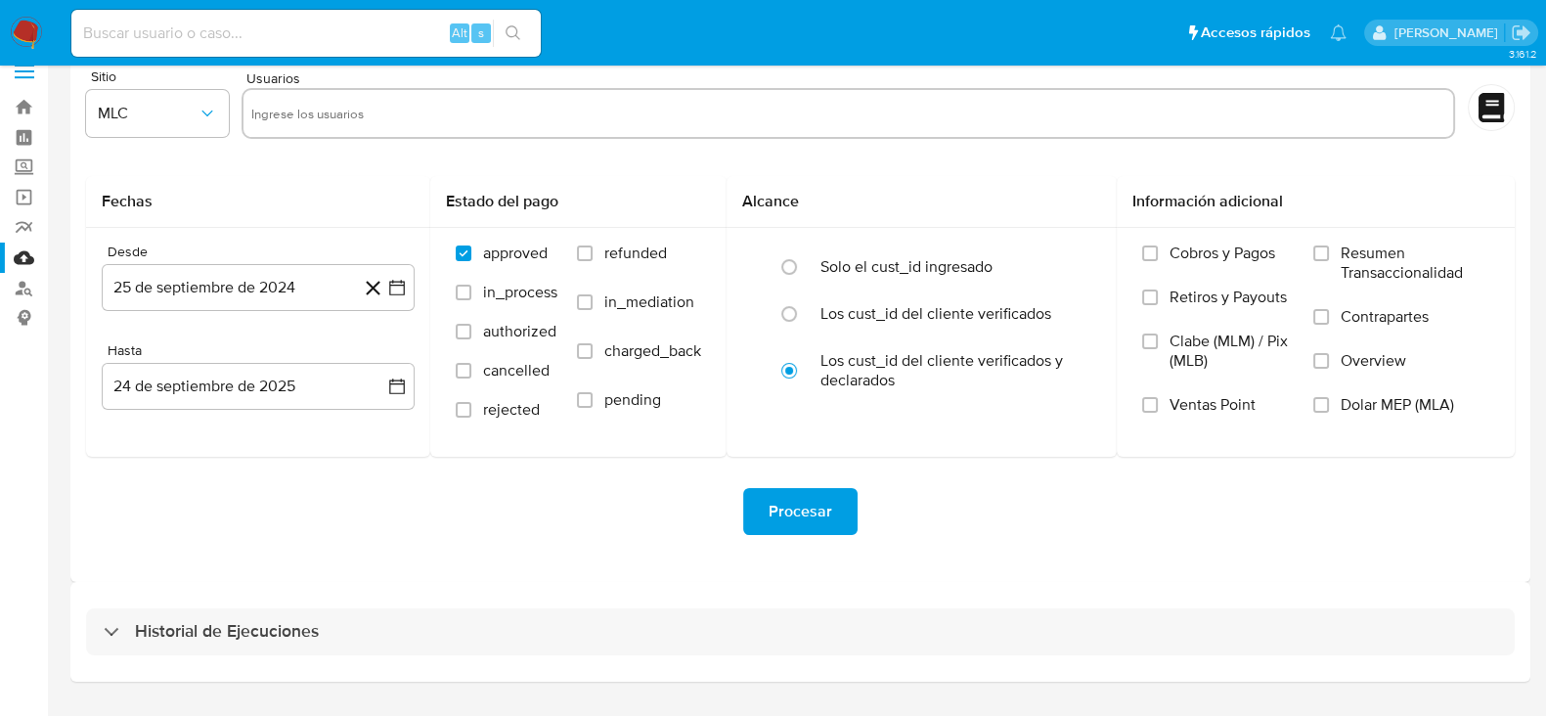
scroll to position [0, 0]
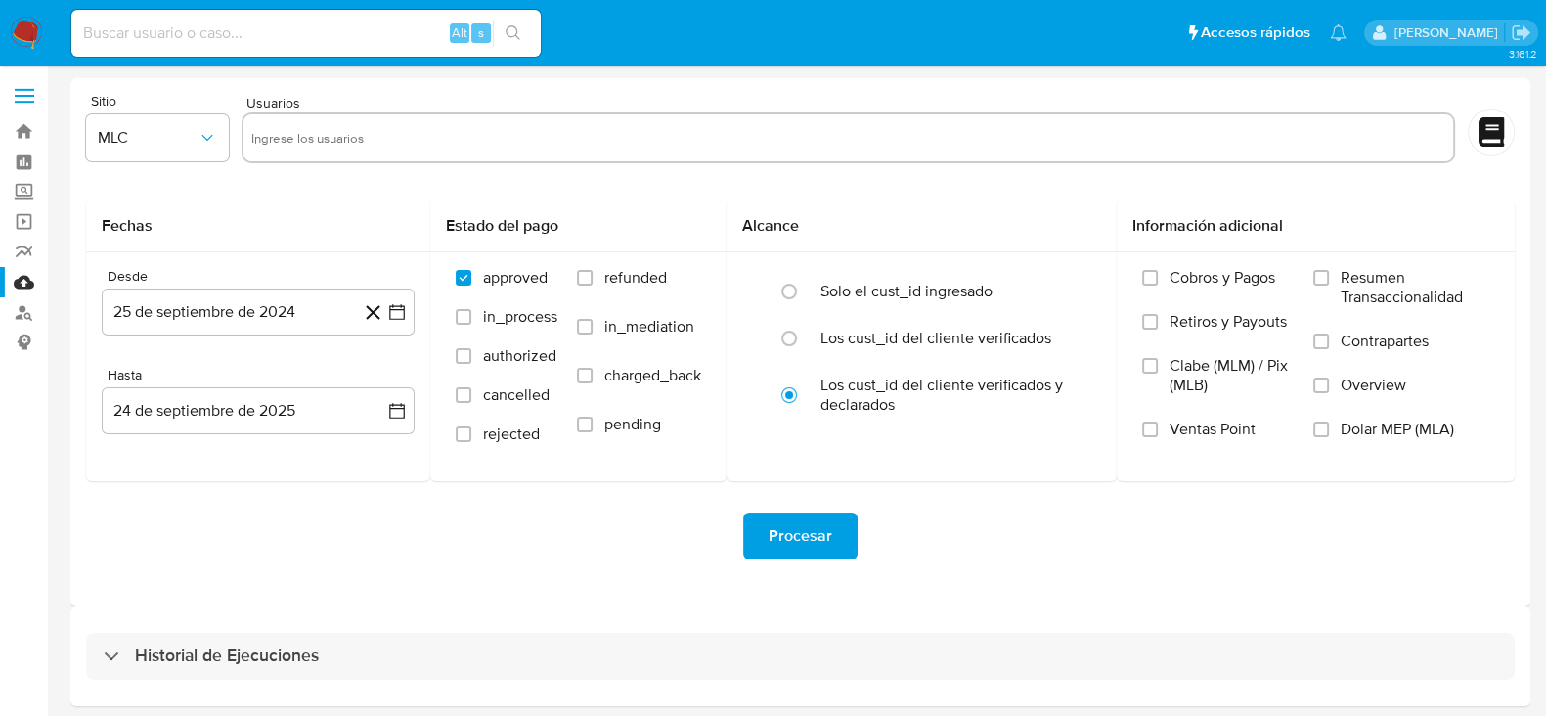
click at [311, 134] on input "text" at bounding box center [848, 137] width 1195 height 31
paste input "2191026137"
type input "2191026137"
paste input "829944"
type input "829944"
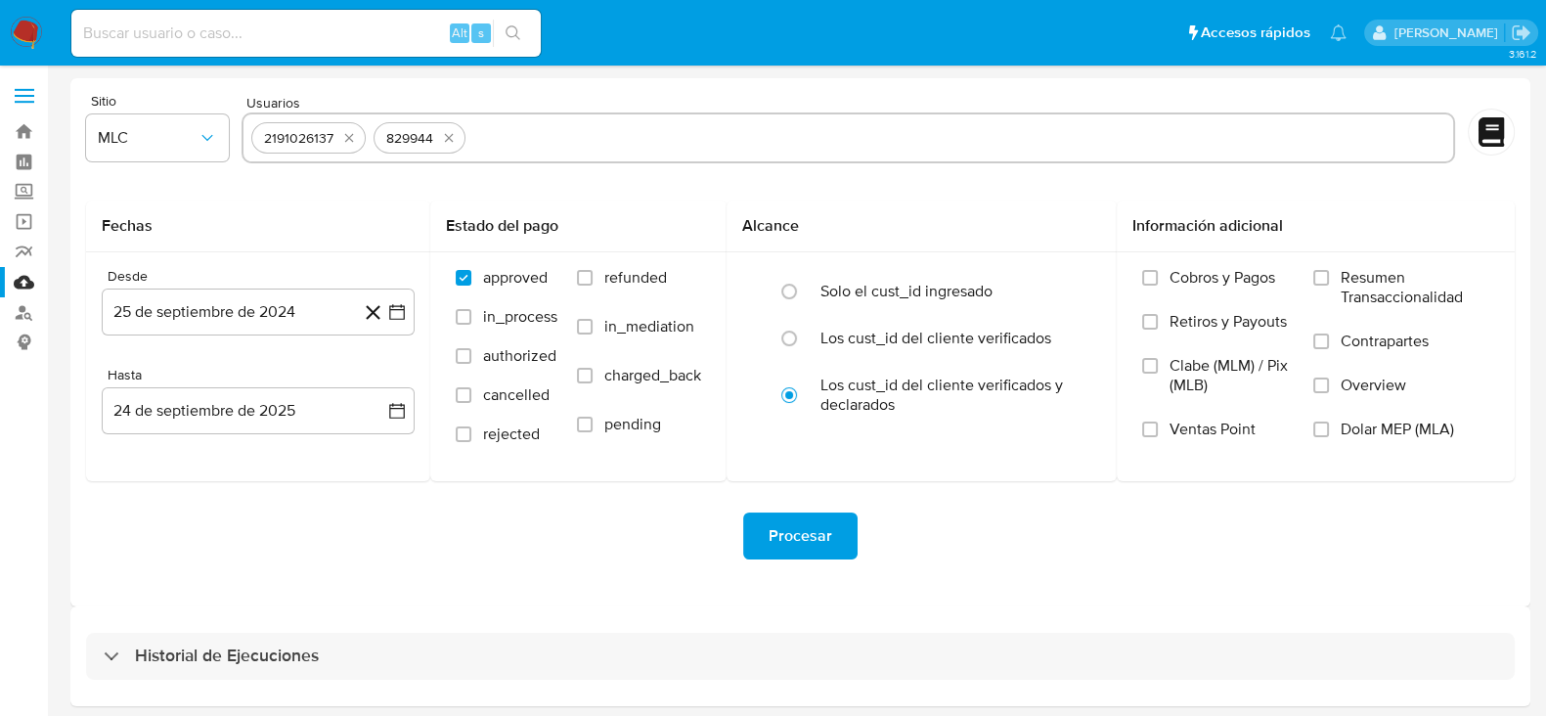
paste input "2293989606"
type input "2293989606"
paste input "479781696"
type input "479781696"
paste input "261715849"
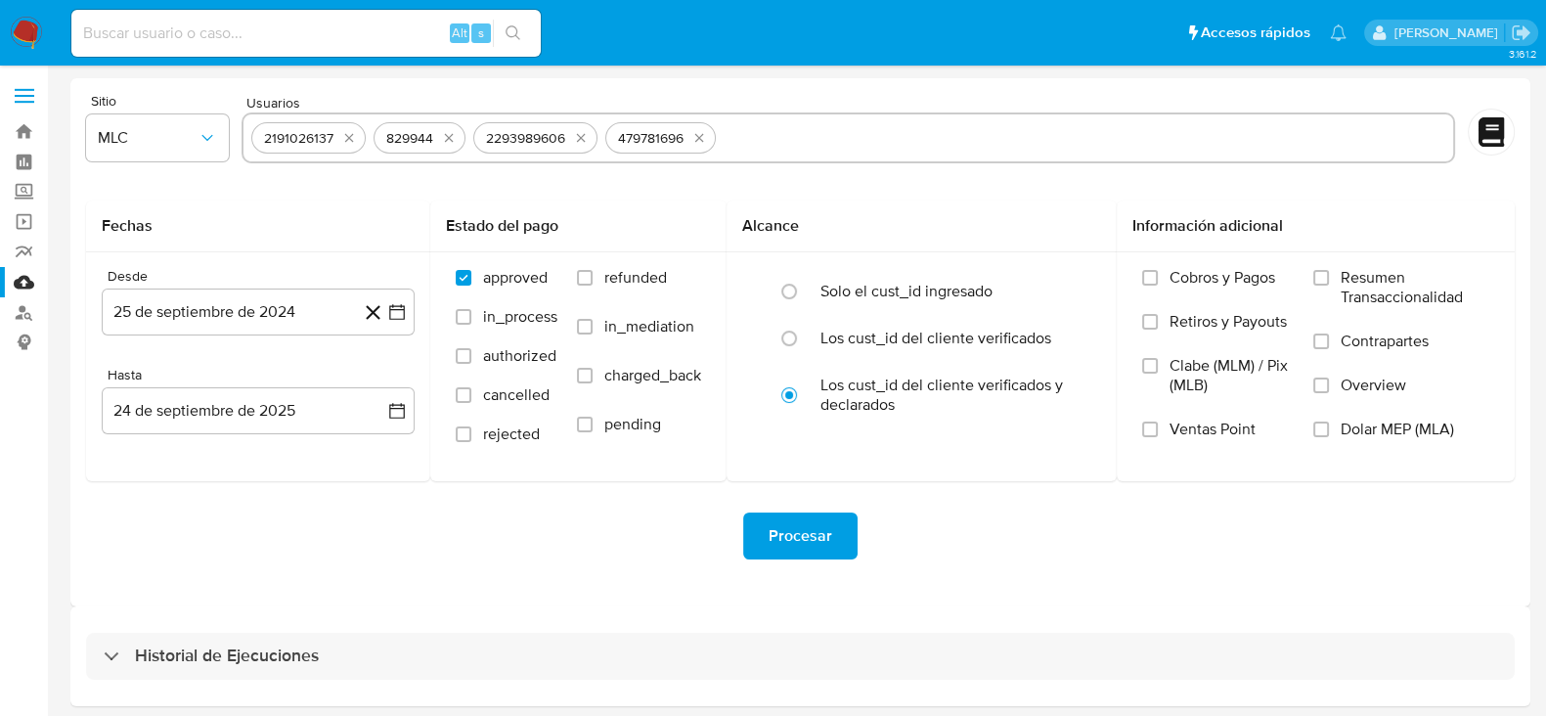
type input "261715849"
click at [826, 525] on span "Procesar" at bounding box center [801, 535] width 64 height 43
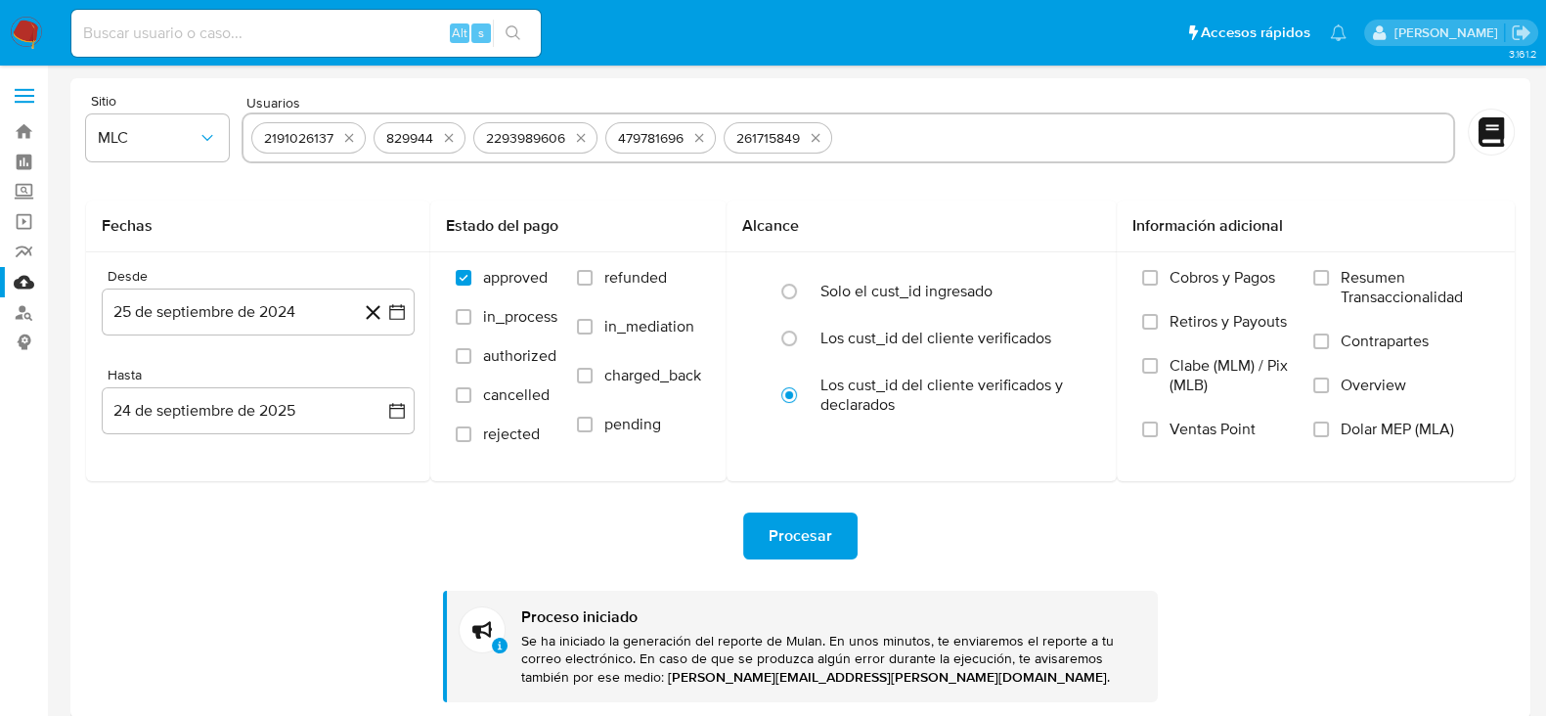
click at [29, 31] on img at bounding box center [26, 33] width 33 height 33
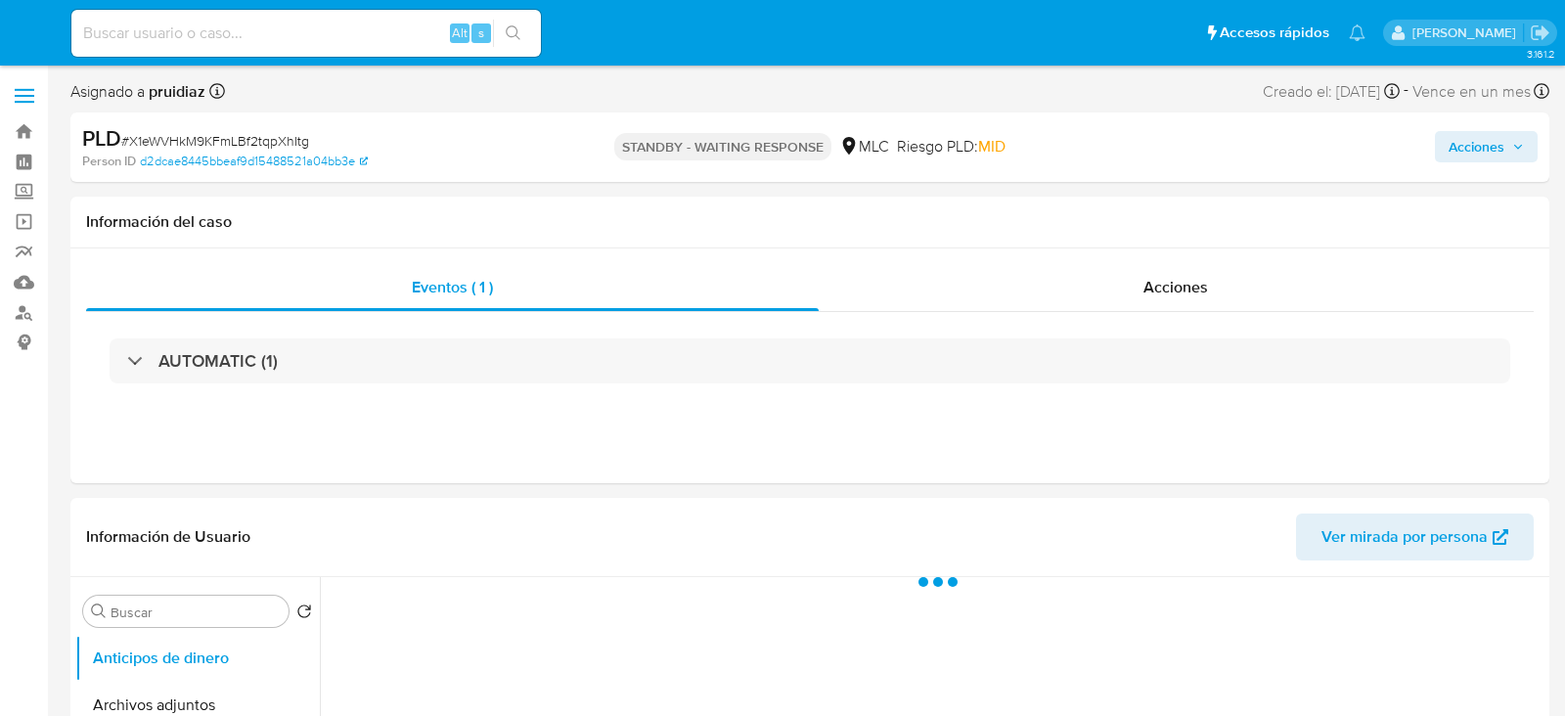
select select "10"
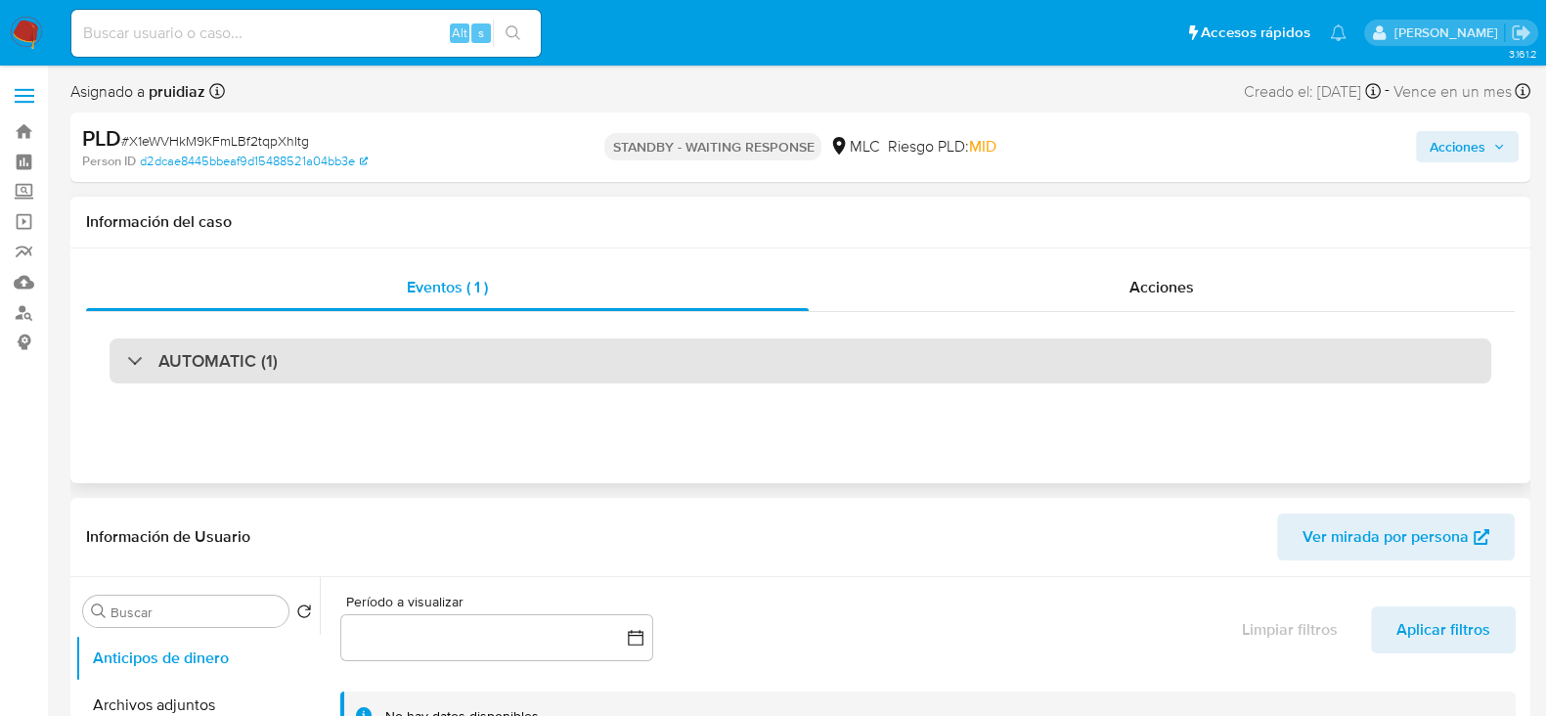
click at [236, 359] on h3 "AUTOMATIC (1)" at bounding box center [217, 361] width 119 height 22
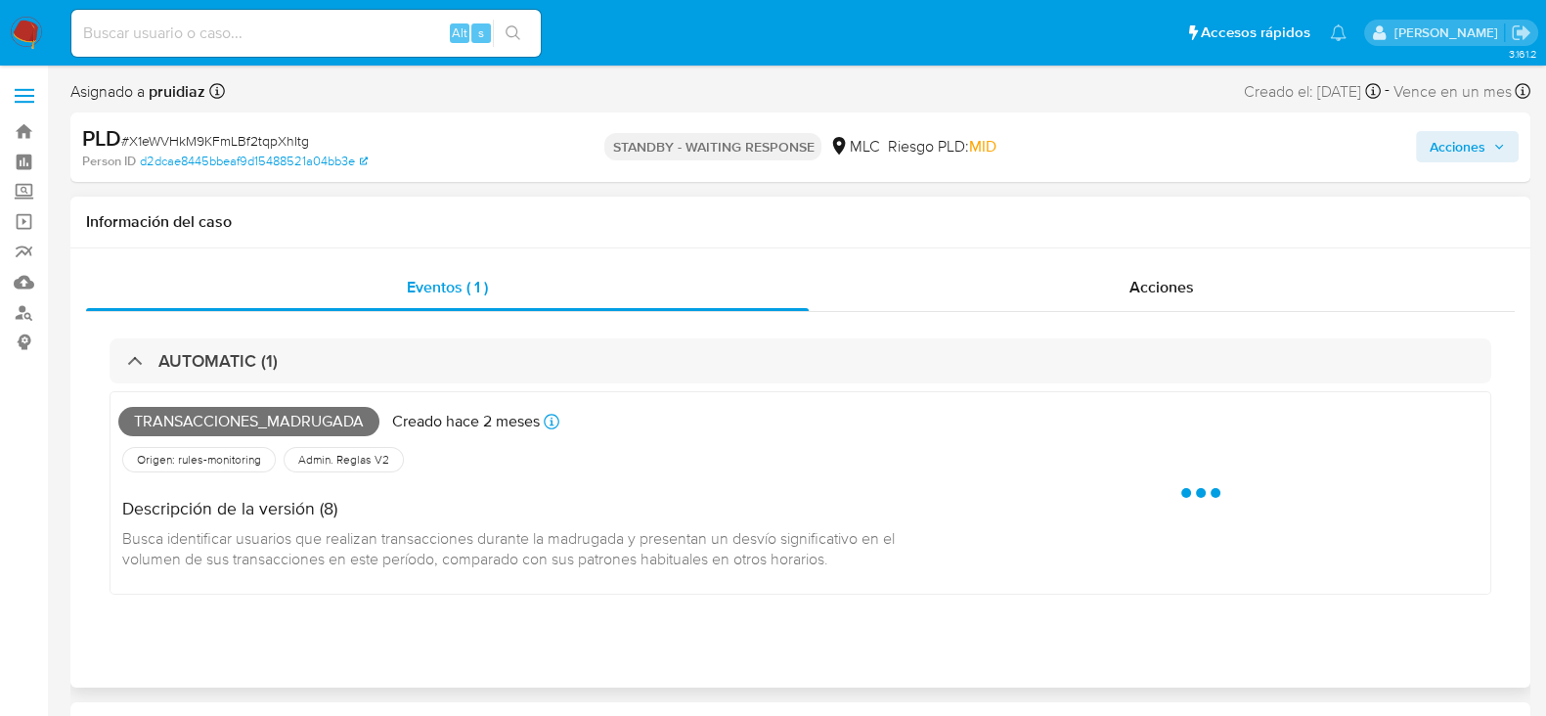
click at [219, 424] on span "Transacciones_madrugada" at bounding box center [248, 421] width 261 height 29
copy span "Transacciones_madrugada"
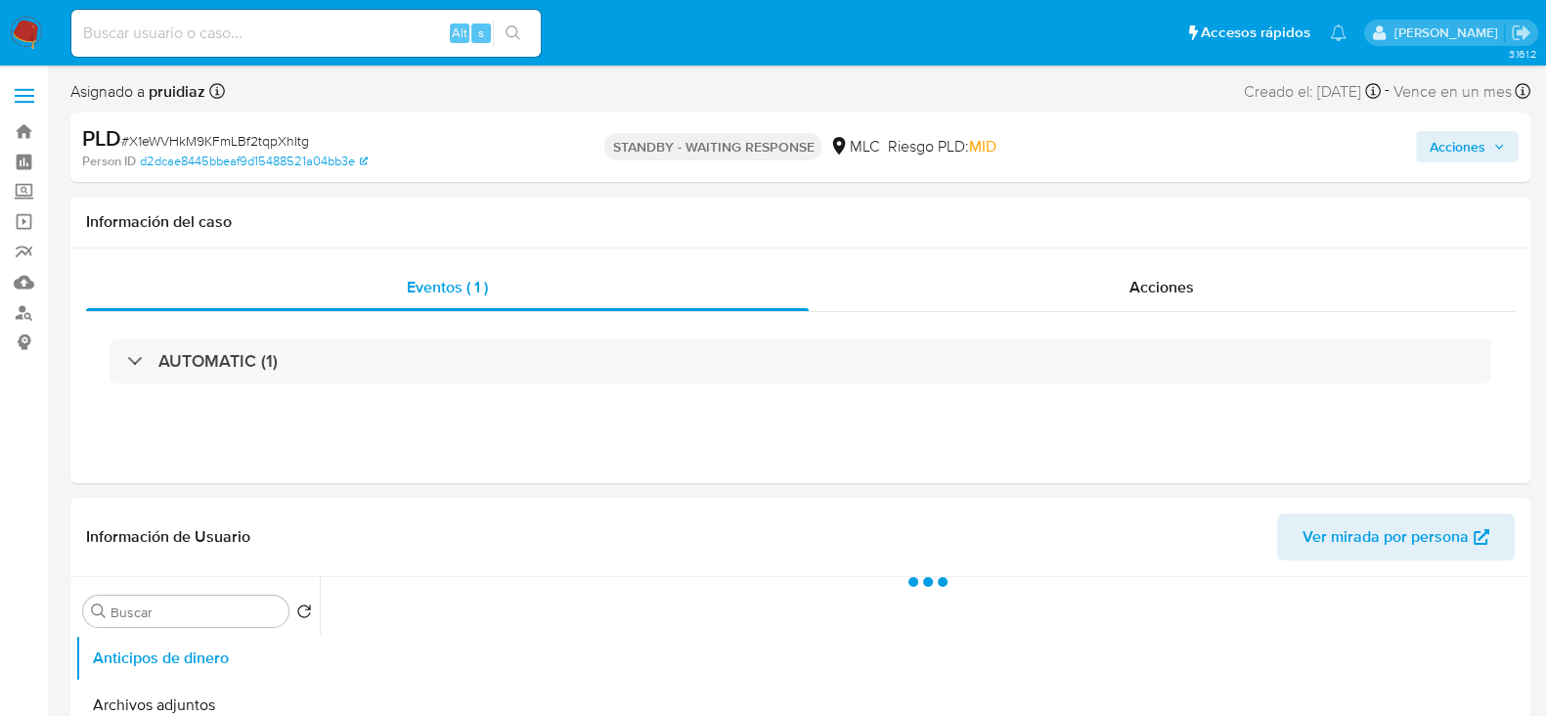
select select "10"
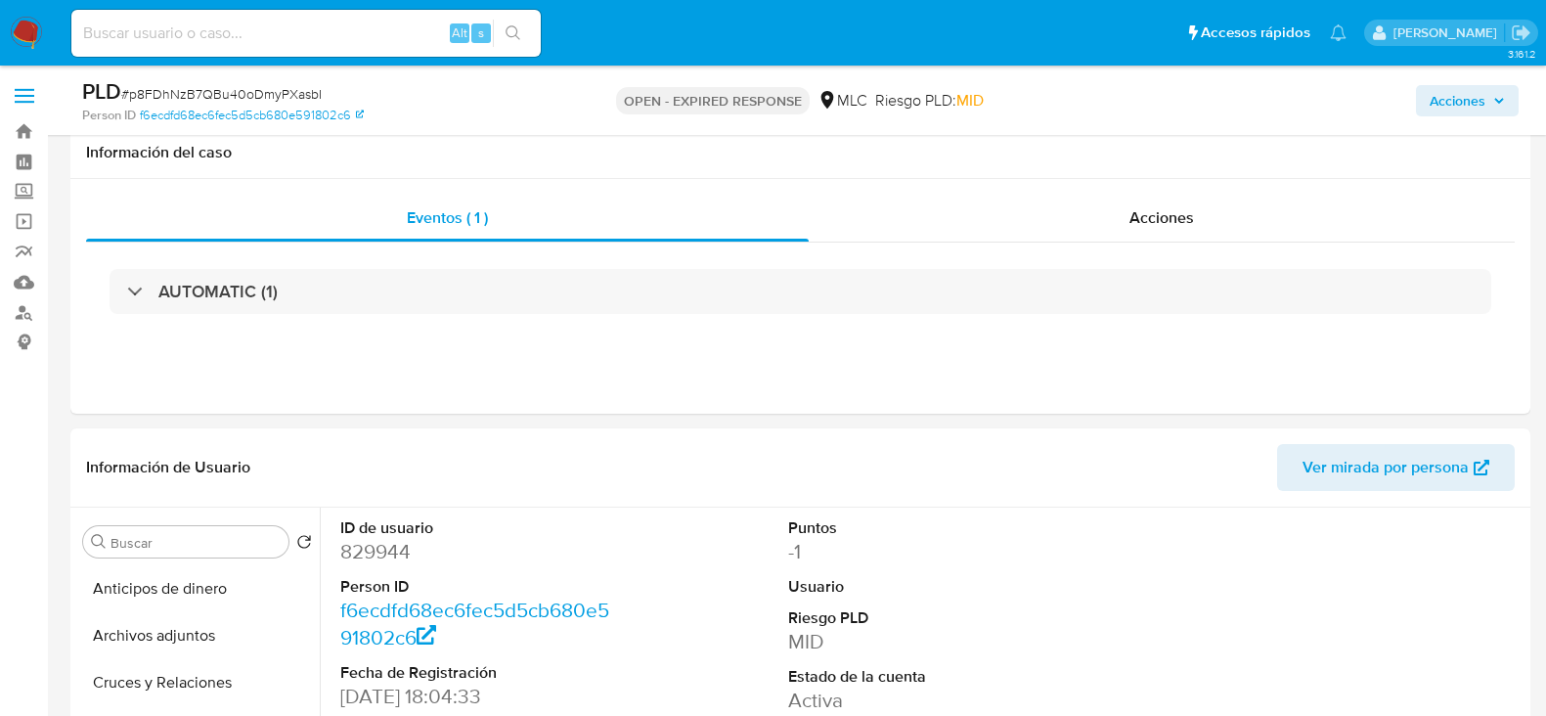
select select "10"
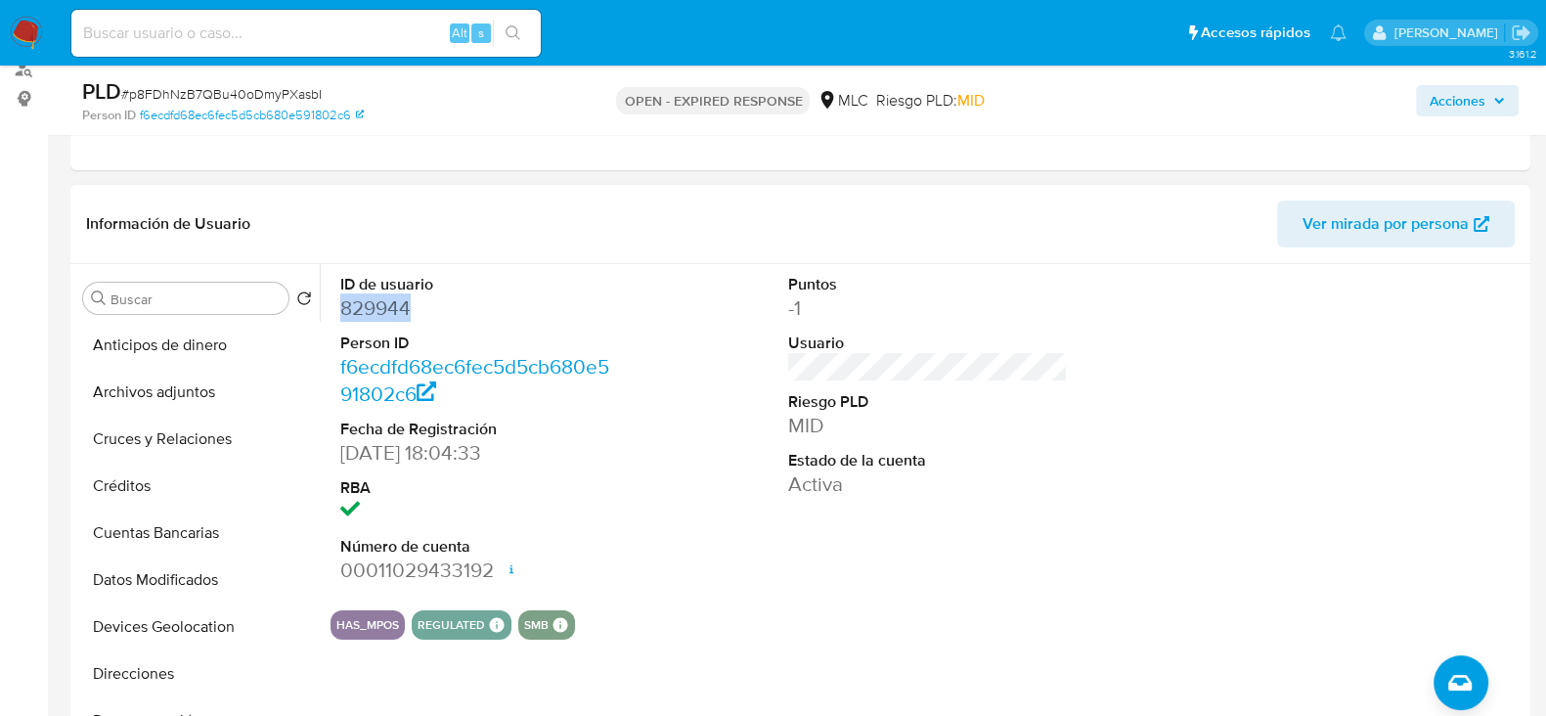
scroll to position [365, 0]
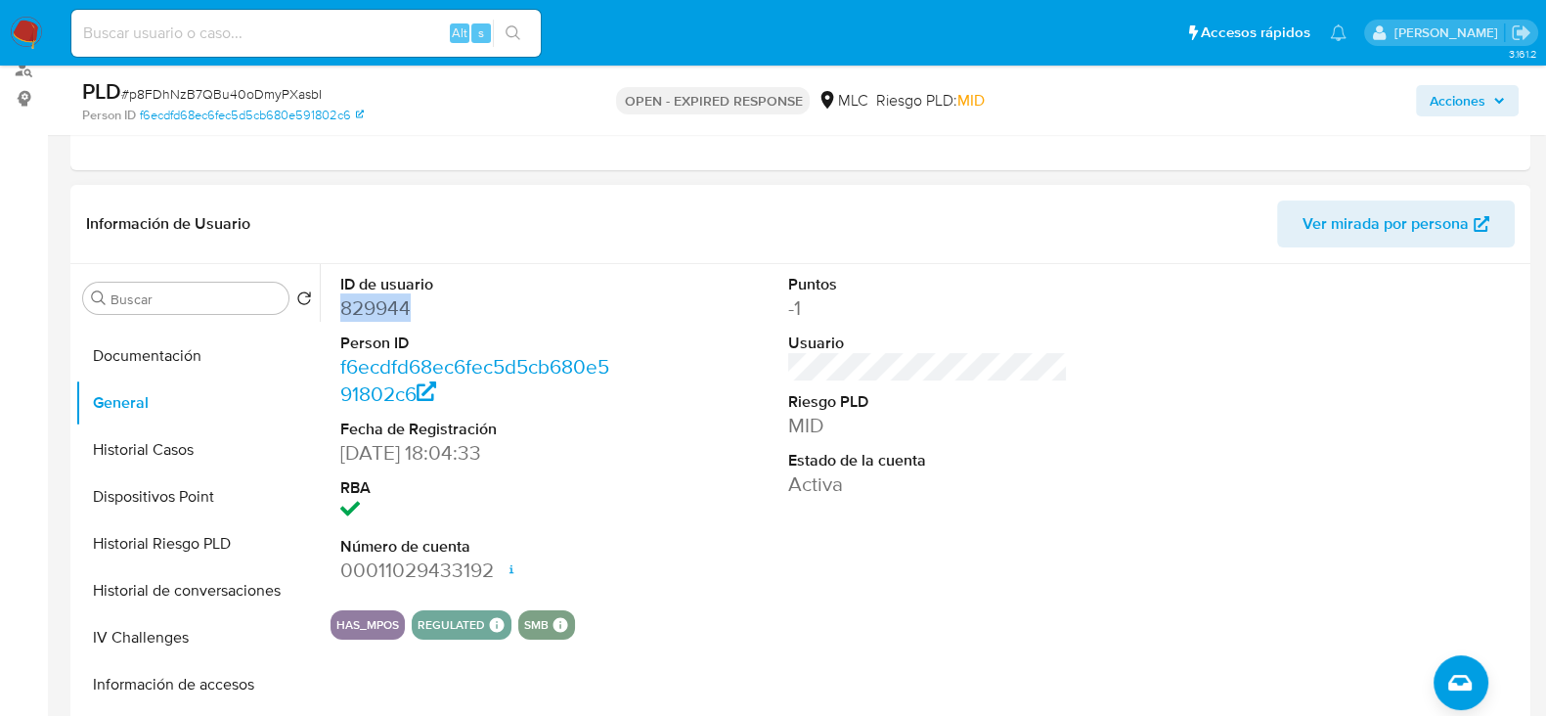
click at [370, 304] on dd "829944" at bounding box center [480, 307] width 280 height 27
click at [371, 307] on dd "829944" at bounding box center [480, 307] width 280 height 27
click at [187, 90] on span "# p8FDhNzB7QBu40oDmyPXasbI" at bounding box center [221, 94] width 201 height 20
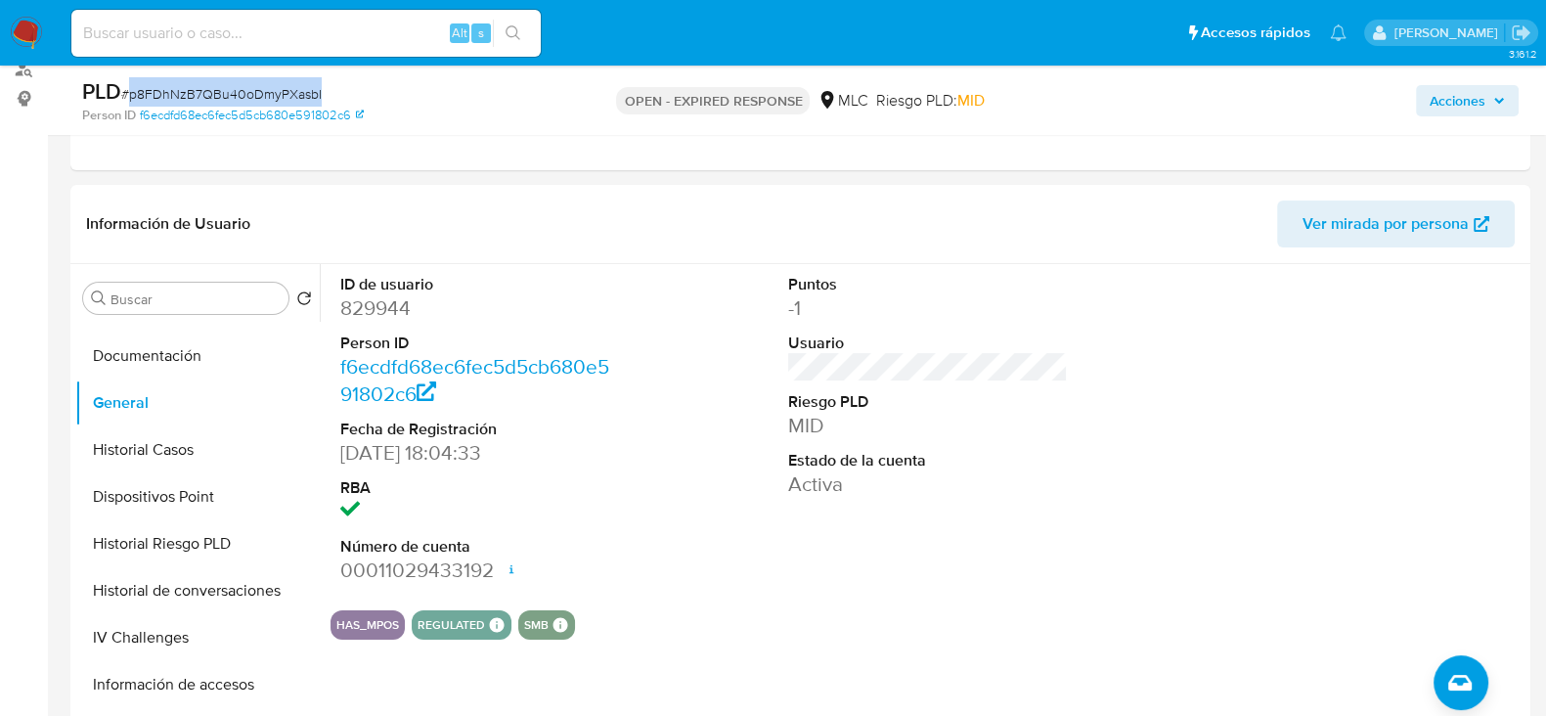
click at [187, 90] on span "# p8FDhNzB7QBu40oDmyPXasbI" at bounding box center [221, 94] width 201 height 20
copy span "p8FDhNzB7QBu40oDmyPXasbI"
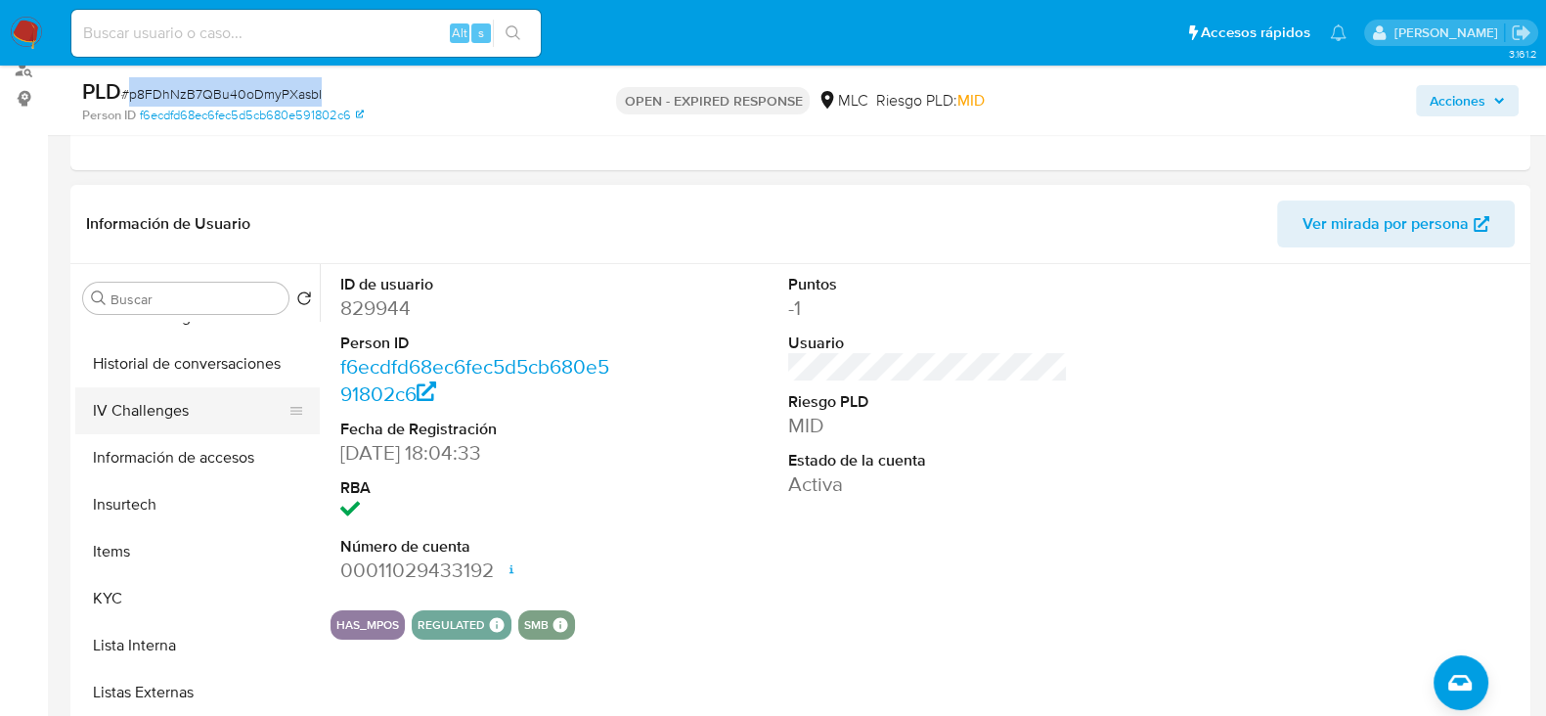
scroll to position [608, 0]
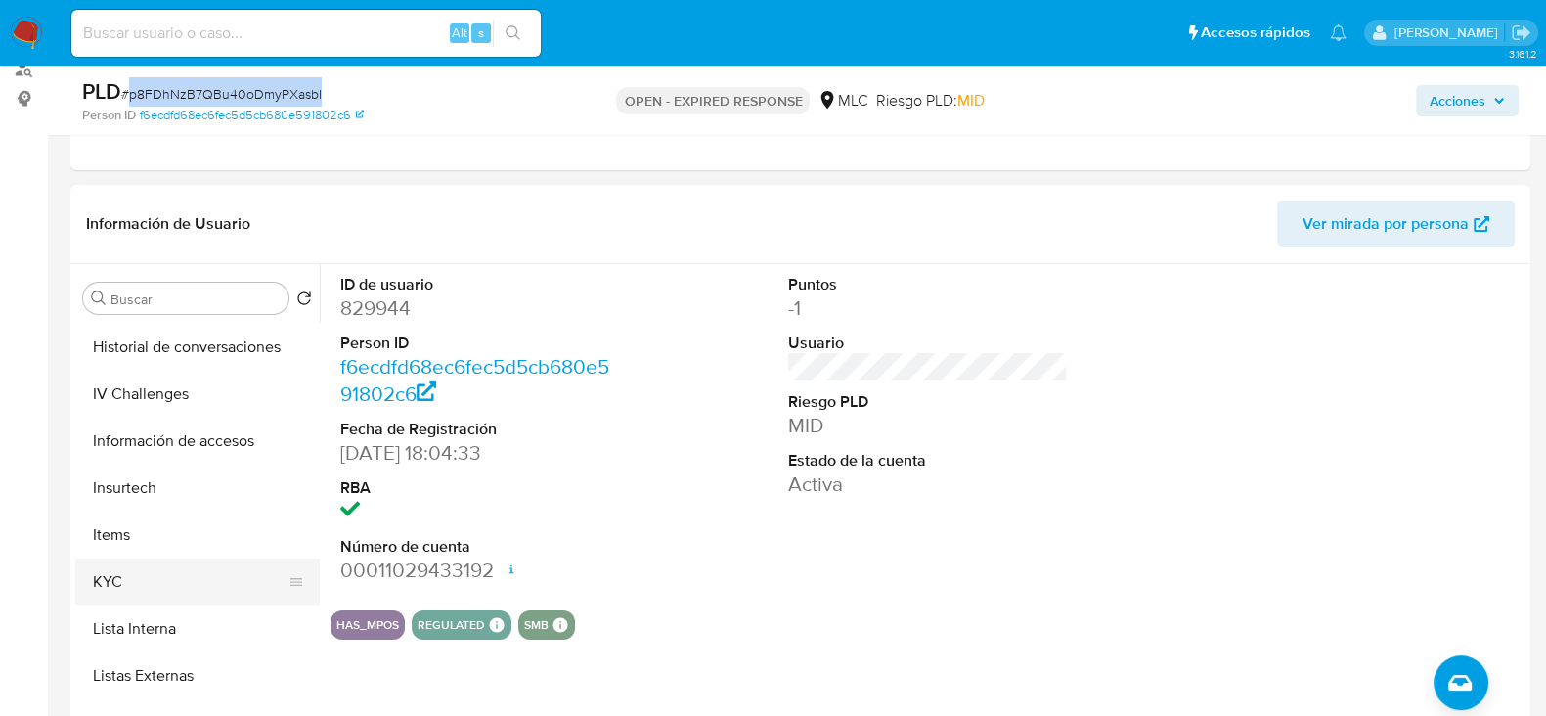
click at [113, 576] on button "KYC" at bounding box center [189, 581] width 229 height 47
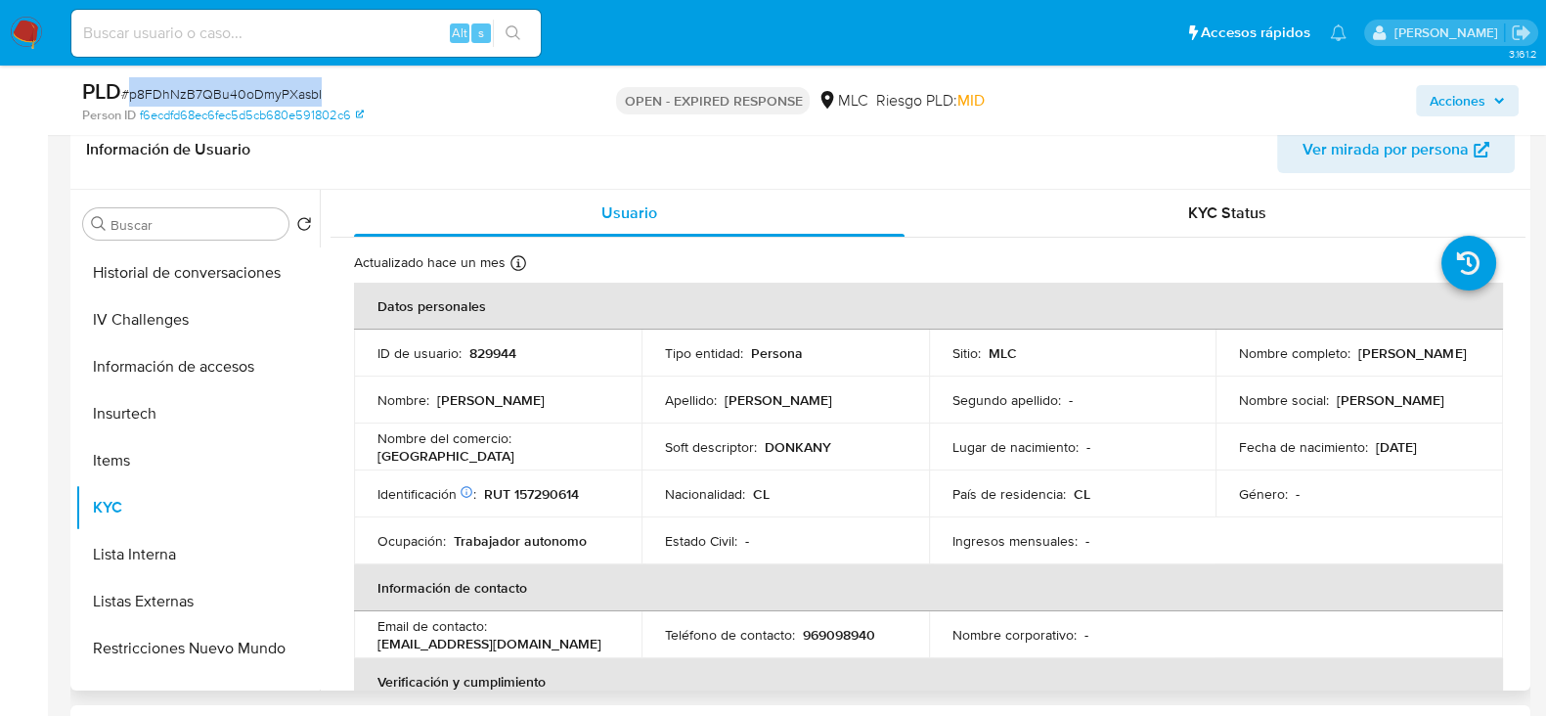
scroll to position [0, 0]
click at [538, 496] on p "RUT 157290614" at bounding box center [531, 494] width 95 height 18
drag, startPoint x: 538, startPoint y: 496, endPoint x: 544, endPoint y: 481, distance: 15.8
click at [544, 481] on td "Identificación Nº de serie: 522087245 : RUT 157290614" at bounding box center [498, 493] width 288 height 47
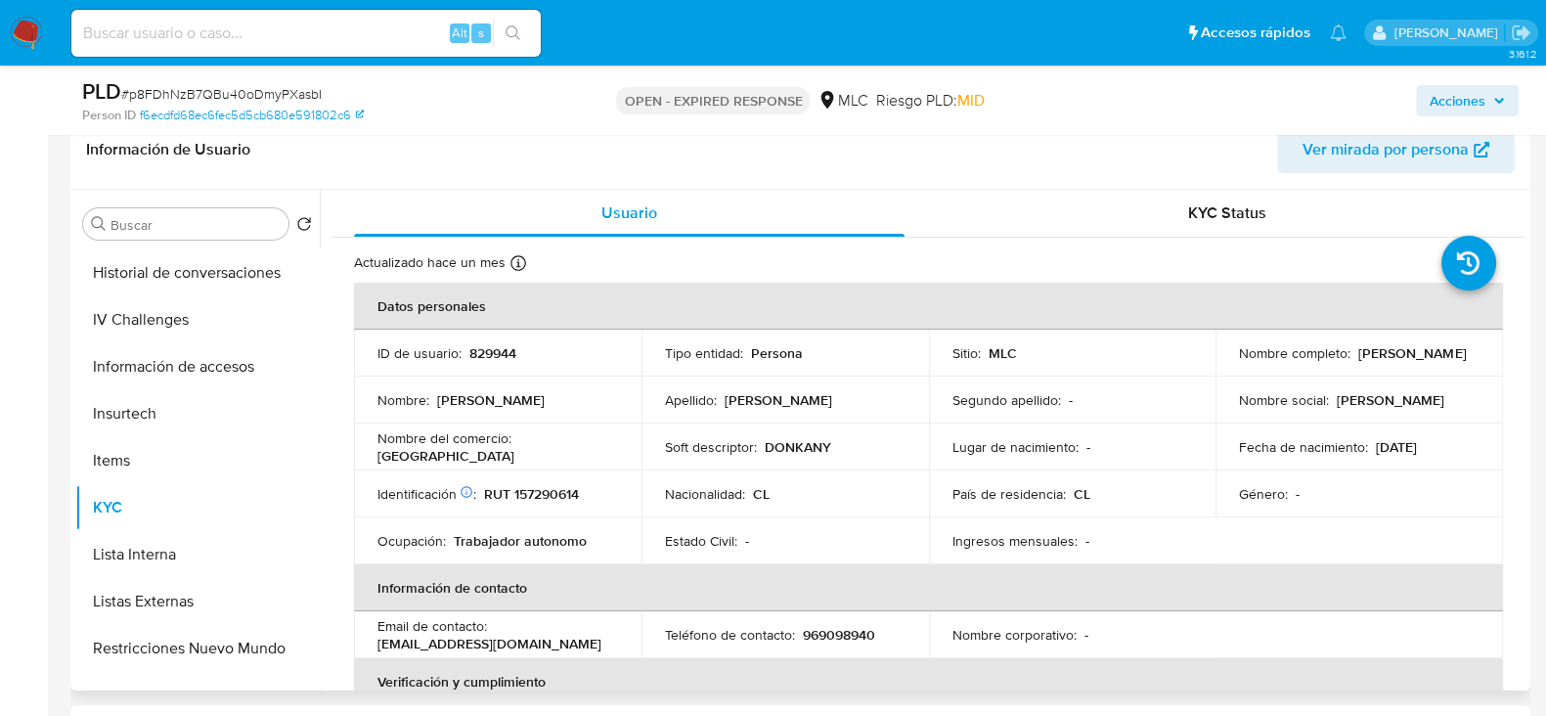
click at [539, 490] on p "RUT 157290614" at bounding box center [531, 494] width 95 height 18
copy p "157290614"
click at [557, 485] on p "RUT 157290614" at bounding box center [531, 494] width 95 height 18
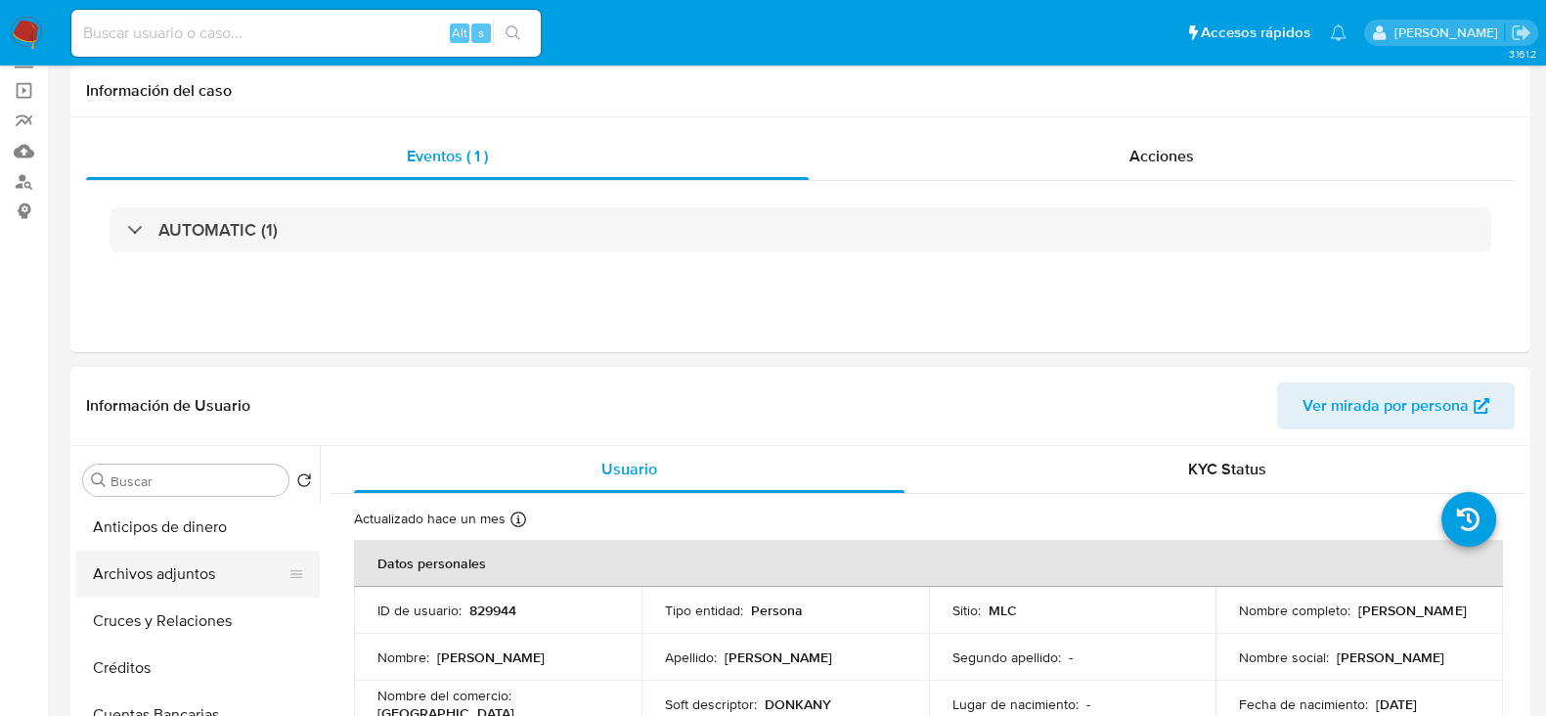
scroll to position [367, 0]
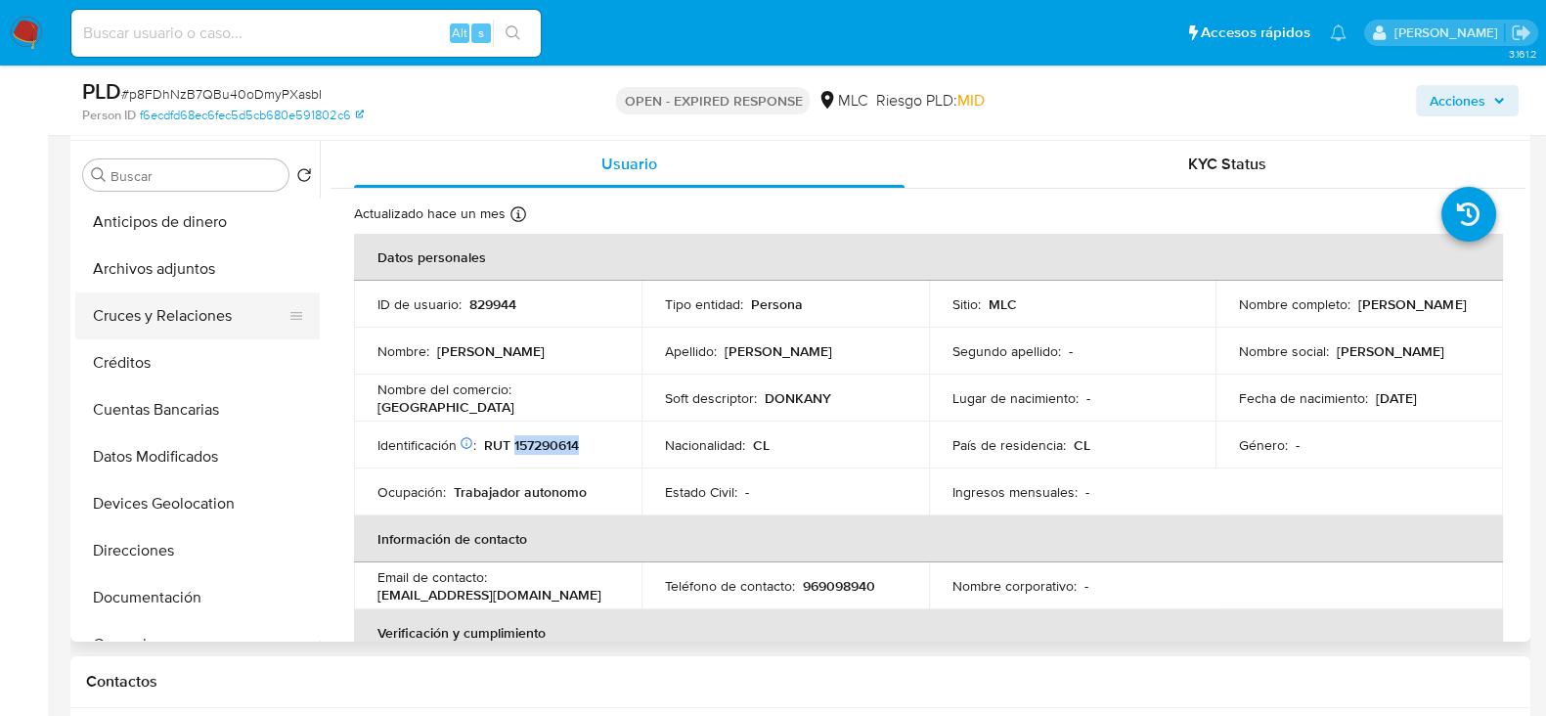
click at [147, 306] on button "Cruces y Relaciones" at bounding box center [189, 315] width 229 height 47
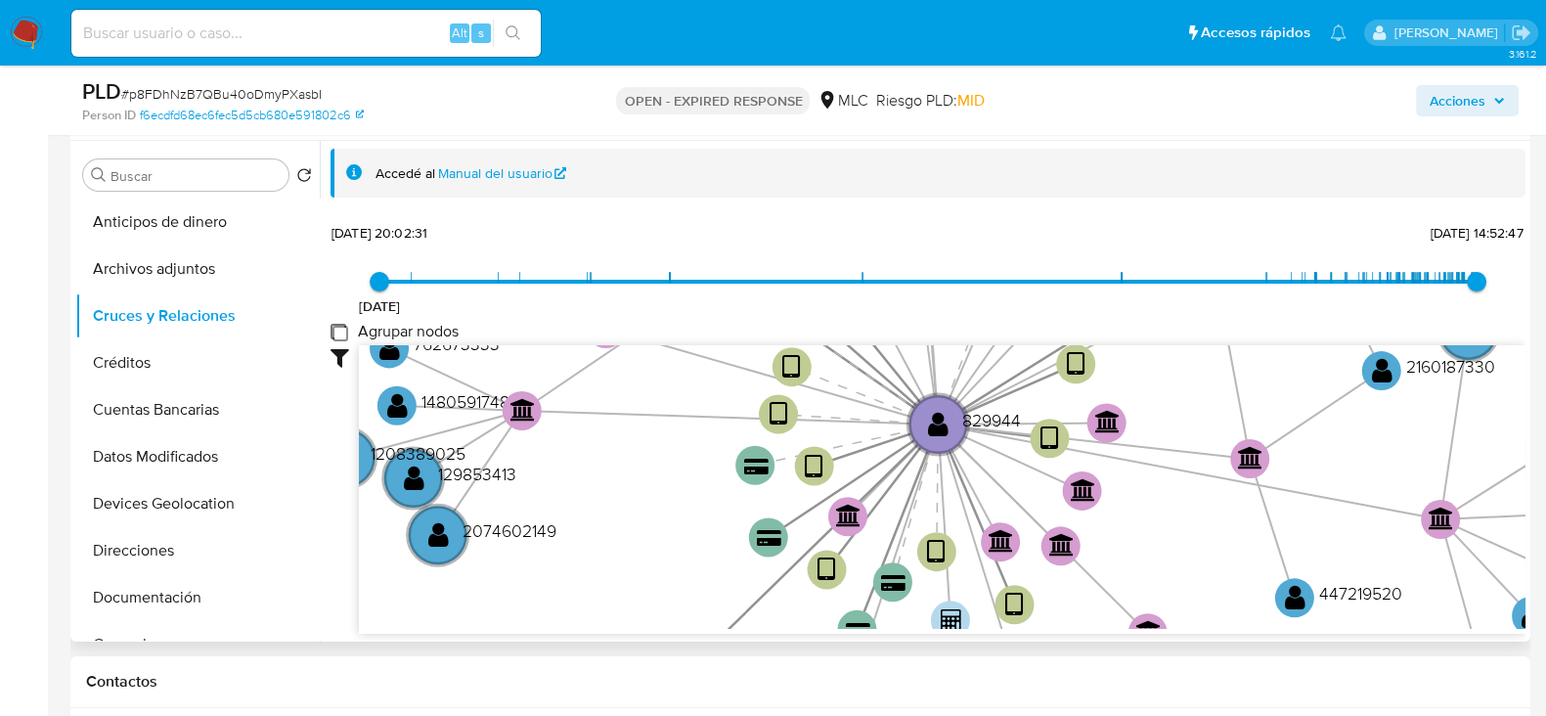
click at [335, 333] on group_nodes "Agrupar nodos" at bounding box center [339, 332] width 16 height 16
checkbox group_nodes "true"
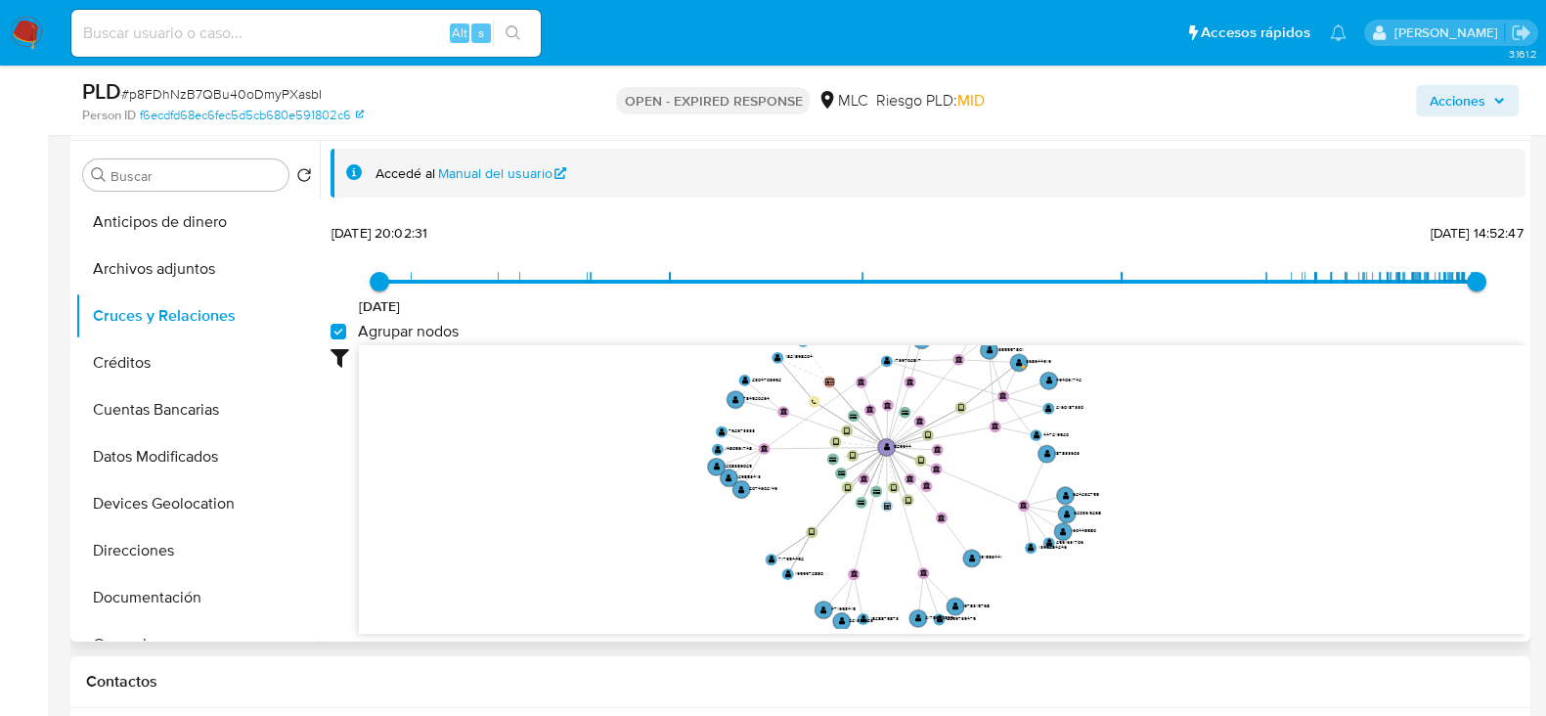
drag, startPoint x: 1169, startPoint y: 441, endPoint x: 1160, endPoint y: 482, distance: 42.0
click at [1160, 482] on icon "device-62882c1a08813b001ad94119  user-829944  829944 device-61c15cd308813b001…" at bounding box center [942, 487] width 1167 height 284
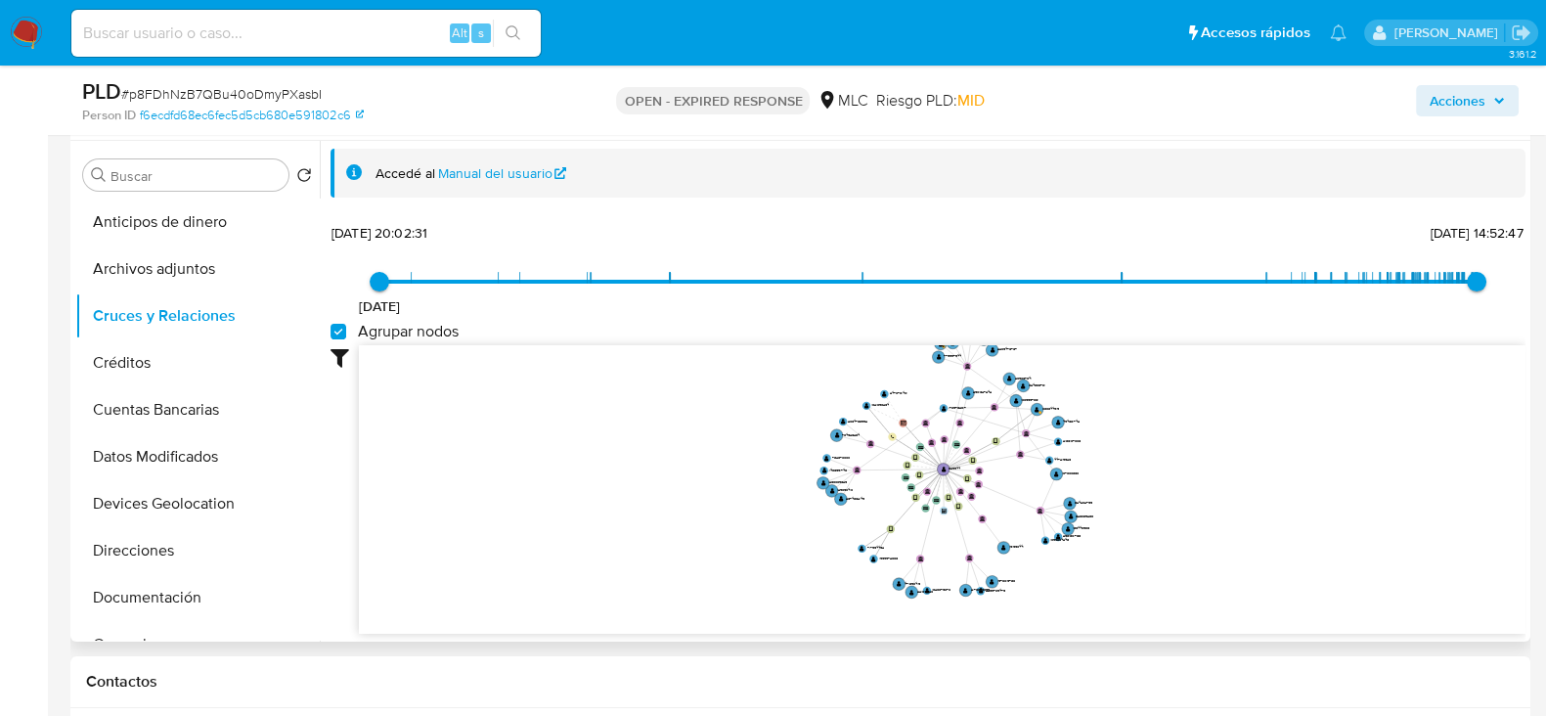
click at [1183, 483] on icon "device-62882c1a08813b001ad94119  user-829944  829944 device-61c15cd308813b001…" at bounding box center [942, 487] width 1167 height 284
drag, startPoint x: 1177, startPoint y: 486, endPoint x: 1182, endPoint y: 476, distance: 11.4
click at [1177, 487] on icon "device-62882c1a08813b001ad94119  user-829944  829944 device-61c15cd308813b001…" at bounding box center [942, 487] width 1167 height 284
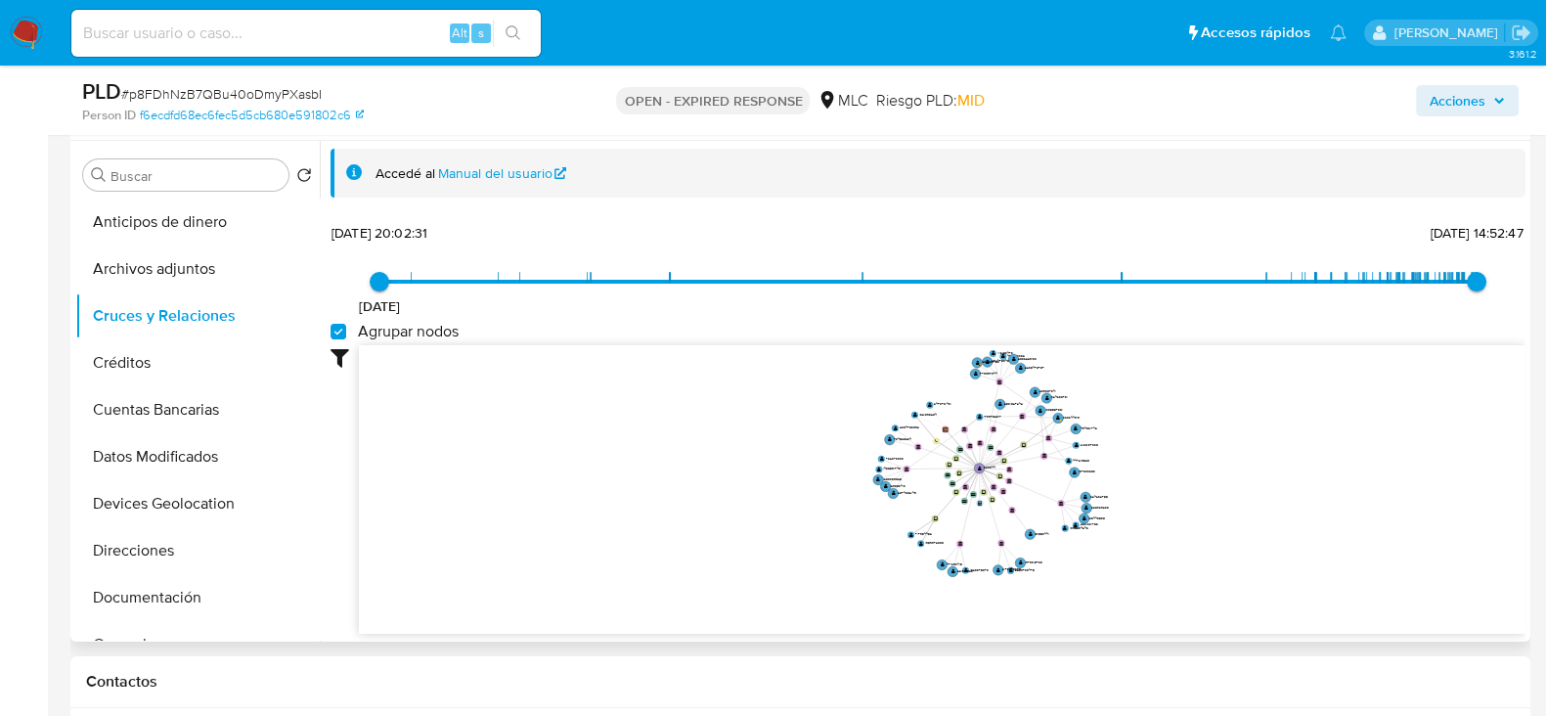
drag, startPoint x: 1195, startPoint y: 455, endPoint x: 1184, endPoint y: 462, distance: 12.8
click at [1184, 462] on icon "device-62882c1a08813b001ad94119  user-829944  829944 device-61c15cd308813b001…" at bounding box center [942, 487] width 1167 height 284
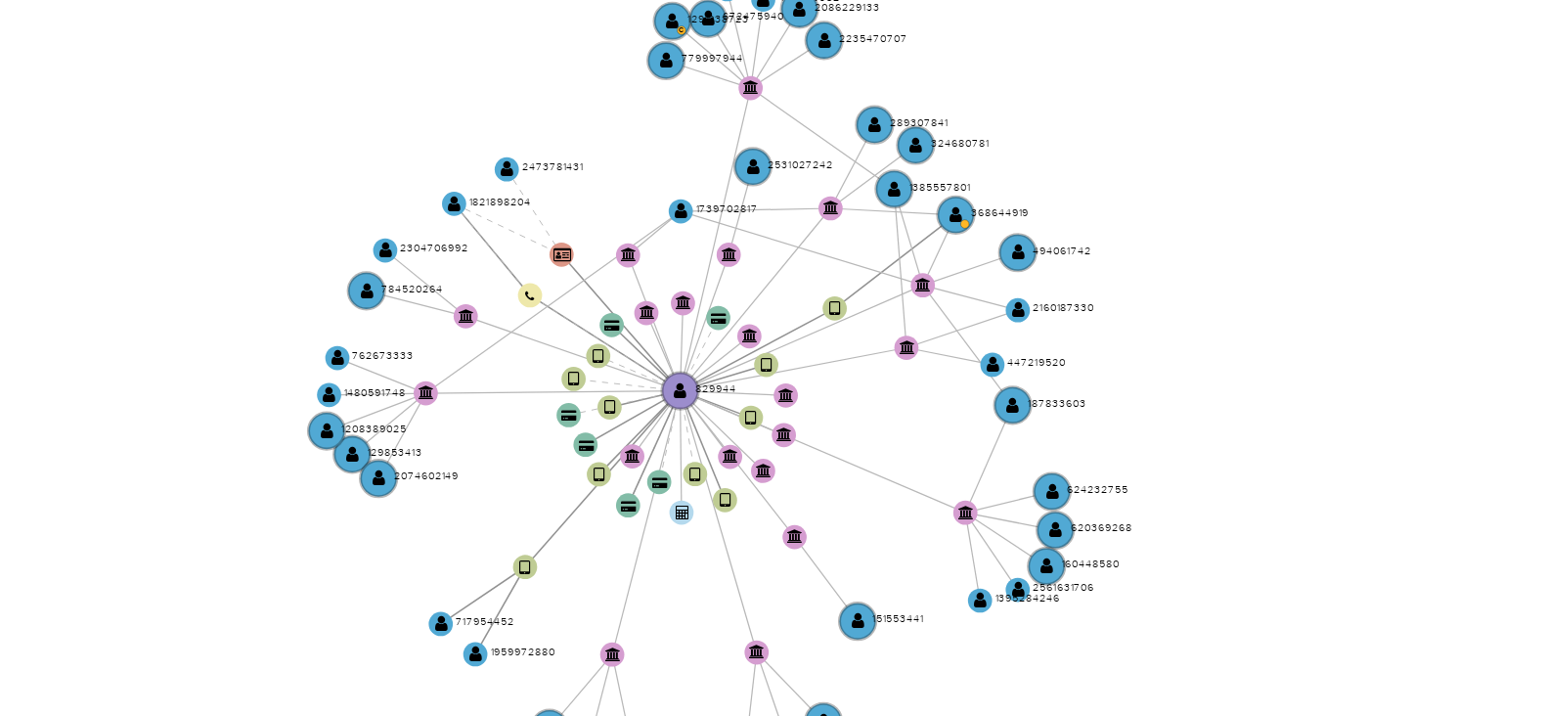
scroll to position [366, 0]
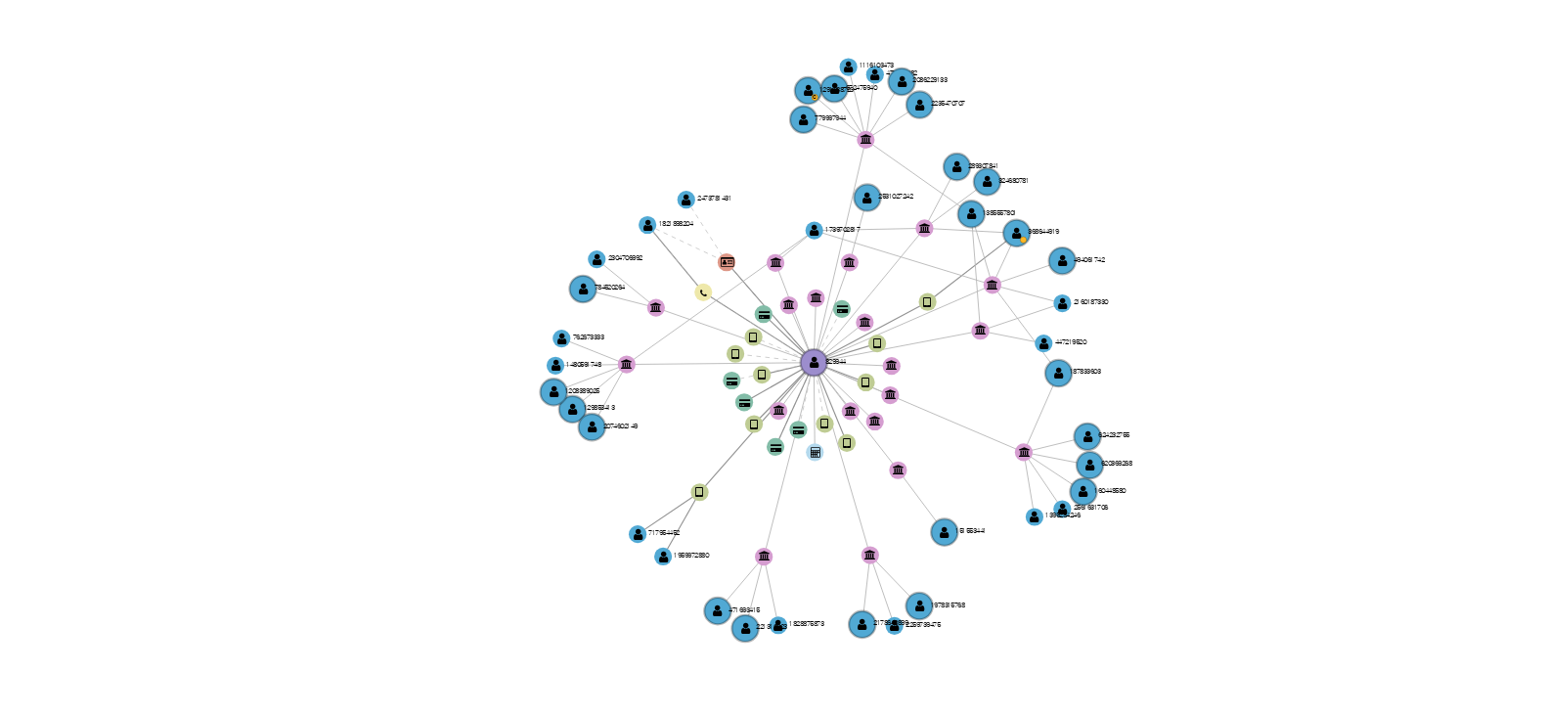
click at [1131, 368] on icon "device-62882c1a08813b001ad94119  user-829944  829944 device-61c15cd308813b001…" at bounding box center [942, 415] width 1167 height 284
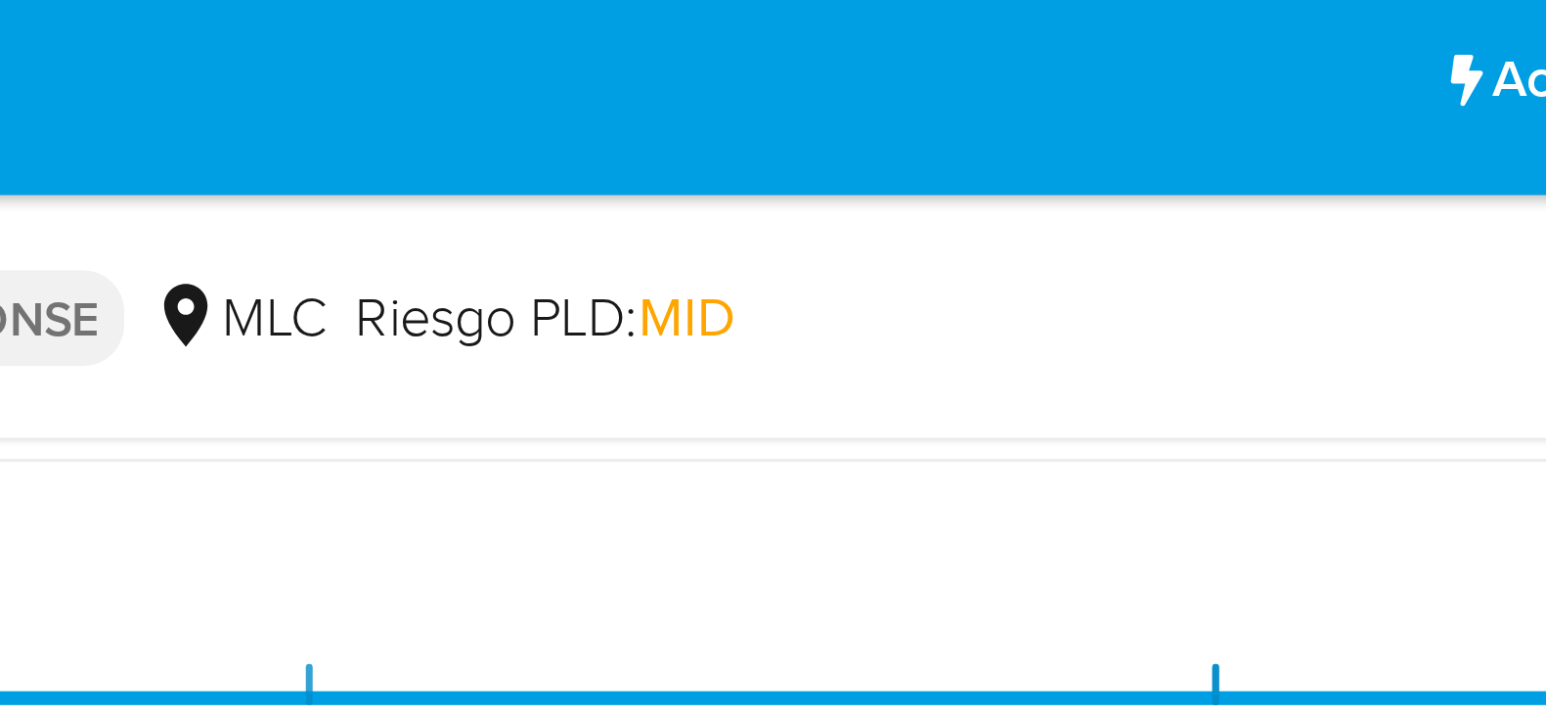
scroll to position [0, 0]
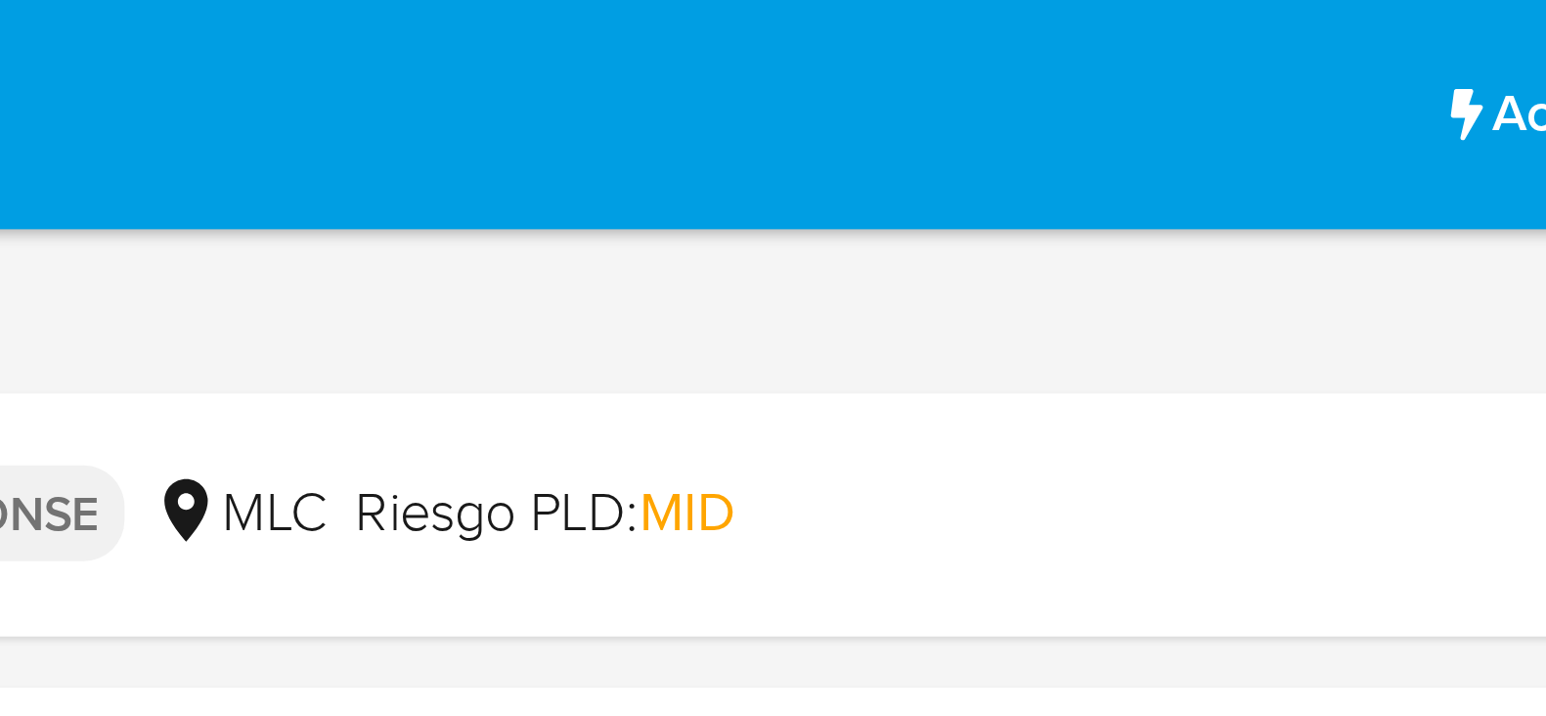
drag, startPoint x: 1221, startPoint y: 347, endPoint x: 1221, endPoint y: -3, distance: 350.1
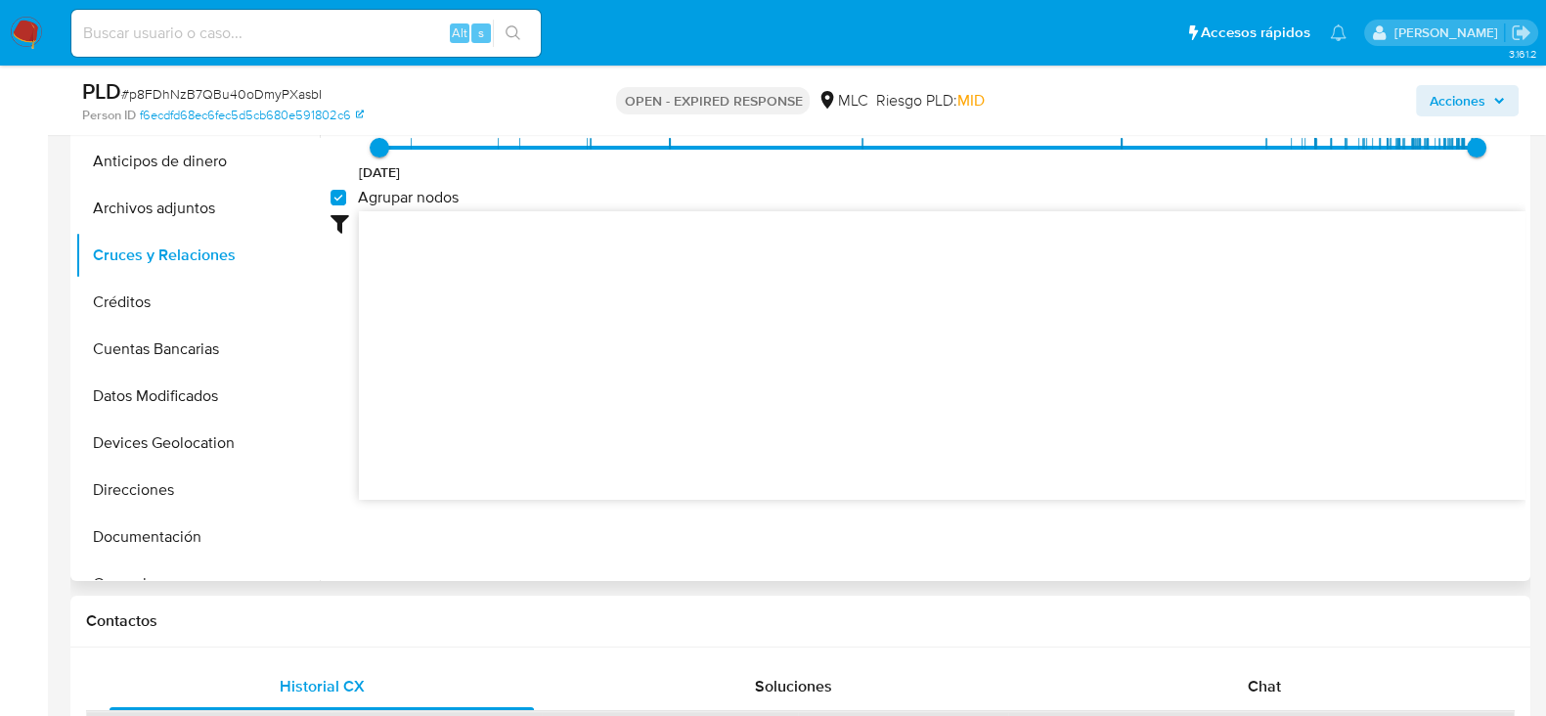
scroll to position [611, 0]
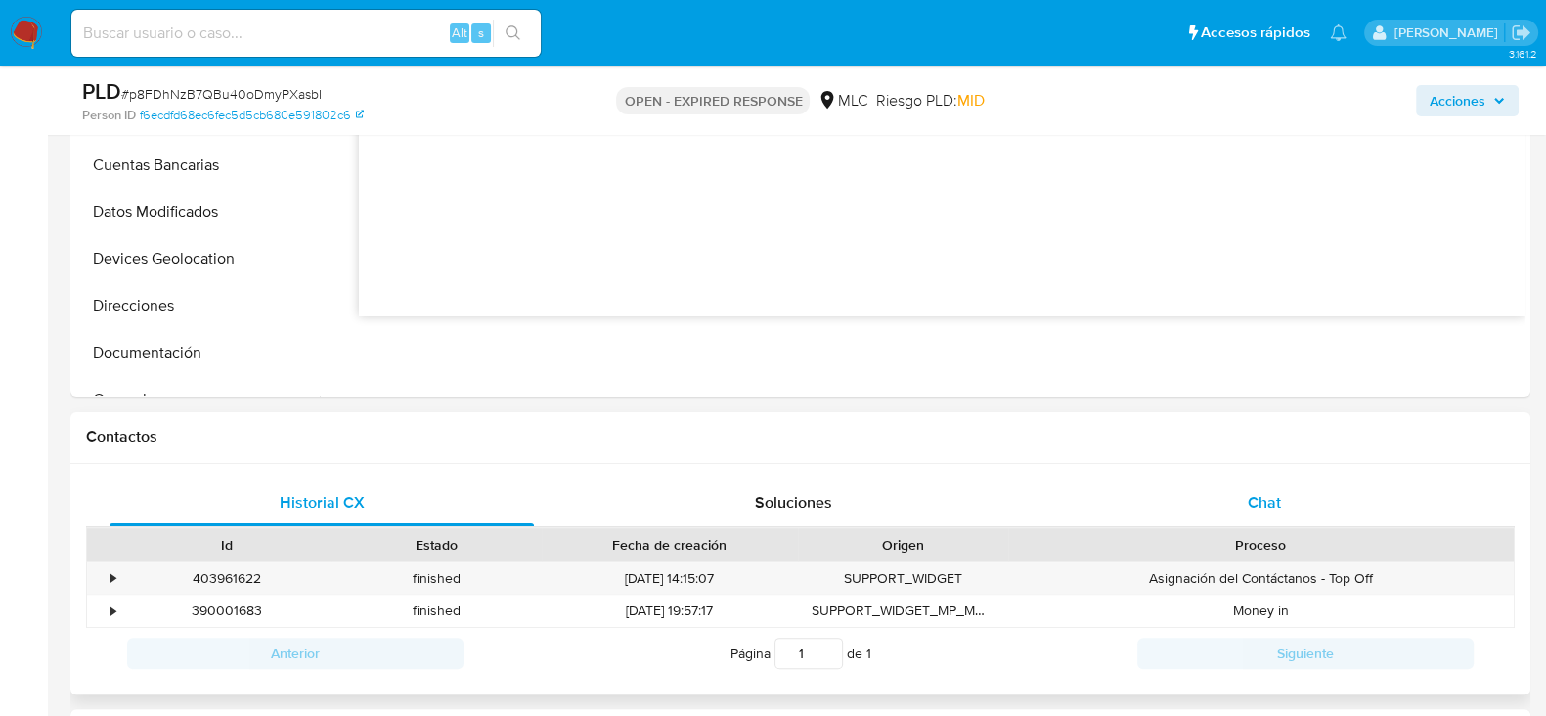
click at [1257, 494] on span "Chat" at bounding box center [1264, 502] width 33 height 22
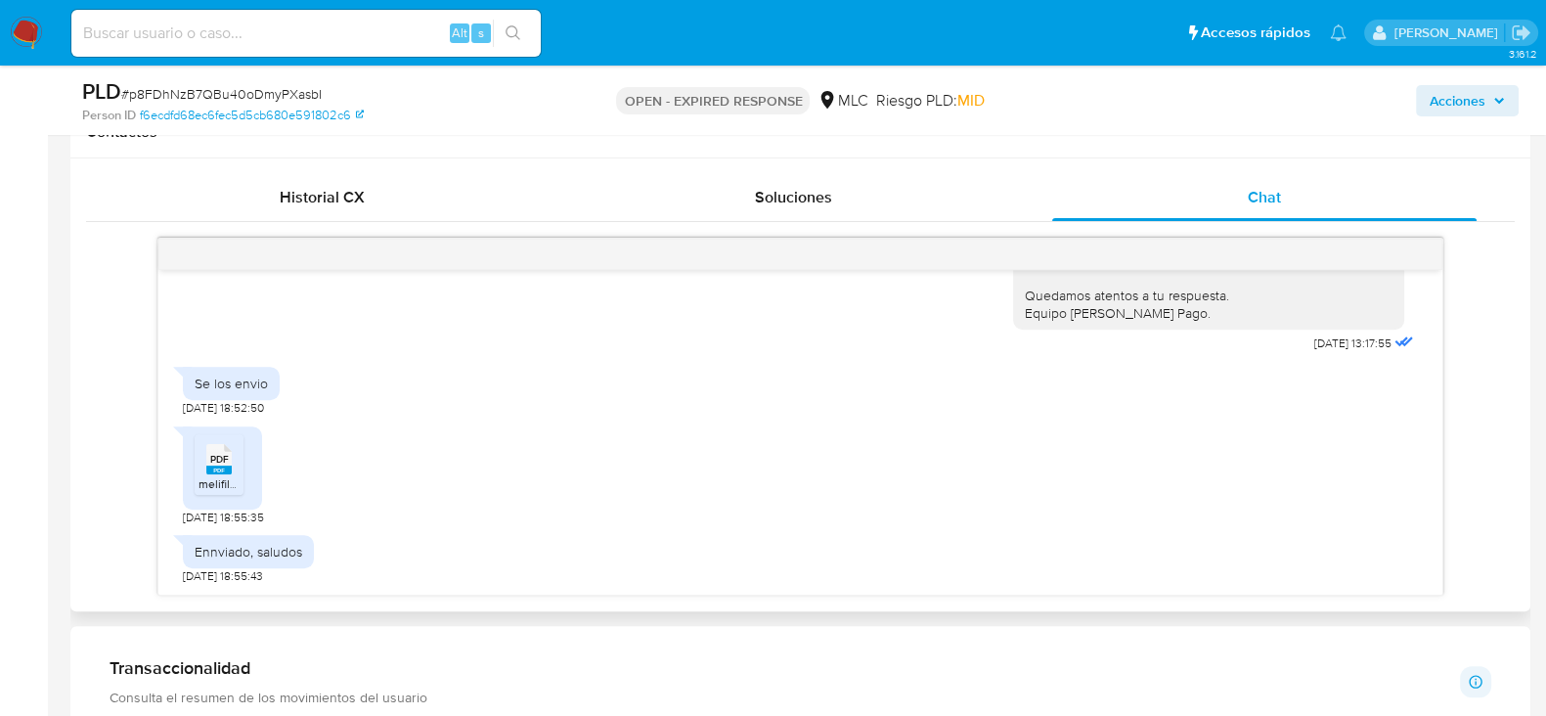
scroll to position [932, 0]
click at [233, 468] on div "PDF PDF" at bounding box center [219, 456] width 41 height 38
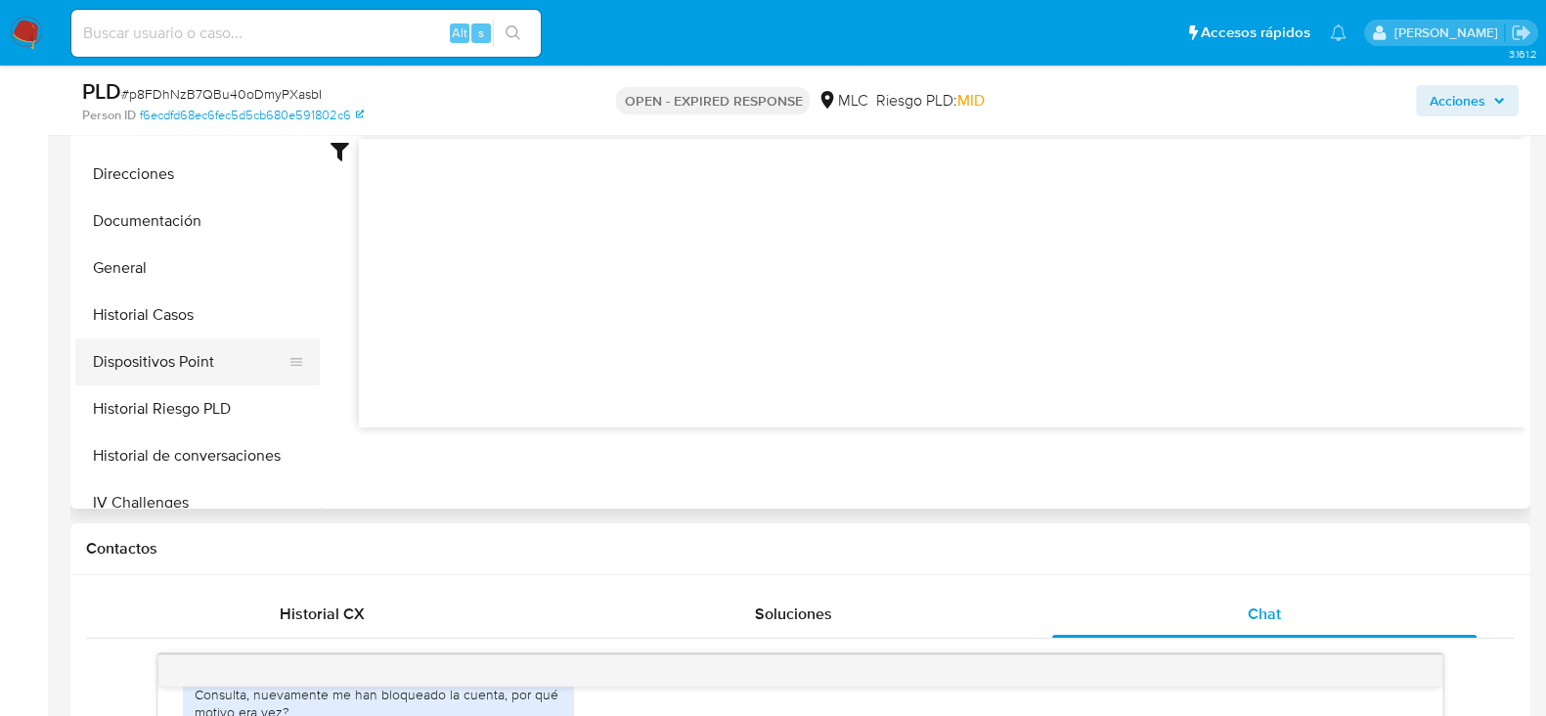
scroll to position [611, 0]
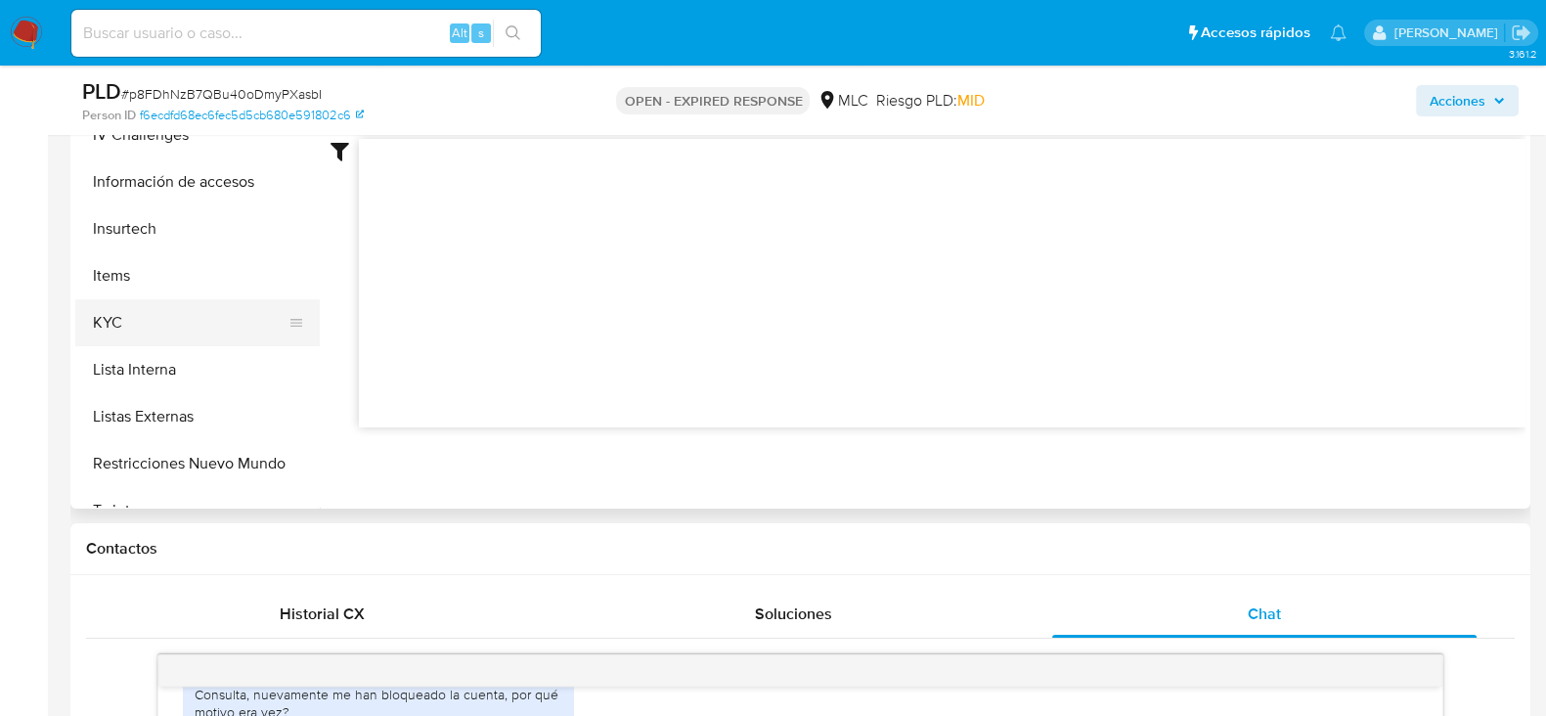
click at [134, 301] on button "KYC" at bounding box center [189, 322] width 229 height 47
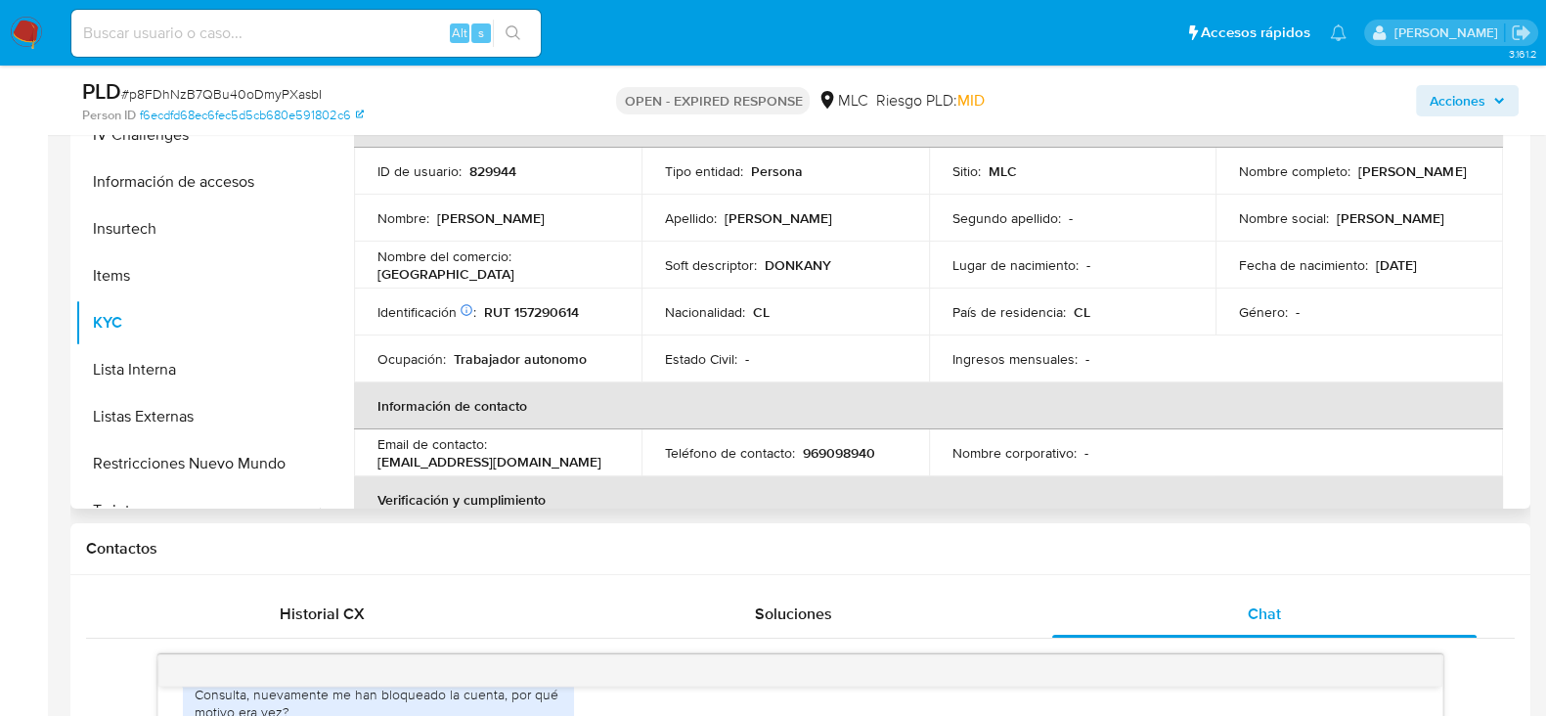
drag, startPoint x: 1430, startPoint y: 181, endPoint x: 1231, endPoint y: 180, distance: 198.6
click at [1231, 180] on td "Nombre completo : Jorge Andrés Calderón López" at bounding box center [1360, 171] width 288 height 47
copy p "Jorge Andrés Calderón López"
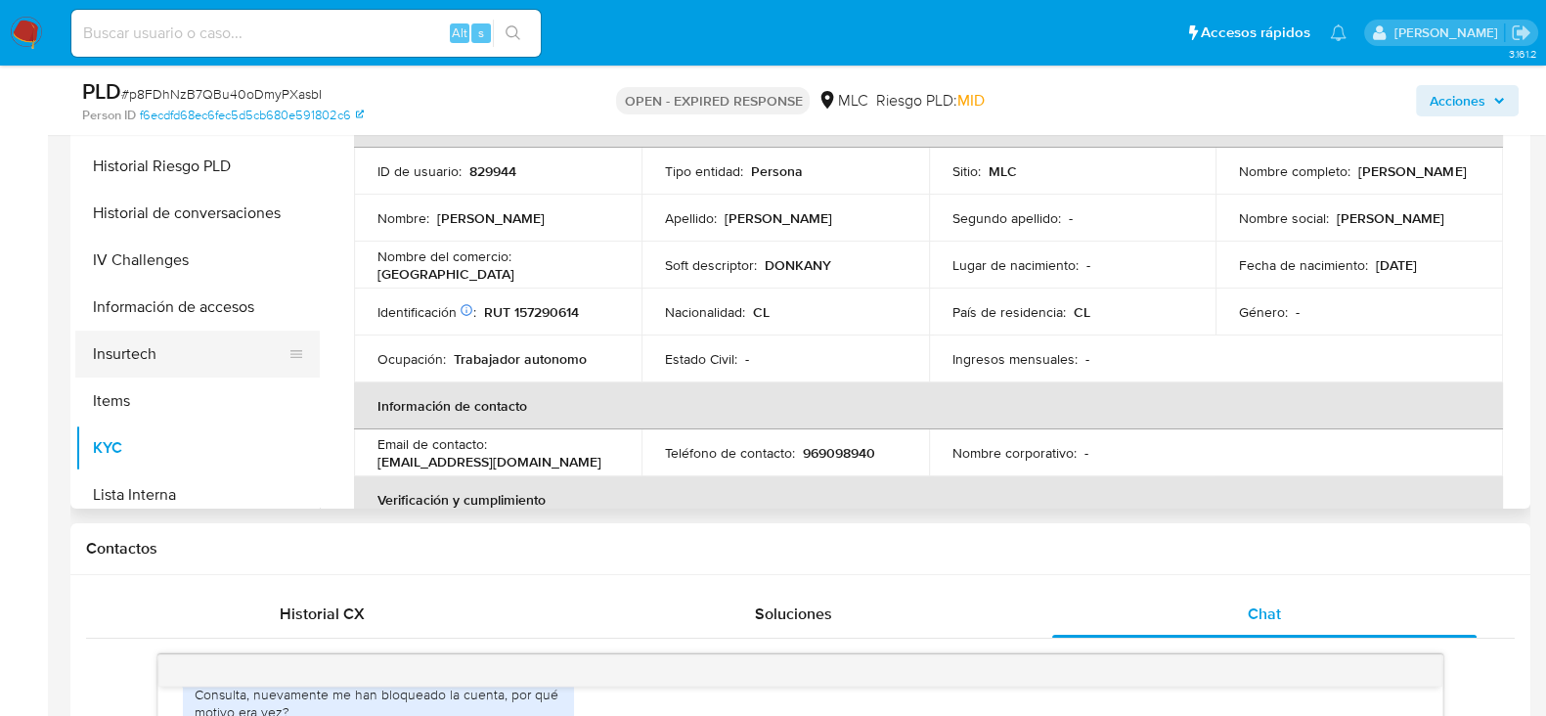
scroll to position [244, 0]
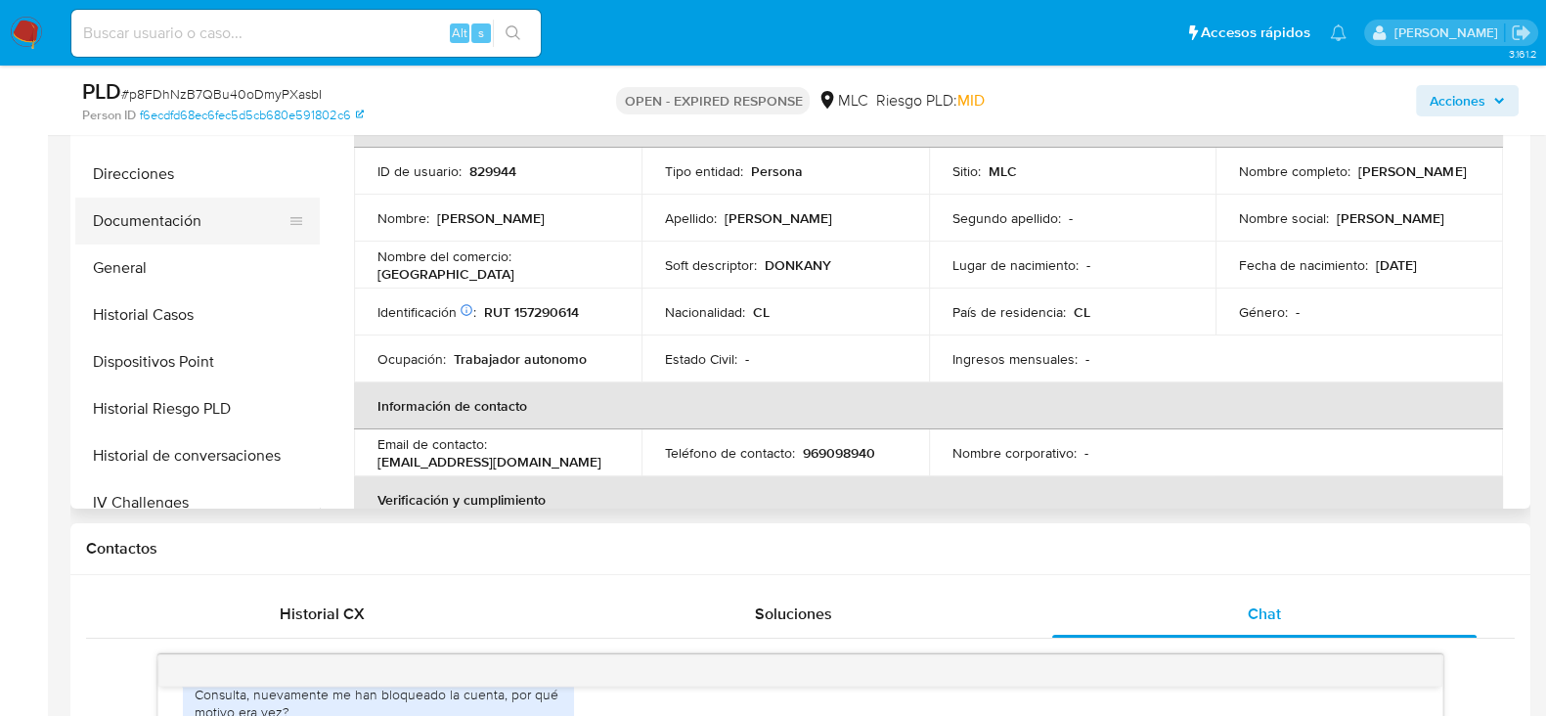
click at [183, 228] on button "Documentación" at bounding box center [189, 221] width 229 height 47
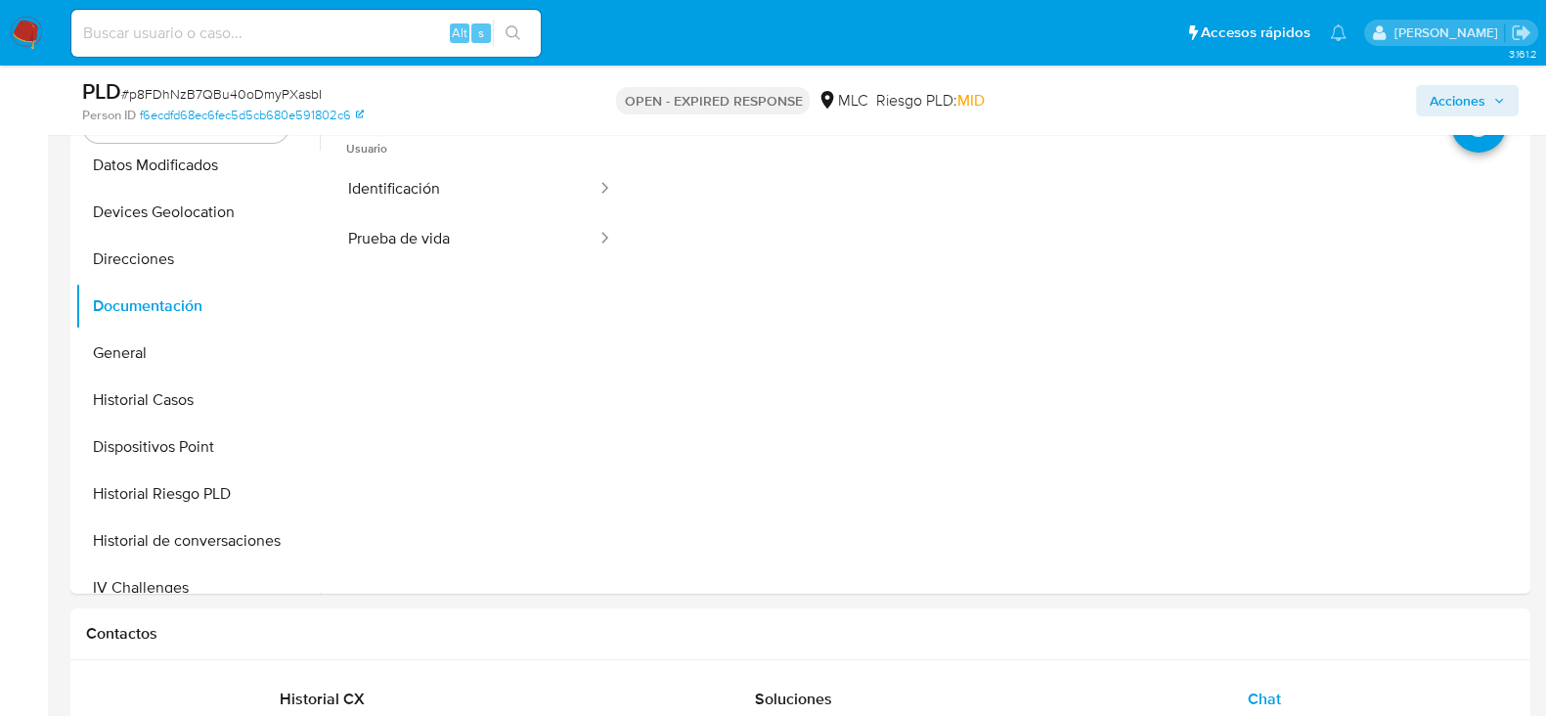
scroll to position [378, 0]
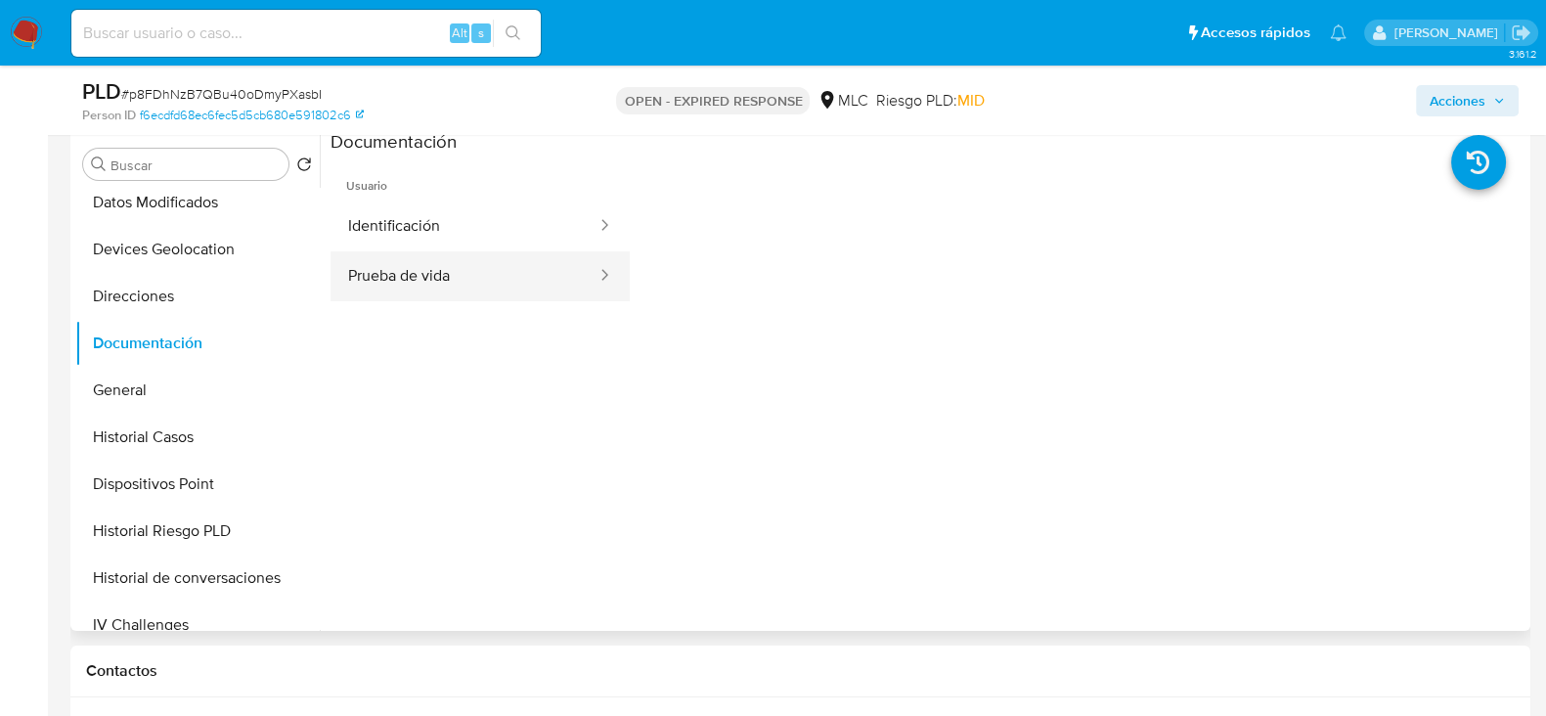
click at [473, 270] on button "Prueba de vida" at bounding box center [465, 276] width 268 height 50
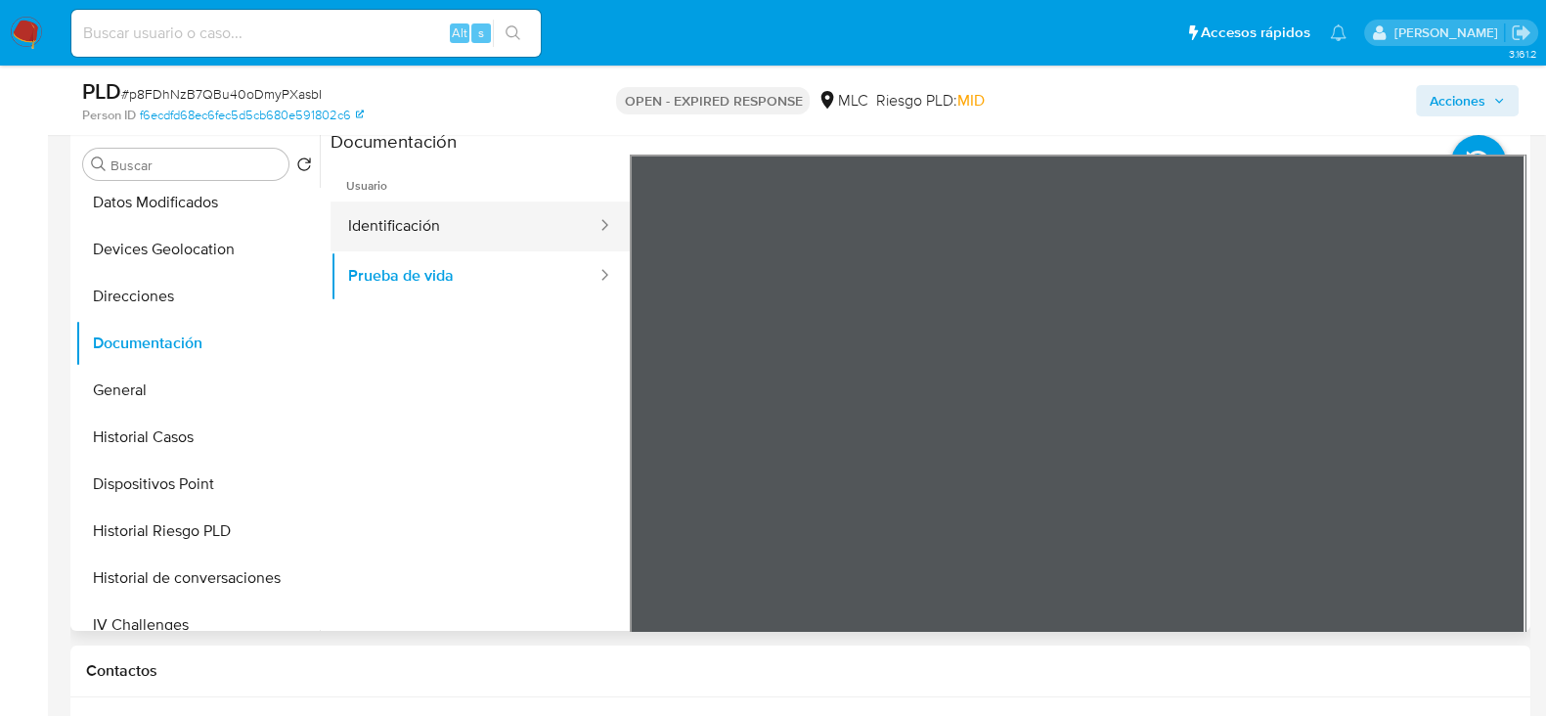
click at [483, 232] on button "Identificación" at bounding box center [465, 226] width 268 height 50
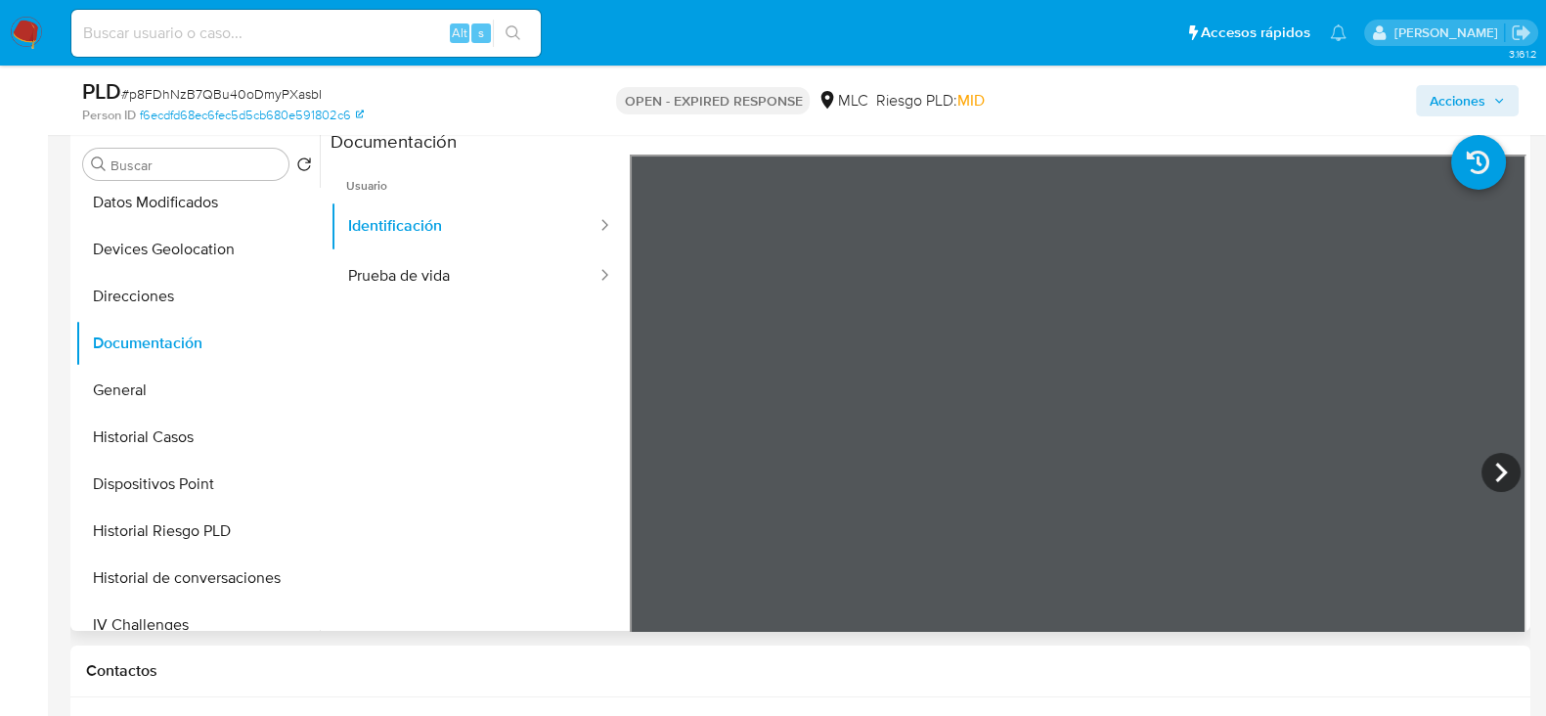
scroll to position [64, 0]
click at [1482, 462] on icon at bounding box center [1501, 472] width 39 height 39
click at [652, 462] on icon at bounding box center [654, 472] width 39 height 39
click at [470, 261] on button "Prueba de vida" at bounding box center [465, 276] width 268 height 50
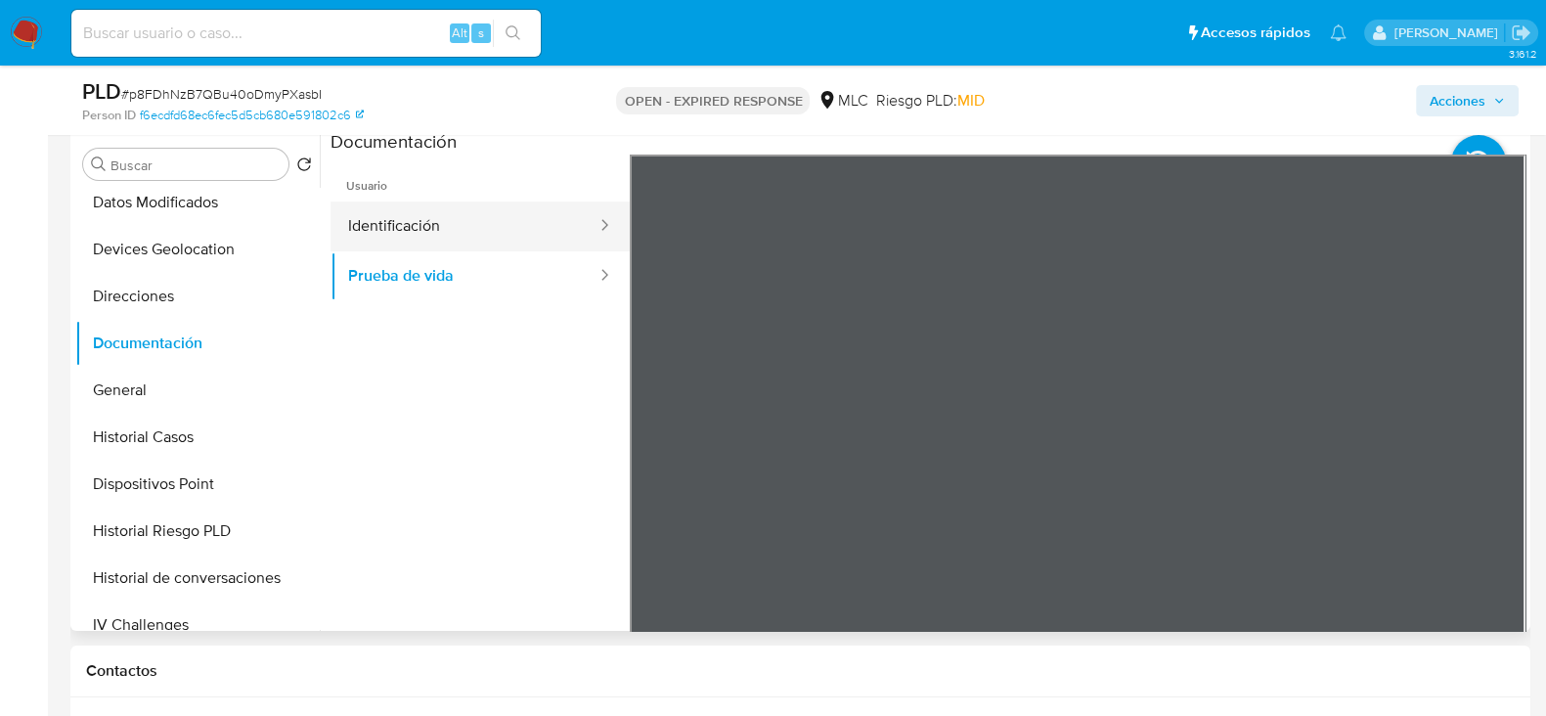
click at [515, 231] on button "Identificación" at bounding box center [465, 226] width 268 height 50
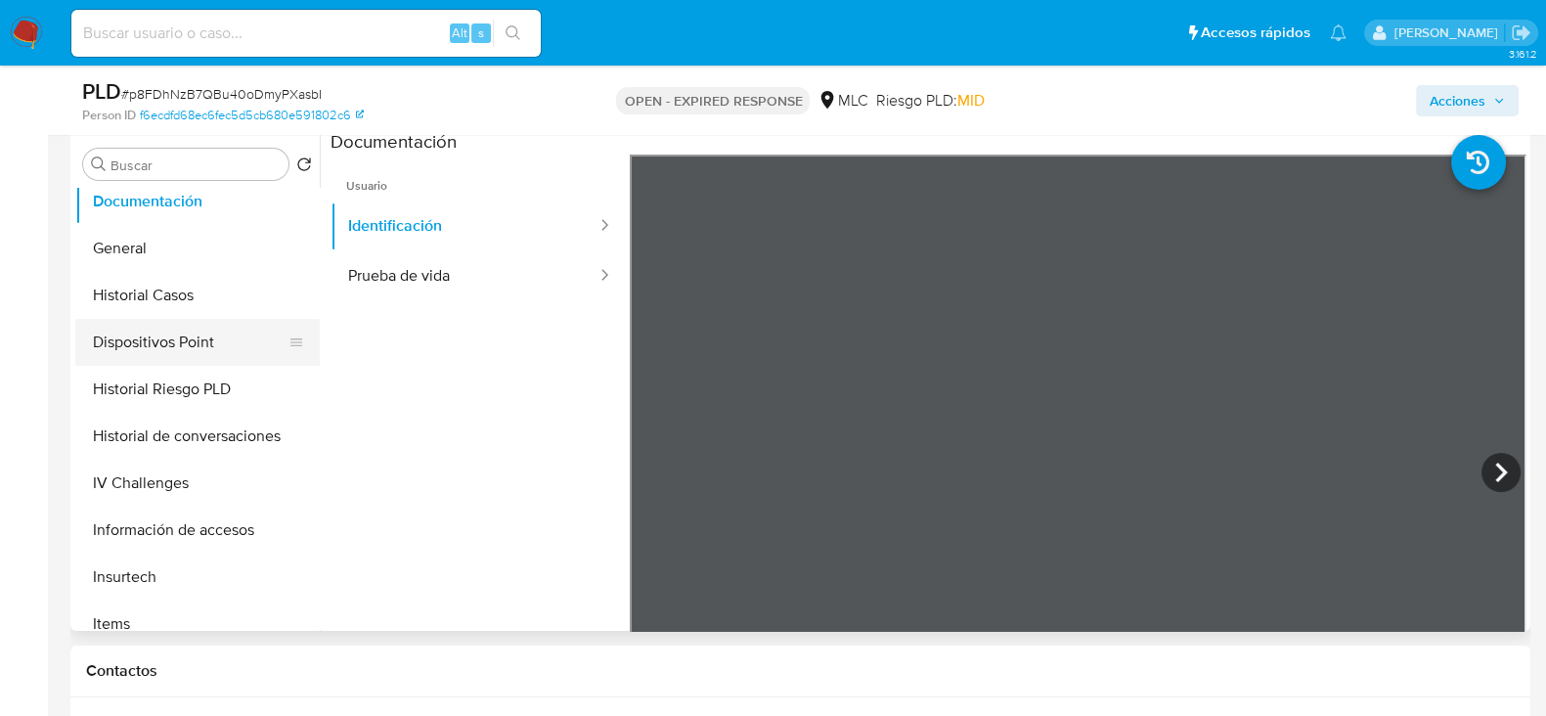
scroll to position [611, 0]
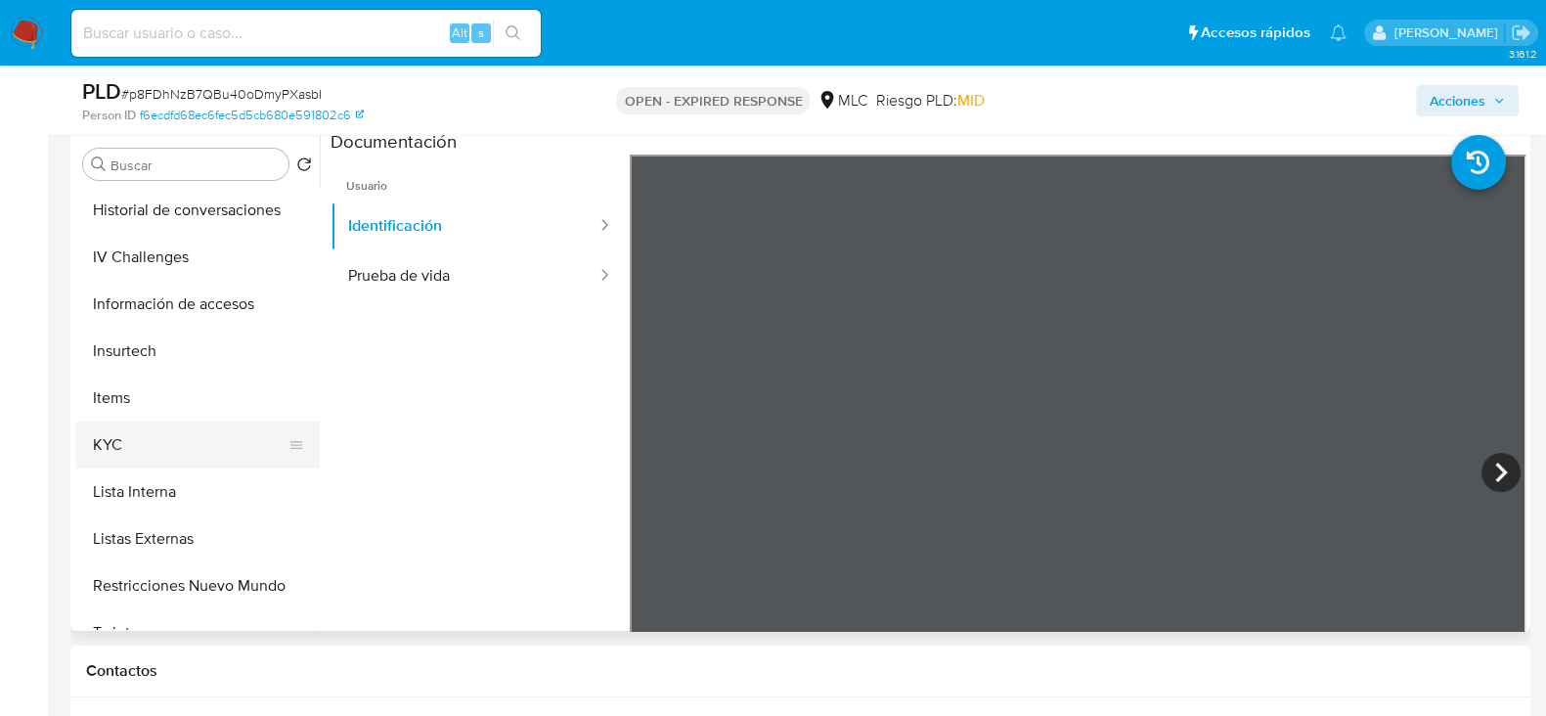
click at [128, 457] on button "KYC" at bounding box center [189, 445] width 229 height 47
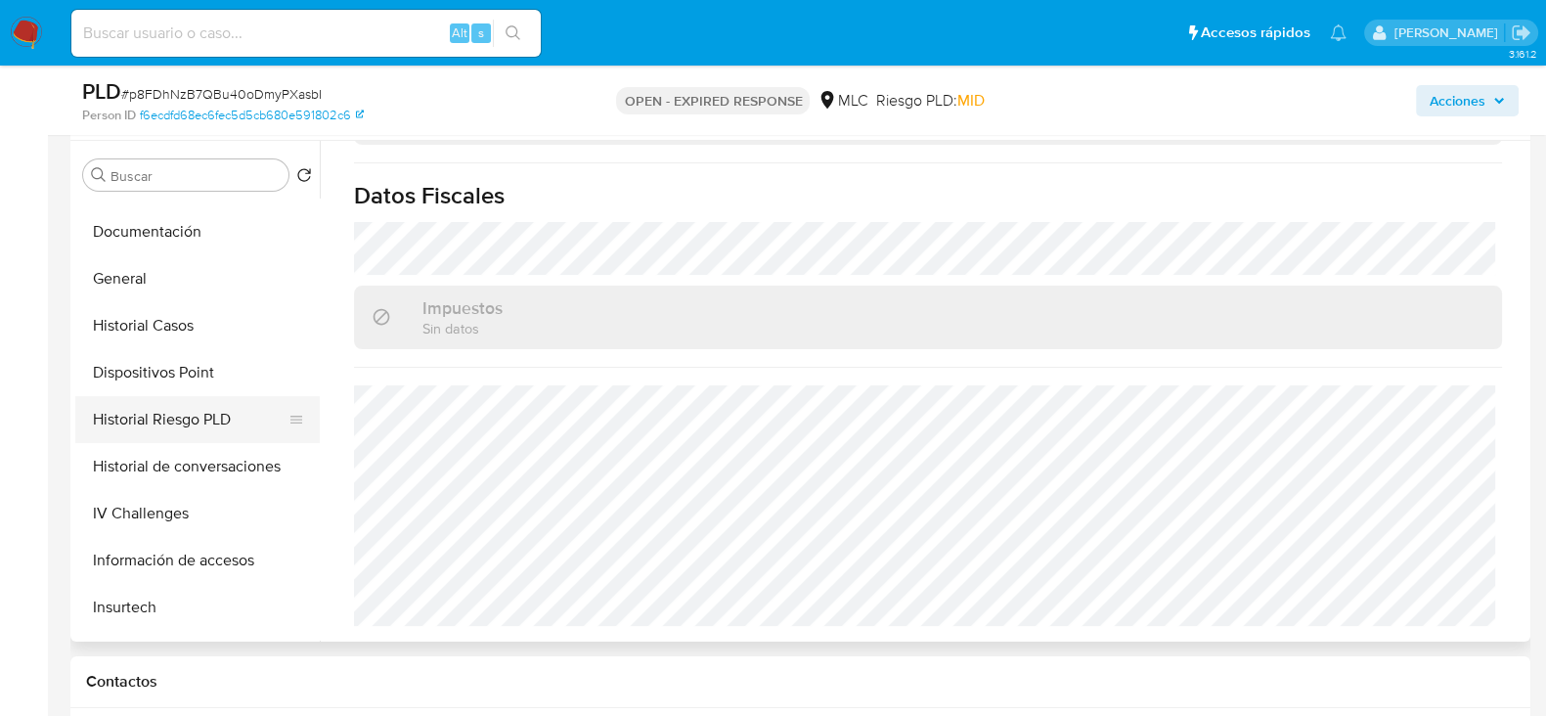
scroll to position [244, 0]
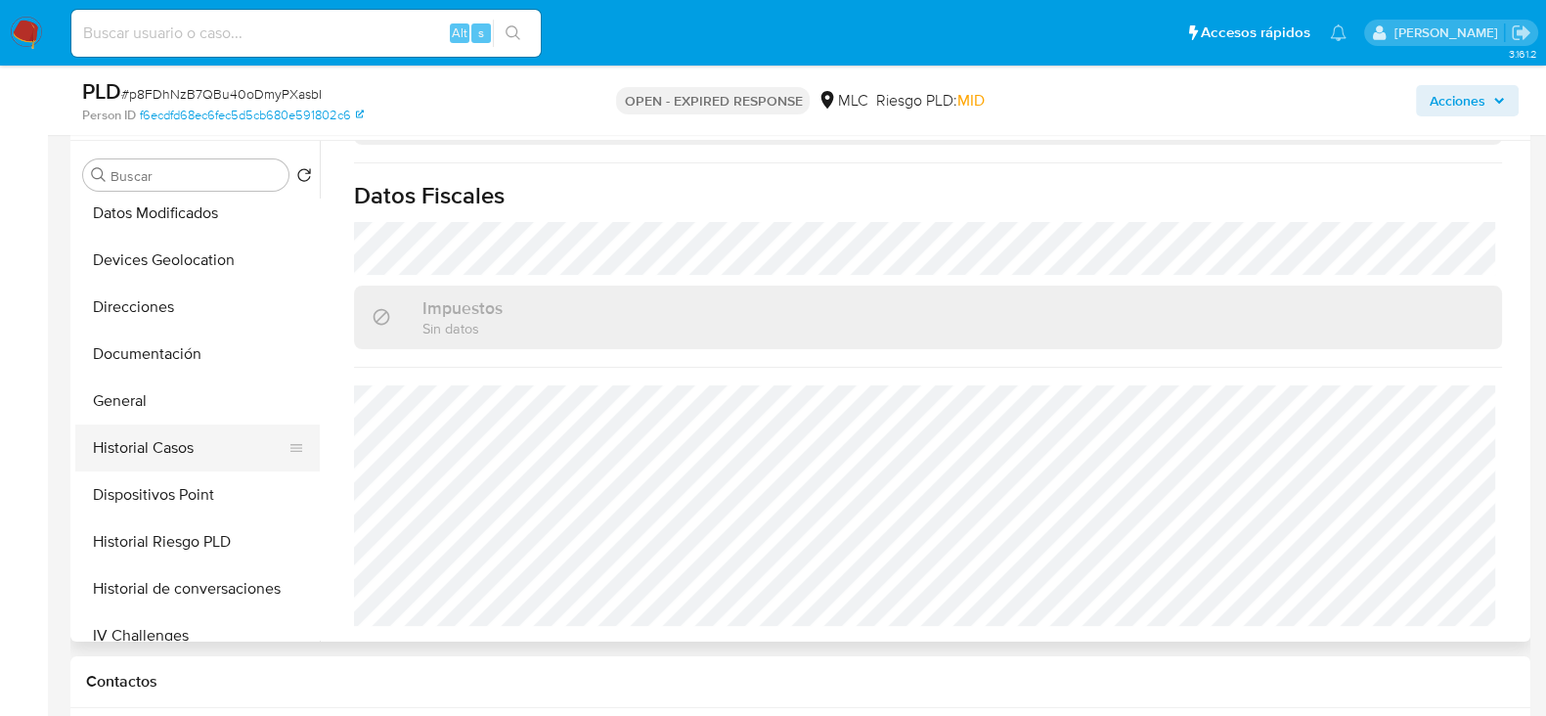
click at [161, 434] on button "Historial Casos" at bounding box center [189, 447] width 229 height 47
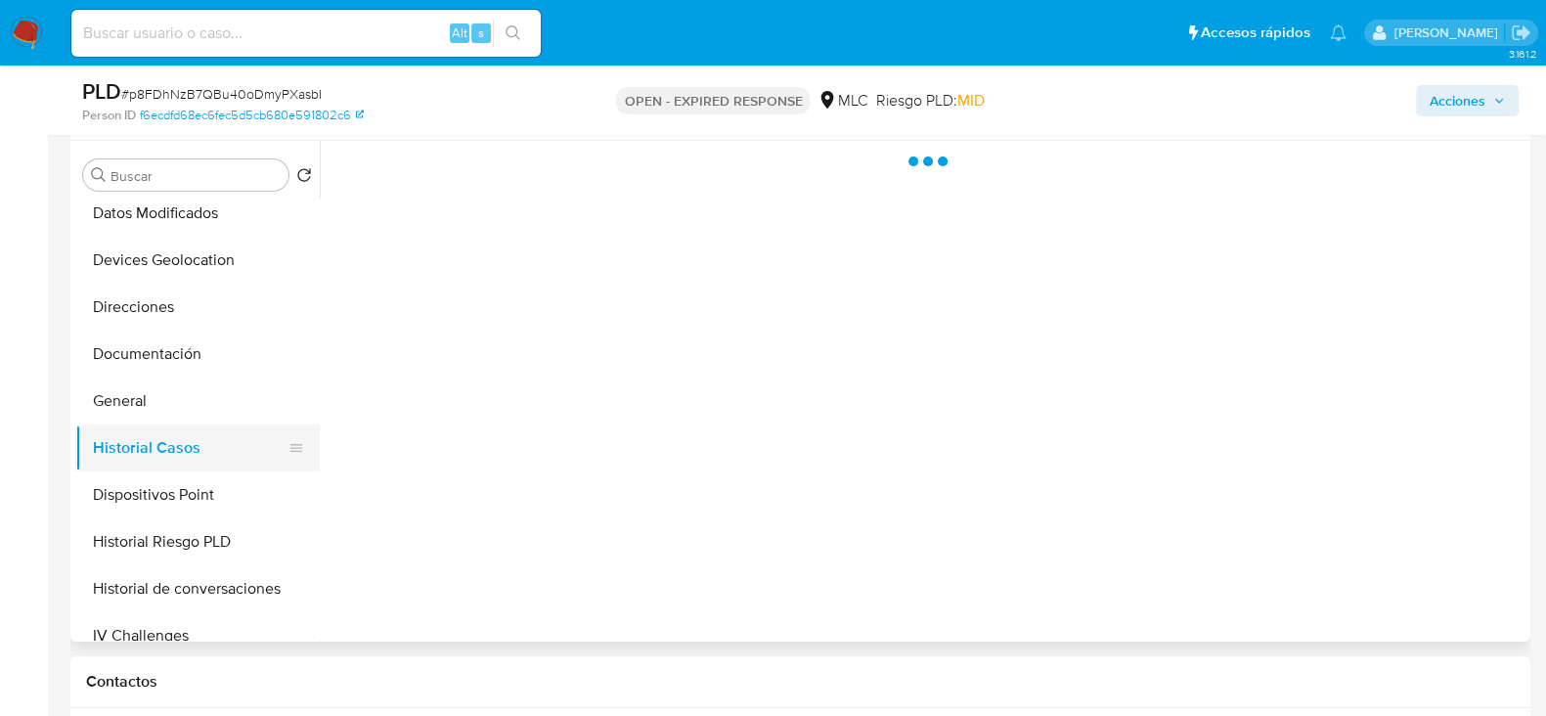
scroll to position [0, 0]
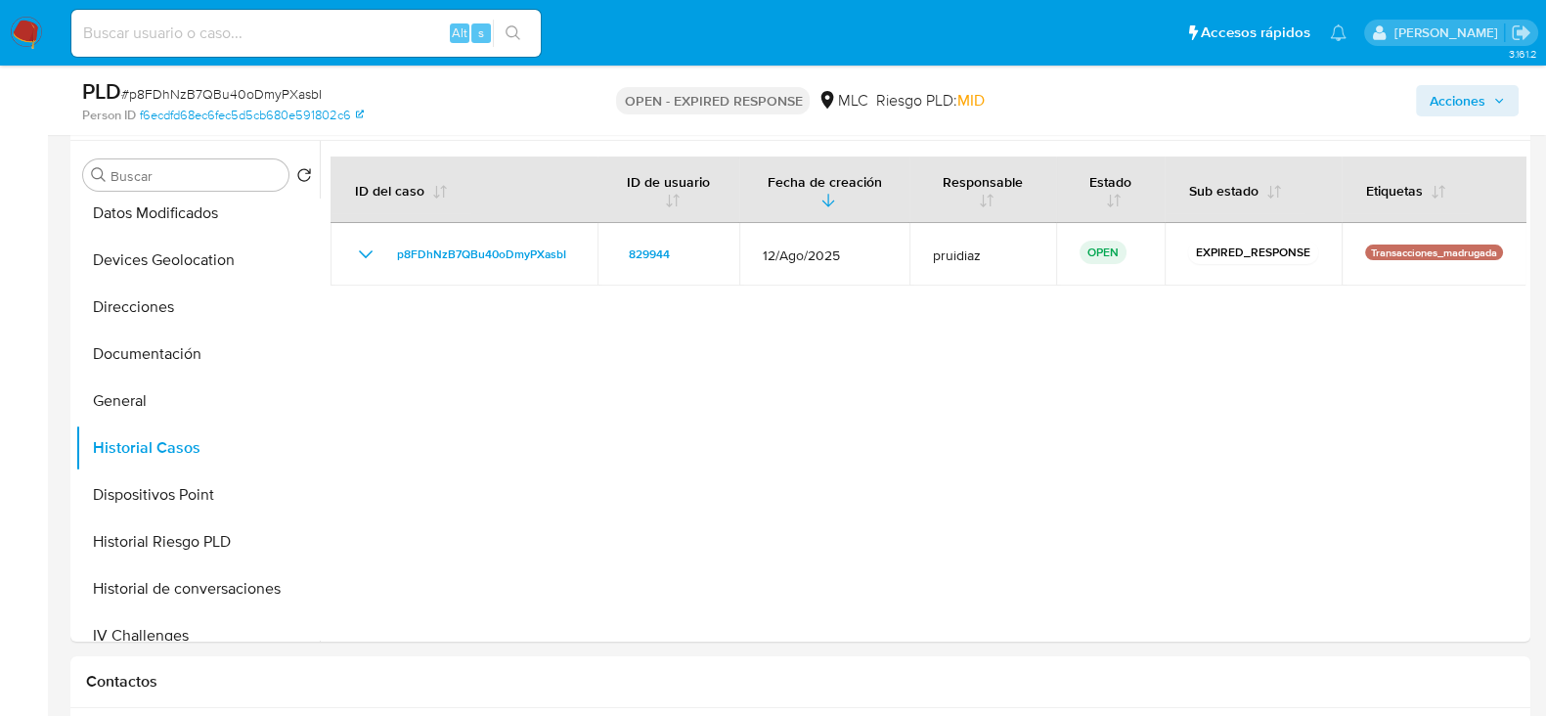
click at [202, 91] on span "# p8FDhNzB7QBu40oDmyPXasbI" at bounding box center [221, 94] width 201 height 20
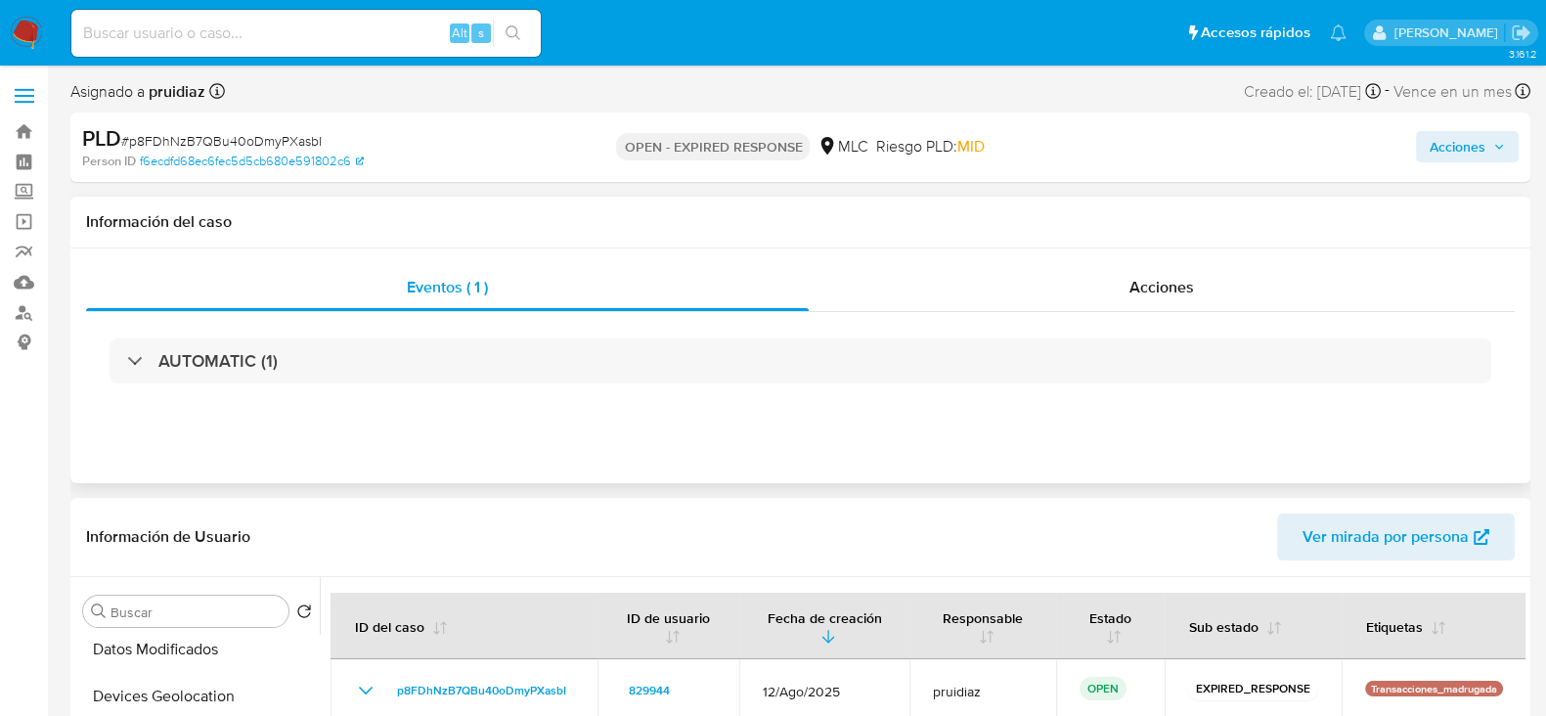
click at [281, 388] on div "AUTOMATIC (1)" at bounding box center [800, 361] width 1429 height 98
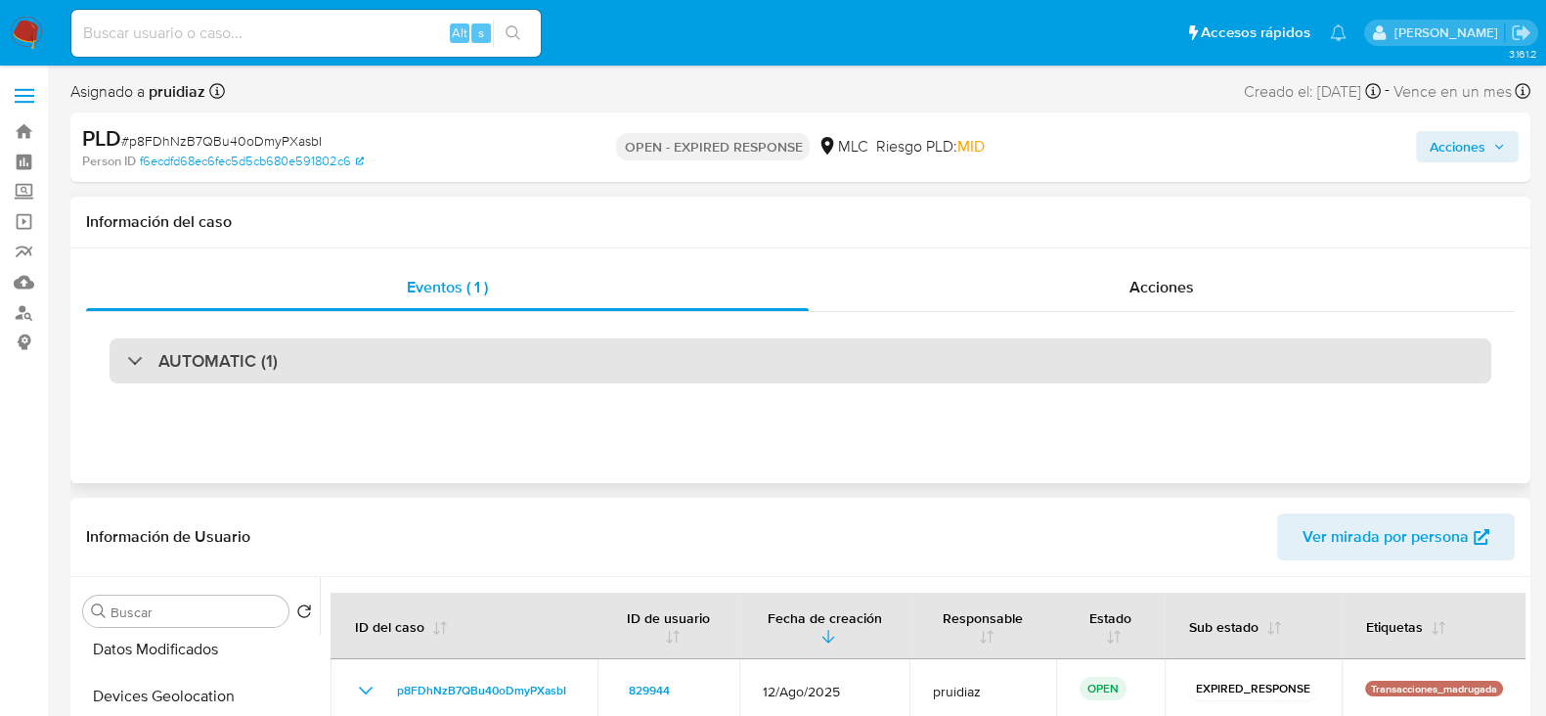
click at [333, 363] on div "AUTOMATIC (1)" at bounding box center [801, 360] width 1382 height 45
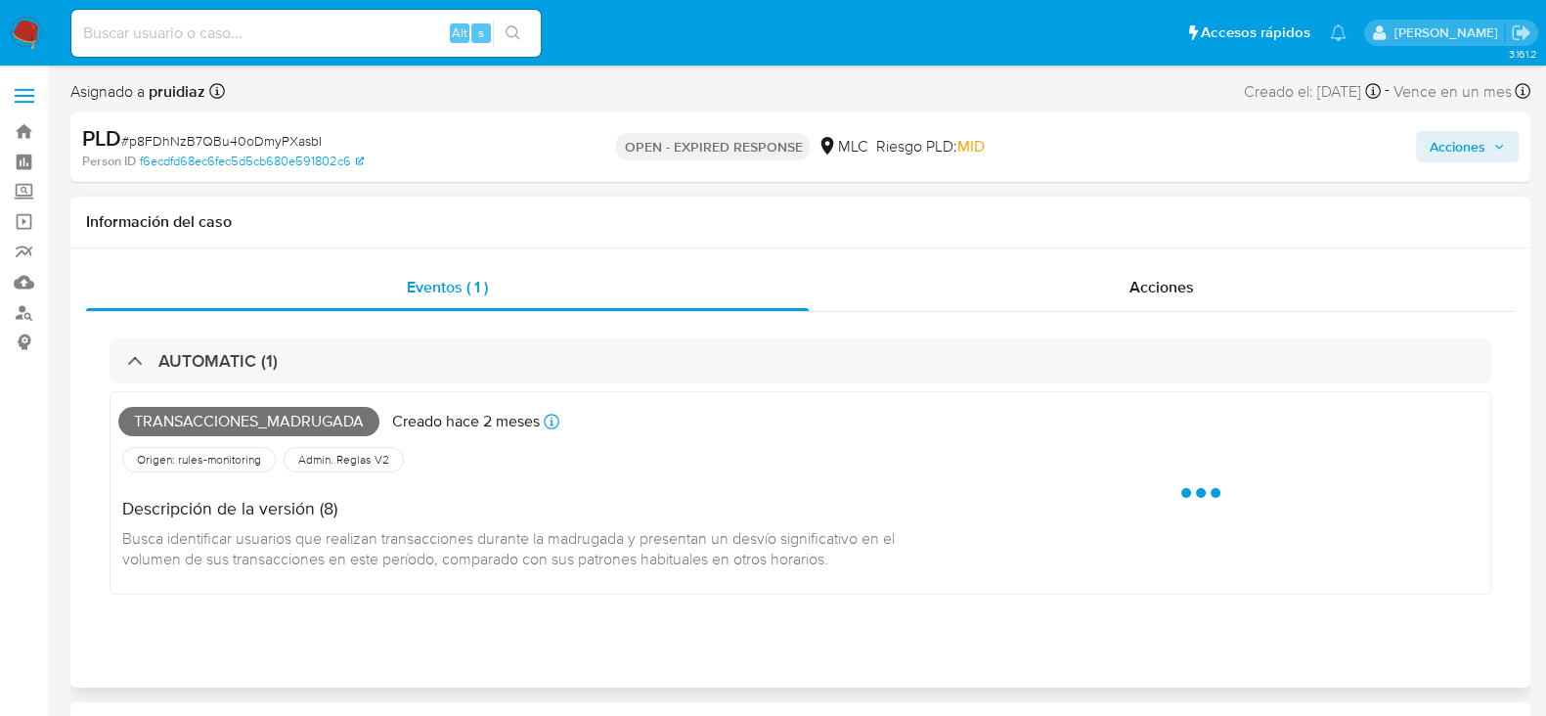
click at [293, 409] on span "Transacciones_madrugada" at bounding box center [248, 421] width 261 height 29
copy span "Transacciones_madrugada"
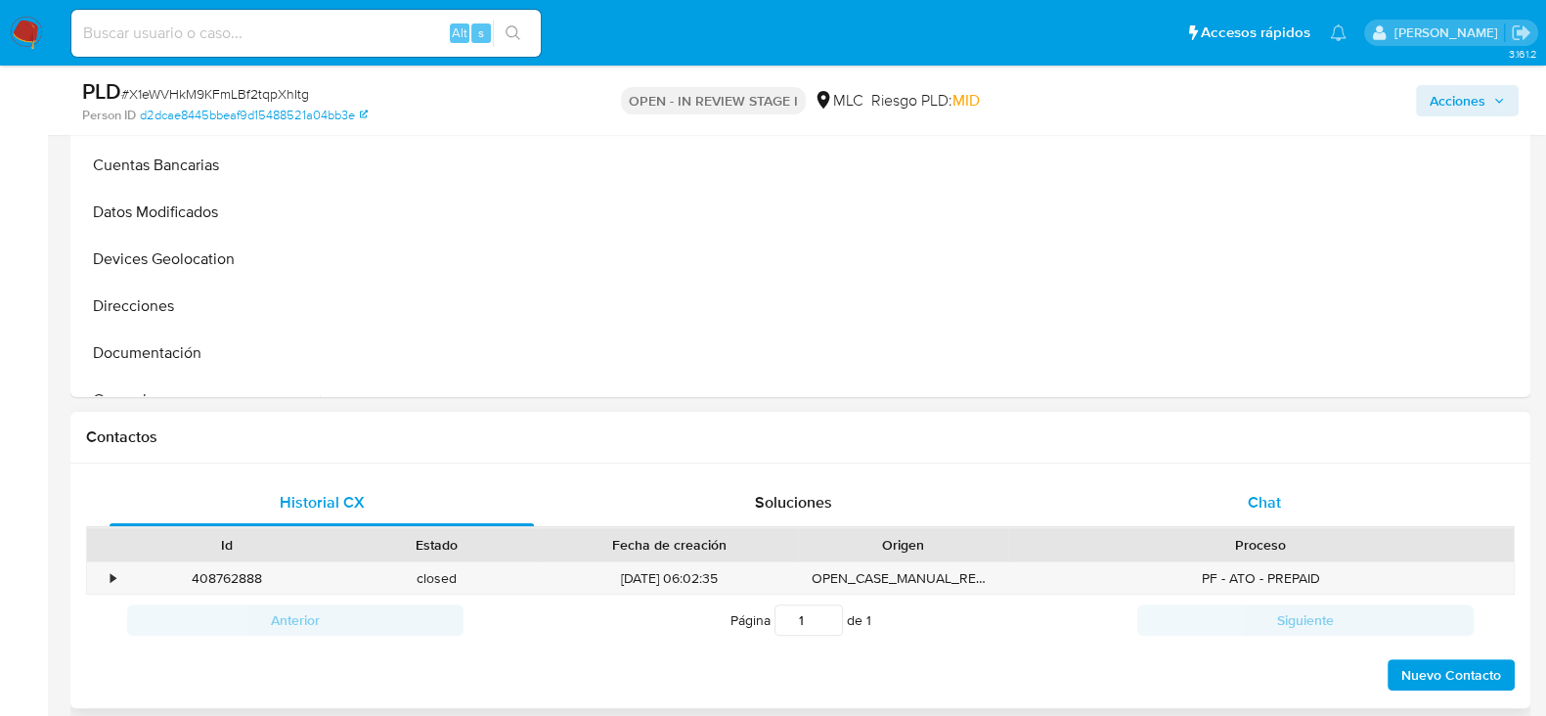
select select "10"
click at [1275, 499] on span "Chat" at bounding box center [1264, 502] width 33 height 22
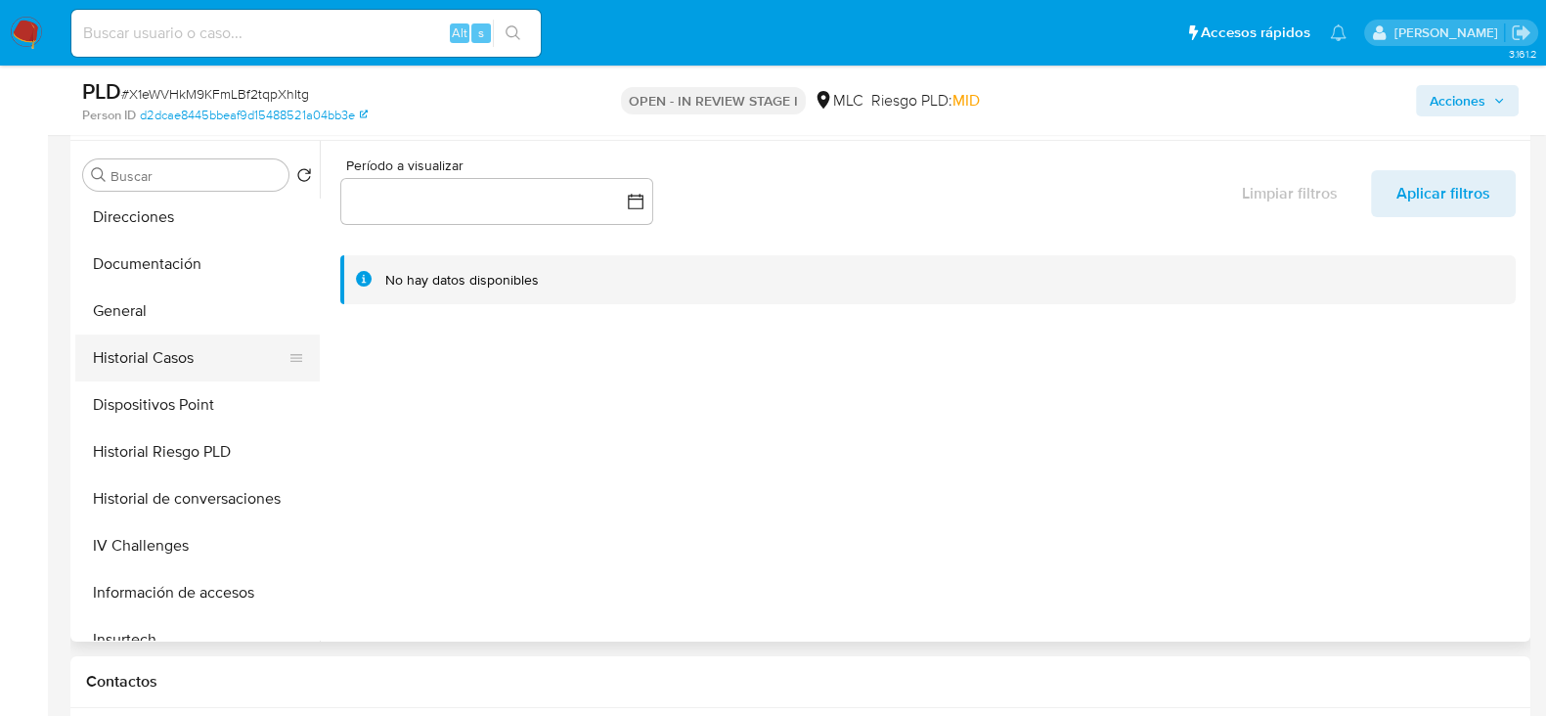
scroll to position [367, 0]
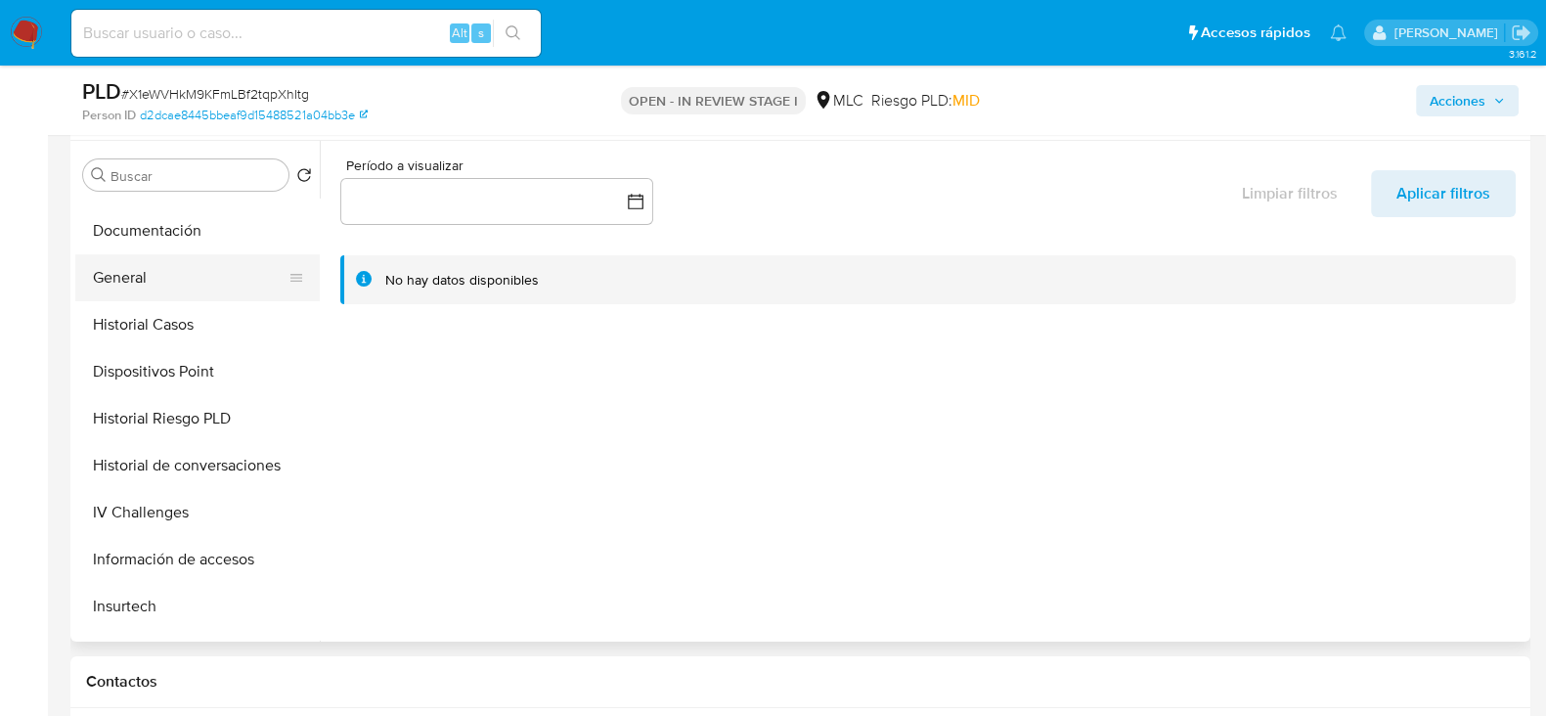
click at [146, 277] on button "General" at bounding box center [189, 277] width 229 height 47
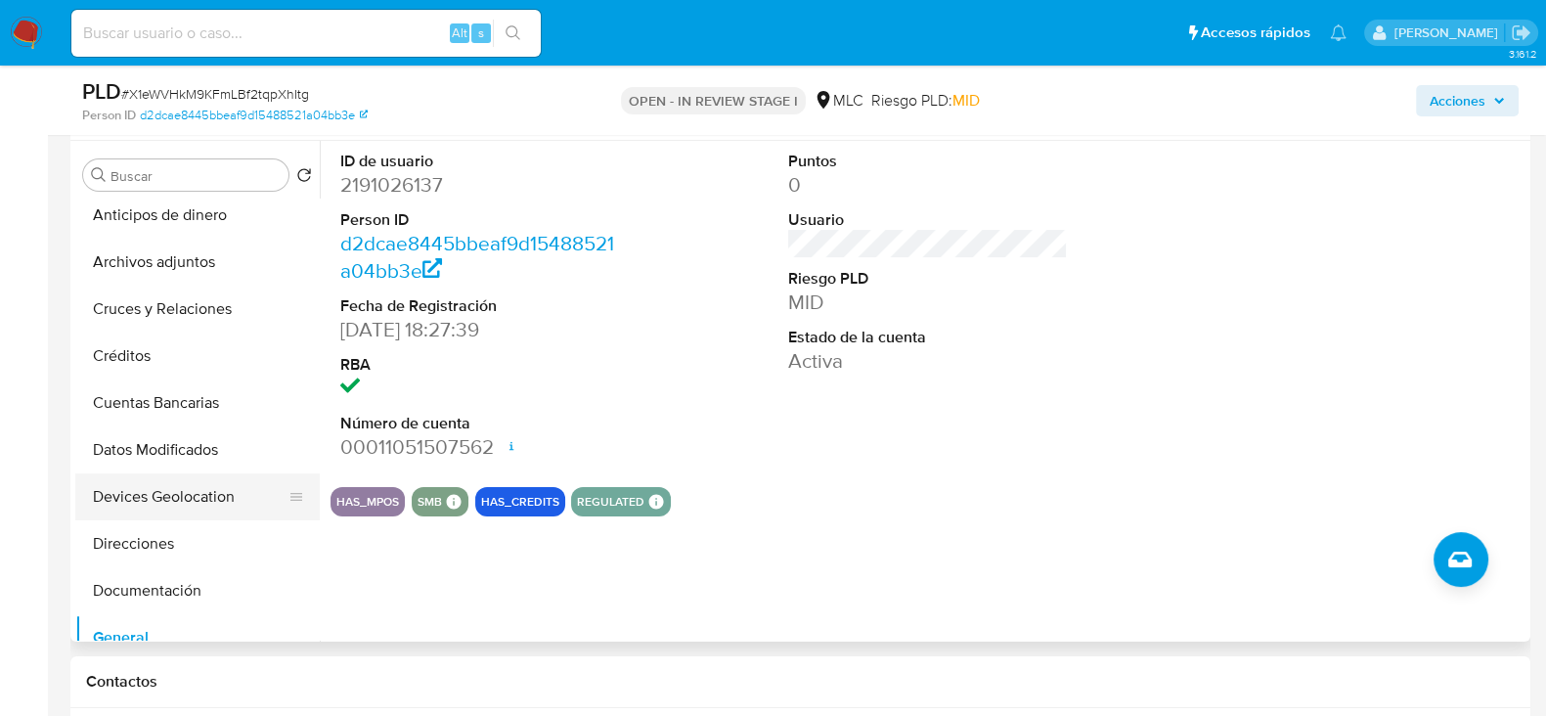
scroll to position [0, 0]
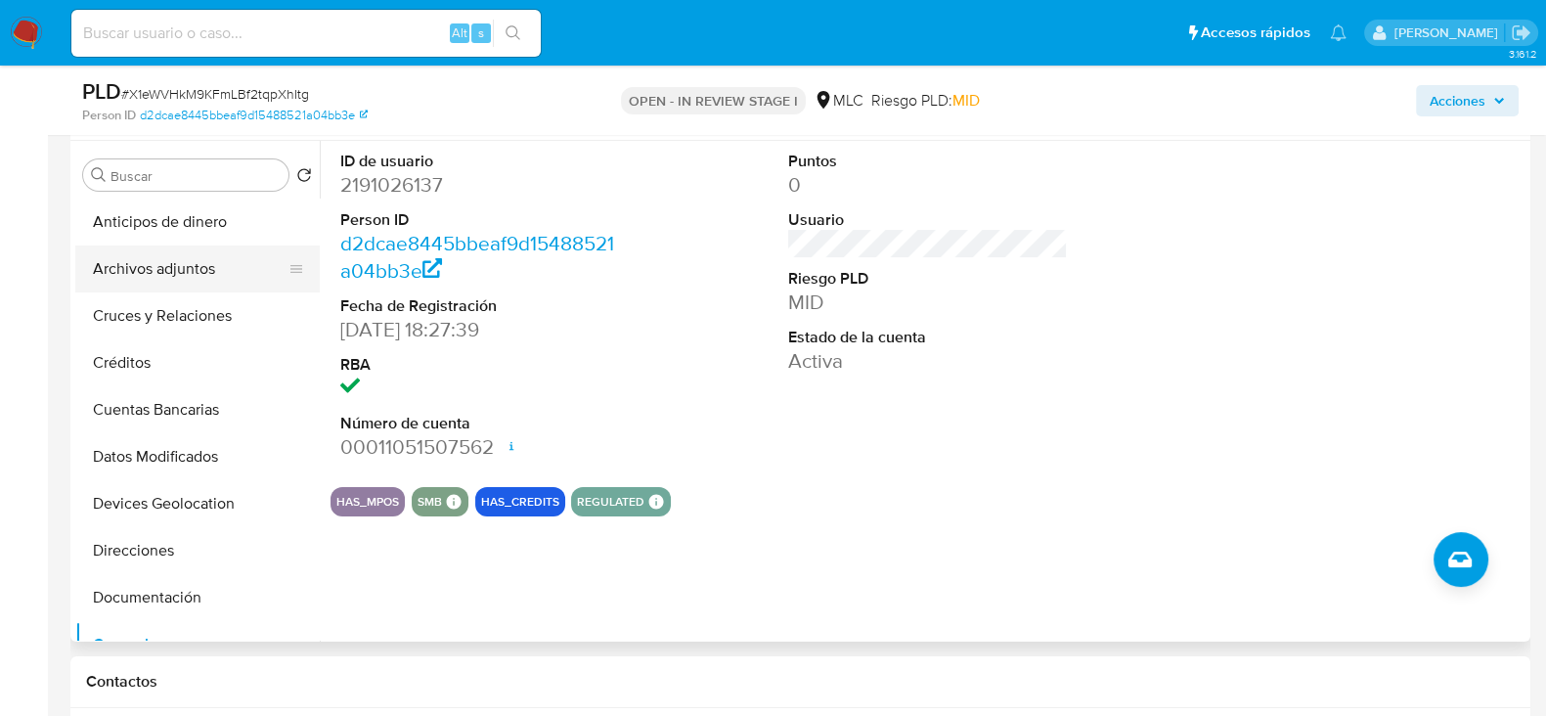
click at [131, 260] on button "Archivos adjuntos" at bounding box center [189, 268] width 229 height 47
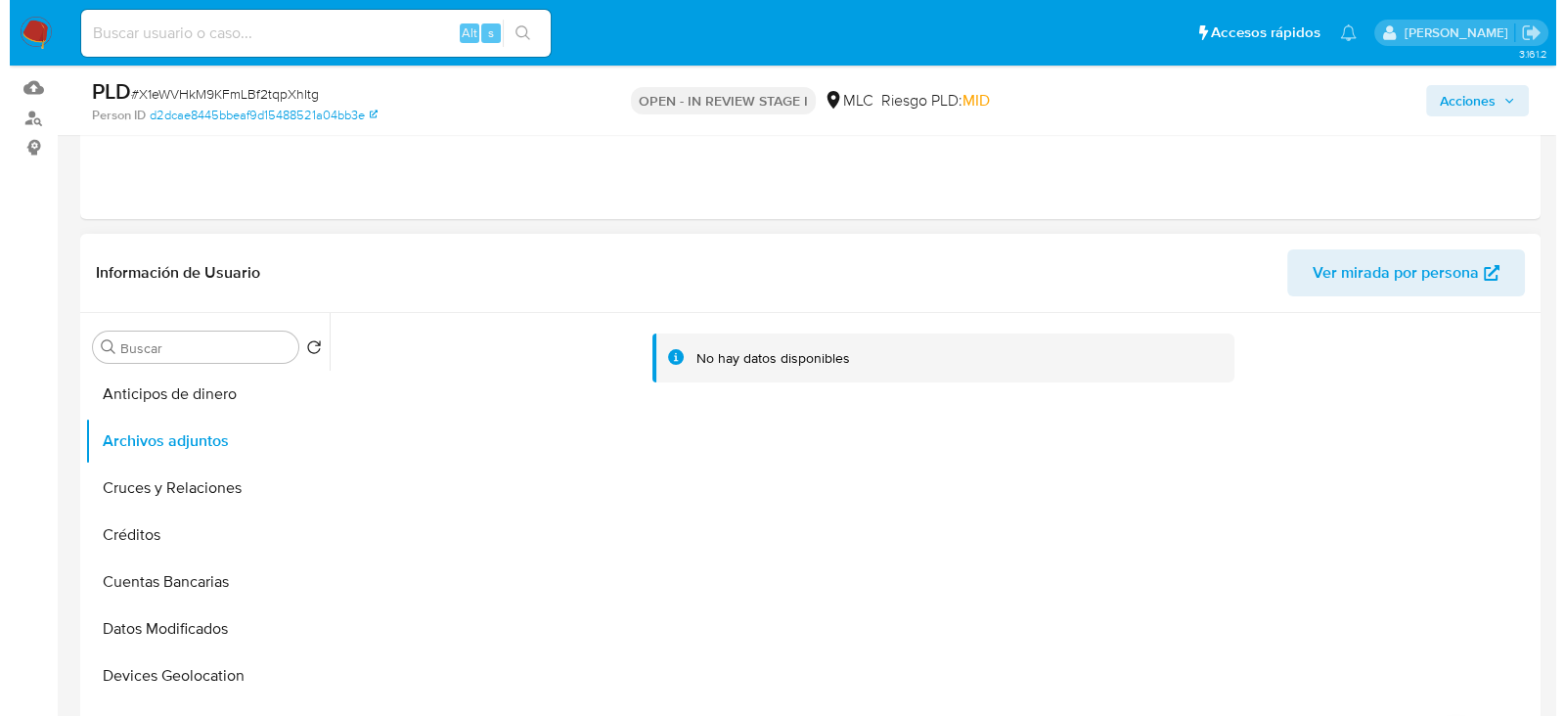
scroll to position [244, 0]
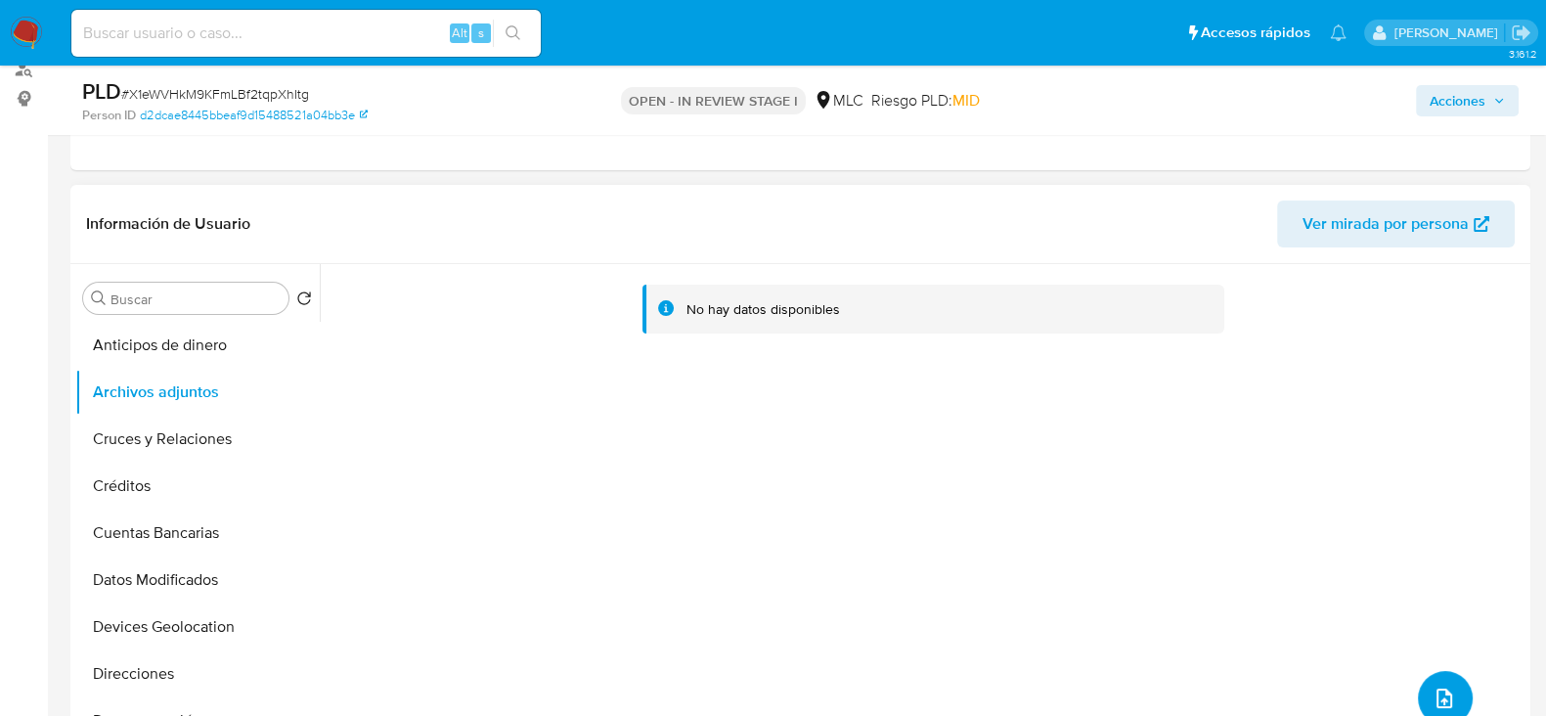
click at [1436, 701] on icon "upload-file" at bounding box center [1444, 698] width 23 height 23
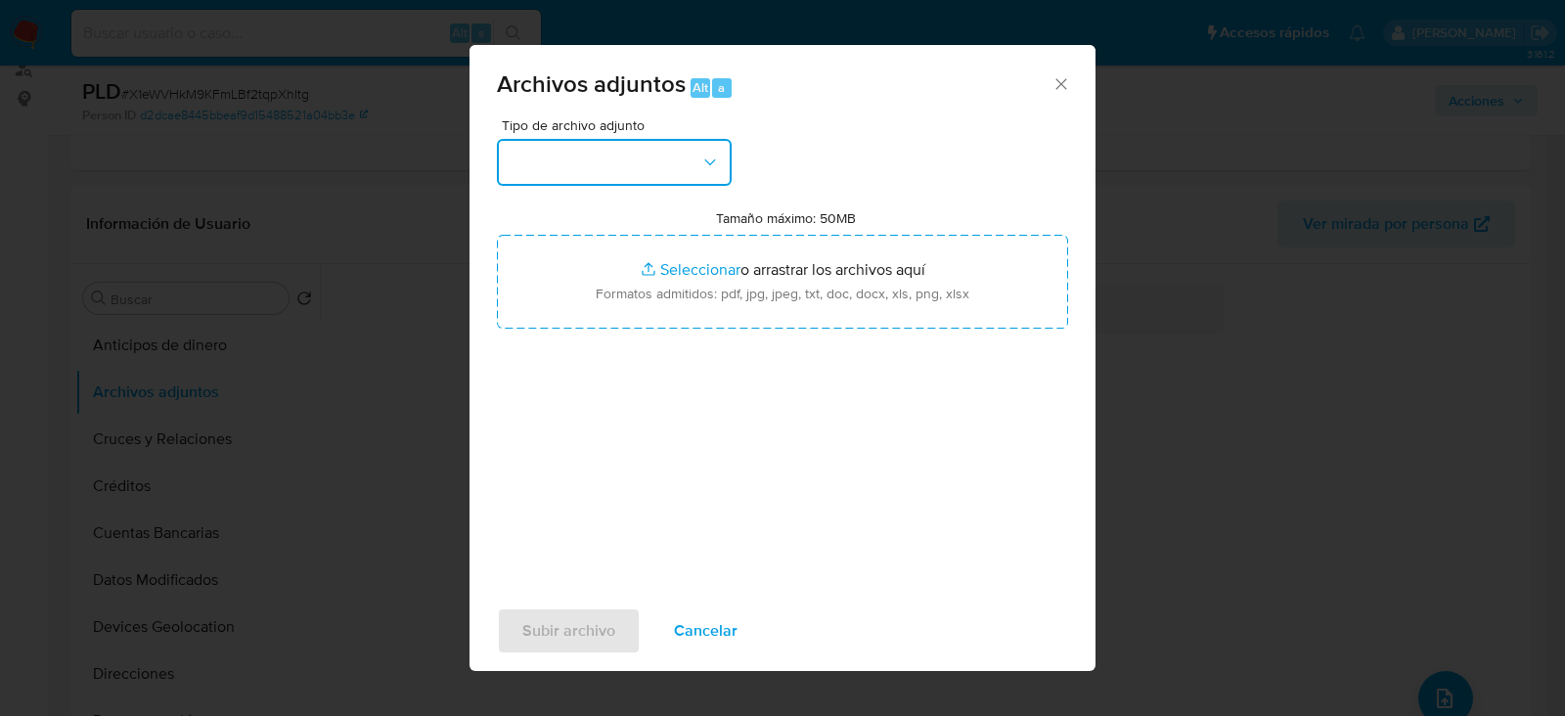
drag, startPoint x: 688, startPoint y: 161, endPoint x: 680, endPoint y: 182, distance: 22.0
click at [687, 161] on button "button" at bounding box center [614, 162] width 235 height 47
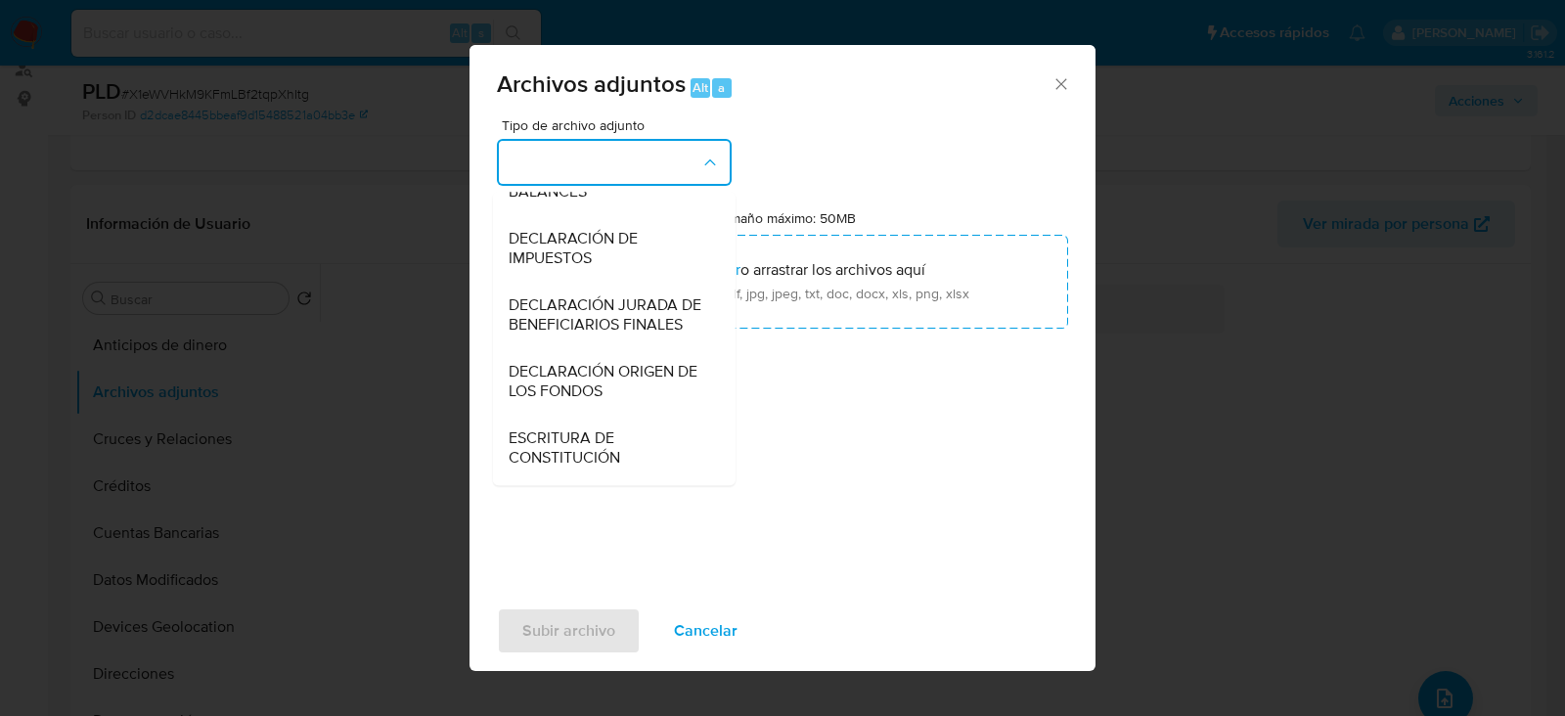
scroll to position [324, 0]
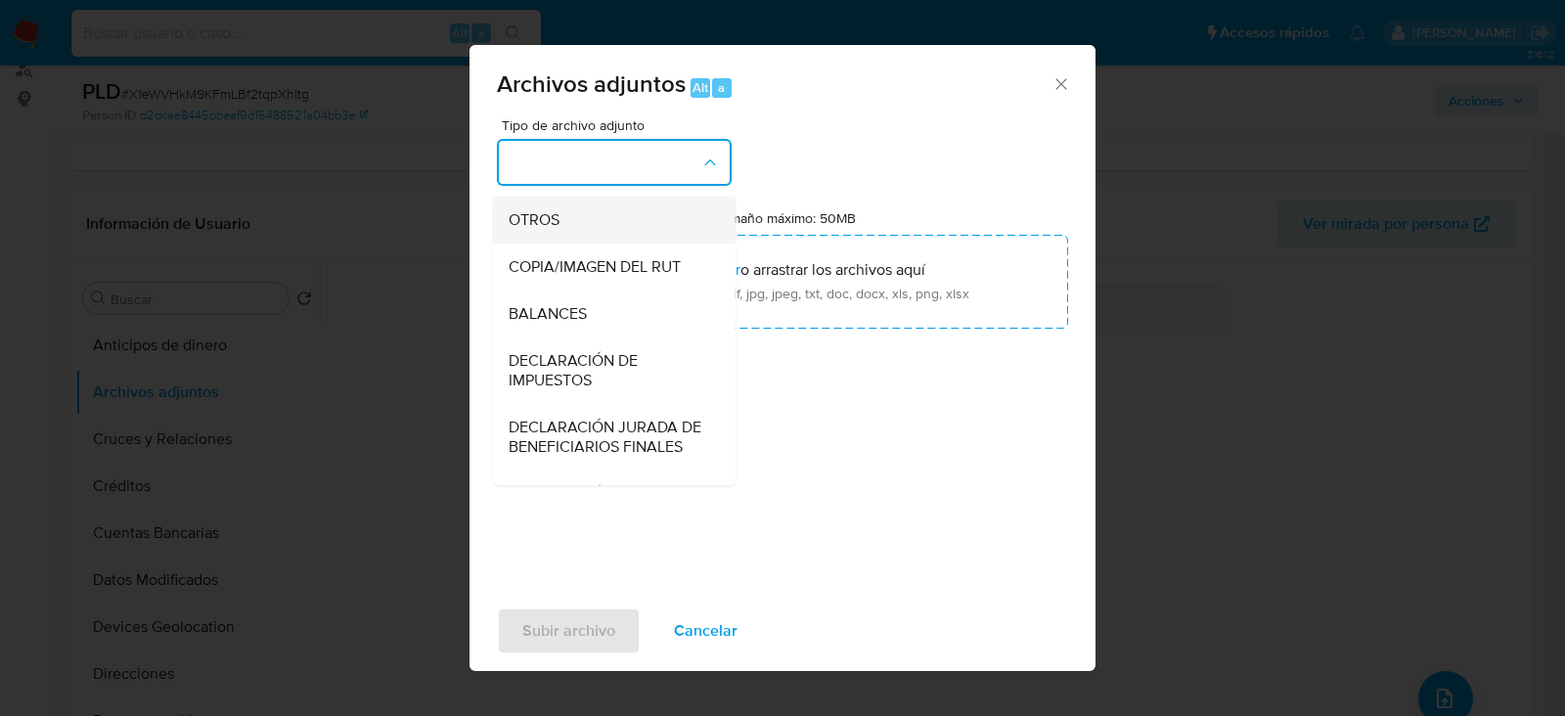
click at [551, 230] on span "OTROS" at bounding box center [534, 220] width 51 height 20
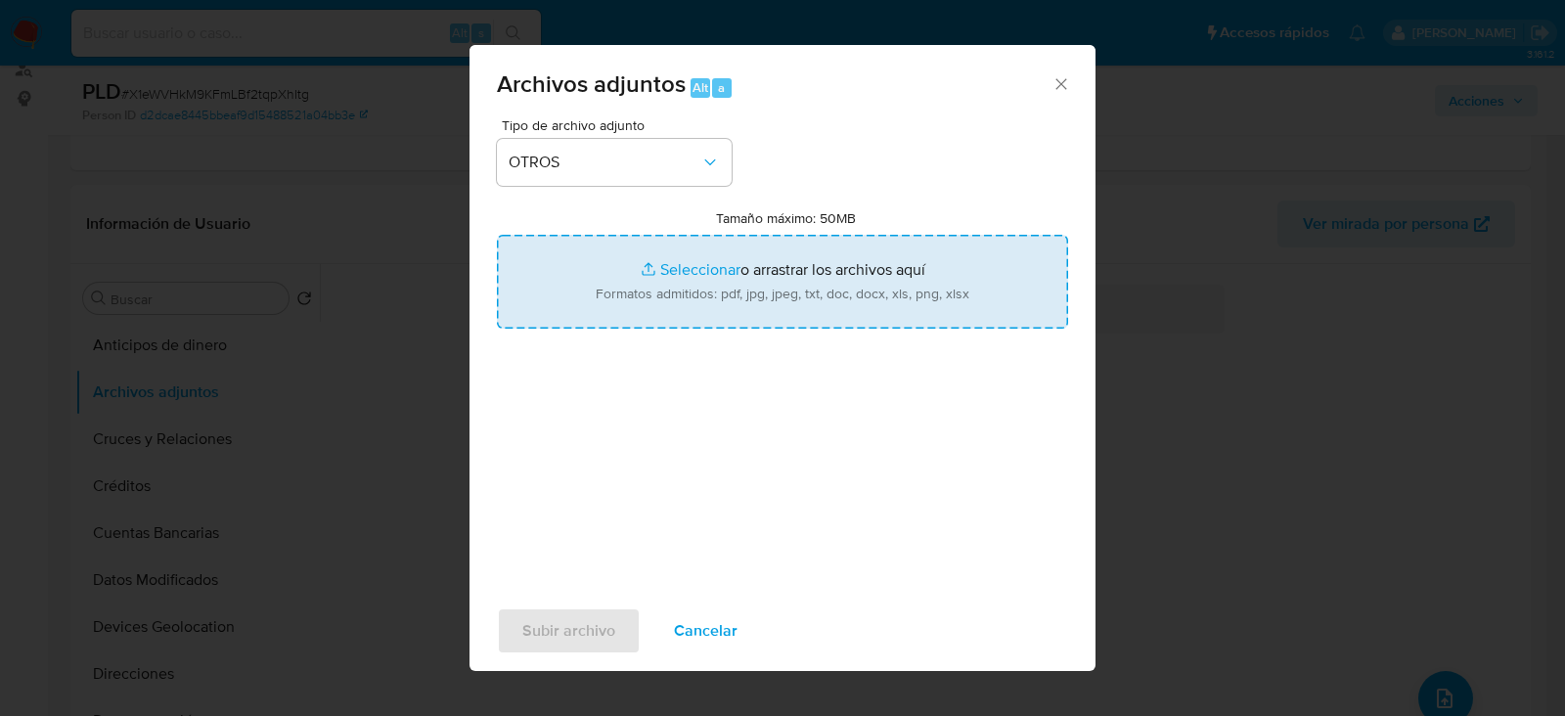
click at [770, 285] on input "Tamaño máximo: 50MB Seleccionar archivos" at bounding box center [782, 282] width 571 height 94
click at [805, 308] on input "Tamaño máximo: 50MB Seleccionar archivos" at bounding box center [782, 282] width 571 height 94
type input "C:\fakepath\2191026137 - 03_10_2025.xlsx"
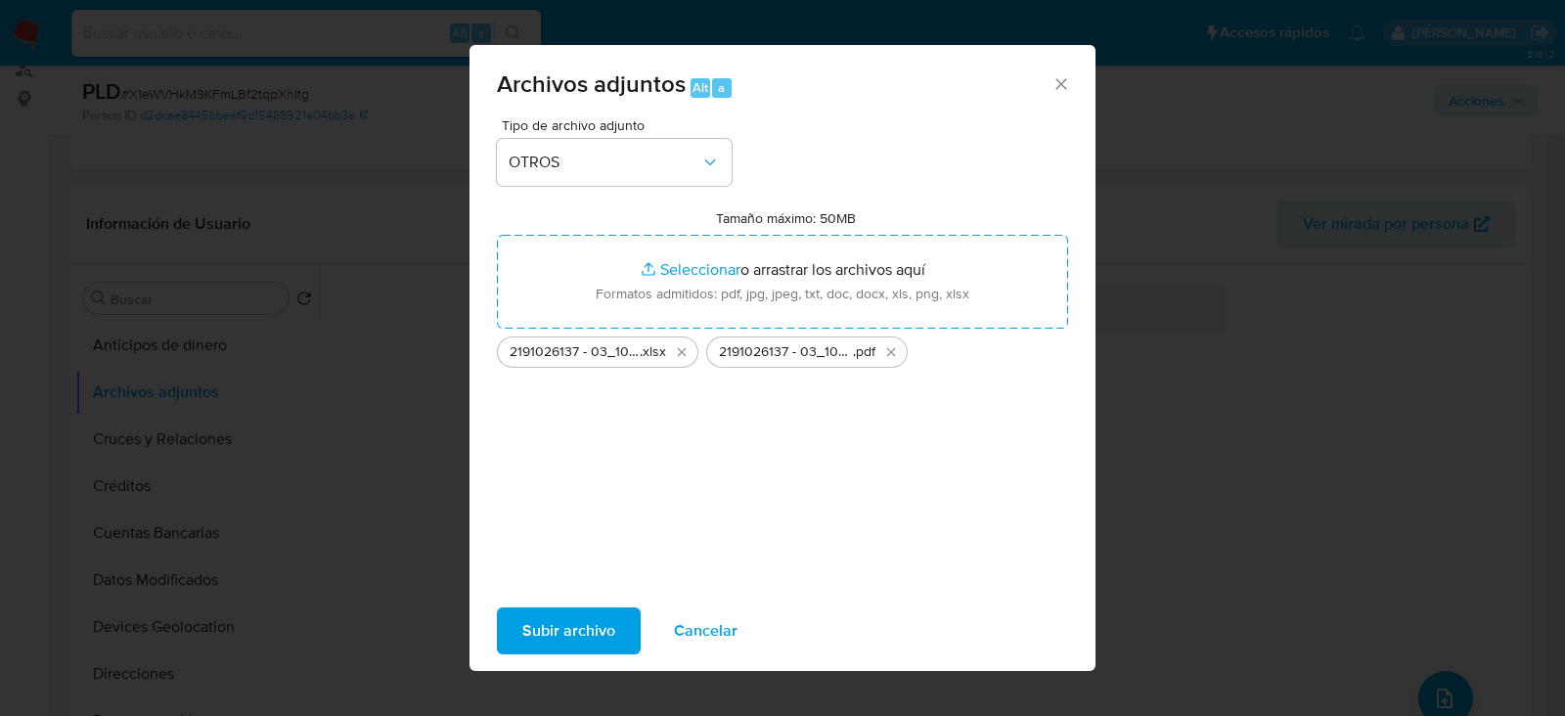
click at [592, 643] on span "Subir archivo" at bounding box center [568, 630] width 93 height 43
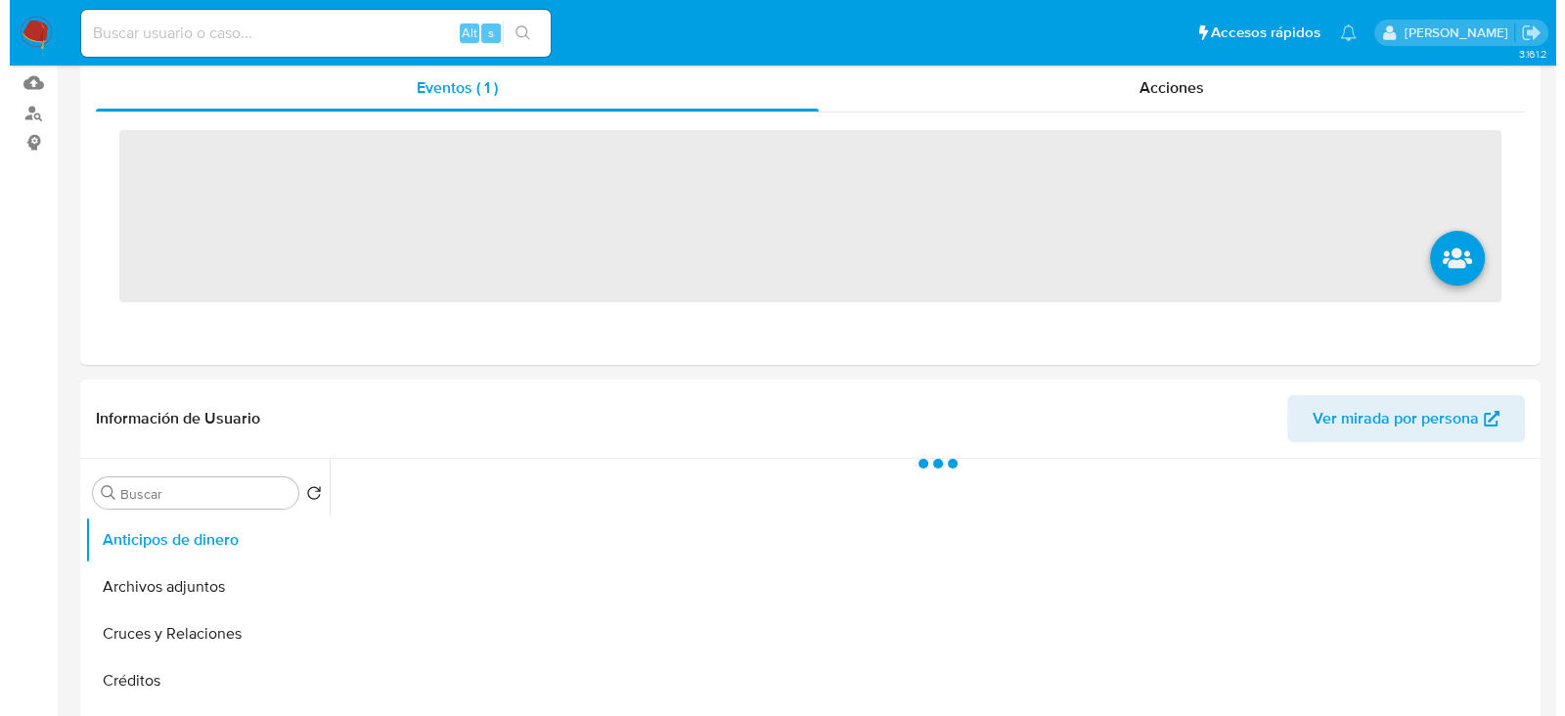
scroll to position [367, 0]
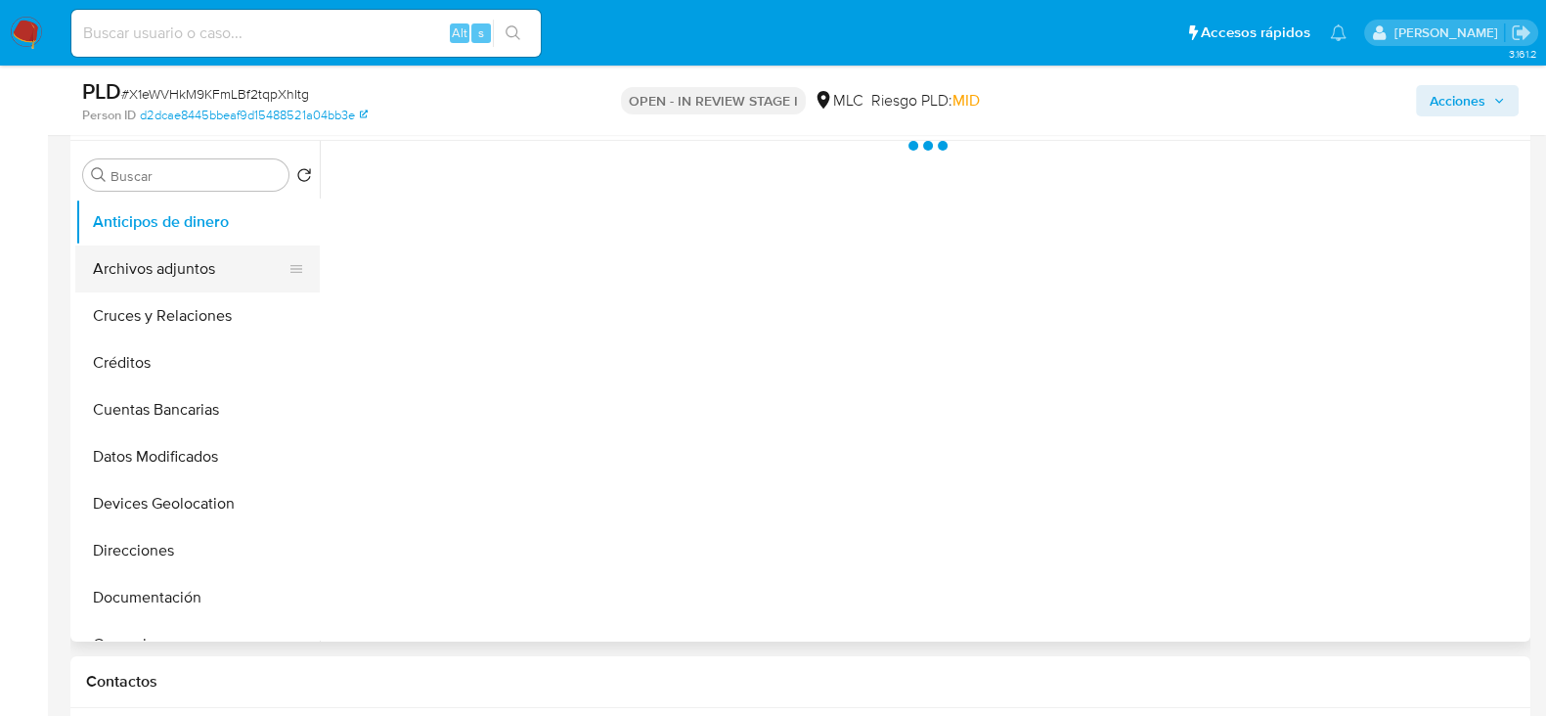
click at [179, 271] on button "Archivos adjuntos" at bounding box center [189, 268] width 229 height 47
select select "10"
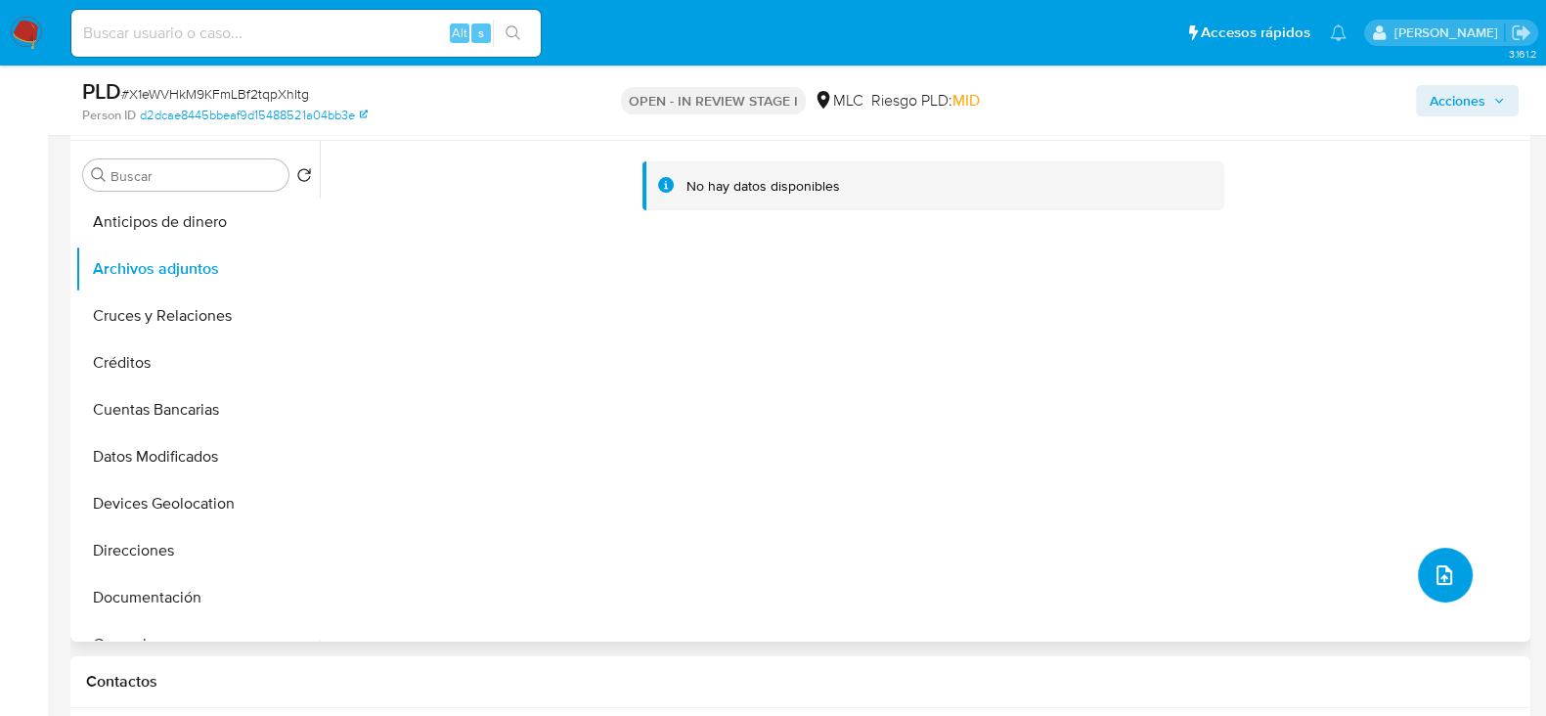
click at [1438, 566] on icon "upload-file" at bounding box center [1444, 574] width 23 height 23
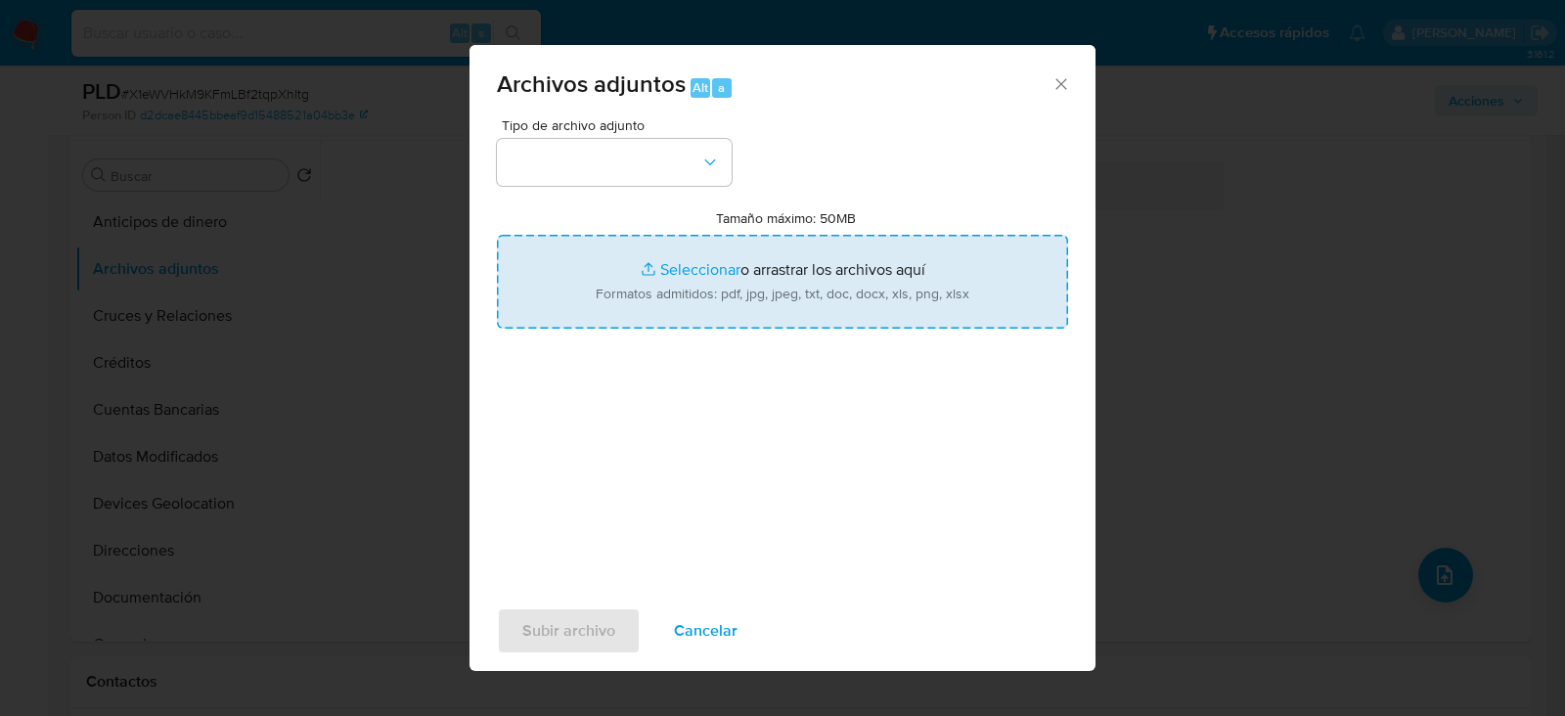
click at [665, 295] on input "Tamaño máximo: 50MB Seleccionar archivos" at bounding box center [782, 282] width 571 height 94
type input "C:\fakepath\2191026137 - 03_10_2025.xlsx"
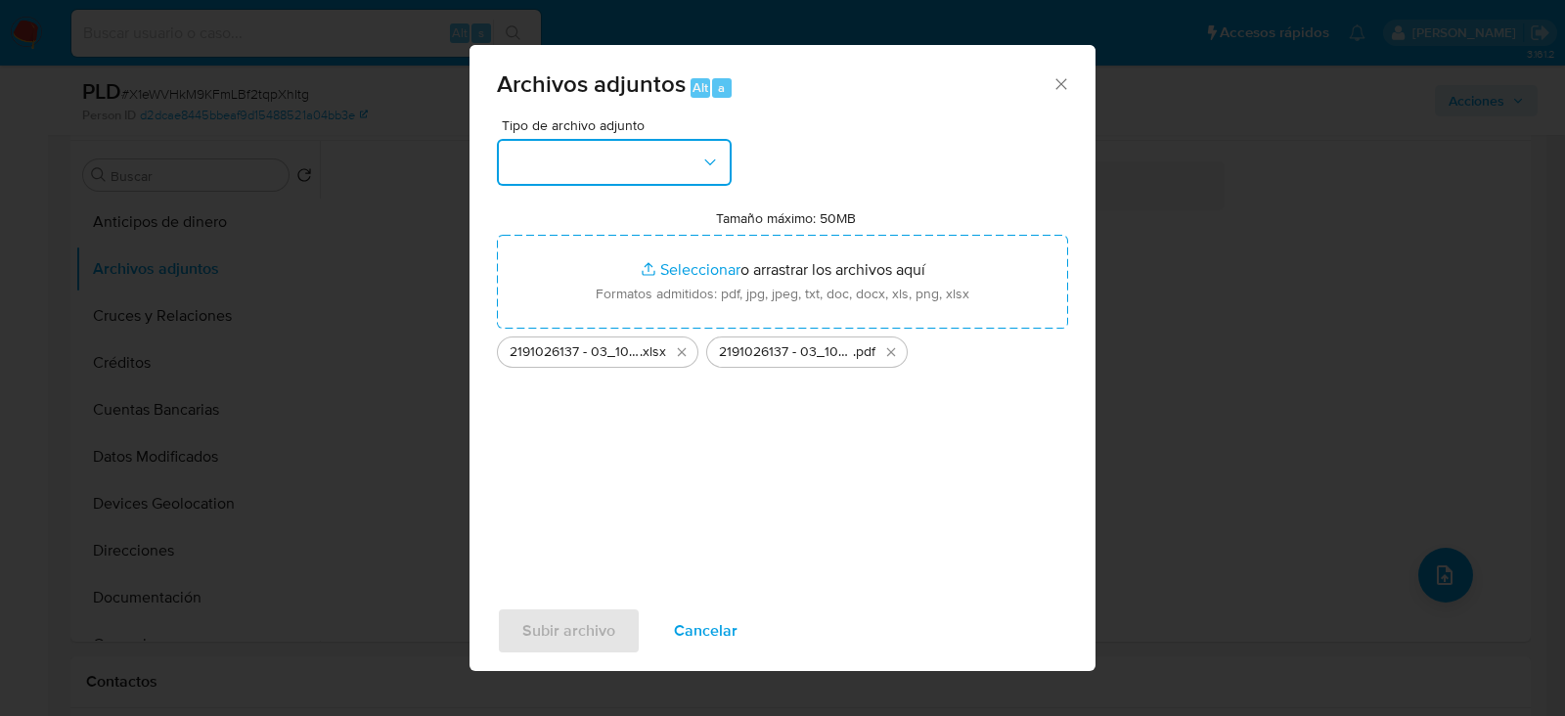
click at [653, 166] on button "button" at bounding box center [614, 162] width 235 height 47
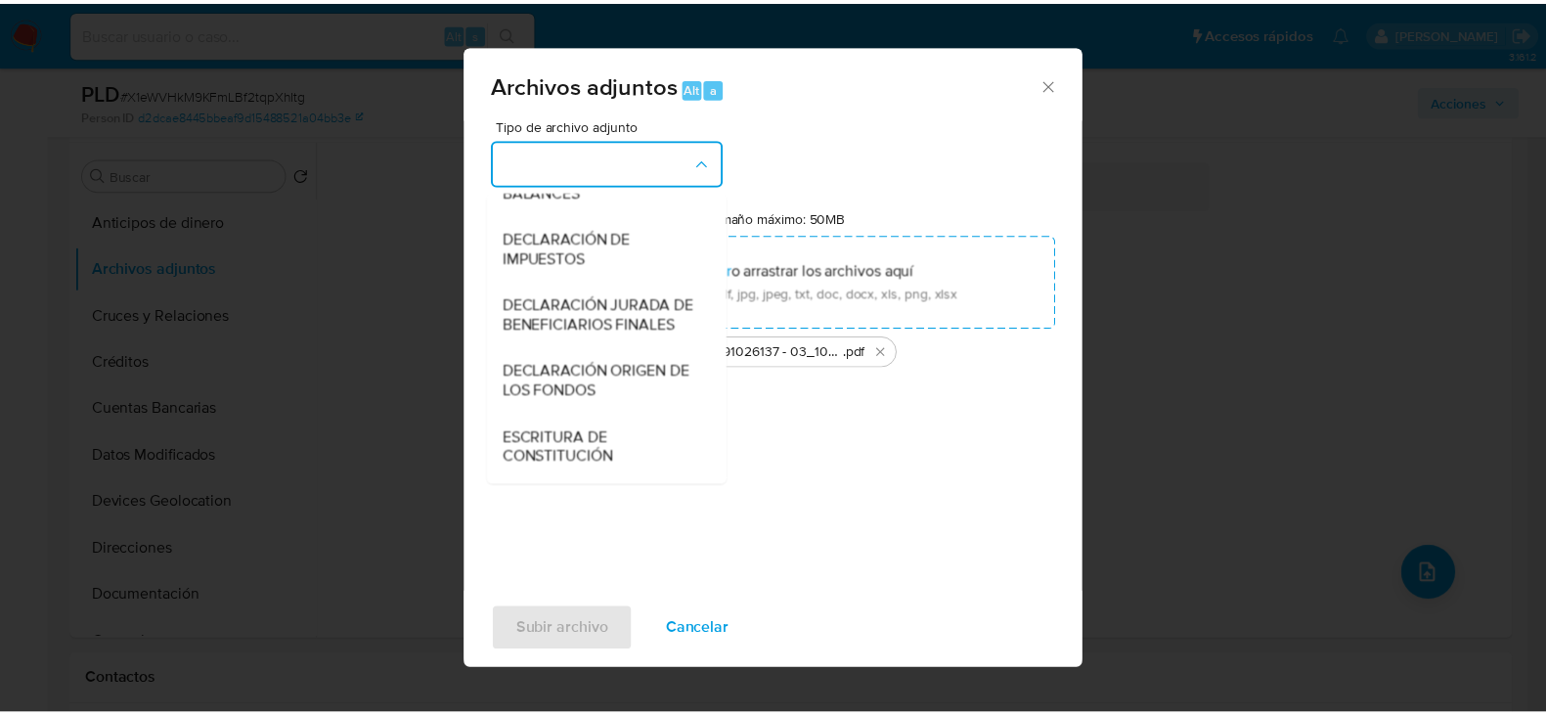
scroll to position [201, 0]
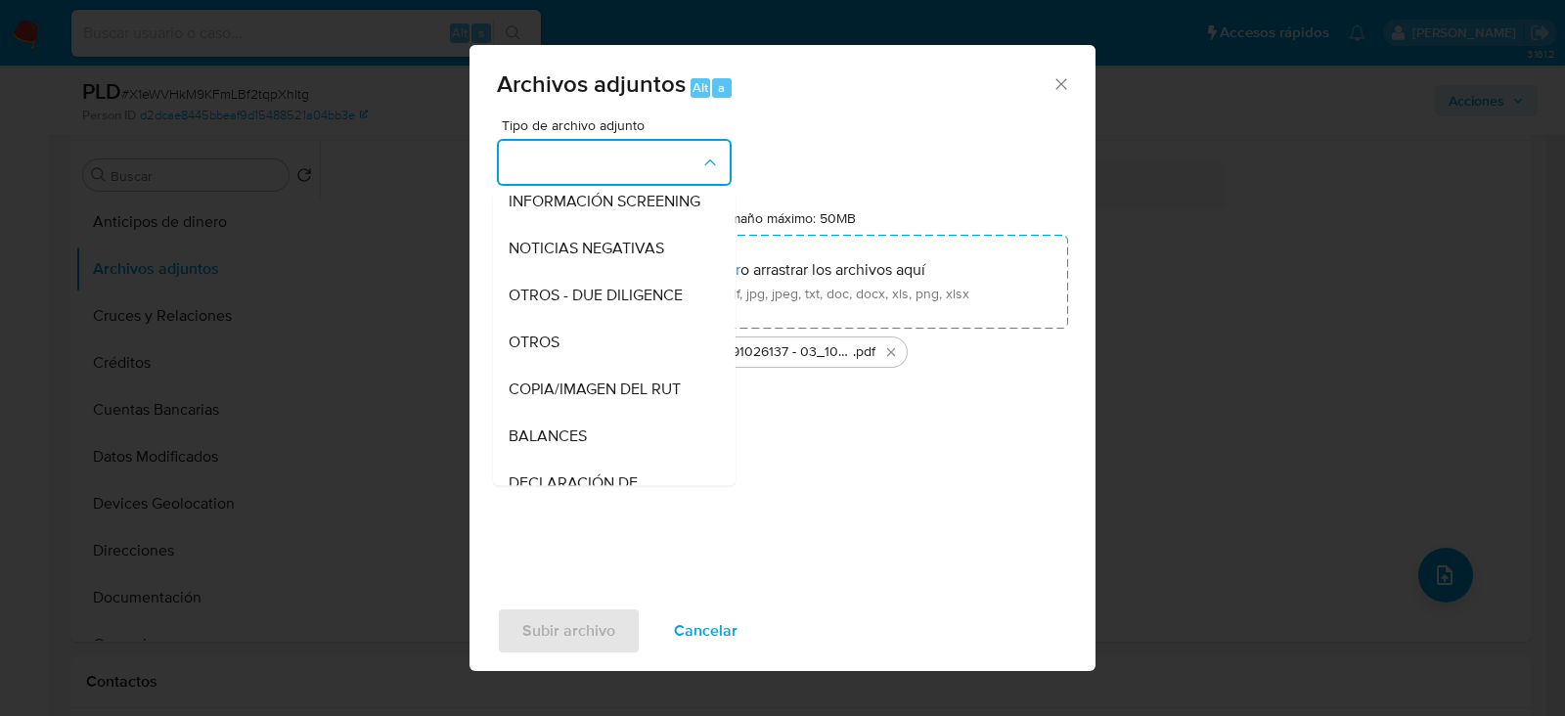
click at [555, 346] on div "OTROS" at bounding box center [609, 342] width 200 height 47
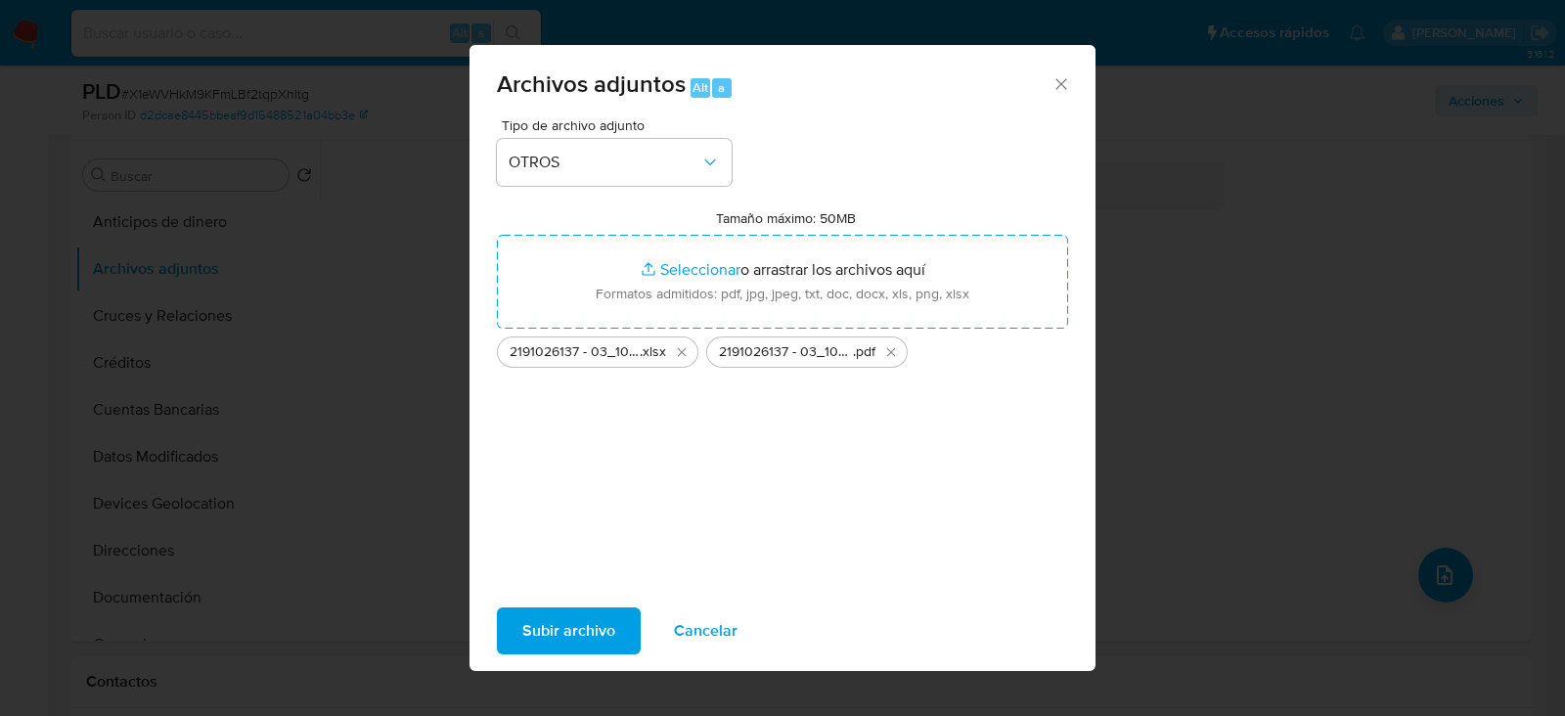
click at [606, 646] on span "Subir archivo" at bounding box center [568, 630] width 93 height 43
click at [1059, 85] on icon "Cerrar" at bounding box center [1060, 83] width 11 height 11
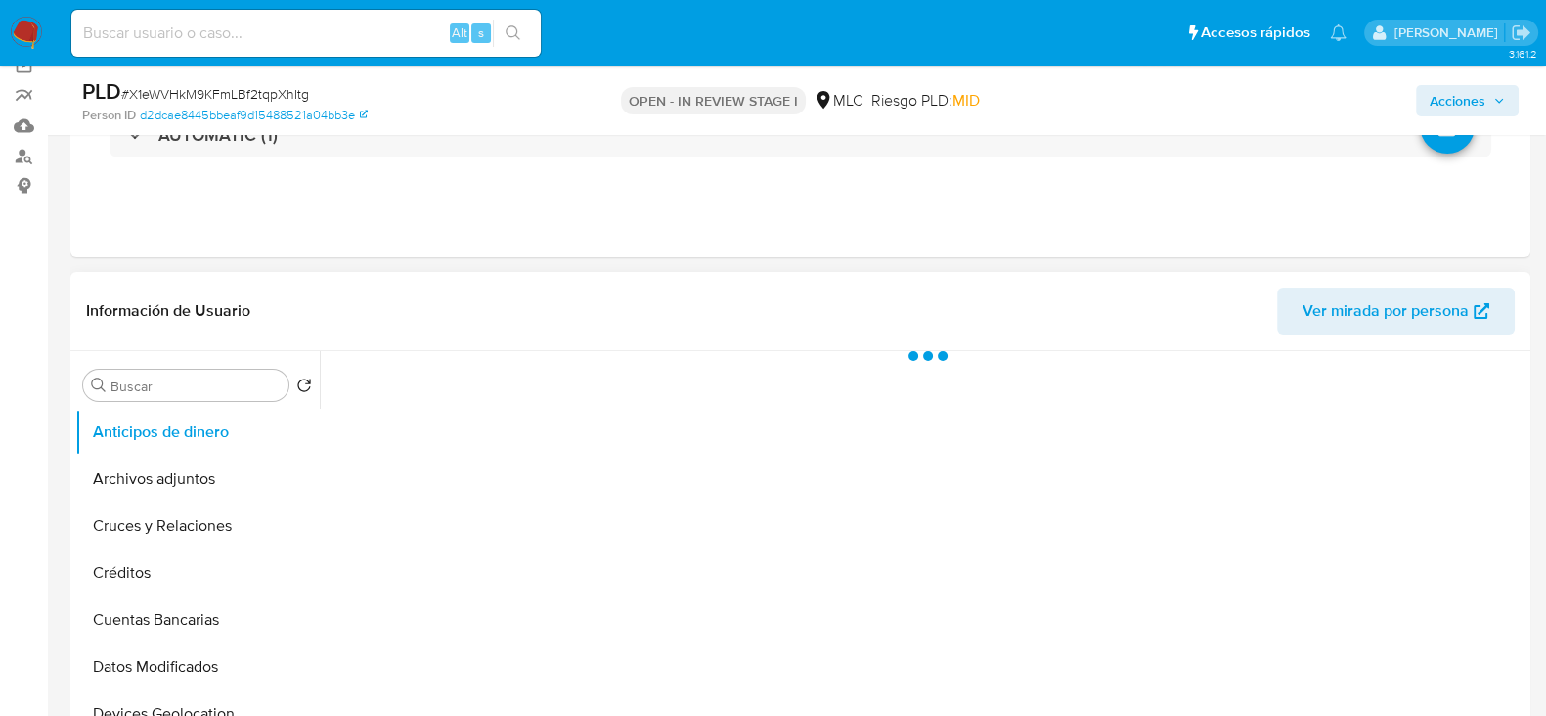
scroll to position [244, 0]
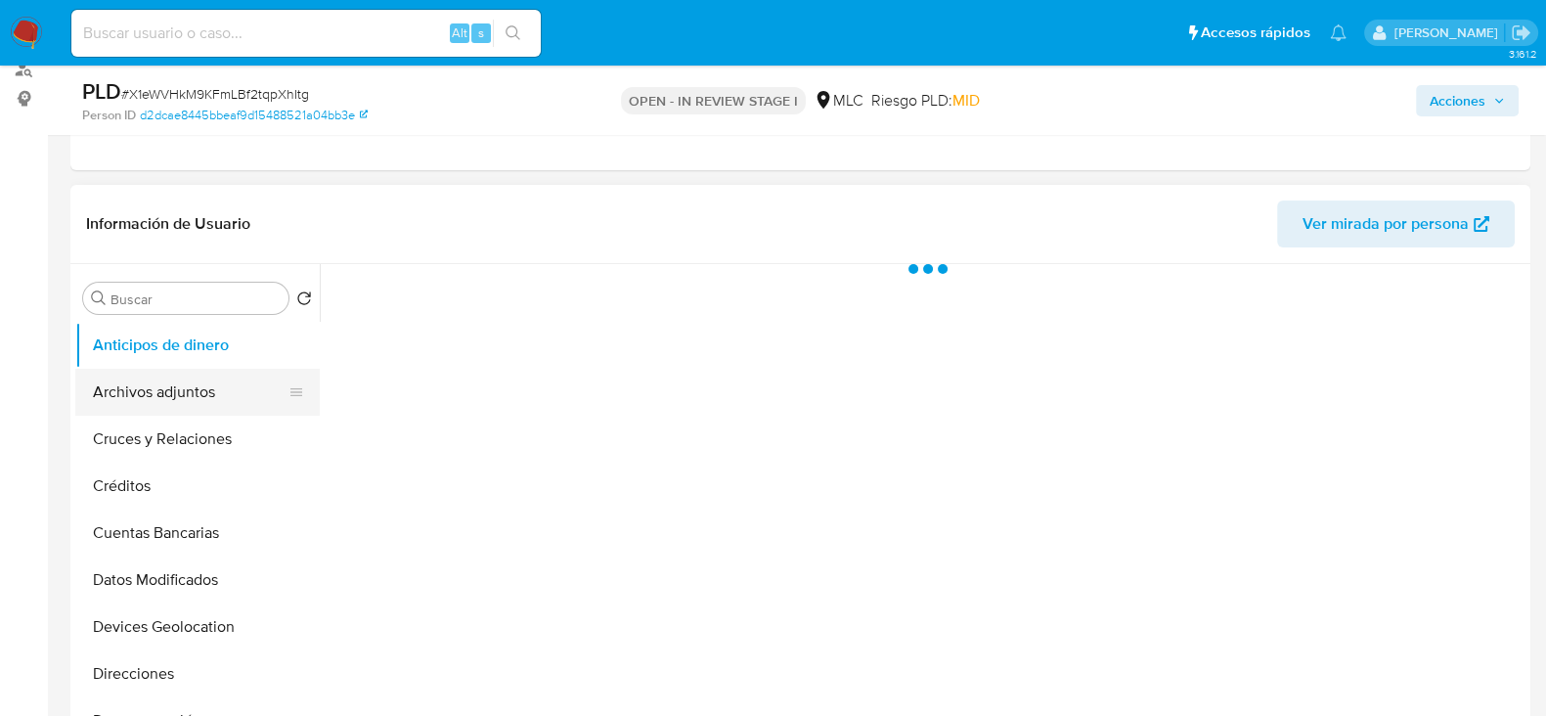
select select "10"
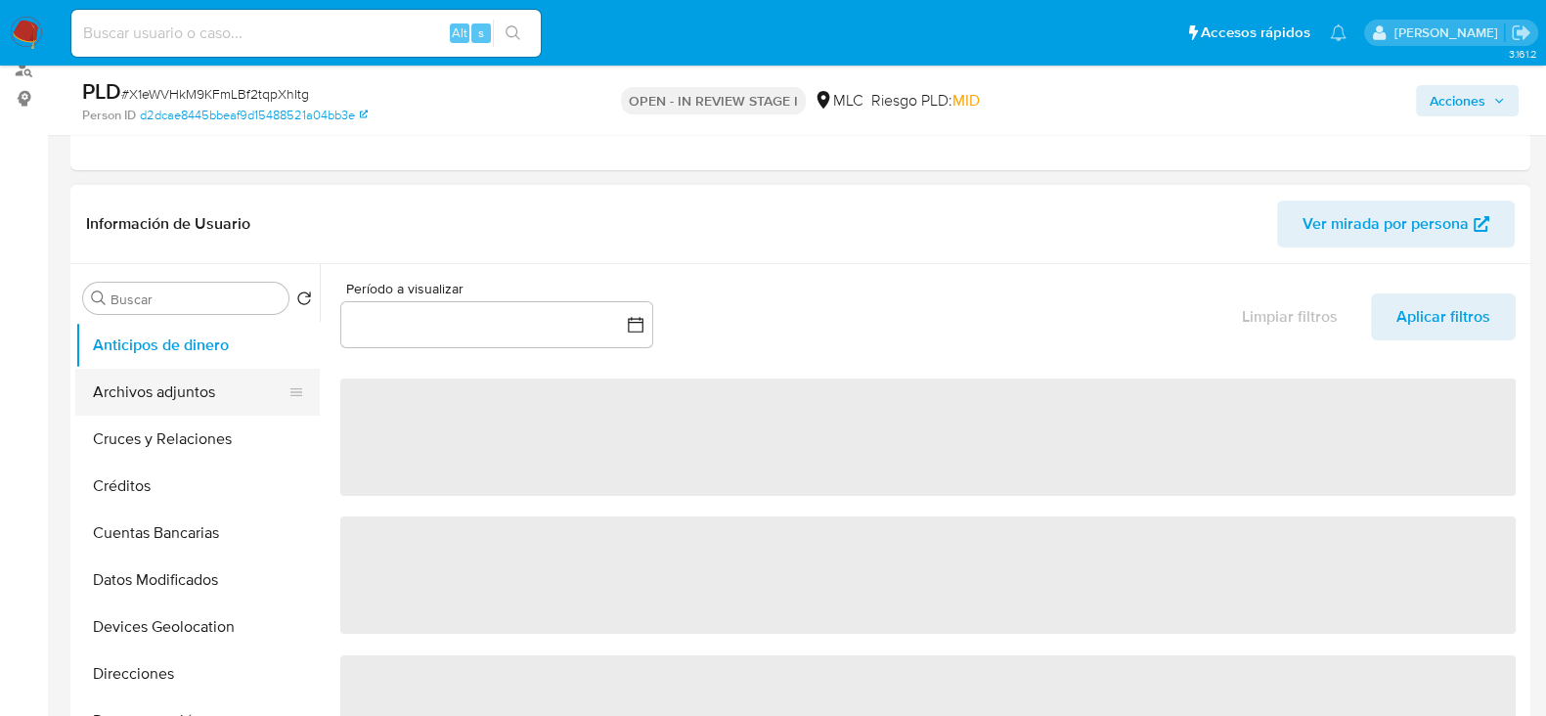
click at [175, 393] on button "Archivos adjuntos" at bounding box center [189, 392] width 229 height 47
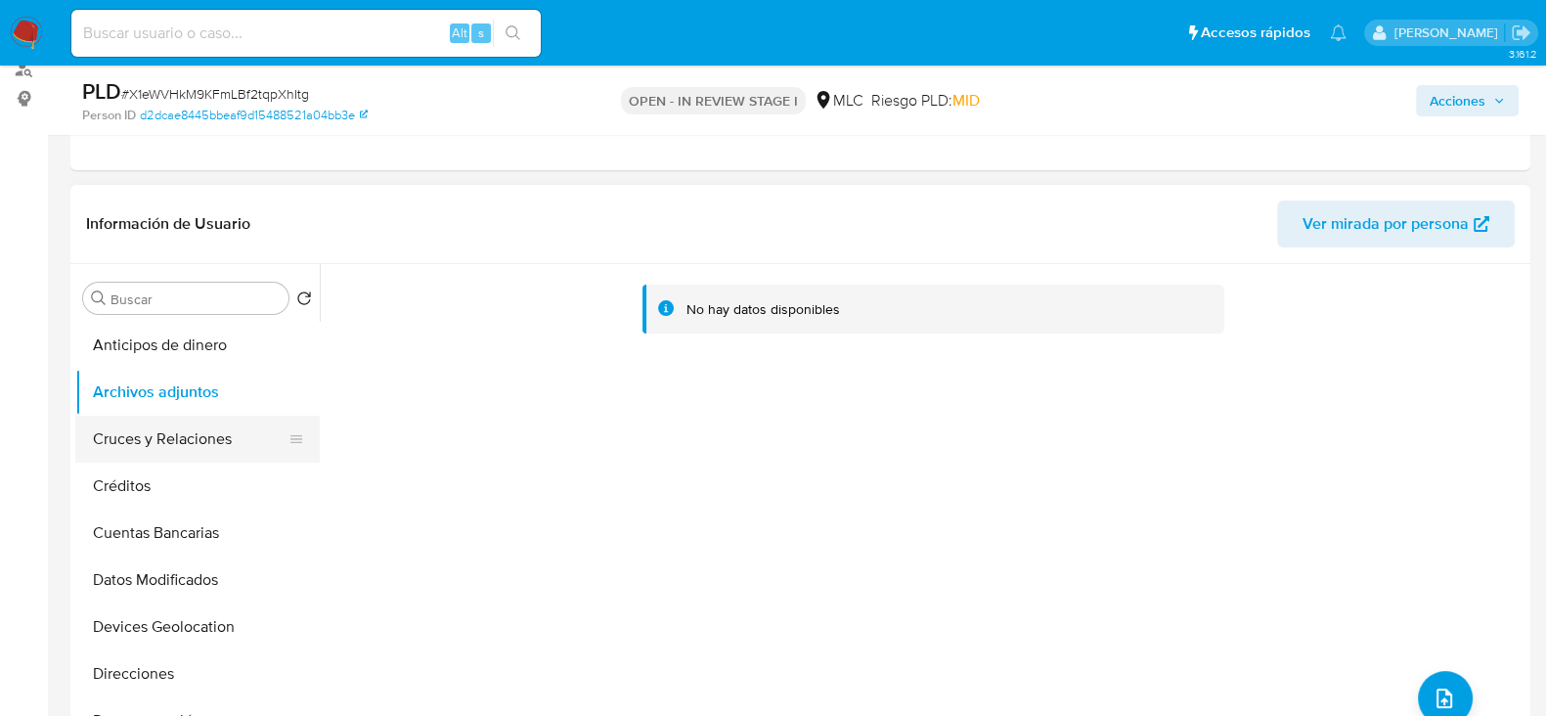
click at [166, 457] on button "Cruces y Relaciones" at bounding box center [189, 439] width 229 height 47
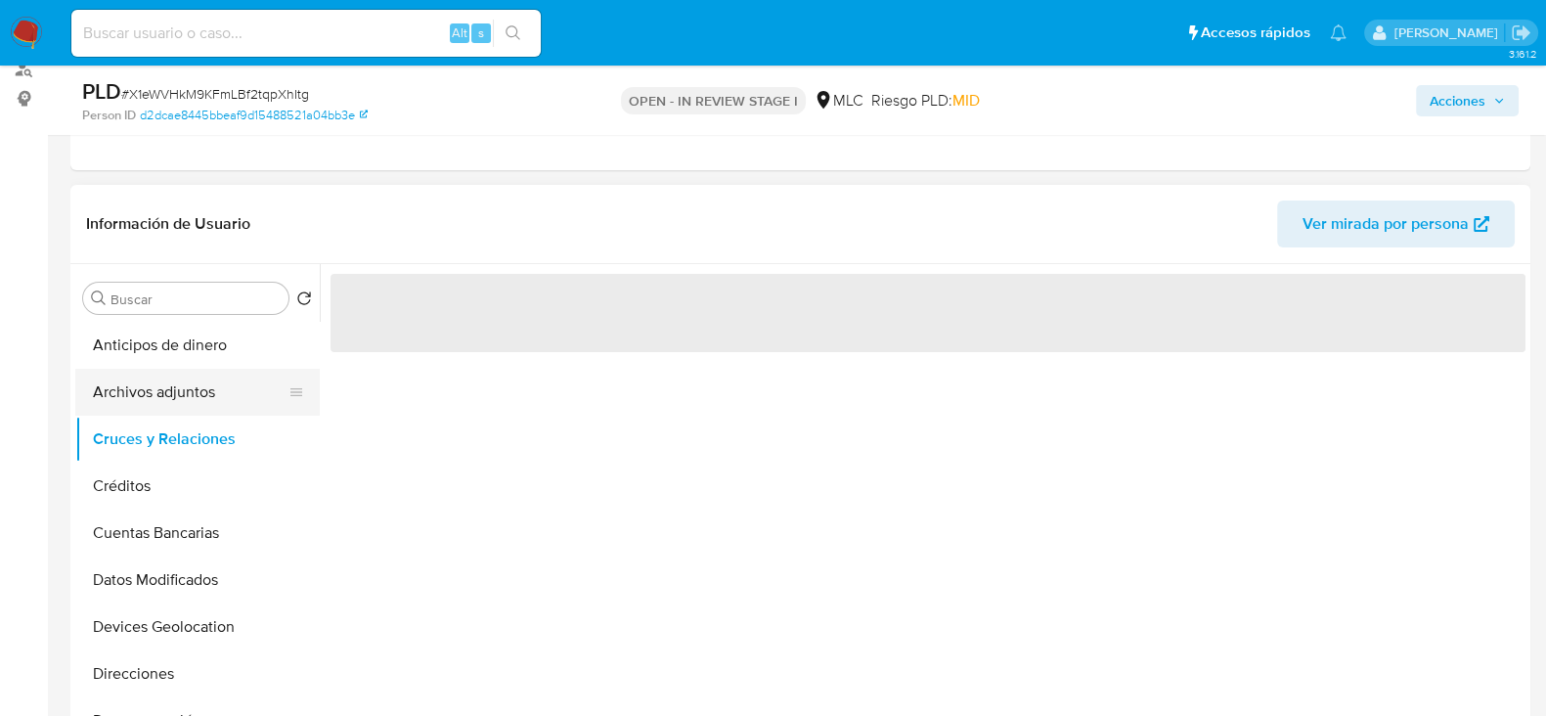
click at [161, 378] on button "Archivos adjuntos" at bounding box center [189, 392] width 229 height 47
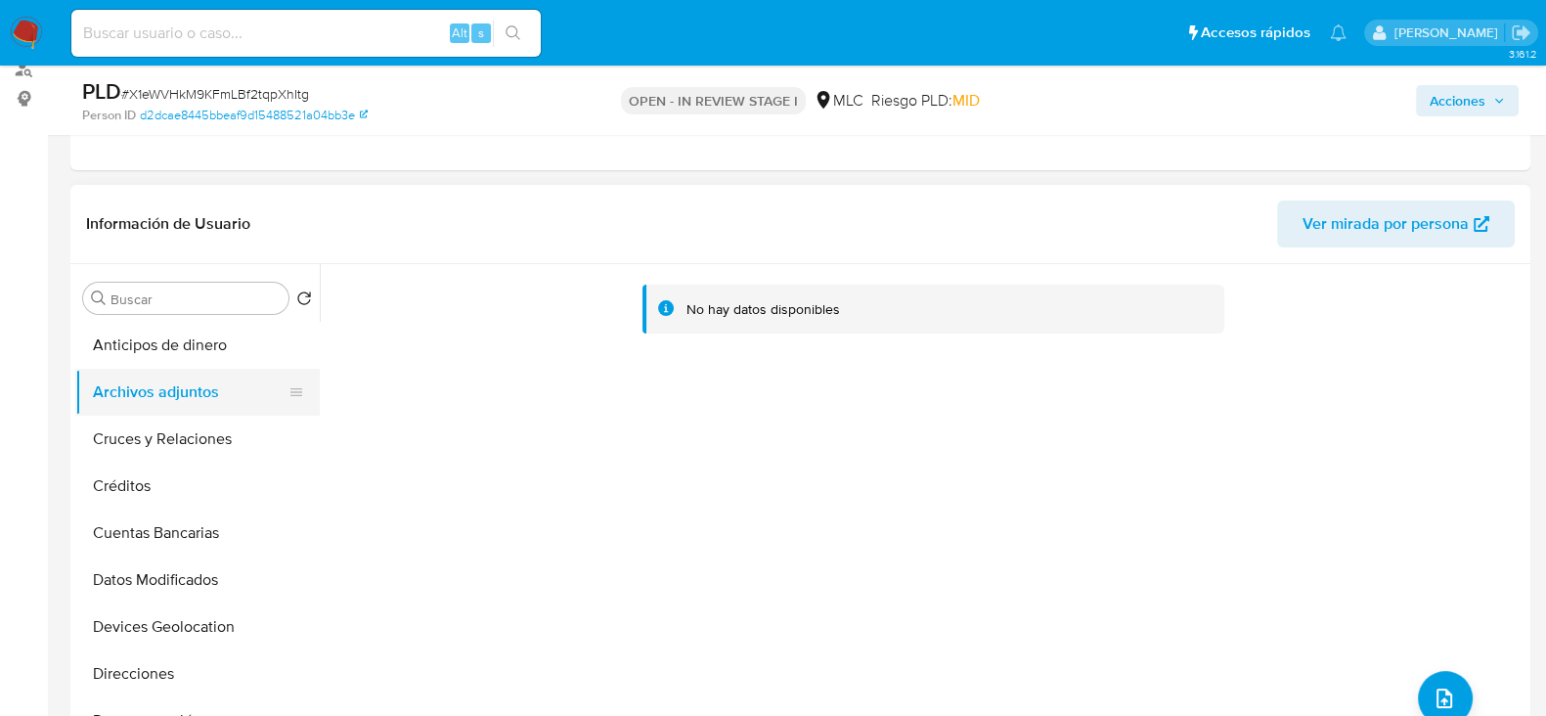
click at [167, 398] on button "Archivos adjuntos" at bounding box center [189, 392] width 229 height 47
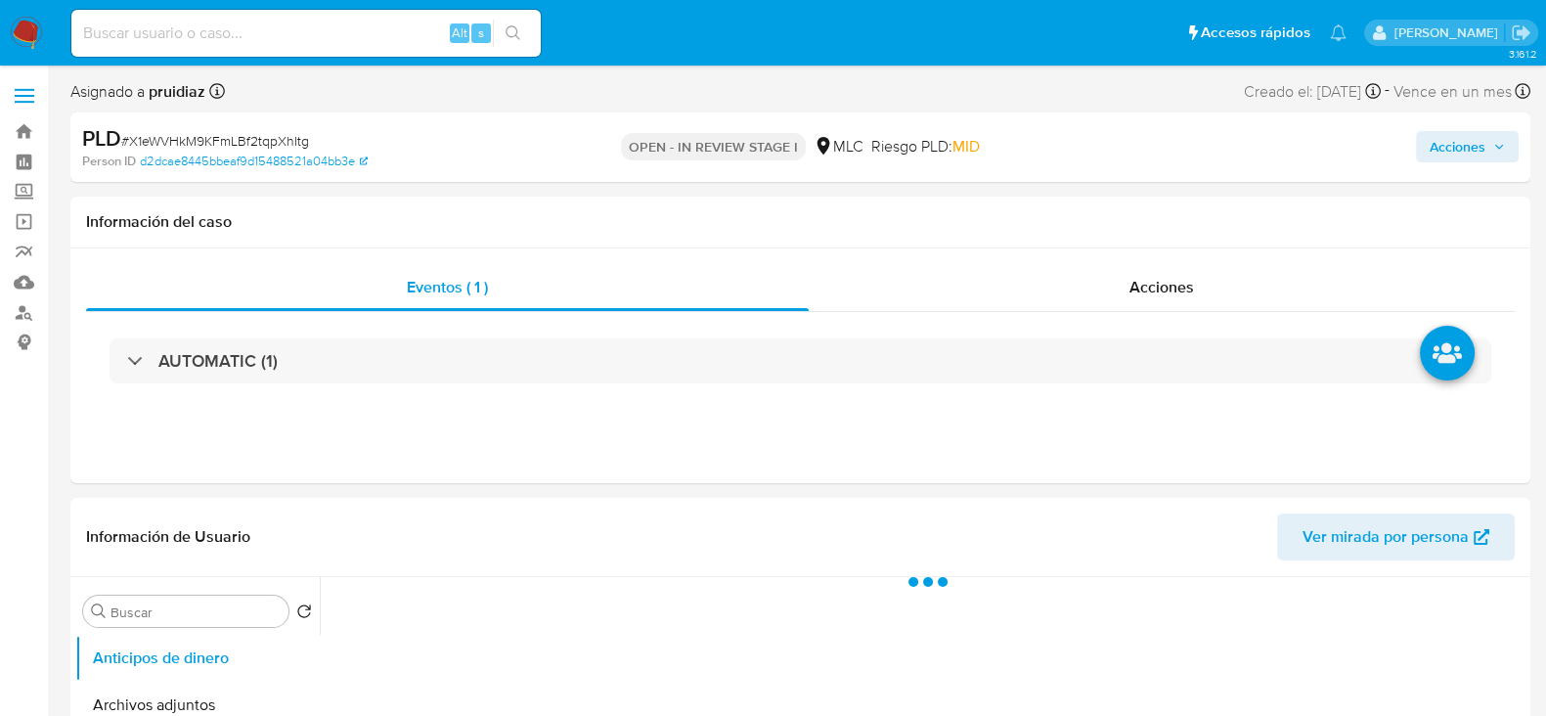
select select "10"
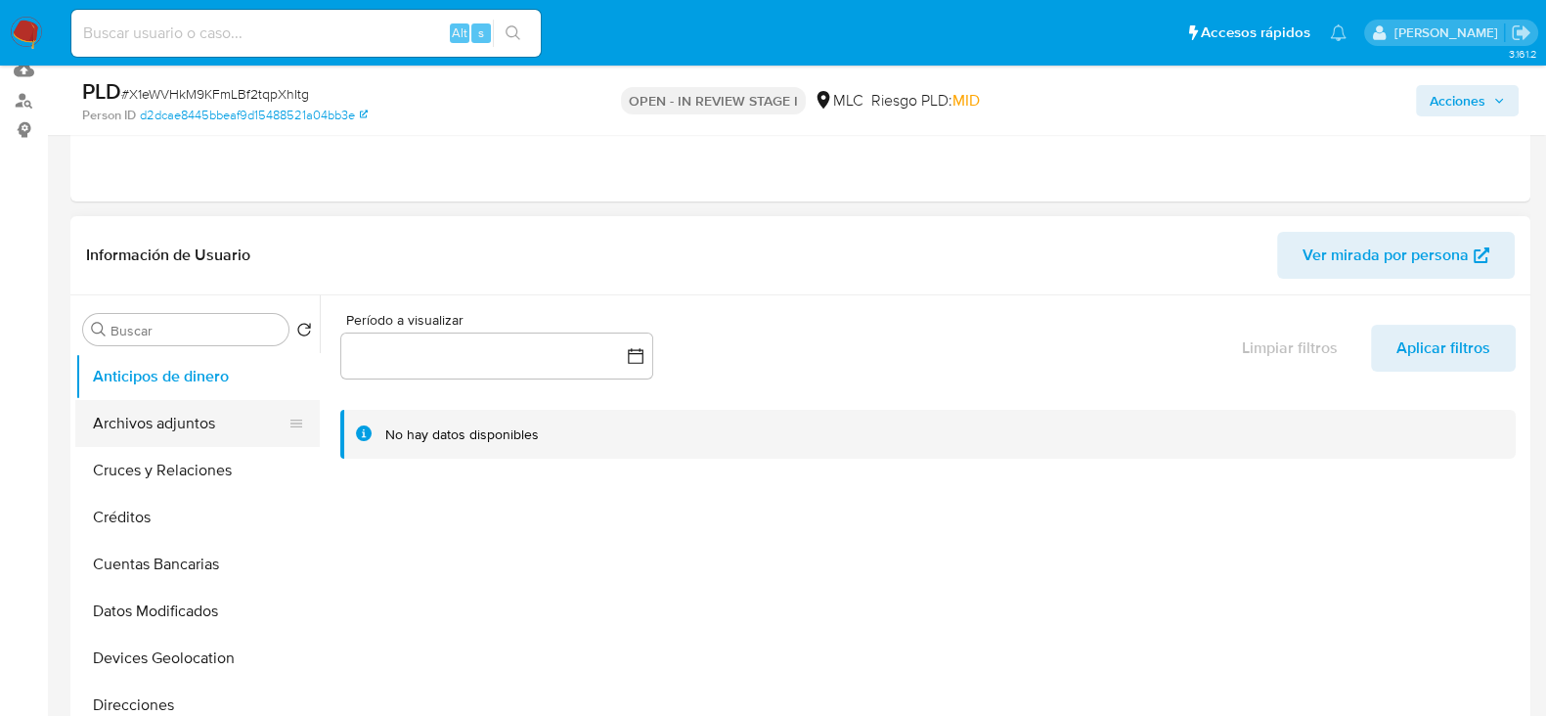
scroll to position [367, 0]
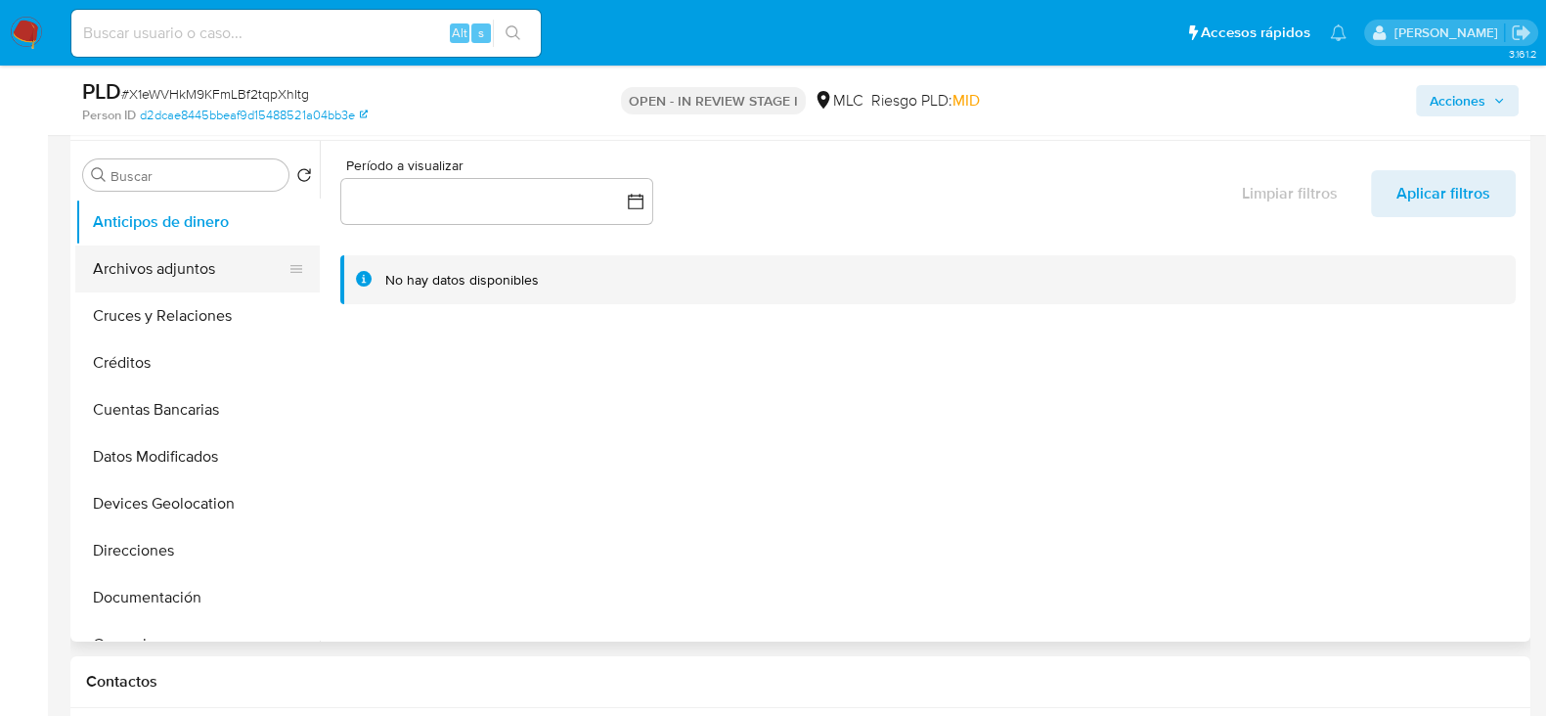
click at [146, 281] on button "Archivos adjuntos" at bounding box center [189, 268] width 229 height 47
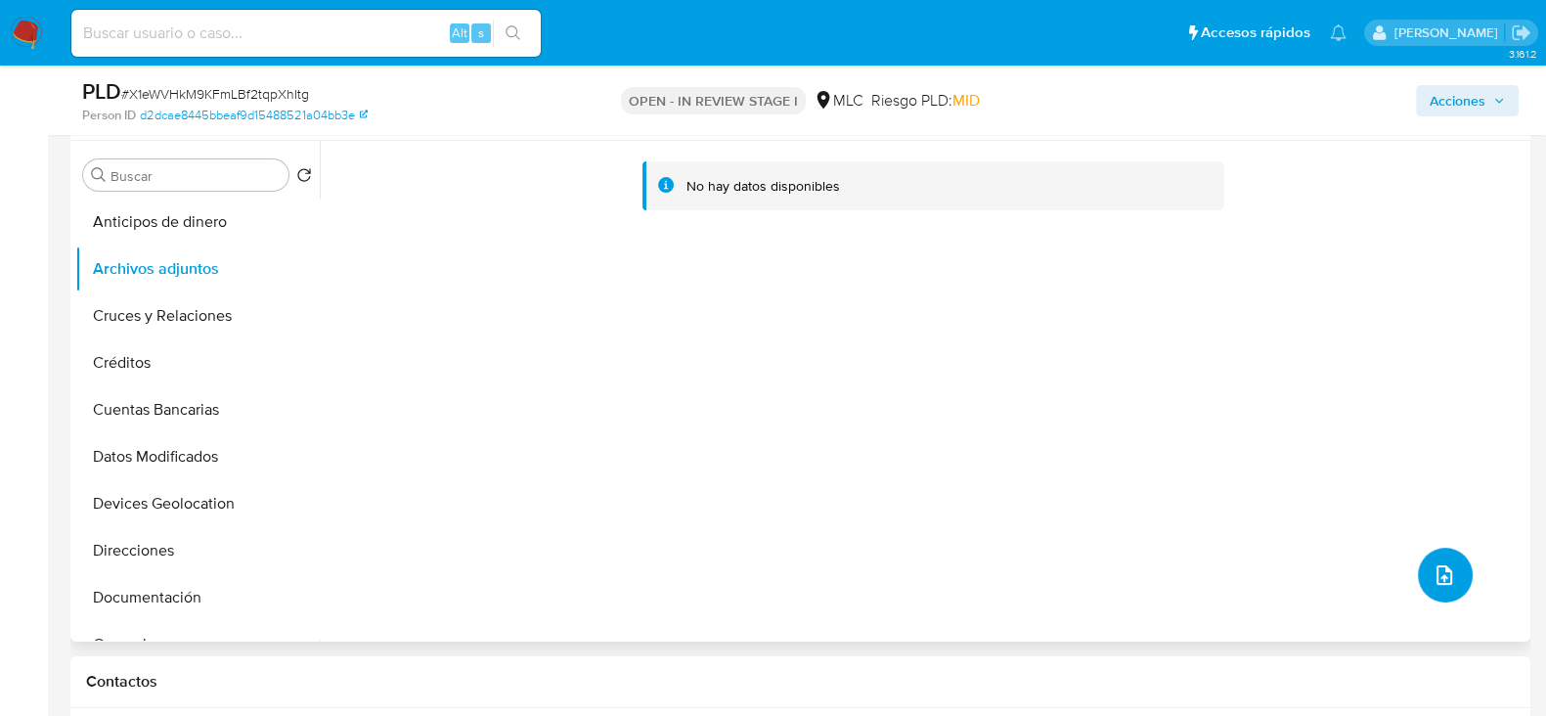
click at [1423, 568] on button "upload-file" at bounding box center [1445, 575] width 55 height 55
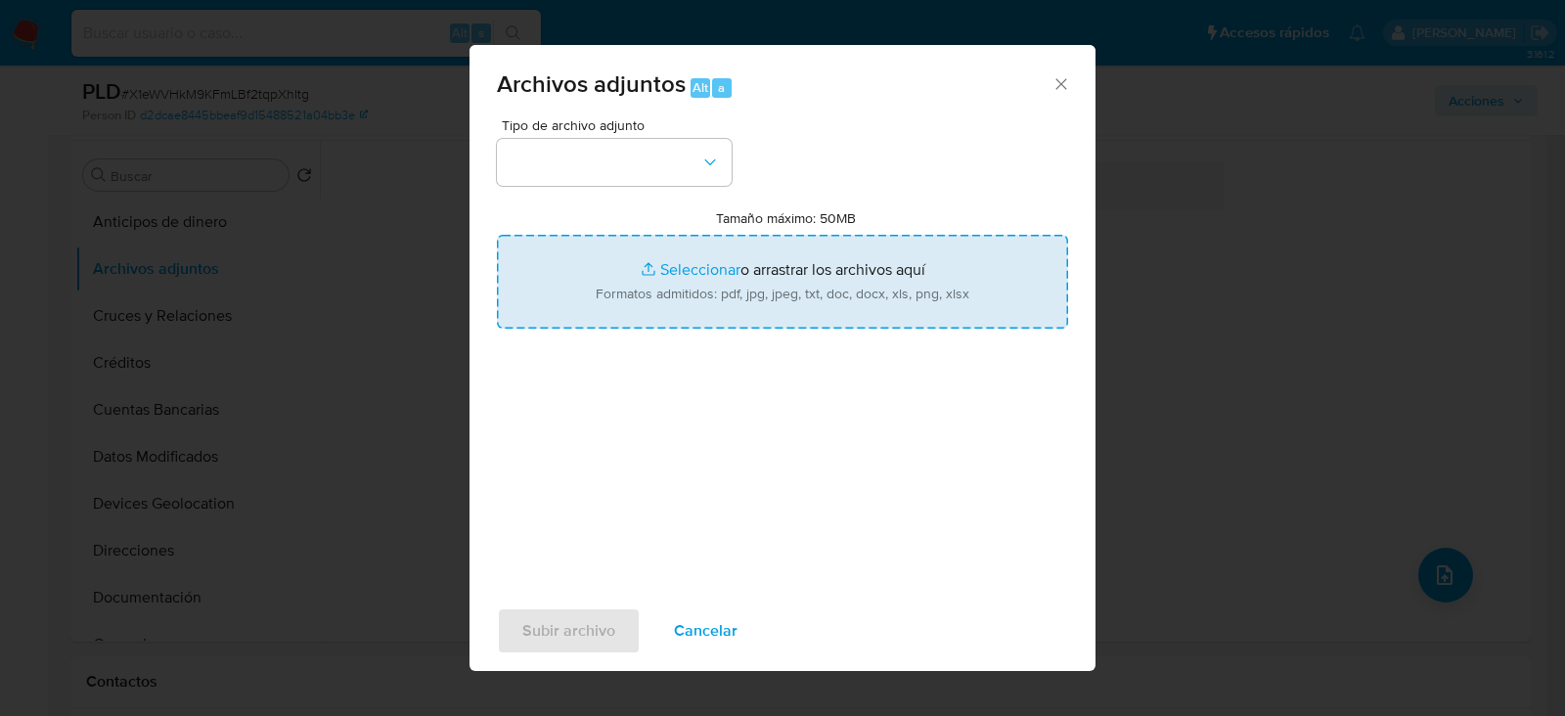
click at [694, 290] on input "Tamaño máximo: 50MB Seleccionar archivos" at bounding box center [782, 282] width 571 height 94
type input "C:\fakepath\2191026137 - 03_10_2025.xlsx"
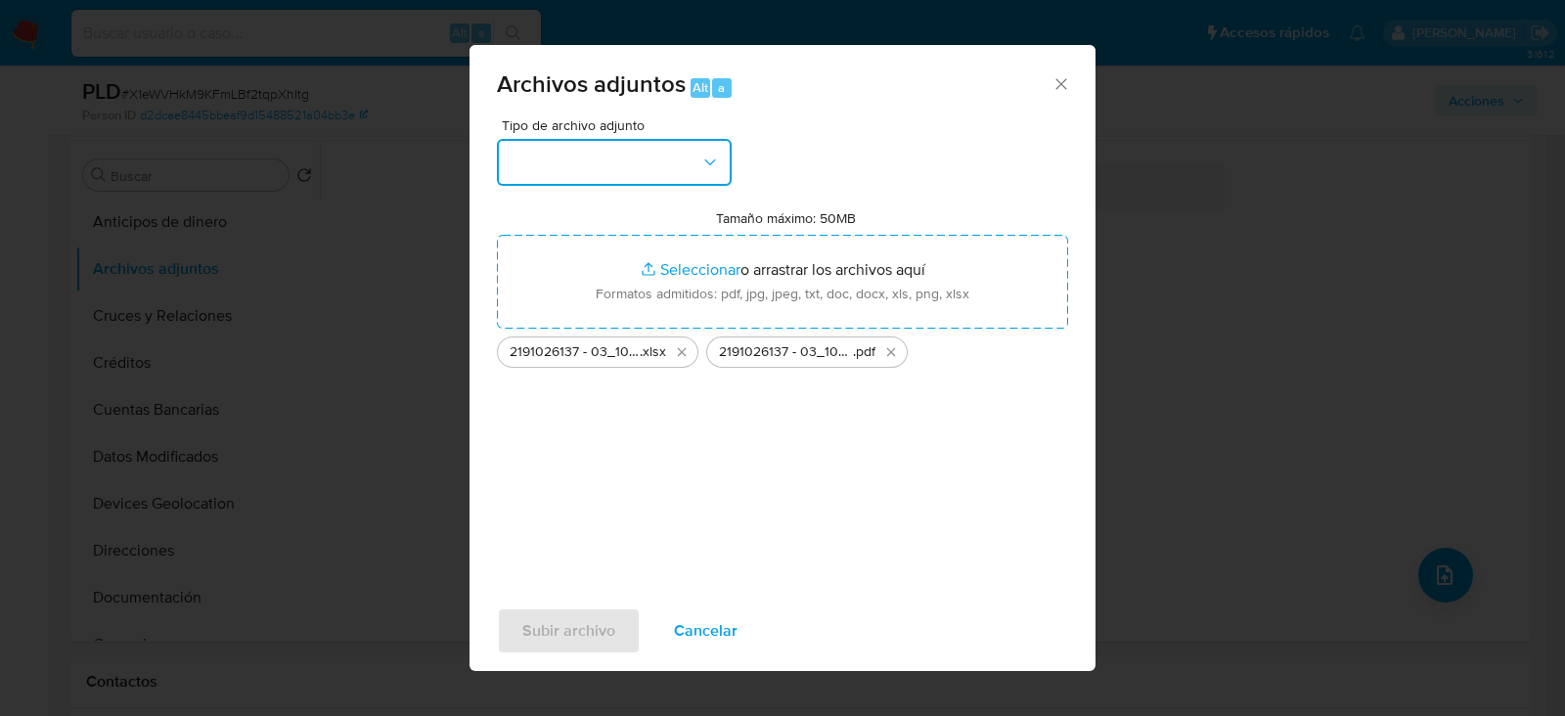
click at [623, 148] on button "button" at bounding box center [614, 162] width 235 height 47
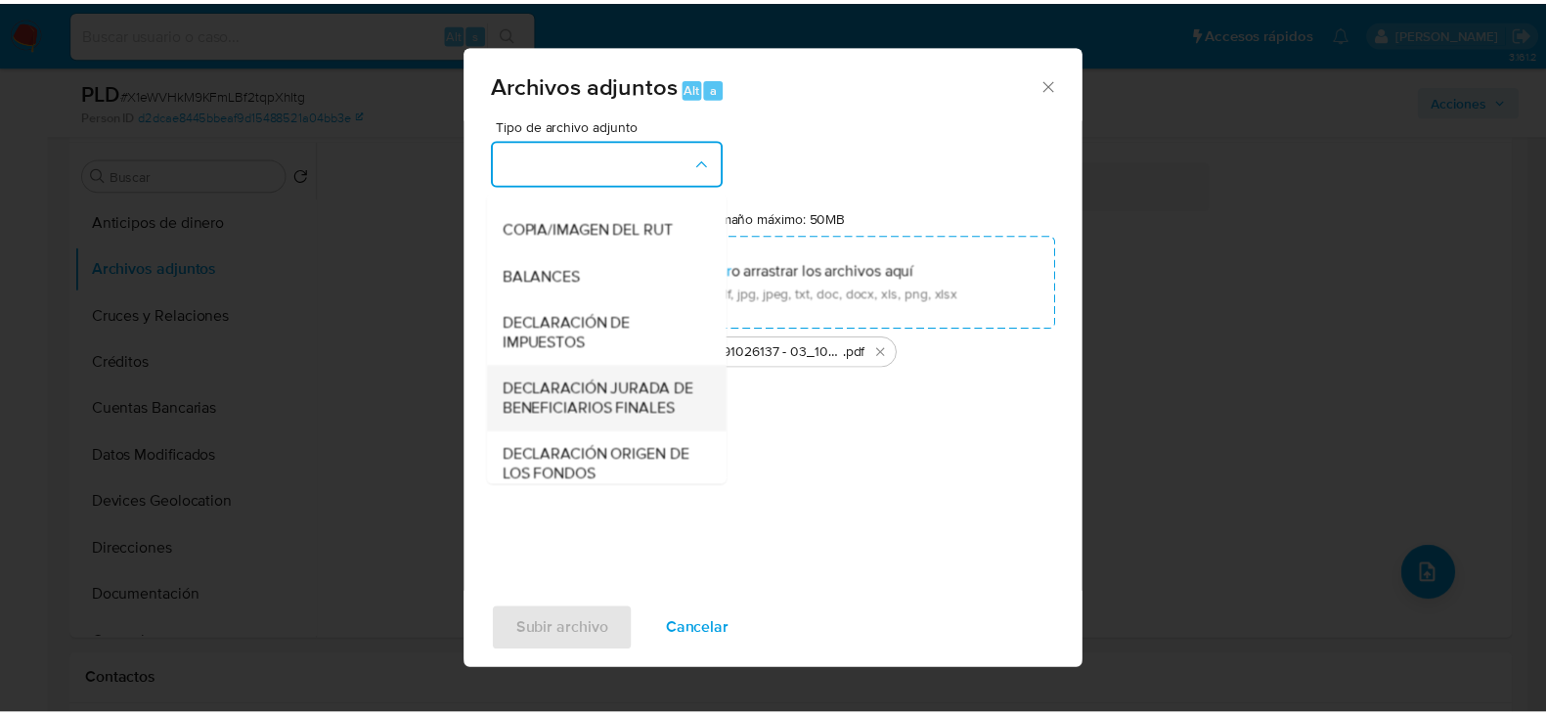
scroll to position [324, 0]
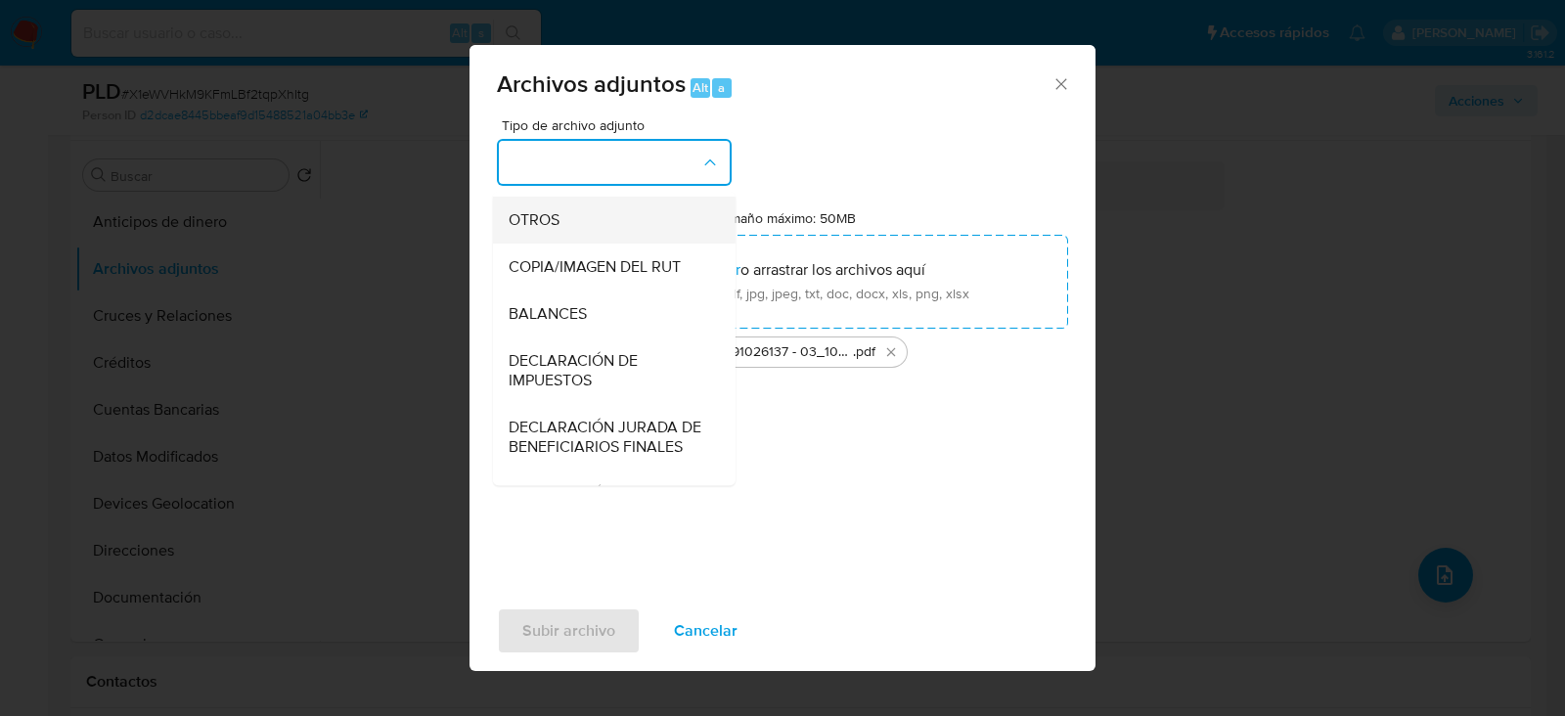
click at [536, 230] on span "OTROS" at bounding box center [534, 220] width 51 height 20
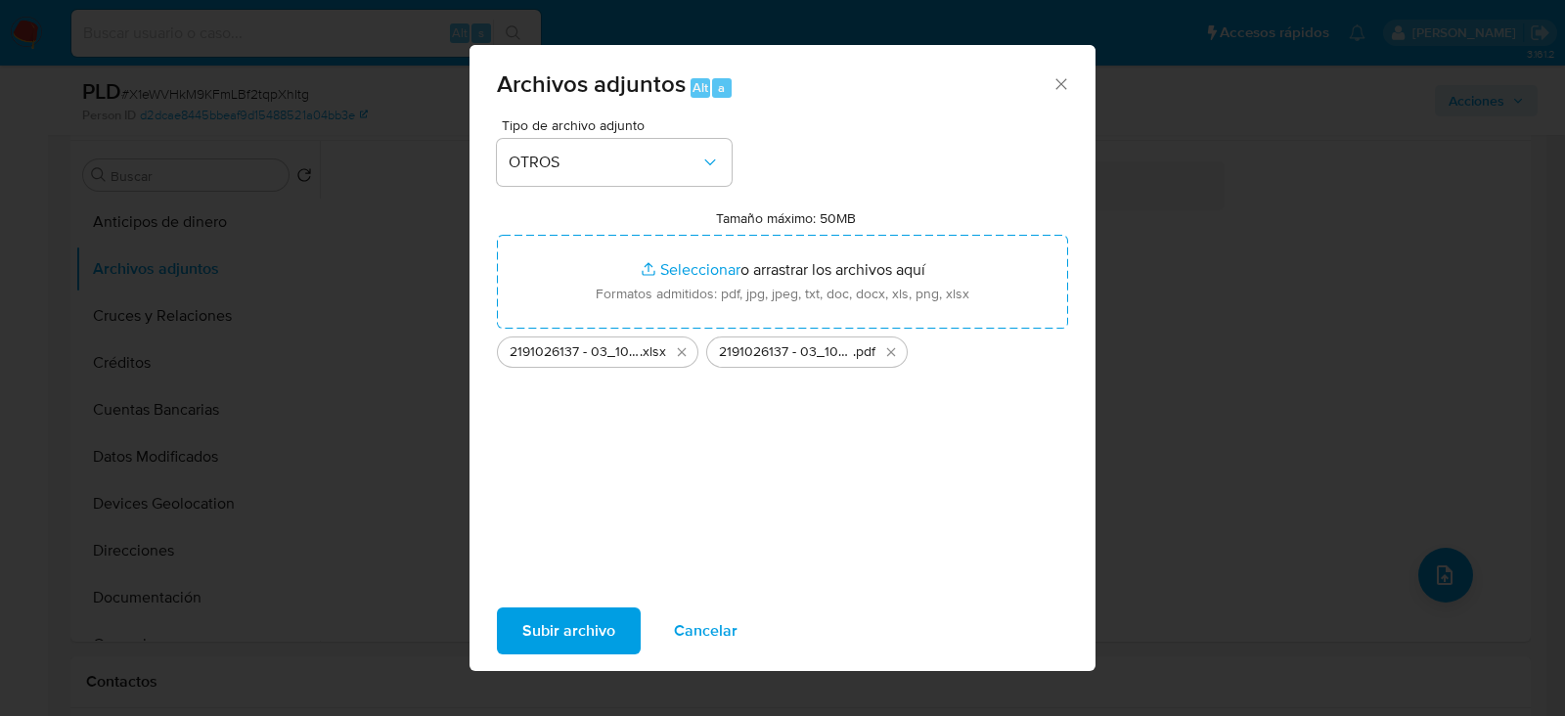
click at [577, 634] on span "Subir archivo" at bounding box center [568, 630] width 93 height 43
click at [614, 623] on button "Subir archivo" at bounding box center [569, 630] width 144 height 47
click at [1058, 85] on icon "Cerrar" at bounding box center [1060, 83] width 11 height 11
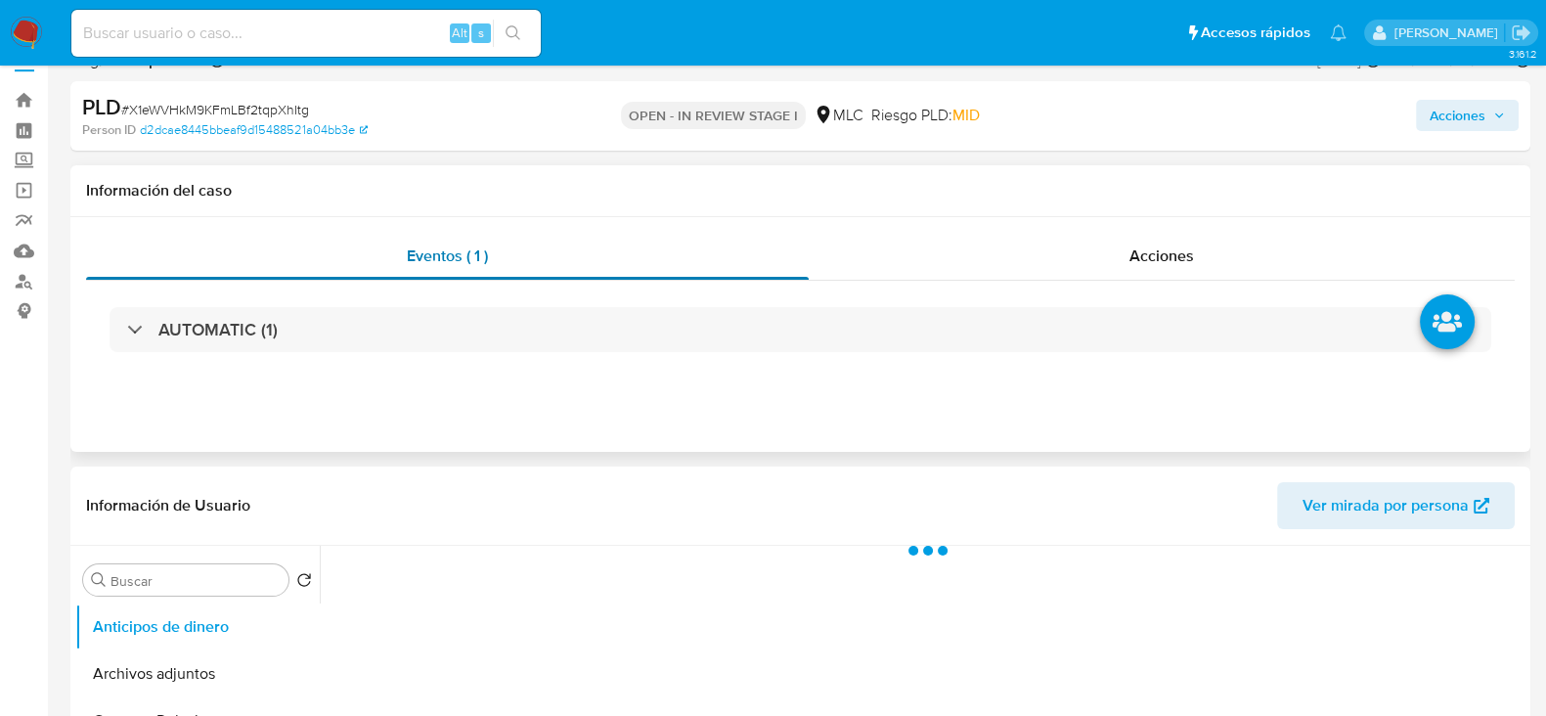
select select "10"
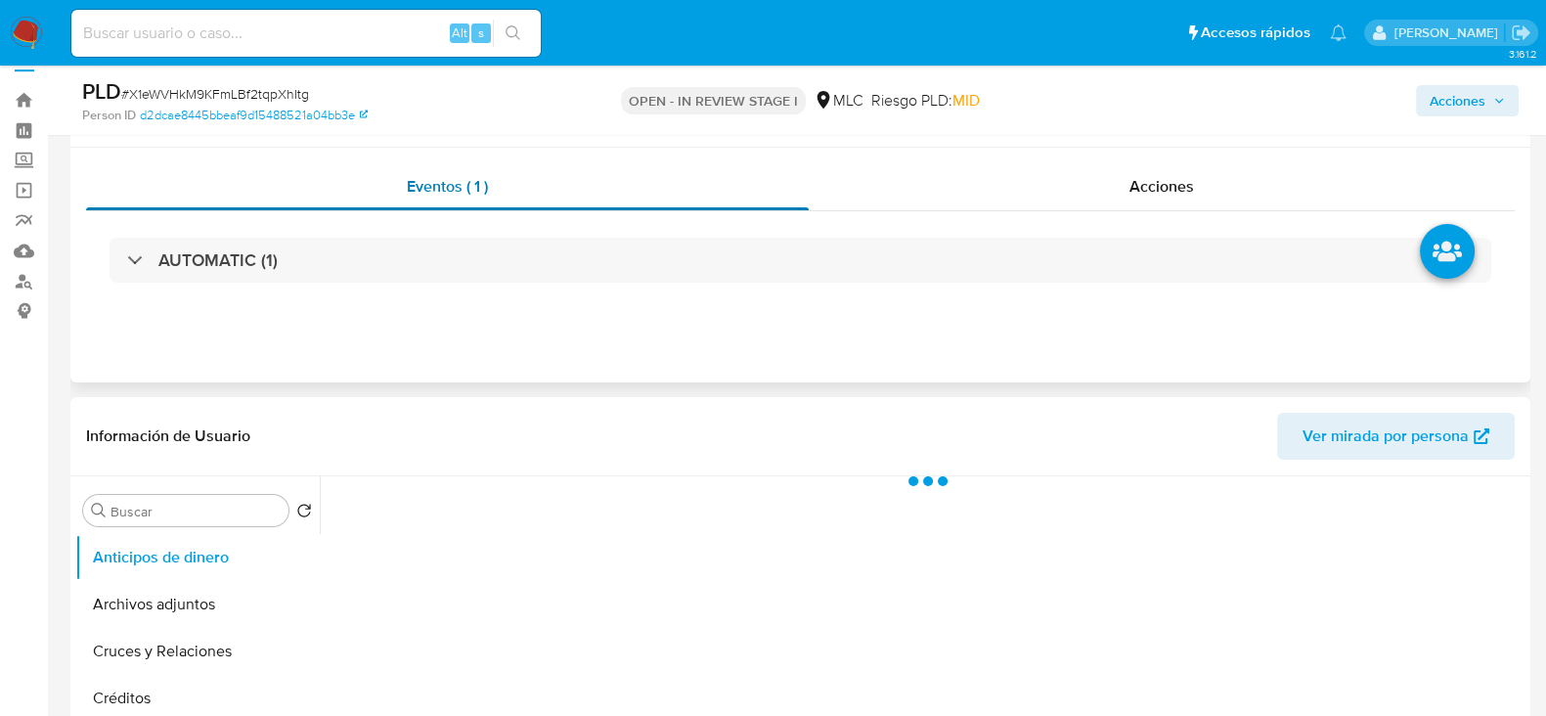
scroll to position [244, 0]
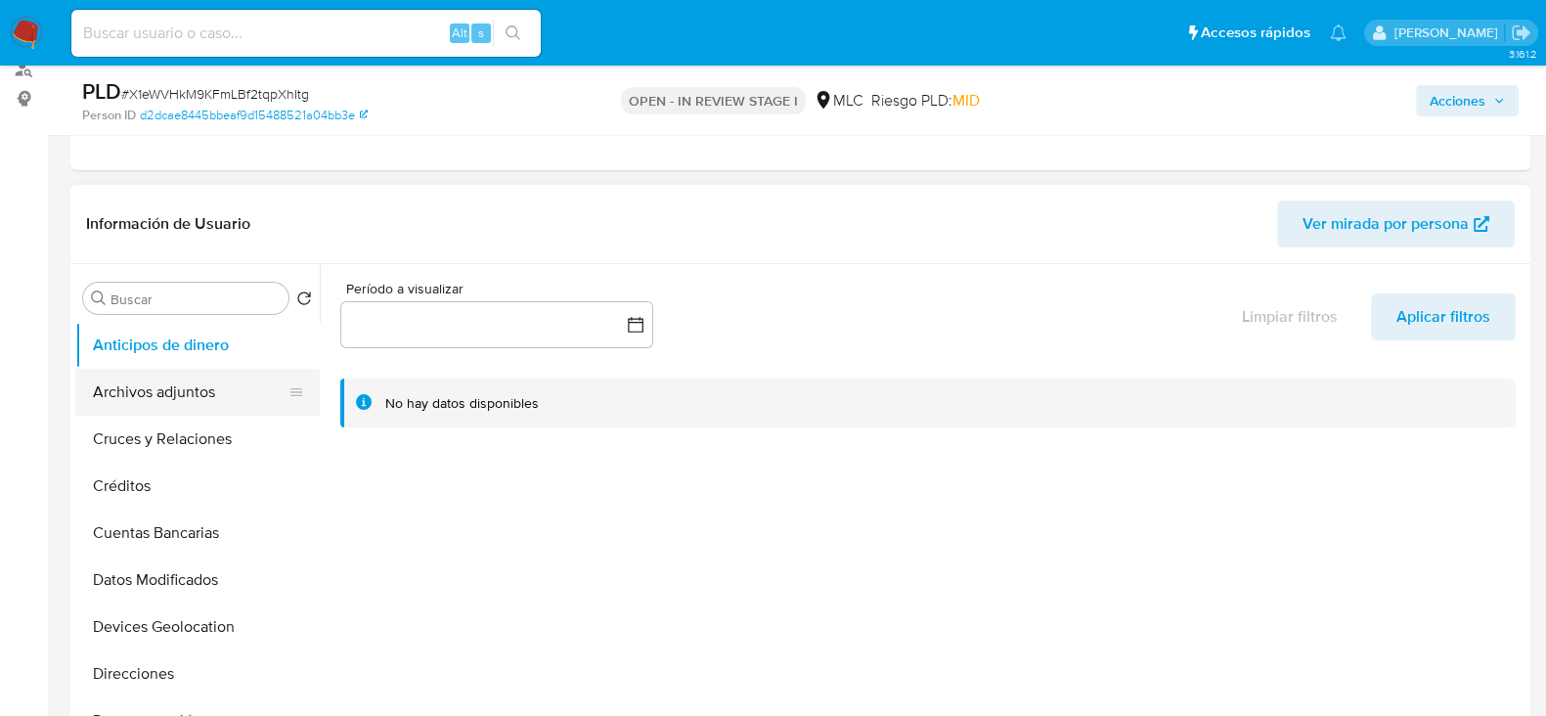
click at [130, 399] on button "Archivos adjuntos" at bounding box center [189, 392] width 229 height 47
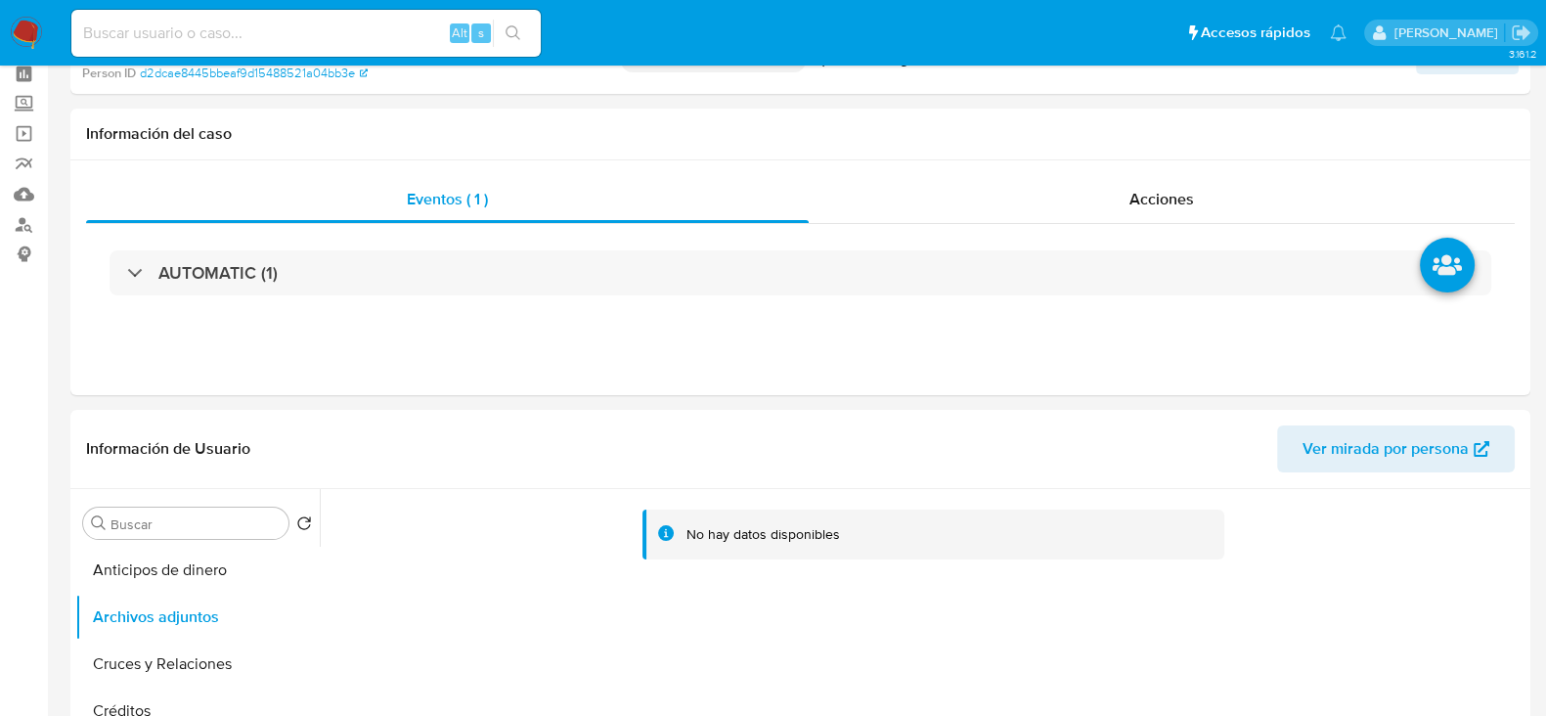
scroll to position [0, 0]
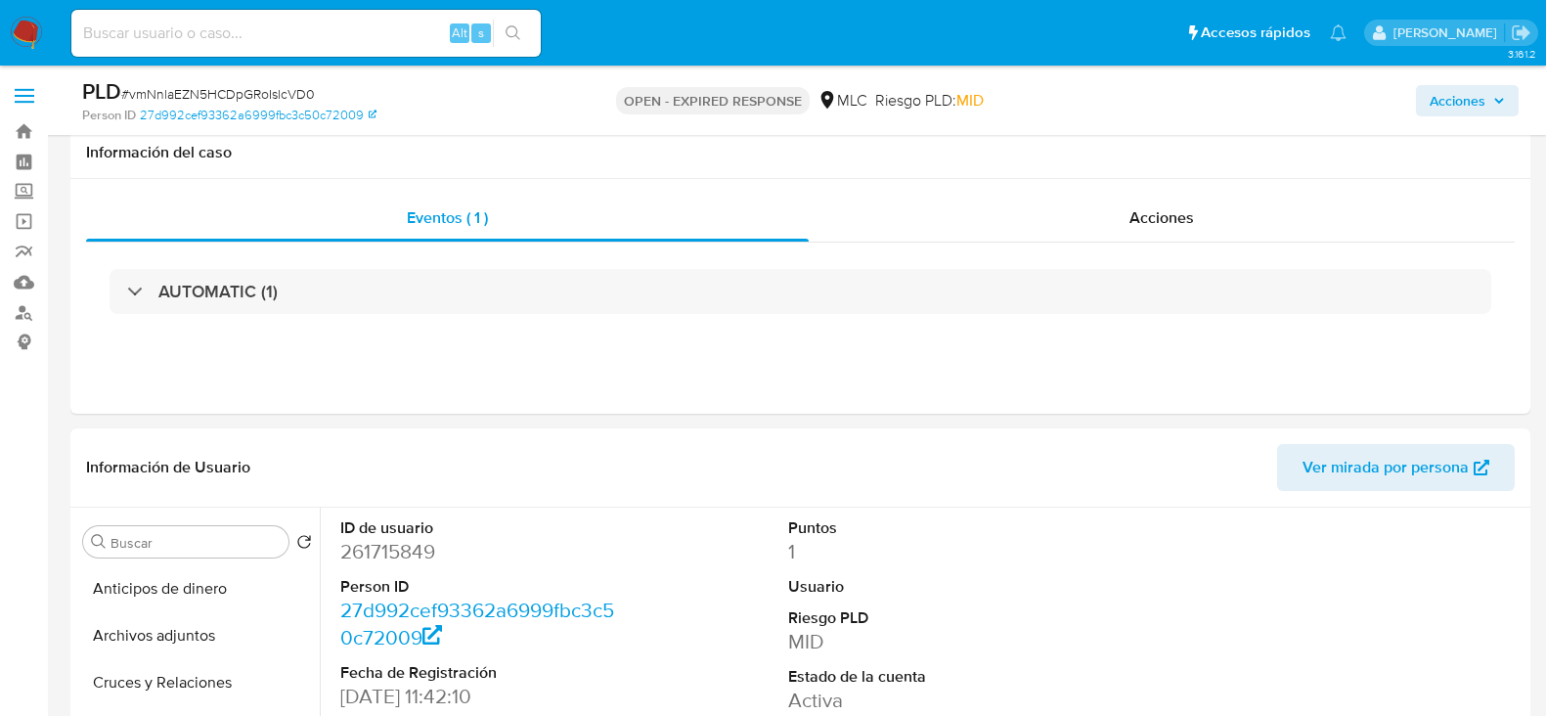
select select "10"
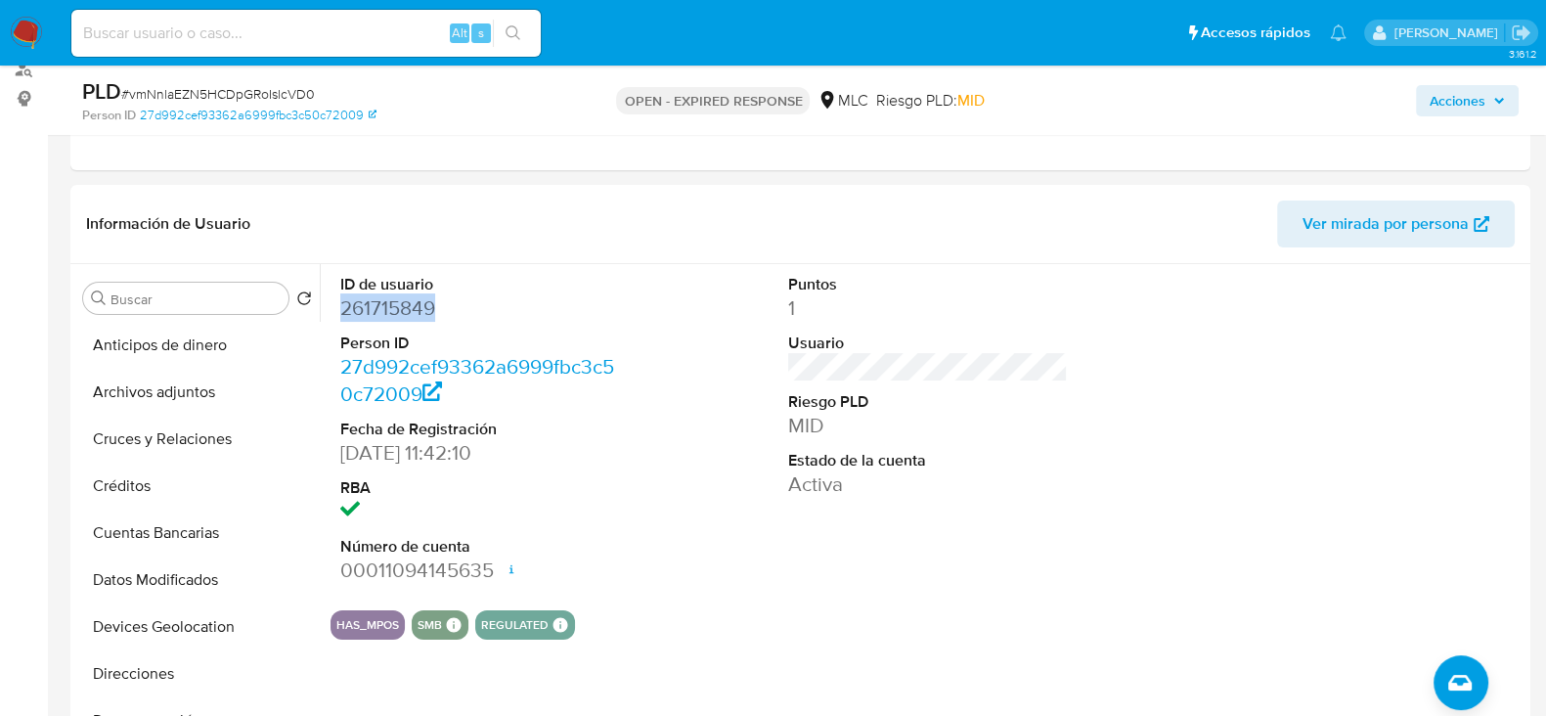
scroll to position [244, 0]
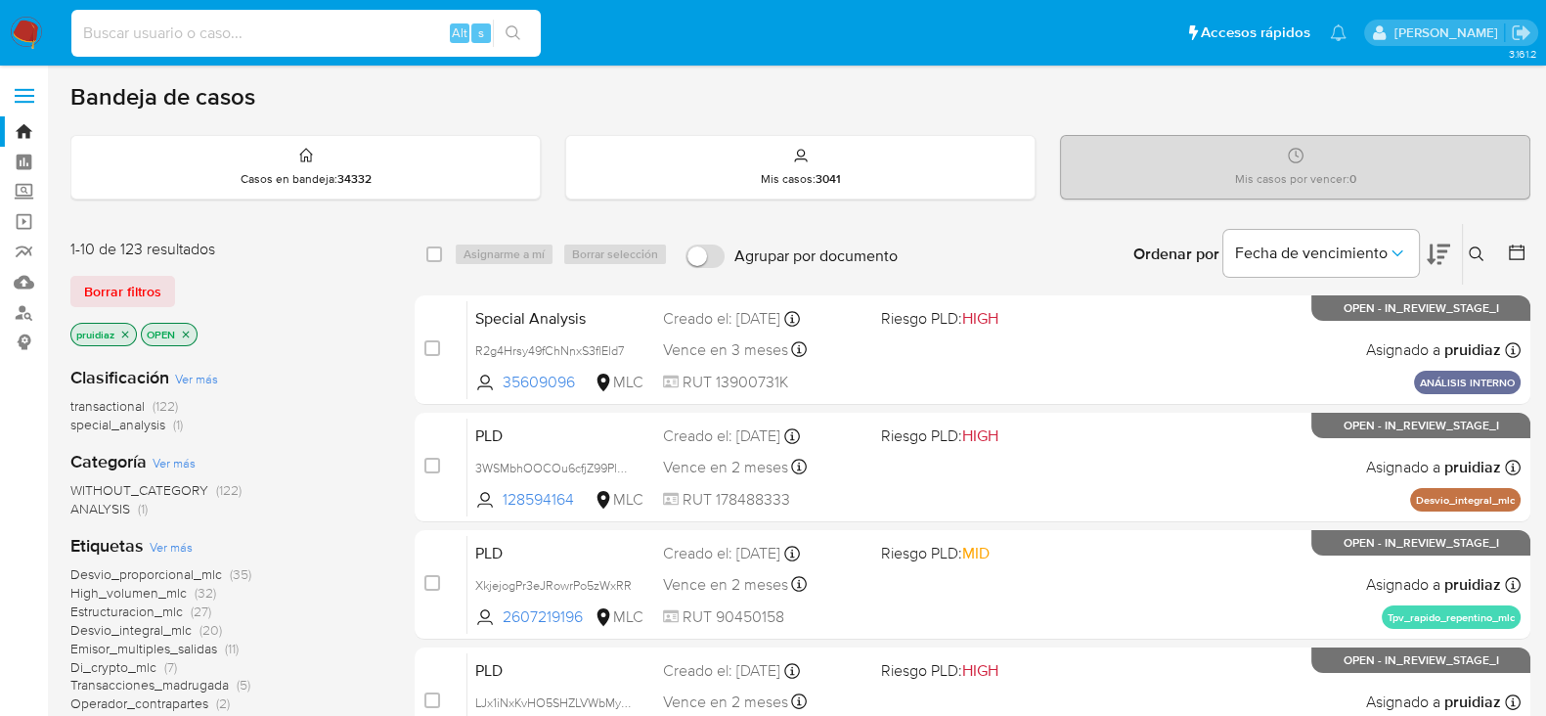
click at [225, 28] on input at bounding box center [305, 33] width 469 height 25
paste input "1739702817"
type input "1739702817"
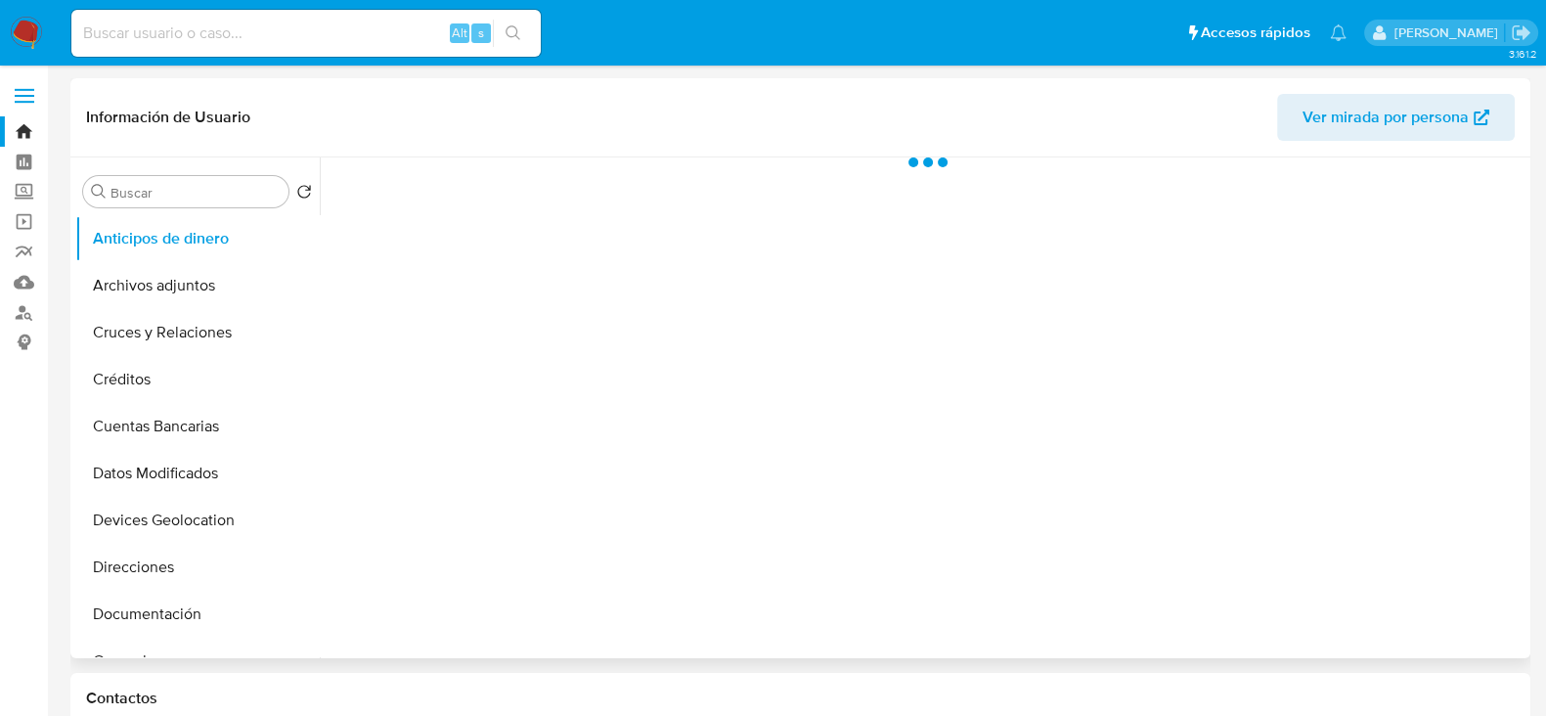
select select "10"
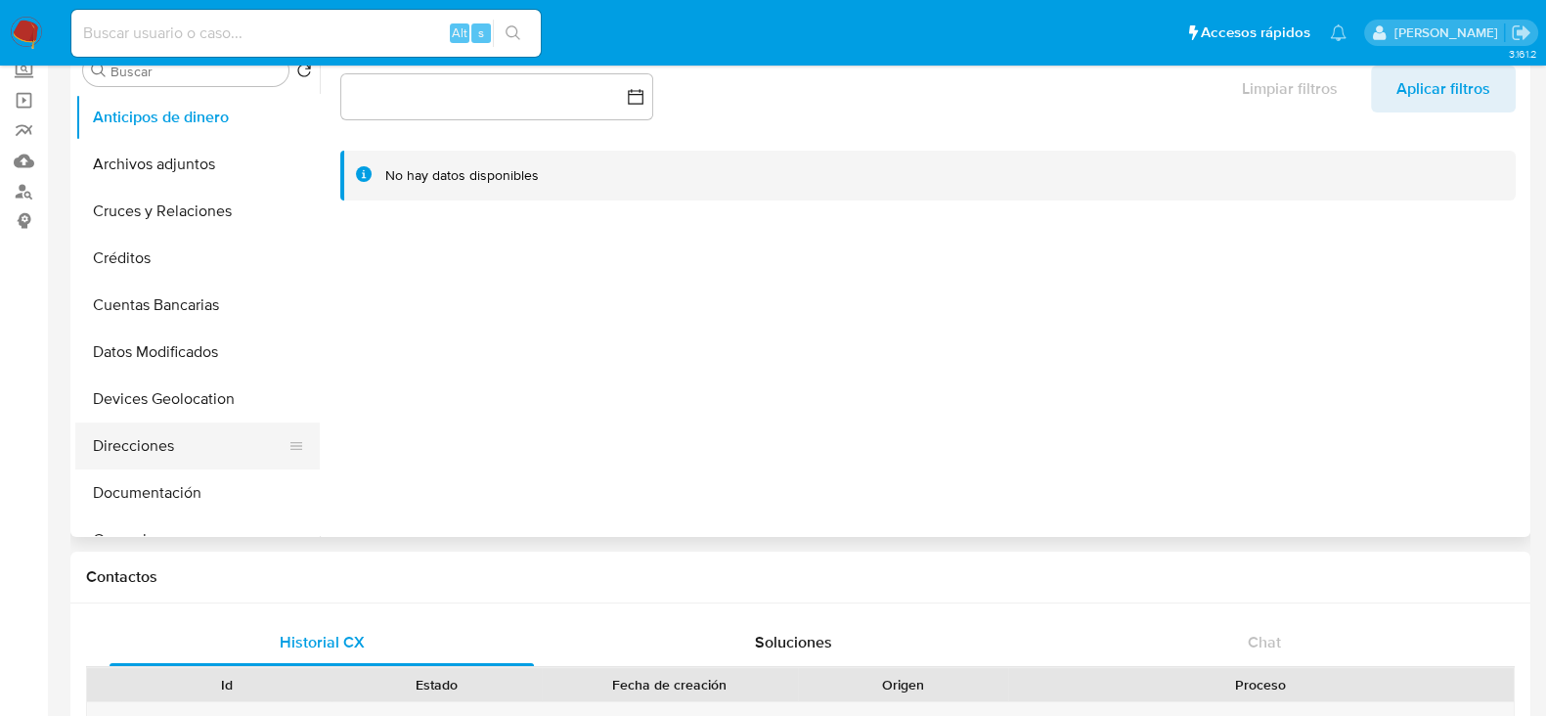
scroll to position [121, 0]
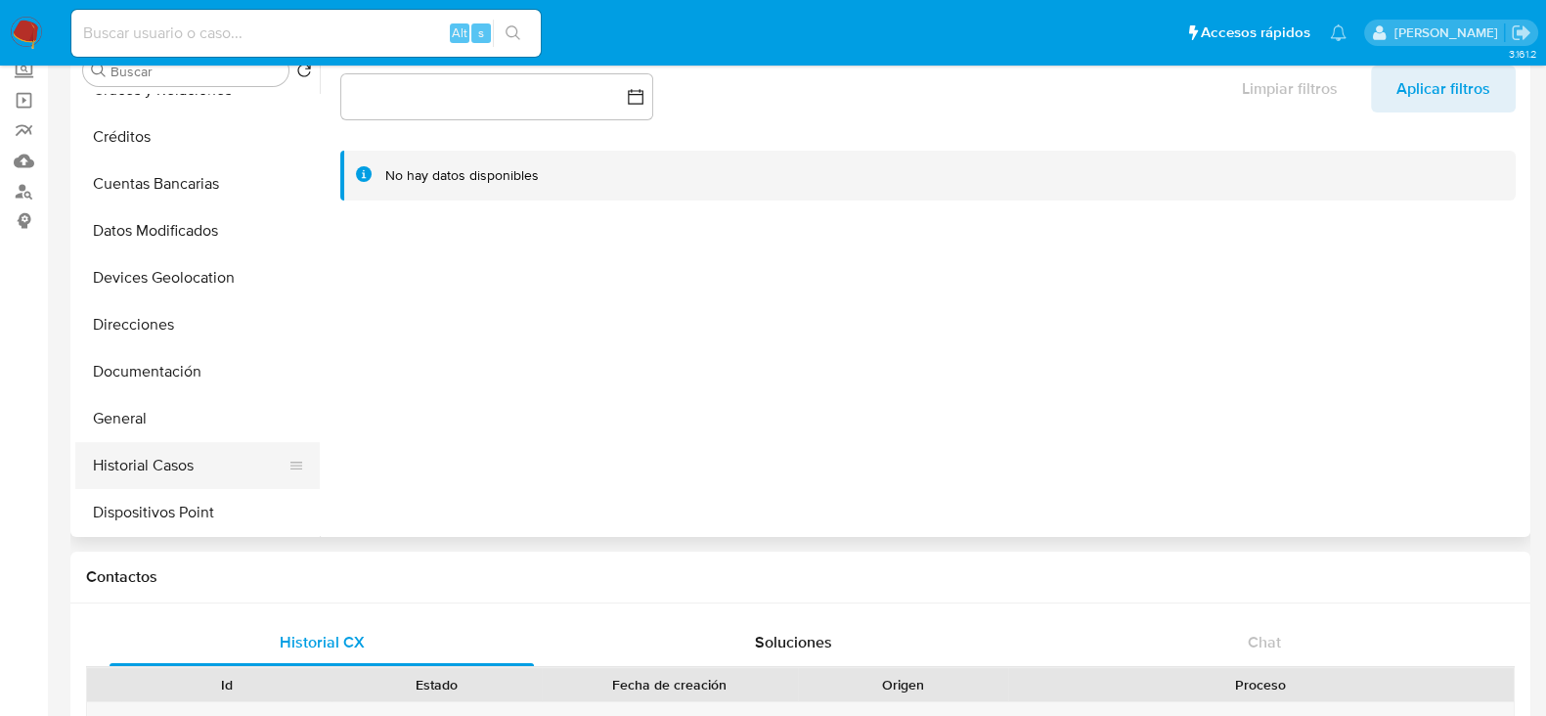
click at [171, 455] on button "Historial Casos" at bounding box center [189, 465] width 229 height 47
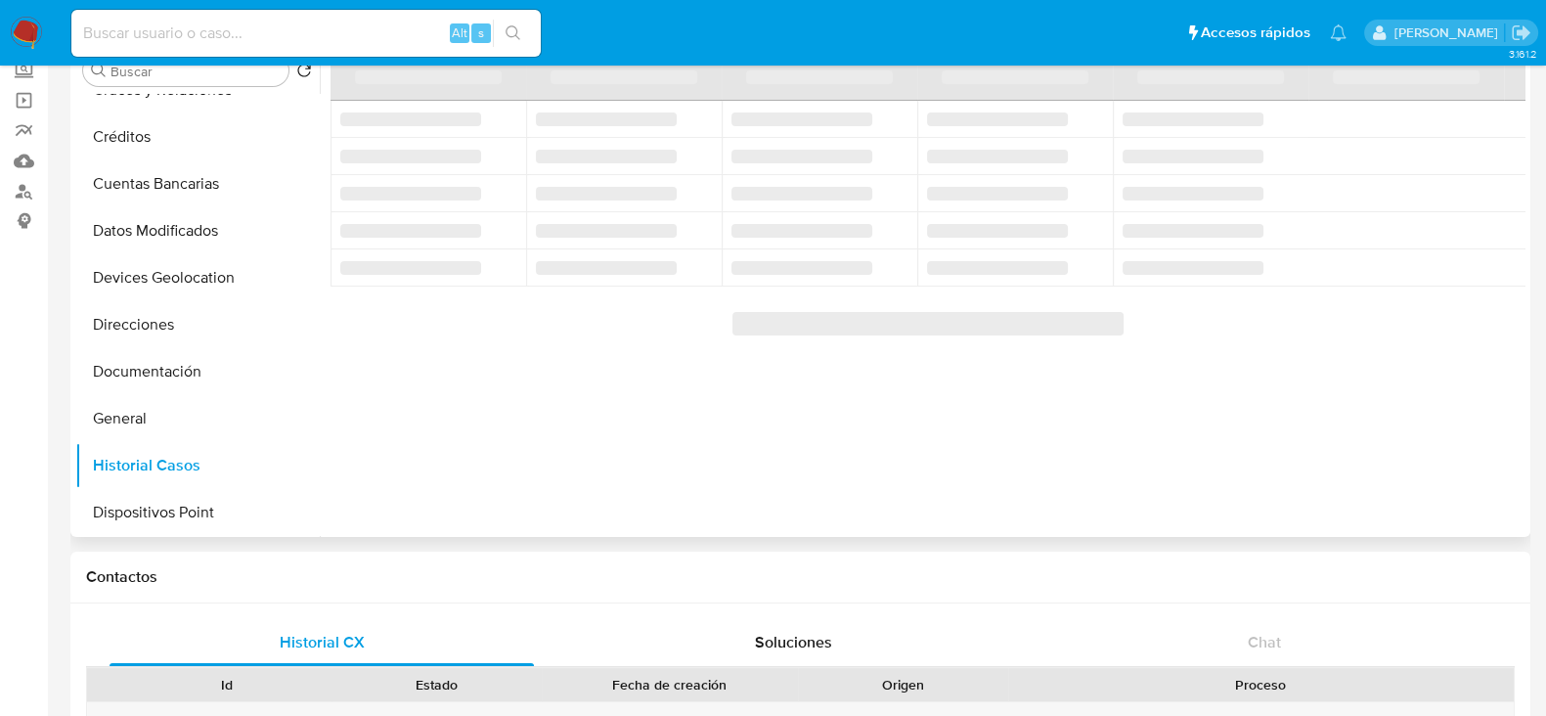
scroll to position [0, 0]
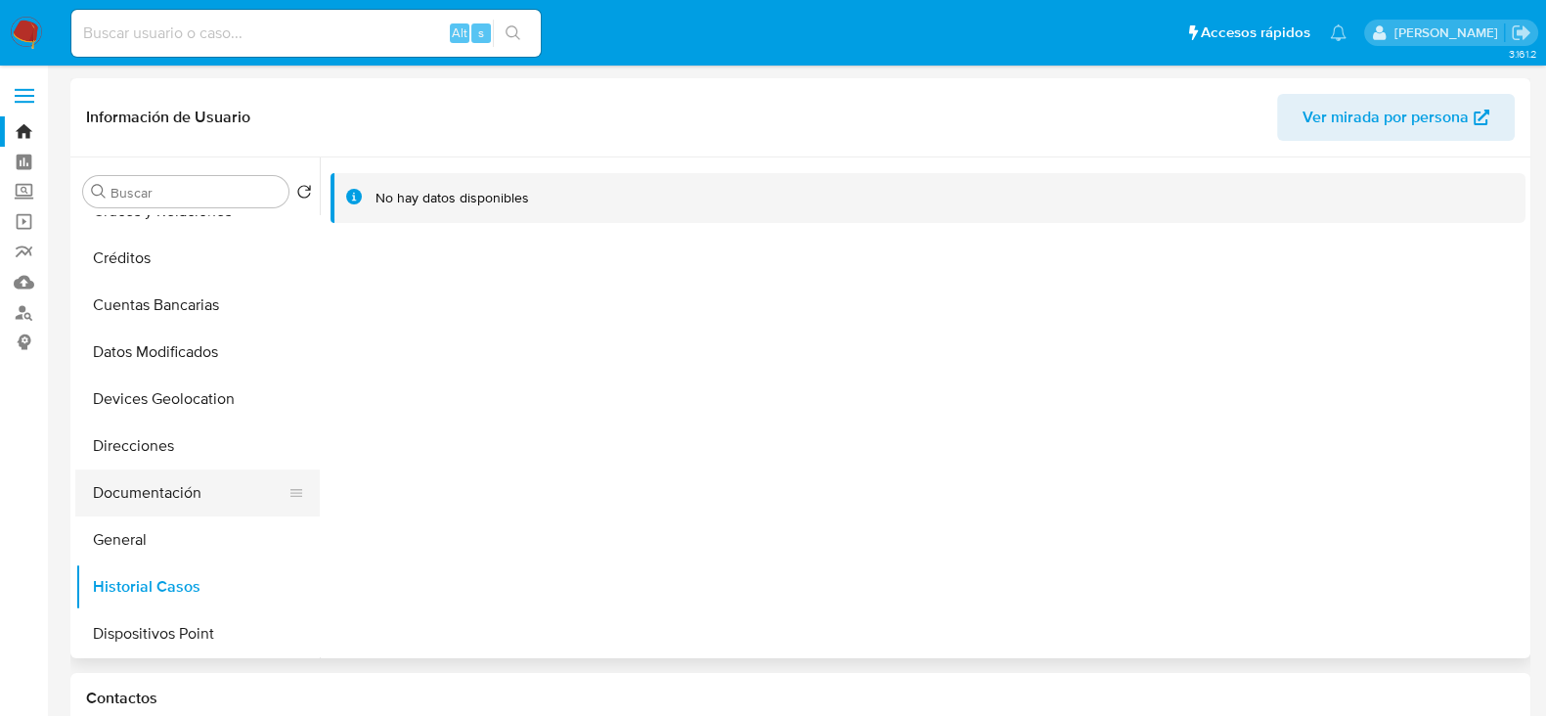
click at [140, 484] on button "Documentación" at bounding box center [189, 492] width 229 height 47
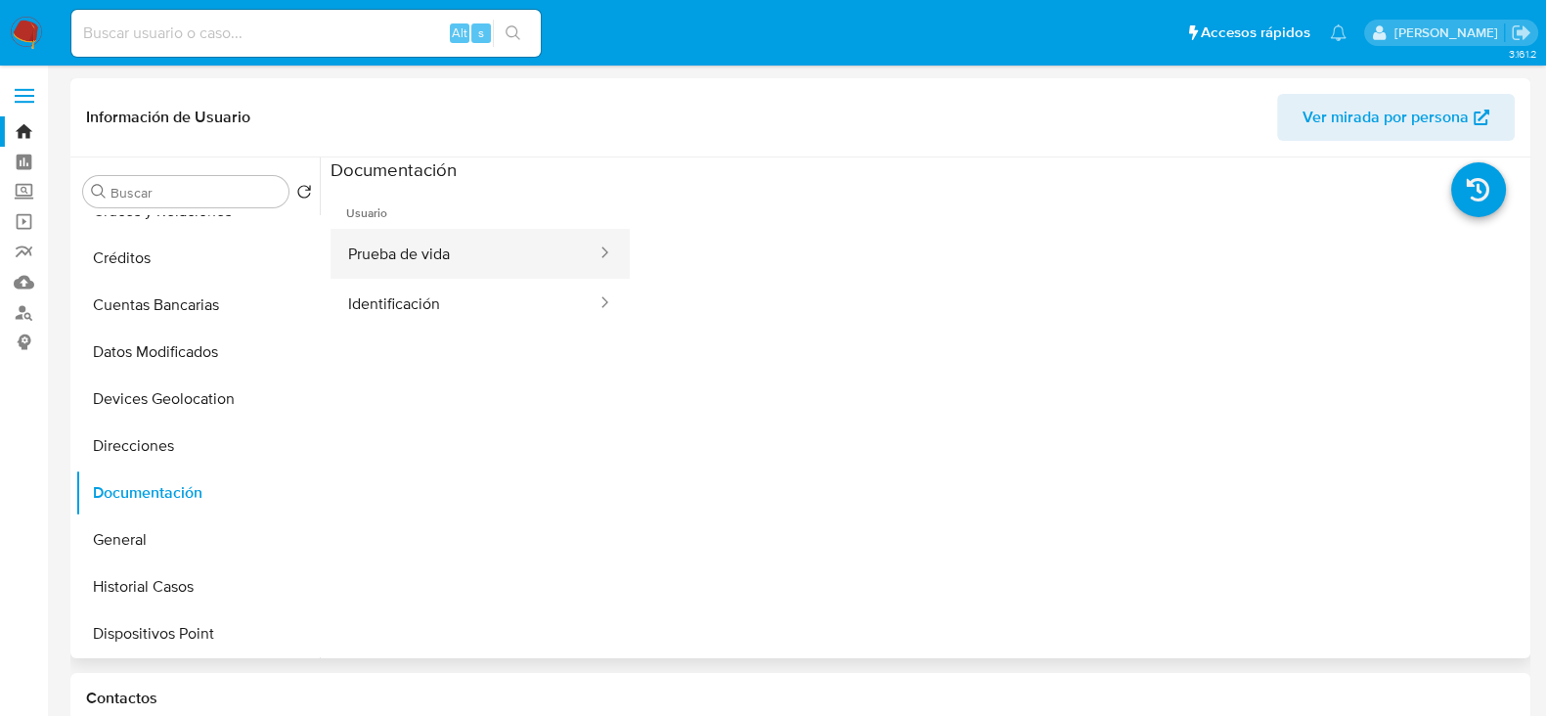
click at [462, 258] on button "Prueba de vida" at bounding box center [465, 254] width 268 height 50
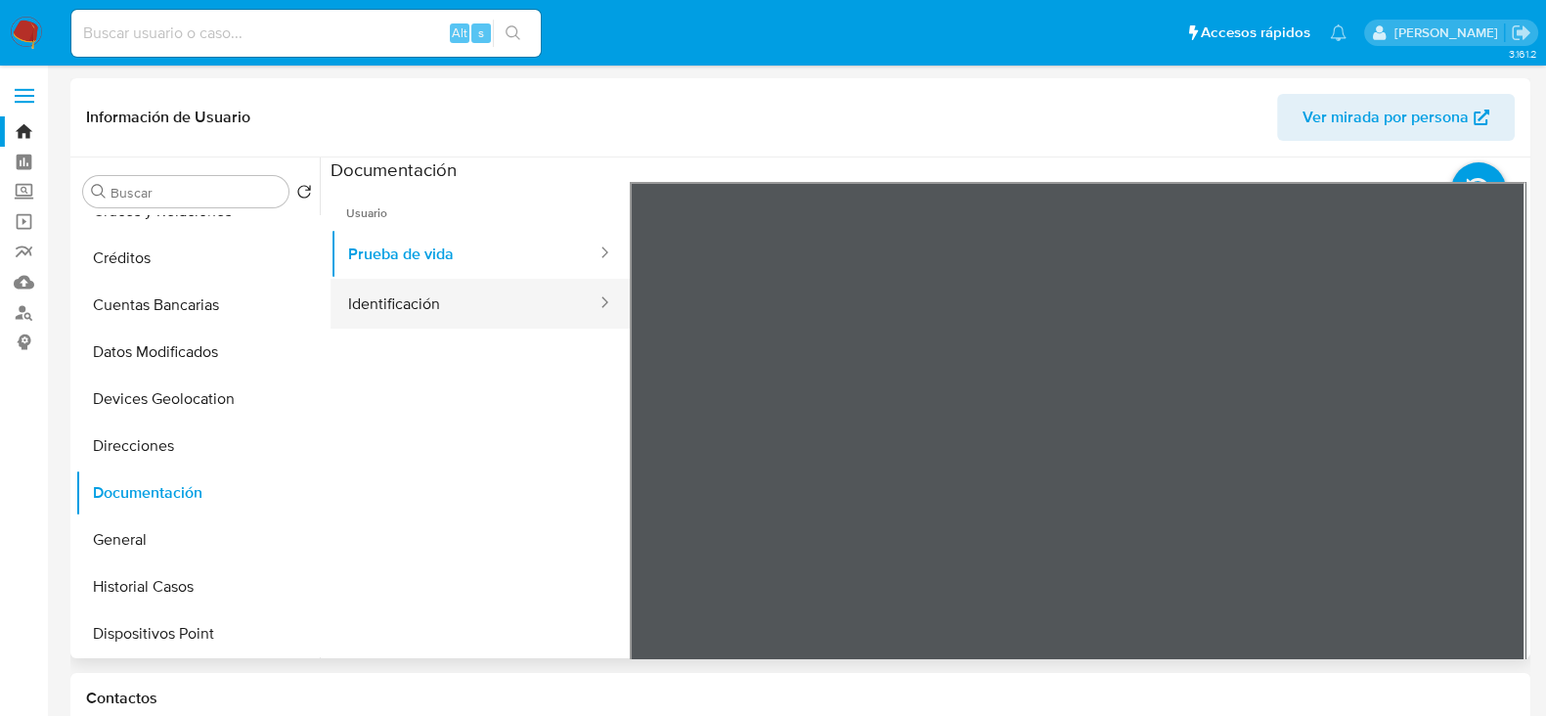
click at [483, 307] on button "Identificación" at bounding box center [465, 304] width 268 height 50
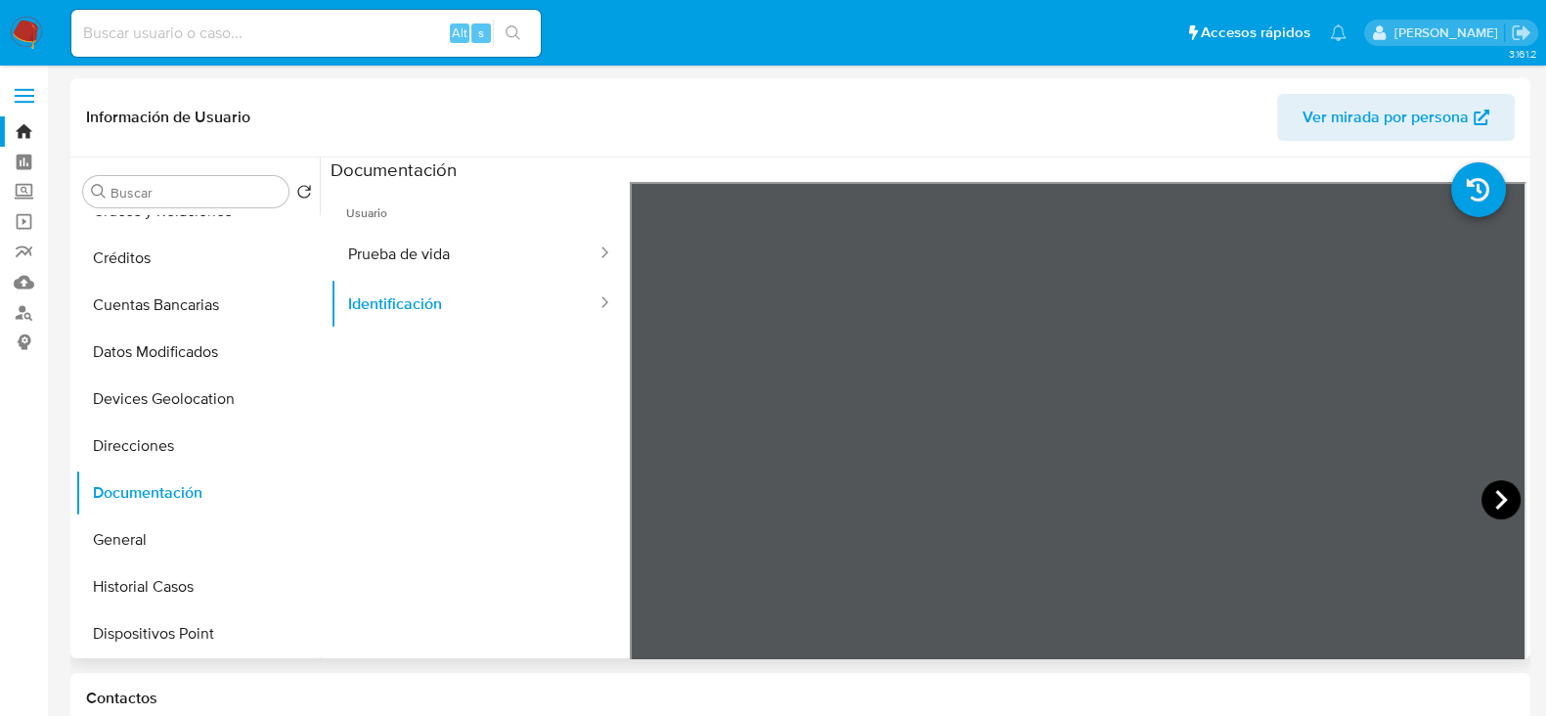
click at [1486, 496] on icon at bounding box center [1501, 499] width 39 height 39
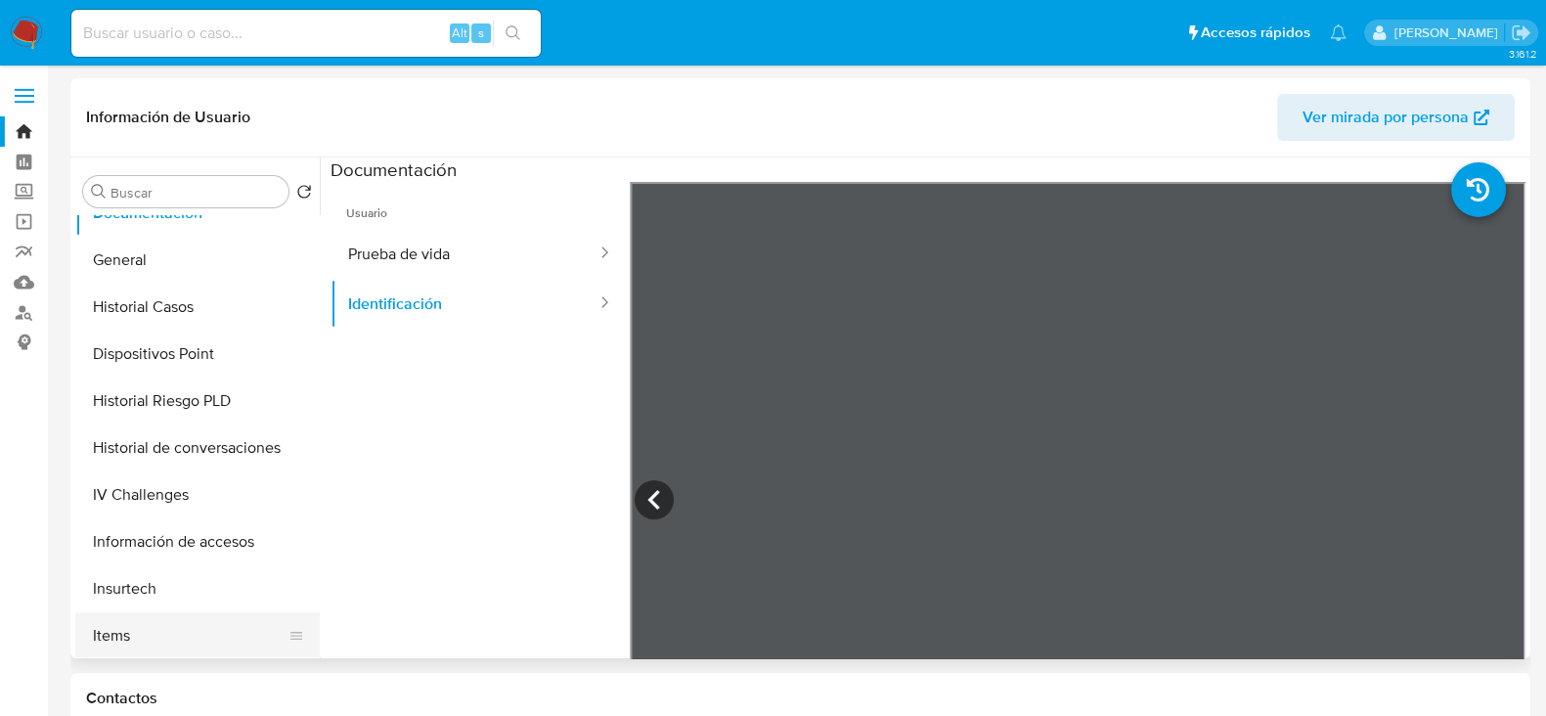
scroll to position [610, 0]
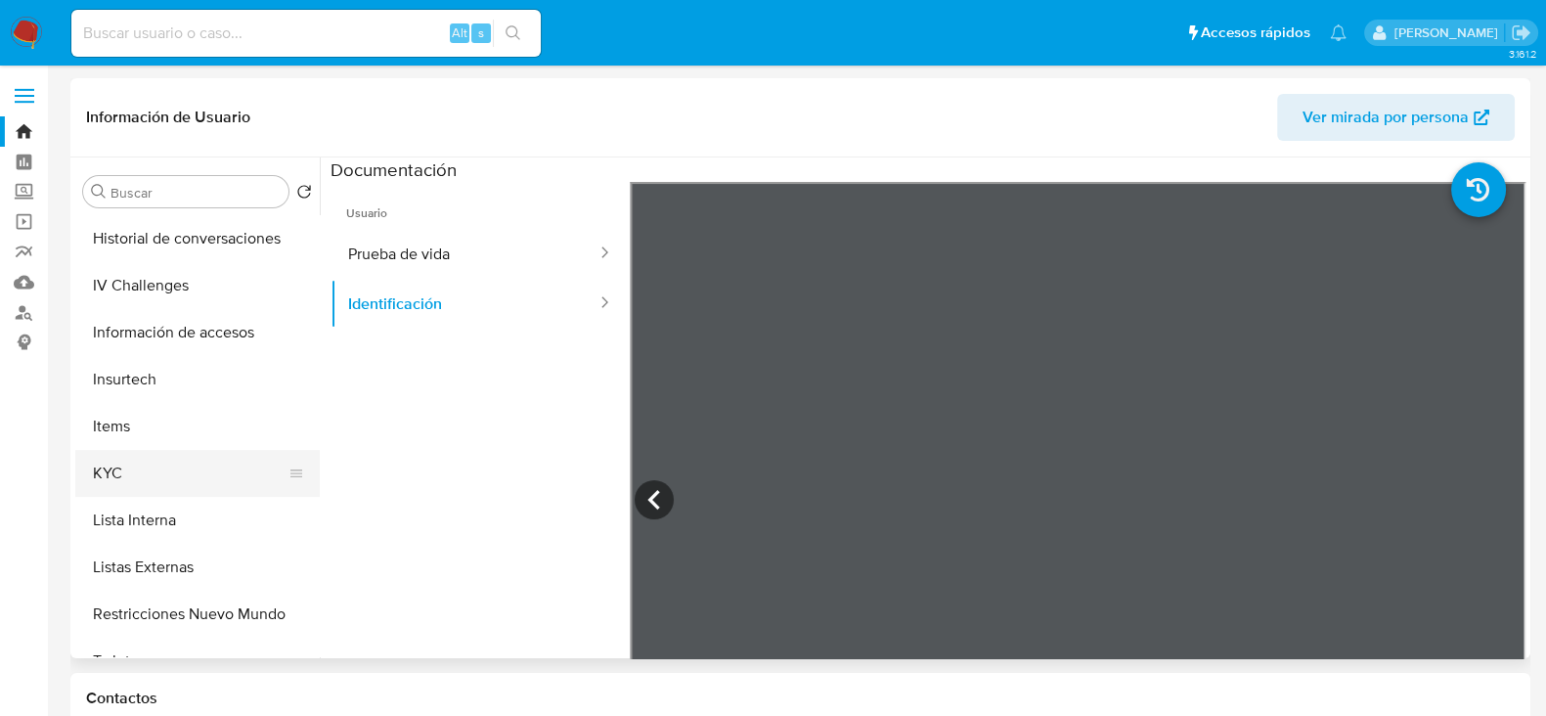
click at [132, 474] on button "KYC" at bounding box center [189, 473] width 229 height 47
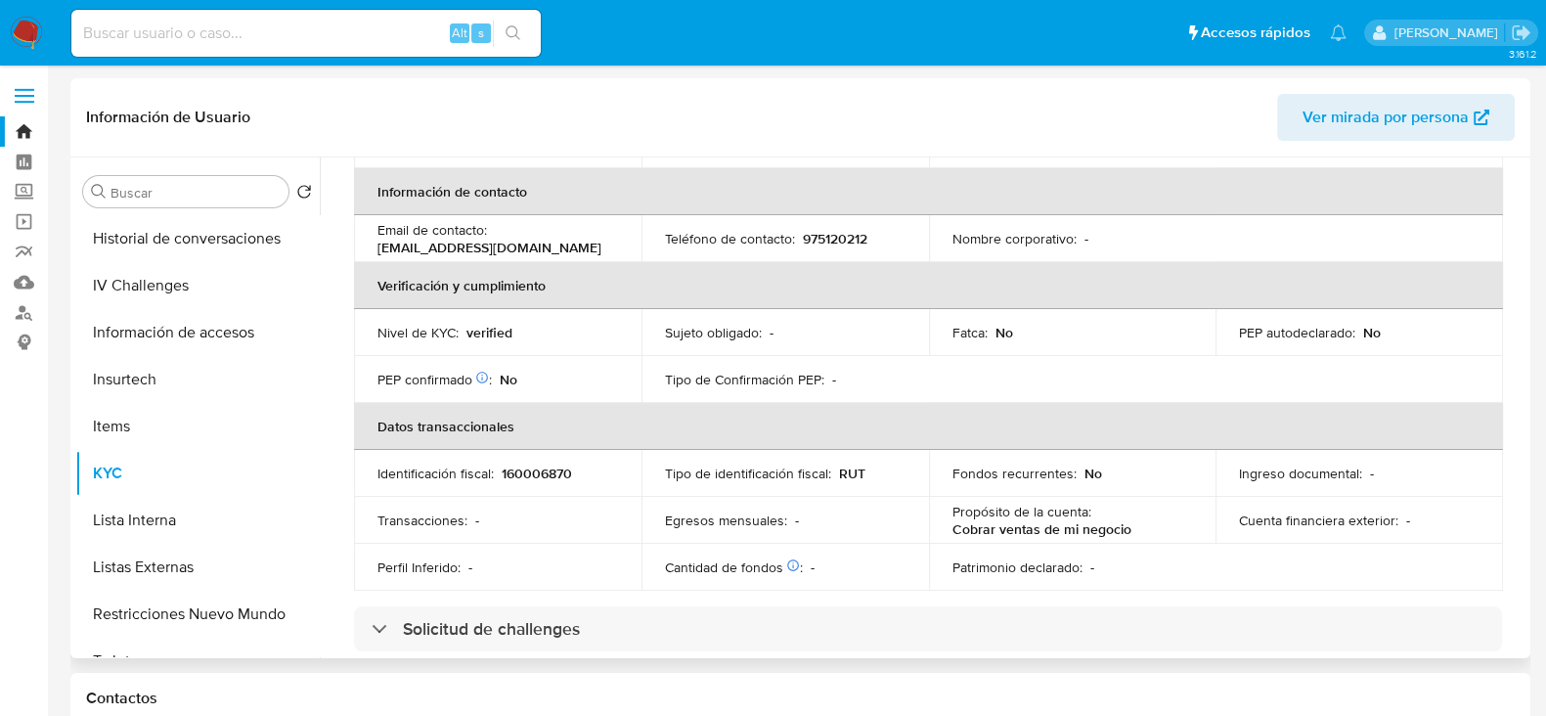
scroll to position [367, 0]
click at [20, 316] on link "Buscador de personas" at bounding box center [116, 312] width 233 height 30
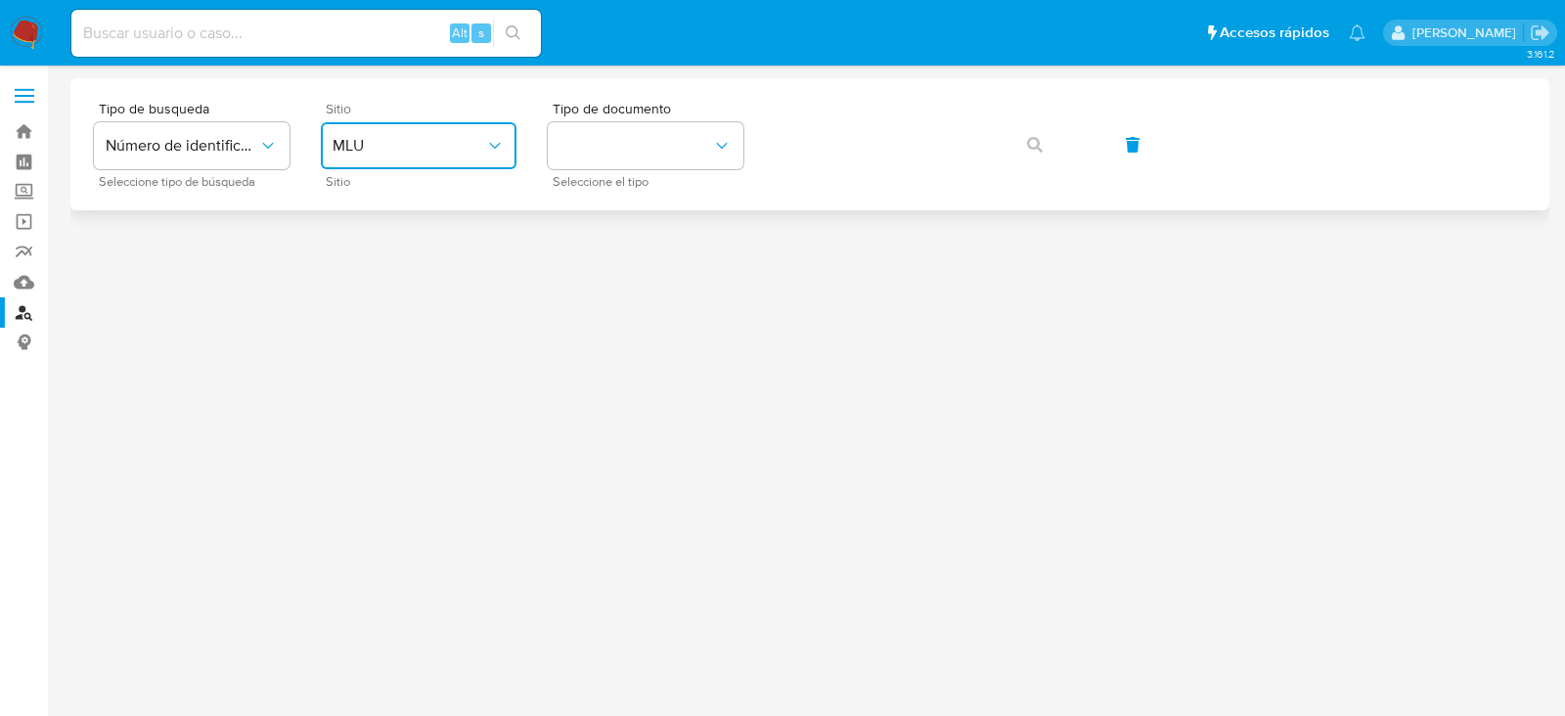
click at [424, 152] on span "MLU" at bounding box center [409, 146] width 153 height 20
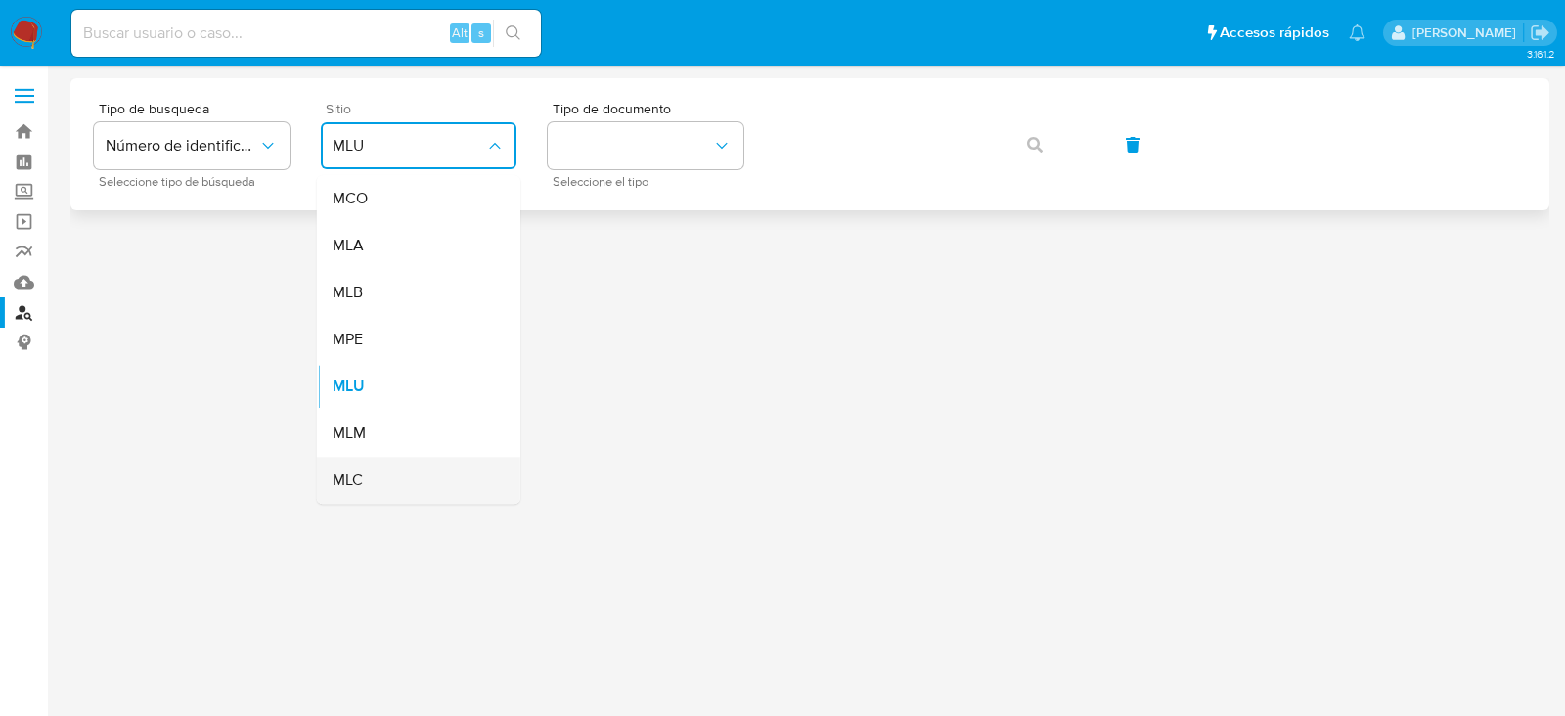
click at [354, 473] on span "MLC" at bounding box center [348, 480] width 30 height 20
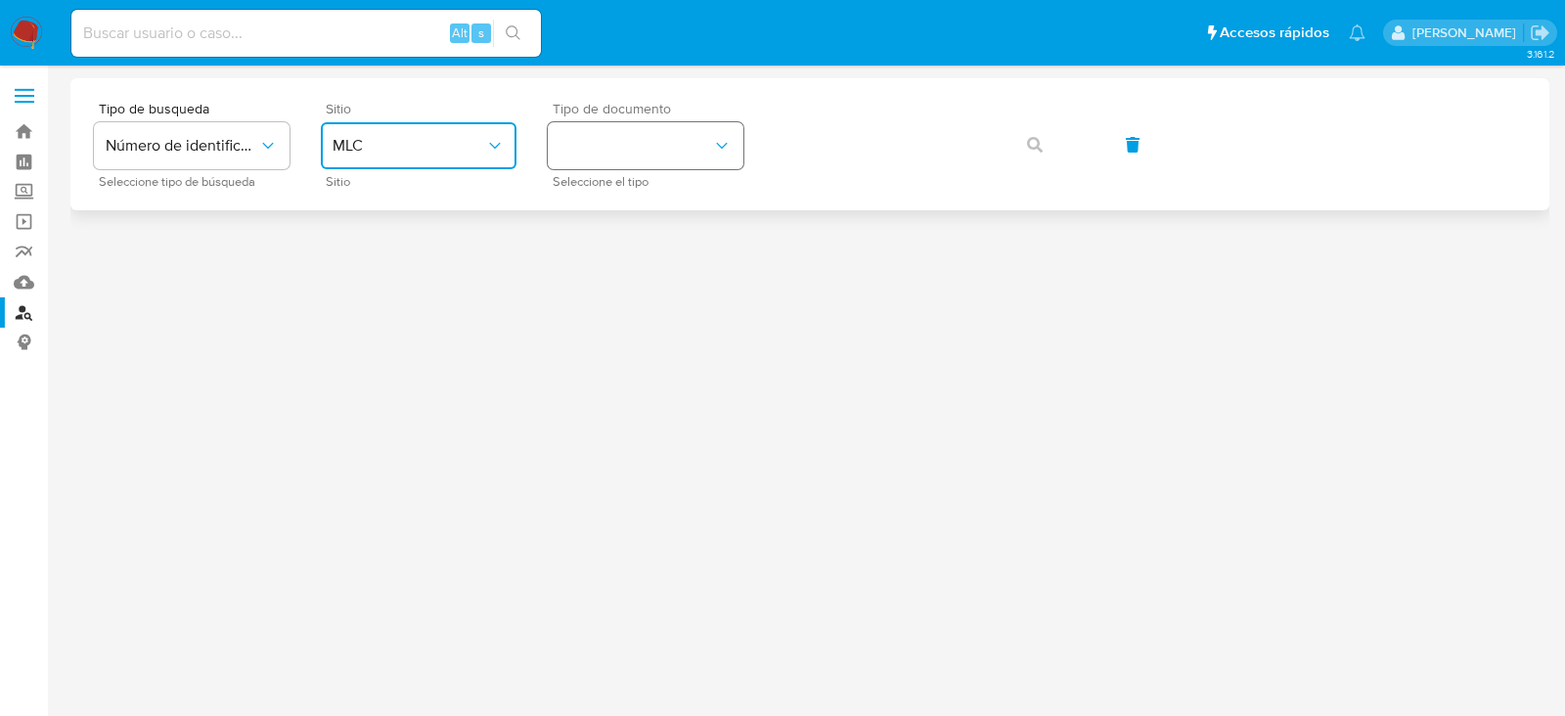
click at [655, 133] on button "identificationType" at bounding box center [646, 145] width 196 height 47
click at [626, 186] on div "RUT RUT" at bounding box center [639, 208] width 160 height 67
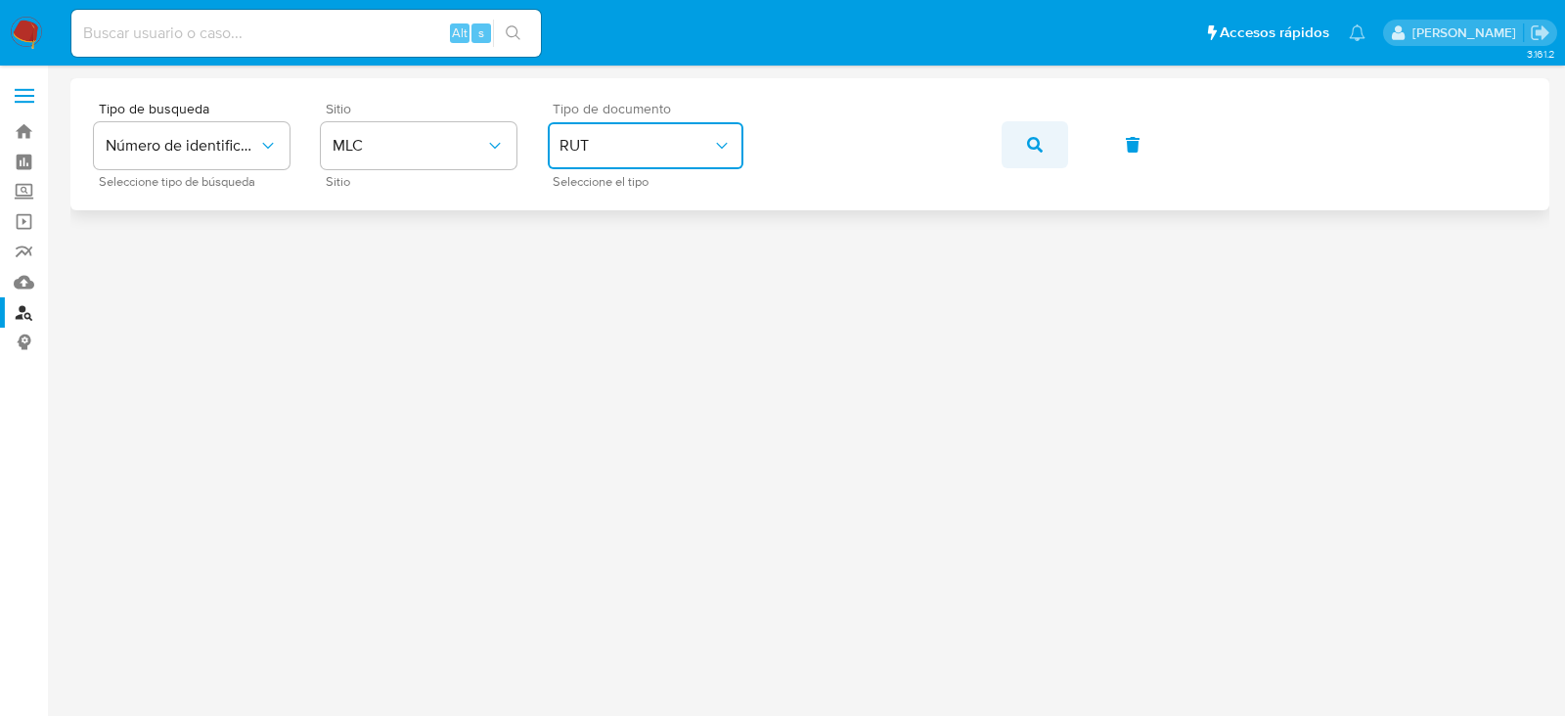
click at [1024, 135] on button "button" at bounding box center [1035, 144] width 67 height 47
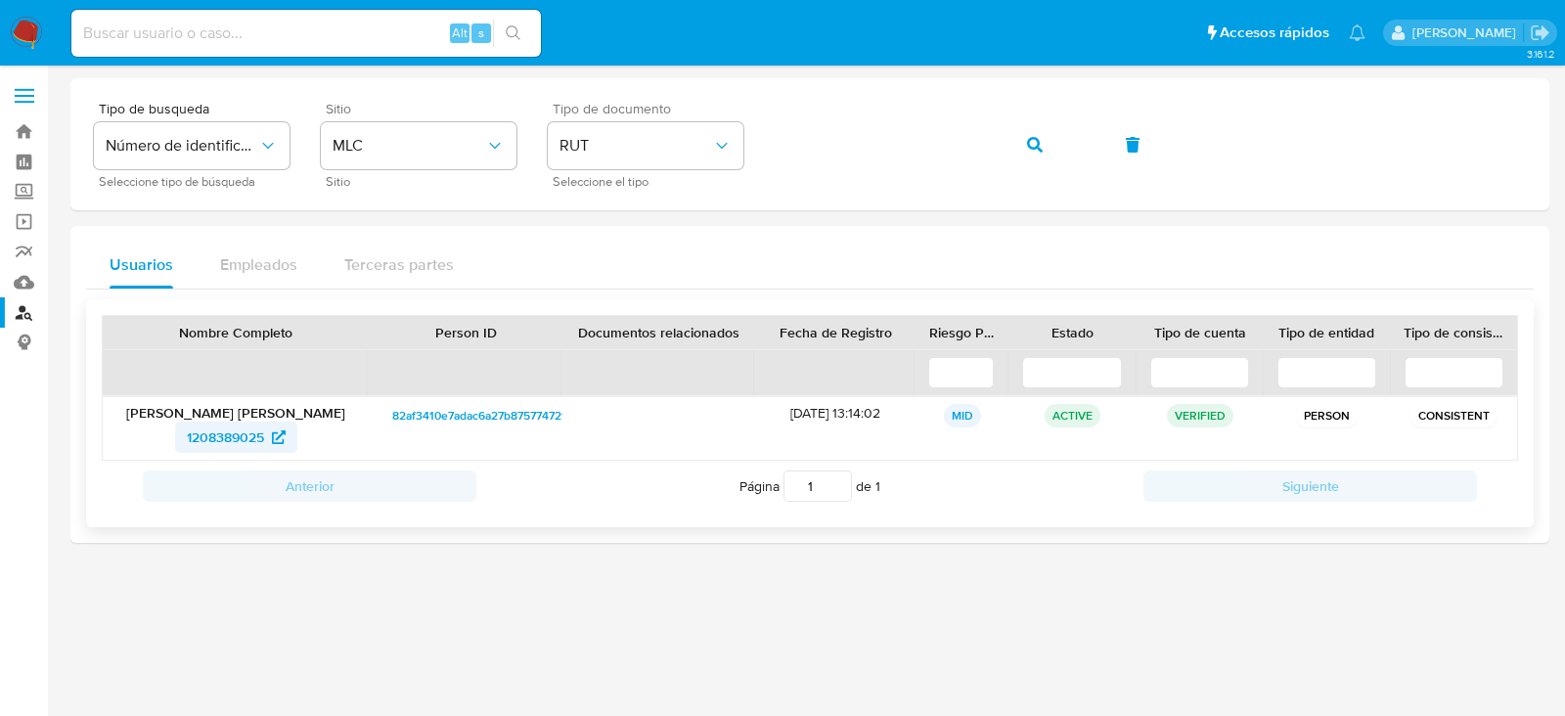
click at [254, 439] on span "1208389025" at bounding box center [225, 437] width 77 height 31
click at [34, 36] on img at bounding box center [26, 33] width 33 height 33
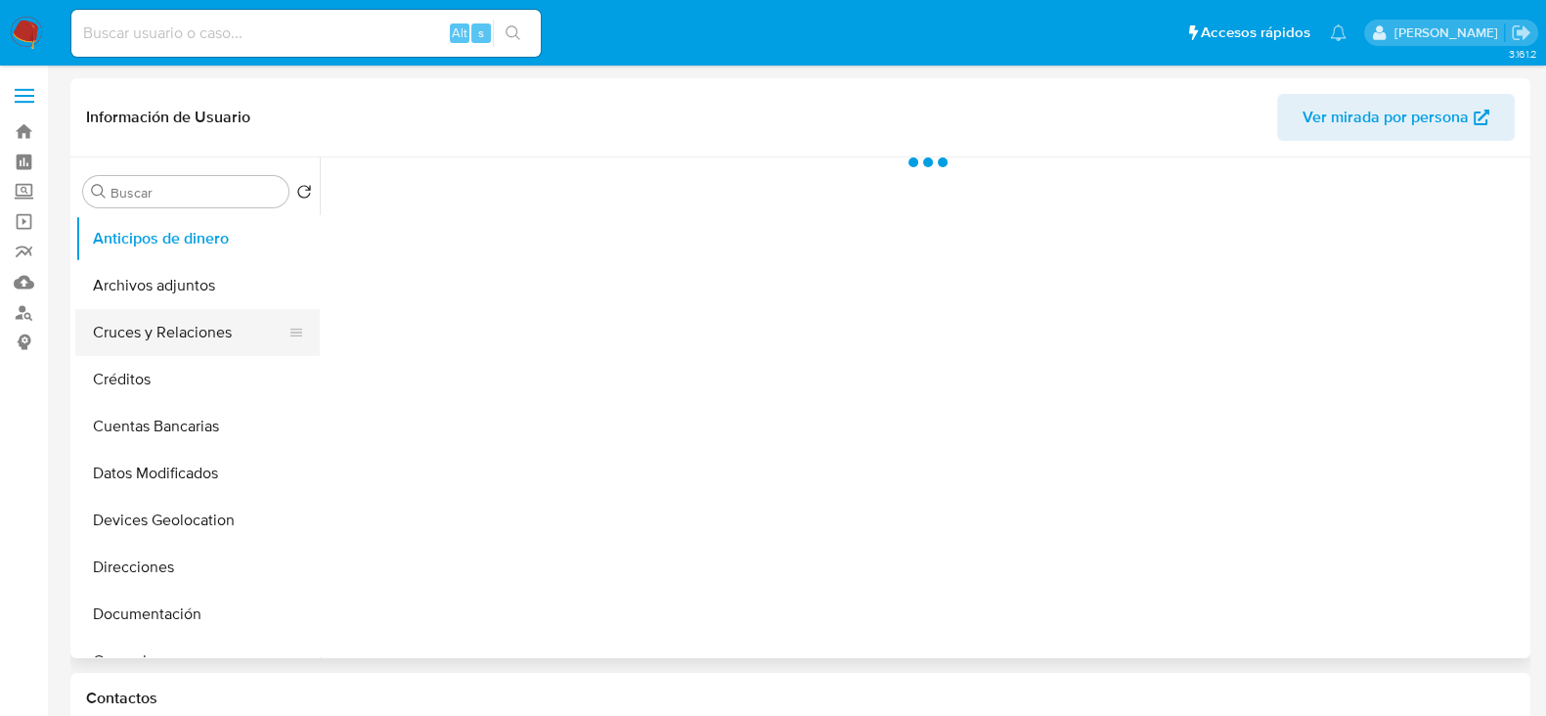
select select "10"
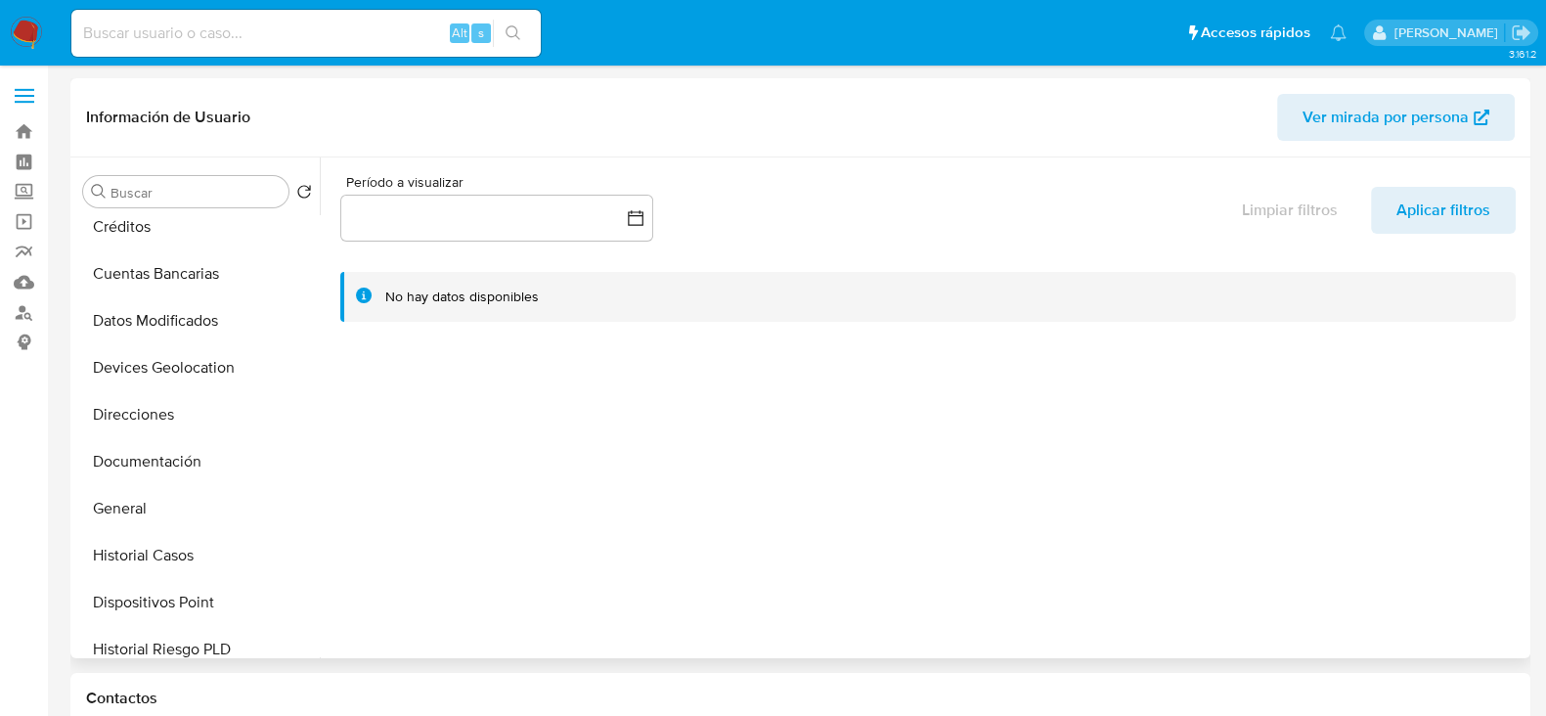
scroll to position [244, 0]
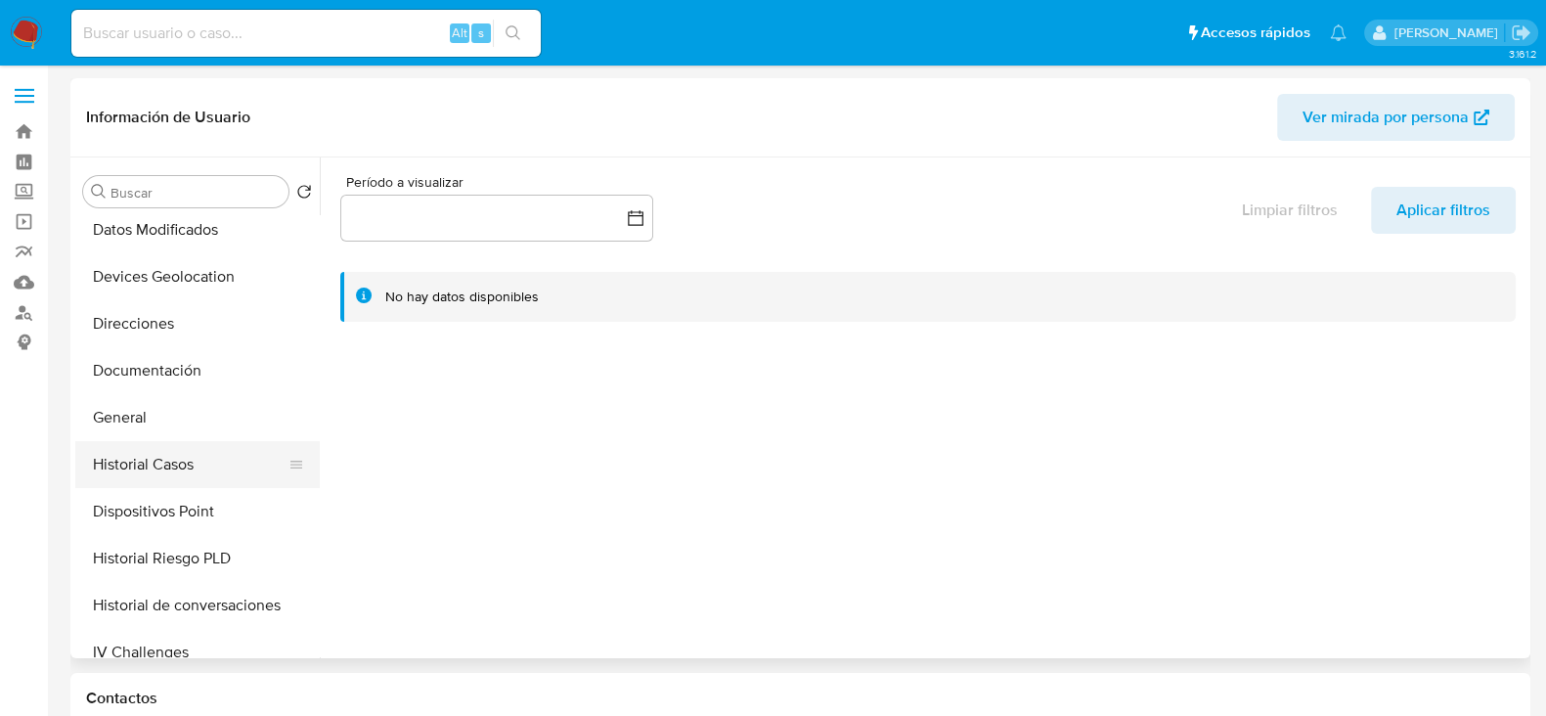
click at [144, 466] on button "Historial Casos" at bounding box center [189, 464] width 229 height 47
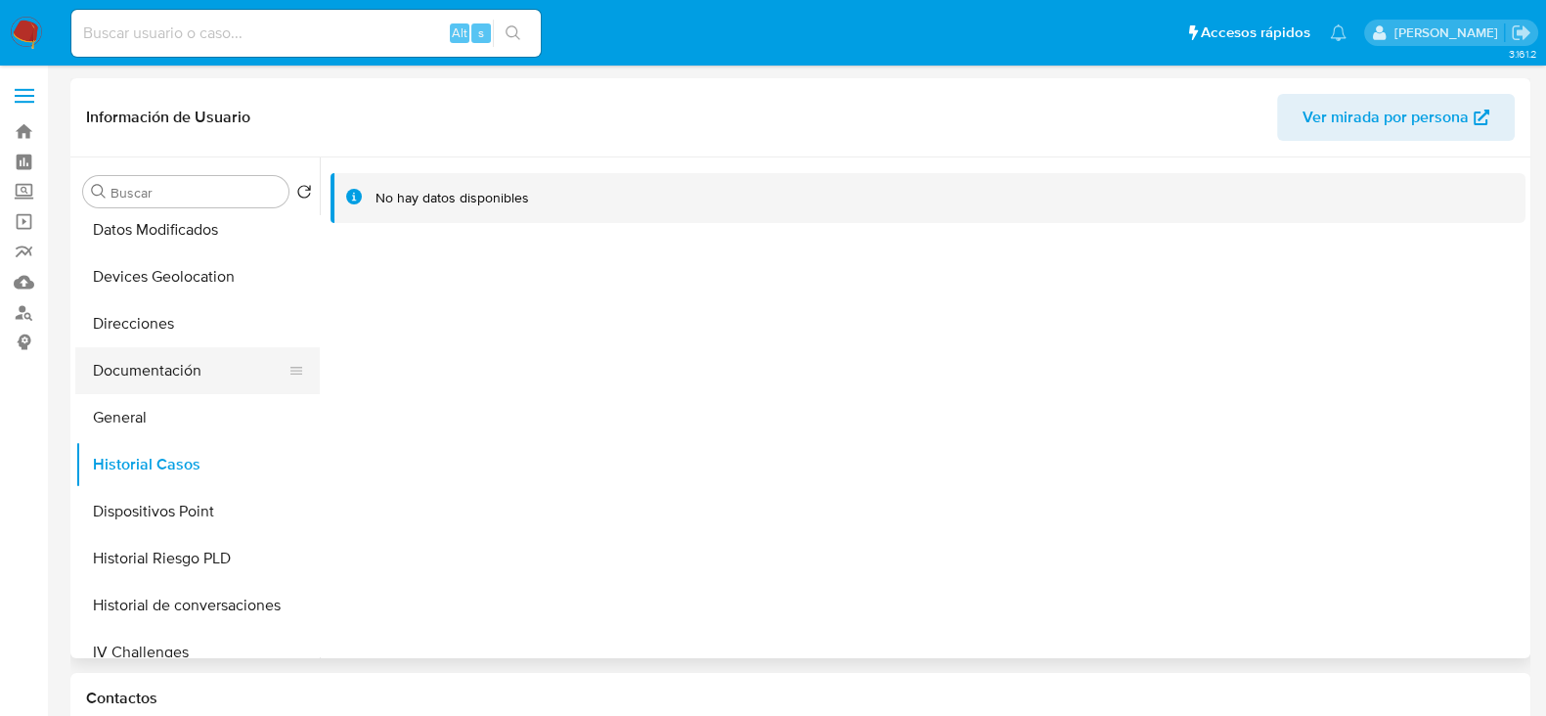
click at [173, 365] on button "Documentación" at bounding box center [189, 370] width 229 height 47
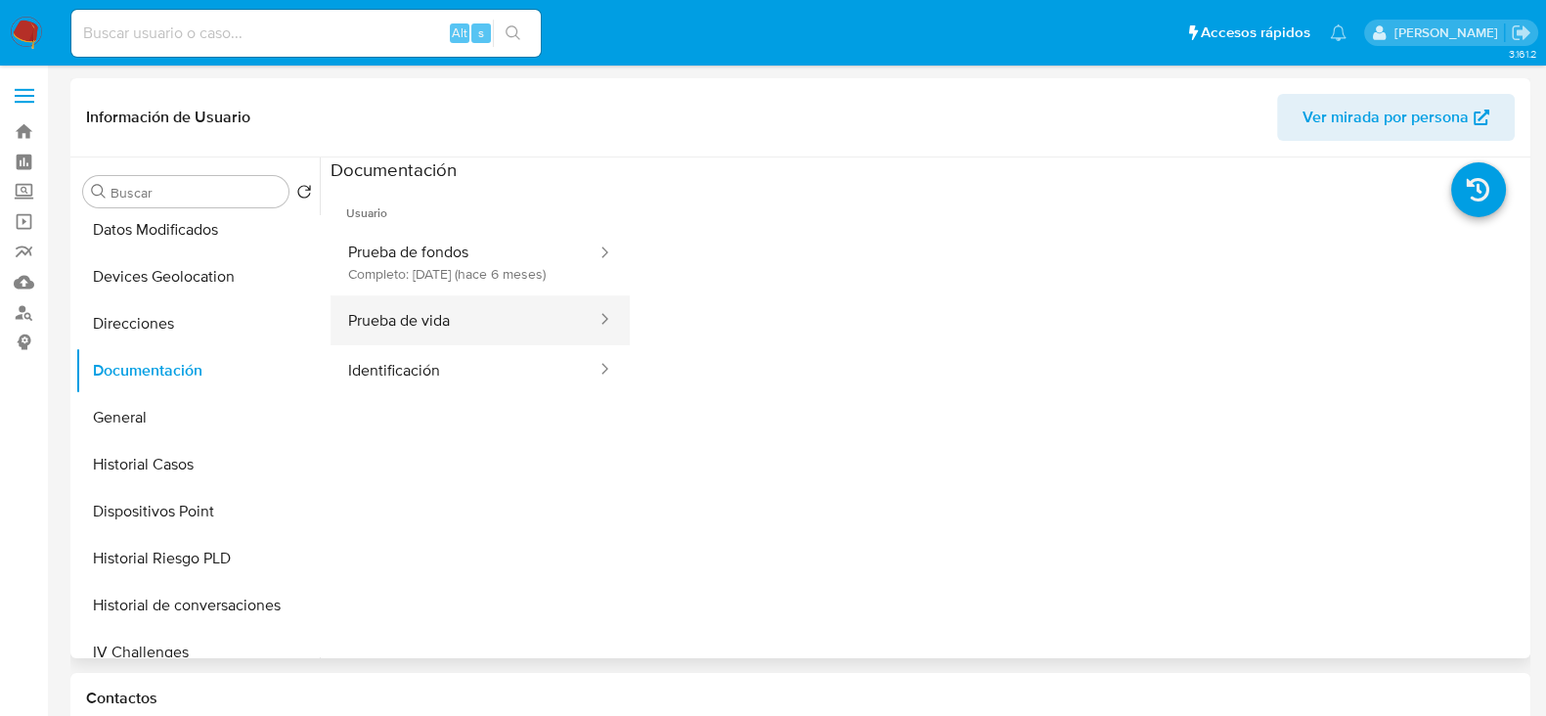
click at [415, 339] on button "Prueba de vida" at bounding box center [465, 320] width 268 height 50
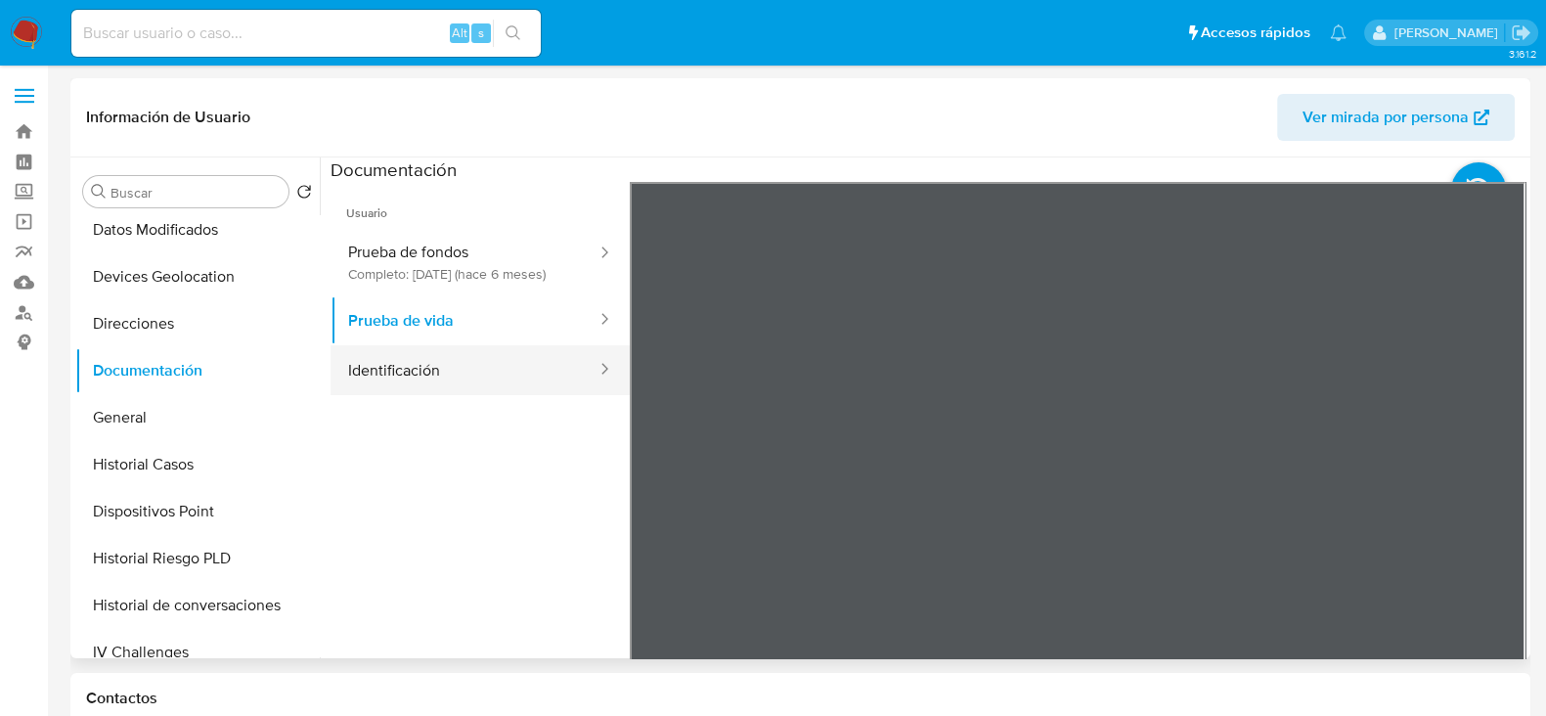
click at [515, 378] on button "Identificación" at bounding box center [465, 370] width 268 height 50
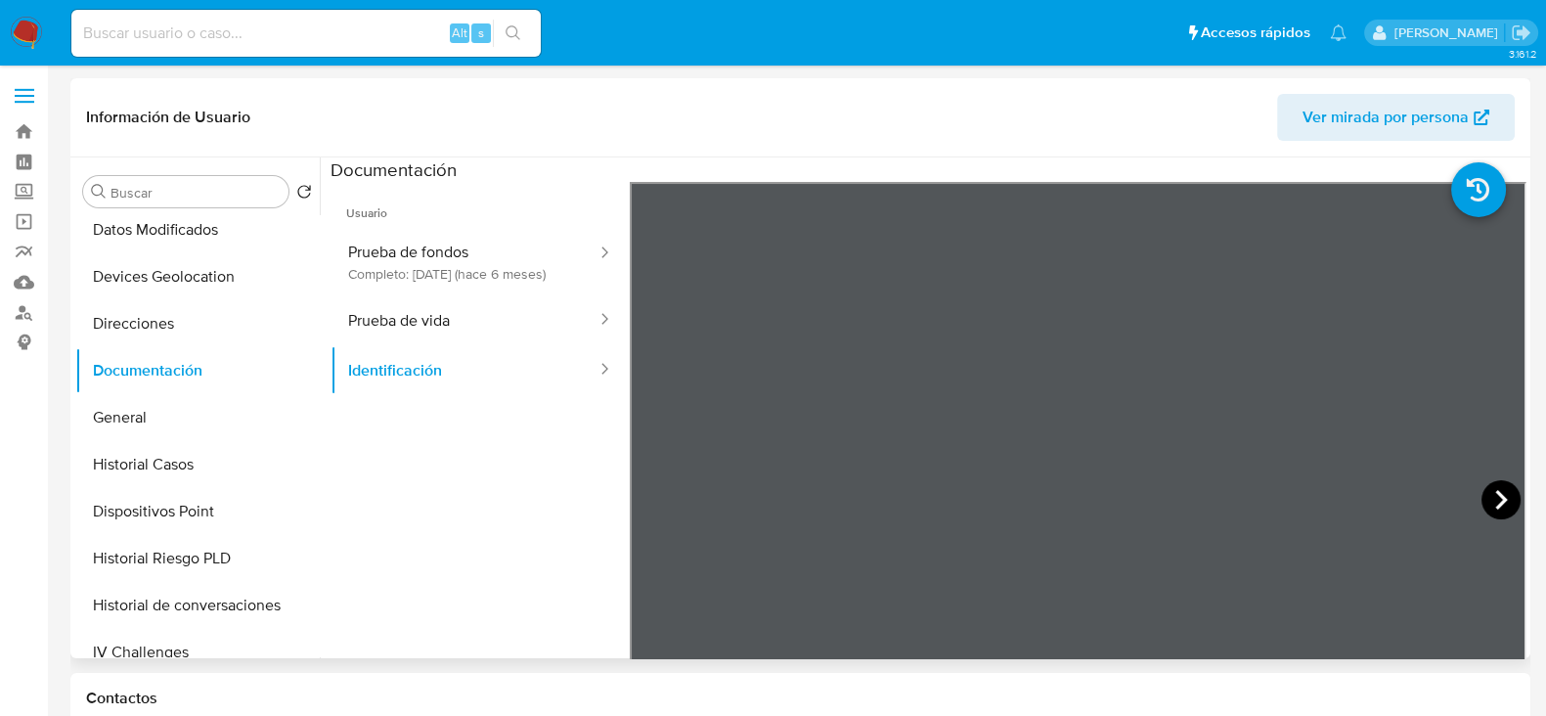
click at [1503, 497] on icon at bounding box center [1501, 499] width 39 height 39
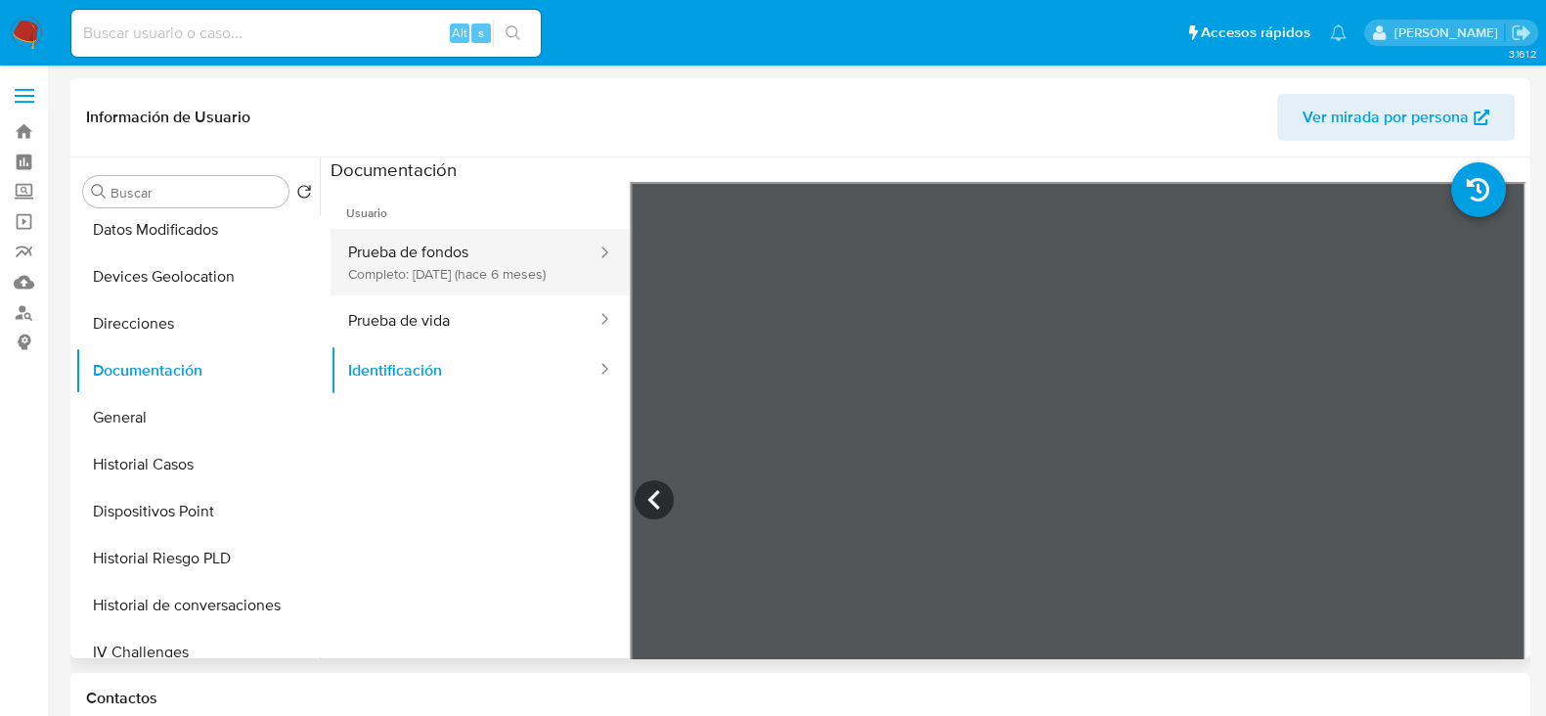
click at [516, 275] on button "Prueba de fondos Completo: 16/04/2025 (hace 6 meses)" at bounding box center [465, 262] width 268 height 67
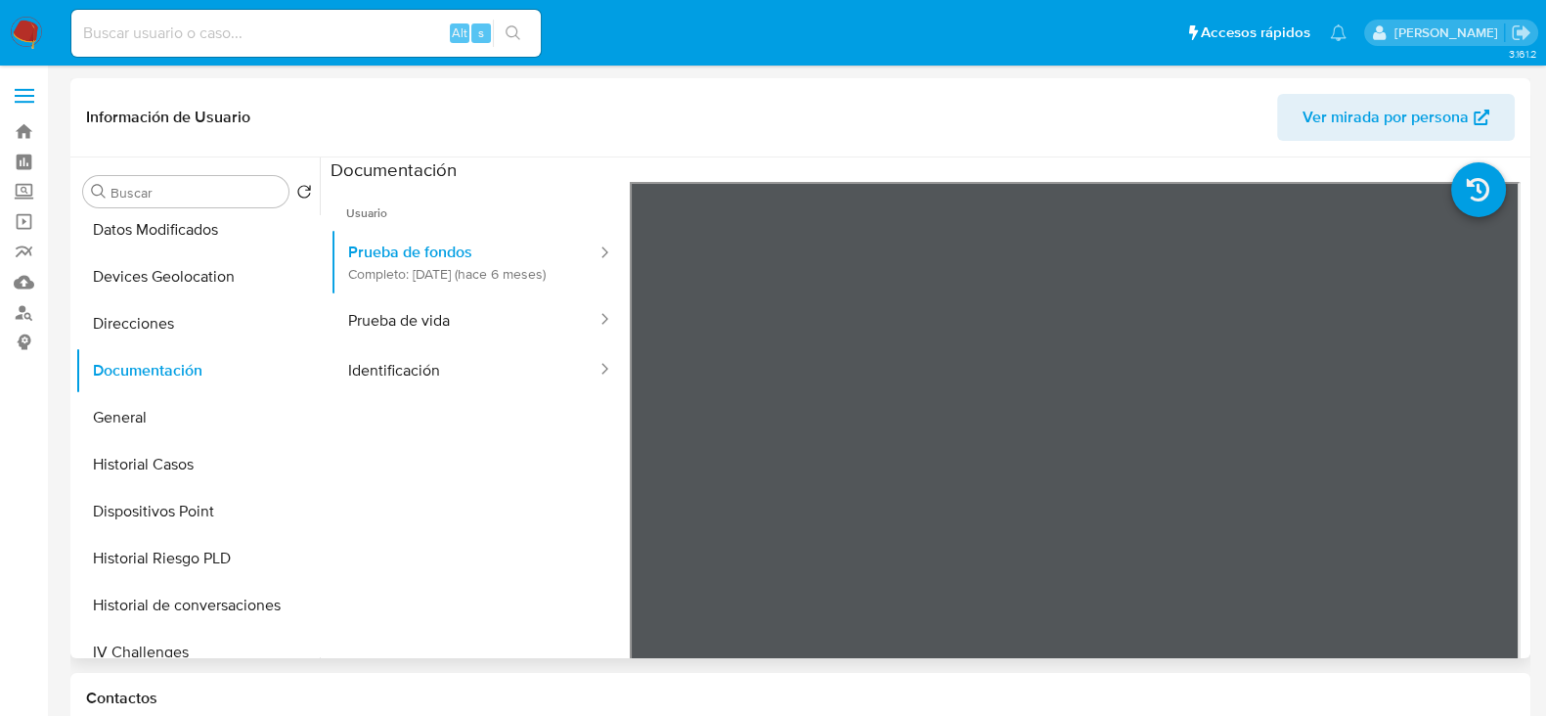
scroll to position [171, 0]
